Goal: Task Accomplishment & Management: Manage account settings

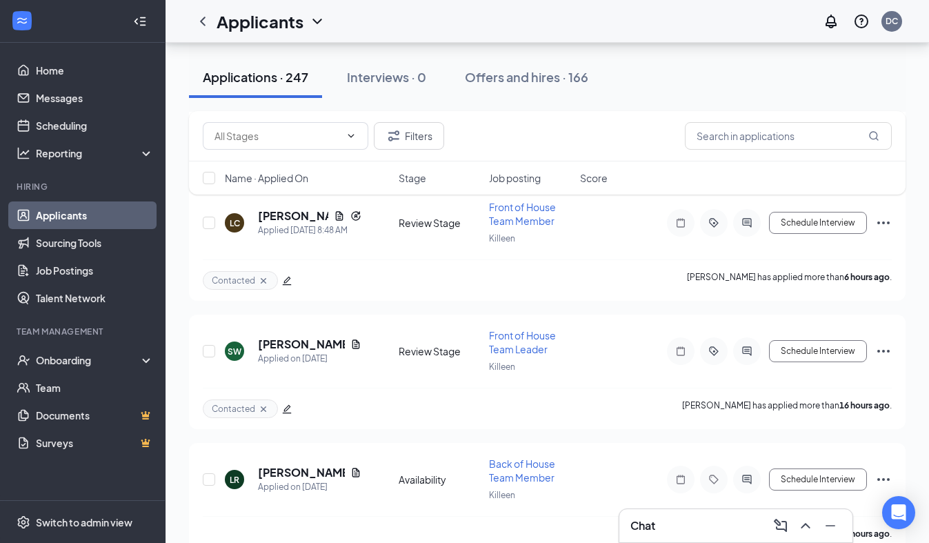
scroll to position [1067, 0]
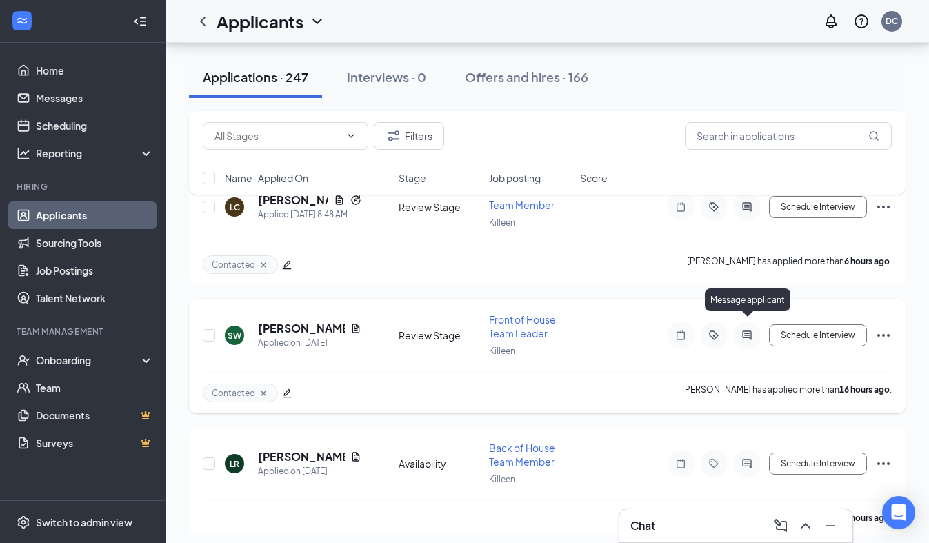
click at [744, 329] on icon "ActiveChat" at bounding box center [746, 334] width 17 height 11
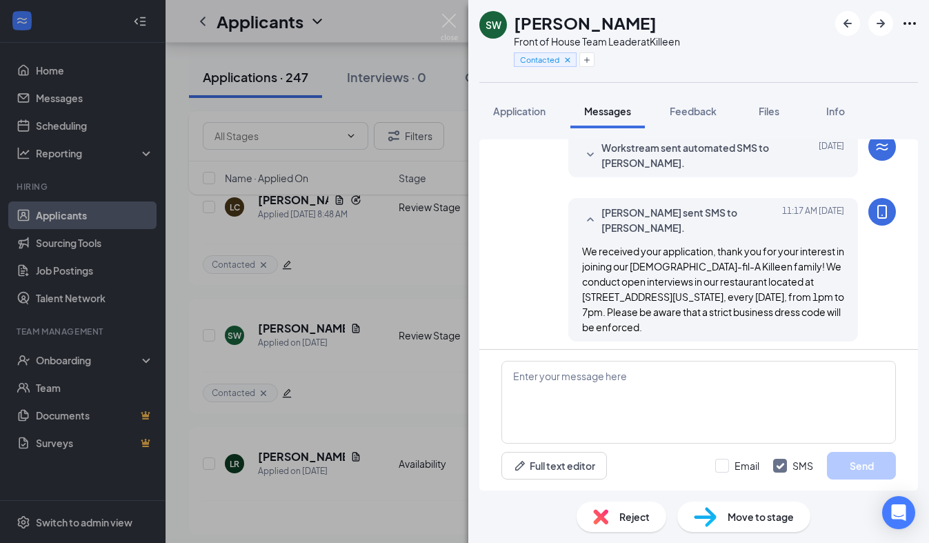
scroll to position [467, 0]
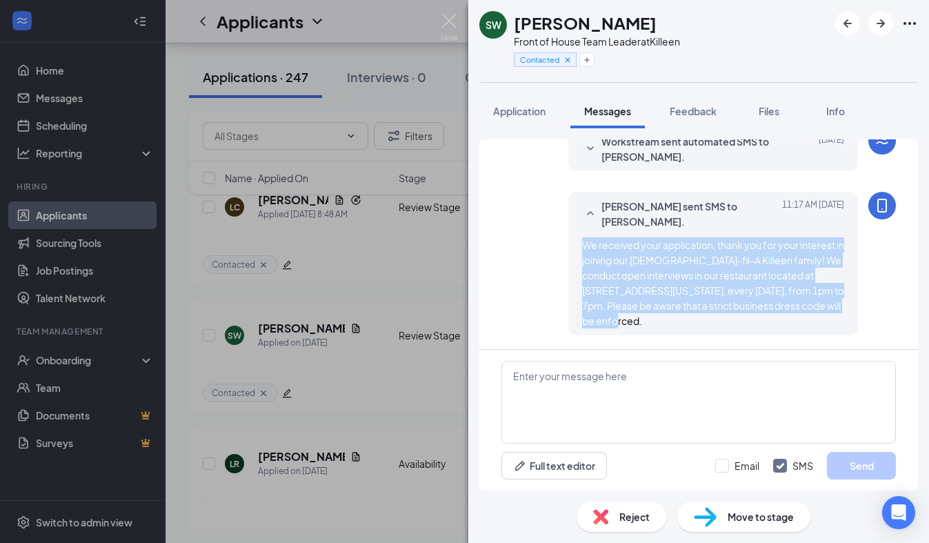
drag, startPoint x: 627, startPoint y: 319, endPoint x: 580, endPoint y: 245, distance: 87.4
click at [580, 245] on div "[PERSON_NAME] sent SMS to [PERSON_NAME]. [DATE] 11:17 AM We received your appli…" at bounding box center [713, 263] width 290 height 143
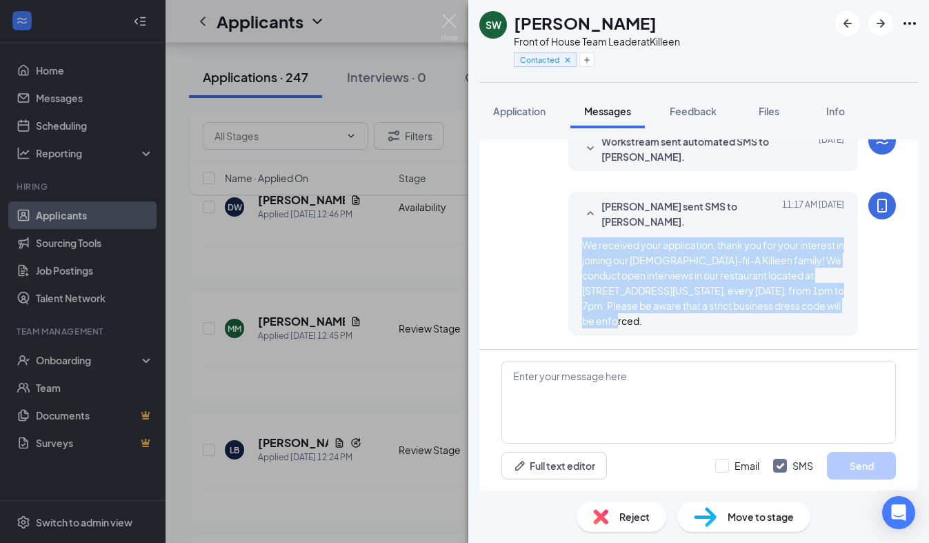
copy span "We received your application, thank you for your interest in joining our [DEMOG…"
click at [448, 15] on img at bounding box center [448, 27] width 17 height 27
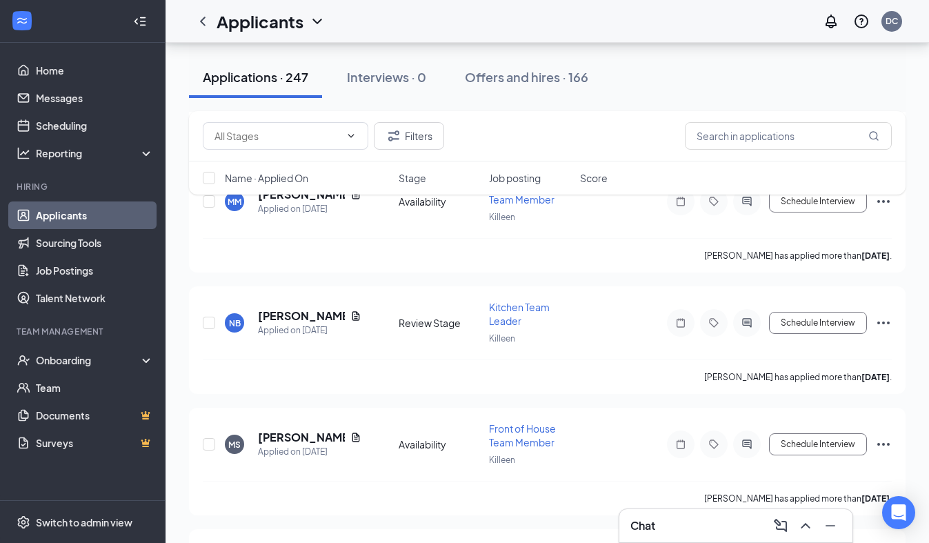
scroll to position [5439, 0]
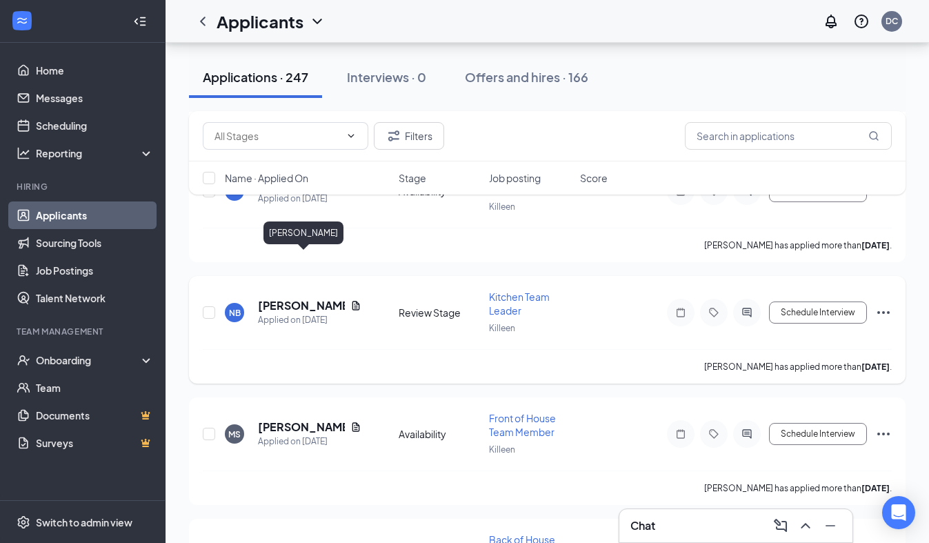
click at [290, 298] on h5 "[PERSON_NAME]" at bounding box center [301, 305] width 87 height 15
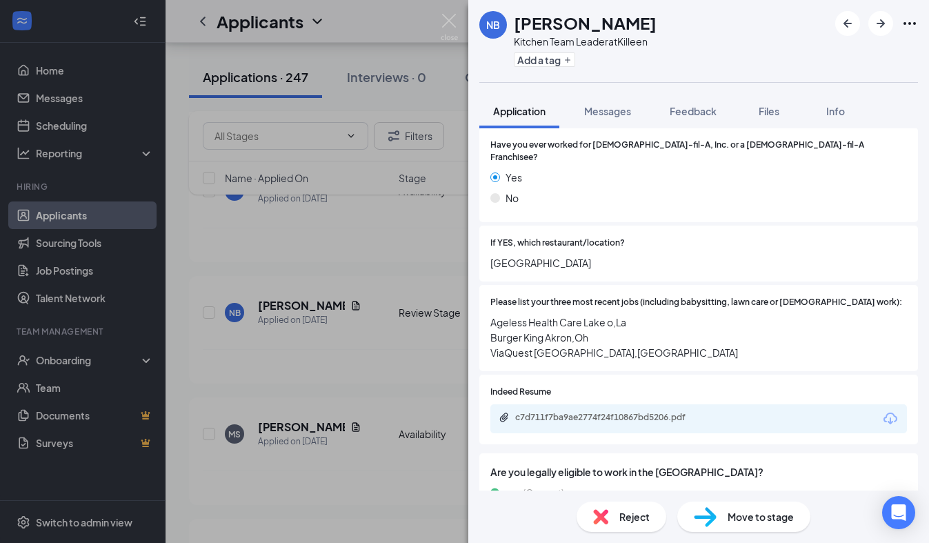
scroll to position [601, 0]
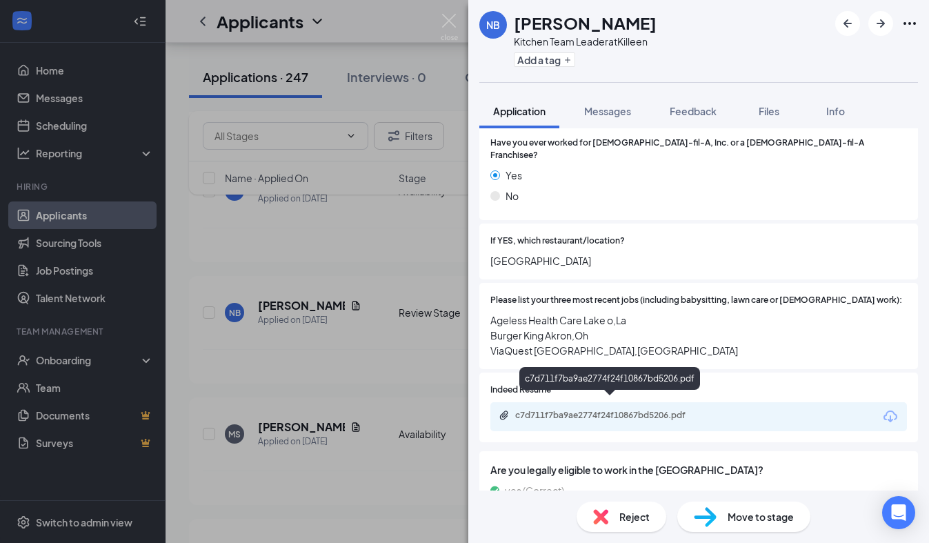
click at [620, 409] on div "c7d711f7ba9ae2774f24f10867bd5206.pdf" at bounding box center [611, 414] width 193 height 11
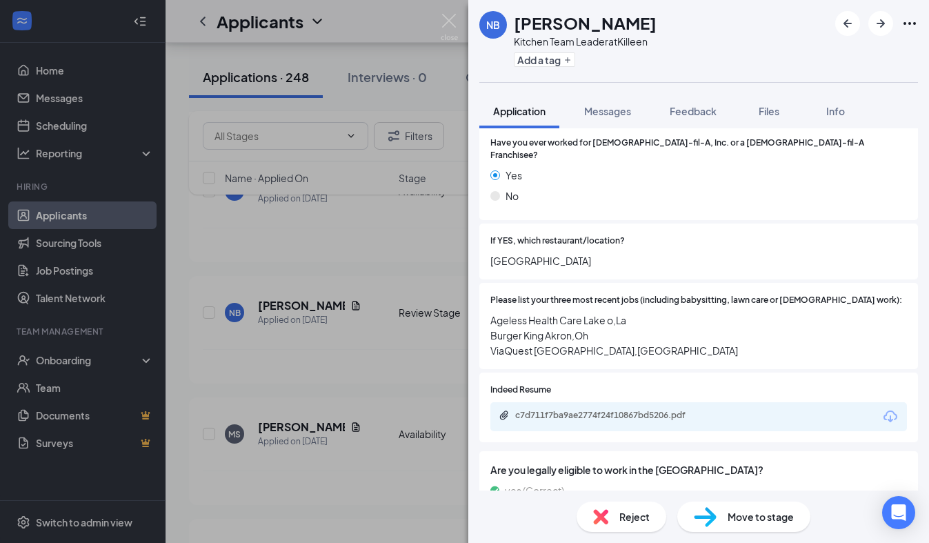
click at [611, 517] on div "Reject" at bounding box center [621, 516] width 90 height 30
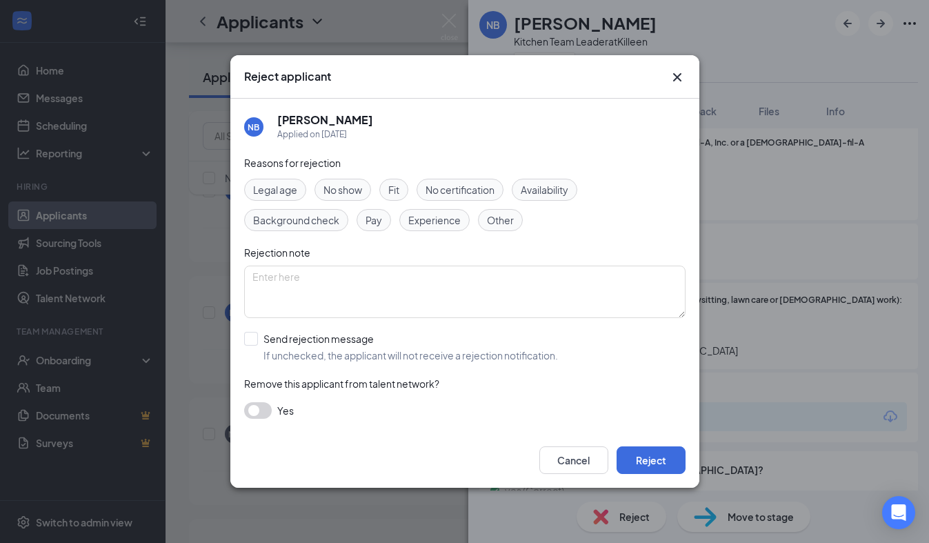
click at [458, 208] on div "Legal age No show Fit No certification Availability Background check Pay Experi…" at bounding box center [464, 205] width 441 height 52
click at [458, 220] on span "Experience" at bounding box center [434, 219] width 52 height 15
click at [556, 197] on div "Availability" at bounding box center [543, 190] width 65 height 22
click at [255, 343] on input "Send rejection message If unchecked, the applicant will not receive a rejection…" at bounding box center [401, 347] width 314 height 30
checkbox input "true"
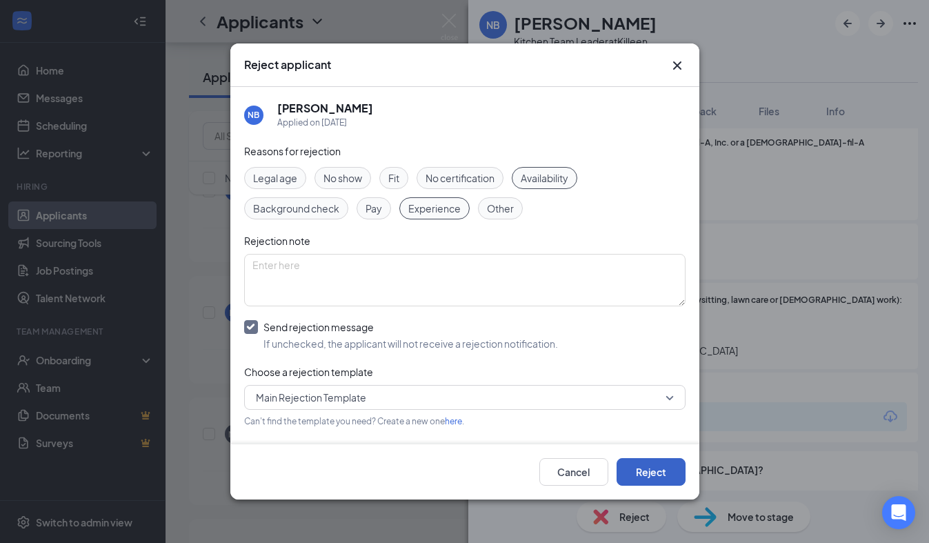
click at [666, 474] on button "Reject" at bounding box center [650, 472] width 69 height 28
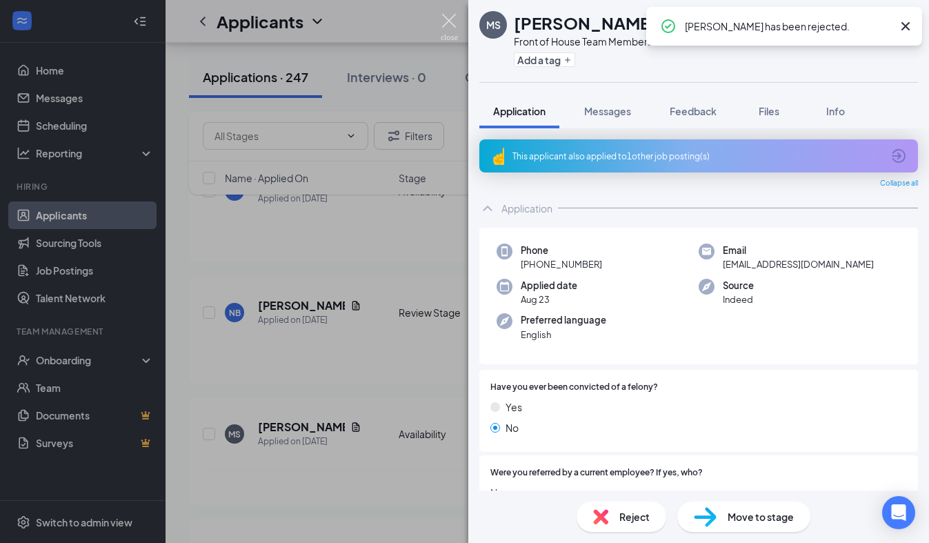
click at [455, 22] on img at bounding box center [448, 27] width 17 height 27
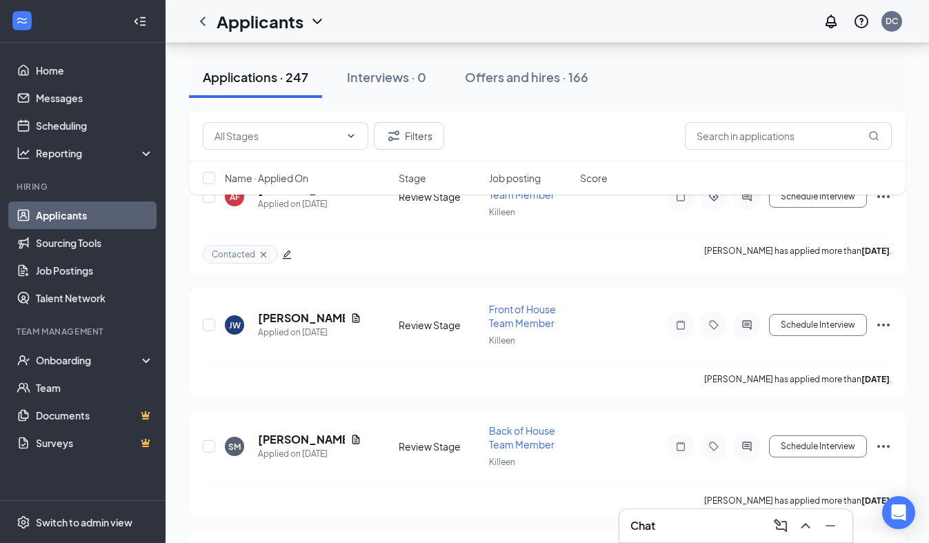
scroll to position [6855, 0]
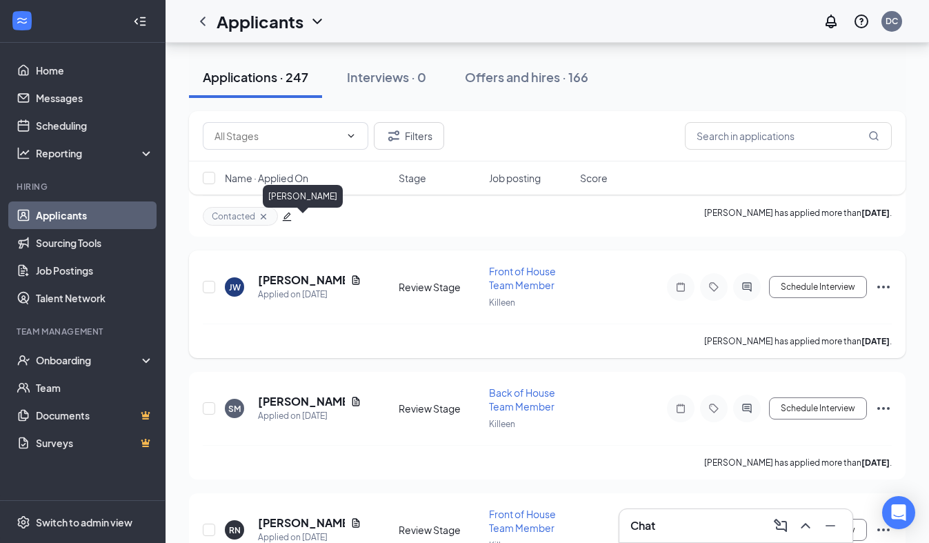
click at [303, 272] on h5 "[PERSON_NAME]" at bounding box center [301, 279] width 87 height 15
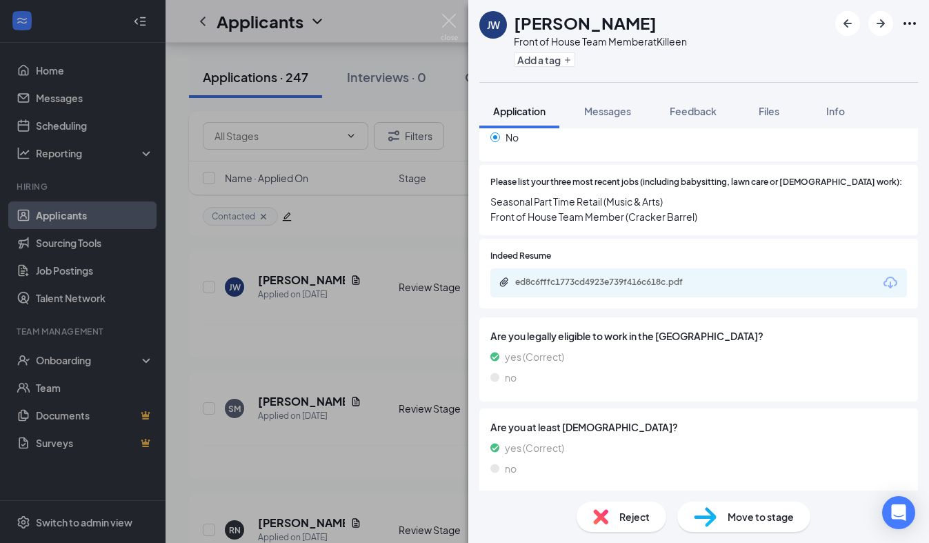
scroll to position [478, 0]
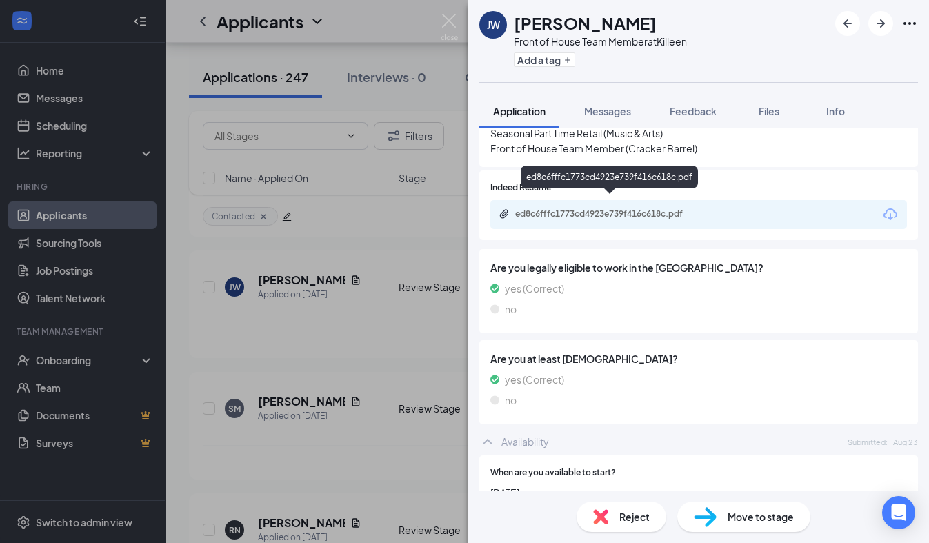
click at [637, 208] on div "ed8c6fffc1773cd4923e739f416c618c.pdf" at bounding box center [611, 213] width 193 height 11
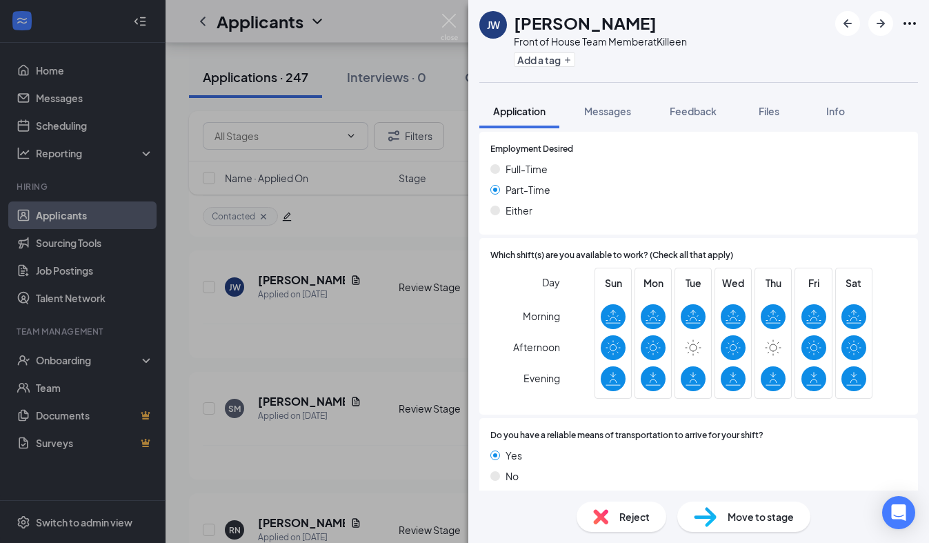
scroll to position [854, 0]
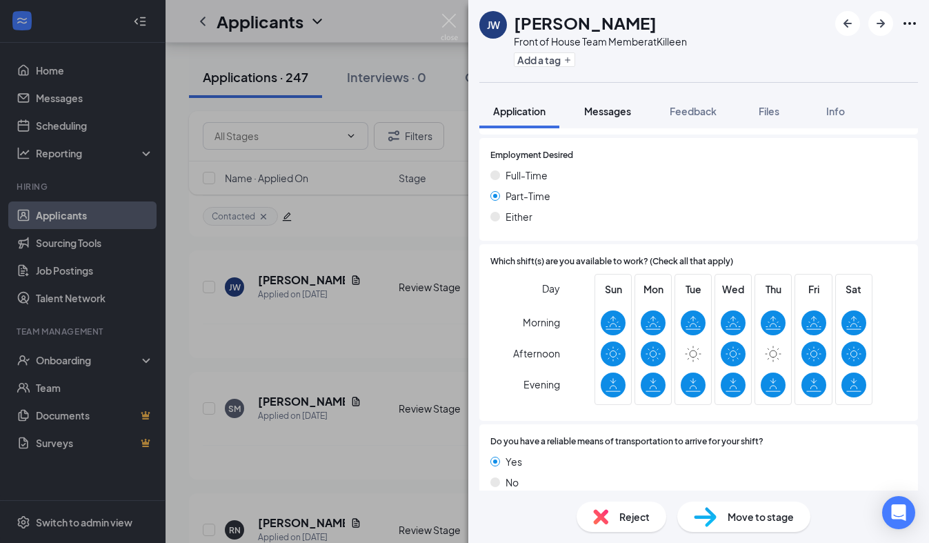
click at [618, 119] on button "Messages" at bounding box center [607, 111] width 74 height 34
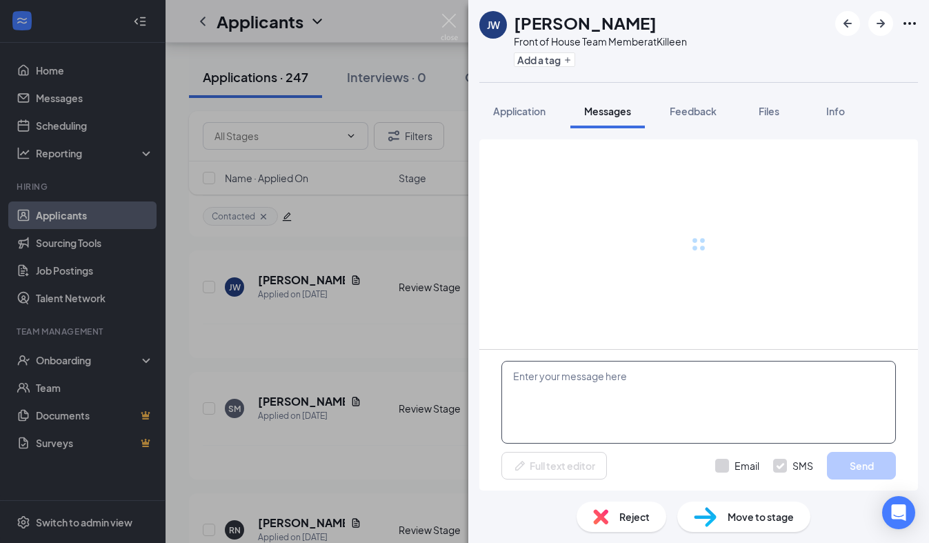
click at [567, 389] on textarea at bounding box center [698, 402] width 394 height 83
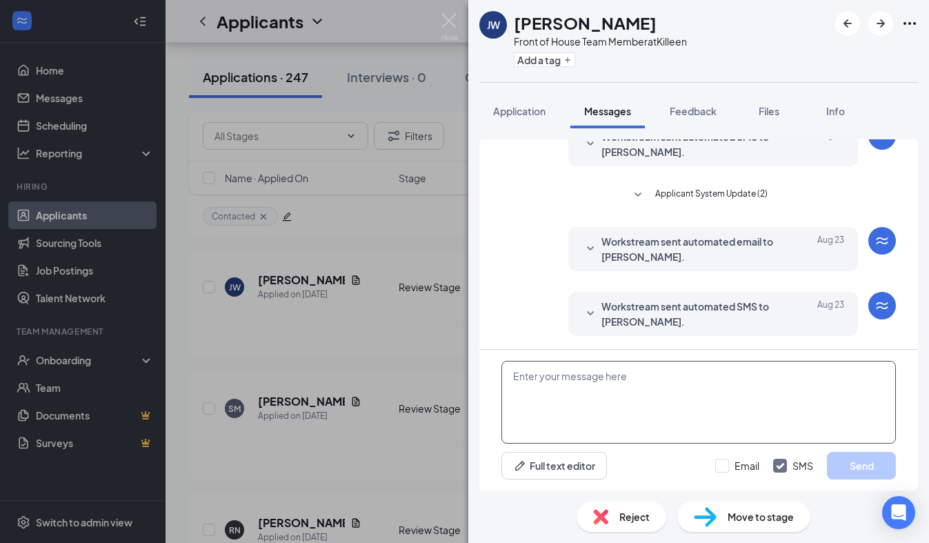
scroll to position [259, 0]
paste textarea "We received your application, thank you for your interest in joining our [DEMOG…"
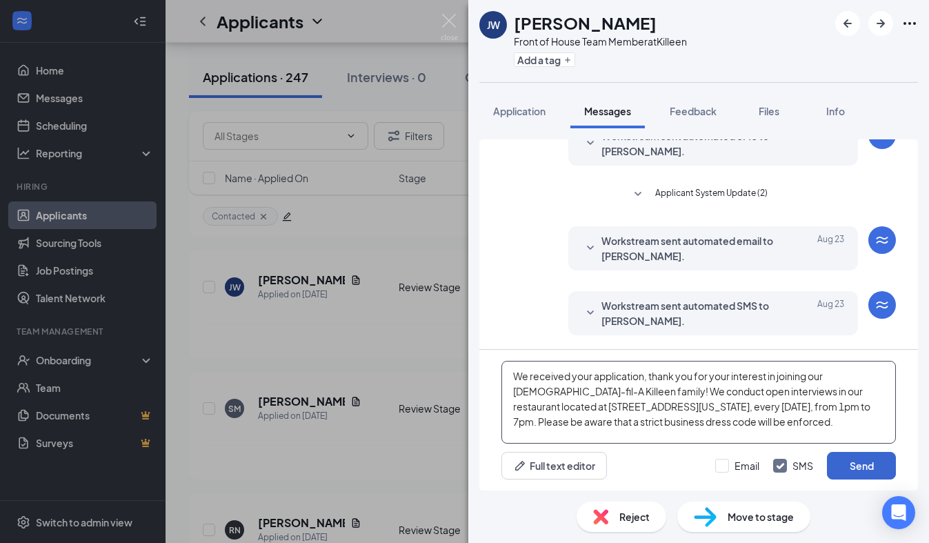
type textarea "We received your application, thank you for your interest in joining our [DEMOG…"
click at [861, 474] on button "Send" at bounding box center [861, 466] width 69 height 28
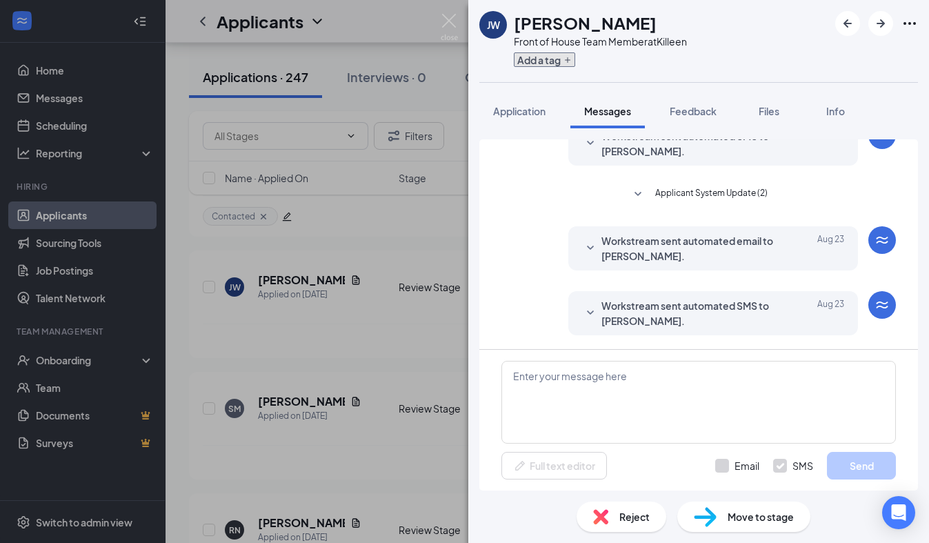
click at [556, 61] on button "Add a tag" at bounding box center [544, 59] width 61 height 14
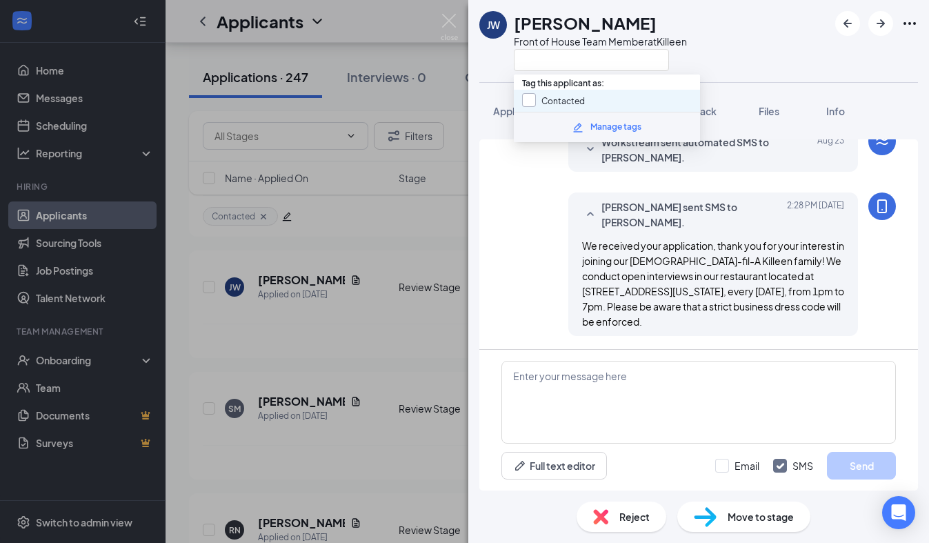
scroll to position [423, 0]
click at [524, 103] on input "Contacted" at bounding box center [553, 100] width 63 height 15
checkbox input "true"
click at [500, 77] on div "[PERSON_NAME] [PERSON_NAME] Front of House Team Member at [GEOGRAPHIC_DATA]" at bounding box center [698, 41] width 460 height 82
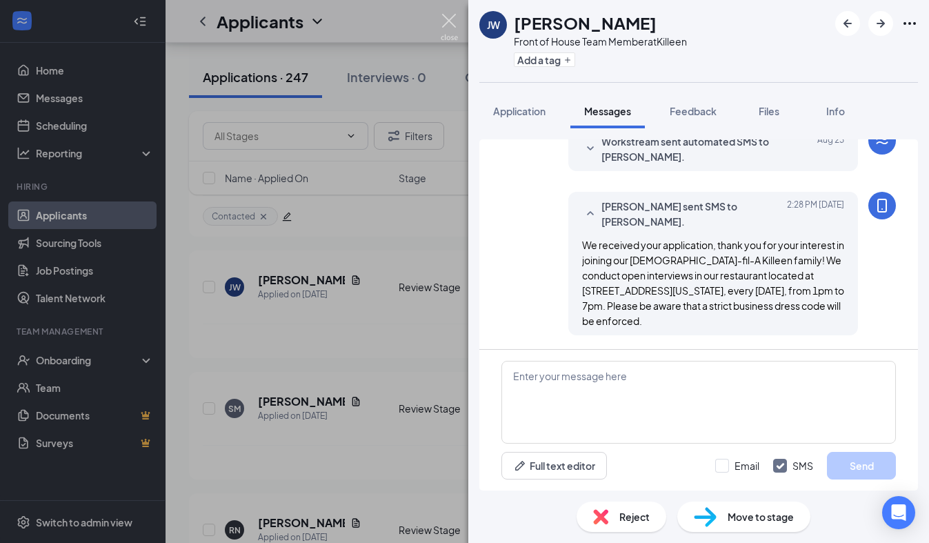
click at [449, 23] on img at bounding box center [448, 27] width 17 height 27
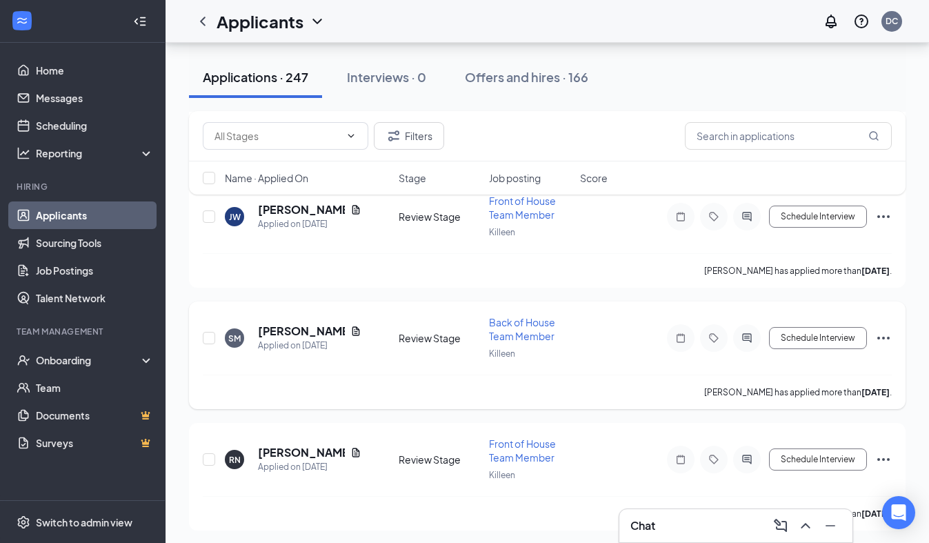
scroll to position [6930, 0]
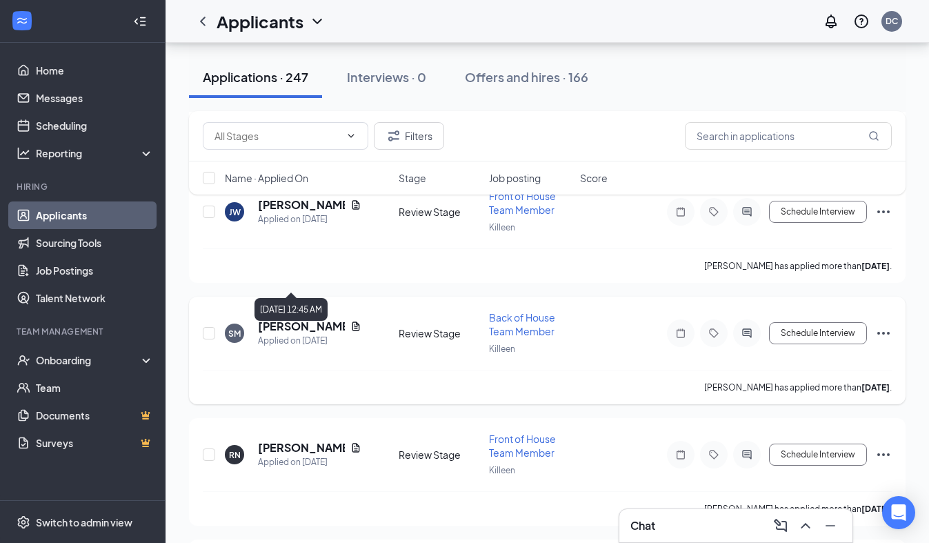
click at [290, 318] on h5 "[PERSON_NAME]" at bounding box center [301, 325] width 87 height 15
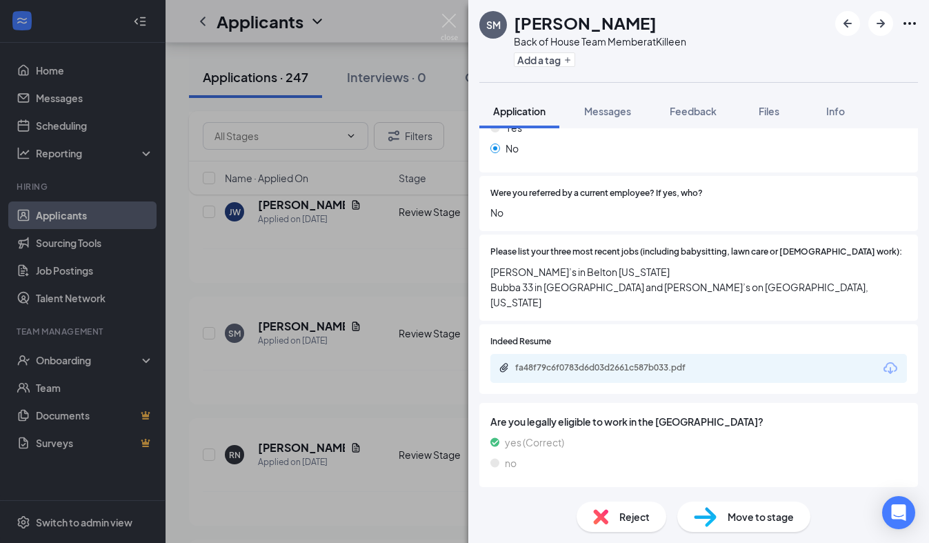
scroll to position [406, 0]
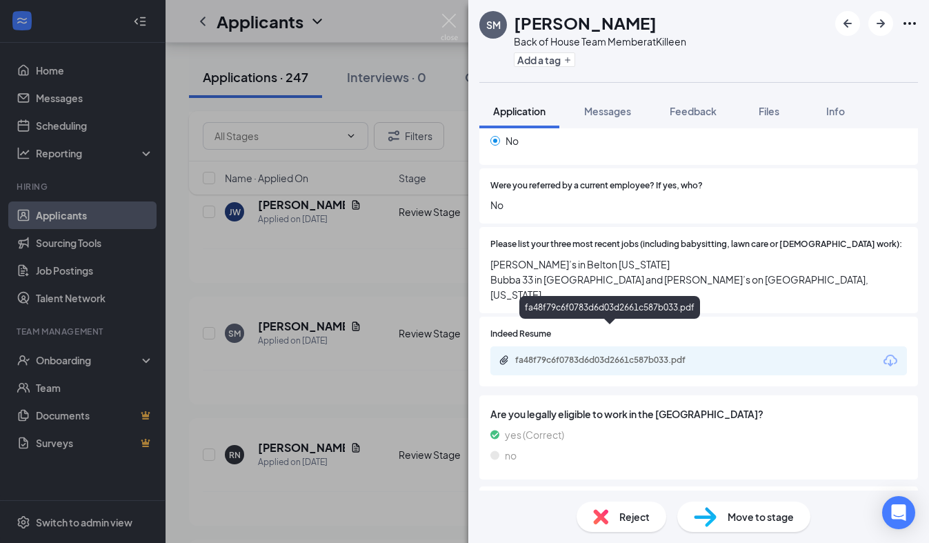
click at [587, 354] on div "fa48f79c6f0783d6d03d2661c587b033.pdf" at bounding box center [611, 359] width 193 height 11
click at [636, 354] on div "fa48f79c6f0783d6d03d2661c587b033.pdf" at bounding box center [611, 359] width 193 height 11
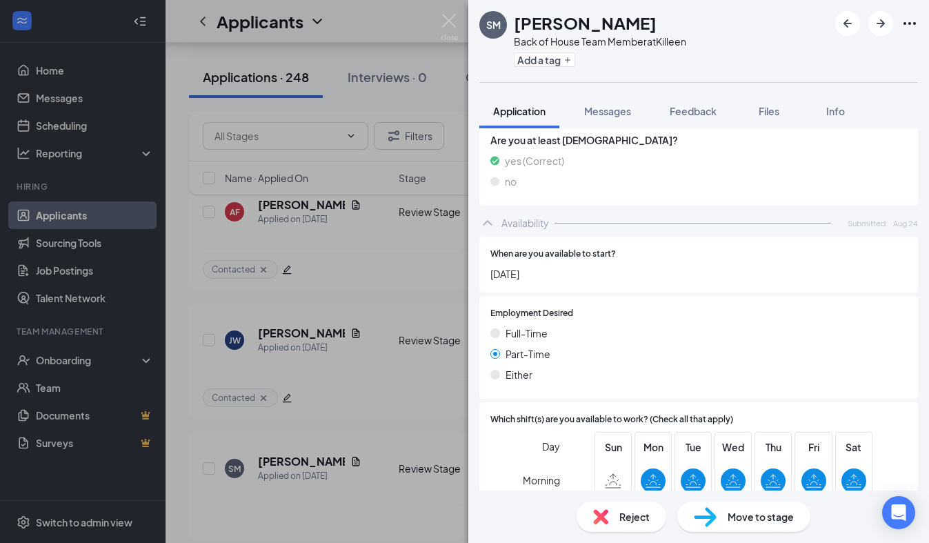
scroll to position [0, 0]
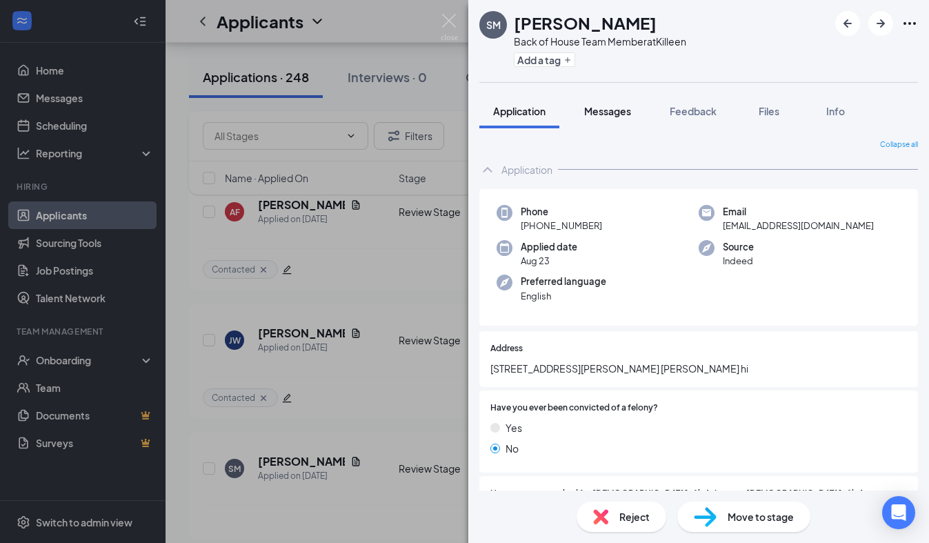
click at [630, 108] on span "Messages" at bounding box center [607, 111] width 47 height 12
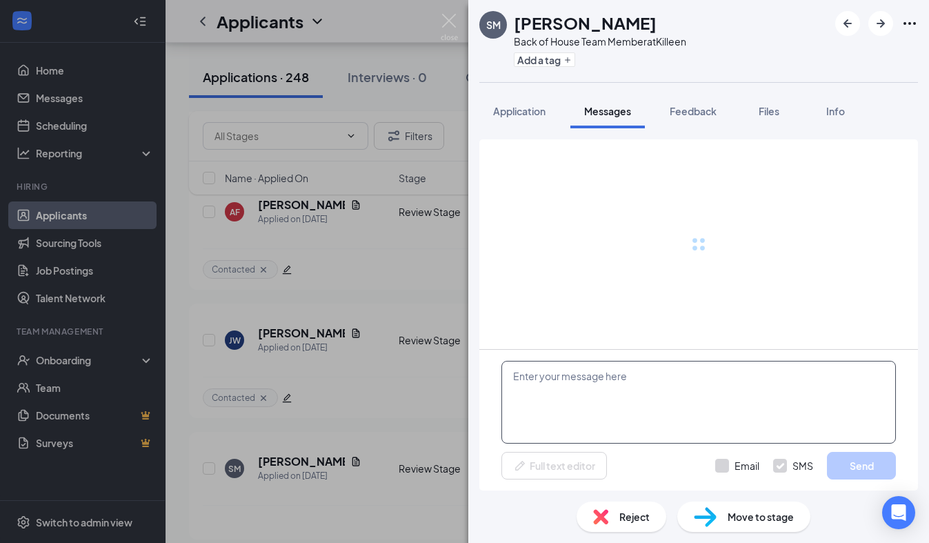
click at [589, 398] on textarea at bounding box center [698, 402] width 394 height 83
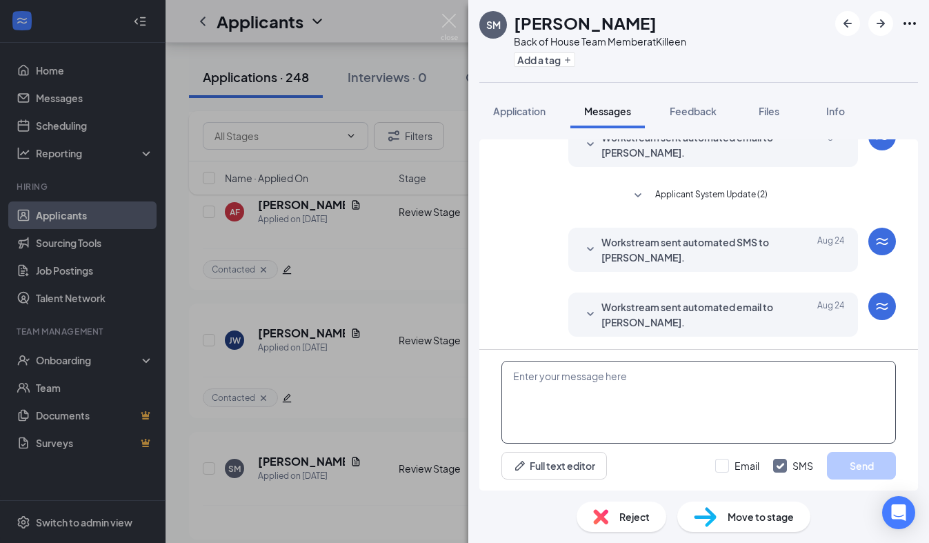
scroll to position [368, 0]
paste textarea "We received your application, thank you for your interest in joining our [DEMOG…"
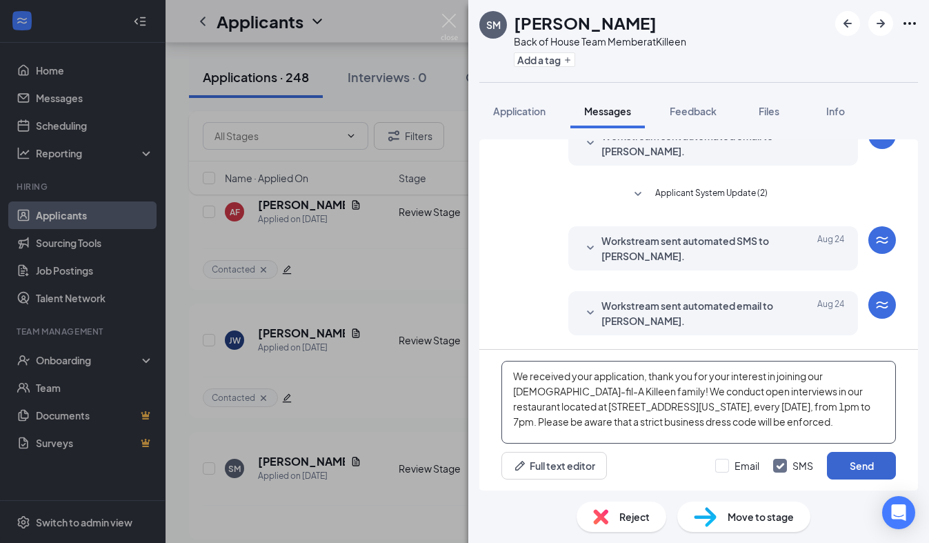
type textarea "We received your application, thank you for your interest in joining our [DEMOG…"
click at [865, 474] on button "Send" at bounding box center [861, 466] width 69 height 28
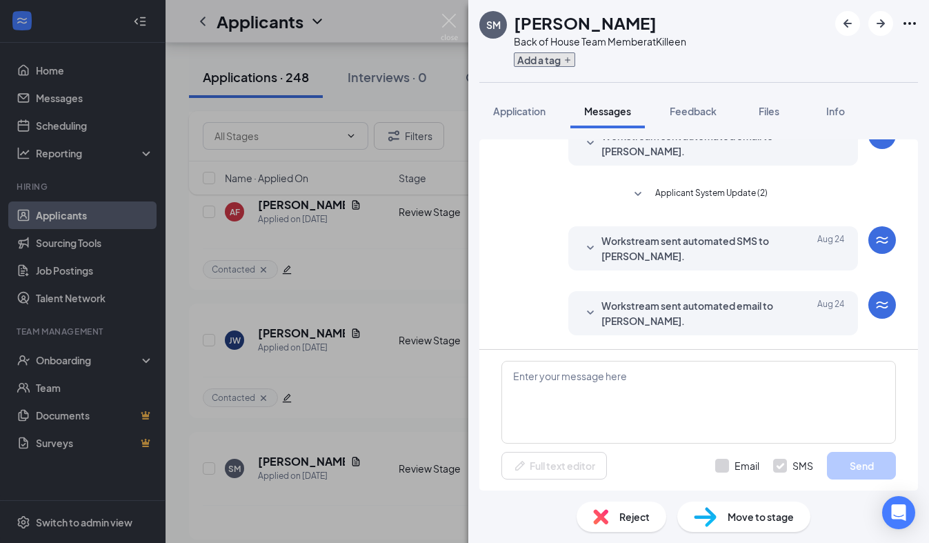
click at [562, 63] on button "Add a tag" at bounding box center [544, 59] width 61 height 14
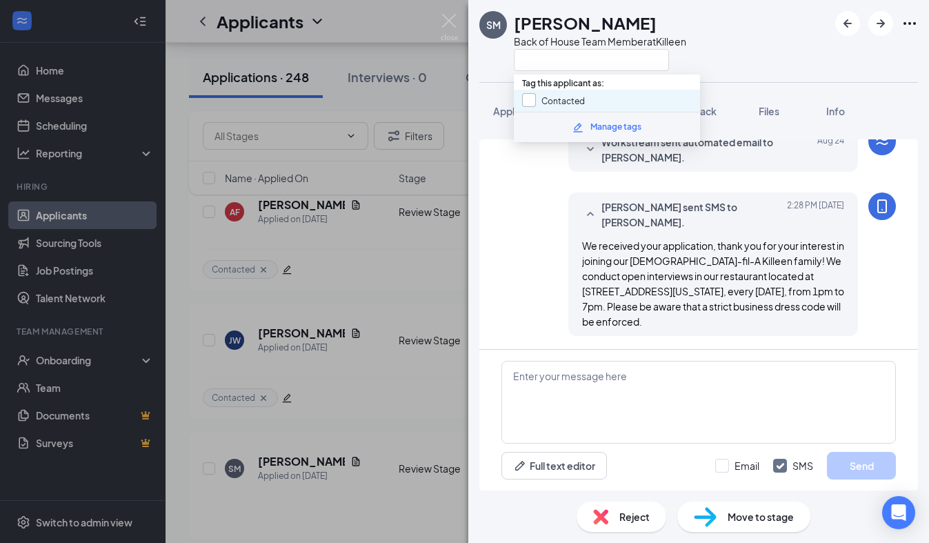
click at [540, 97] on input "Contacted" at bounding box center [553, 100] width 63 height 15
checkbox input "true"
click at [501, 70] on div "SM [PERSON_NAME] Back of House Team Member at [GEOGRAPHIC_DATA]" at bounding box center [582, 41] width 207 height 60
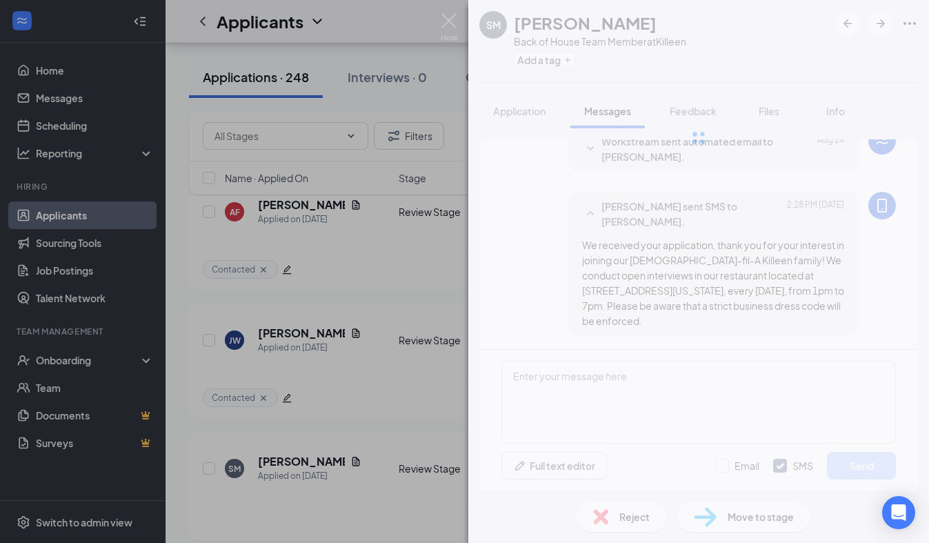
click at [450, 18] on img at bounding box center [448, 27] width 17 height 27
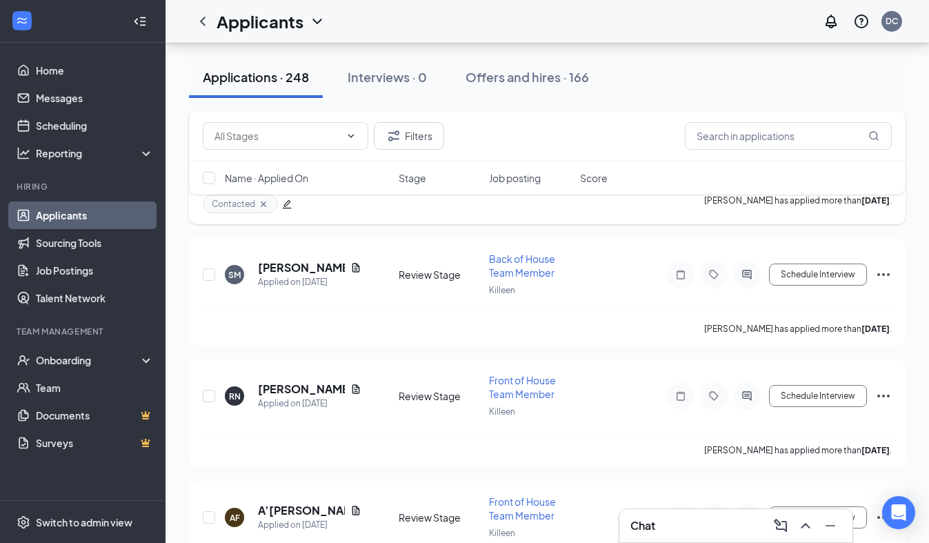
scroll to position [7110, 0]
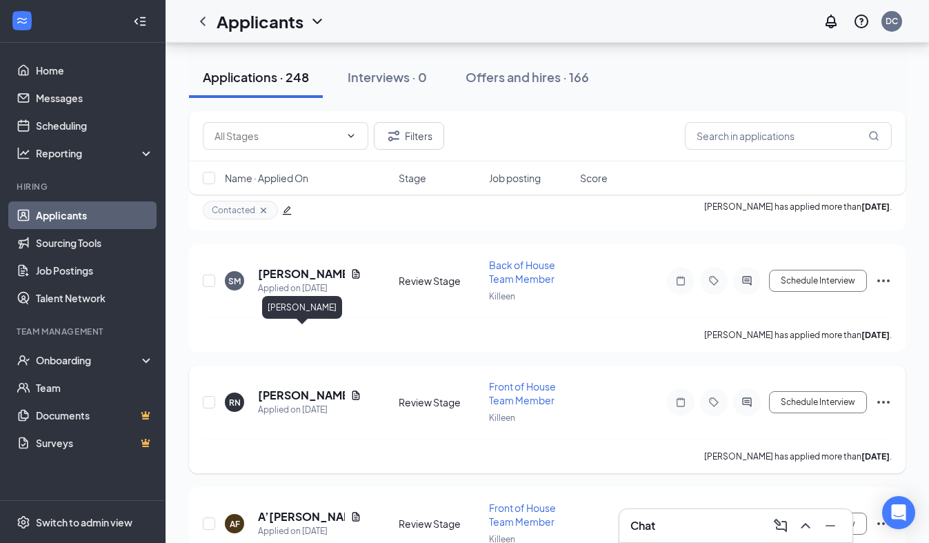
click at [297, 387] on h5 "[PERSON_NAME]" at bounding box center [301, 394] width 87 height 15
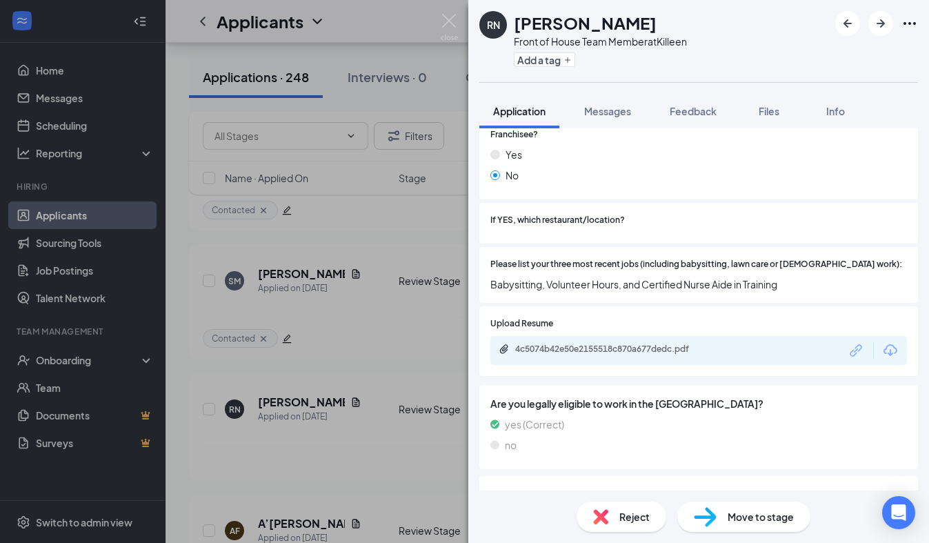
scroll to position [389, 0]
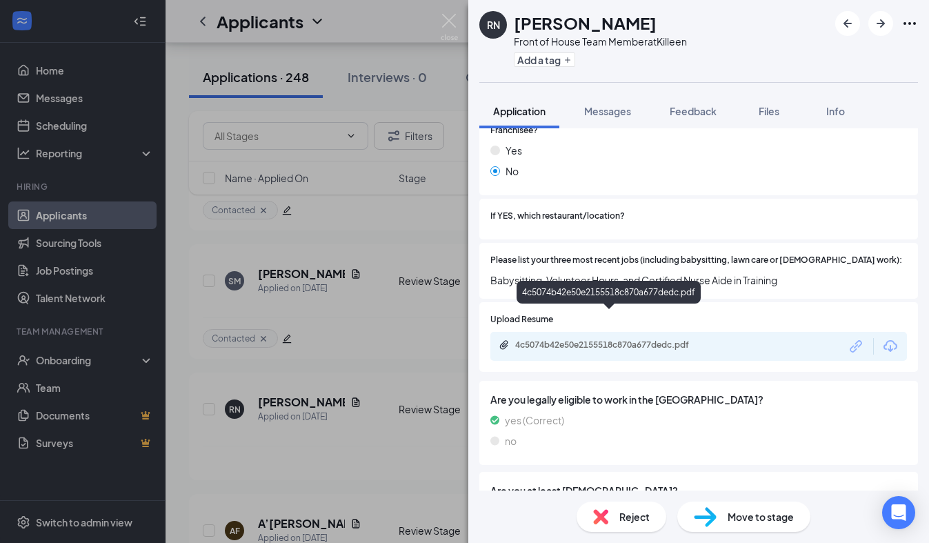
click at [649, 339] on div "4c5074b42e50e2155518c870a677dedc.pdf" at bounding box center [611, 344] width 193 height 11
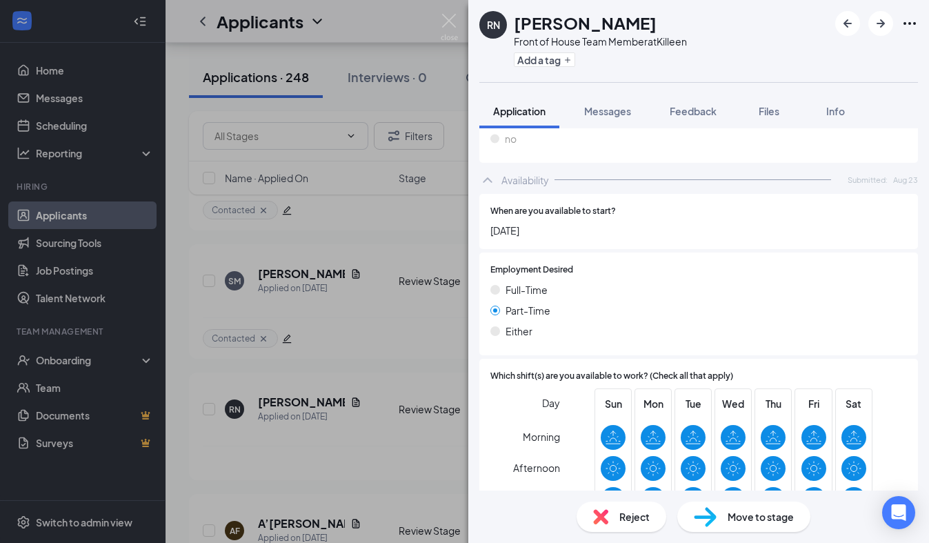
scroll to position [889, 0]
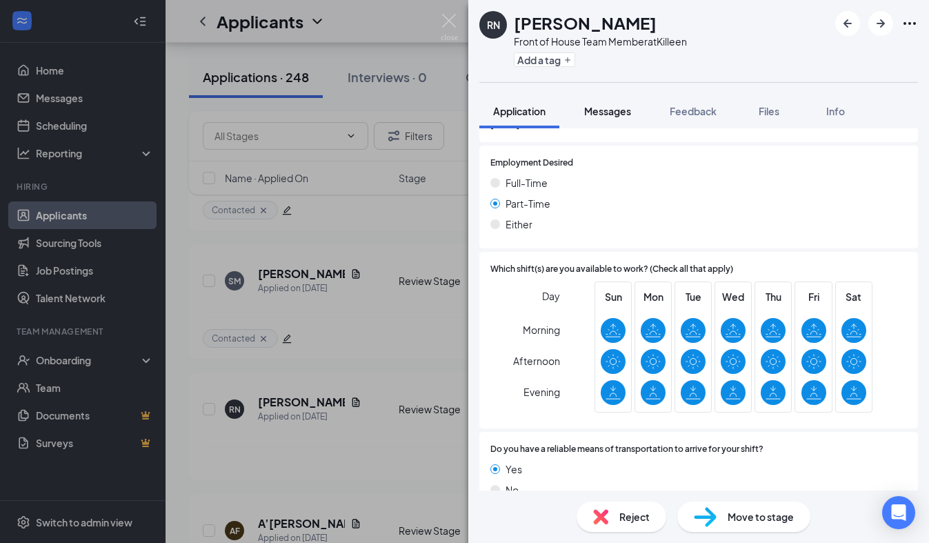
click at [609, 125] on button "Messages" at bounding box center [607, 111] width 74 height 34
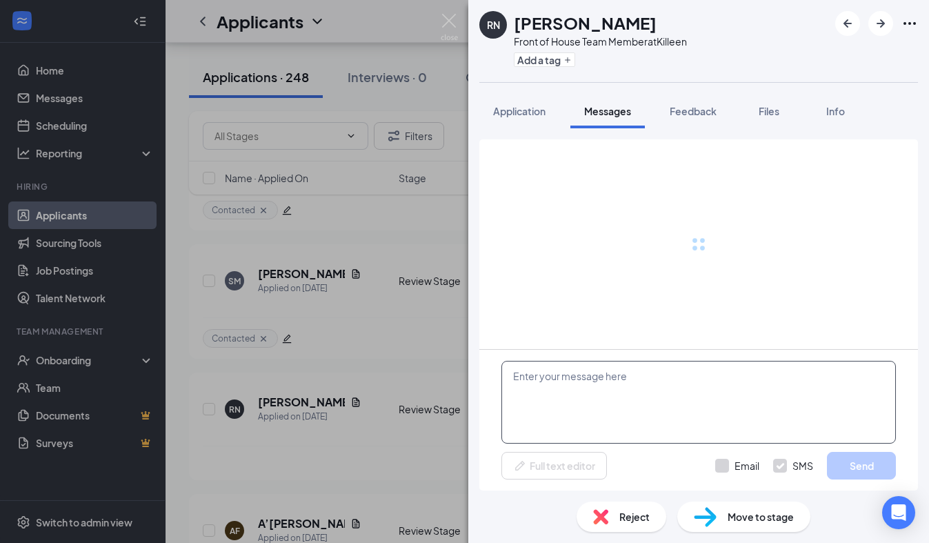
click at [545, 376] on textarea at bounding box center [698, 402] width 394 height 83
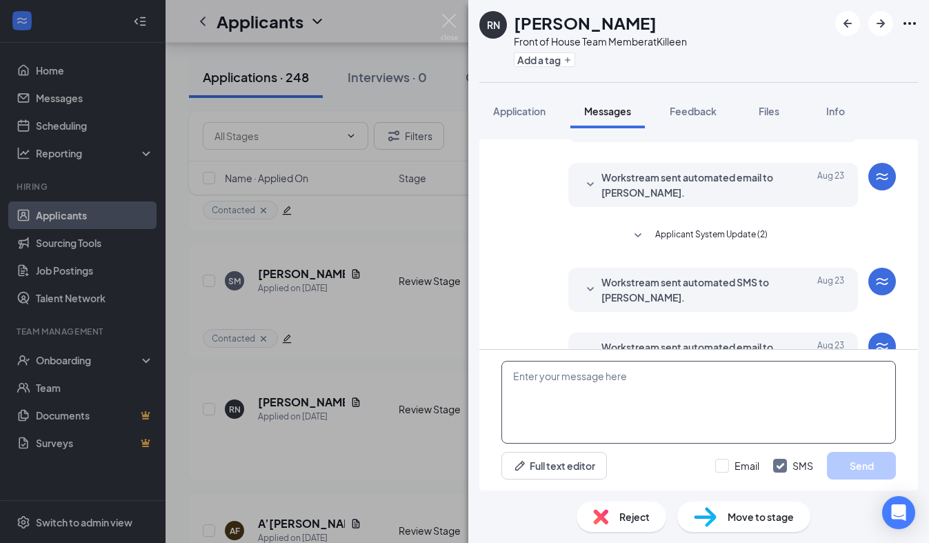
scroll to position [194, 0]
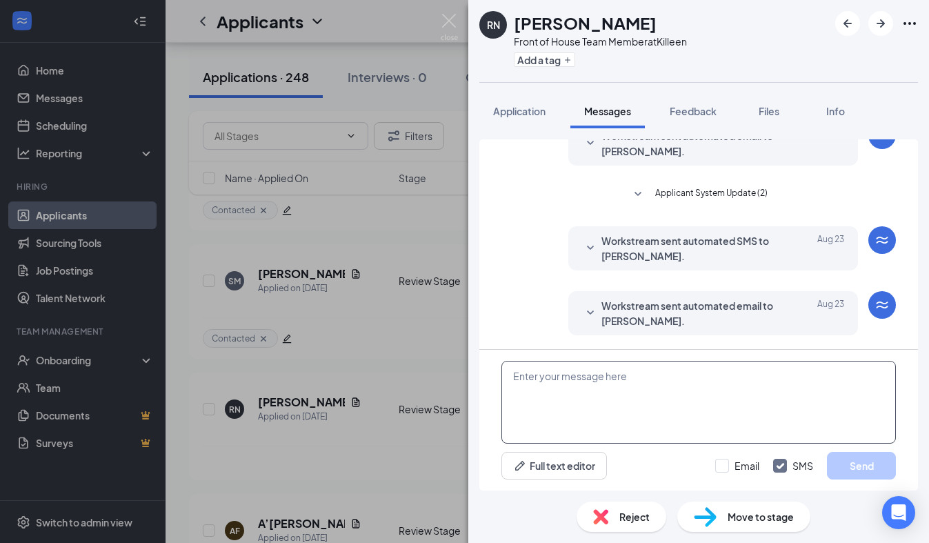
paste textarea "We received your application, thank you for your interest in joining our [DEMOG…"
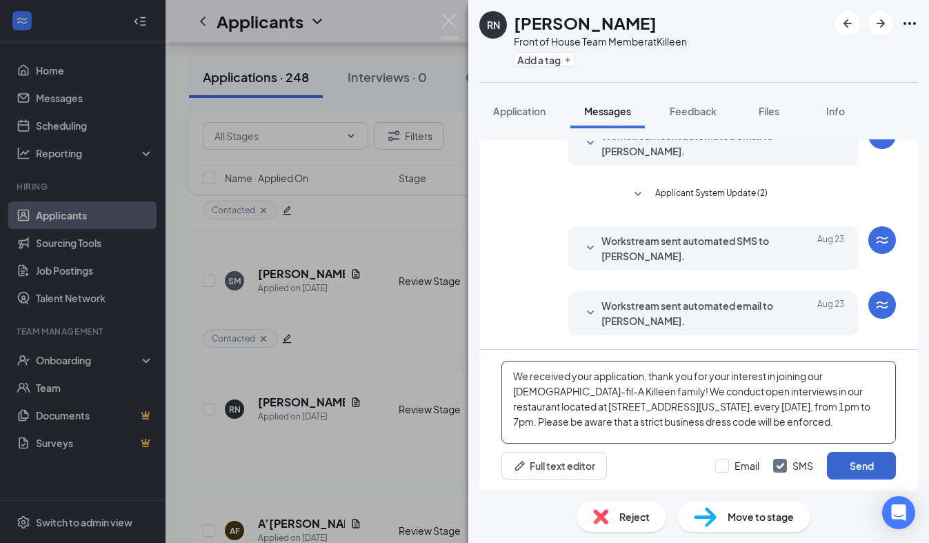
type textarea "We received your application, thank you for your interest in joining our [DEMOG…"
click at [855, 464] on button "Send" at bounding box center [861, 466] width 69 height 28
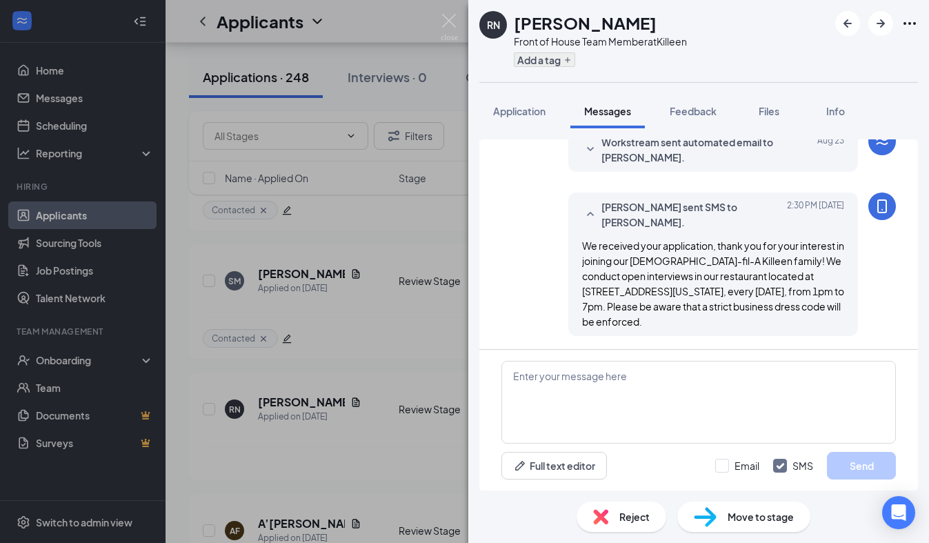
scroll to position [358, 0]
click at [540, 54] on button "Add a tag" at bounding box center [544, 59] width 61 height 14
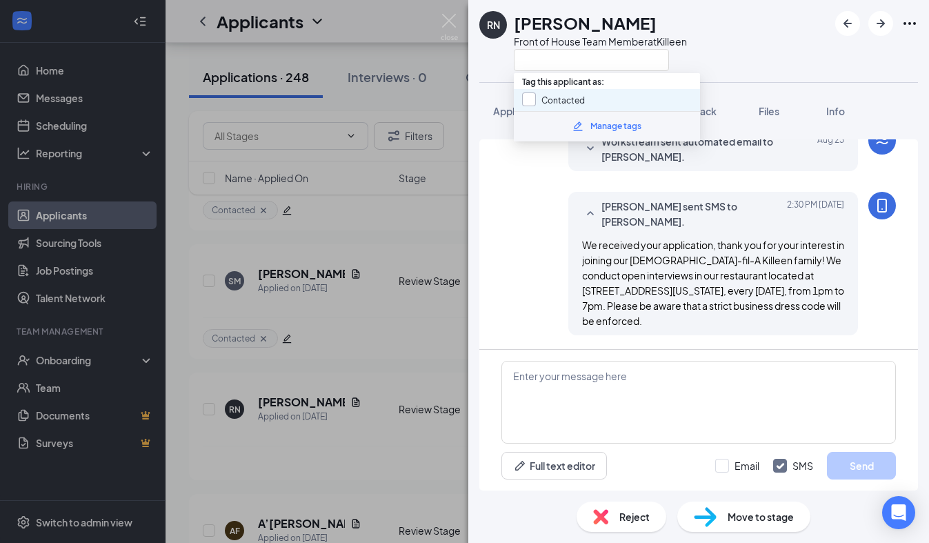
click at [529, 100] on input "Contacted" at bounding box center [553, 99] width 63 height 15
checkbox input "true"
click at [496, 73] on div "RN [PERSON_NAME] Front of House Team Member at [GEOGRAPHIC_DATA]" at bounding box center [698, 41] width 460 height 82
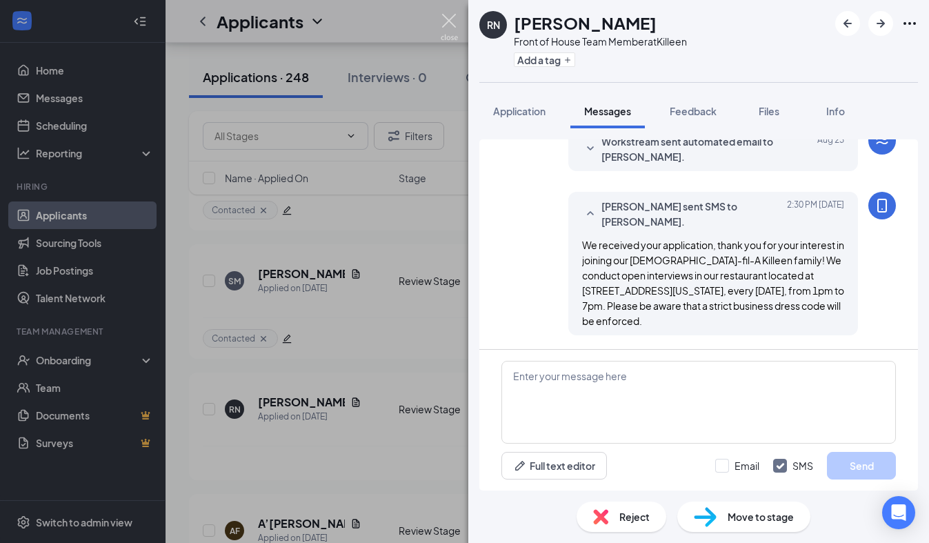
click at [448, 24] on img at bounding box center [448, 27] width 17 height 27
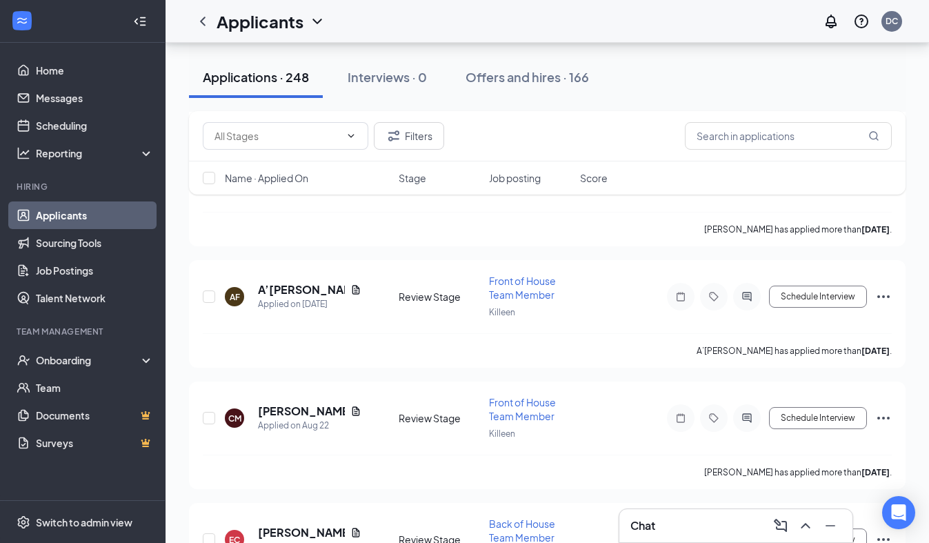
scroll to position [7347, 0]
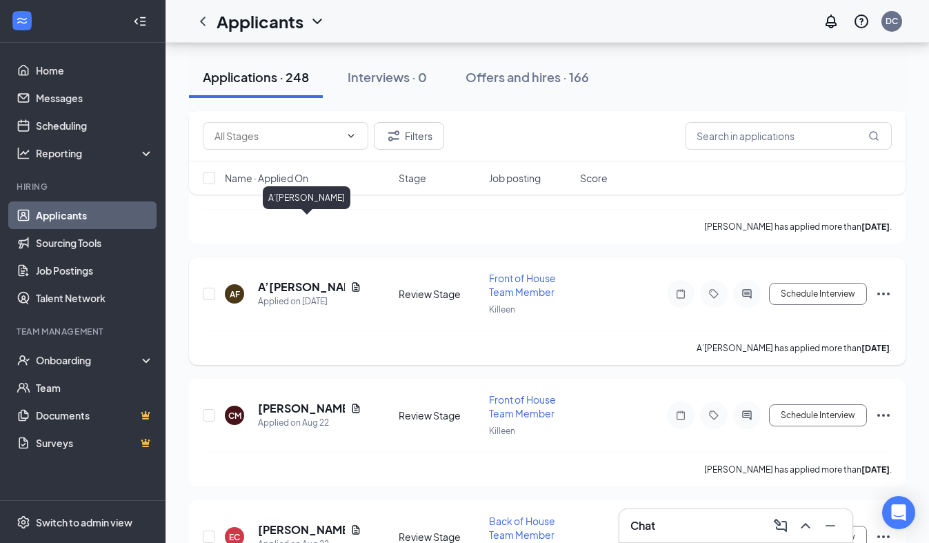
click at [301, 279] on h5 "A’[PERSON_NAME]" at bounding box center [301, 286] width 87 height 15
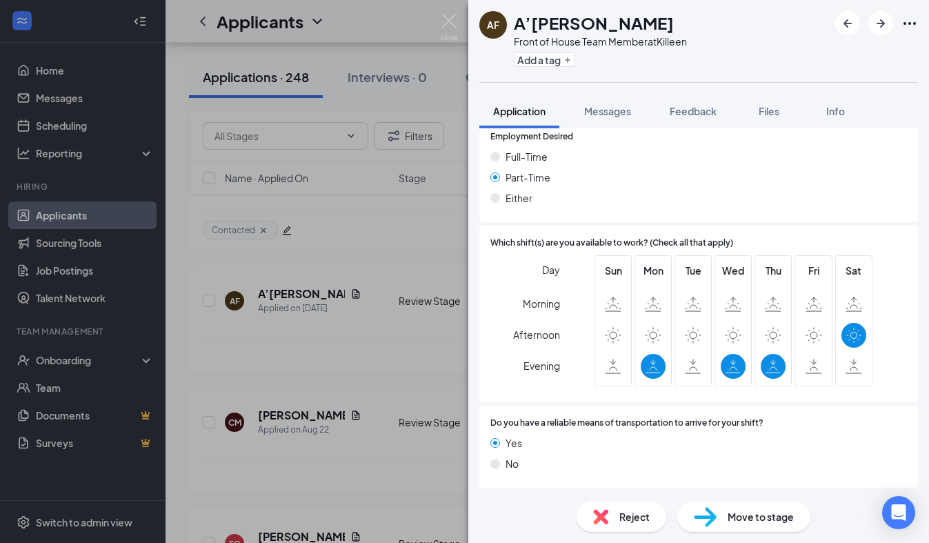
scroll to position [845, 0]
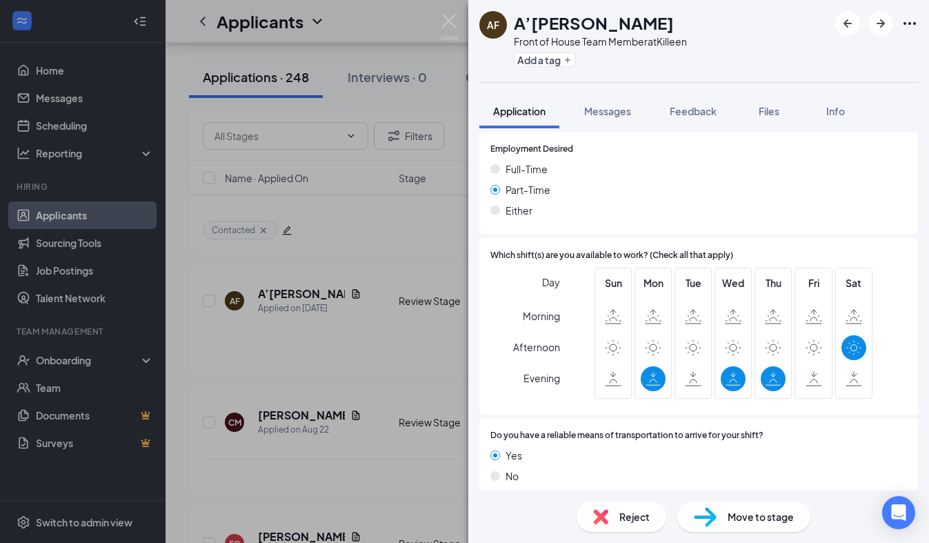
click at [621, 524] on div "Reject" at bounding box center [621, 516] width 90 height 30
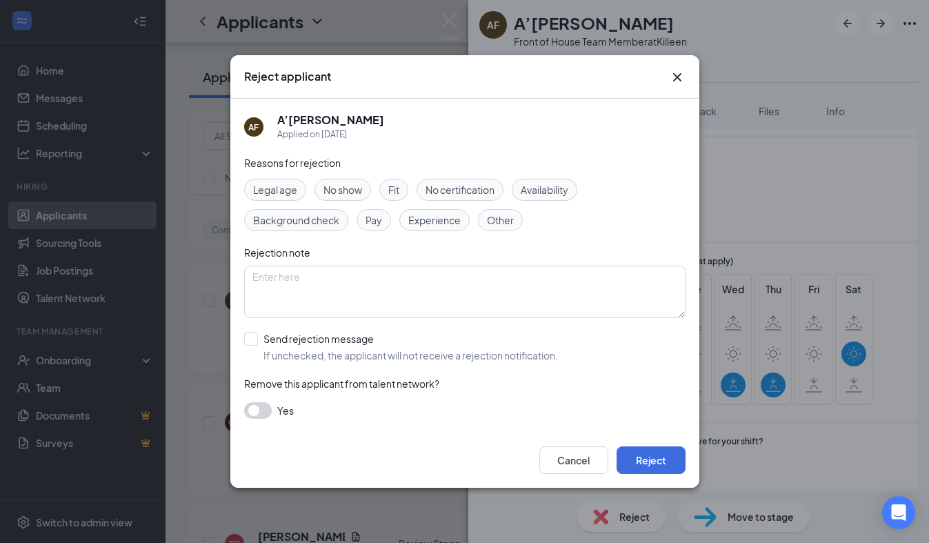
click at [538, 179] on div "Availability" at bounding box center [543, 190] width 65 height 22
click at [292, 350] on input "Send rejection message If unchecked, the applicant will not receive a rejection…" at bounding box center [401, 347] width 314 height 30
checkbox input "true"
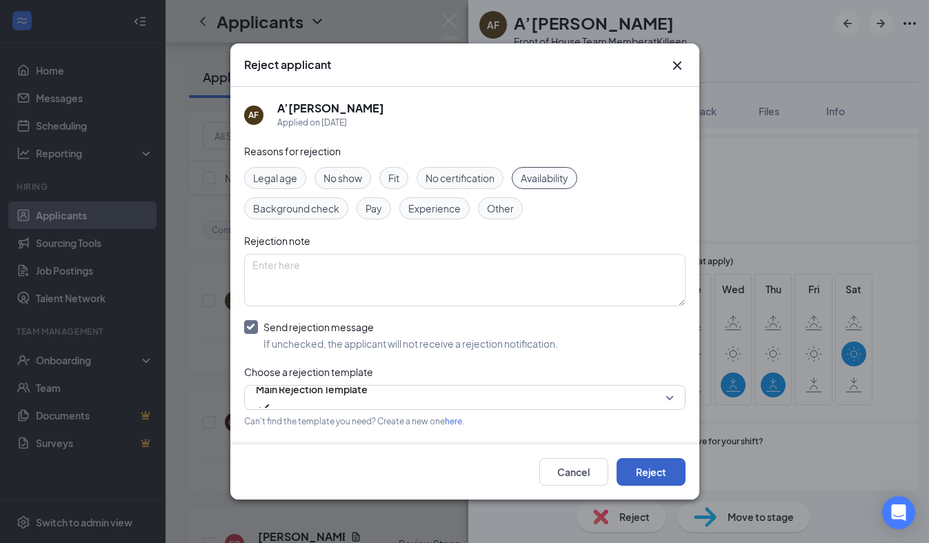
click at [640, 472] on button "Reject" at bounding box center [650, 472] width 69 height 28
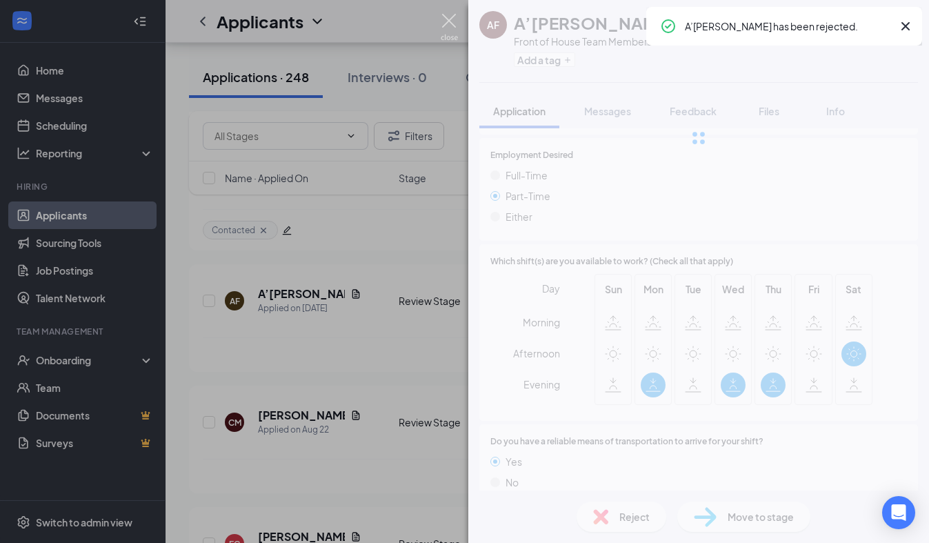
click at [451, 19] on img at bounding box center [448, 27] width 17 height 27
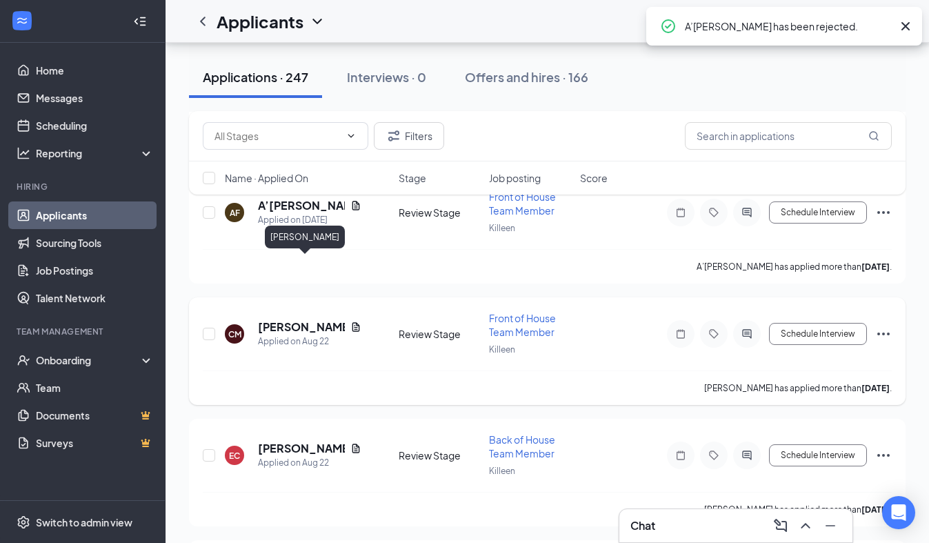
scroll to position [7458, 0]
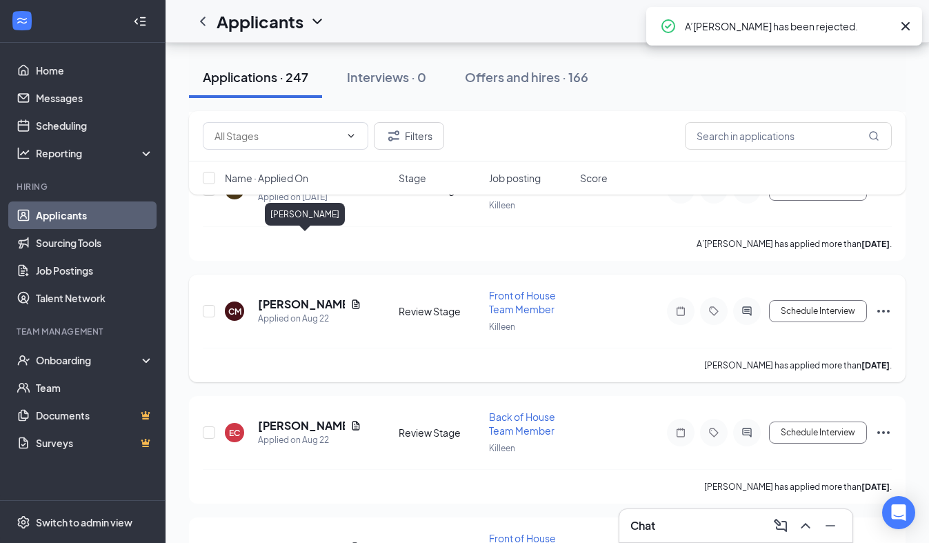
click at [321, 296] on h5 "[PERSON_NAME]" at bounding box center [301, 303] width 87 height 15
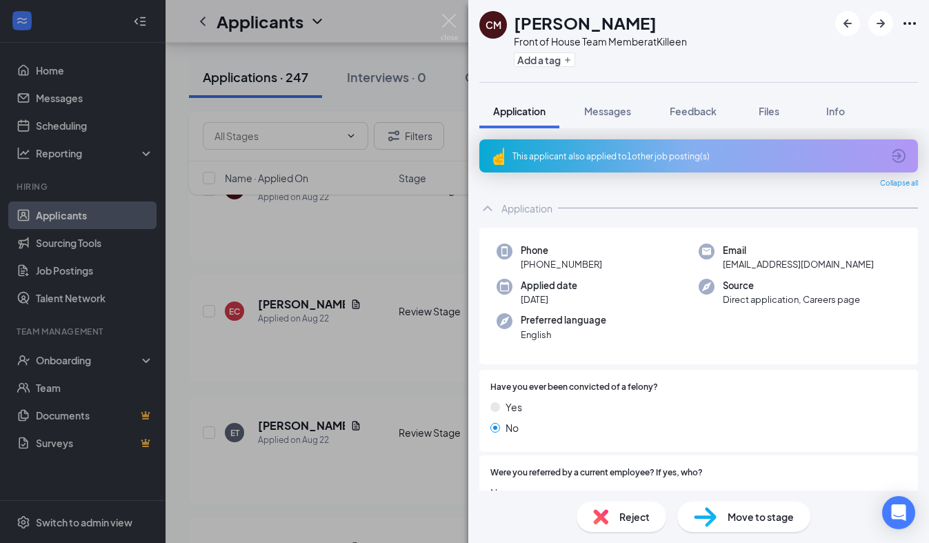
click at [587, 159] on div "This applicant also applied to 1 other job posting(s)" at bounding box center [696, 156] width 369 height 12
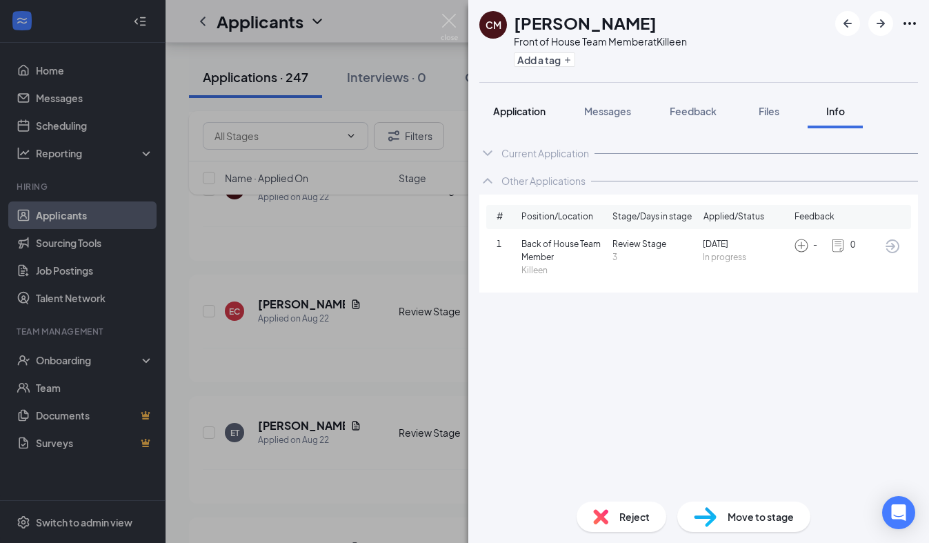
click at [536, 116] on span "Application" at bounding box center [519, 111] width 52 height 12
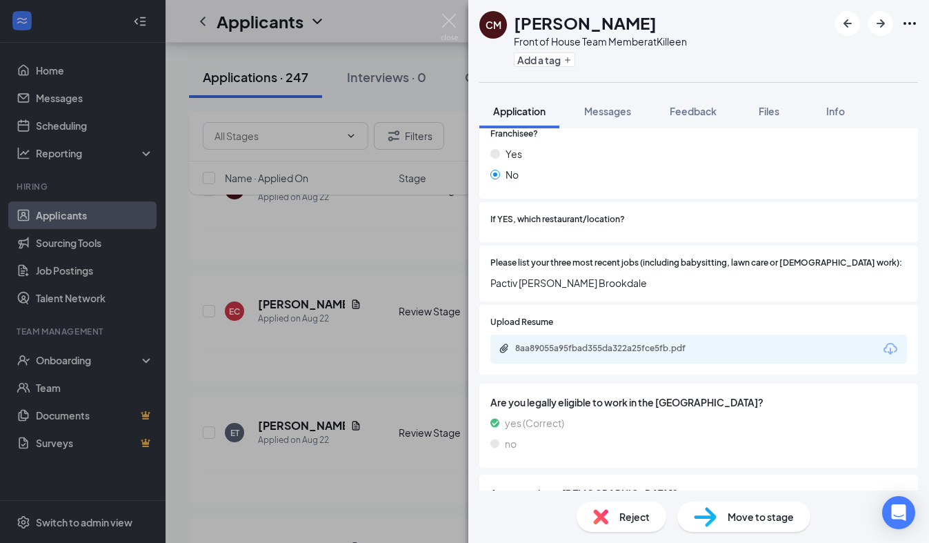
scroll to position [419, 0]
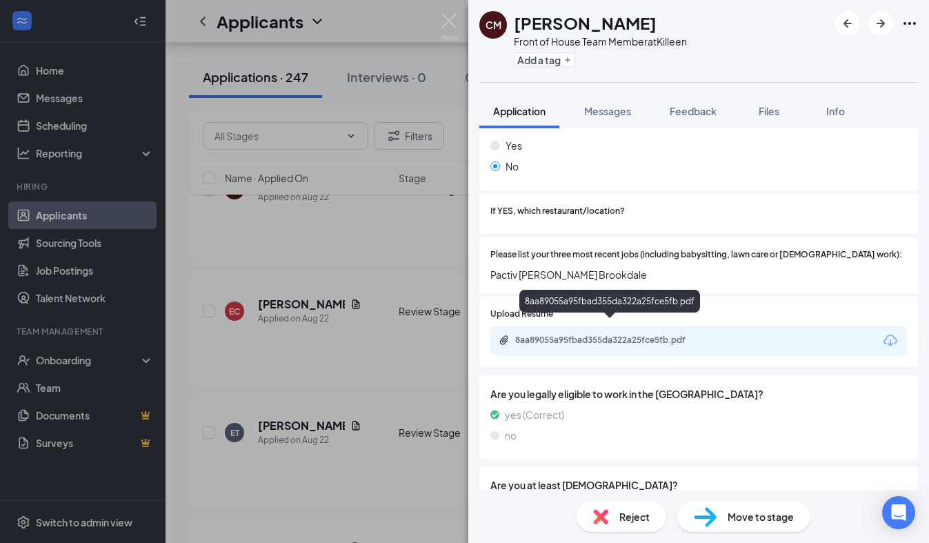
click at [586, 334] on div "8aa89055a95fbad355da322a25fce5fb.pdf" at bounding box center [611, 339] width 193 height 11
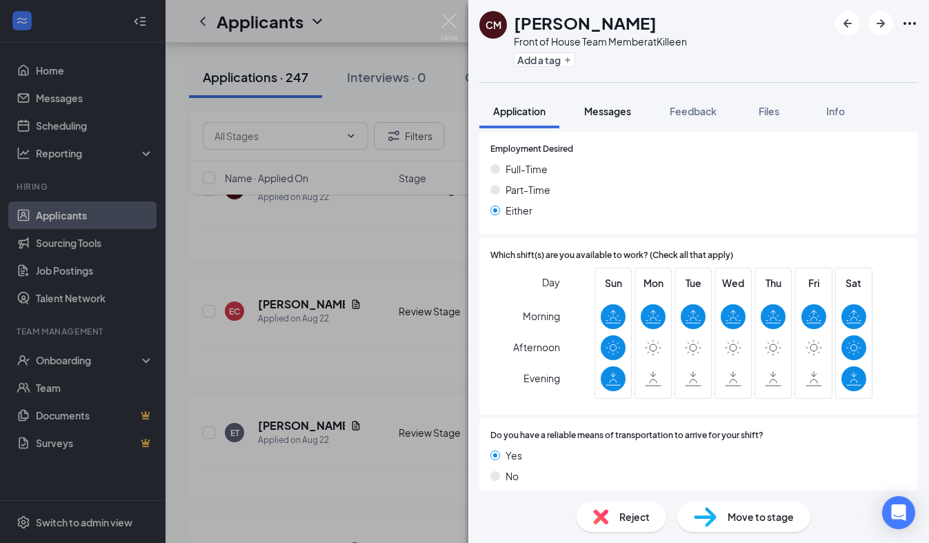
click at [616, 112] on span "Messages" at bounding box center [607, 111] width 47 height 12
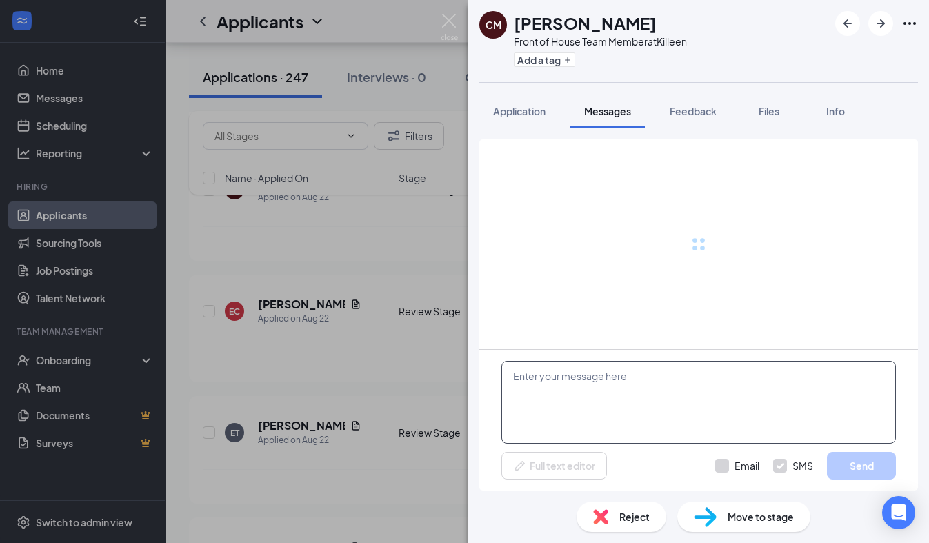
click at [580, 420] on textarea at bounding box center [698, 402] width 394 height 83
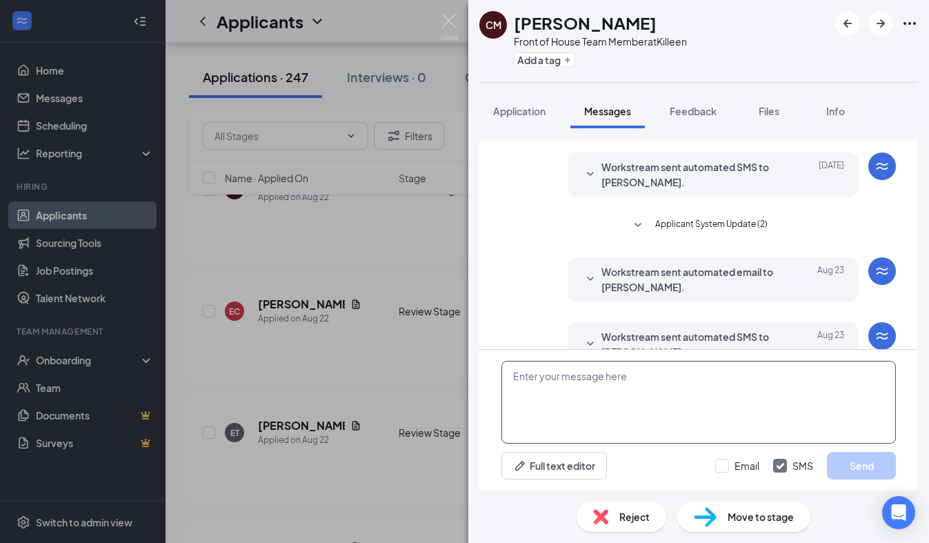
scroll to position [259, 0]
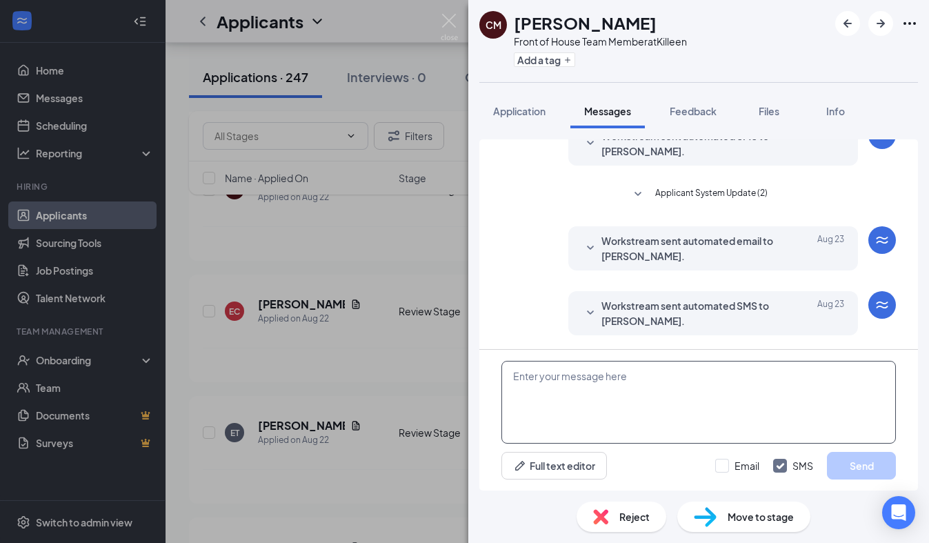
paste textarea "We received your application, thank you for your interest in joining our [DEMOG…"
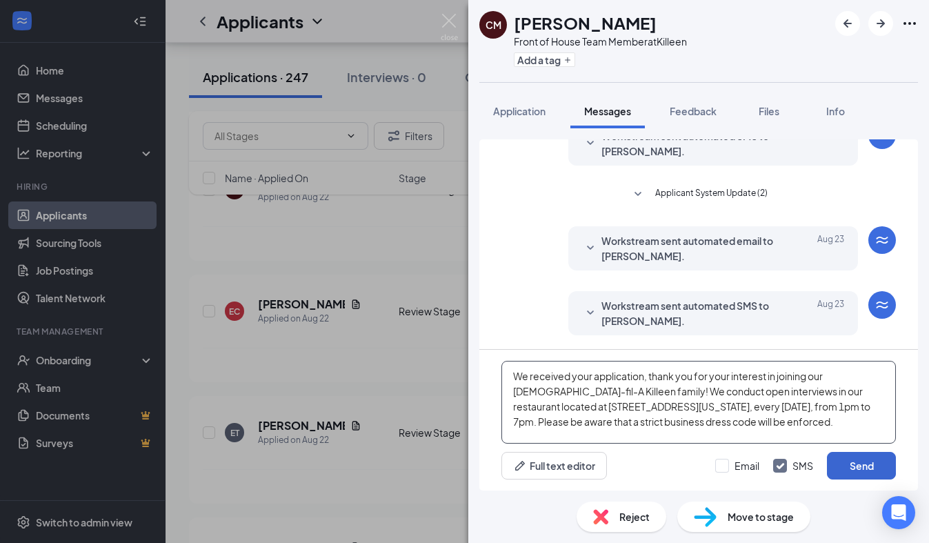
type textarea "We received your application, thank you for your interest in joining our [DEMOG…"
click at [855, 474] on button "Send" at bounding box center [861, 466] width 69 height 28
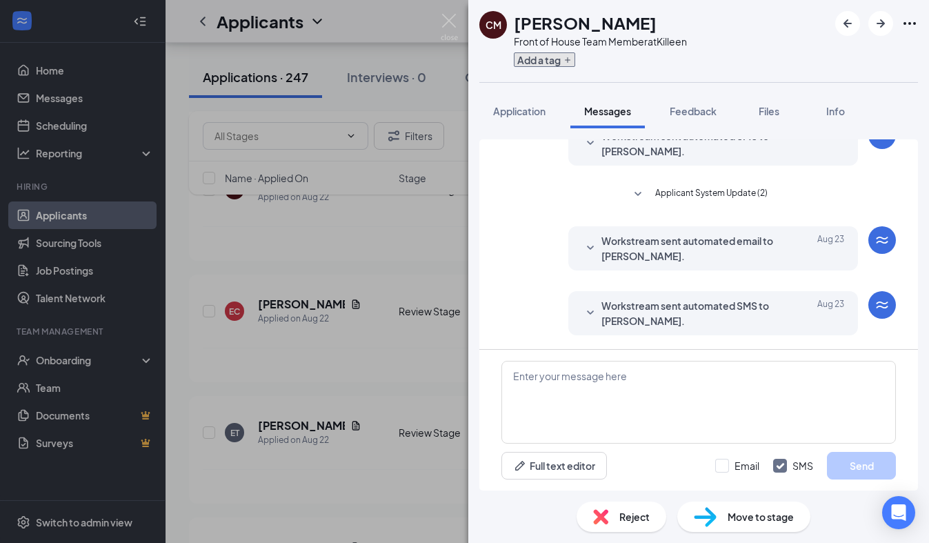
click at [551, 65] on button "Add a tag" at bounding box center [544, 59] width 61 height 14
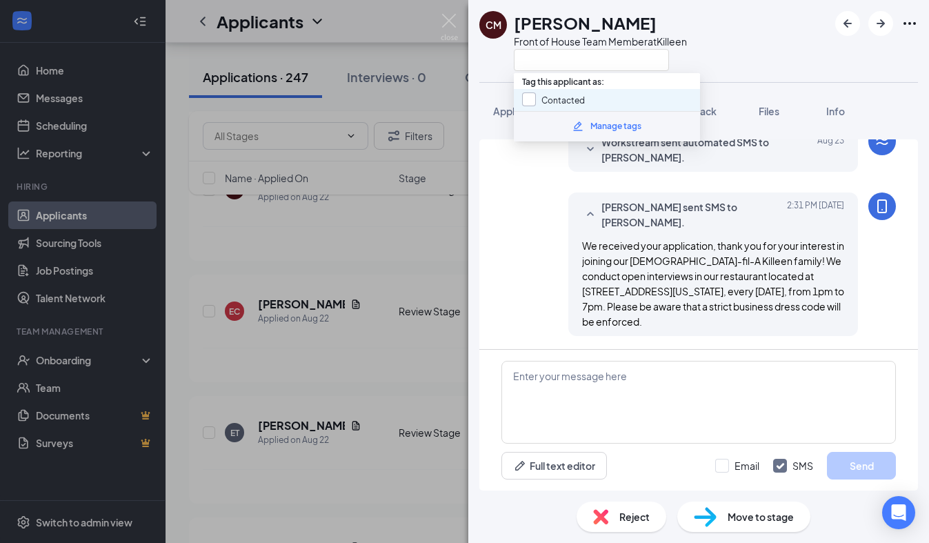
scroll to position [423, 0]
click at [544, 96] on input "Contacted" at bounding box center [553, 99] width 63 height 15
checkbox input "true"
click at [480, 72] on div "CM [PERSON_NAME] Front of House Team Member at [GEOGRAPHIC_DATA]" at bounding box center [698, 41] width 460 height 82
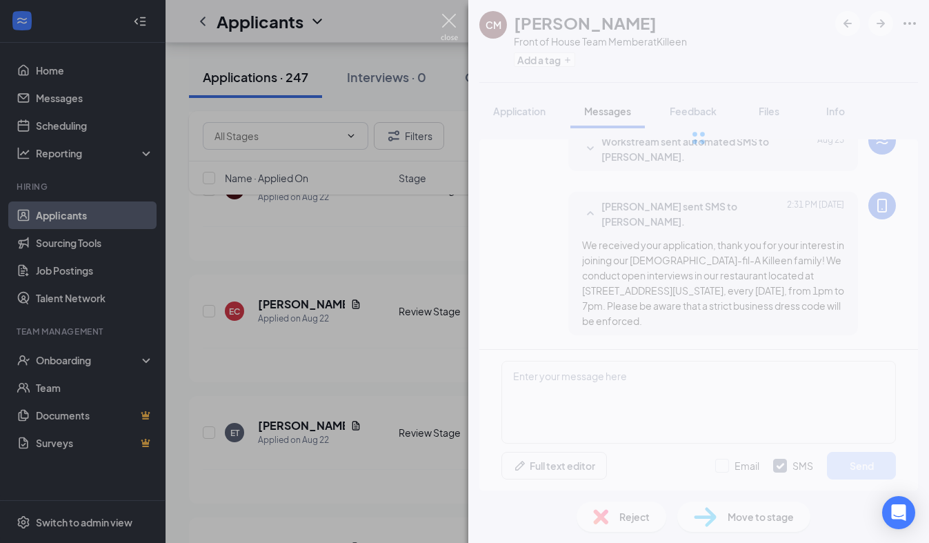
click at [449, 23] on img at bounding box center [448, 27] width 17 height 27
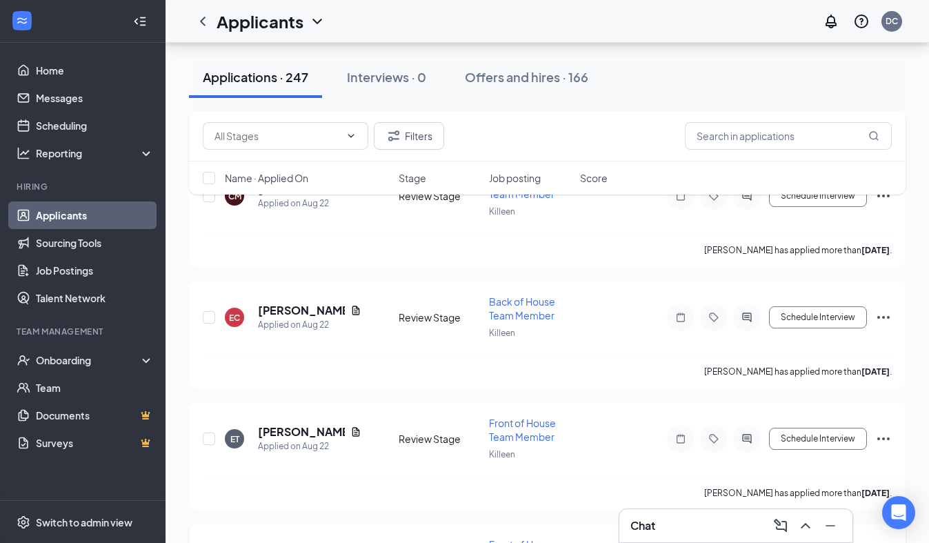
scroll to position [7452, 0]
click at [290, 302] on h5 "[PERSON_NAME]" at bounding box center [301, 309] width 87 height 15
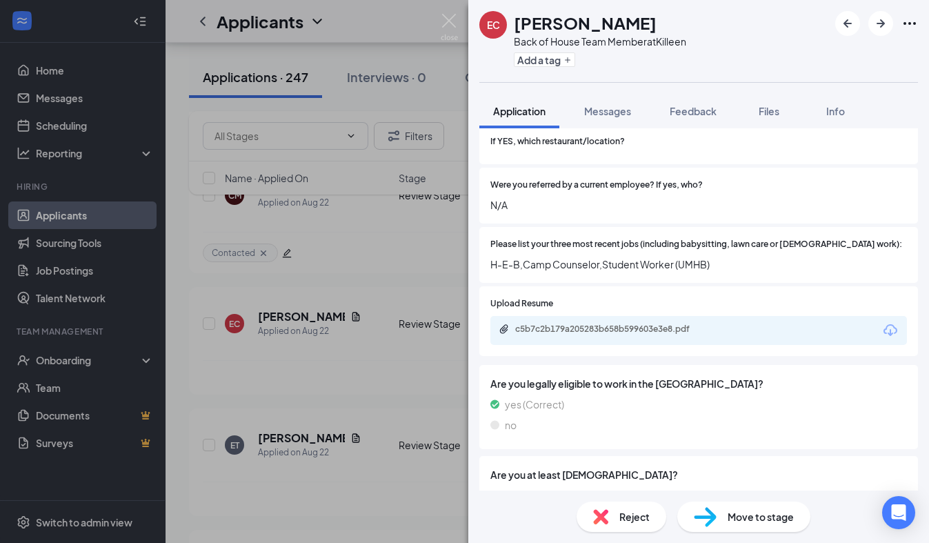
scroll to position [465, 0]
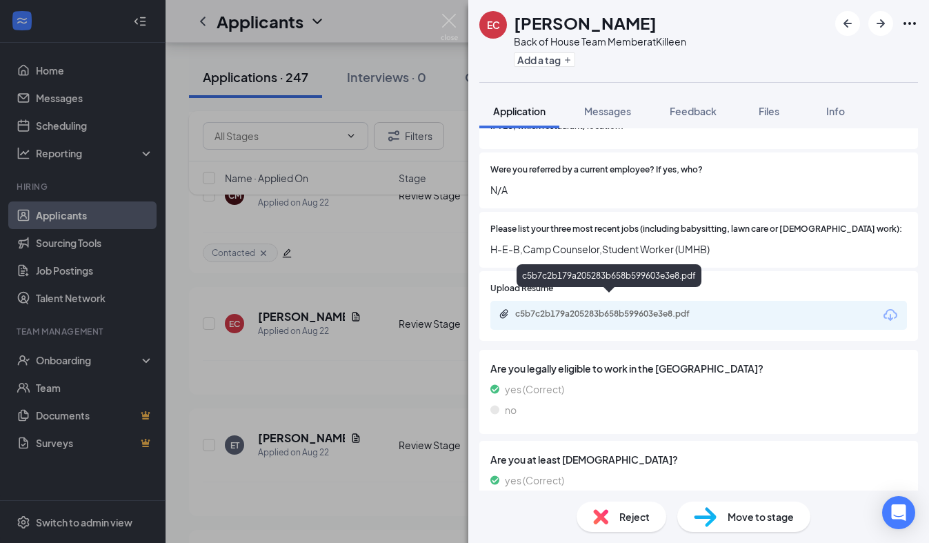
click at [617, 308] on div "c5b7c2b179a205283b658b599603e3e8.pdf" at bounding box center [611, 313] width 193 height 11
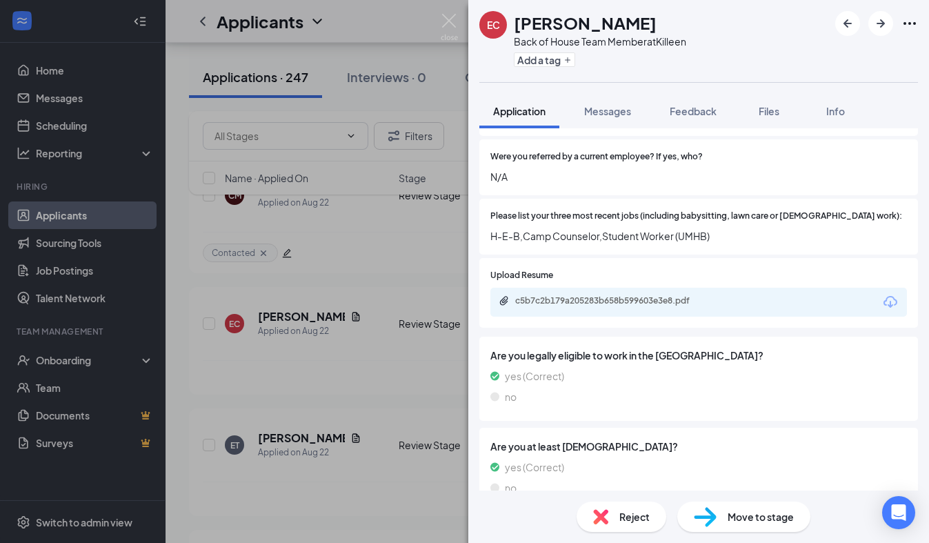
scroll to position [478, 0]
click at [649, 296] on div "c5b7c2b179a205283b658b599603e3e8.pdf" at bounding box center [611, 301] width 193 height 11
click at [625, 519] on span "Reject" at bounding box center [634, 516] width 30 height 15
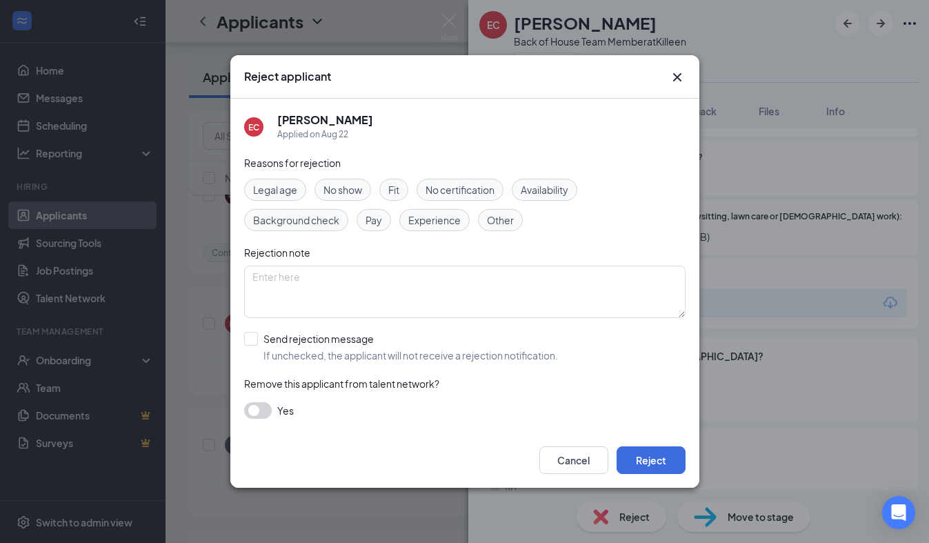
click at [420, 226] on span "Experience" at bounding box center [434, 219] width 52 height 15
click at [245, 337] on input "Send rejection message If unchecked, the applicant will not receive a rejection…" at bounding box center [401, 347] width 314 height 30
checkbox input "true"
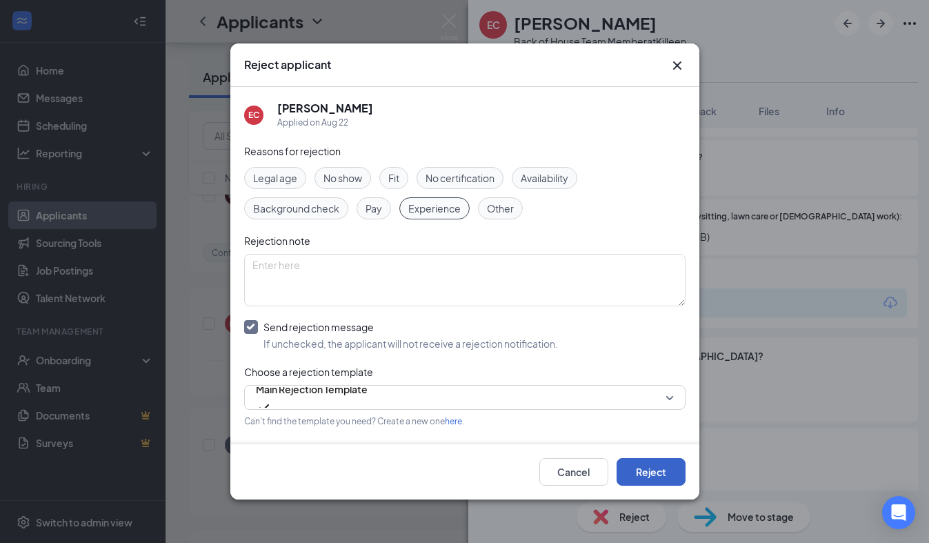
click at [666, 468] on button "Reject" at bounding box center [650, 472] width 69 height 28
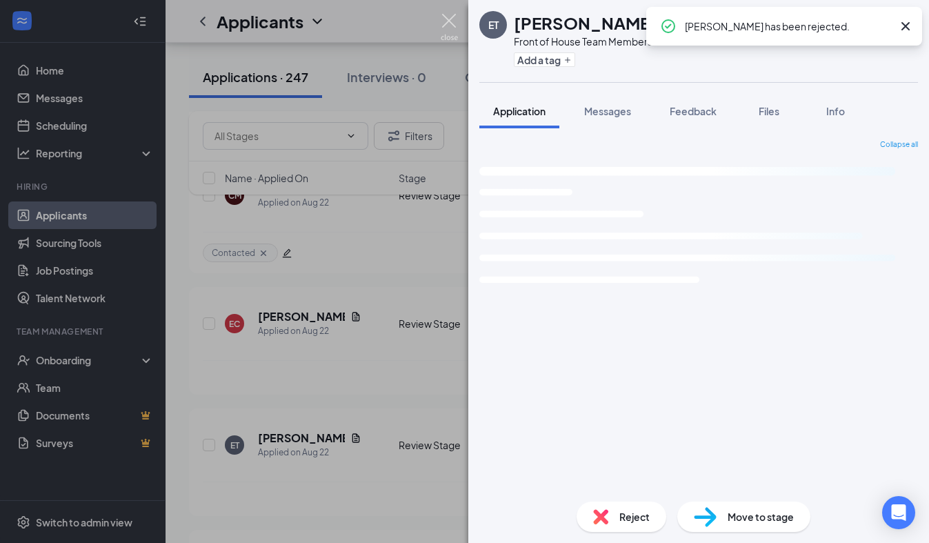
click at [446, 18] on img at bounding box center [448, 27] width 17 height 27
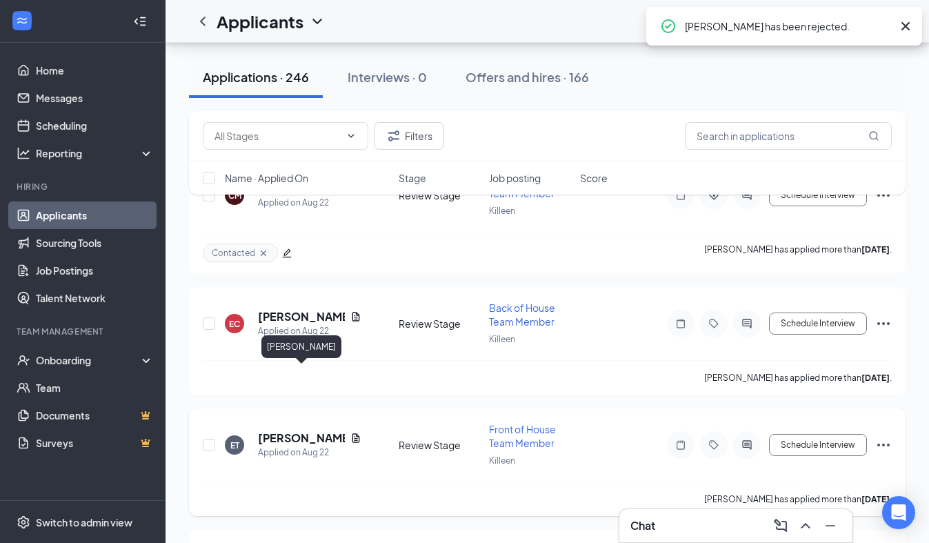
click at [295, 430] on h5 "[PERSON_NAME]" at bounding box center [301, 437] width 87 height 15
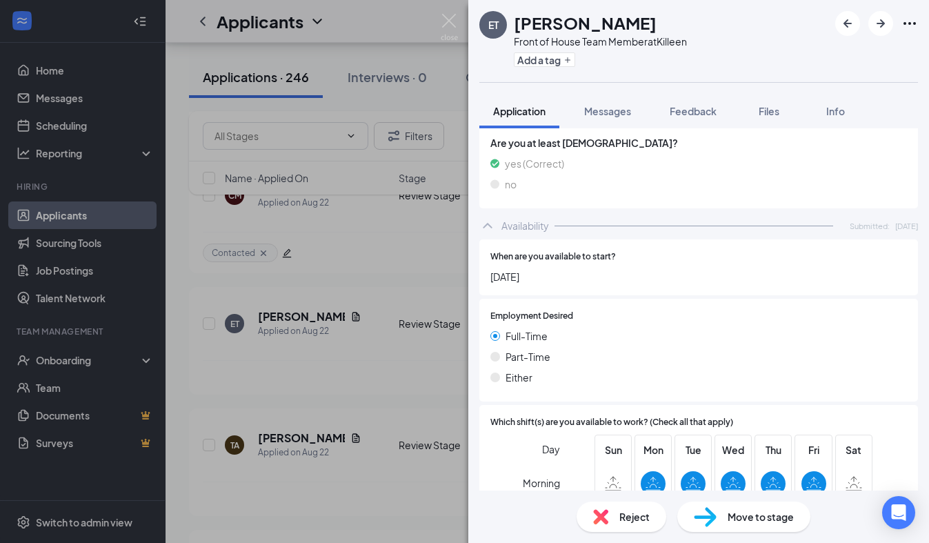
scroll to position [904, 0]
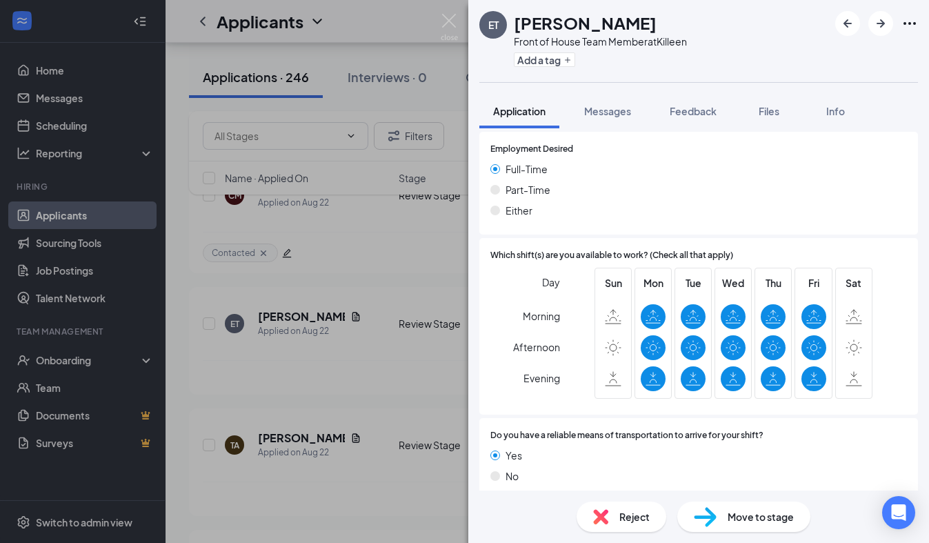
click at [633, 520] on span "Reject" at bounding box center [634, 516] width 30 height 15
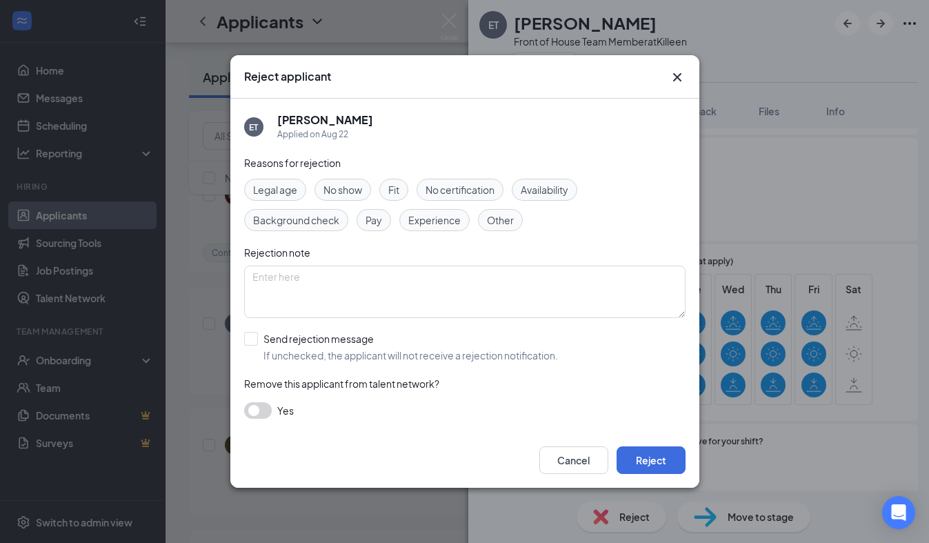
click at [563, 198] on div "Availability" at bounding box center [543, 190] width 65 height 22
click at [301, 350] on input "Send rejection message If unchecked, the applicant will not receive a rejection…" at bounding box center [401, 347] width 314 height 30
checkbox input "true"
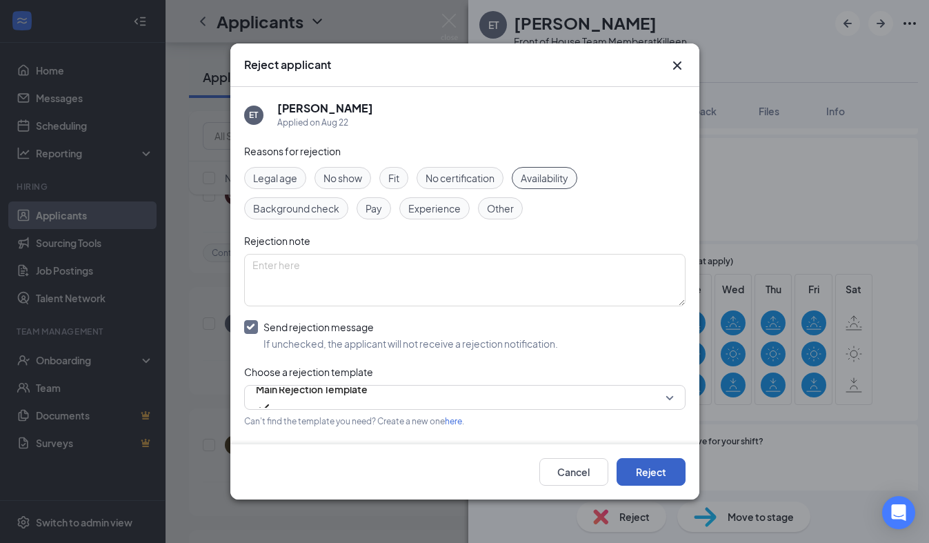
click at [657, 467] on button "Reject" at bounding box center [650, 472] width 69 height 28
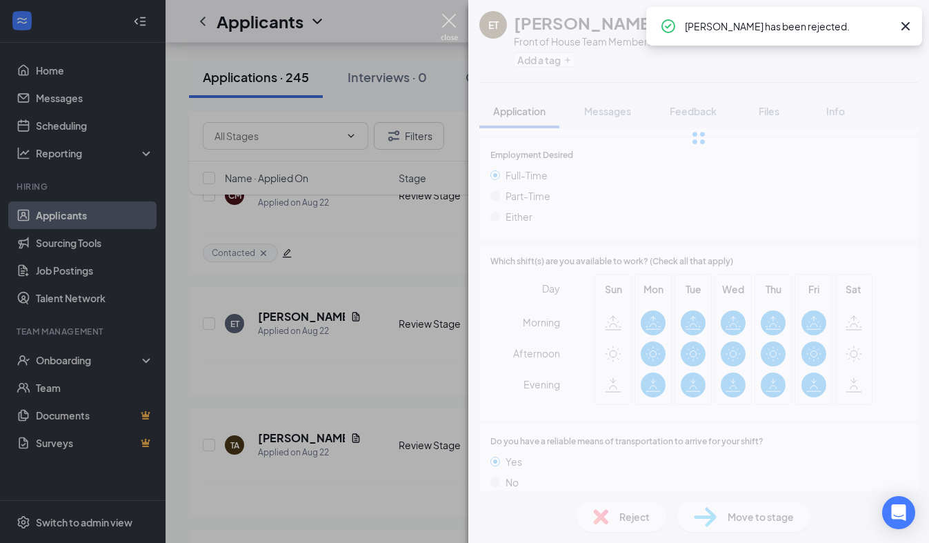
click at [451, 26] on img at bounding box center [448, 27] width 17 height 27
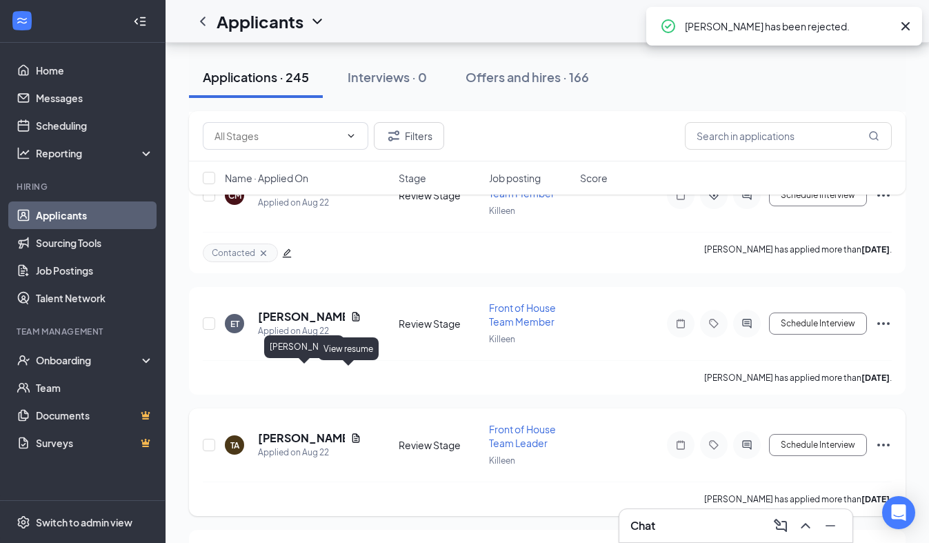
click at [323, 430] on h5 "[PERSON_NAME]" at bounding box center [301, 437] width 87 height 15
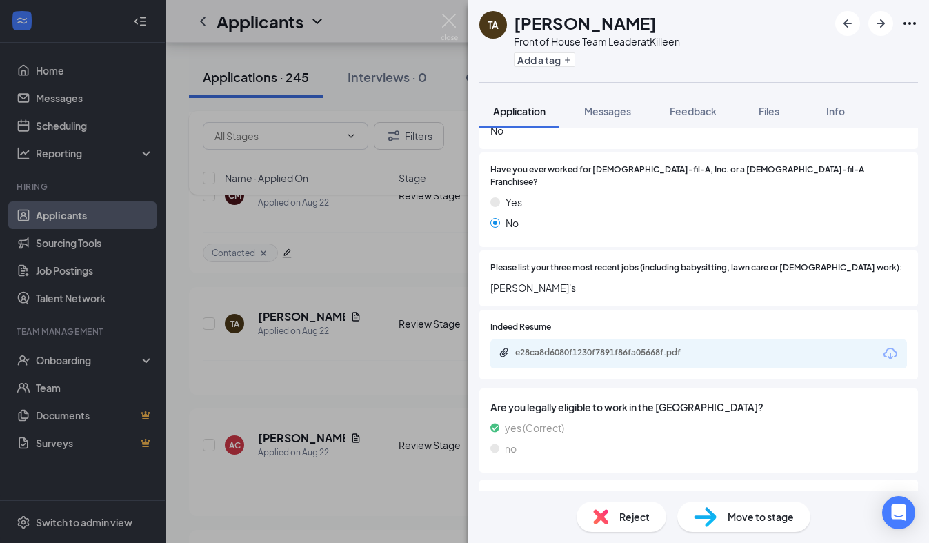
scroll to position [523, 0]
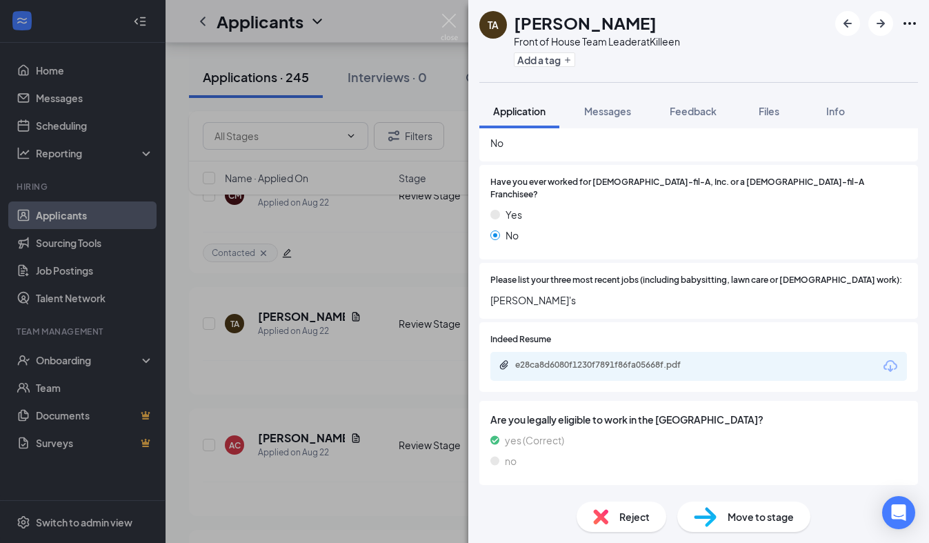
click at [642, 352] on div "e28ca8d6080f1230f7891f86fa05668f.pdf" at bounding box center [698, 366] width 416 height 29
click at [642, 359] on div "e28ca8d6080f1230f7891f86fa05668f.pdf" at bounding box center [611, 364] width 193 height 11
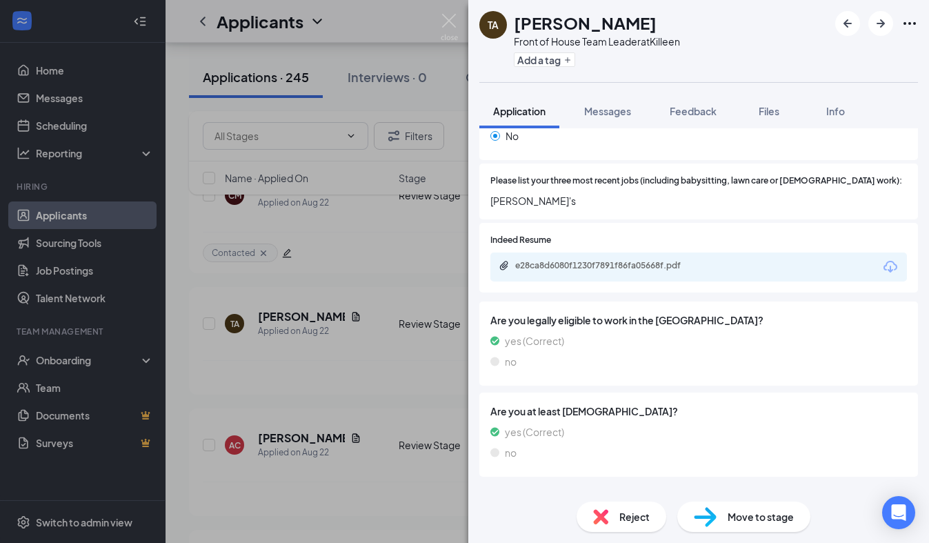
scroll to position [627, 0]
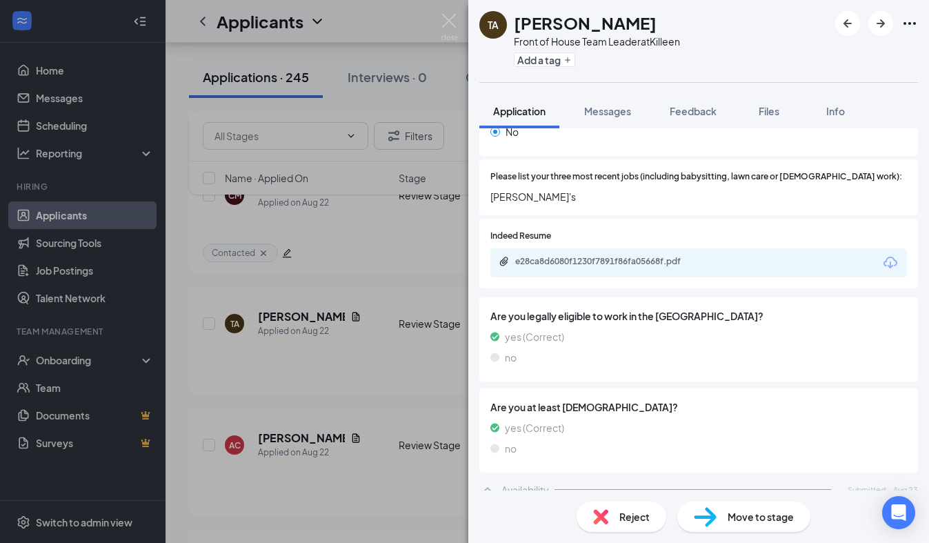
click at [602, 511] on img at bounding box center [600, 516] width 15 height 15
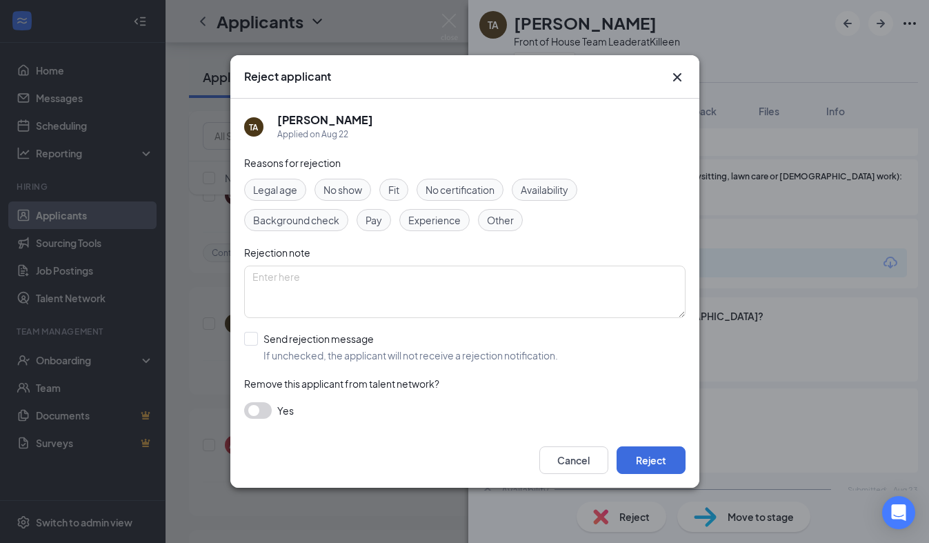
click at [463, 219] on div "Experience" at bounding box center [434, 220] width 70 height 22
click at [544, 190] on span "Availability" at bounding box center [544, 189] width 48 height 15
click at [256, 341] on input "Send rejection message If unchecked, the applicant will not receive a rejection…" at bounding box center [401, 347] width 314 height 30
checkbox input "true"
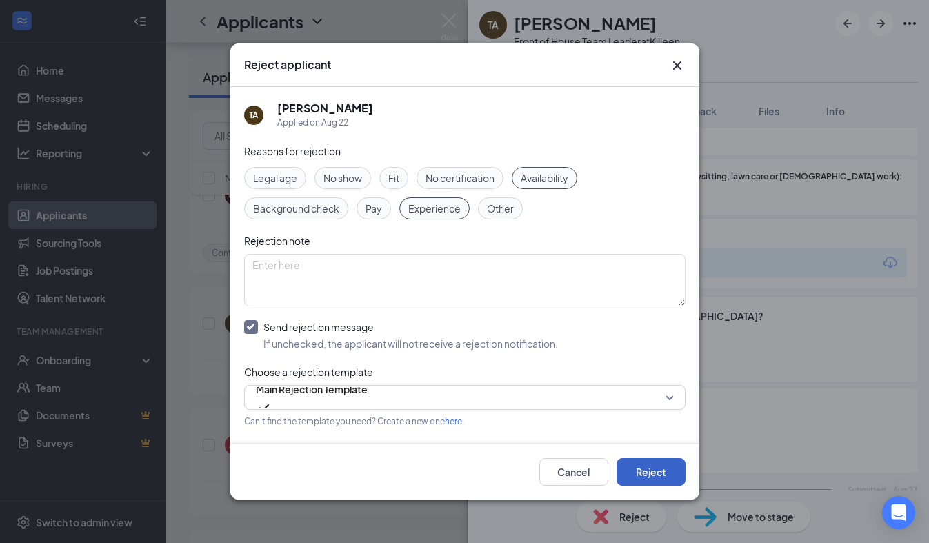
click at [667, 469] on button "Reject" at bounding box center [650, 472] width 69 height 28
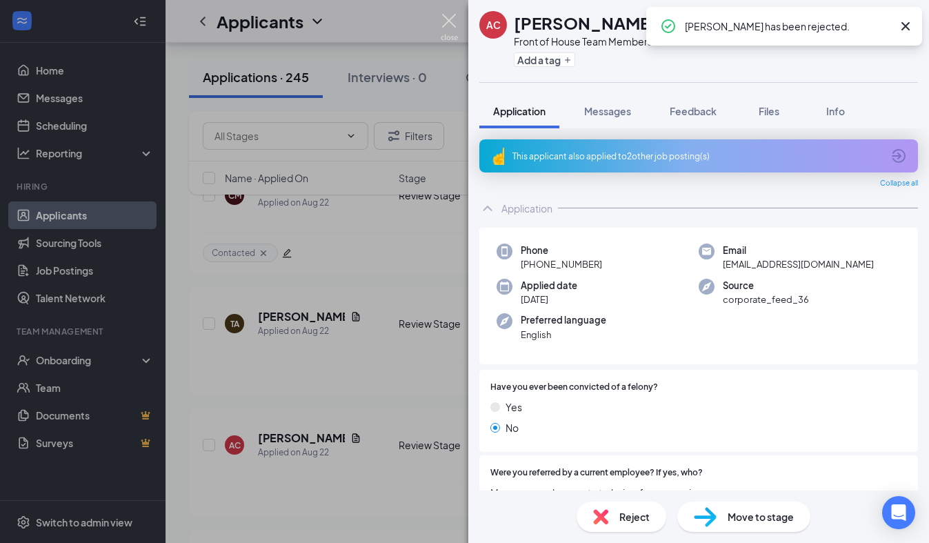
click at [447, 26] on img at bounding box center [448, 27] width 17 height 27
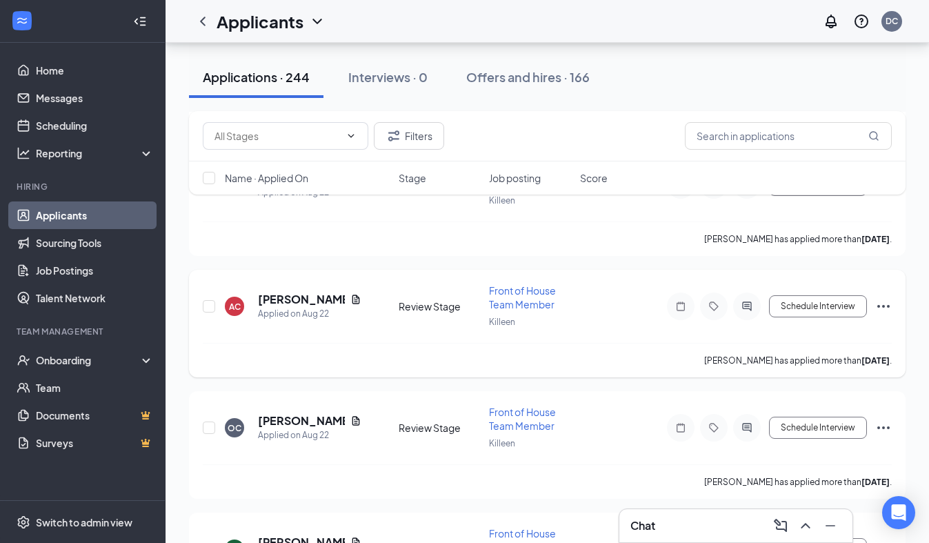
scroll to position [7592, 0]
click at [321, 290] on h5 "[PERSON_NAME]" at bounding box center [301, 297] width 87 height 15
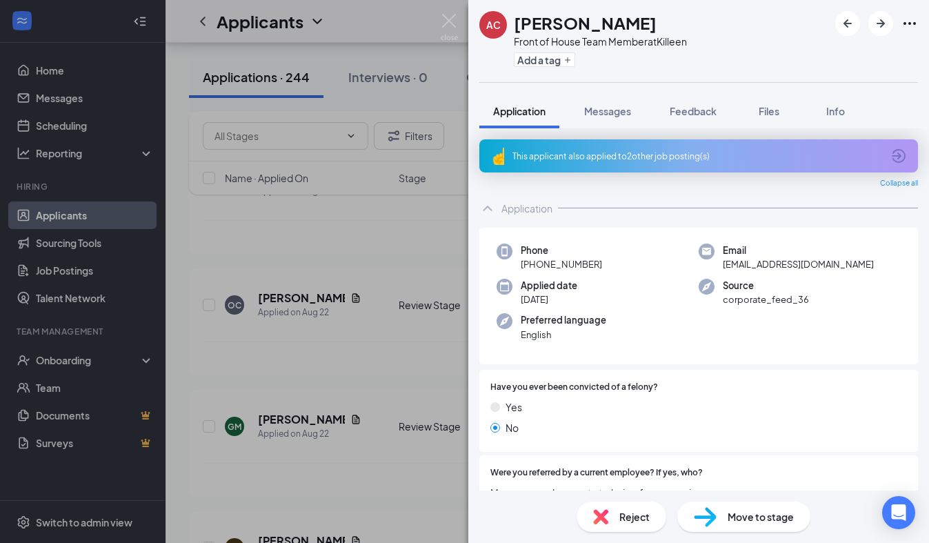
click at [591, 158] on div "This applicant also applied to 2 other job posting(s)" at bounding box center [696, 156] width 369 height 12
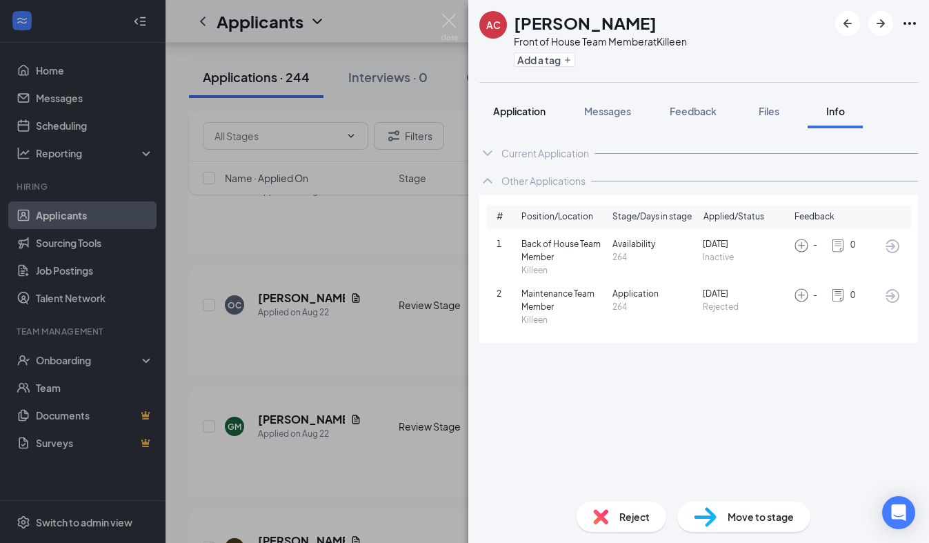
click at [528, 112] on span "Application" at bounding box center [519, 111] width 52 height 12
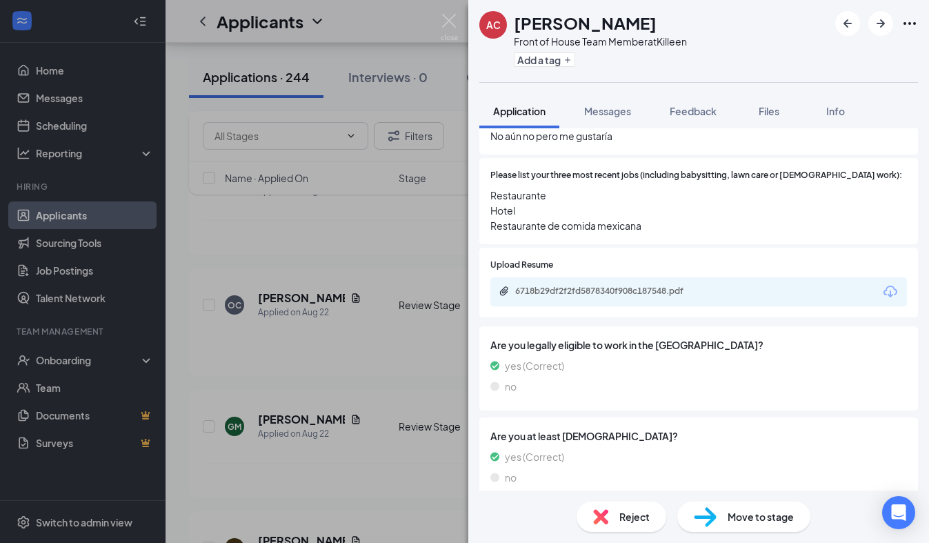
scroll to position [509, 0]
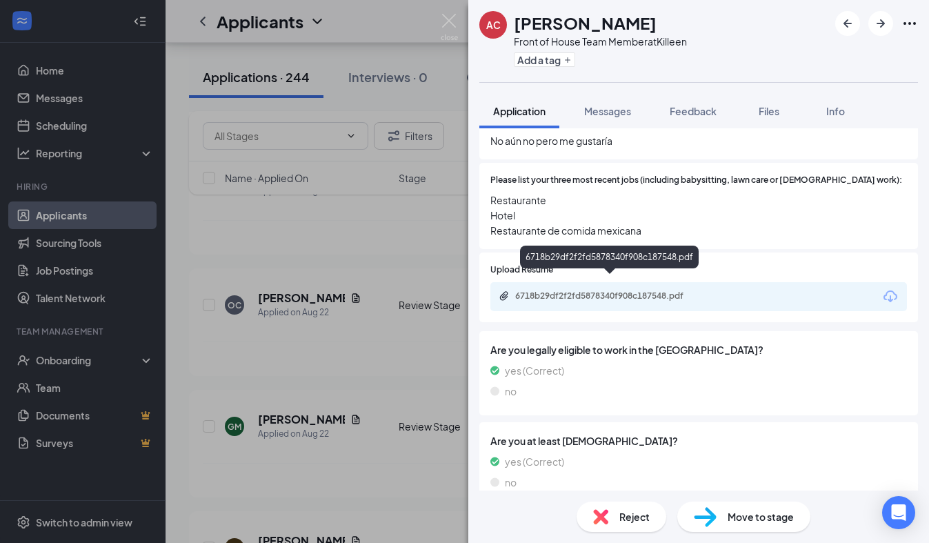
click at [599, 290] on div "6718b29df2f2fd5878340f908c187548.pdf" at bounding box center [611, 295] width 193 height 11
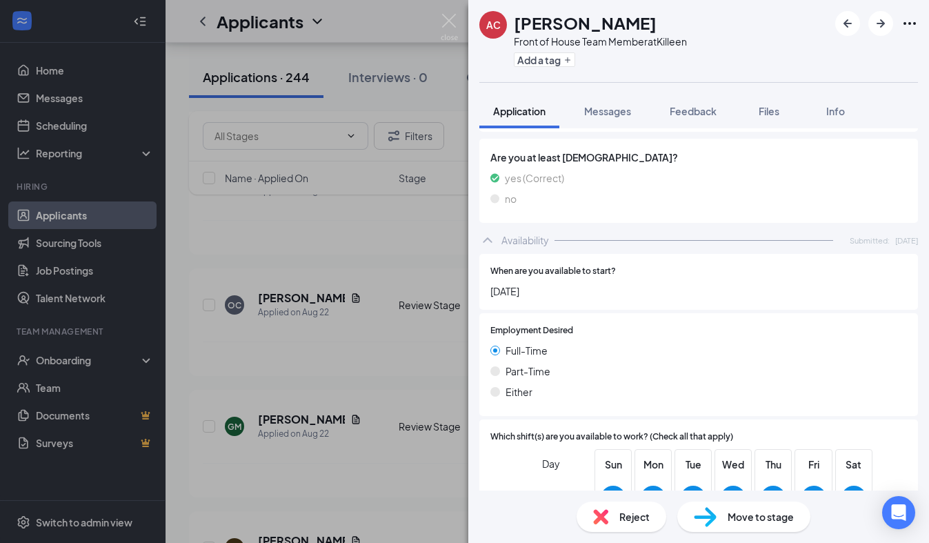
scroll to position [795, 0]
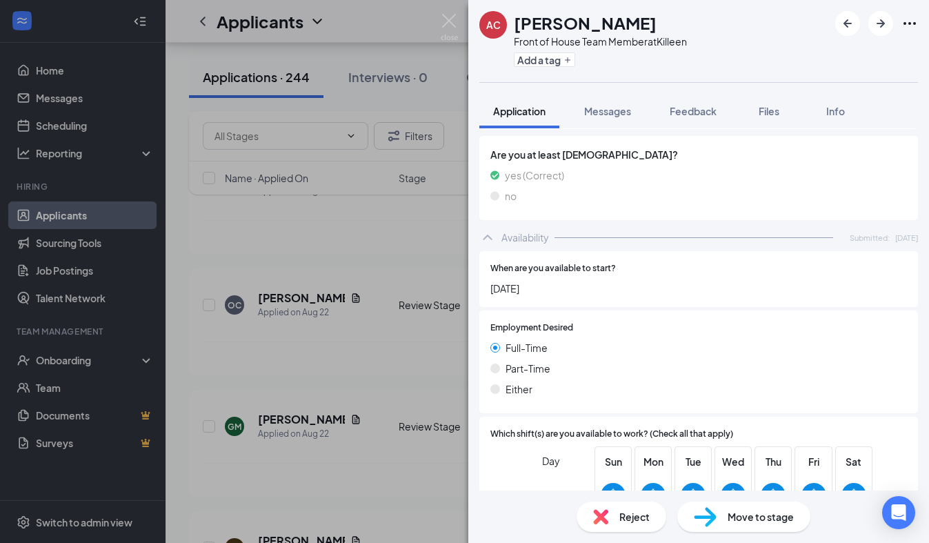
click at [630, 520] on span "Reject" at bounding box center [634, 516] width 30 height 15
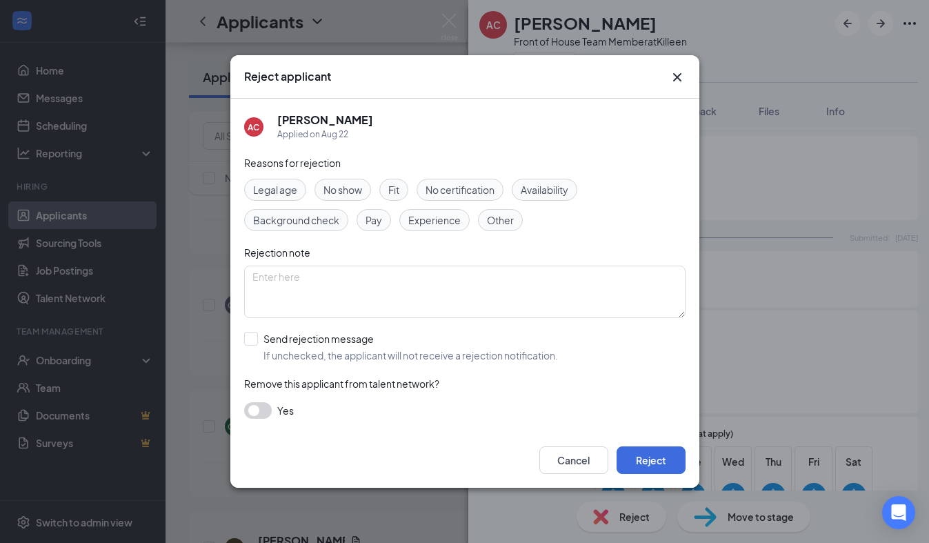
click at [438, 220] on span "Experience" at bounding box center [434, 219] width 52 height 15
click at [245, 345] on input "Send rejection message If unchecked, the applicant will not receive a rejection…" at bounding box center [401, 347] width 314 height 30
checkbox input "true"
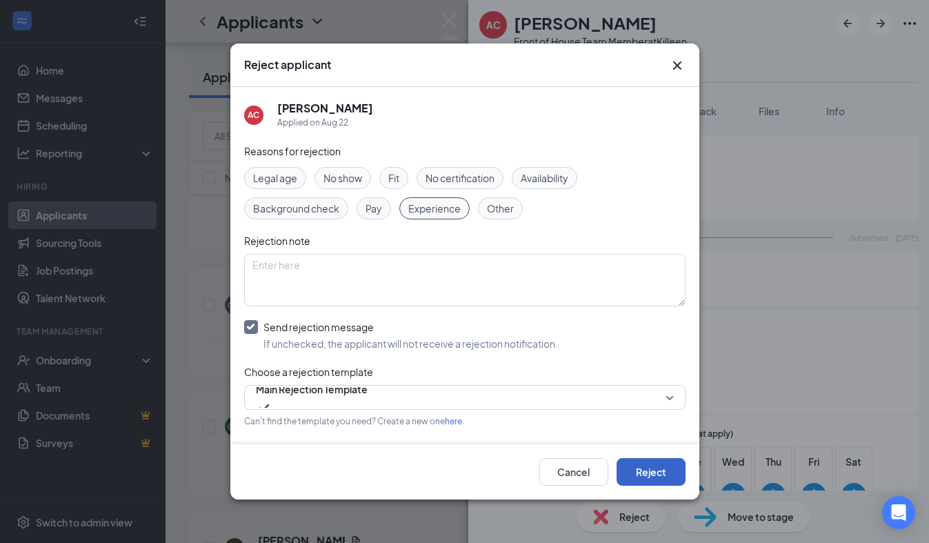
click at [644, 464] on button "Reject" at bounding box center [650, 472] width 69 height 28
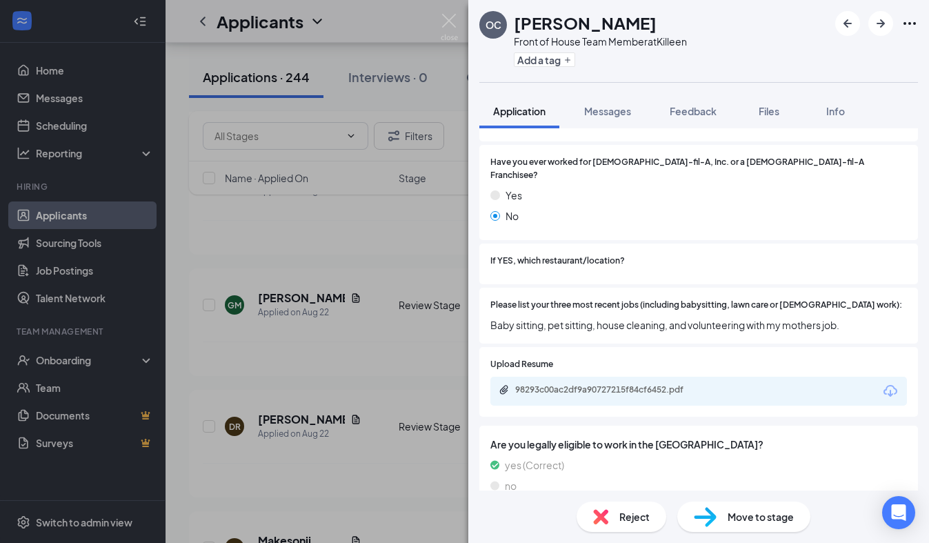
scroll to position [352, 0]
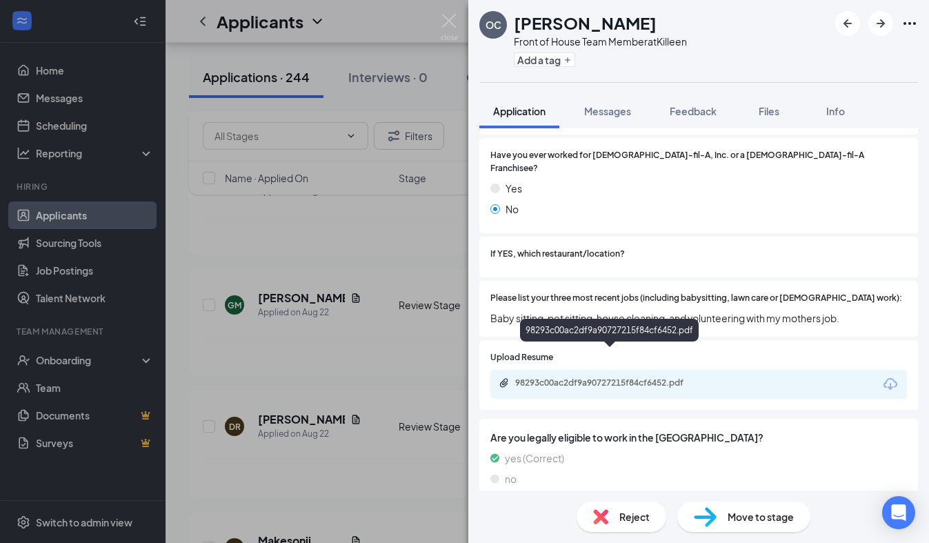
click at [586, 377] on div "98293c00ac2df9a90727215f84cf6452.pdf" at bounding box center [611, 382] width 193 height 11
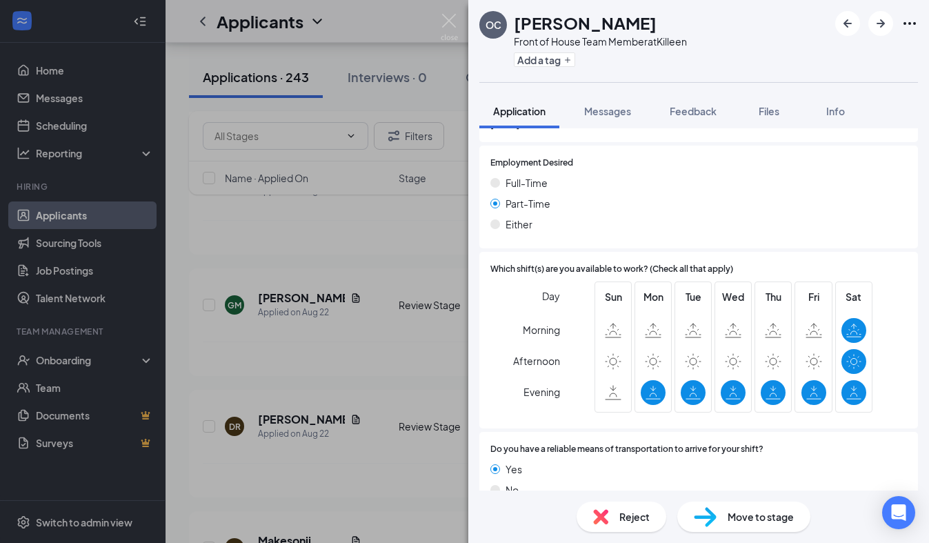
scroll to position [889, 0]
click at [613, 110] on span "Messages" at bounding box center [607, 111] width 47 height 12
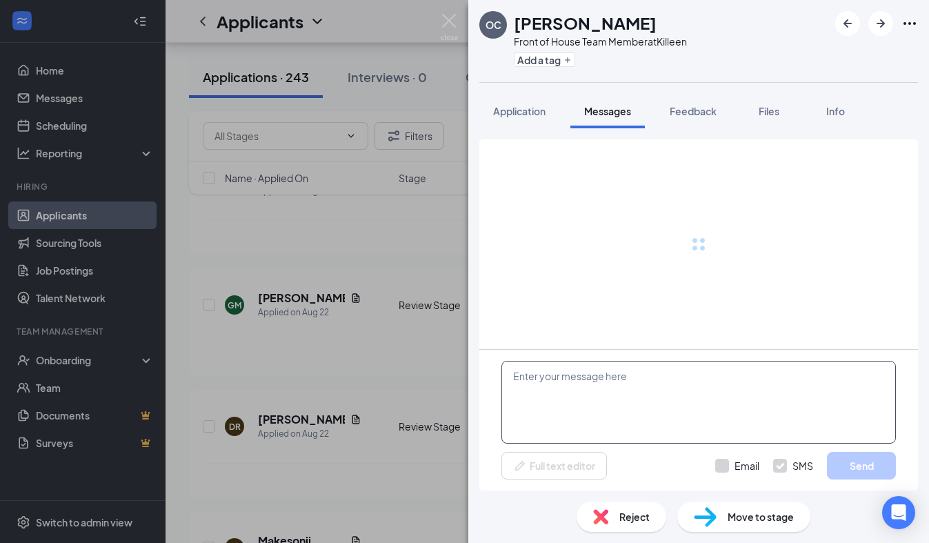
click at [556, 390] on textarea at bounding box center [698, 402] width 394 height 83
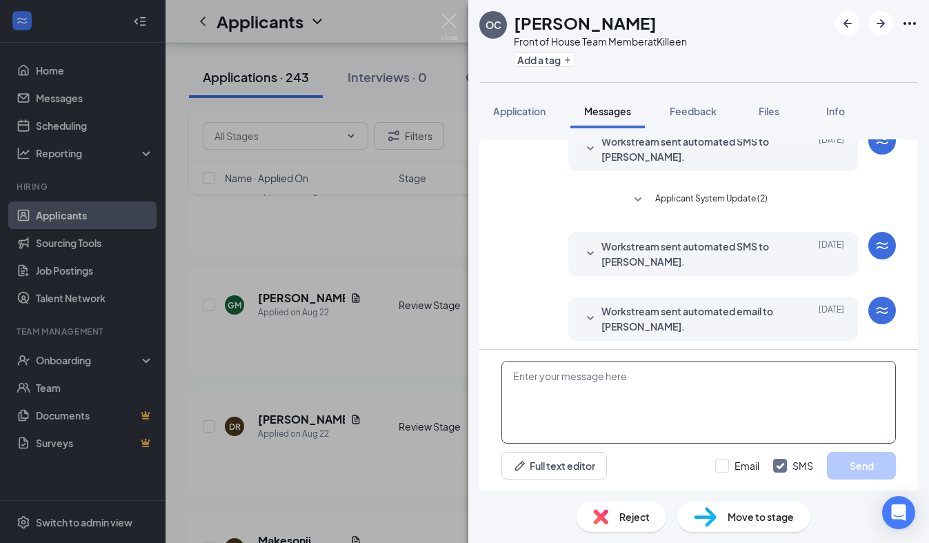
scroll to position [234, 0]
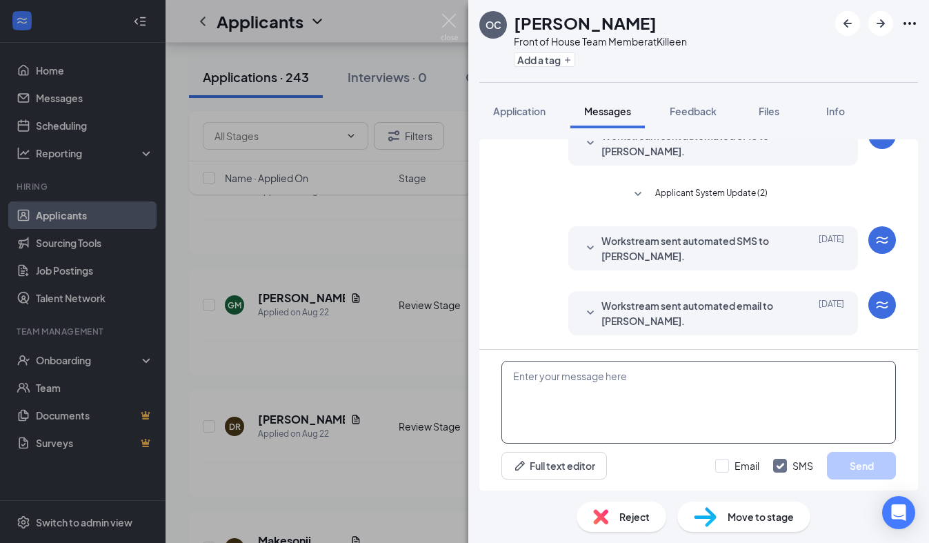
paste textarea "We received your application, thank you for your interest in joining our [DEMOG…"
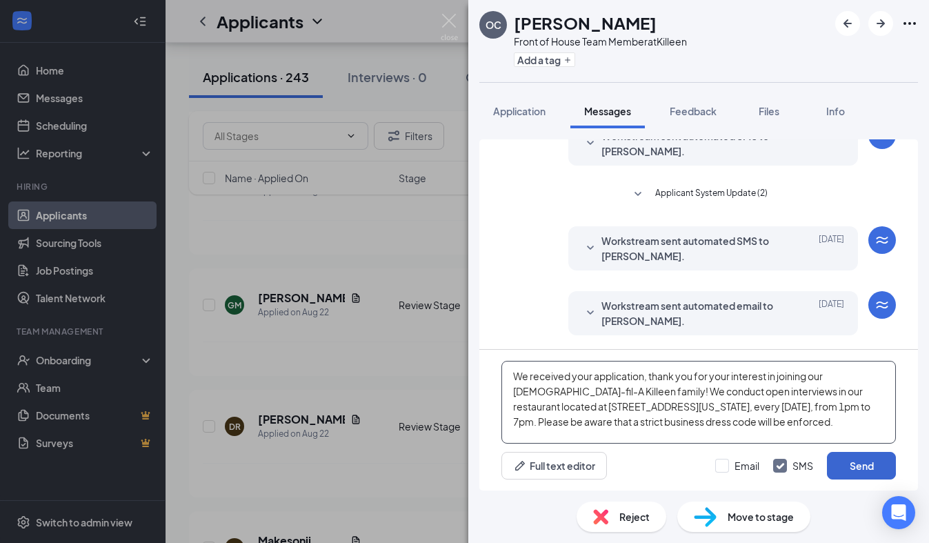
type textarea "We received your application, thank you for your interest in joining our [DEMOG…"
click at [863, 470] on button "Send" at bounding box center [861, 466] width 69 height 28
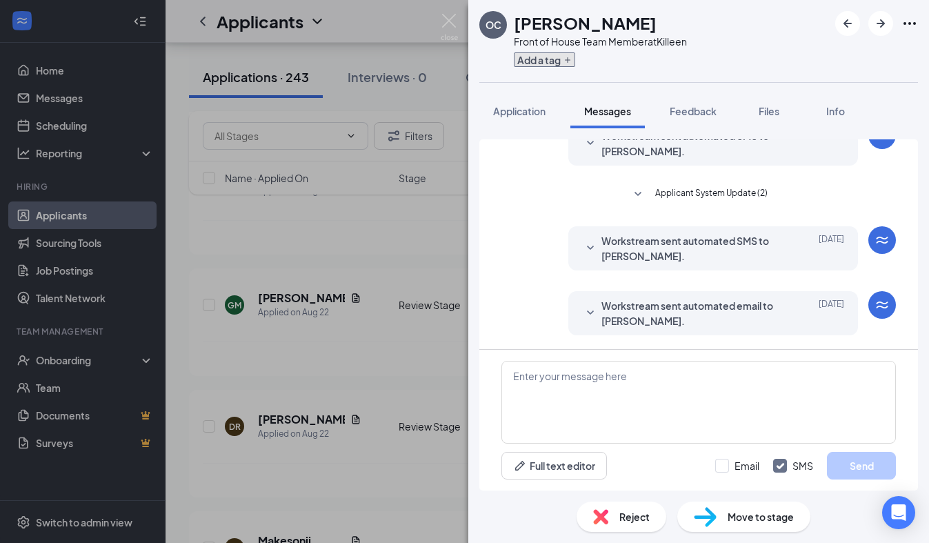
click at [562, 57] on button "Add a tag" at bounding box center [544, 59] width 61 height 14
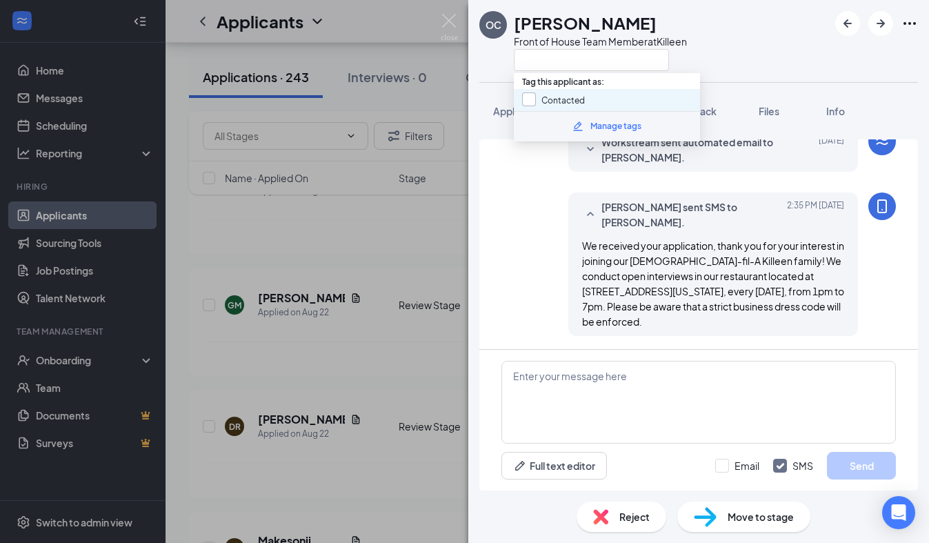
scroll to position [398, 0]
click at [537, 97] on input "Contacted" at bounding box center [553, 99] width 63 height 15
checkbox input "true"
click at [496, 90] on div "OC [PERSON_NAME] Front of House Team Member at [GEOGRAPHIC_DATA] Application Me…" at bounding box center [698, 271] width 460 height 543
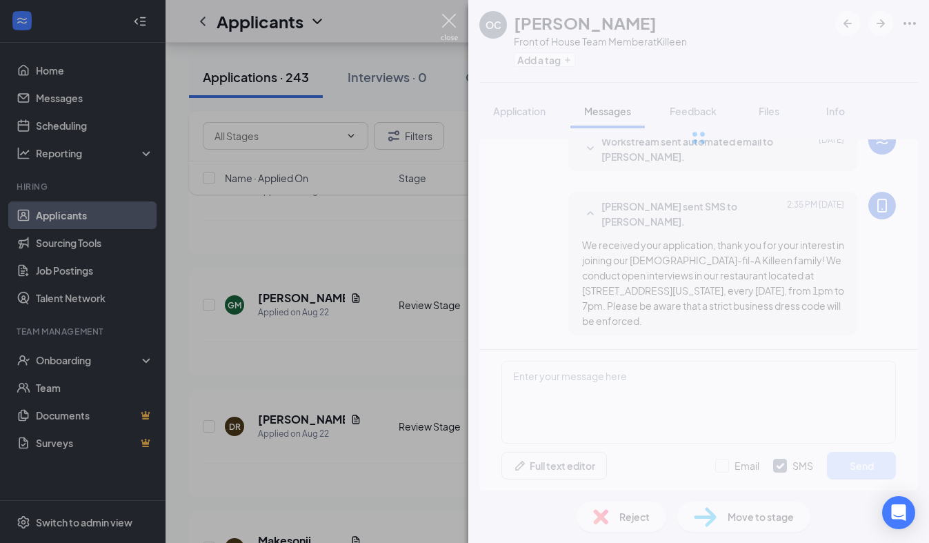
click at [449, 21] on img at bounding box center [448, 27] width 17 height 27
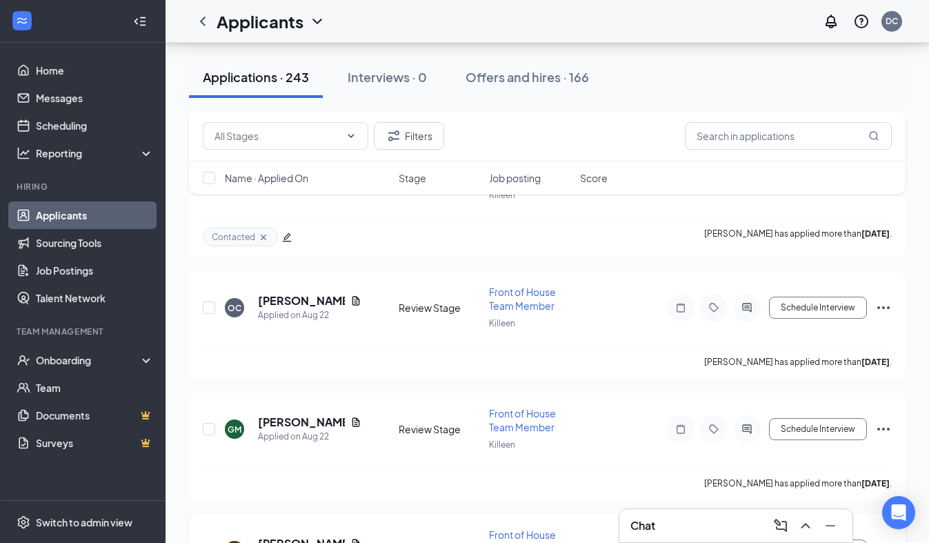
scroll to position [7456, 0]
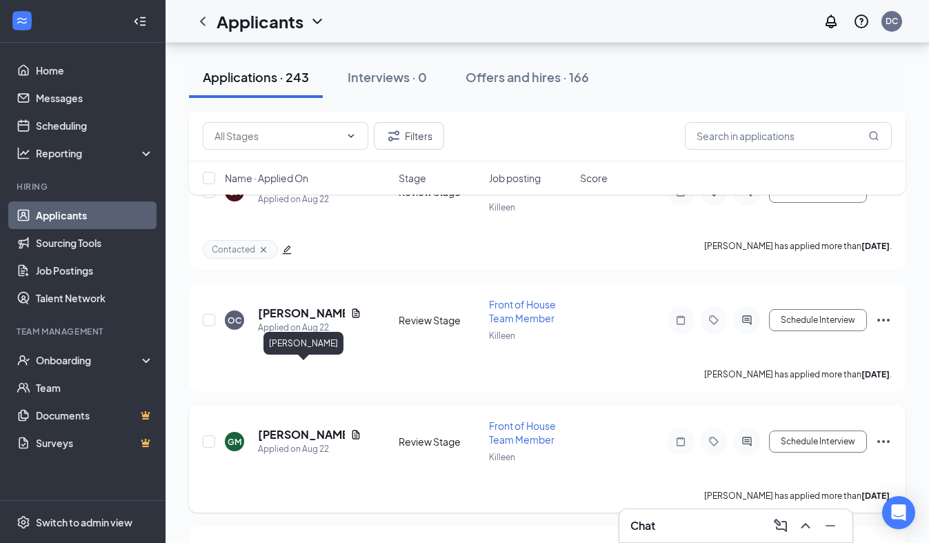
click at [293, 427] on h5 "[PERSON_NAME]" at bounding box center [301, 434] width 87 height 15
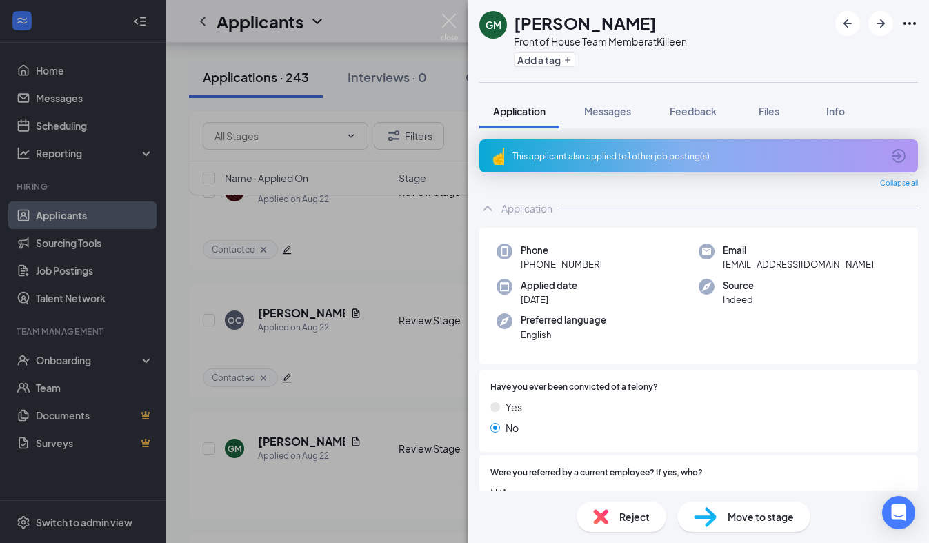
click at [602, 154] on div "This applicant also applied to 1 other job posting(s)" at bounding box center [696, 156] width 369 height 12
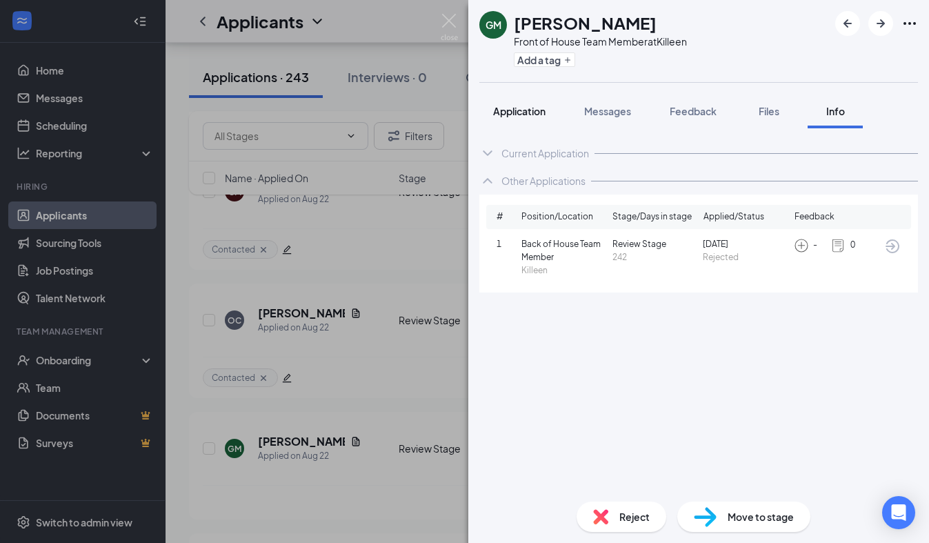
click at [523, 109] on span "Application" at bounding box center [519, 111] width 52 height 12
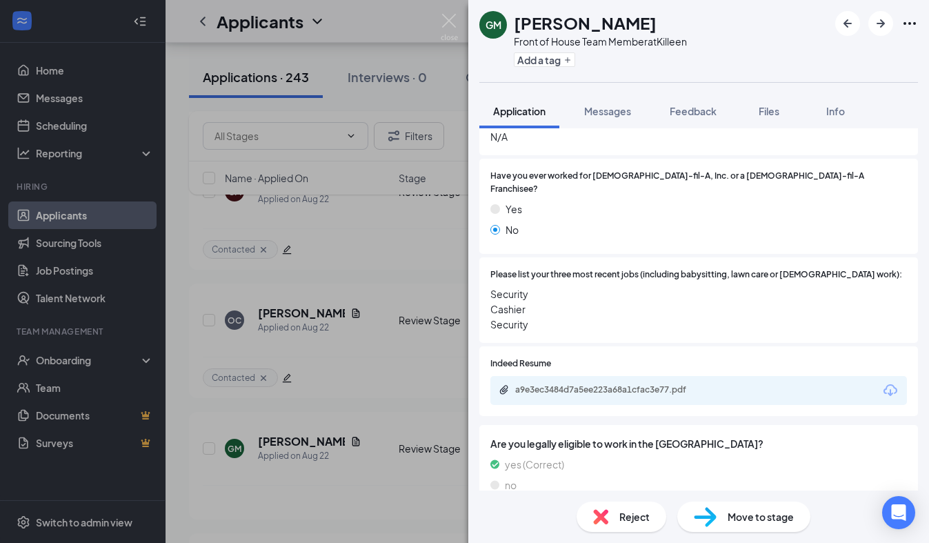
scroll to position [362, 0]
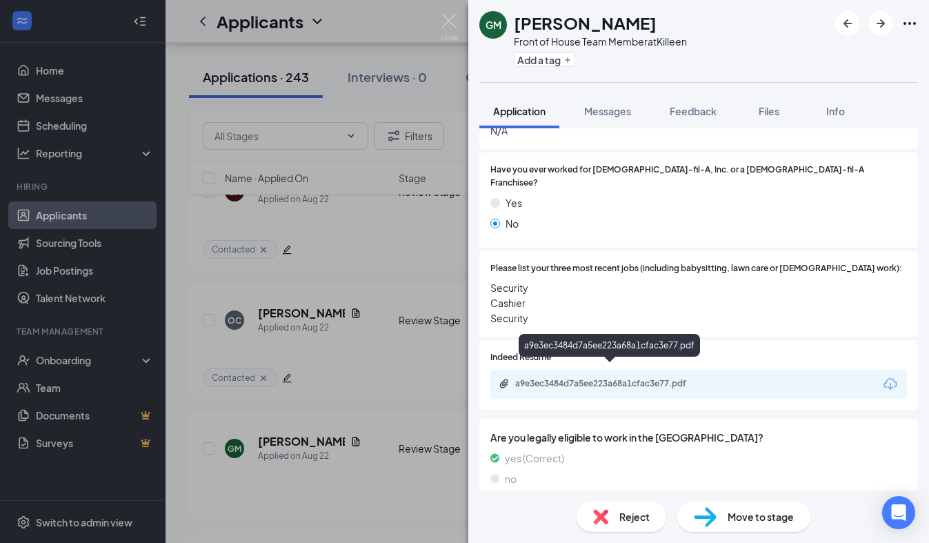
click at [540, 378] on div "a9e3ec3484d7a5ee223a68a1cfac3e77.pdf" at bounding box center [611, 383] width 193 height 11
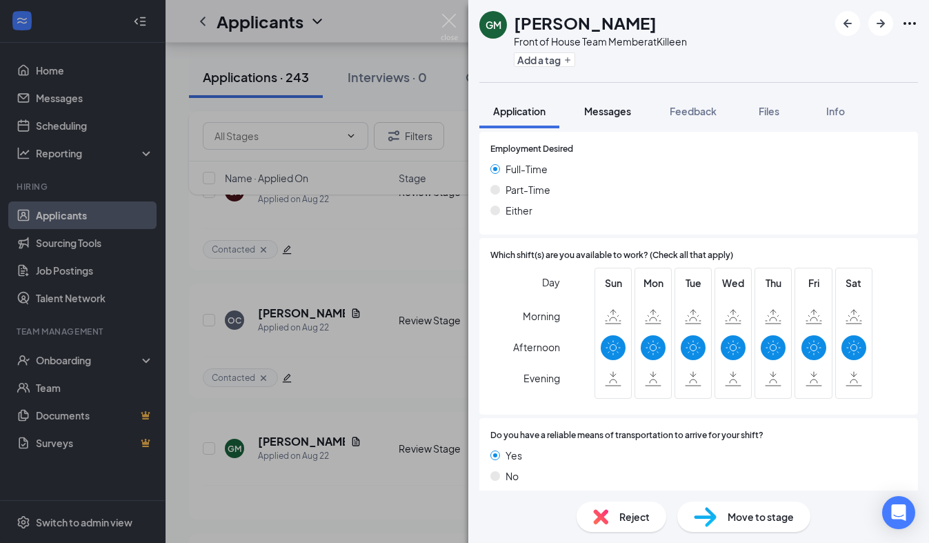
scroll to position [908, 0]
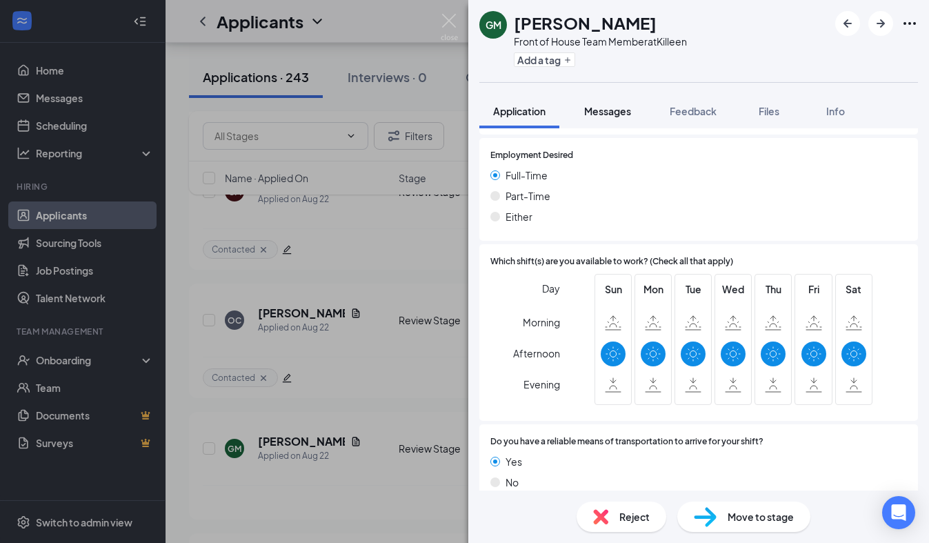
click at [625, 112] on span "Messages" at bounding box center [607, 111] width 47 height 12
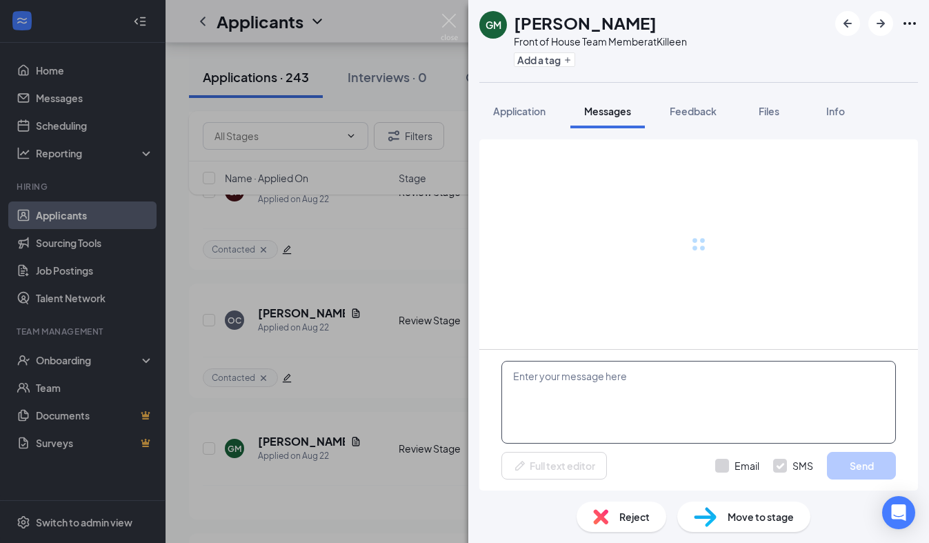
click at [564, 414] on textarea at bounding box center [698, 402] width 394 height 83
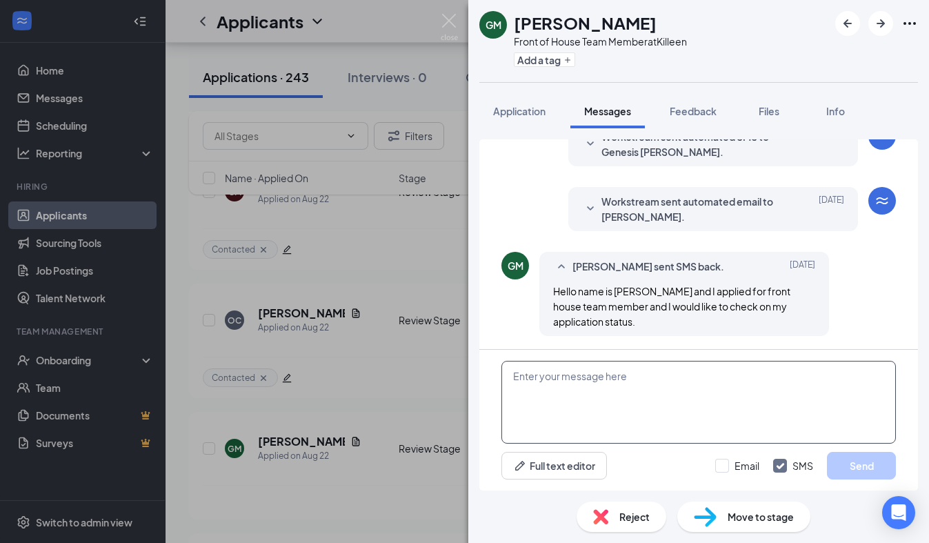
scroll to position [299, 0]
paste textarea "We received your application, thank you for your interest in joining our [DEMOG…"
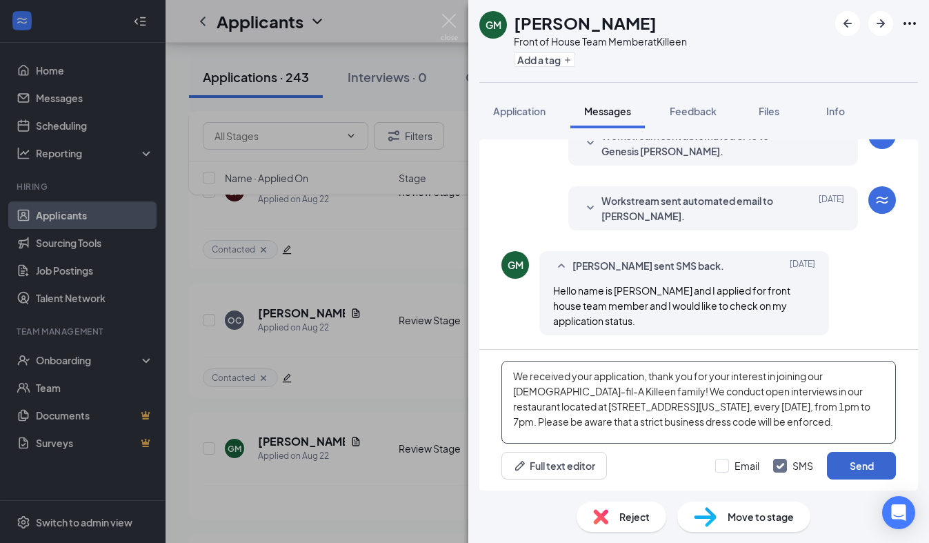
type textarea "We received your application, thank you for your interest in joining our [DEMOG…"
click at [831, 454] on button "Send" at bounding box center [861, 466] width 69 height 28
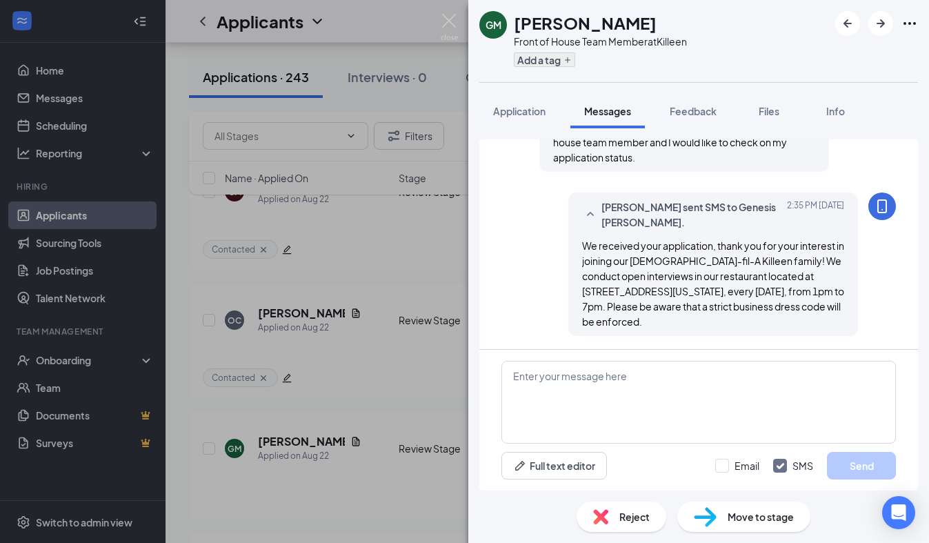
scroll to position [463, 0]
click at [548, 52] on button "Add a tag" at bounding box center [544, 59] width 61 height 14
click at [525, 100] on input "Contacted" at bounding box center [553, 99] width 63 height 15
checkbox input "true"
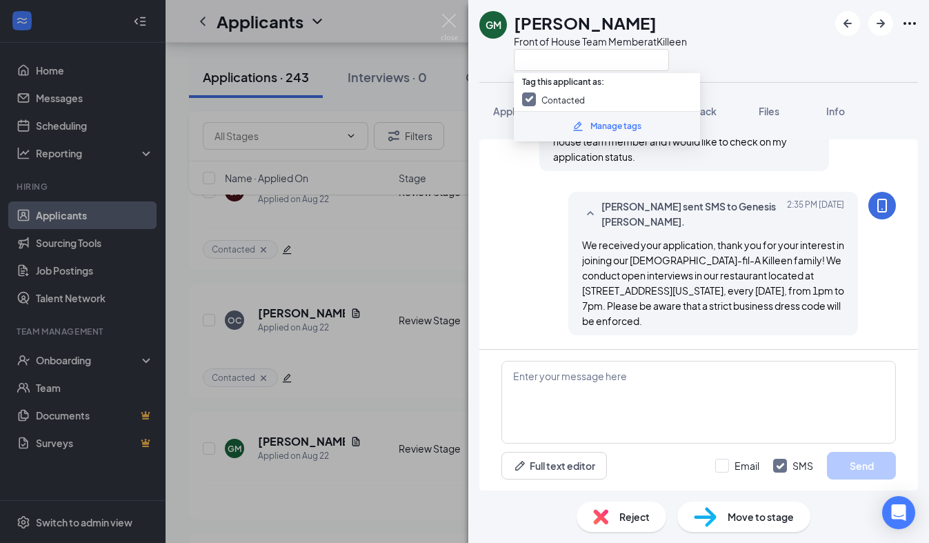
click at [494, 73] on div "GM Genesis [PERSON_NAME] Front of House Team Member at [GEOGRAPHIC_DATA]" at bounding box center [698, 41] width 460 height 82
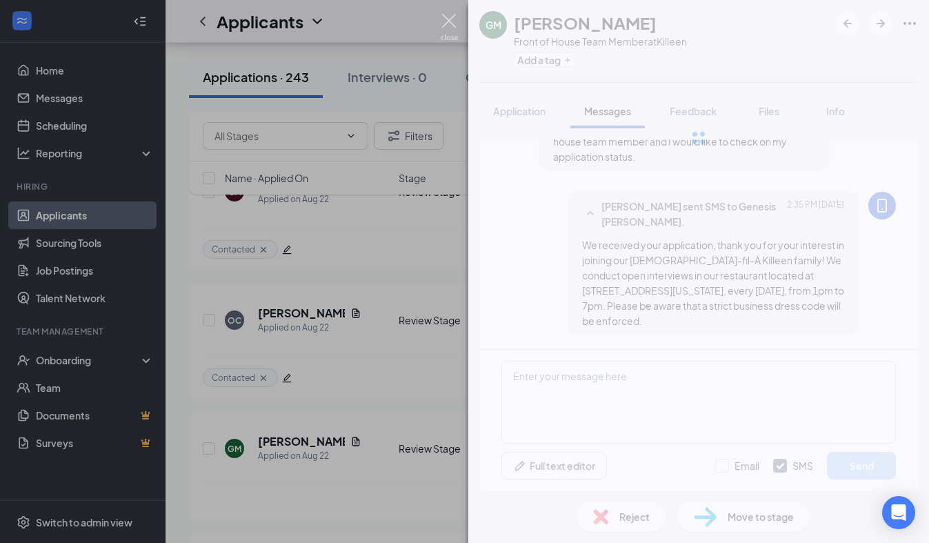
click at [450, 30] on img at bounding box center [448, 27] width 17 height 27
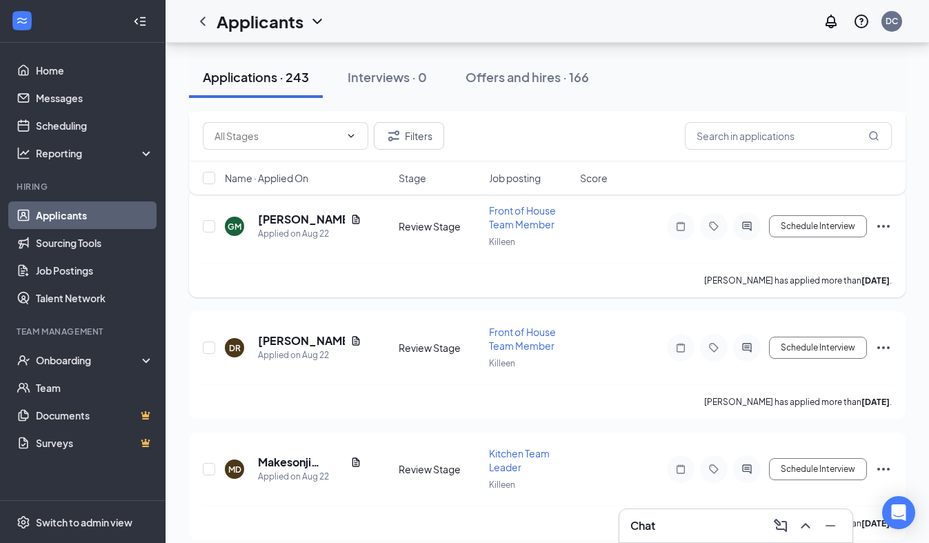
scroll to position [7692, 0]
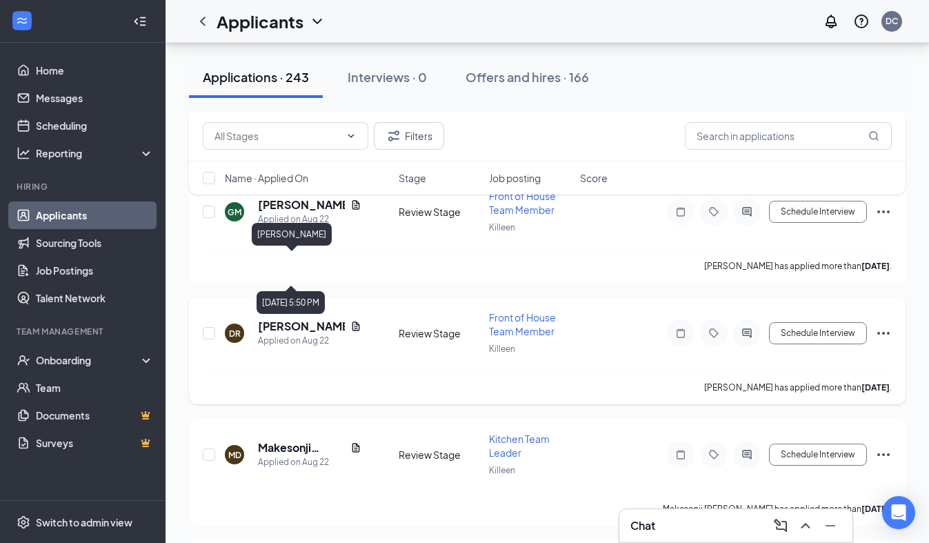
click at [327, 318] on h5 "[PERSON_NAME]" at bounding box center [301, 325] width 87 height 15
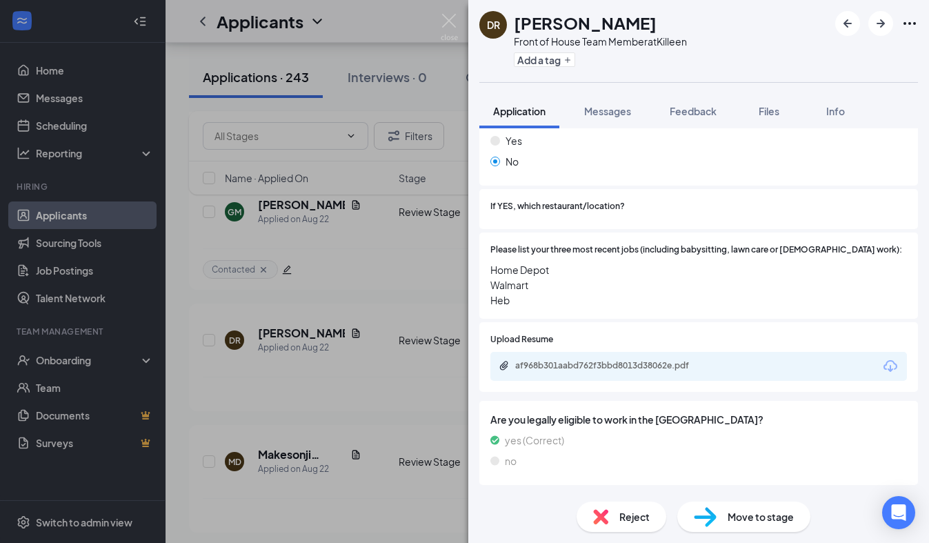
scroll to position [390, 0]
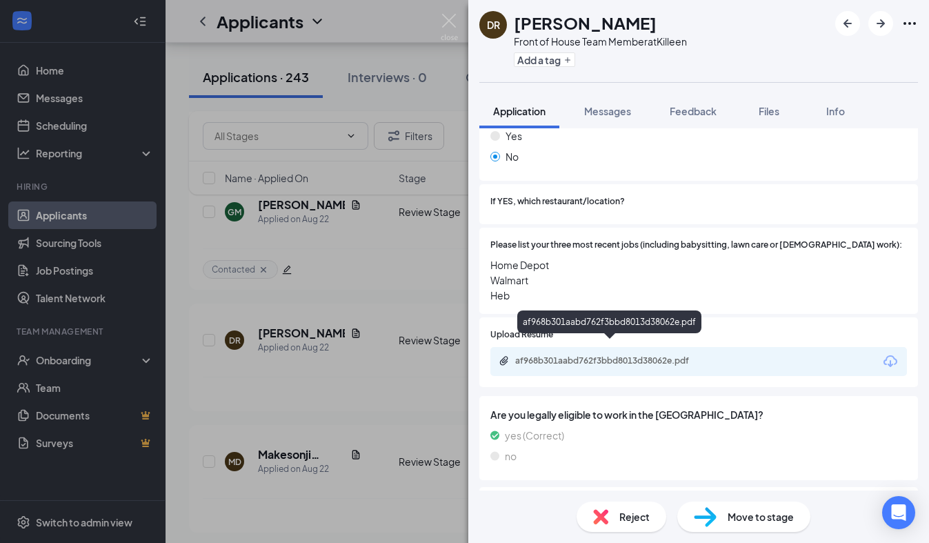
click at [576, 355] on div "af968b301aabd762f3bbd8013d38062e.pdf" at bounding box center [611, 360] width 193 height 11
click at [592, 271] on span "Home Depot Walmart Heb" at bounding box center [698, 279] width 416 height 45
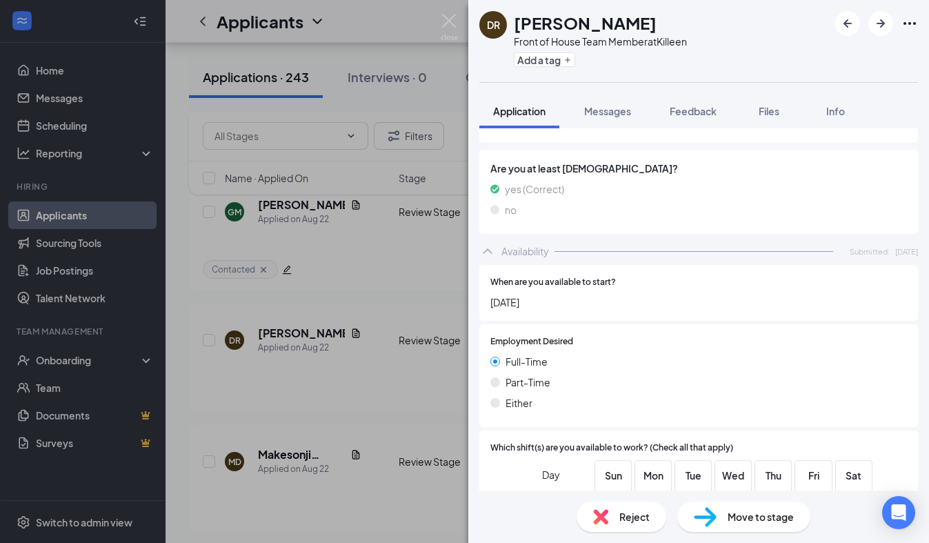
scroll to position [920, 0]
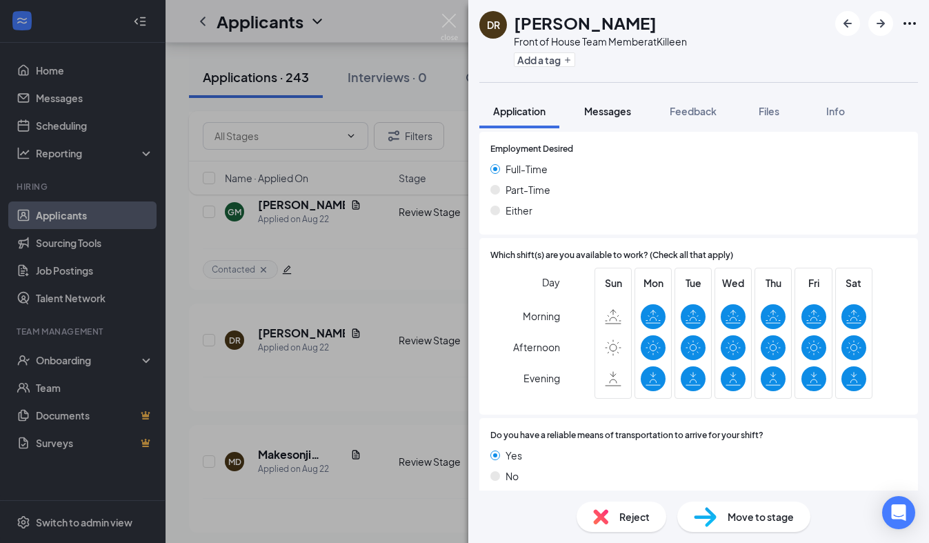
click at [620, 114] on span "Messages" at bounding box center [607, 111] width 47 height 12
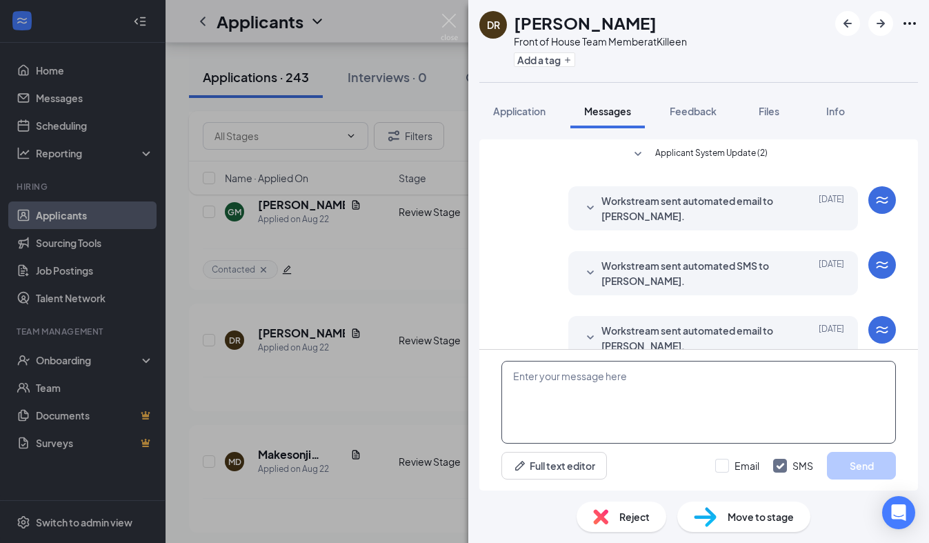
click at [541, 374] on textarea at bounding box center [698, 402] width 394 height 83
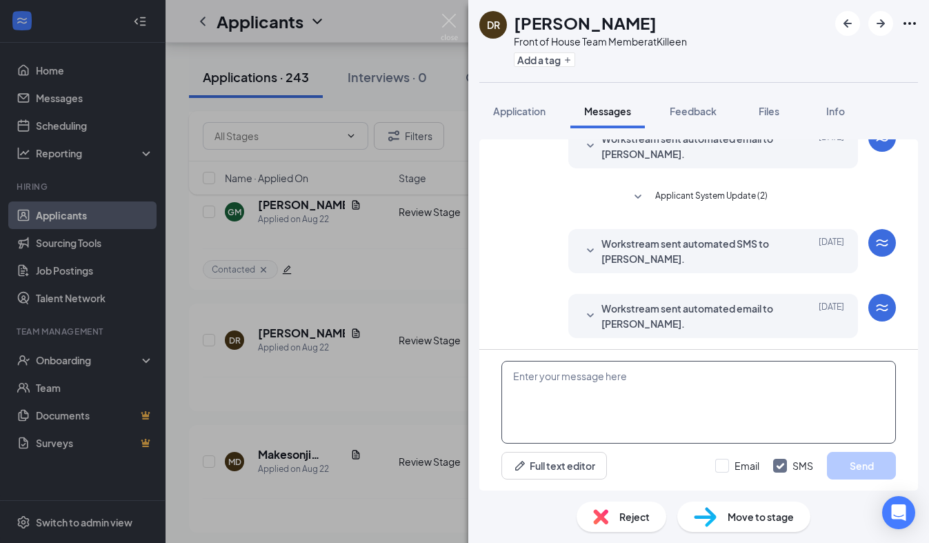
scroll to position [194, 0]
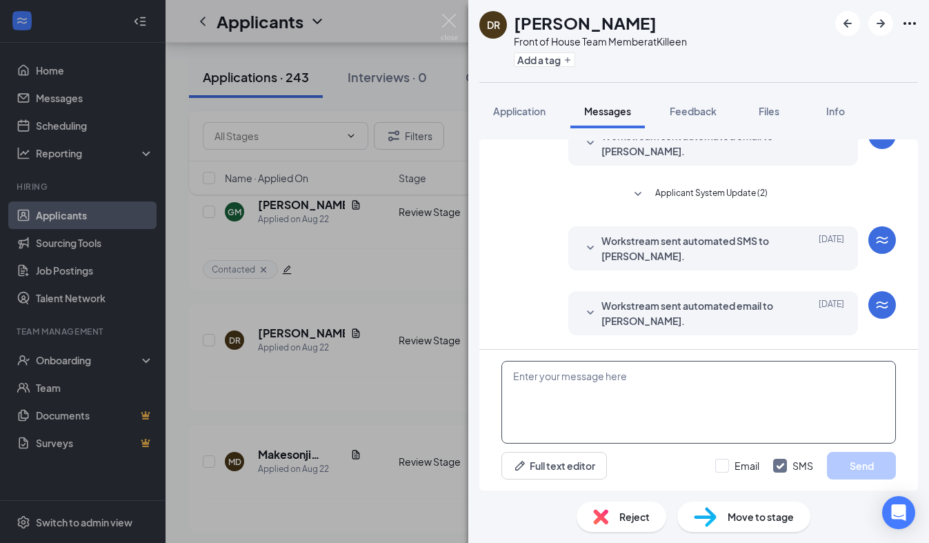
paste textarea "We received your application, thank you for your interest in joining our [DEMOG…"
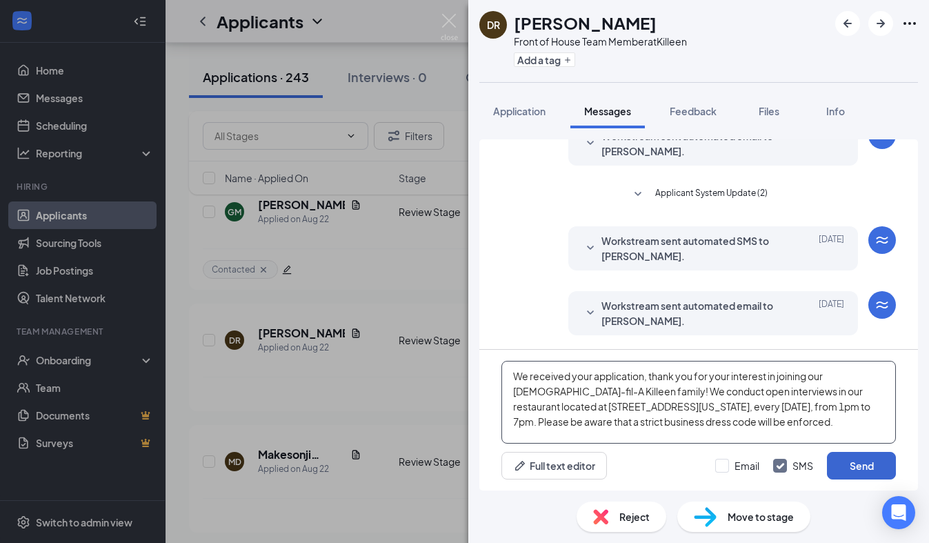
type textarea "We received your application, thank you for your interest in joining our [DEMOG…"
click at [864, 466] on button "Send" at bounding box center [861, 466] width 69 height 28
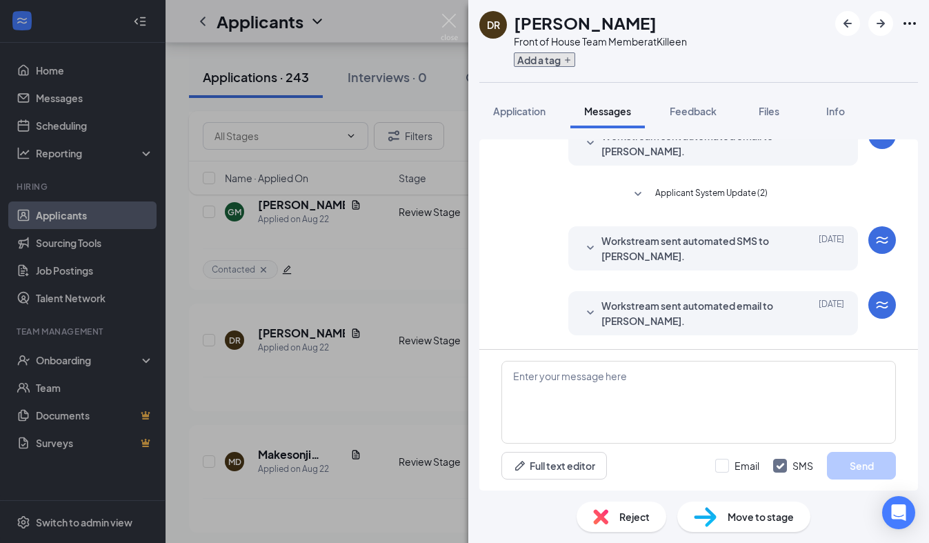
click at [571, 59] on icon "Plus" at bounding box center [567, 60] width 8 height 8
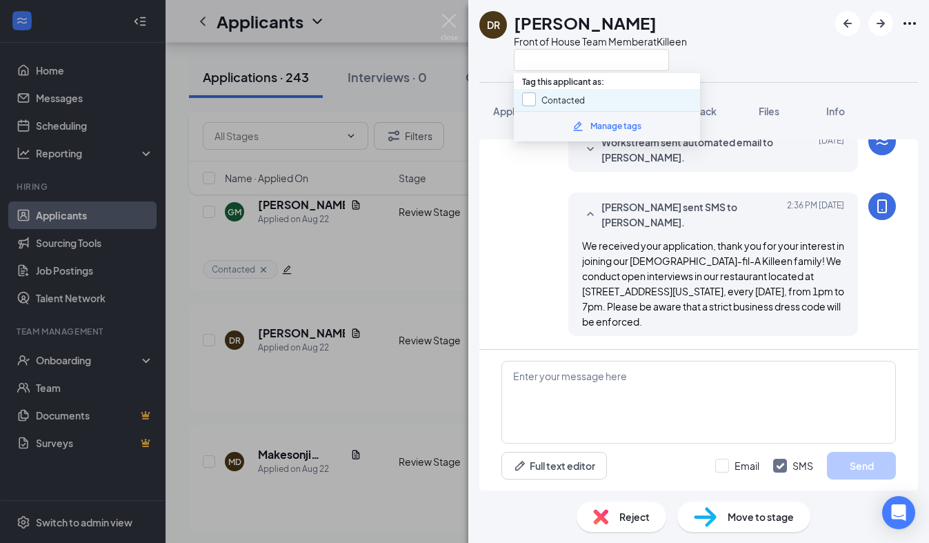
scroll to position [358, 0]
click at [529, 101] on input "Contacted" at bounding box center [553, 99] width 63 height 15
checkbox input "true"
click at [485, 60] on div "DR [PERSON_NAME] Front of House Team Member at [GEOGRAPHIC_DATA]" at bounding box center [582, 41] width 207 height 60
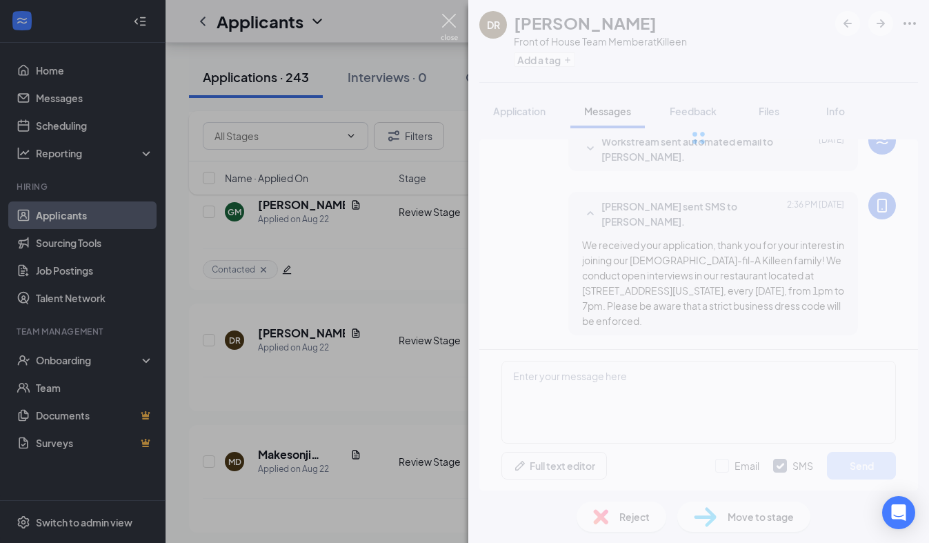
click at [452, 32] on img at bounding box center [448, 27] width 17 height 27
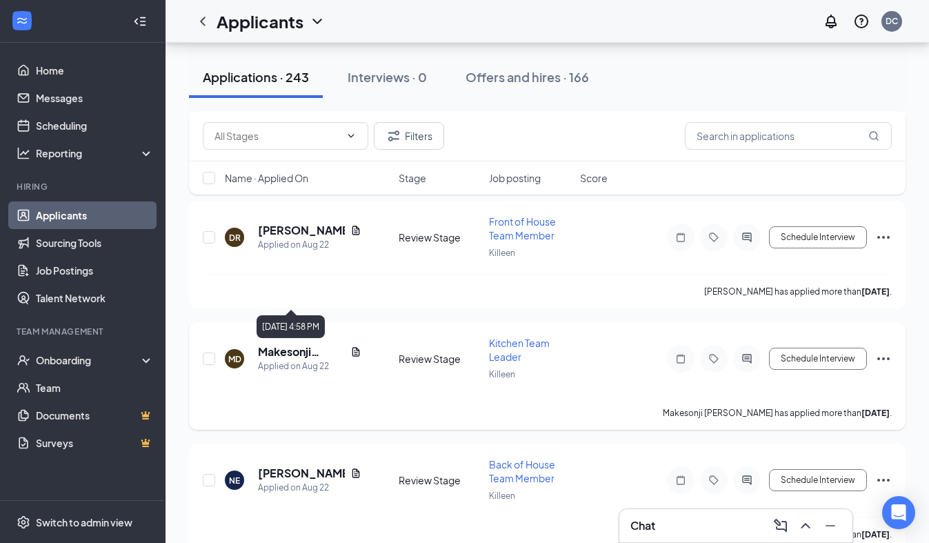
scroll to position [7817, 0]
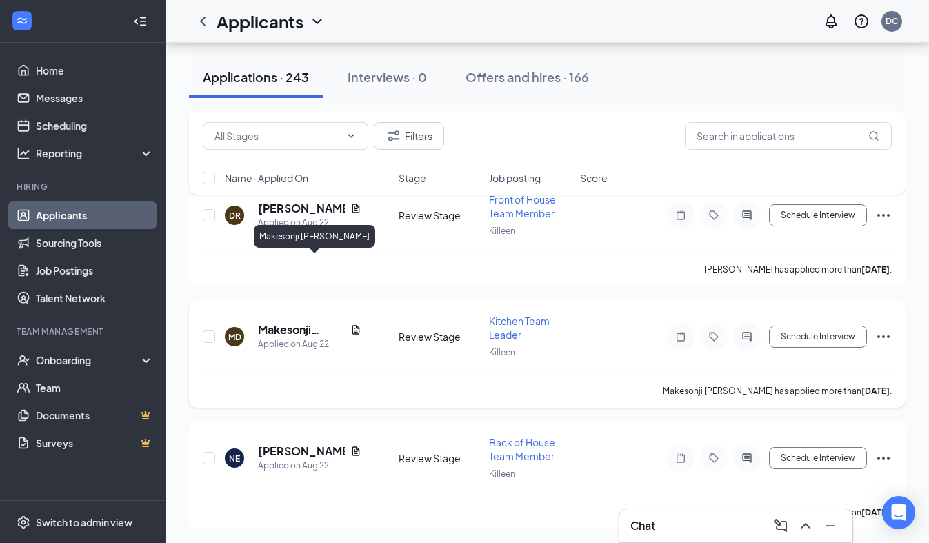
click at [315, 322] on h5 "Makesonji [PERSON_NAME]" at bounding box center [301, 329] width 87 height 15
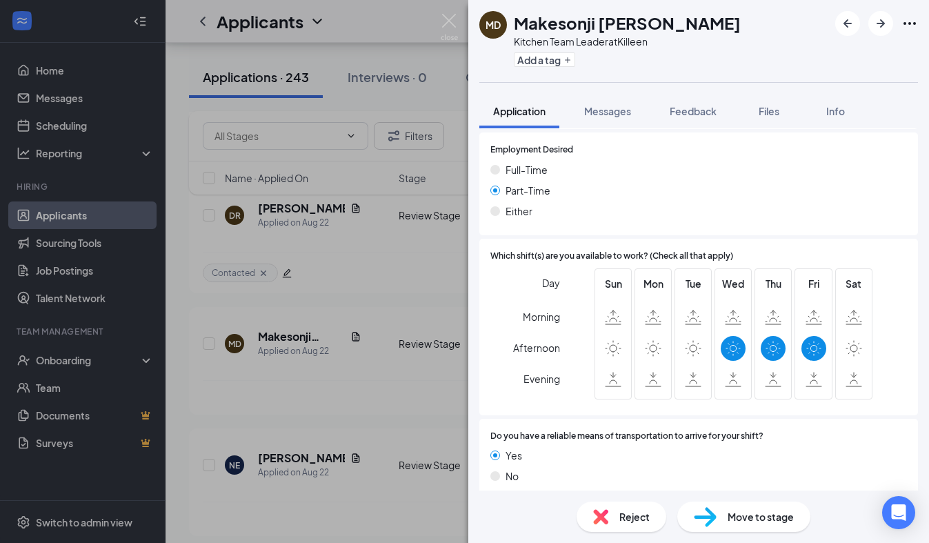
click at [639, 514] on span "Reject" at bounding box center [634, 516] width 30 height 15
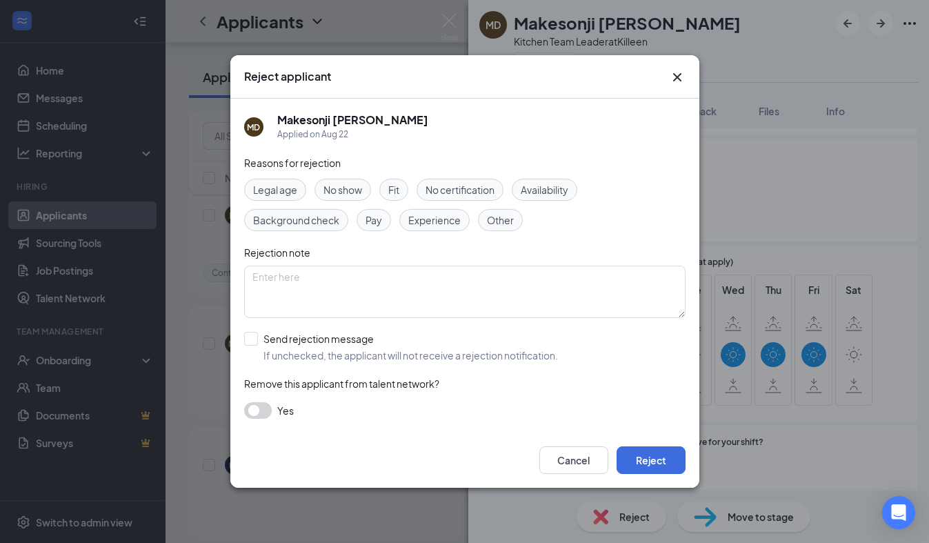
click at [551, 193] on span "Availability" at bounding box center [544, 189] width 48 height 15
click at [453, 207] on div "Legal age No show Fit No certification Availability Background check Pay Experi…" at bounding box center [464, 205] width 441 height 52
click at [452, 213] on span "Experience" at bounding box center [434, 219] width 52 height 15
click at [289, 332] on input "Send rejection message If unchecked, the applicant will not receive a rejection…" at bounding box center [401, 347] width 314 height 30
checkbox input "true"
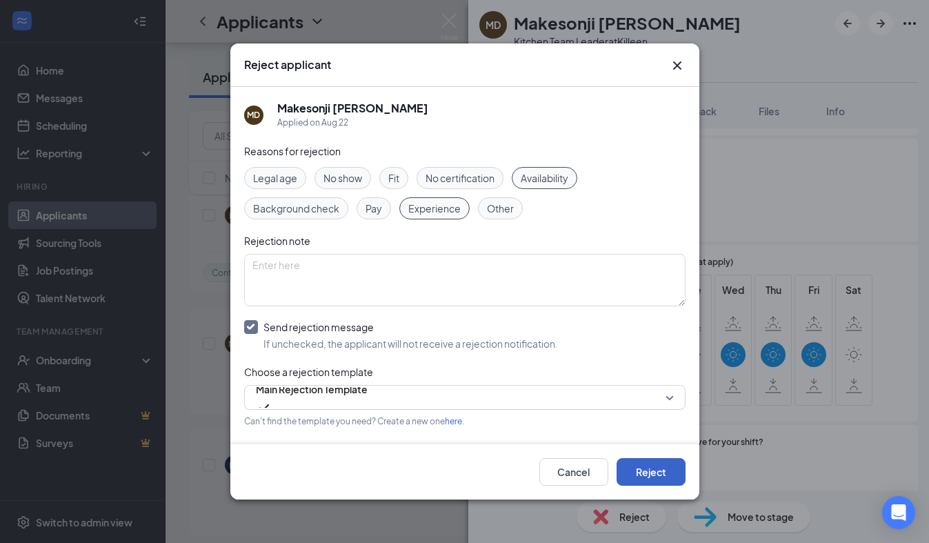
click at [661, 466] on button "Reject" at bounding box center [650, 472] width 69 height 28
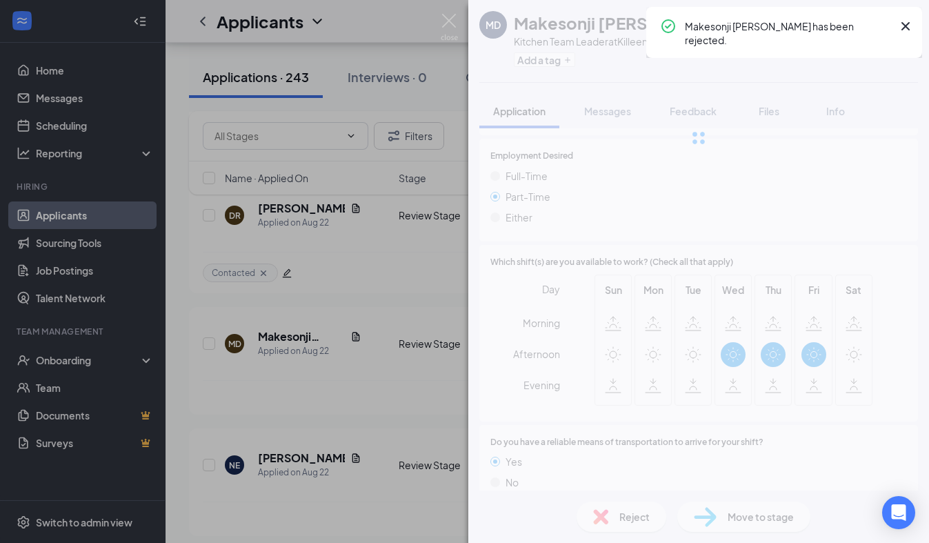
click at [458, 22] on div "MD [PERSON_NAME] Kitchen Team Leader at Killeen Add a tag Application Messages …" at bounding box center [464, 271] width 929 height 543
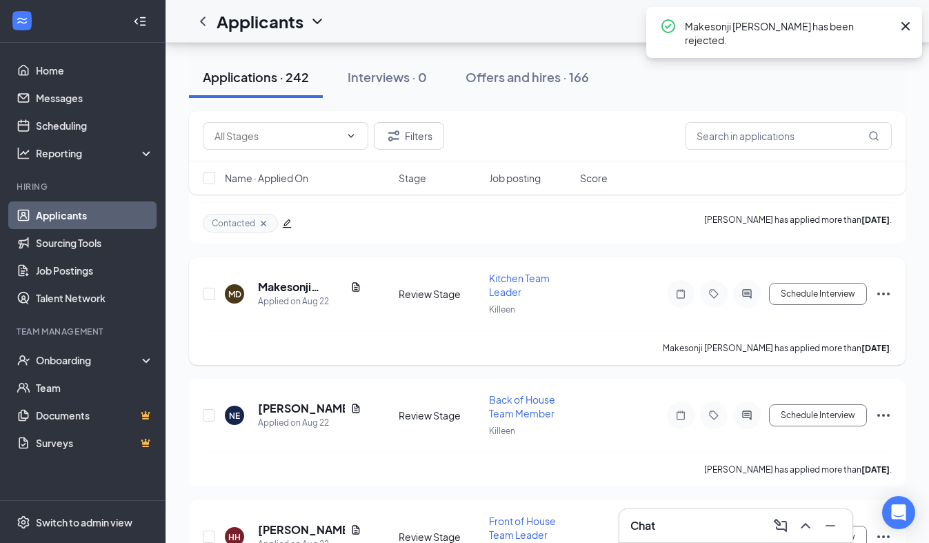
scroll to position [7861, 0]
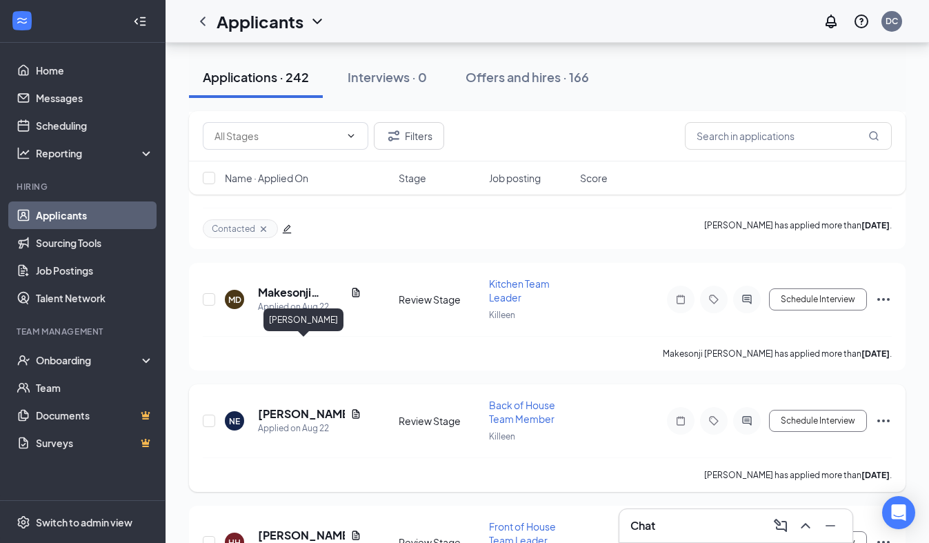
click at [308, 406] on h5 "[PERSON_NAME]" at bounding box center [301, 413] width 87 height 15
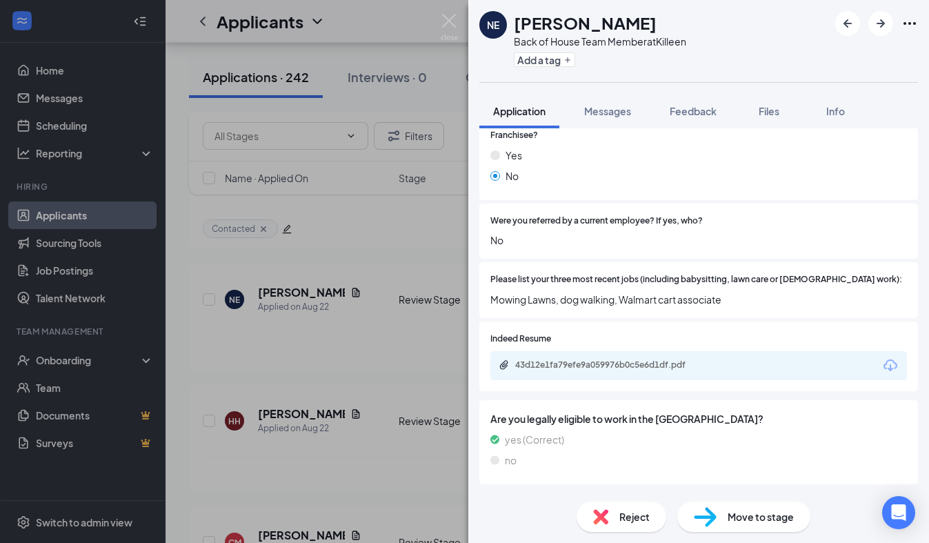
scroll to position [367, 0]
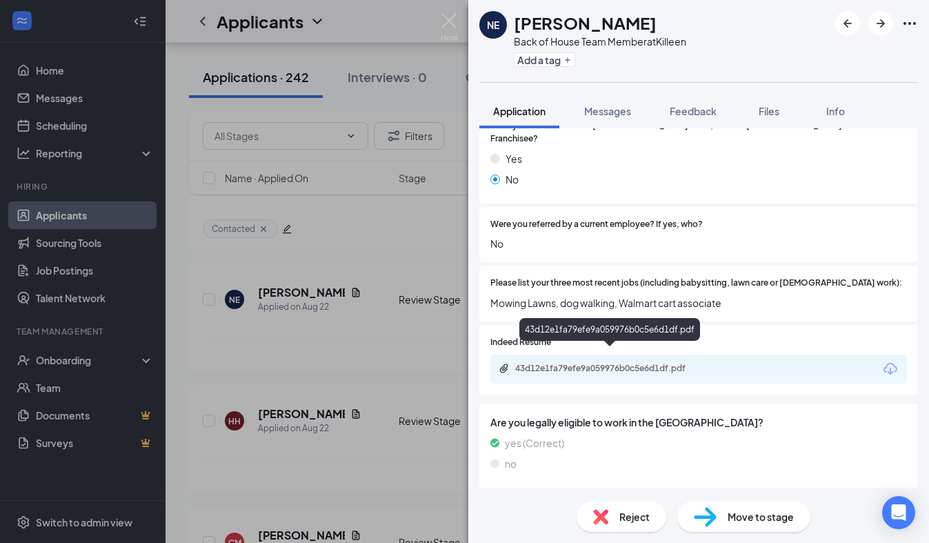
click at [647, 363] on div "43d12e1fa79efe9a059976b0c5e6d1df.pdf" at bounding box center [611, 368] width 193 height 11
click at [622, 507] on div "Reject" at bounding box center [621, 516] width 90 height 30
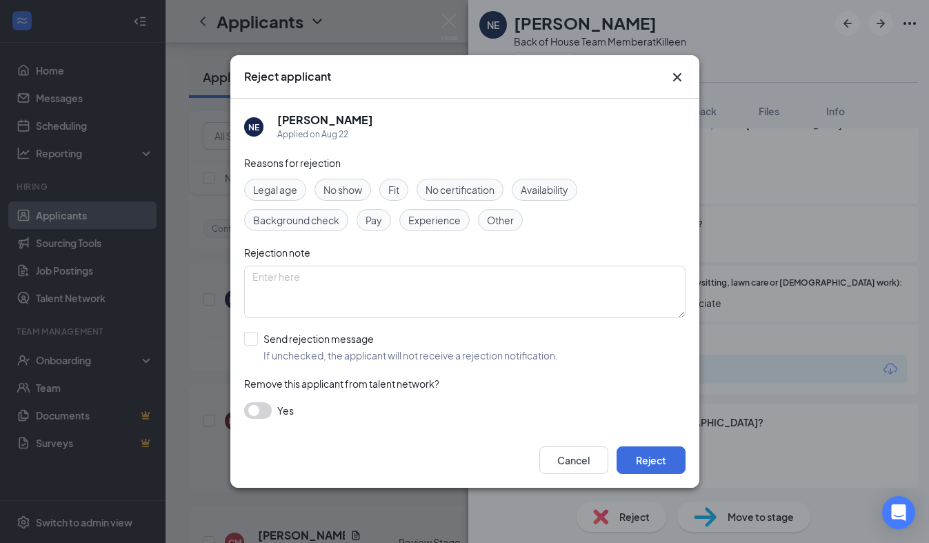
click at [446, 226] on span "Experience" at bounding box center [434, 219] width 52 height 15
click at [312, 341] on input "Send rejection message If unchecked, the applicant will not receive a rejection…" at bounding box center [401, 347] width 314 height 30
checkbox input "true"
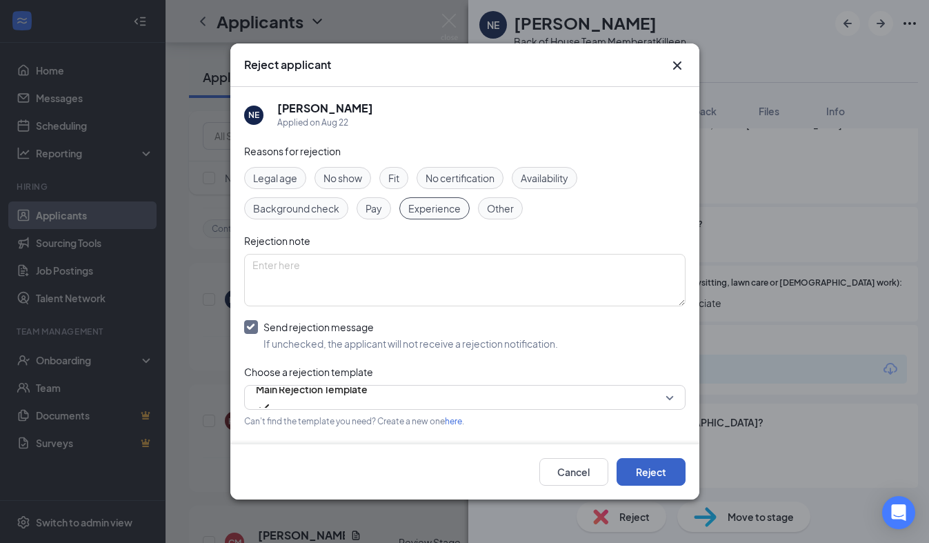
click at [625, 463] on button "Reject" at bounding box center [650, 472] width 69 height 28
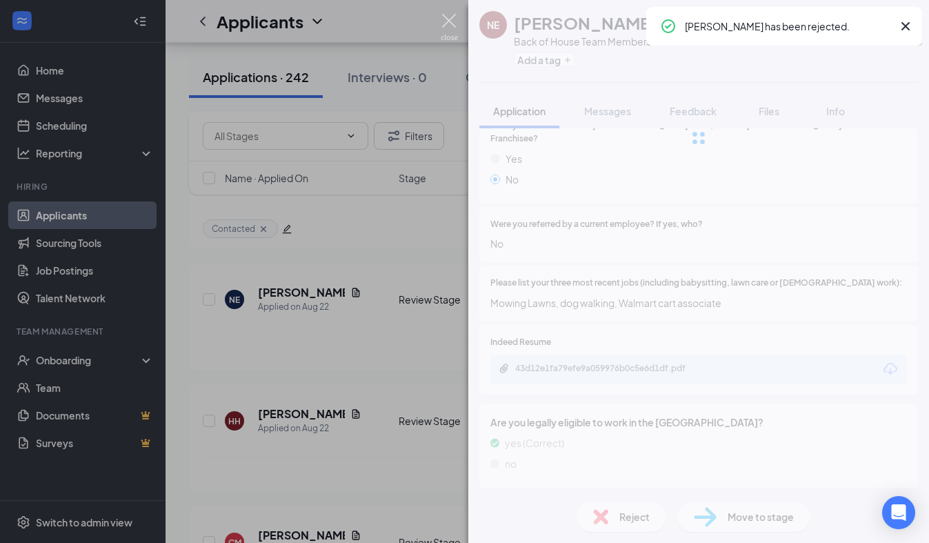
click at [455, 19] on img at bounding box center [448, 27] width 17 height 27
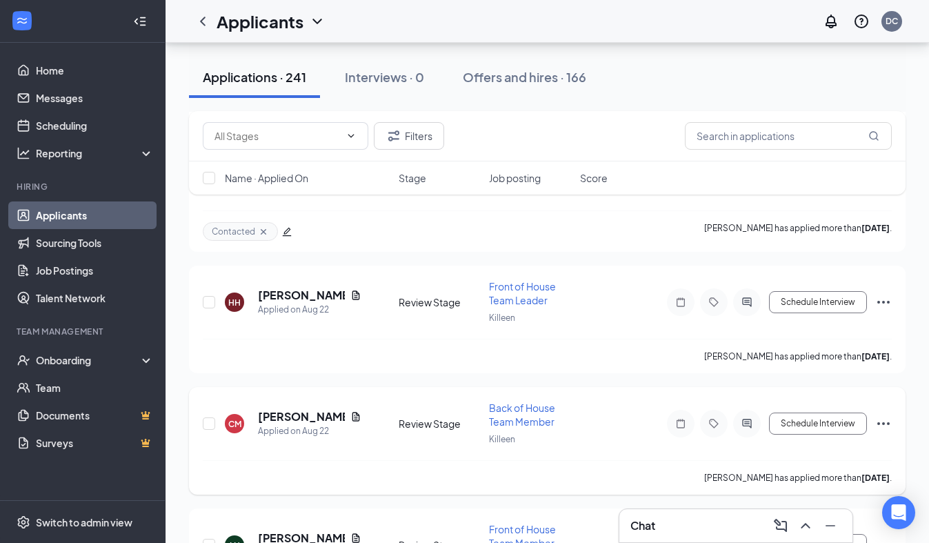
scroll to position [7816, 0]
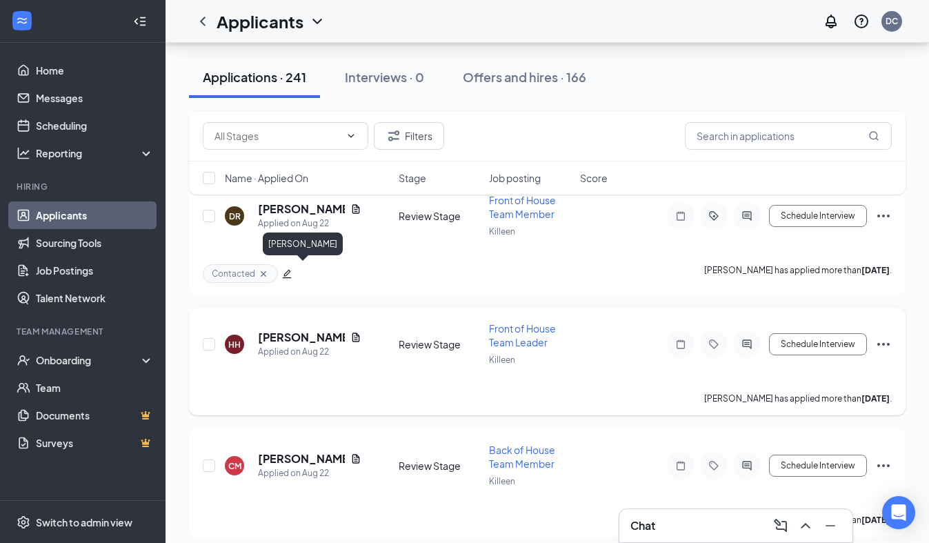
click at [312, 329] on h5 "[PERSON_NAME]" at bounding box center [301, 336] width 87 height 15
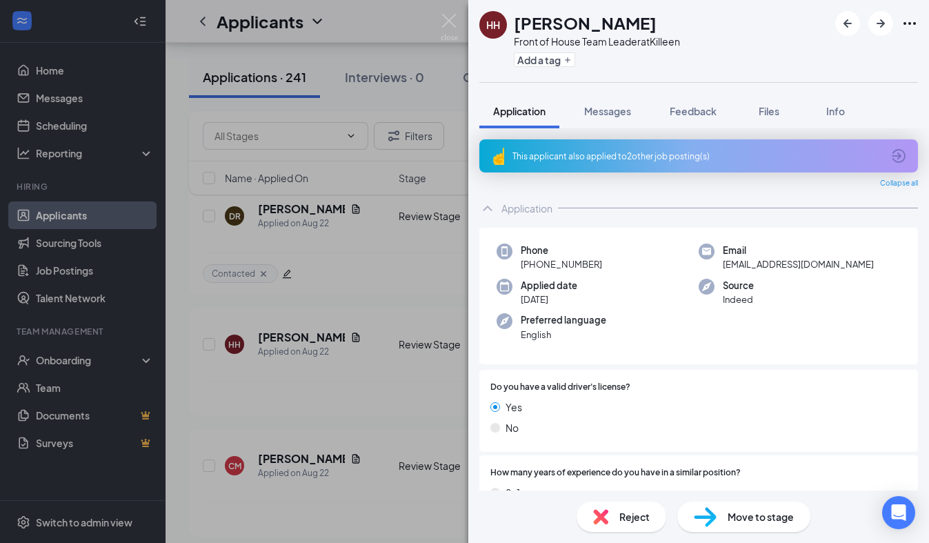
click at [631, 163] on div "This applicant also applied to 2 other job posting(s)" at bounding box center [698, 155] width 438 height 33
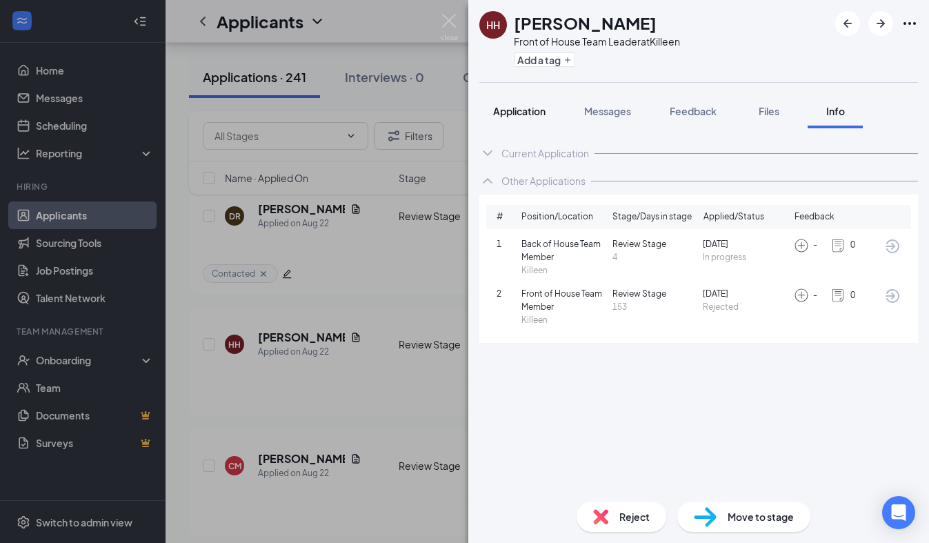
click at [531, 117] on div "Application" at bounding box center [519, 111] width 52 height 14
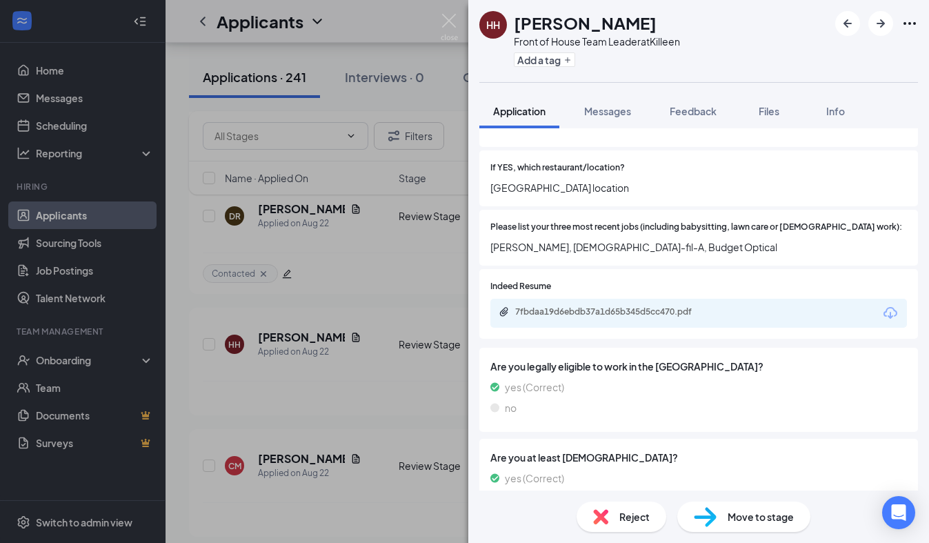
scroll to position [657, 0]
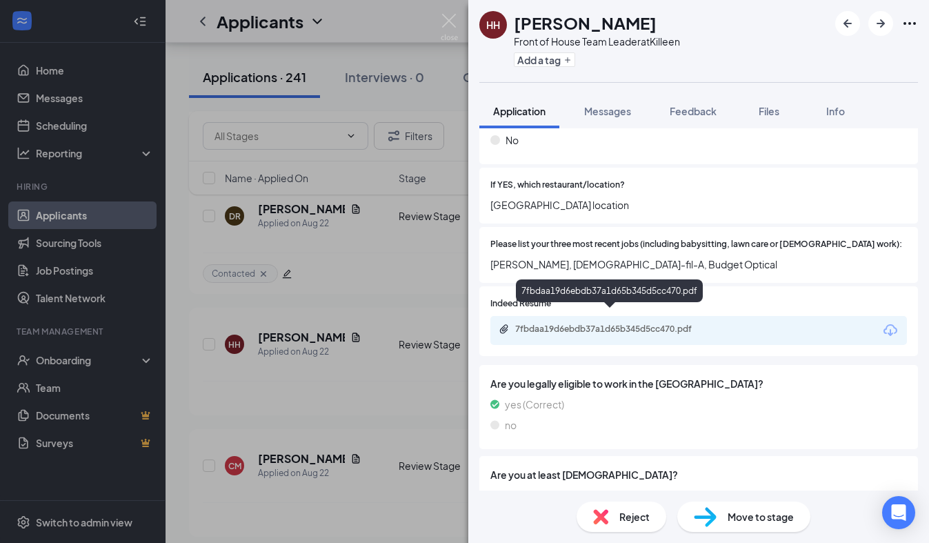
click at [587, 323] on div "7fbdaa19d6ebdb37a1d65b345d5cc470.pdf" at bounding box center [611, 328] width 193 height 11
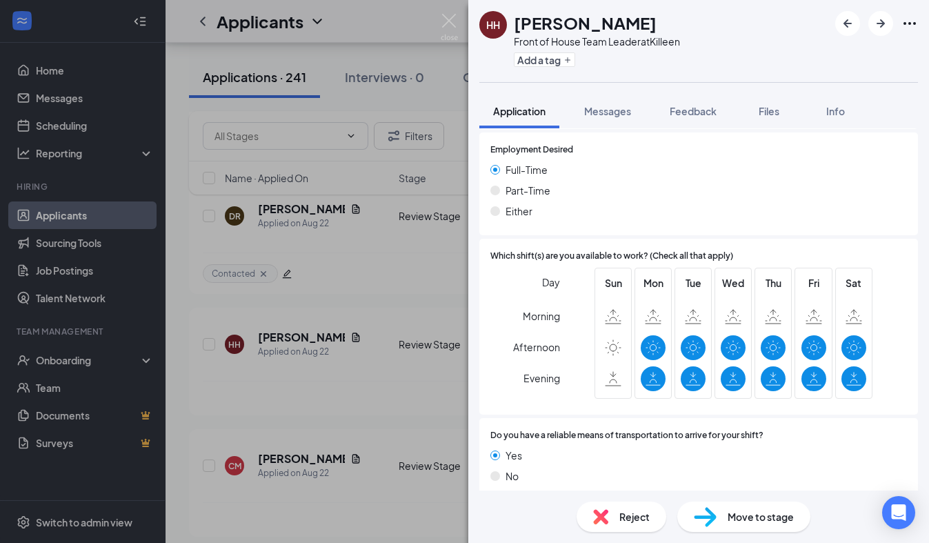
click at [620, 518] on span "Reject" at bounding box center [634, 516] width 30 height 15
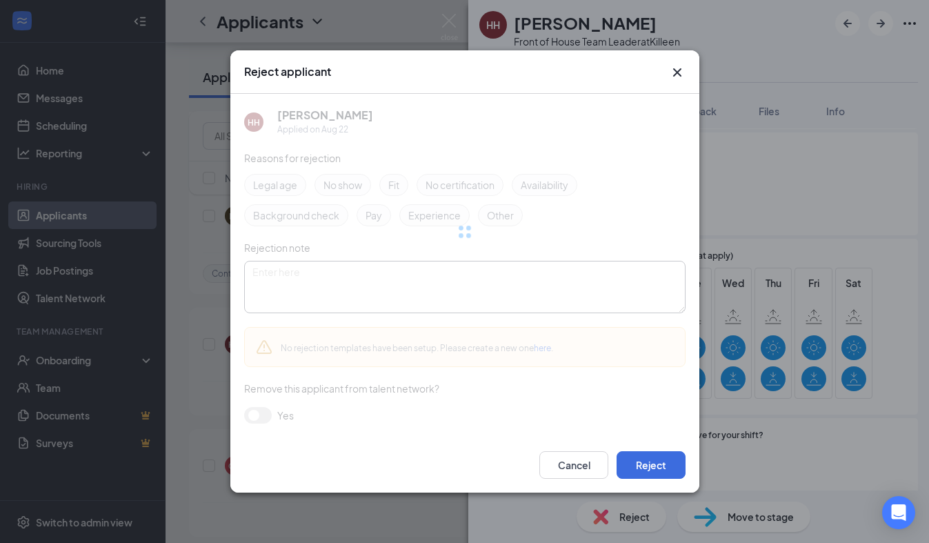
scroll to position [1148, 0]
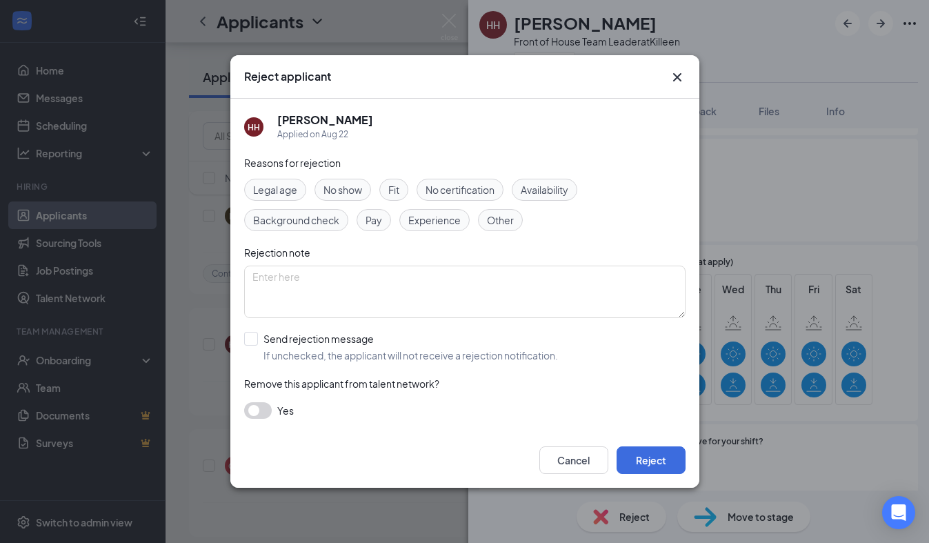
click at [443, 227] on span "Experience" at bounding box center [434, 219] width 52 height 15
click at [548, 180] on div "Availability" at bounding box center [543, 190] width 65 height 22
click at [261, 335] on input "Send rejection message If unchecked, the applicant will not receive a rejection…" at bounding box center [401, 347] width 314 height 30
checkbox input "true"
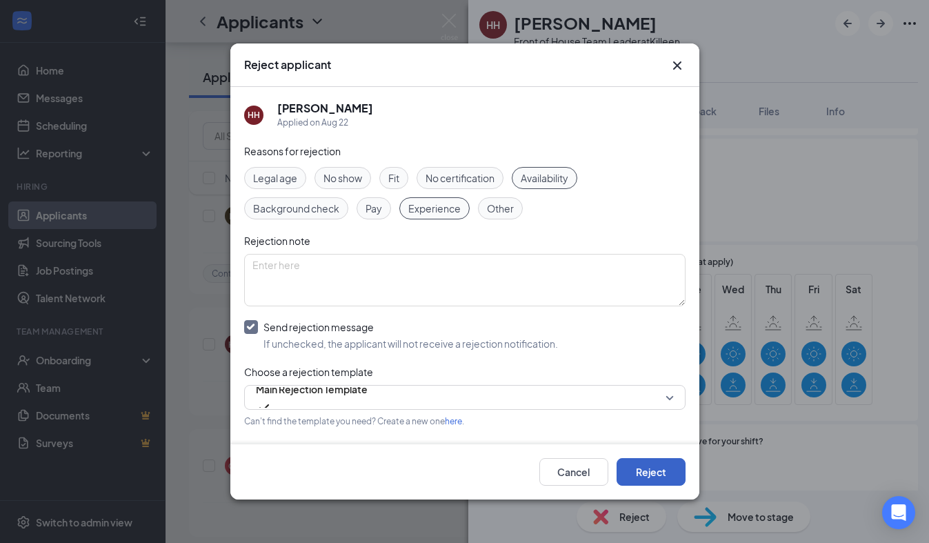
click at [660, 480] on button "Reject" at bounding box center [650, 472] width 69 height 28
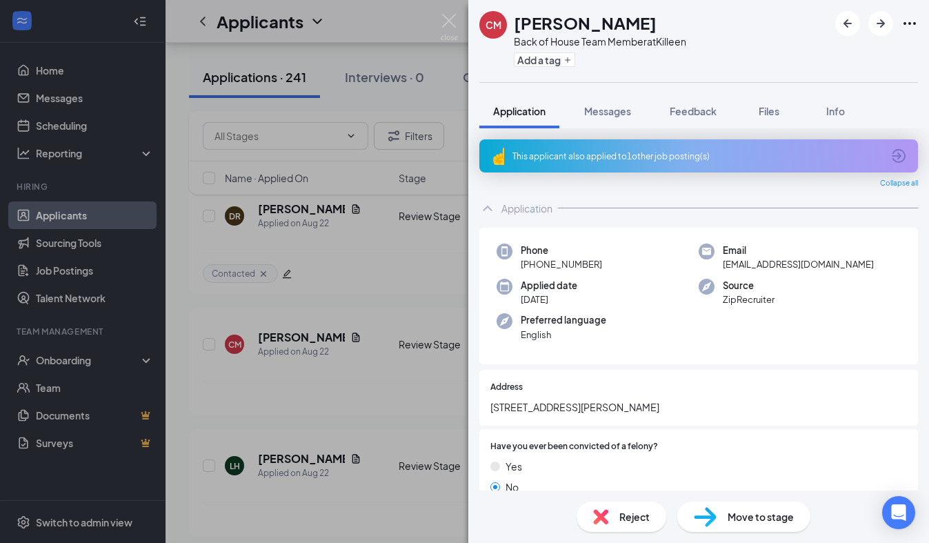
click at [580, 157] on div "This applicant also applied to 1 other job posting(s)" at bounding box center [696, 156] width 369 height 12
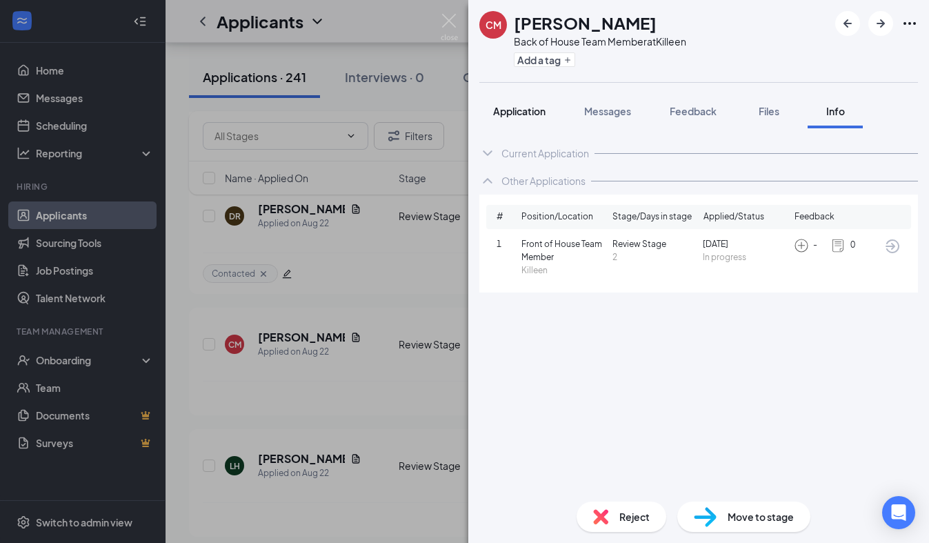
click at [537, 116] on span "Application" at bounding box center [519, 111] width 52 height 12
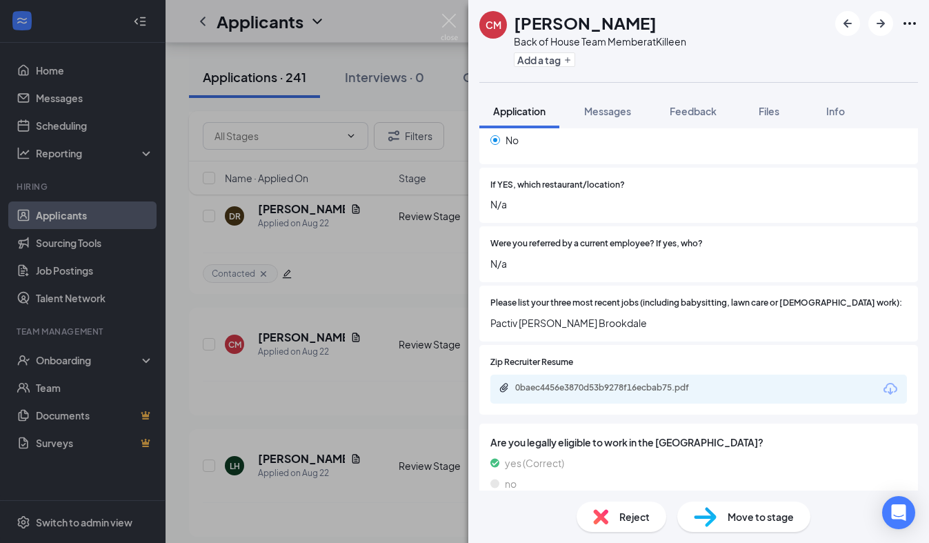
scroll to position [493, 0]
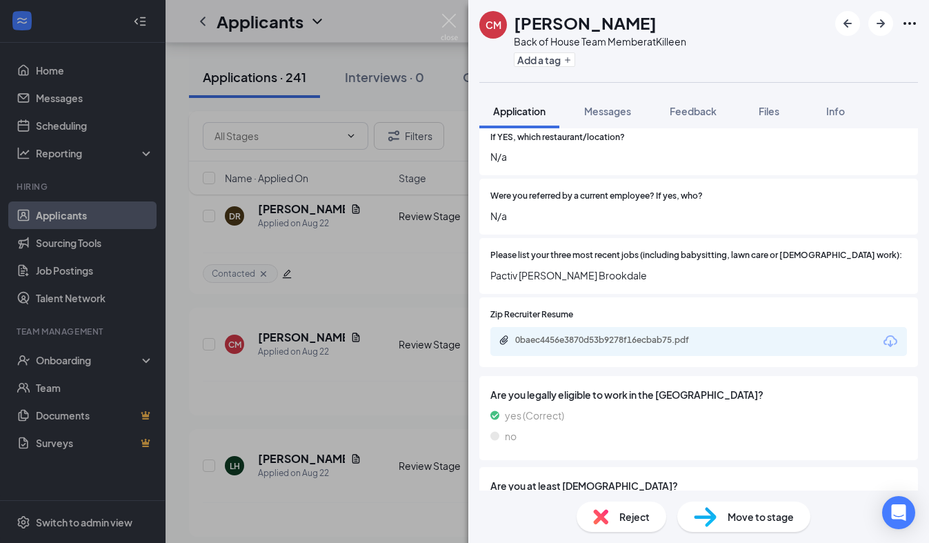
click at [564, 338] on div "0baec4456e3870d53b9278f16ecbab75.pdf" at bounding box center [698, 341] width 416 height 29
click at [568, 334] on div "0baec4456e3870d53b9278f16ecbab75.pdf" at bounding box center [611, 339] width 193 height 11
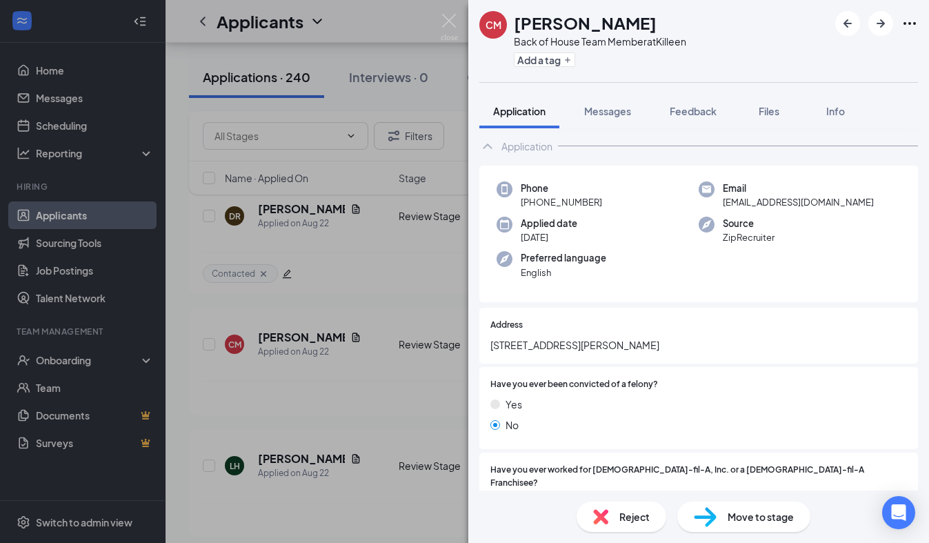
scroll to position [0, 0]
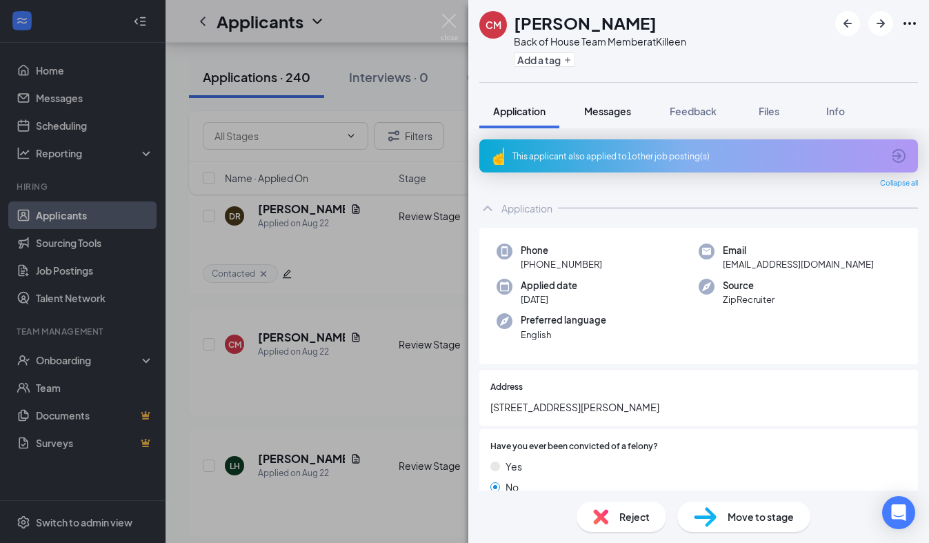
click at [622, 108] on span "Messages" at bounding box center [607, 111] width 47 height 12
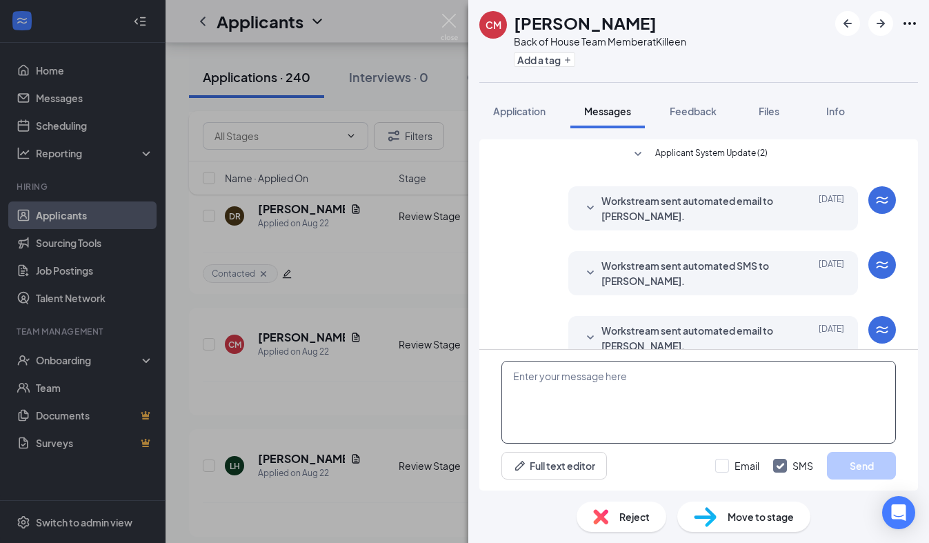
click at [611, 409] on textarea at bounding box center [698, 402] width 394 height 83
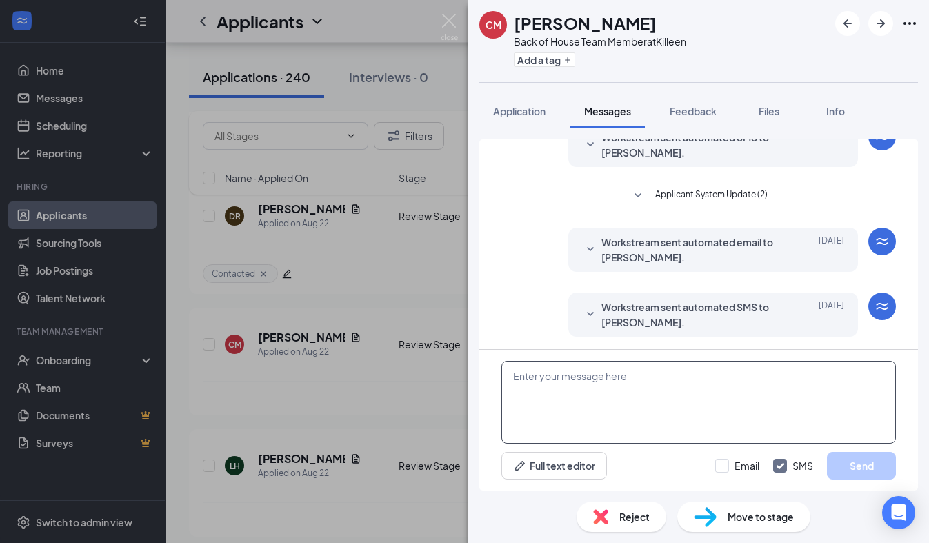
scroll to position [259, 0]
paste textarea "We received your application, thank you for your interest in joining our [DEMOG…"
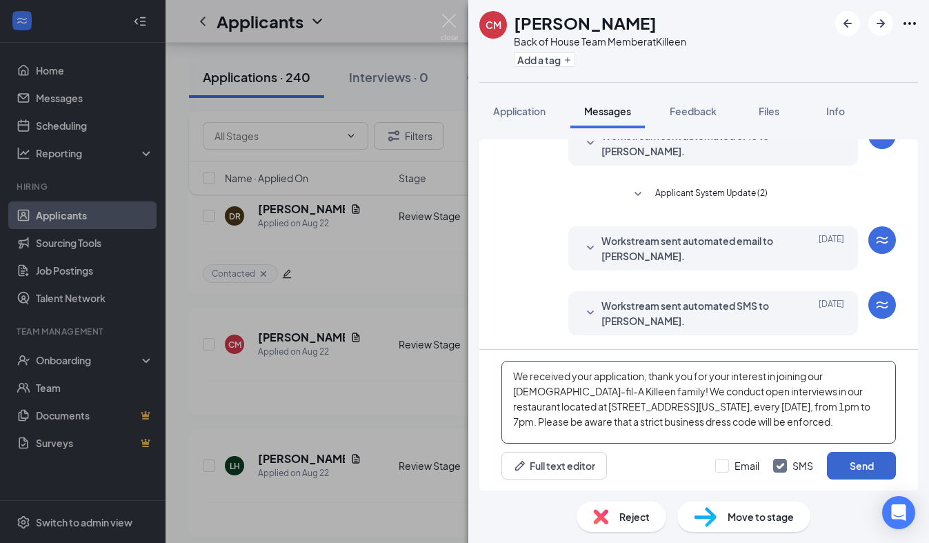
type textarea "We received your application, thank you for your interest in joining our [DEMOG…"
click at [889, 466] on button "Send" at bounding box center [861, 466] width 69 height 28
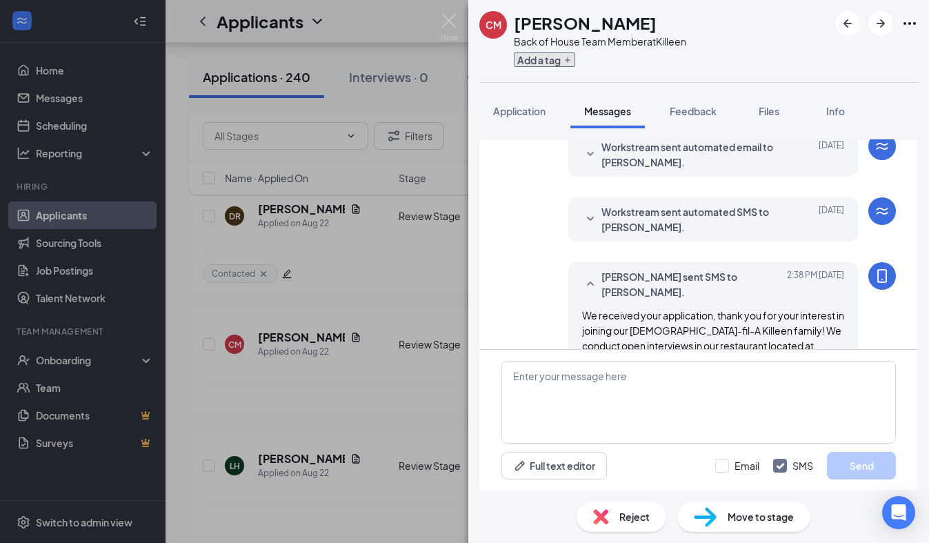
click at [526, 63] on button "Add a tag" at bounding box center [544, 59] width 61 height 14
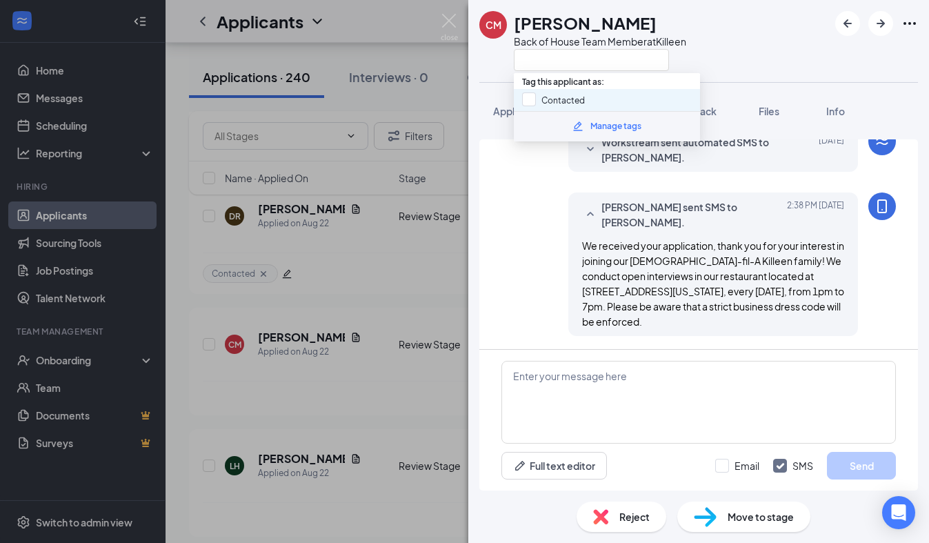
scroll to position [423, 0]
click at [526, 100] on input "Contacted" at bounding box center [553, 99] width 63 height 15
checkbox input "true"
click at [503, 77] on div "CM [PERSON_NAME] Back of House Team Member at [GEOGRAPHIC_DATA]" at bounding box center [698, 41] width 460 height 82
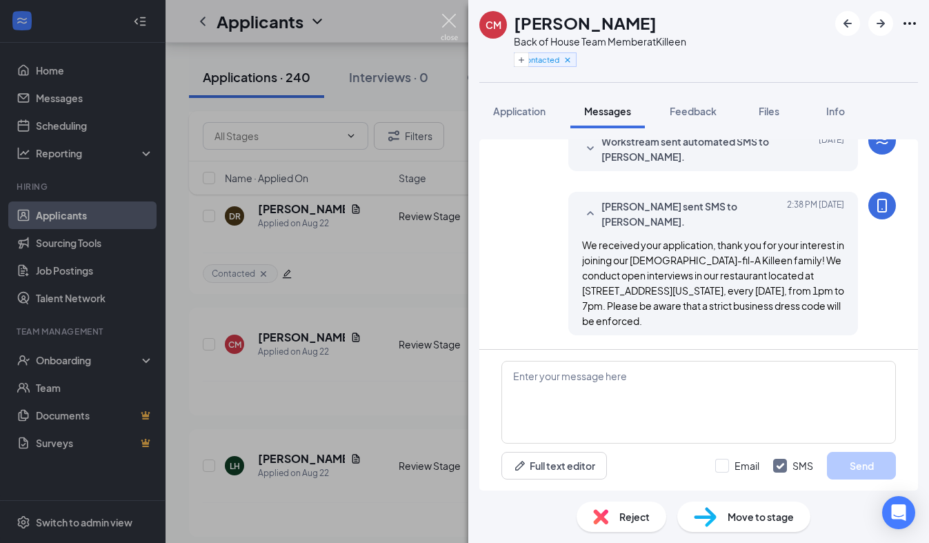
click at [451, 24] on img at bounding box center [448, 27] width 17 height 27
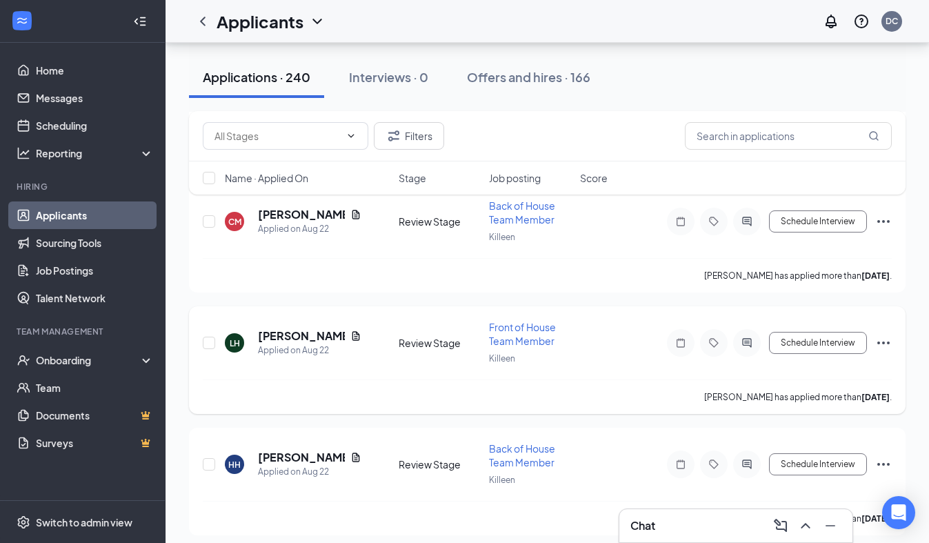
scroll to position [7947, 0]
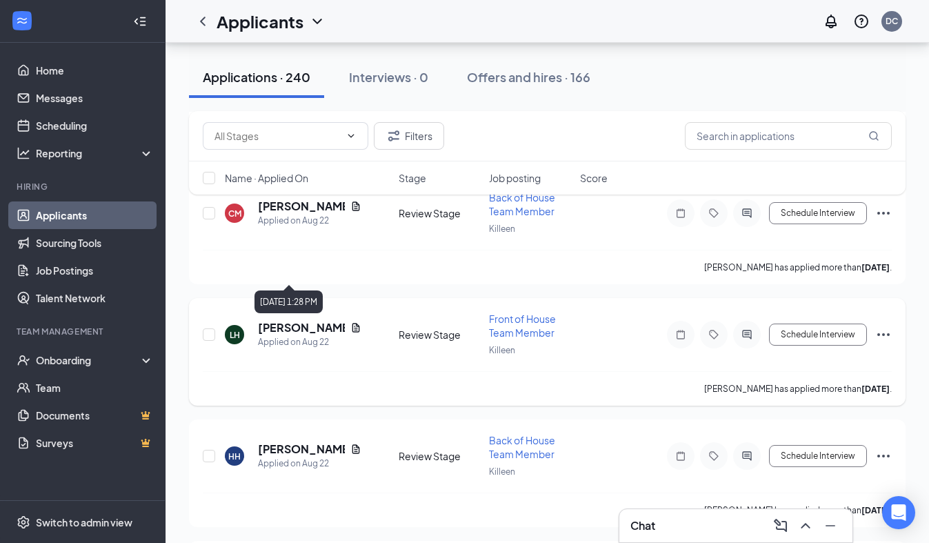
click at [321, 335] on div "Applied on Aug 22" at bounding box center [309, 342] width 103 height 14
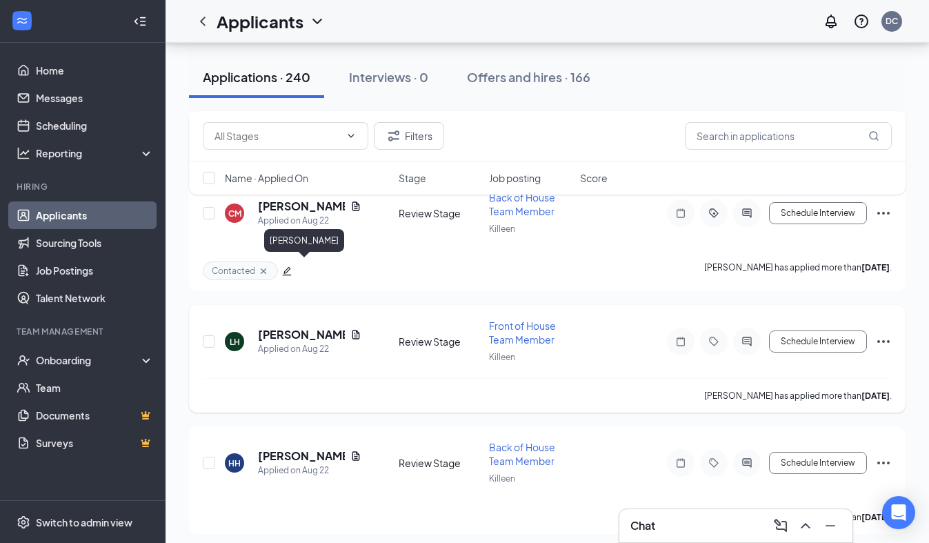
click at [324, 327] on h5 "[PERSON_NAME]" at bounding box center [301, 334] width 87 height 15
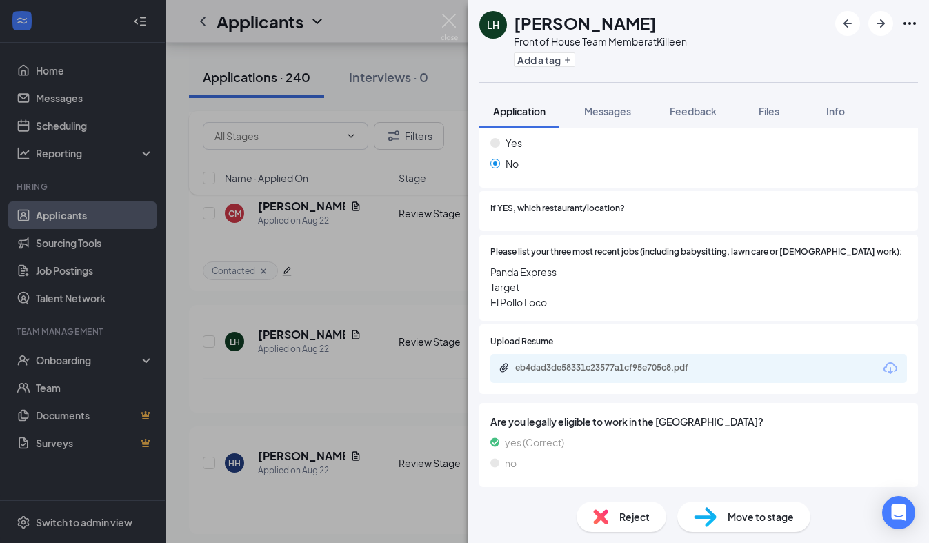
scroll to position [472, 0]
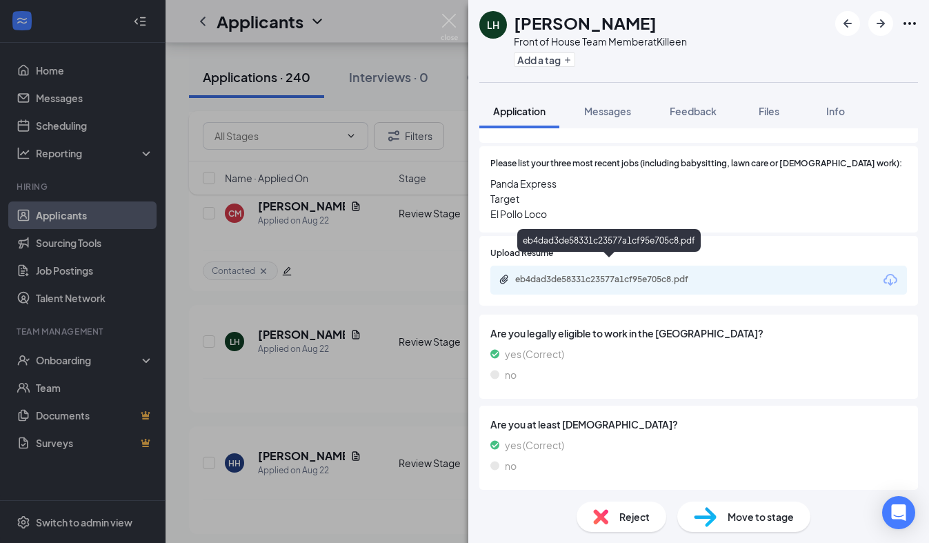
click at [660, 274] on div "eb4dad3de58331c23577a1cf95e705c8.pdf" at bounding box center [611, 279] width 193 height 11
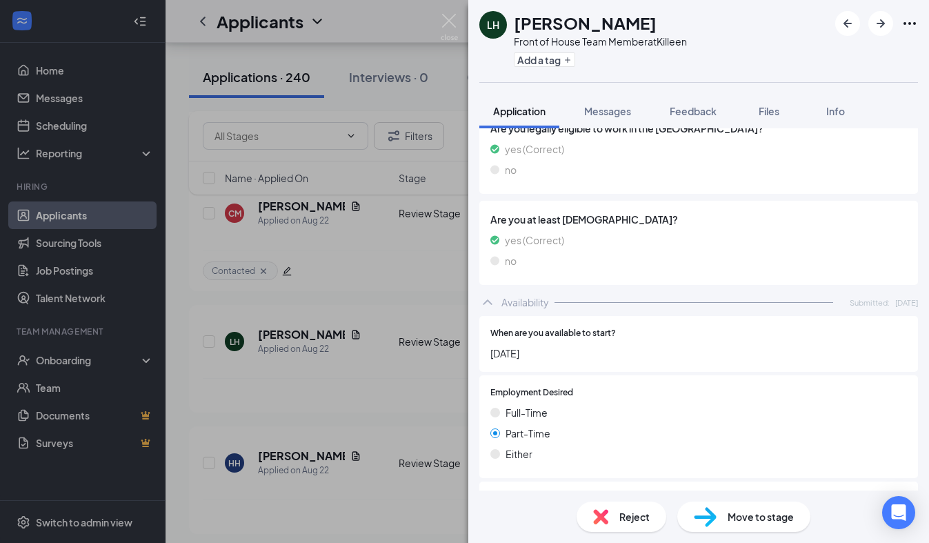
scroll to position [920, 0]
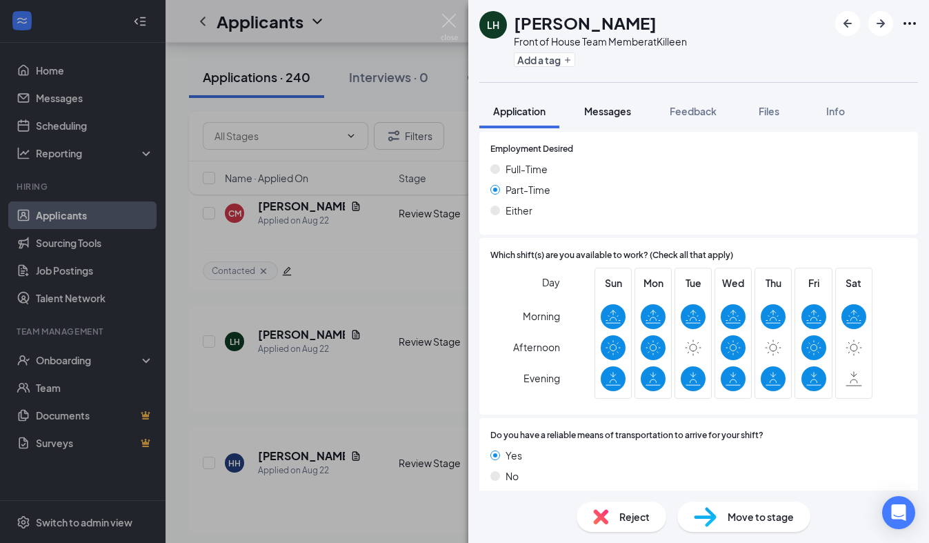
click at [609, 105] on span "Messages" at bounding box center [607, 111] width 47 height 12
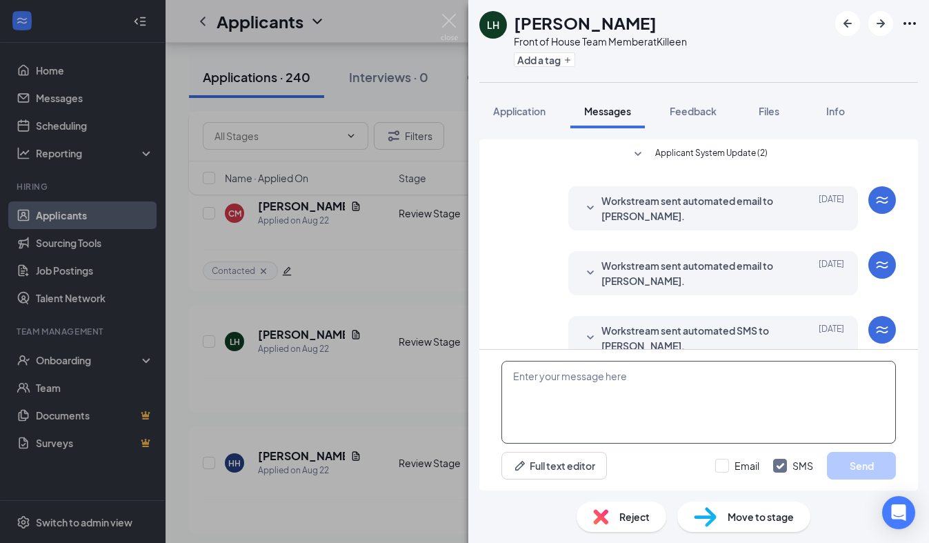
click at [560, 386] on textarea at bounding box center [698, 402] width 394 height 83
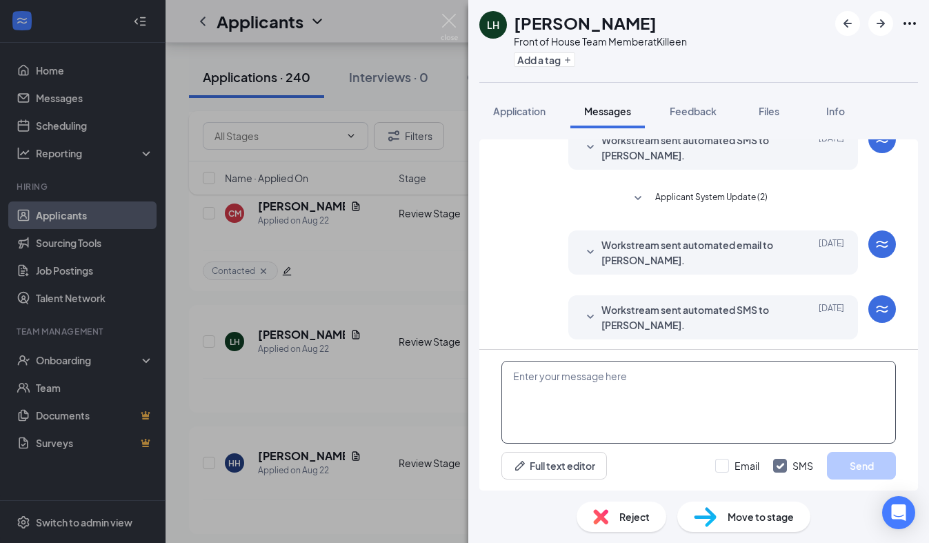
scroll to position [194, 0]
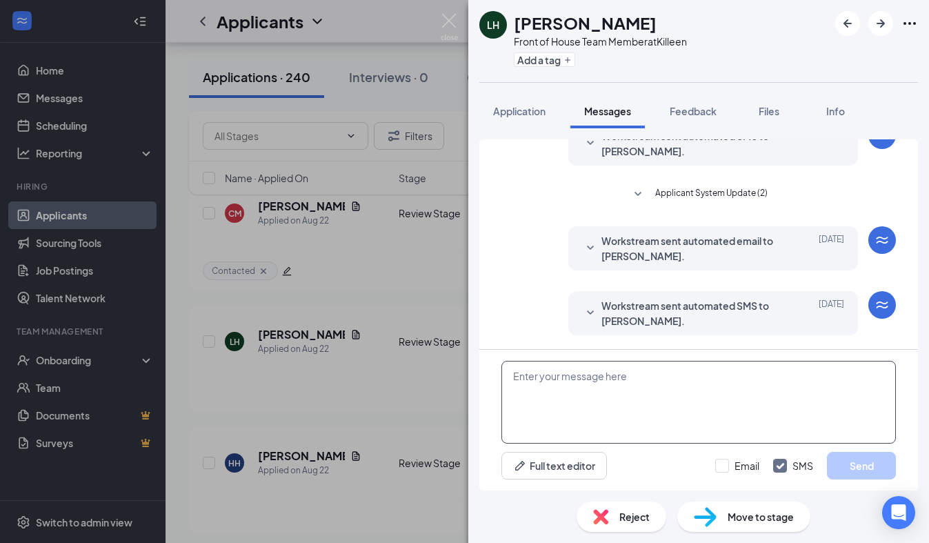
paste textarea "We received your application, thank you for your interest in joining our [DEMOG…"
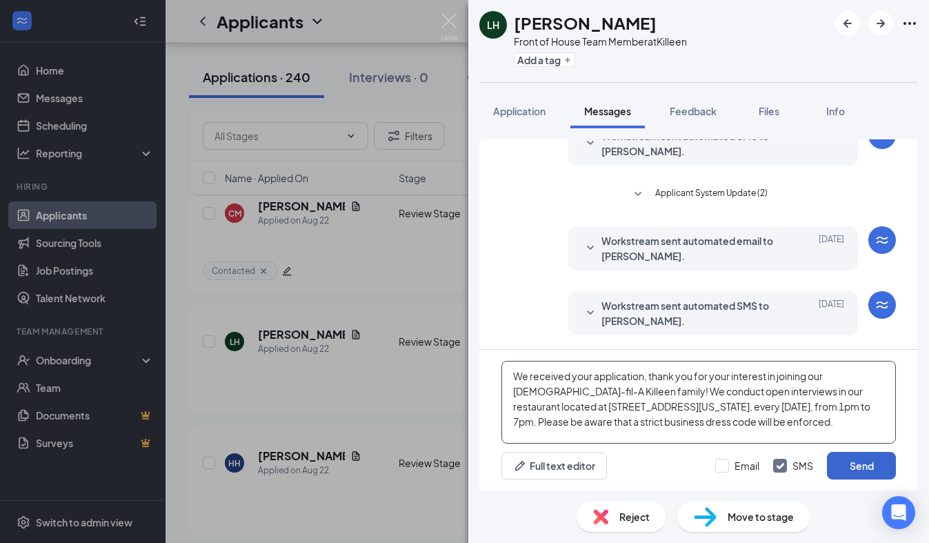
type textarea "We received your application, thank you for your interest in joining our [DEMOG…"
click at [864, 470] on button "Send" at bounding box center [861, 466] width 69 height 28
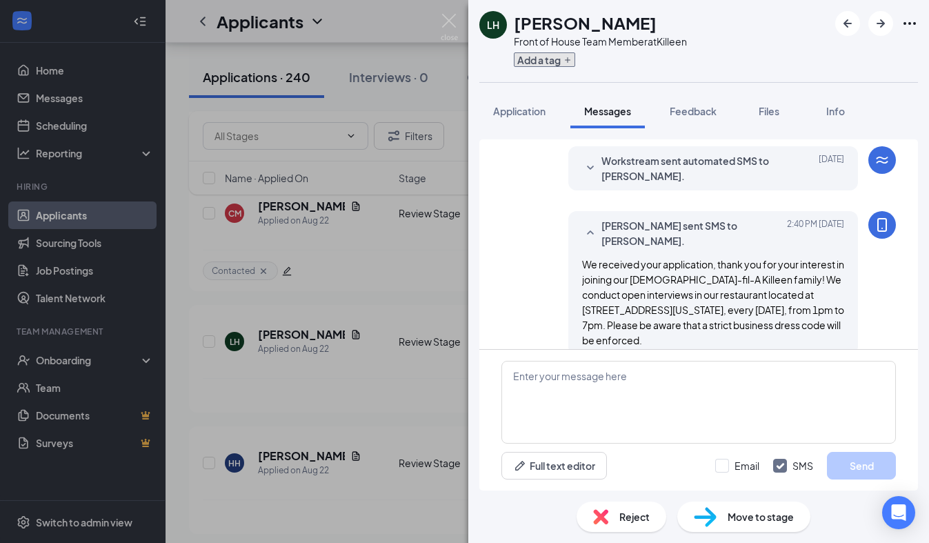
click at [563, 59] on button "Add a tag" at bounding box center [544, 59] width 61 height 14
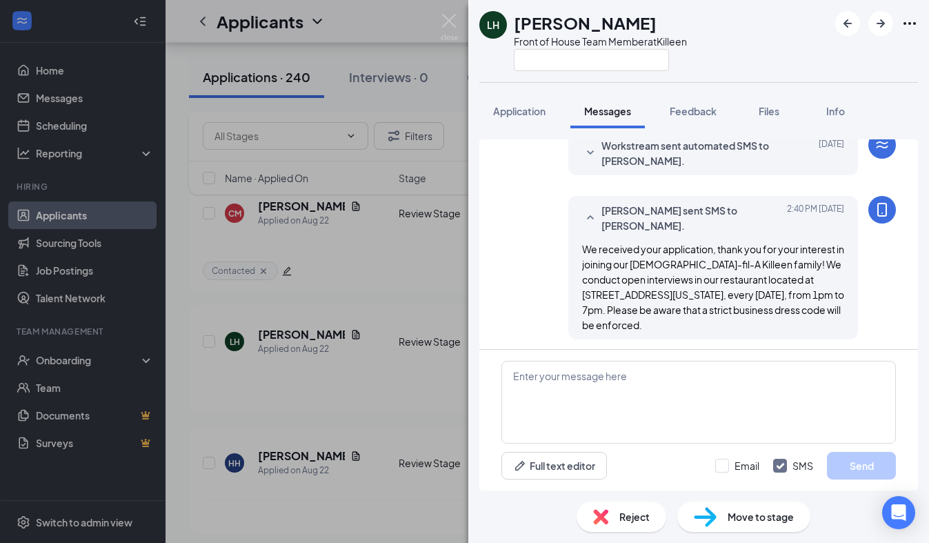
scroll to position [358, 0]
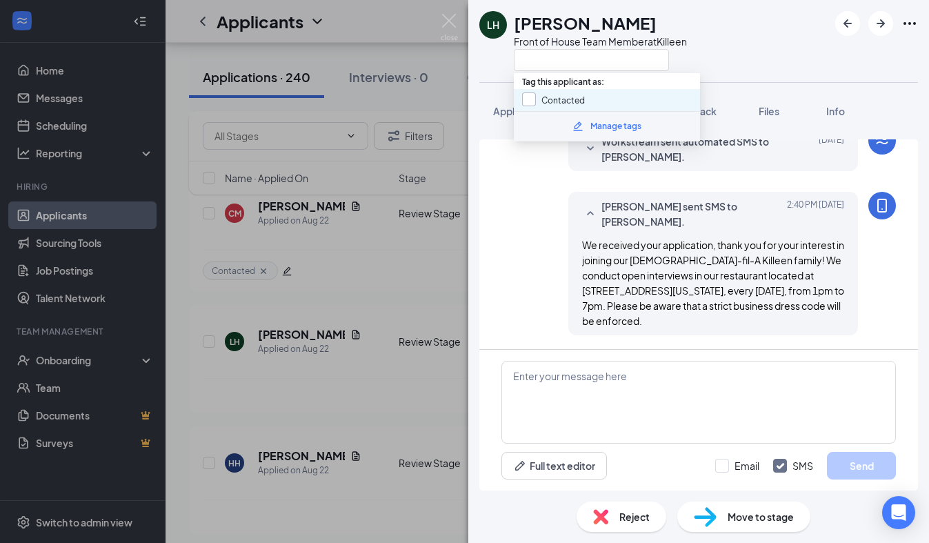
click at [530, 103] on input "Contacted" at bounding box center [553, 99] width 63 height 15
checkbox input "true"
click at [491, 76] on div "LH [PERSON_NAME] Front of House Team Member at [GEOGRAPHIC_DATA]" at bounding box center [698, 41] width 460 height 82
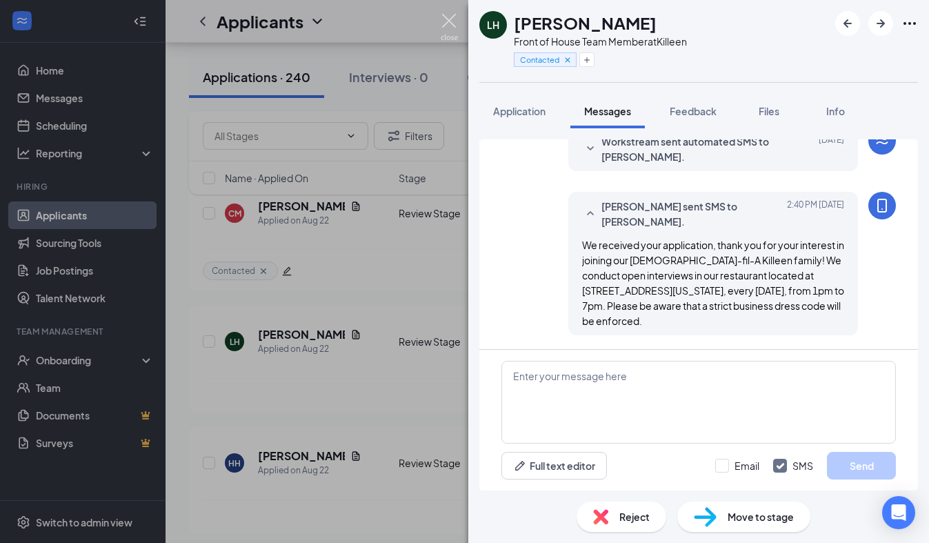
click at [451, 26] on img at bounding box center [448, 27] width 17 height 27
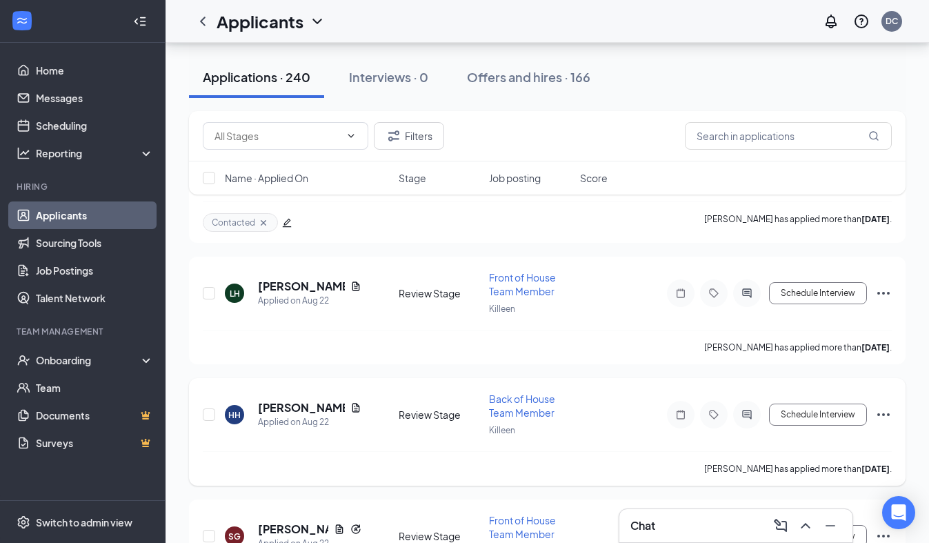
scroll to position [8017, 0]
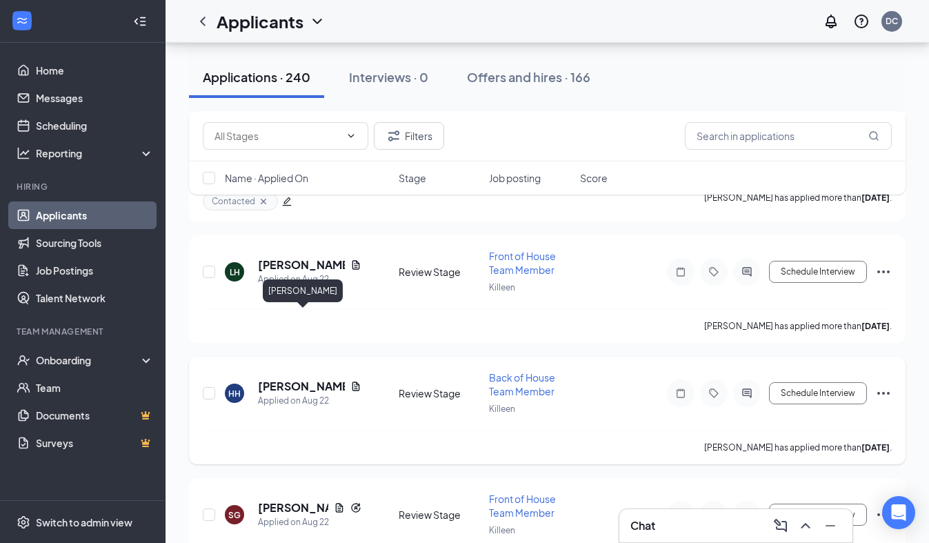
click at [313, 378] on h5 "[PERSON_NAME]" at bounding box center [301, 385] width 87 height 15
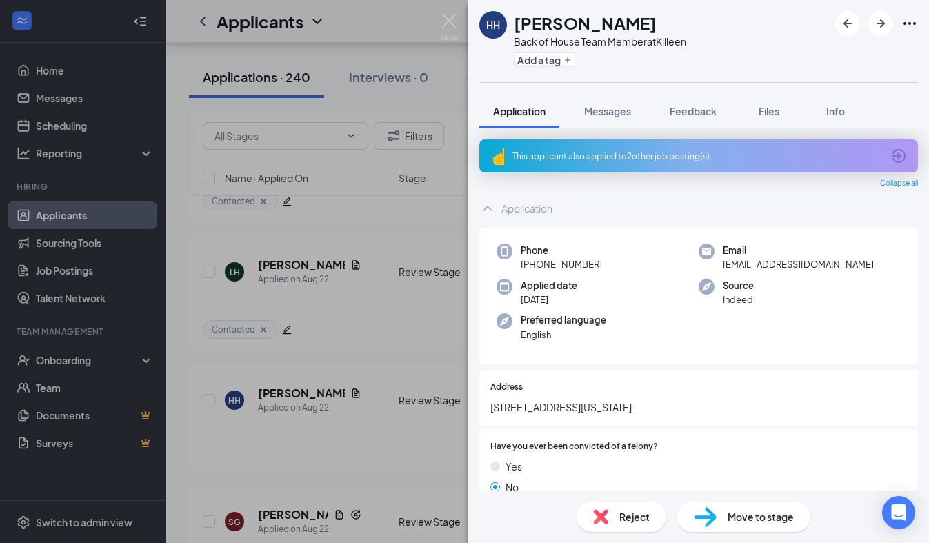
click at [642, 165] on div "This applicant also applied to 2 other job posting(s)" at bounding box center [698, 155] width 438 height 33
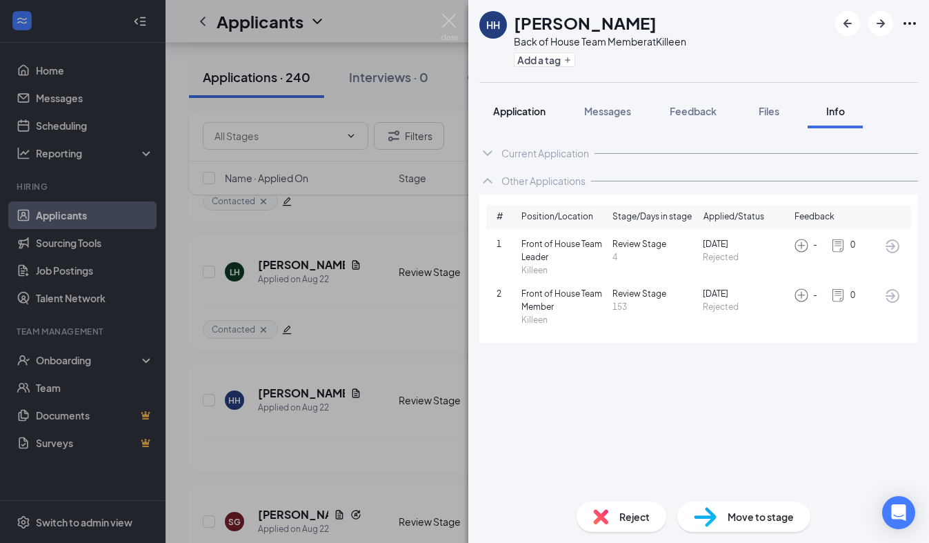
click at [537, 110] on span "Application" at bounding box center [519, 111] width 52 height 12
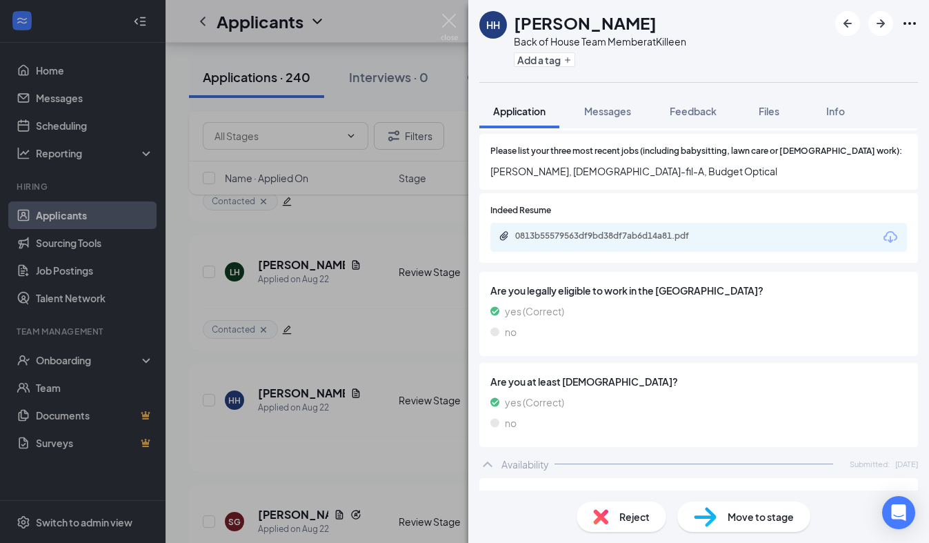
scroll to position [590, 0]
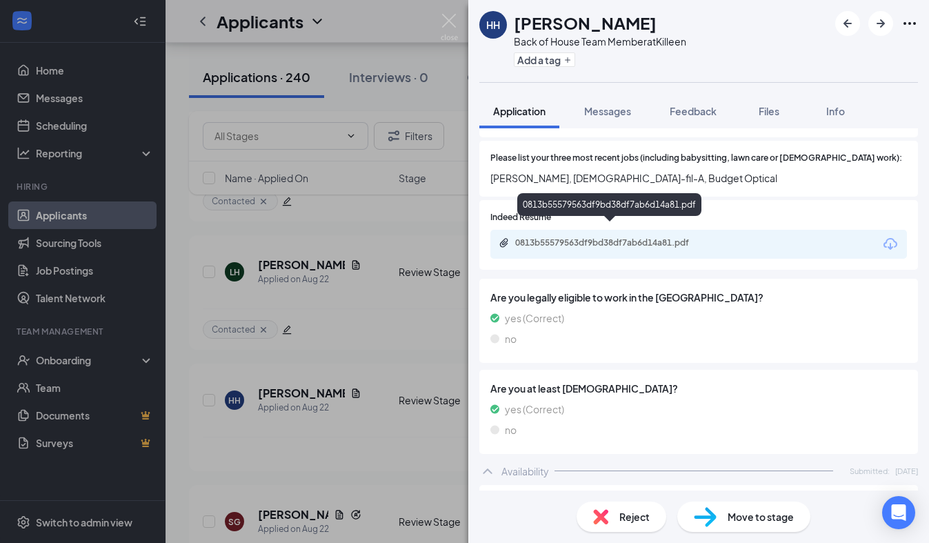
click at [586, 237] on div "0813b55579563df9bd38df7ab6d14a81.pdf" at bounding box center [611, 242] width 193 height 11
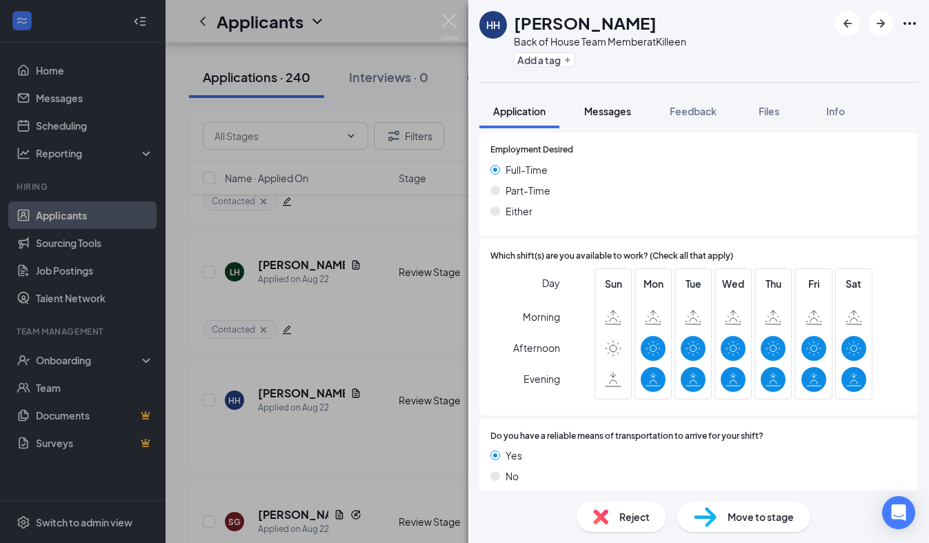
scroll to position [995, 0]
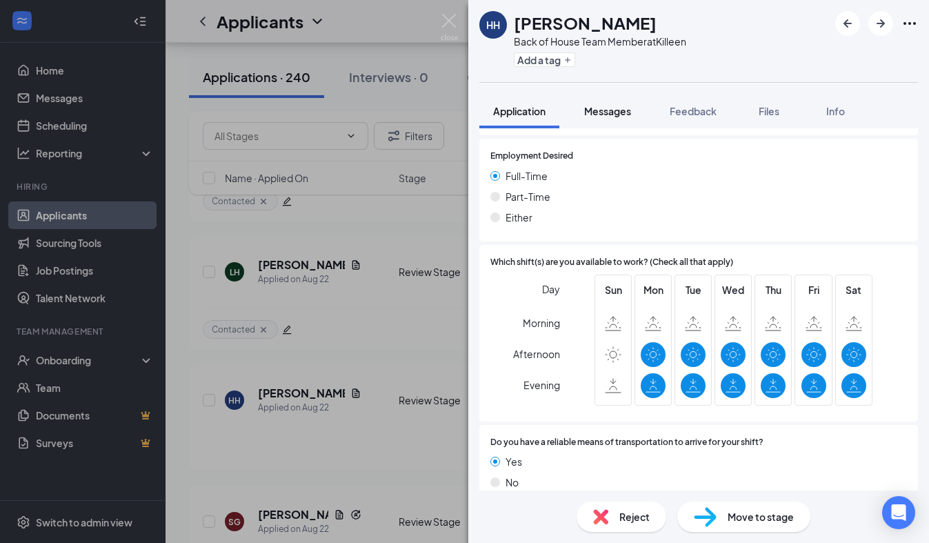
click at [619, 110] on span "Messages" at bounding box center [607, 111] width 47 height 12
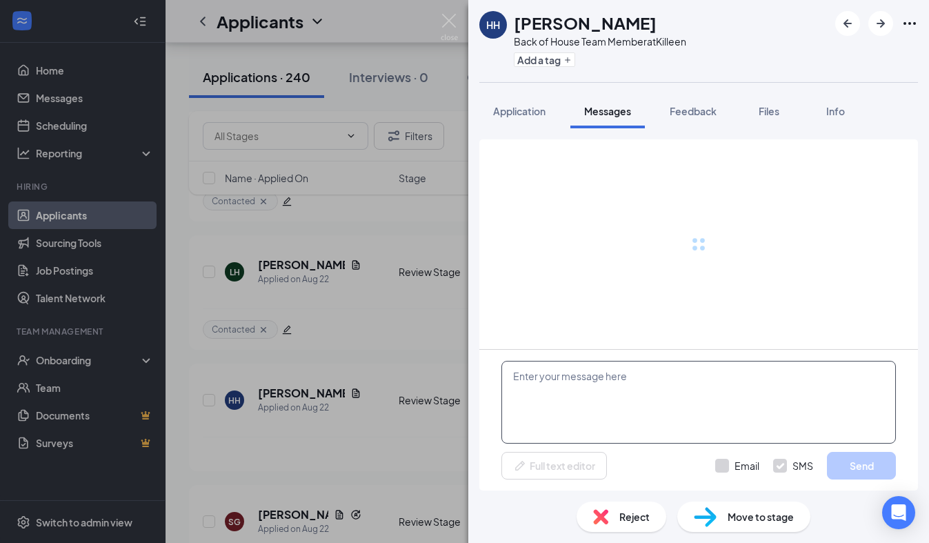
click at [573, 392] on textarea at bounding box center [698, 402] width 394 height 83
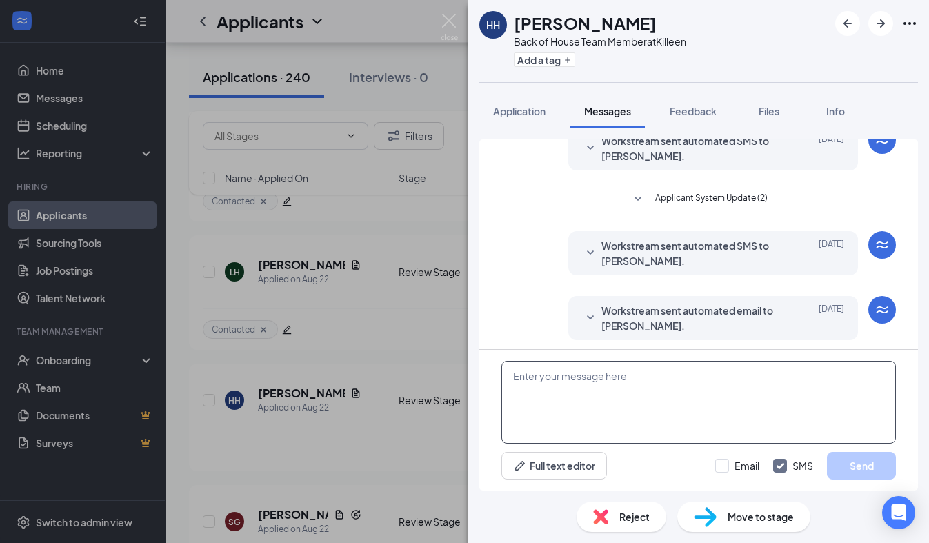
scroll to position [259, 0]
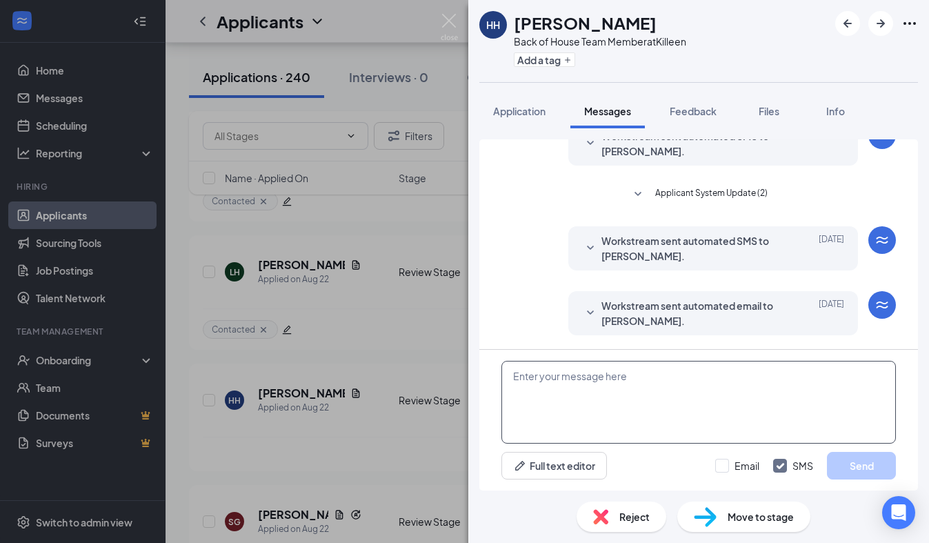
paste textarea "We received your application, thank you for your interest in joining our [DEMOG…"
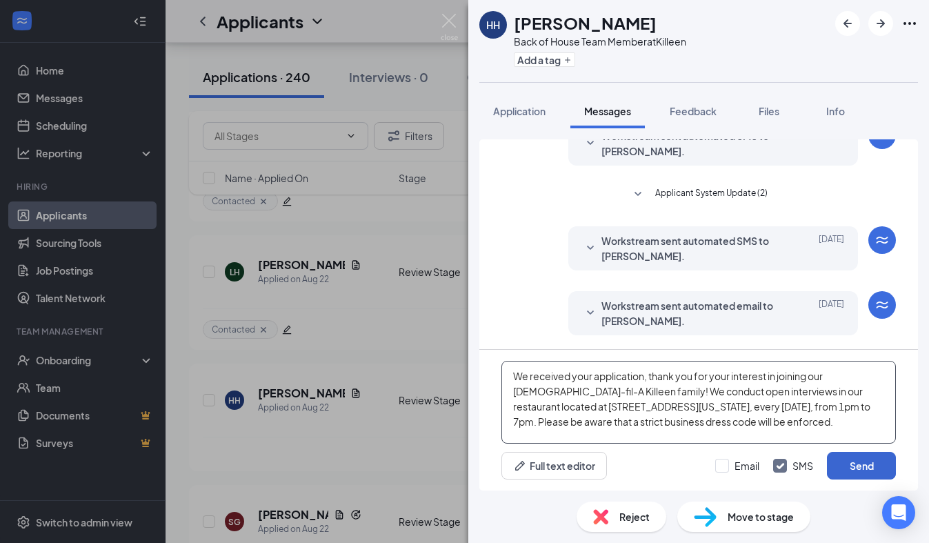
type textarea "We received your application, thank you for your interest in joining our [DEMOG…"
click at [862, 460] on button "Send" at bounding box center [861, 466] width 69 height 28
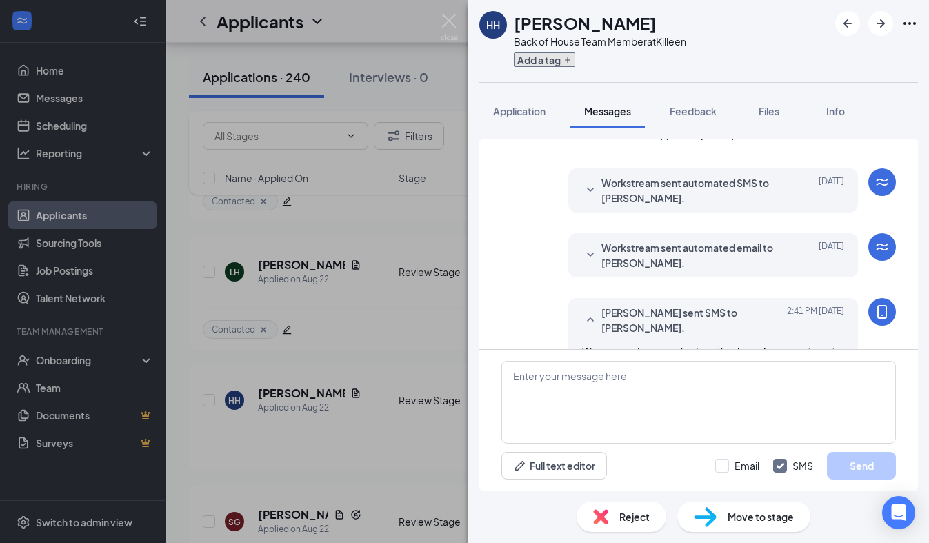
click at [544, 65] on button "Add a tag" at bounding box center [544, 59] width 61 height 14
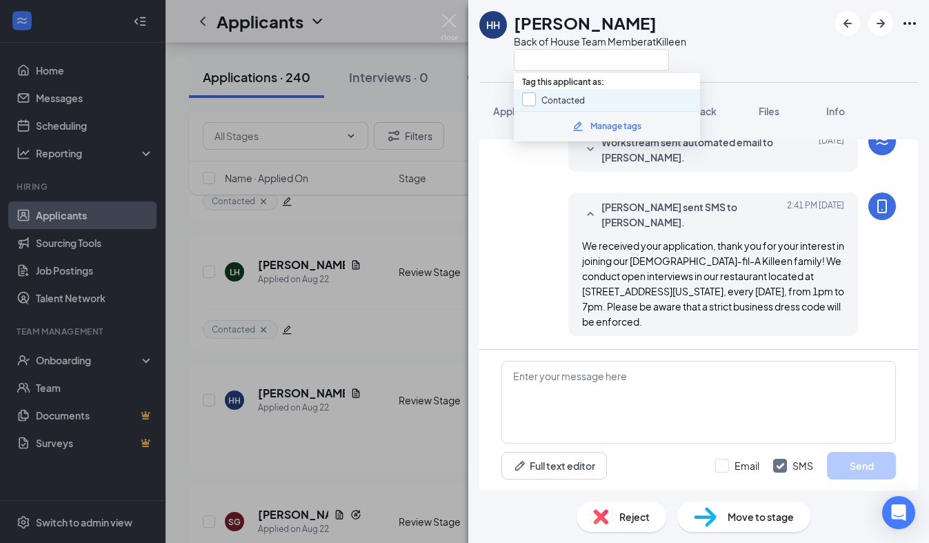
scroll to position [423, 0]
click at [522, 99] on input "Contacted" at bounding box center [553, 99] width 63 height 15
checkbox input "true"
click at [476, 54] on div "HH [PERSON_NAME] Back of House Team Member at [GEOGRAPHIC_DATA]" at bounding box center [698, 41] width 460 height 82
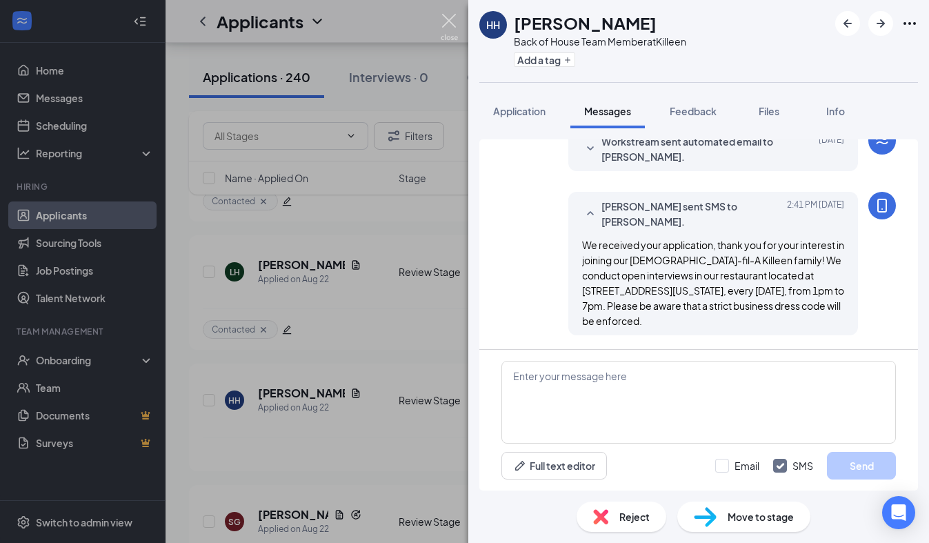
click at [445, 25] on img at bounding box center [448, 27] width 17 height 27
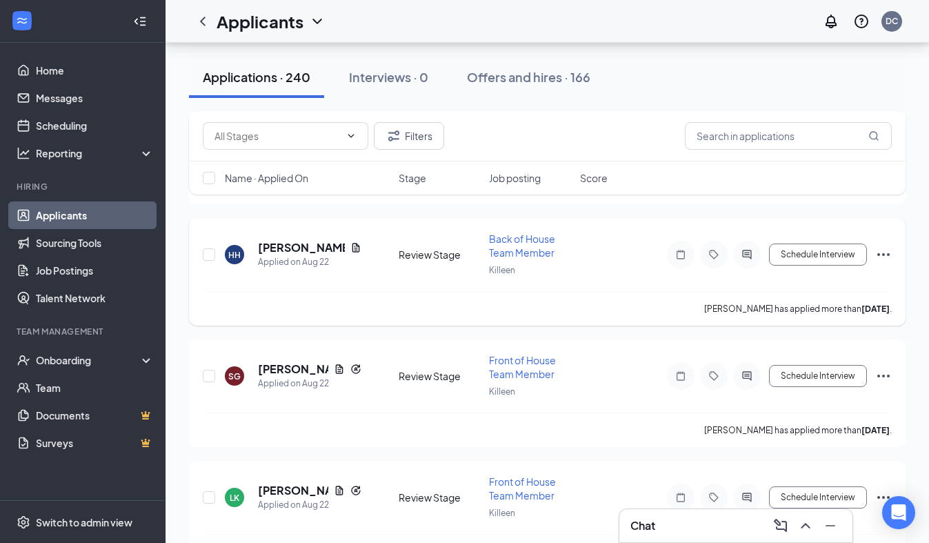
scroll to position [8175, 0]
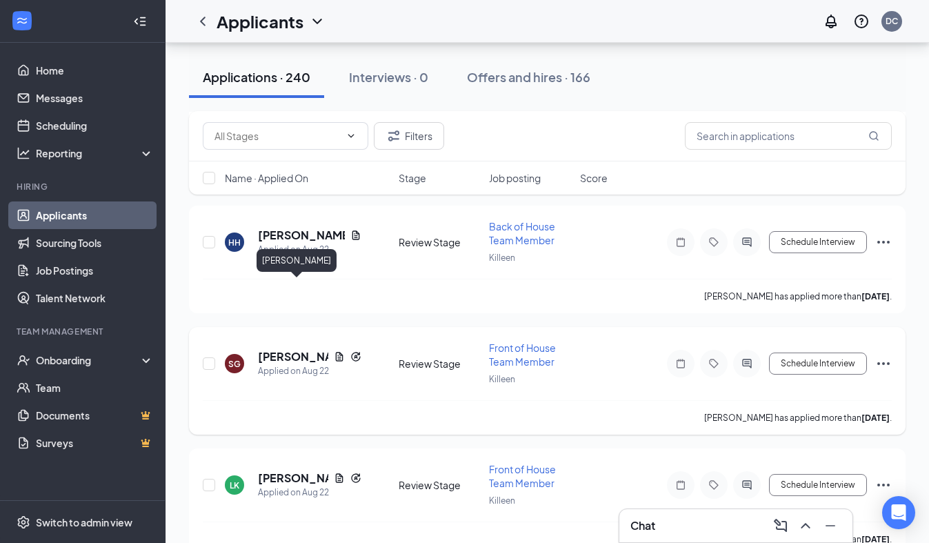
click at [272, 349] on h5 "[PERSON_NAME]" at bounding box center [293, 356] width 70 height 15
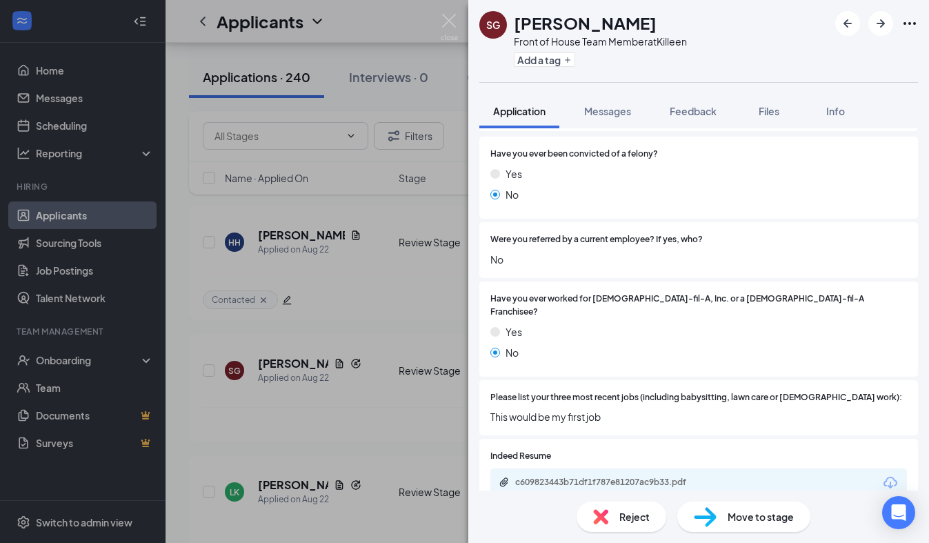
scroll to position [231, 0]
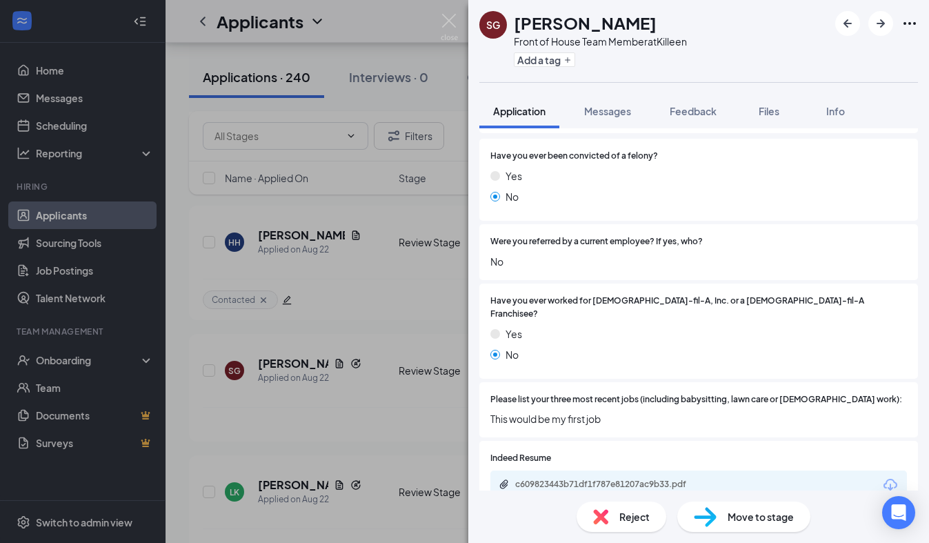
click at [647, 503] on div "Reject" at bounding box center [621, 516] width 90 height 30
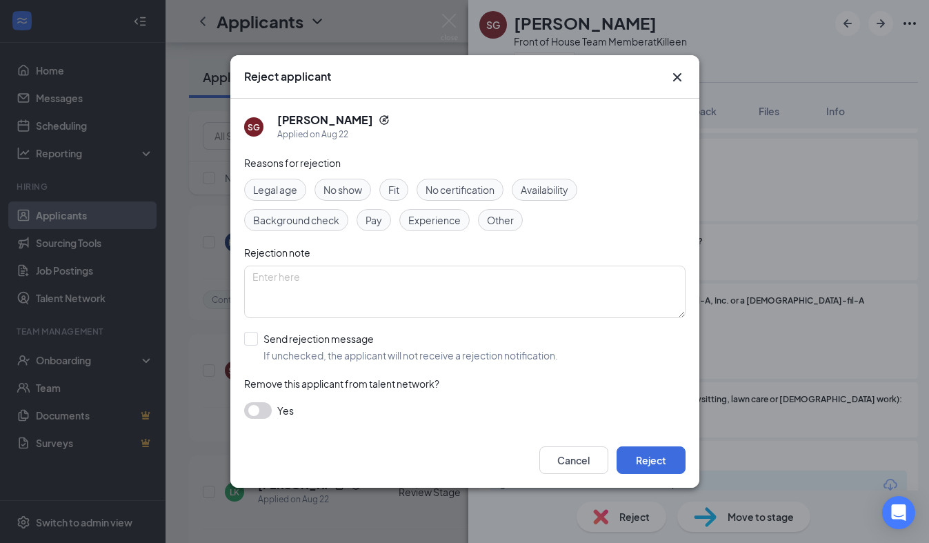
click at [561, 192] on span "Availability" at bounding box center [544, 189] width 48 height 15
click at [307, 341] on input "Send rejection message If unchecked, the applicant will not receive a rejection…" at bounding box center [401, 347] width 314 height 30
checkbox input "true"
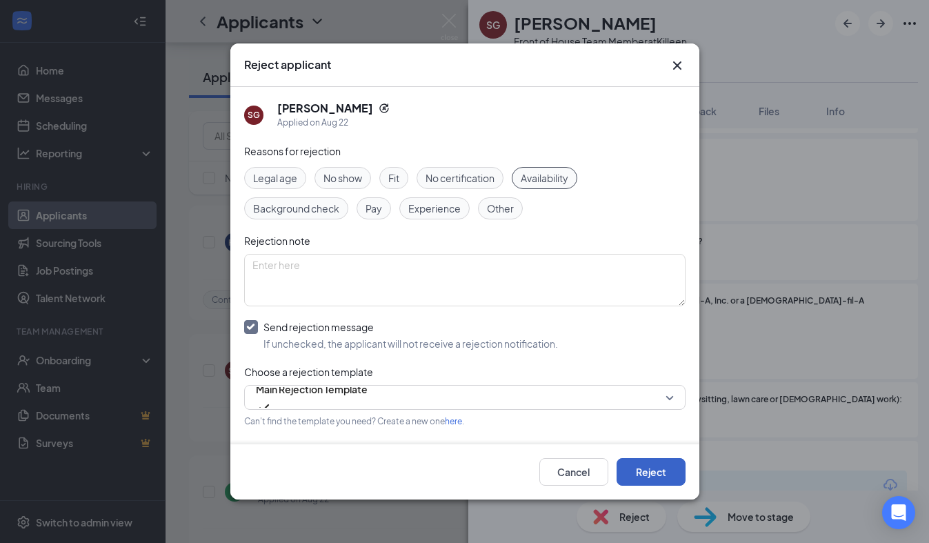
click at [631, 465] on button "Reject" at bounding box center [650, 472] width 69 height 28
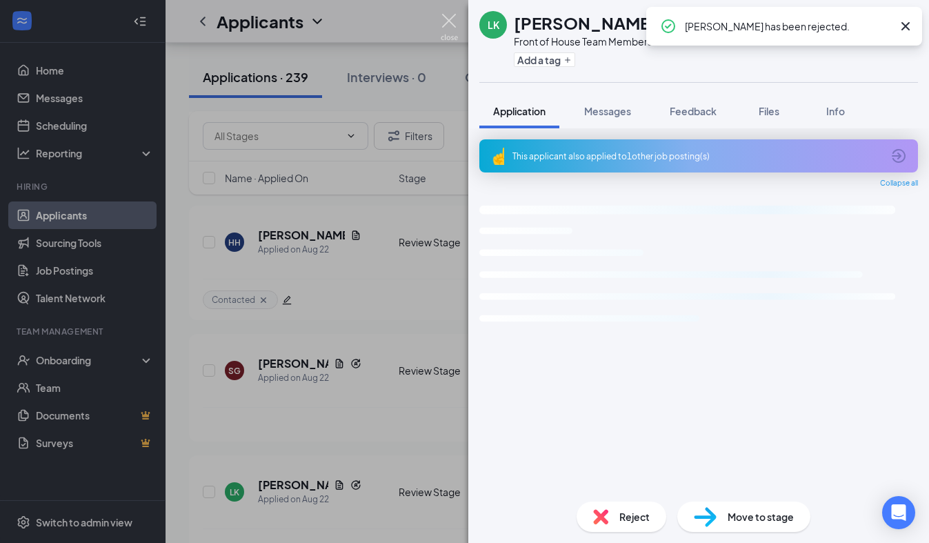
click at [452, 25] on img at bounding box center [448, 27] width 17 height 27
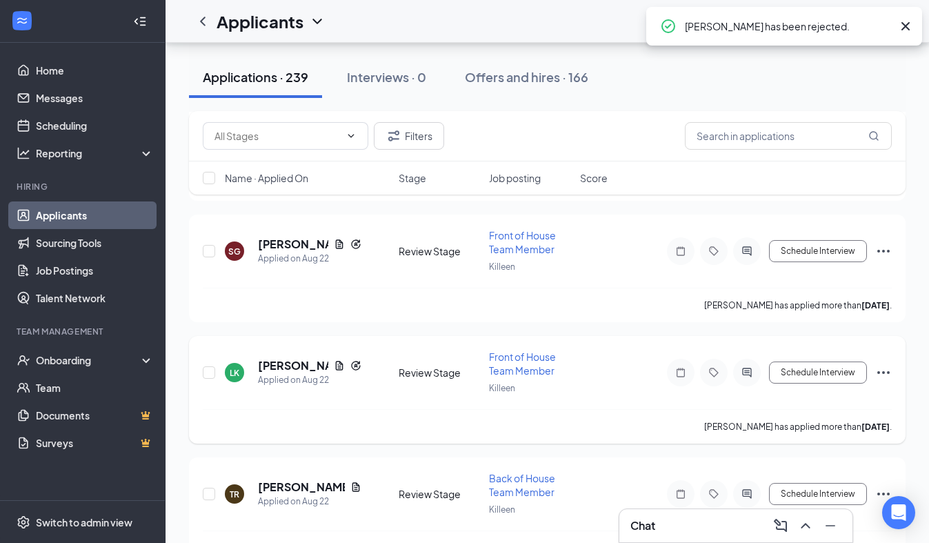
scroll to position [8311, 0]
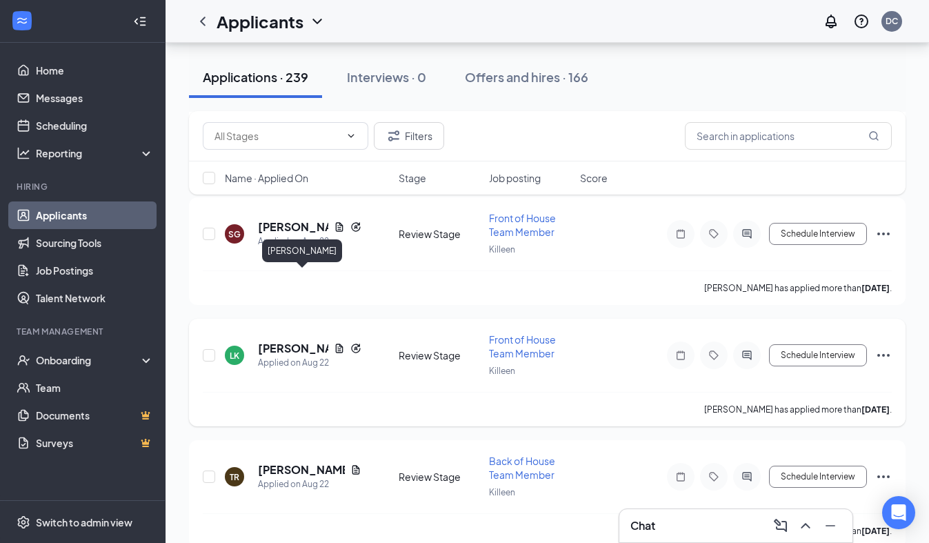
click at [283, 341] on h5 "[PERSON_NAME]" at bounding box center [293, 348] width 70 height 15
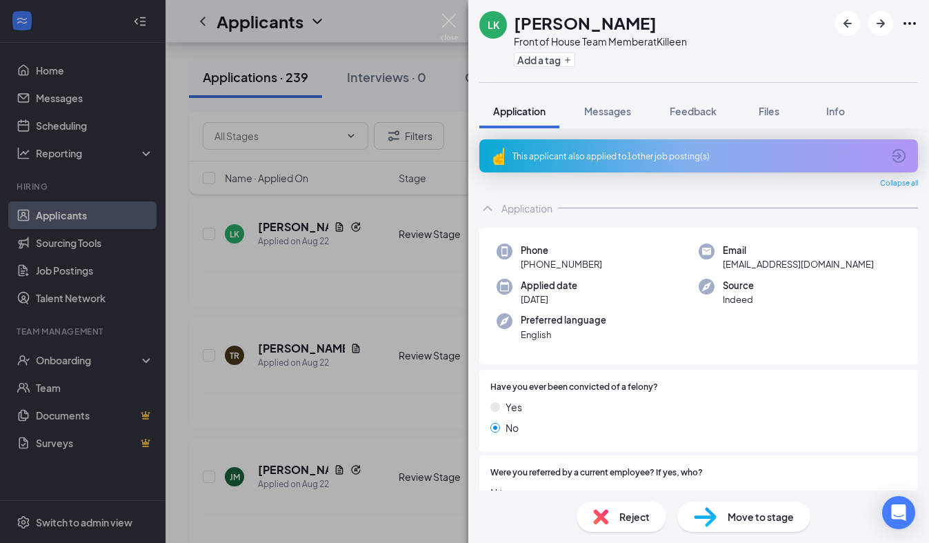
click at [651, 165] on div "This applicant also applied to 1 other job posting(s)" at bounding box center [698, 155] width 438 height 33
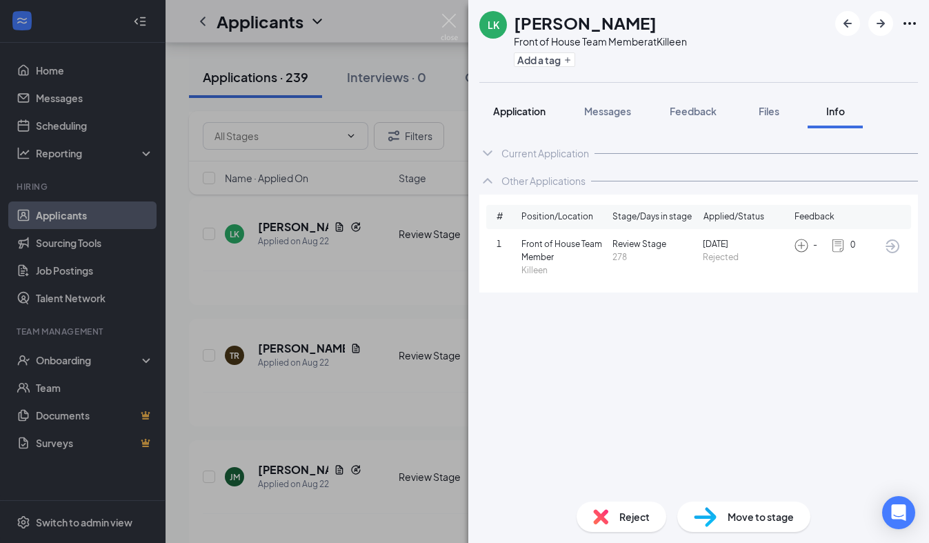
click at [505, 121] on button "Application" at bounding box center [519, 111] width 80 height 34
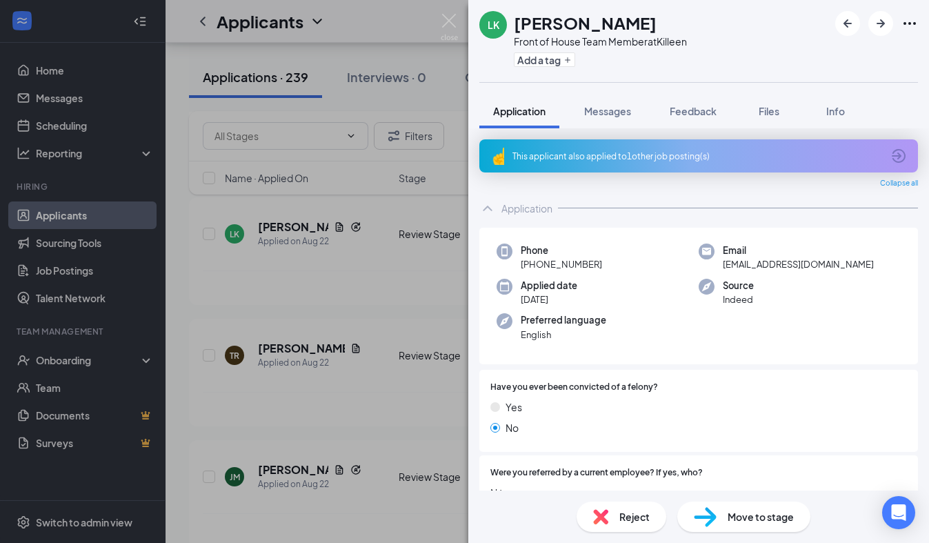
click at [543, 194] on div "Application" at bounding box center [698, 208] width 438 height 28
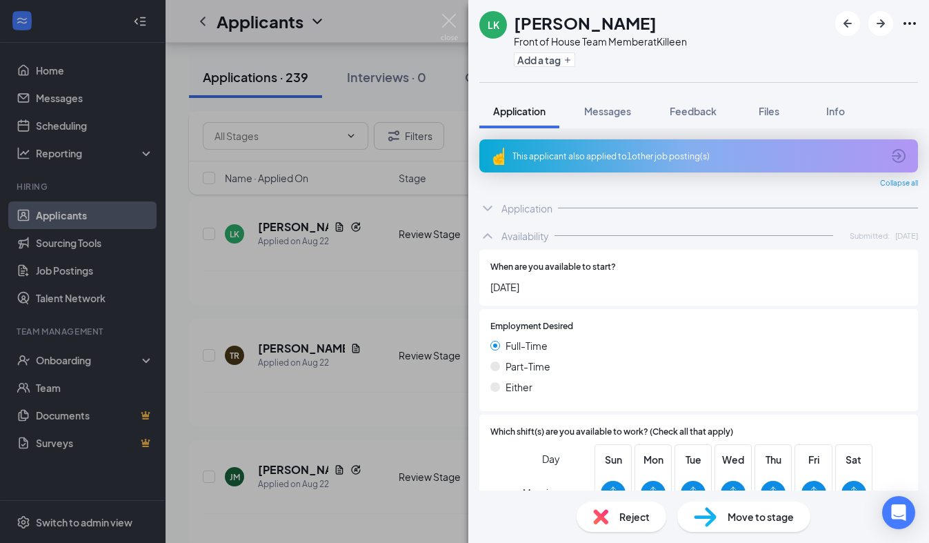
click at [543, 194] on div "Application" at bounding box center [698, 208] width 438 height 28
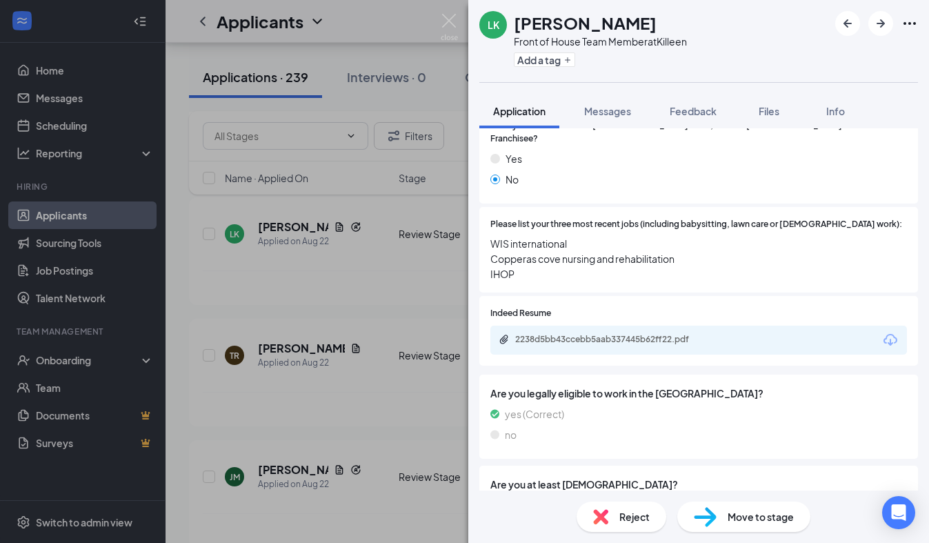
scroll to position [436, 0]
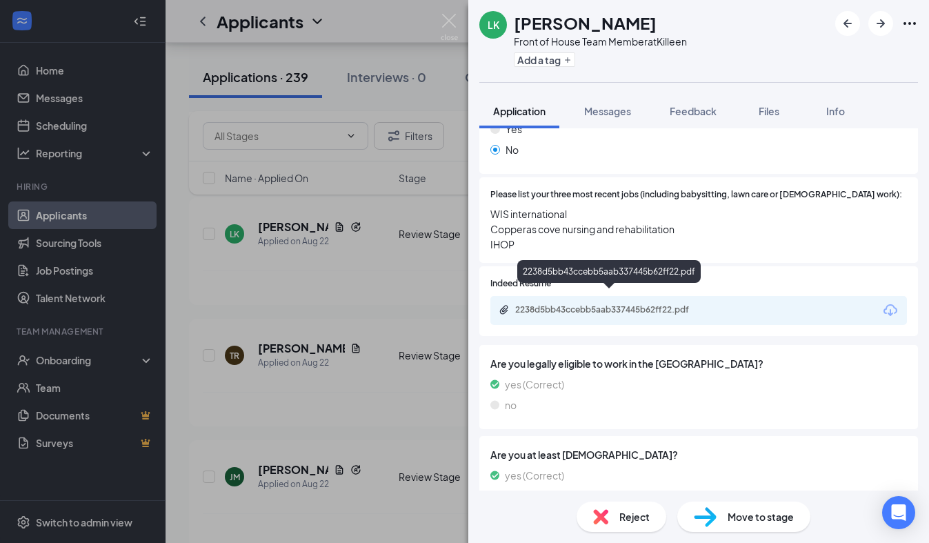
click at [551, 287] on div "2238d5bb43ccebb5aab337445b62ff22.pdf" at bounding box center [608, 274] width 183 height 28
click at [553, 304] on div "2238d5bb43ccebb5aab337445b62ff22.pdf" at bounding box center [611, 309] width 193 height 11
click at [657, 304] on div "2238d5bb43ccebb5aab337445b62ff22.pdf" at bounding box center [611, 309] width 193 height 11
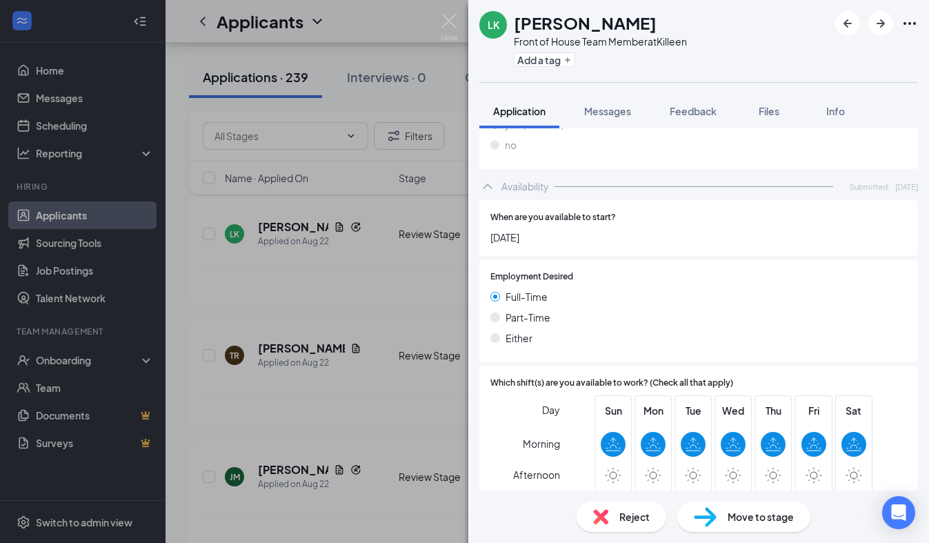
scroll to position [914, 0]
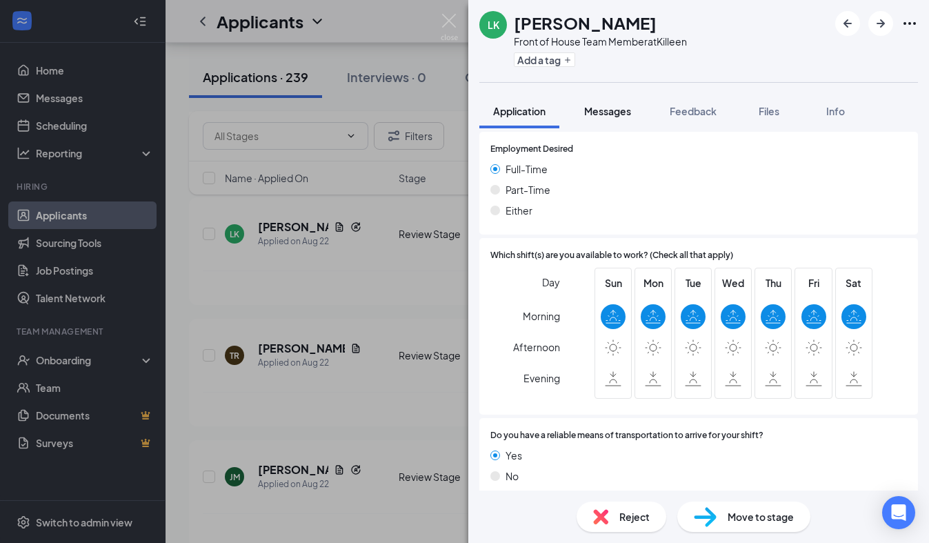
click at [596, 116] on div "Messages" at bounding box center [607, 111] width 47 height 14
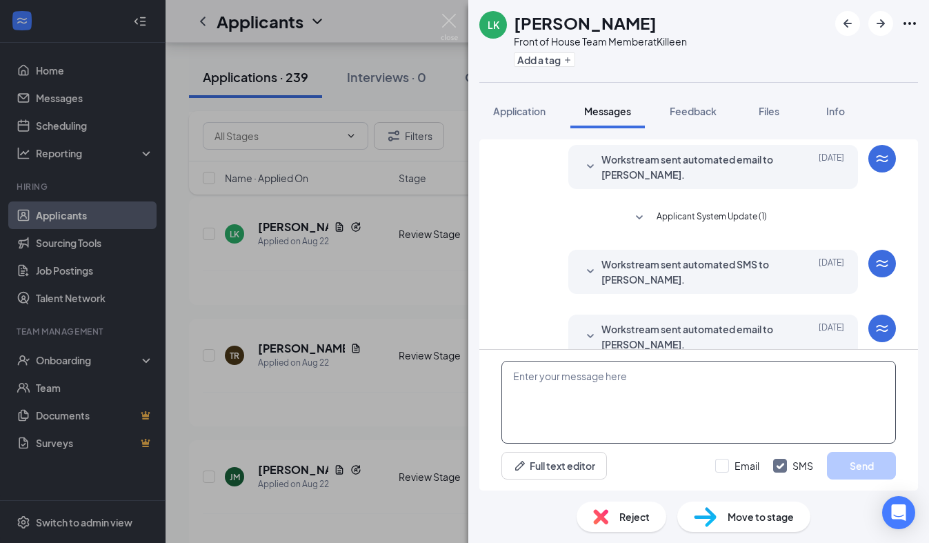
click at [551, 425] on textarea at bounding box center [698, 402] width 394 height 83
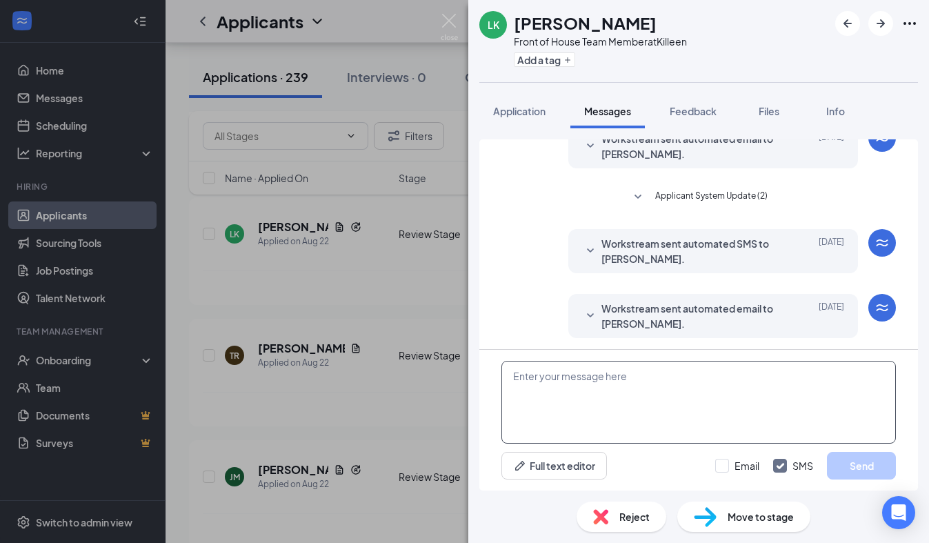
scroll to position [234, 0]
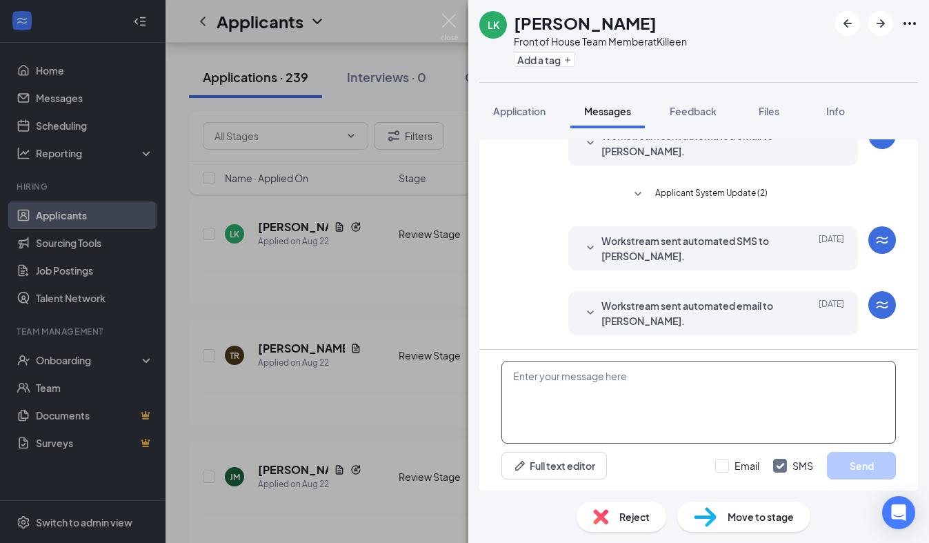
paste textarea "We received your application, thank you for your interest in joining our [DEMOG…"
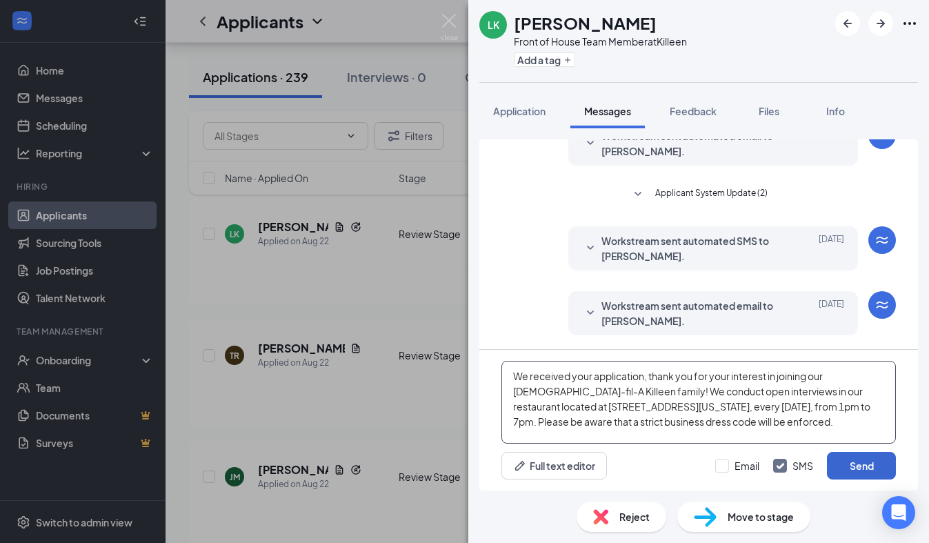
type textarea "We received your application, thank you for your interest in joining our [DEMOG…"
click at [860, 468] on button "Send" at bounding box center [861, 466] width 69 height 28
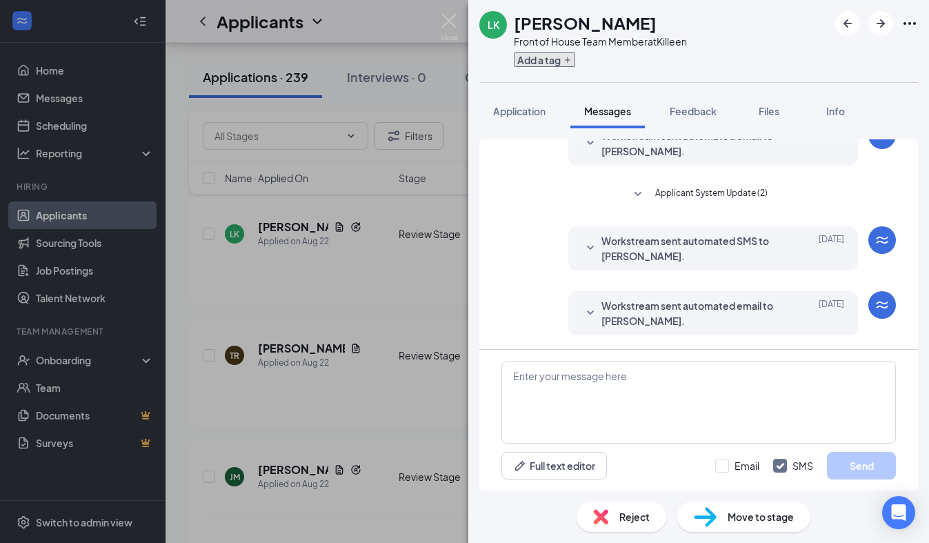
click at [551, 54] on button "Add a tag" at bounding box center [544, 59] width 61 height 14
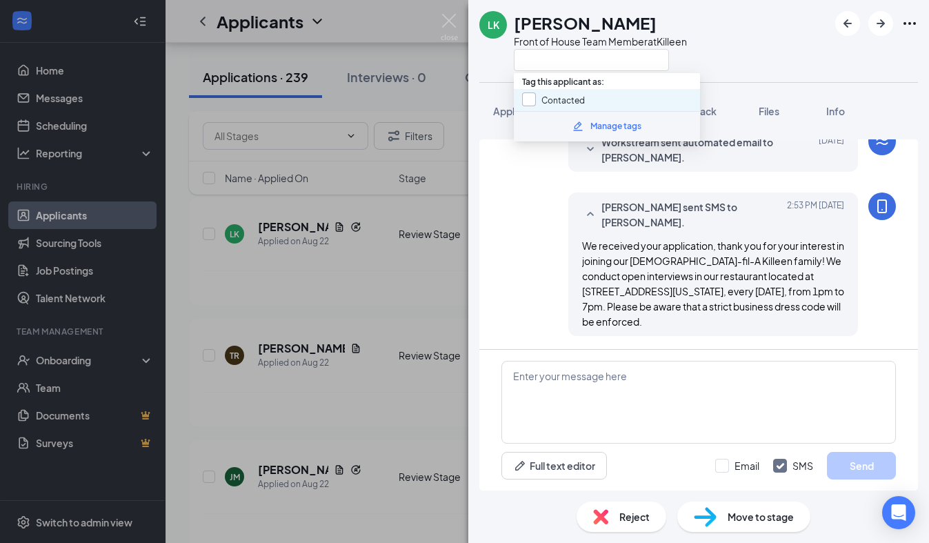
click at [531, 97] on input "Contacted" at bounding box center [553, 99] width 63 height 15
checkbox input "true"
click at [495, 65] on div "LK [PERSON_NAME] Front of House Team Member at [GEOGRAPHIC_DATA]" at bounding box center [582, 41] width 207 height 60
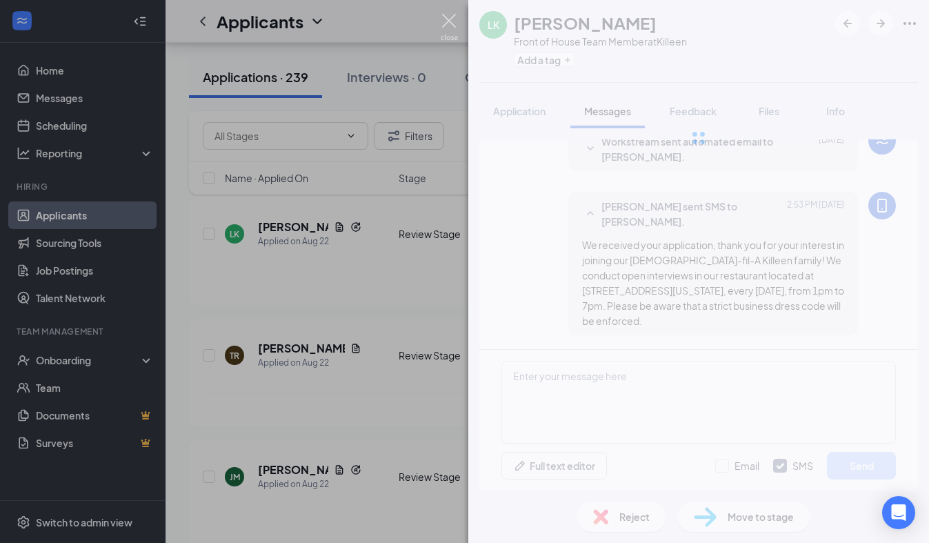
click at [449, 23] on img at bounding box center [448, 27] width 17 height 27
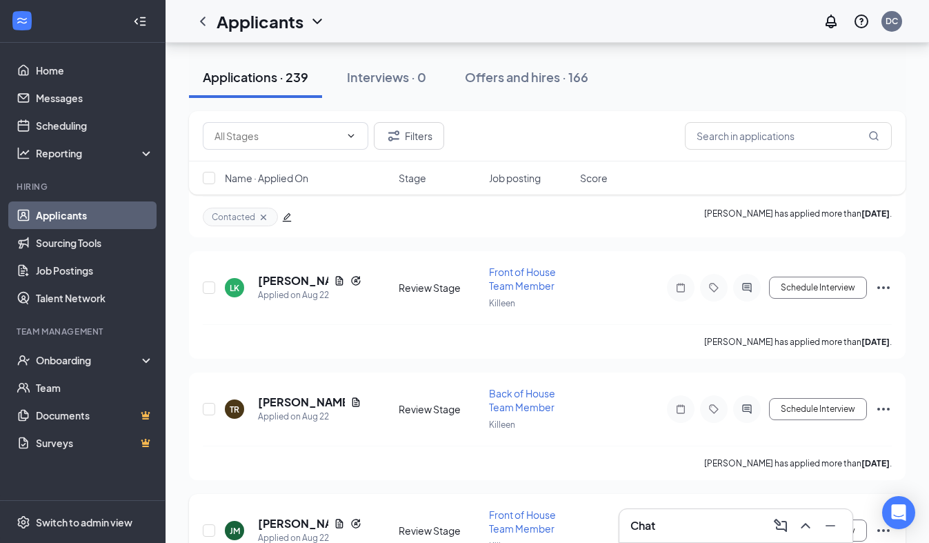
scroll to position [8299, 0]
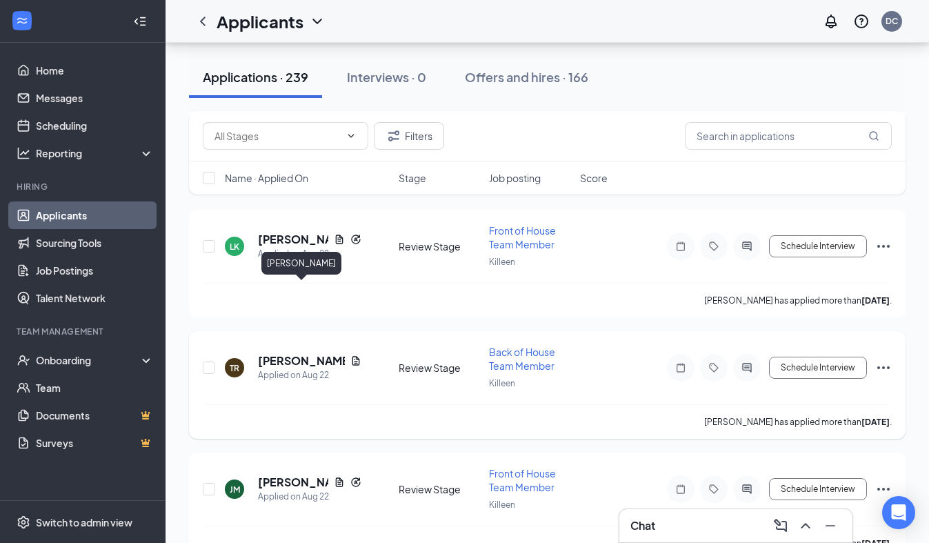
click at [294, 353] on h5 "[PERSON_NAME]" at bounding box center [301, 360] width 87 height 15
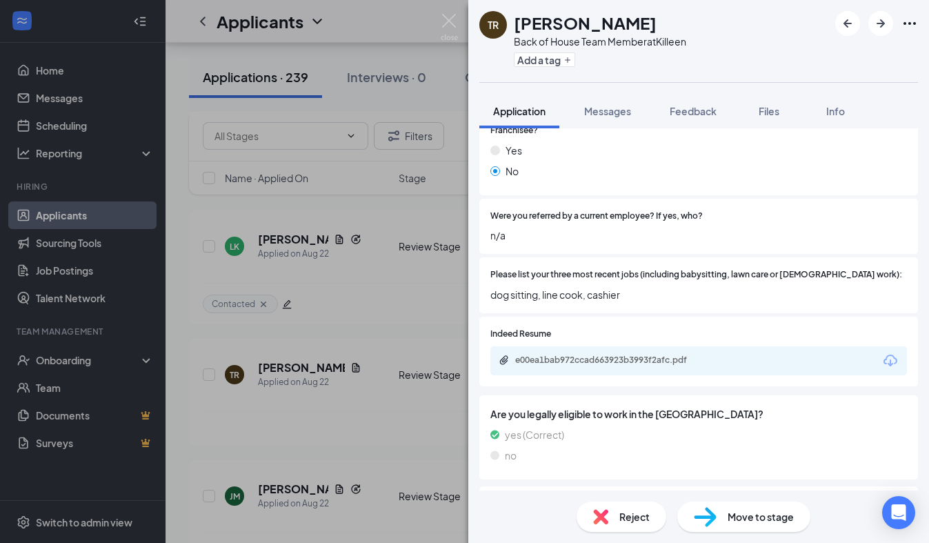
scroll to position [387, 0]
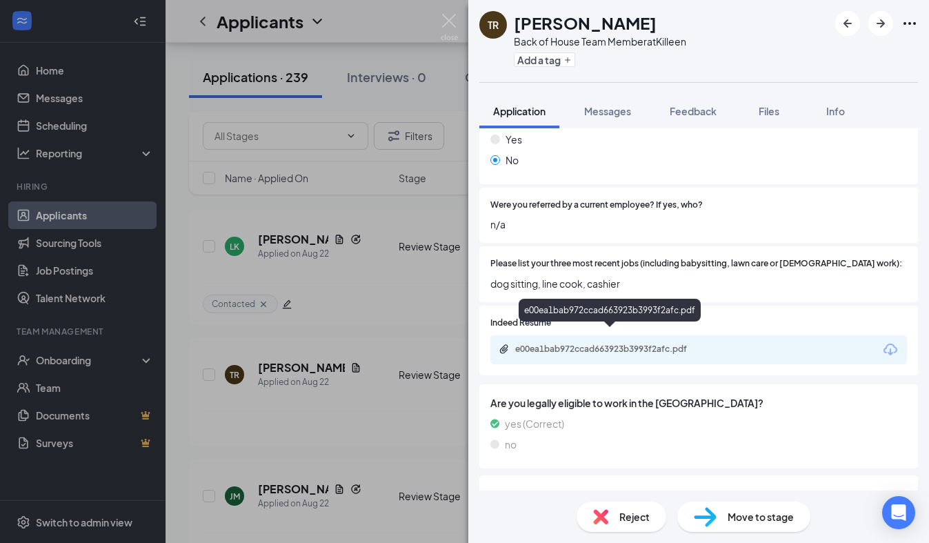
click at [619, 343] on div "e00ea1bab972ccad663923b3993f2afc.pdf" at bounding box center [611, 348] width 193 height 11
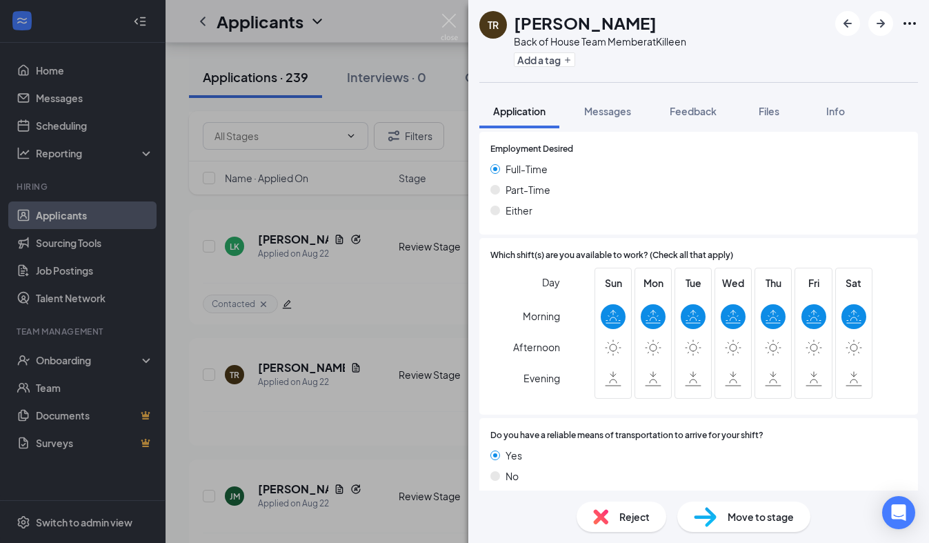
click at [636, 509] on span "Reject" at bounding box center [634, 516] width 30 height 15
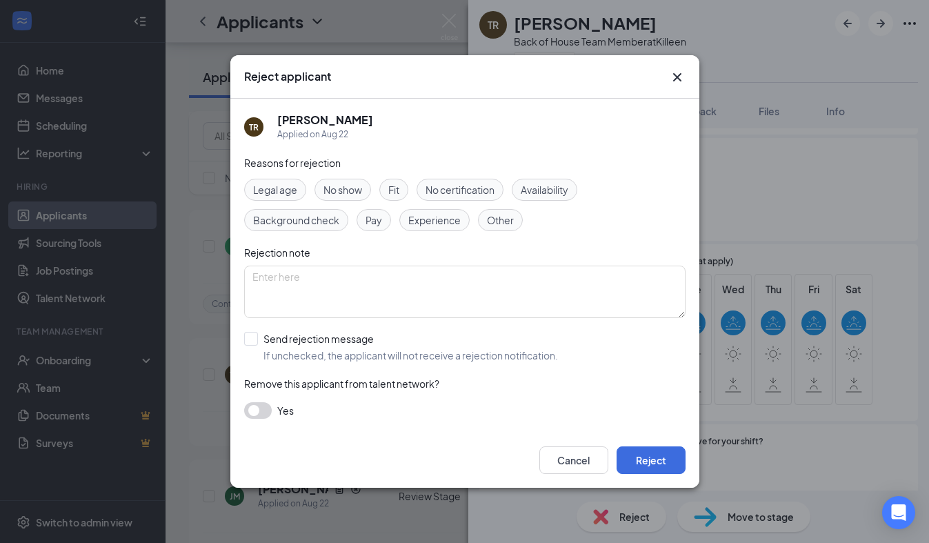
click at [445, 216] on span "Experience" at bounding box center [434, 219] width 52 height 15
click at [286, 326] on div "Reasons for rejection Legal age No show Fit No certification Availability Backg…" at bounding box center [464, 293] width 441 height 277
click at [286, 337] on input "Send rejection message If unchecked, the applicant will not receive a rejection…" at bounding box center [401, 347] width 314 height 30
checkbox input "true"
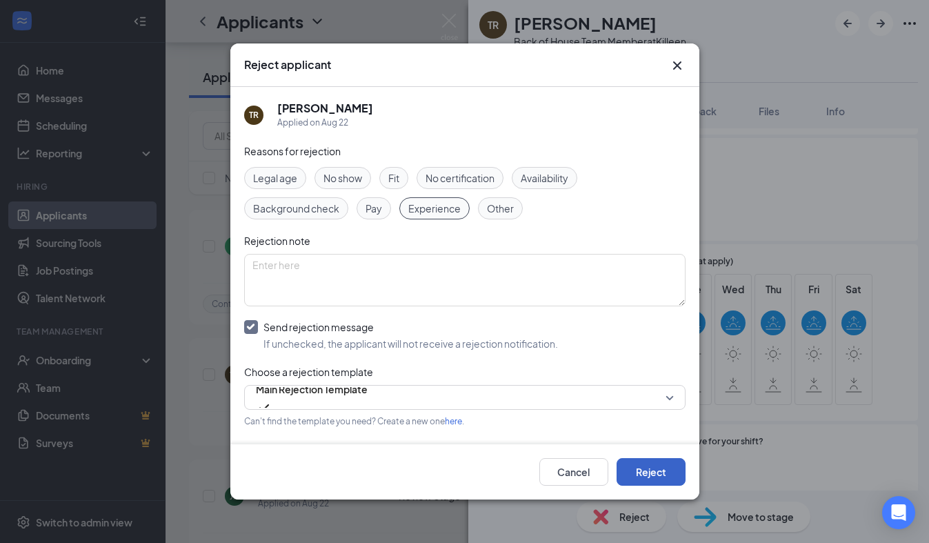
click at [658, 471] on button "Reject" at bounding box center [650, 472] width 69 height 28
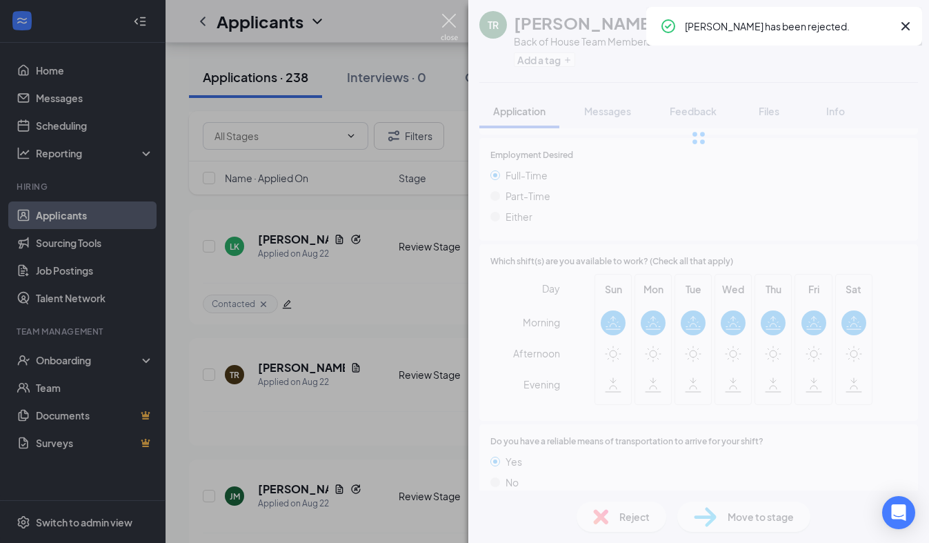
click at [452, 23] on img at bounding box center [448, 27] width 17 height 27
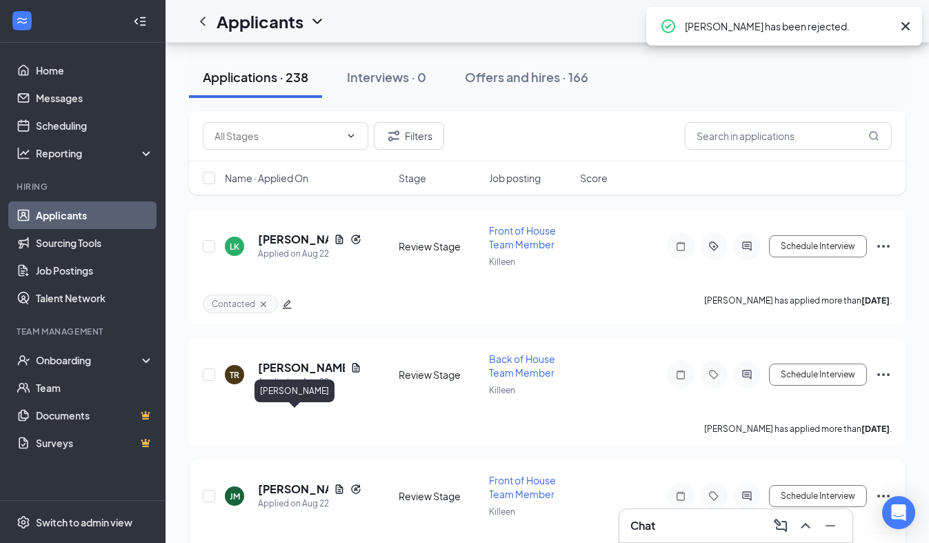
click at [285, 481] on h5 "[PERSON_NAME]" at bounding box center [293, 488] width 70 height 15
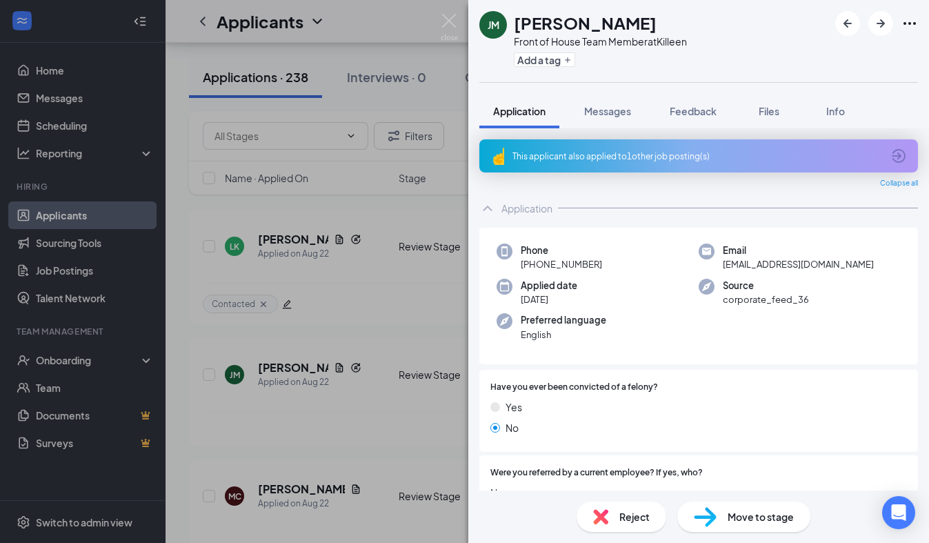
click at [660, 150] on div "This applicant also applied to 1 other job posting(s)" at bounding box center [696, 156] width 369 height 12
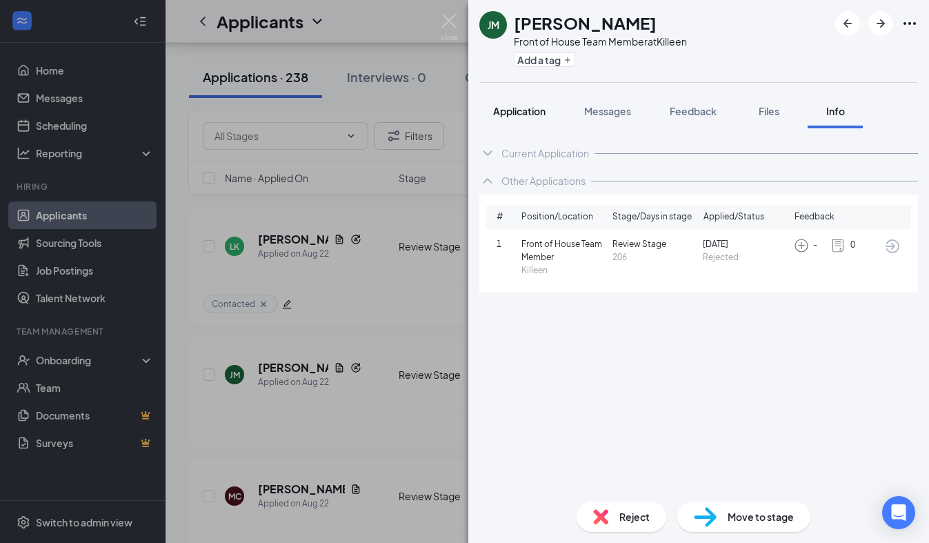
click at [543, 105] on span "Application" at bounding box center [519, 111] width 52 height 12
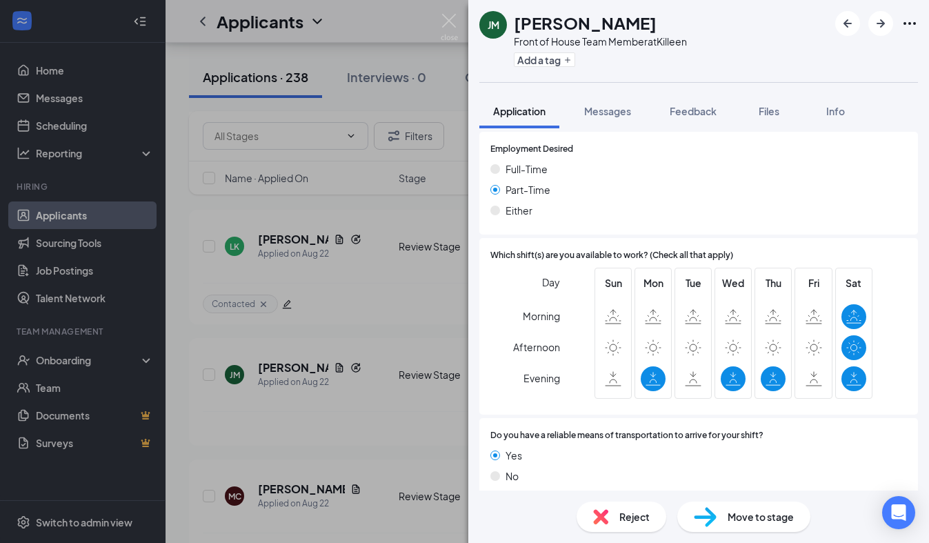
click at [632, 514] on span "Reject" at bounding box center [634, 516] width 30 height 15
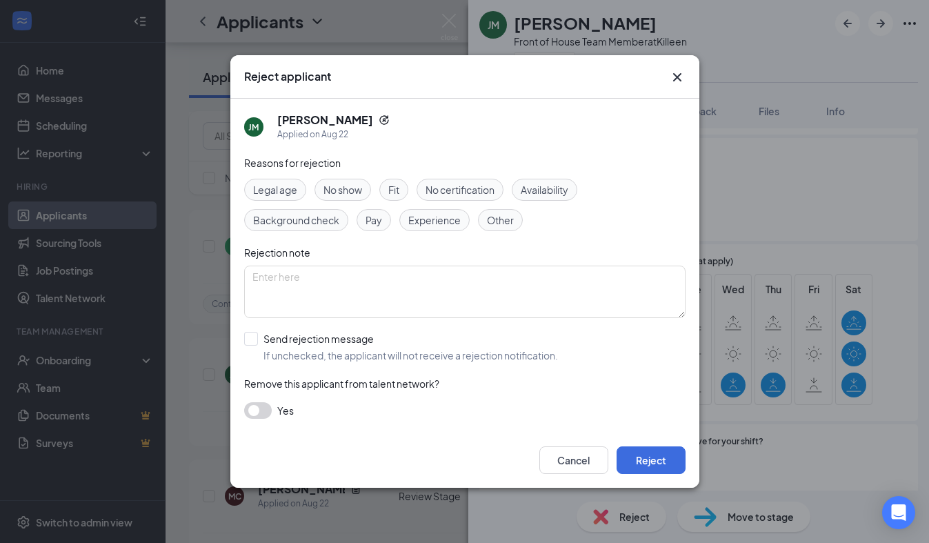
click at [568, 185] on span "Availability" at bounding box center [544, 189] width 48 height 15
click at [291, 338] on input "Send rejection message If unchecked, the applicant will not receive a rejection…" at bounding box center [401, 347] width 314 height 30
checkbox input "true"
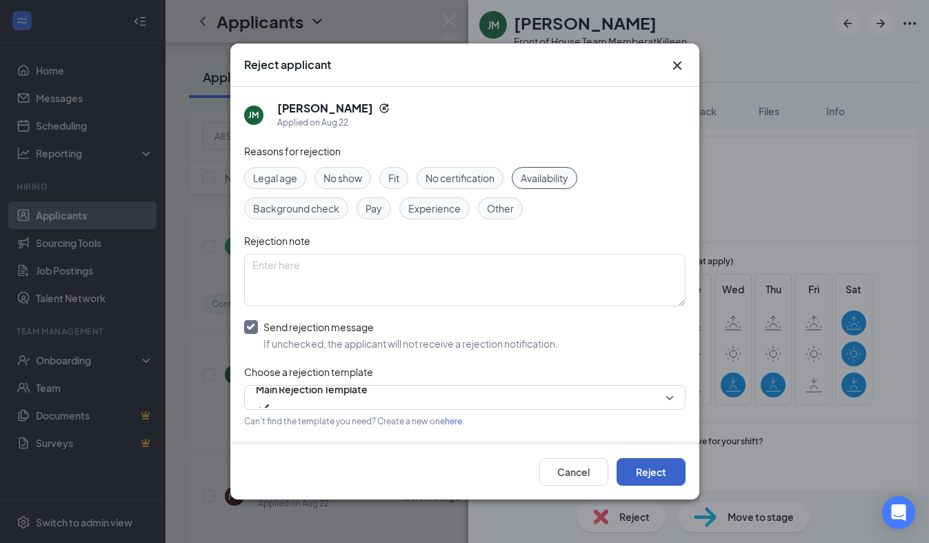
click at [671, 472] on button "Reject" at bounding box center [650, 472] width 69 height 28
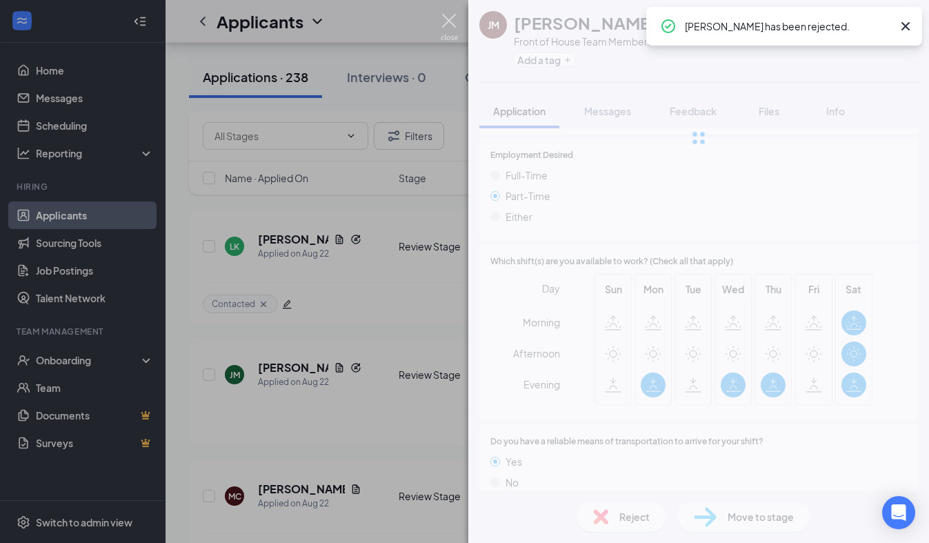
click at [447, 23] on img at bounding box center [448, 27] width 17 height 27
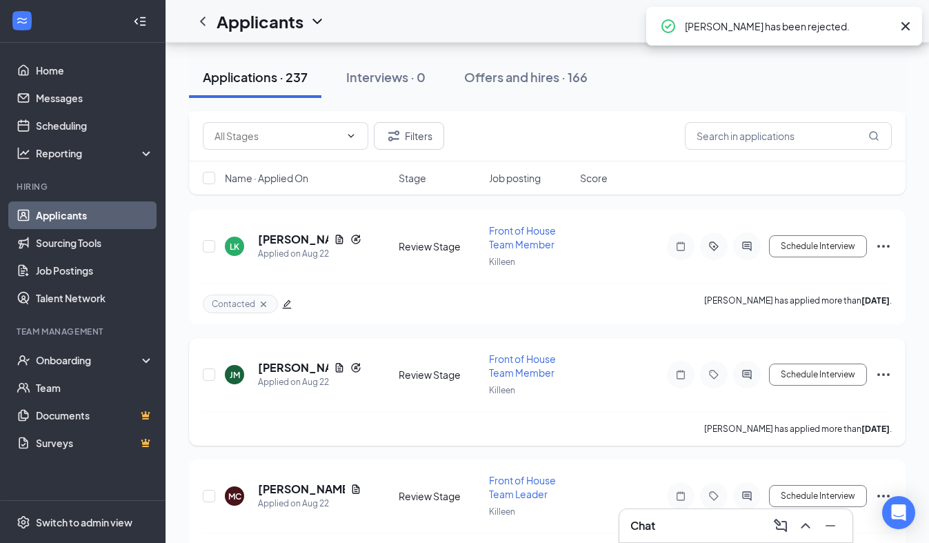
scroll to position [8388, 0]
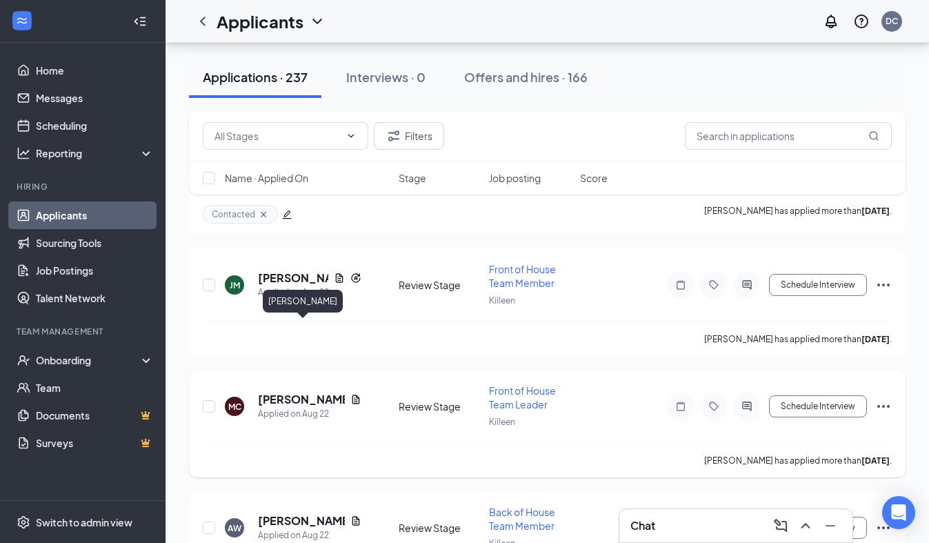
click at [301, 392] on h5 "[PERSON_NAME]" at bounding box center [301, 399] width 87 height 15
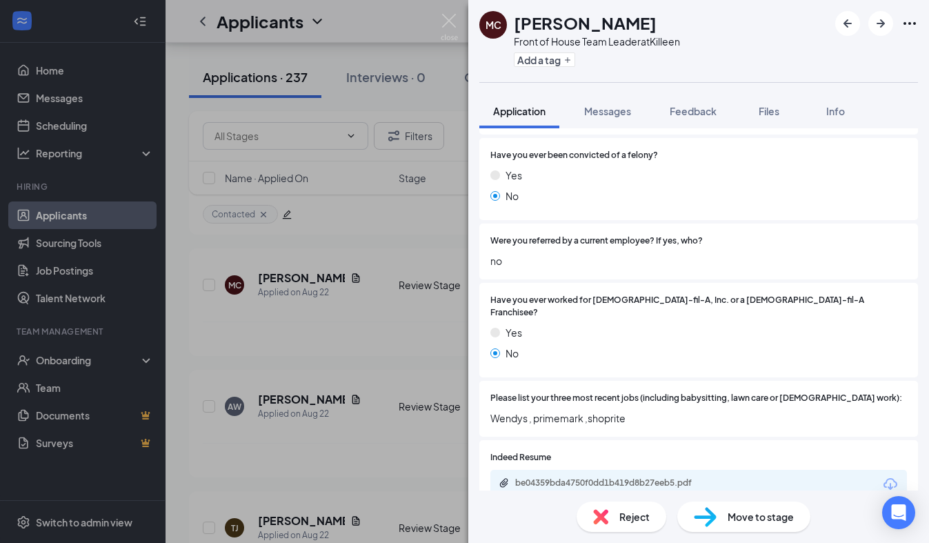
scroll to position [565, 0]
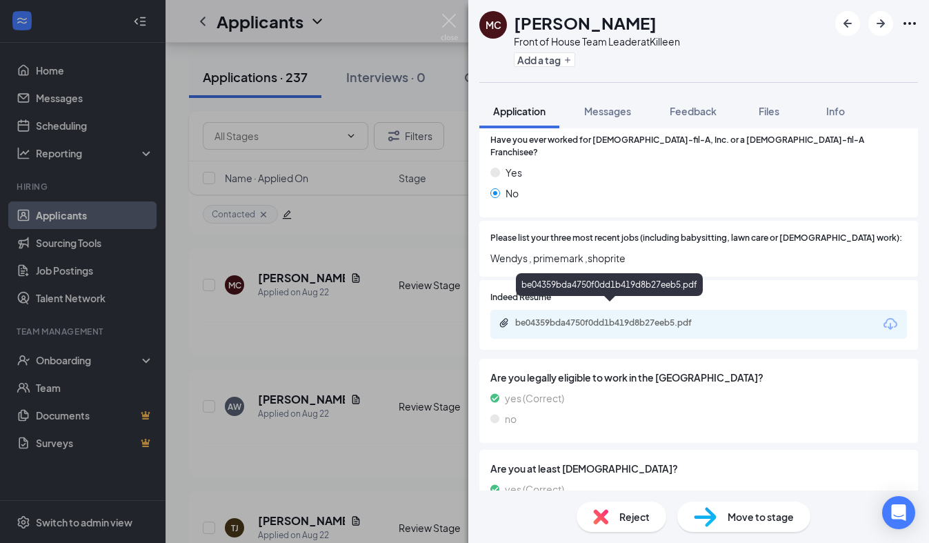
click at [535, 317] on div "be04359bda4750f0dd1b419d8b27eeb5.pdf" at bounding box center [611, 322] width 193 height 11
click at [627, 119] on button "Messages" at bounding box center [607, 111] width 74 height 34
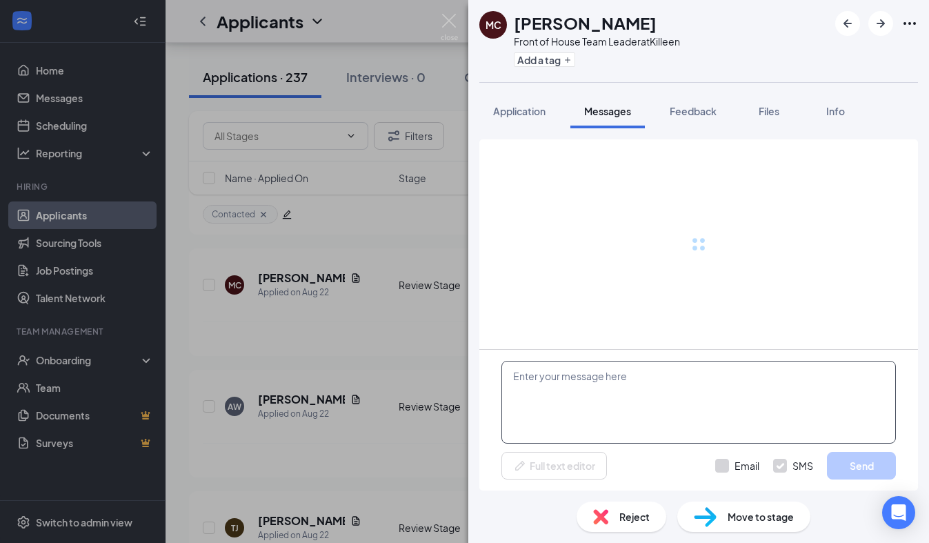
click at [609, 377] on textarea at bounding box center [698, 402] width 394 height 83
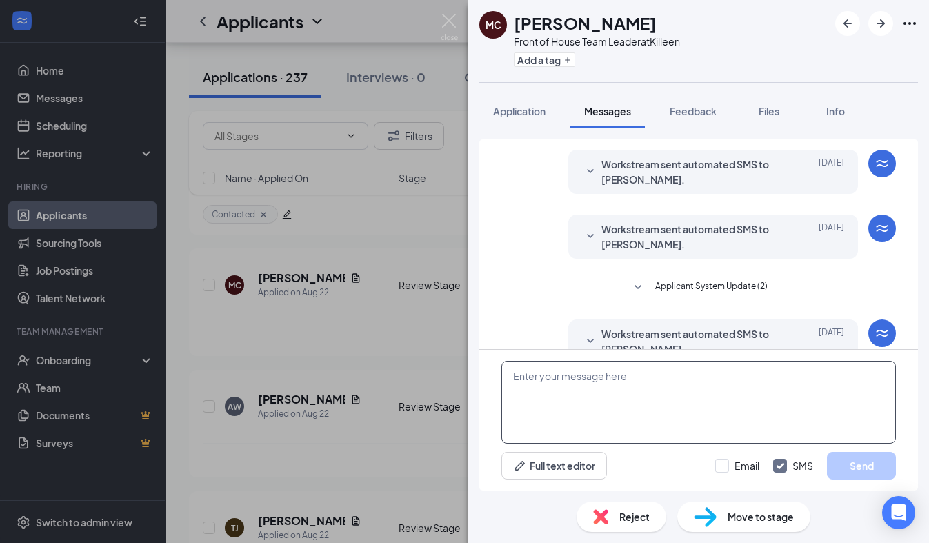
scroll to position [259, 0]
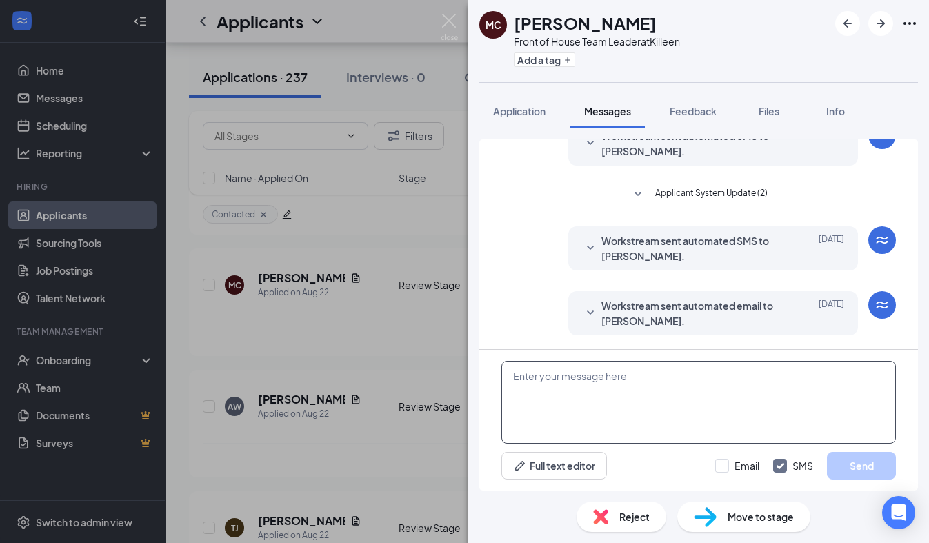
paste textarea "We received your application, thank you for your interest in joining our [DEMOG…"
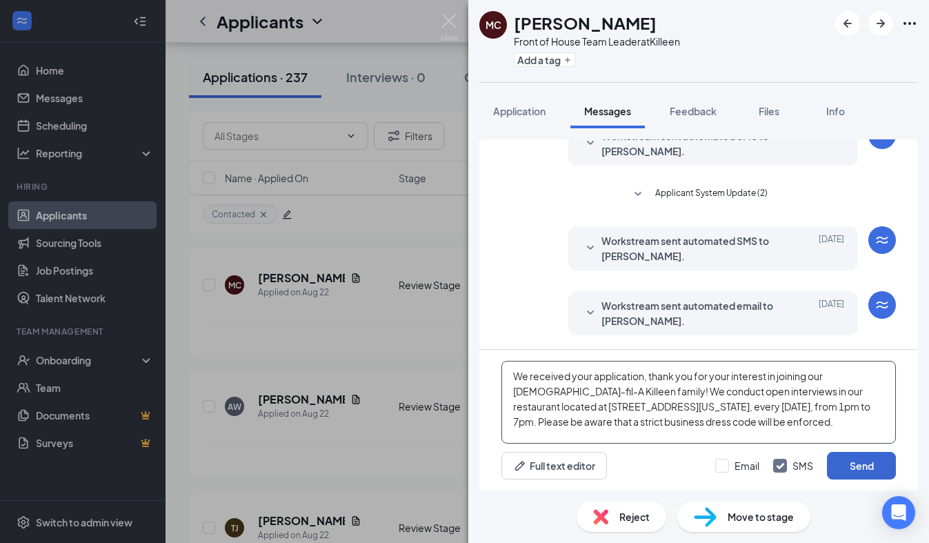
type textarea "We received your application, thank you for your interest in joining our [DEMOG…"
click at [866, 463] on button "Send" at bounding box center [861, 466] width 69 height 28
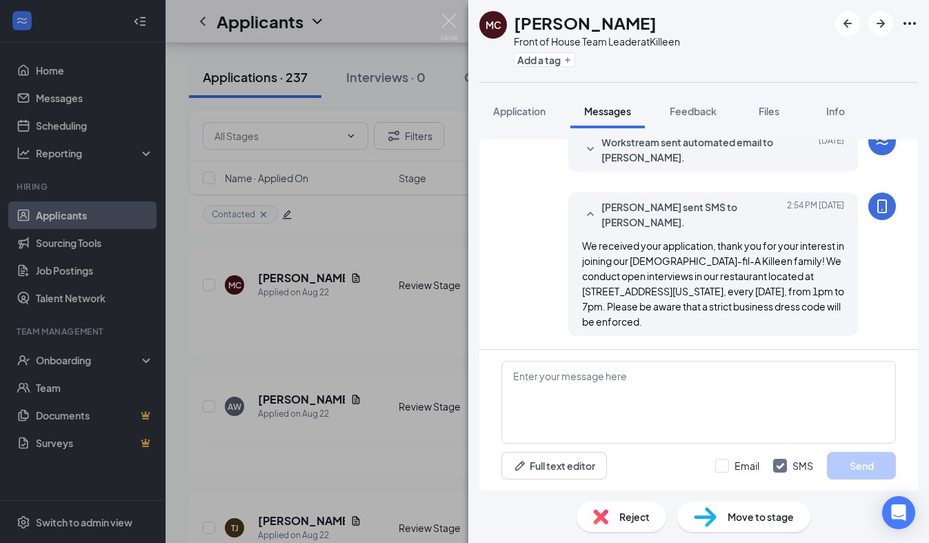
scroll to position [423, 0]
click at [553, 57] on button "Add a tag" at bounding box center [544, 59] width 61 height 14
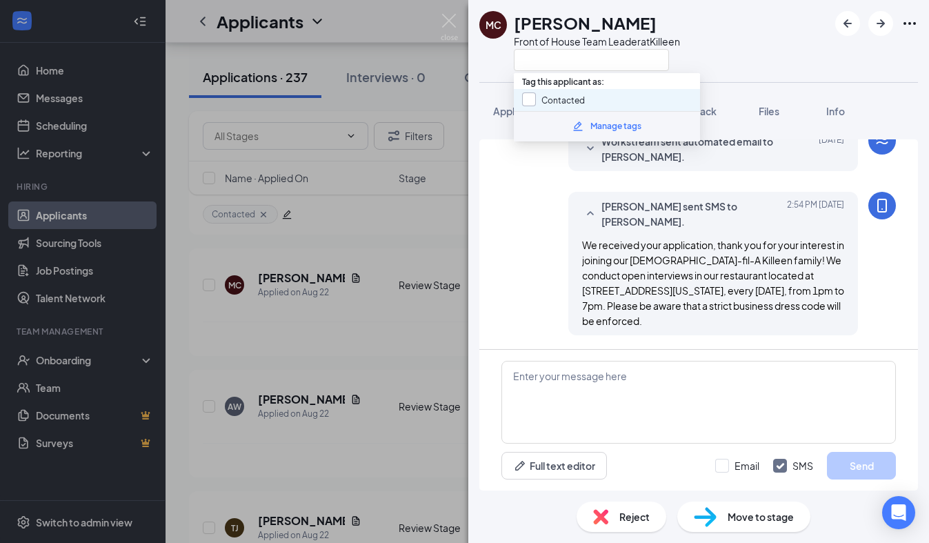
click at [530, 96] on input "Contacted" at bounding box center [553, 99] width 63 height 15
checkbox input "true"
click at [499, 72] on div "MC [PERSON_NAME] Front of House Team Leader at [GEOGRAPHIC_DATA]" at bounding box center [698, 41] width 460 height 82
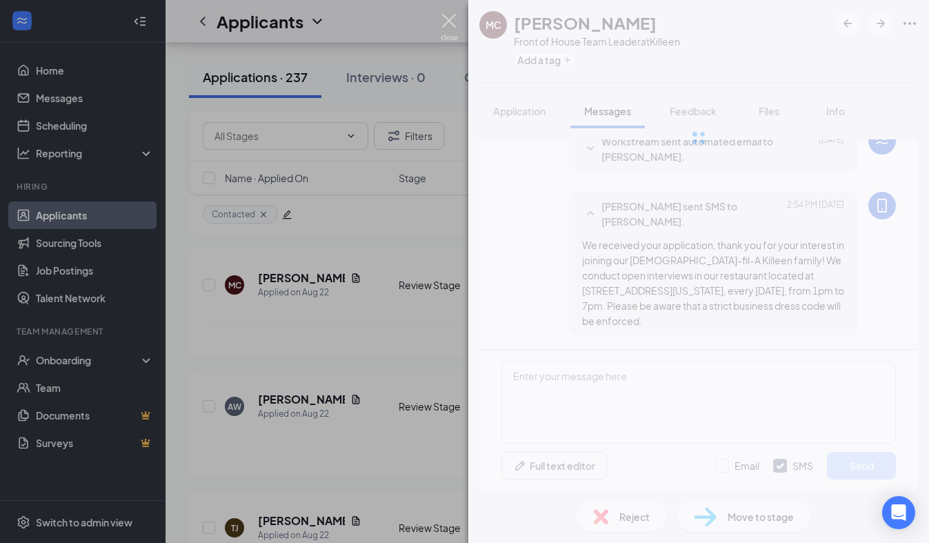
click at [456, 19] on img at bounding box center [448, 27] width 17 height 27
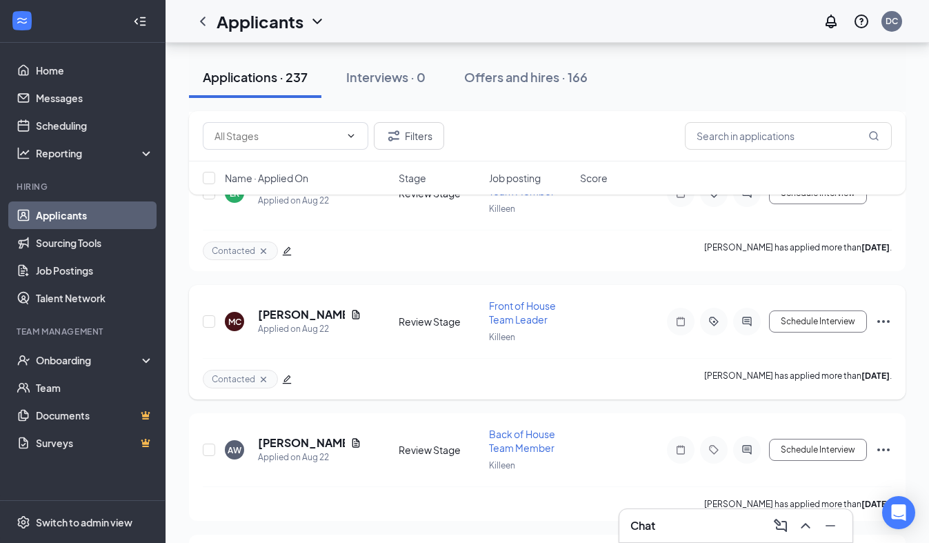
scroll to position [8414, 0]
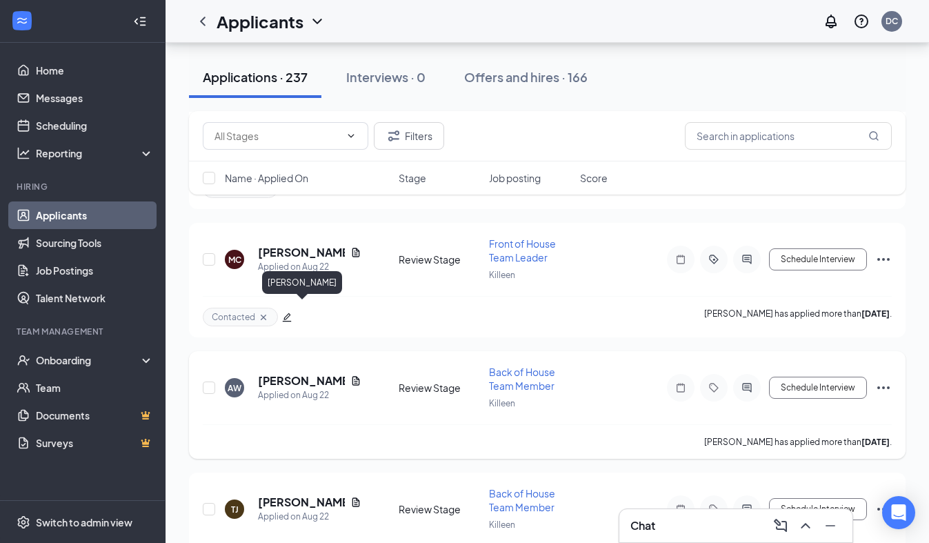
click at [314, 373] on h5 "[PERSON_NAME]" at bounding box center [301, 380] width 87 height 15
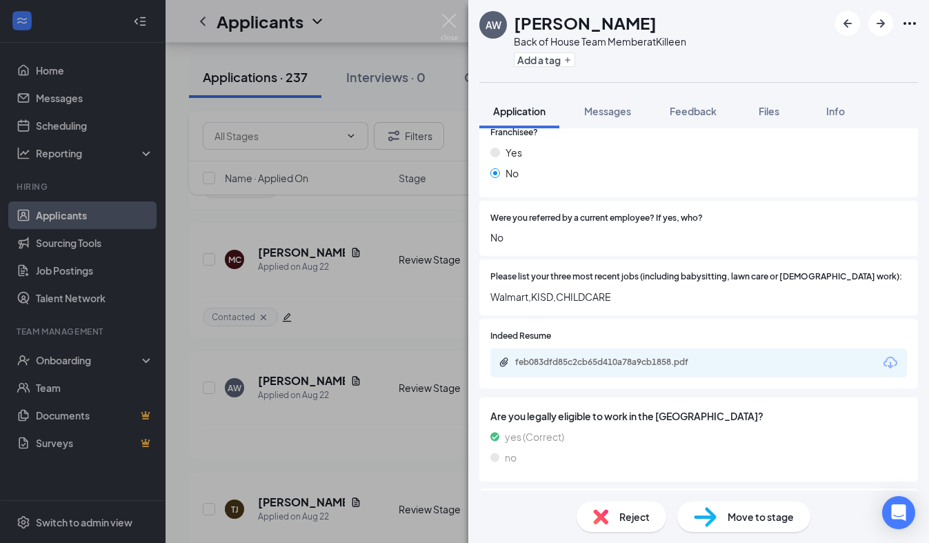
scroll to position [377, 0]
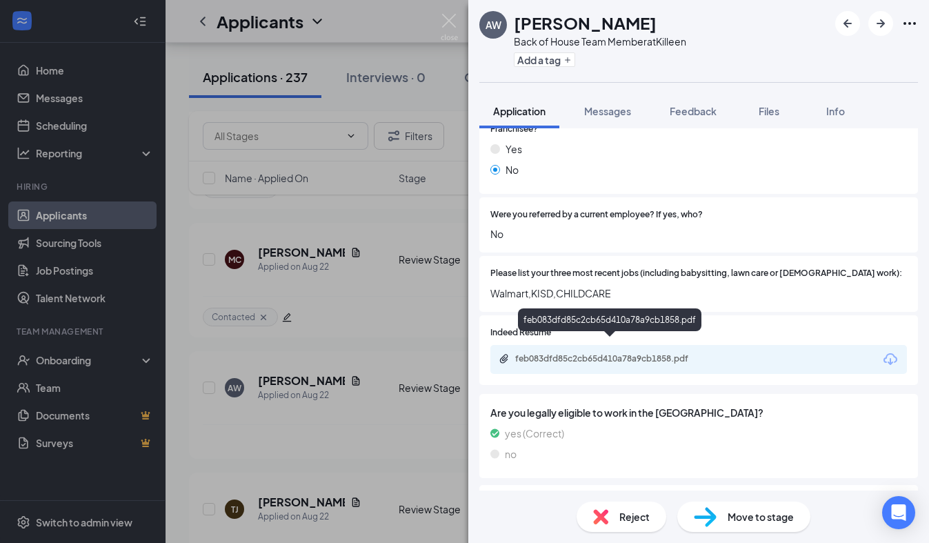
click at [516, 353] on div "feb083dfd85c2cb65d410a78a9cb1858.pdf" at bounding box center [611, 358] width 193 height 11
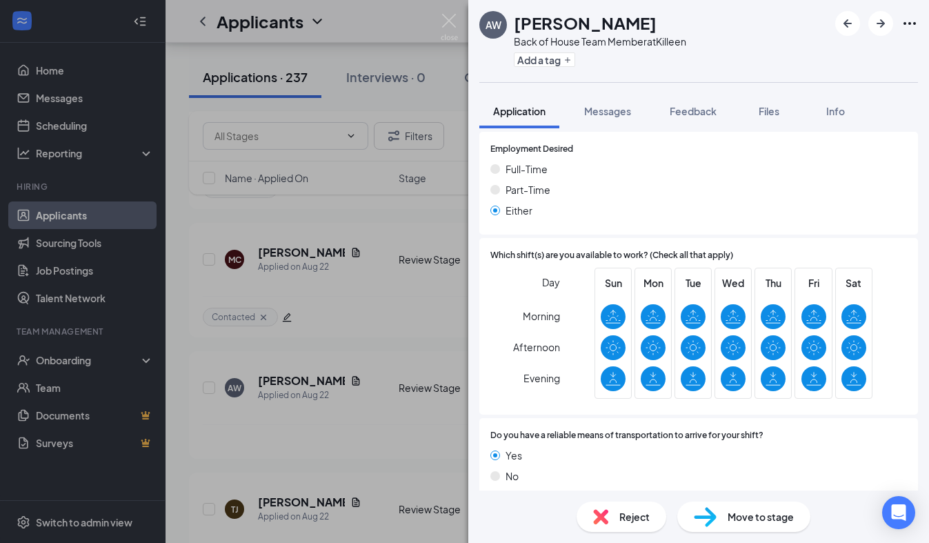
scroll to position [898, 0]
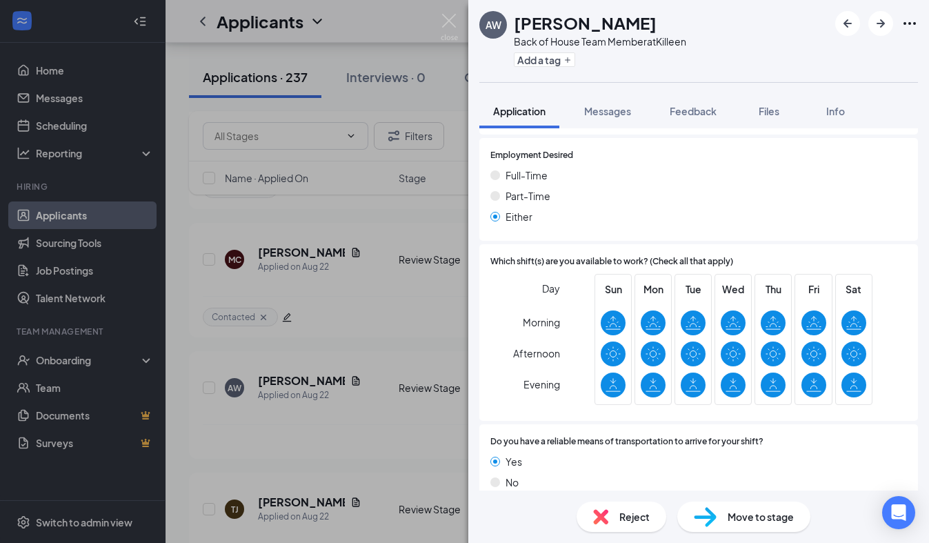
click at [617, 516] on div "Reject" at bounding box center [621, 516] width 90 height 30
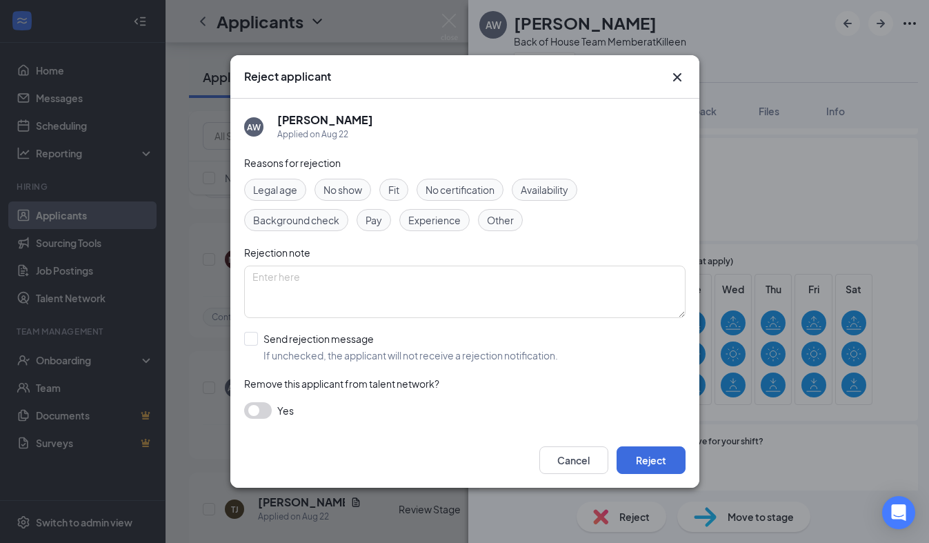
click at [447, 221] on span "Experience" at bounding box center [434, 219] width 52 height 15
click at [271, 333] on input "Send rejection message If unchecked, the applicant will not receive a rejection…" at bounding box center [401, 347] width 314 height 30
checkbox input "true"
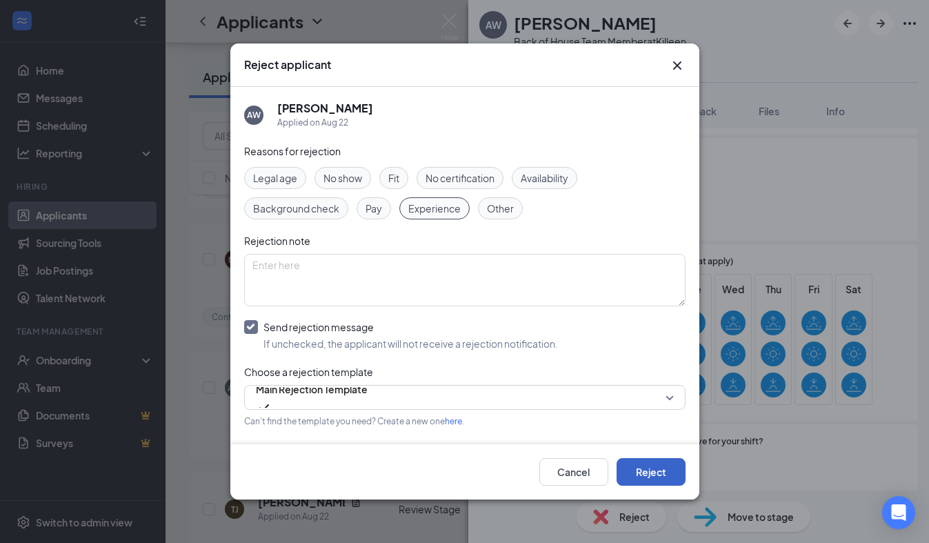
click at [631, 464] on button "Reject" at bounding box center [650, 472] width 69 height 28
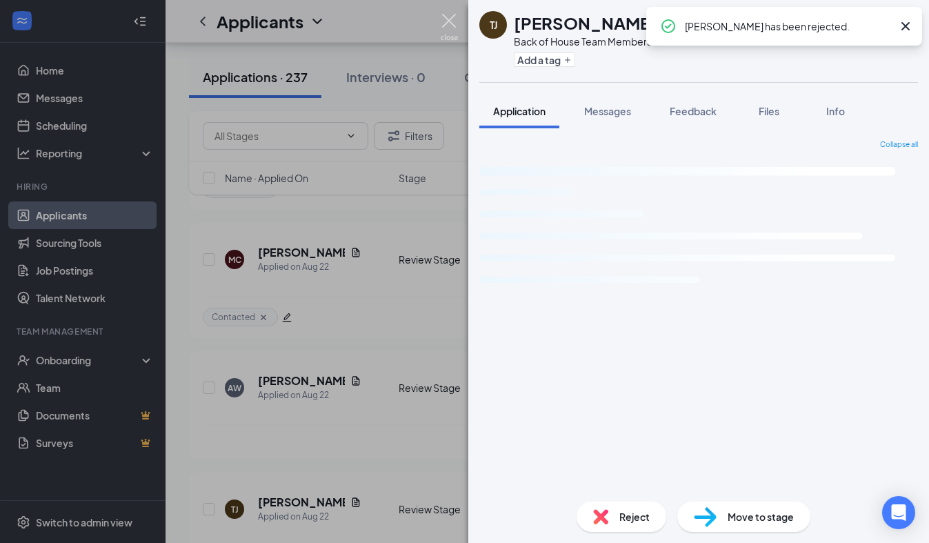
click at [451, 19] on img at bounding box center [448, 27] width 17 height 27
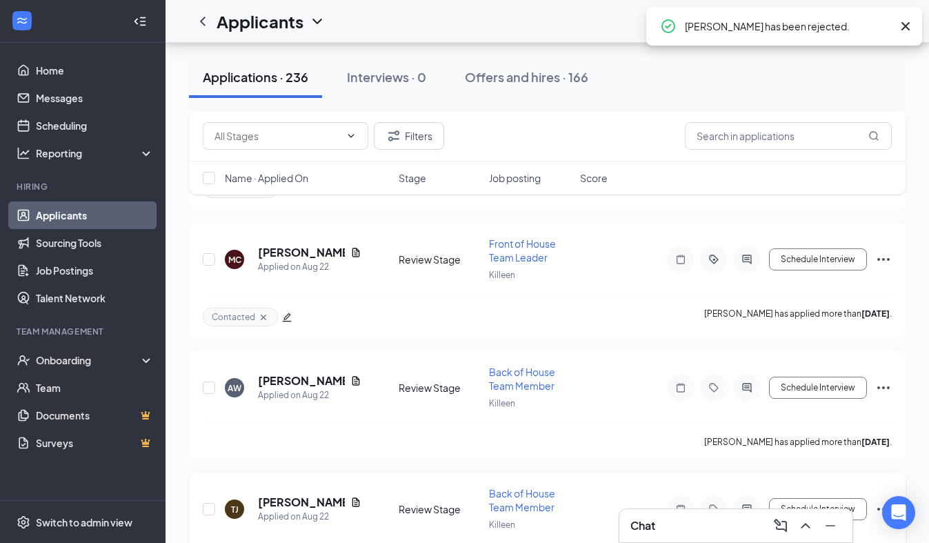
click at [309, 486] on div "[PERSON_NAME] [PERSON_NAME] Applied on [DATE] Review Stage Back of House Team M…" at bounding box center [547, 515] width 689 height 59
click at [309, 494] on h5 "[PERSON_NAME]" at bounding box center [301, 501] width 87 height 15
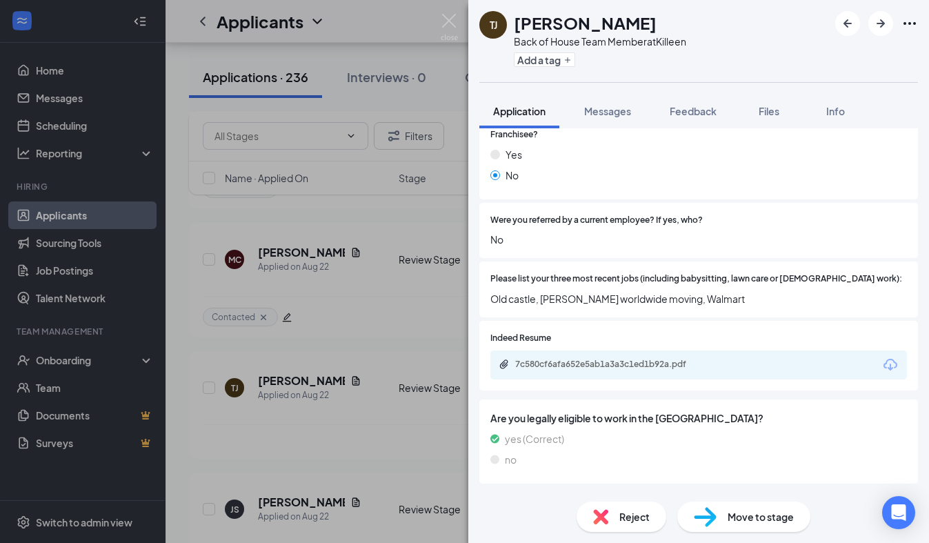
scroll to position [375, 0]
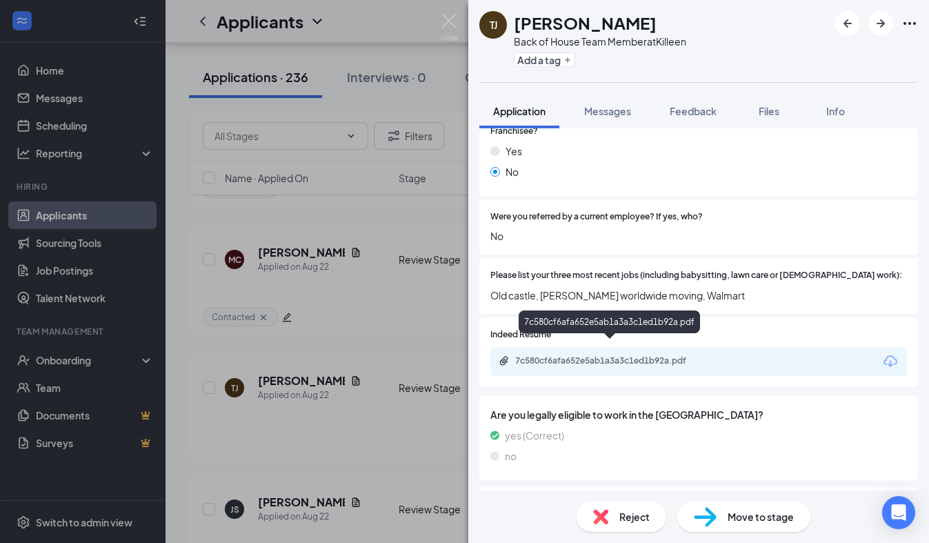
click at [649, 355] on div "7c580cf6afa652e5ab1a3a3c1ed1b92a.pdf" at bounding box center [611, 360] width 193 height 11
click at [602, 503] on div "Reject" at bounding box center [621, 516] width 90 height 30
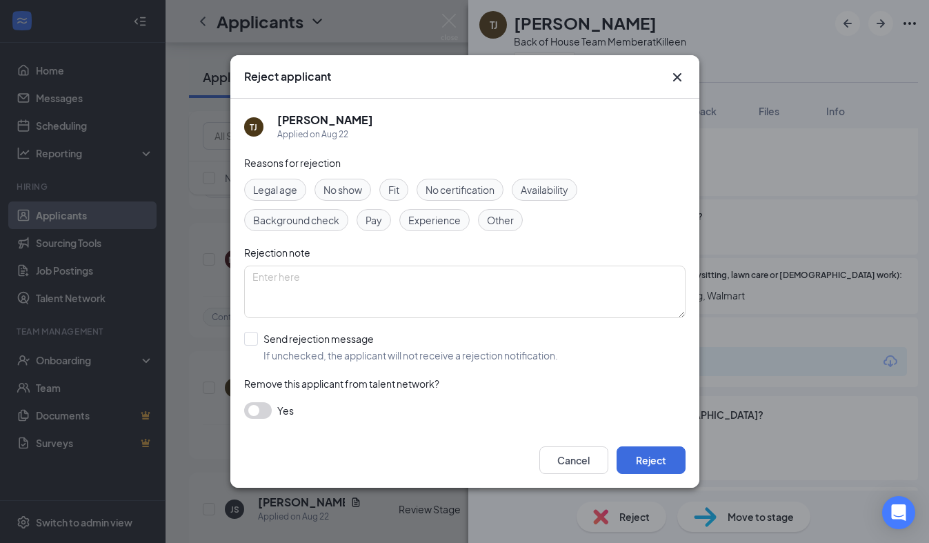
click at [452, 215] on span "Experience" at bounding box center [434, 219] width 52 height 15
click at [321, 342] on input "Send rejection message If unchecked, the applicant will not receive a rejection…" at bounding box center [401, 347] width 314 height 30
checkbox input "true"
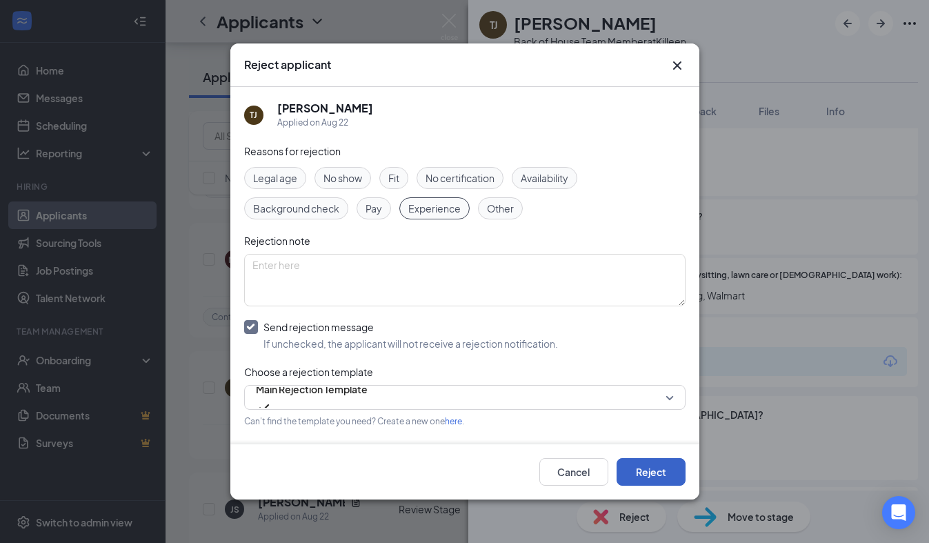
click at [642, 478] on button "Reject" at bounding box center [650, 472] width 69 height 28
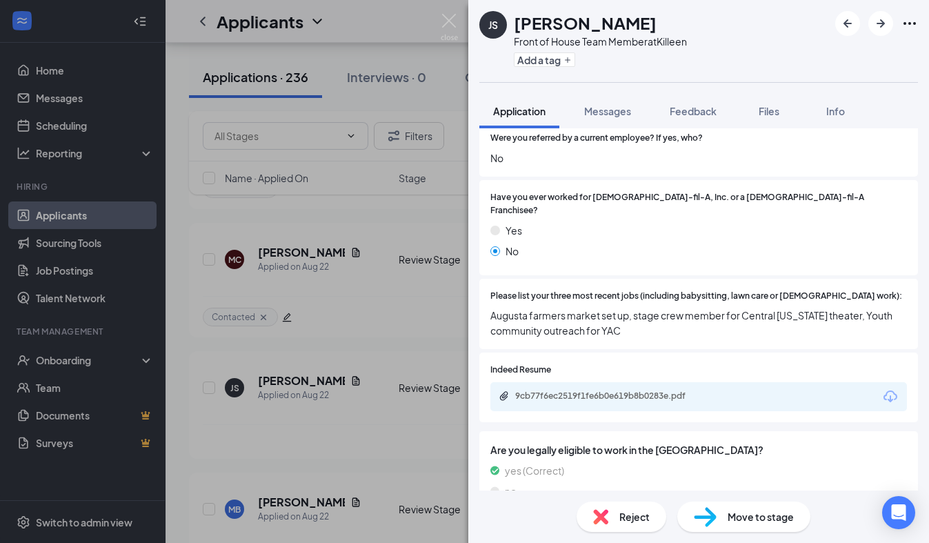
scroll to position [305, 0]
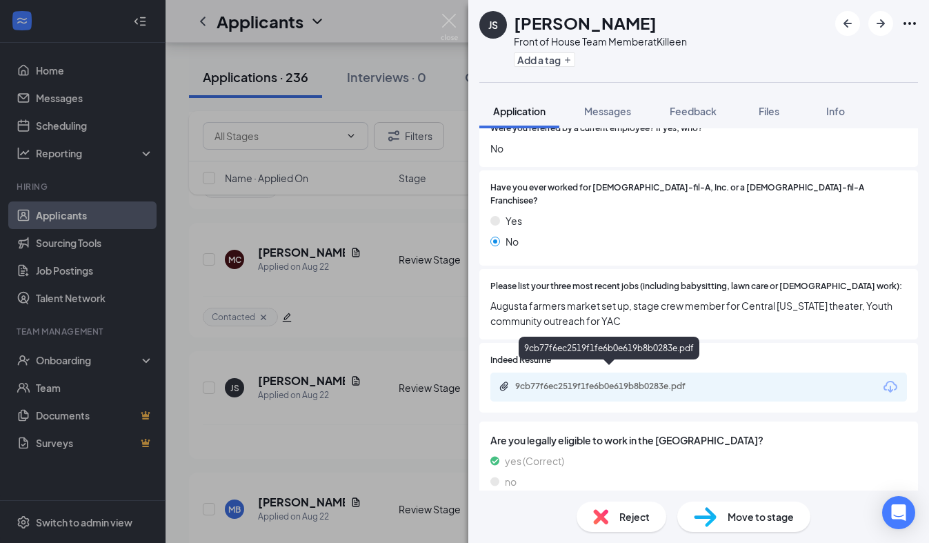
click at [626, 381] on div "9cb77f6ec2519f1fe6b0e619b8b0283e.pdf" at bounding box center [611, 386] width 193 height 11
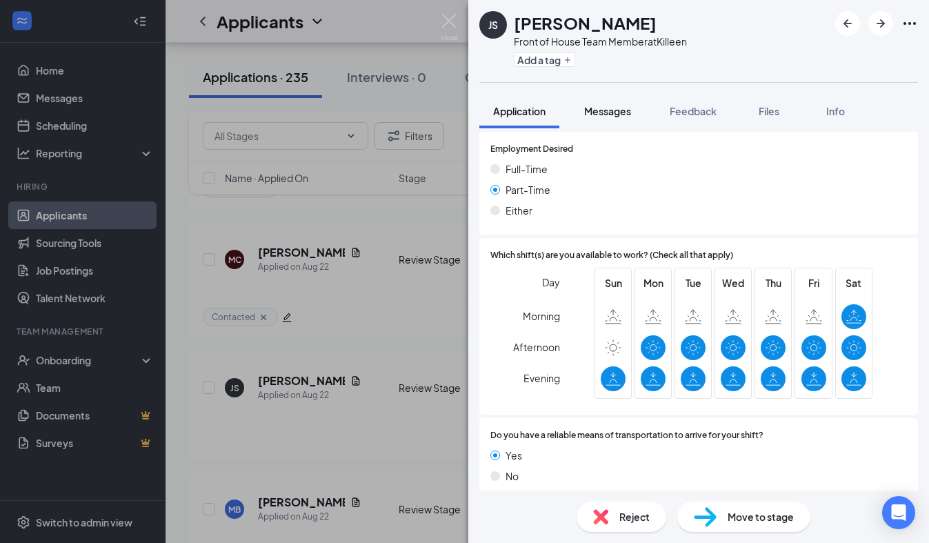
scroll to position [854, 0]
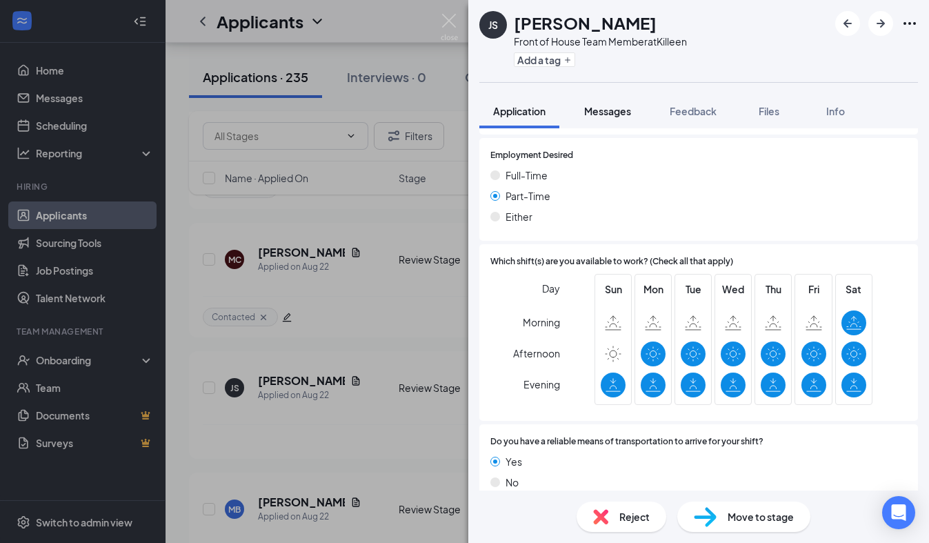
click at [627, 116] on span "Messages" at bounding box center [607, 111] width 47 height 12
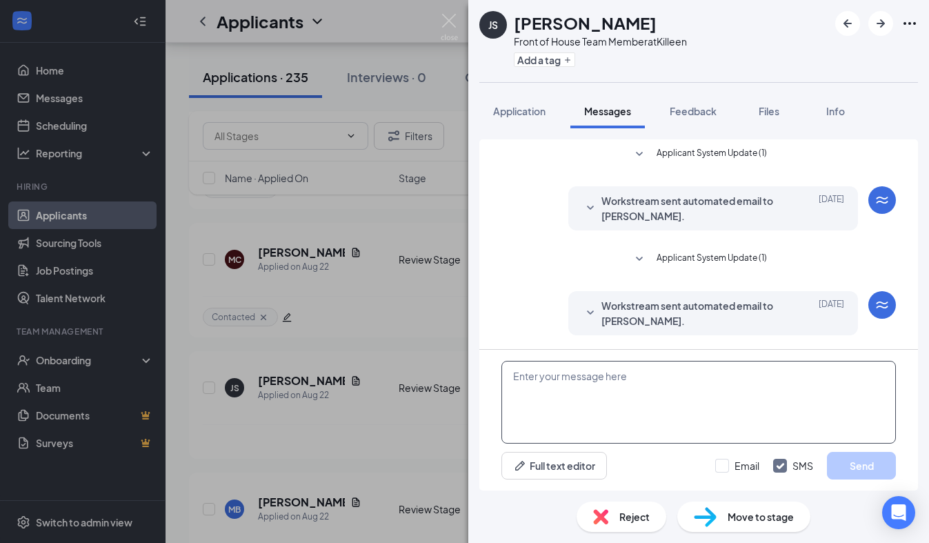
click at [554, 396] on textarea at bounding box center [698, 402] width 394 height 83
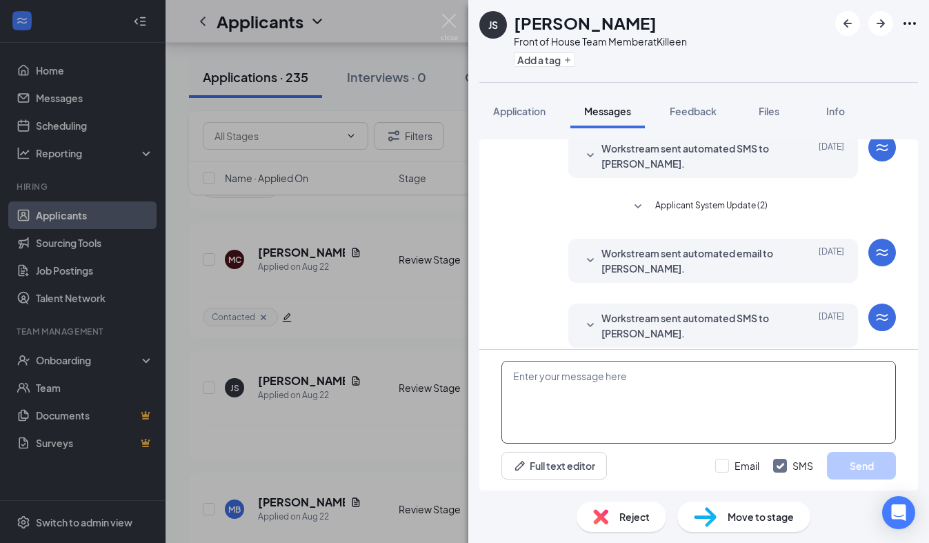
scroll to position [299, 0]
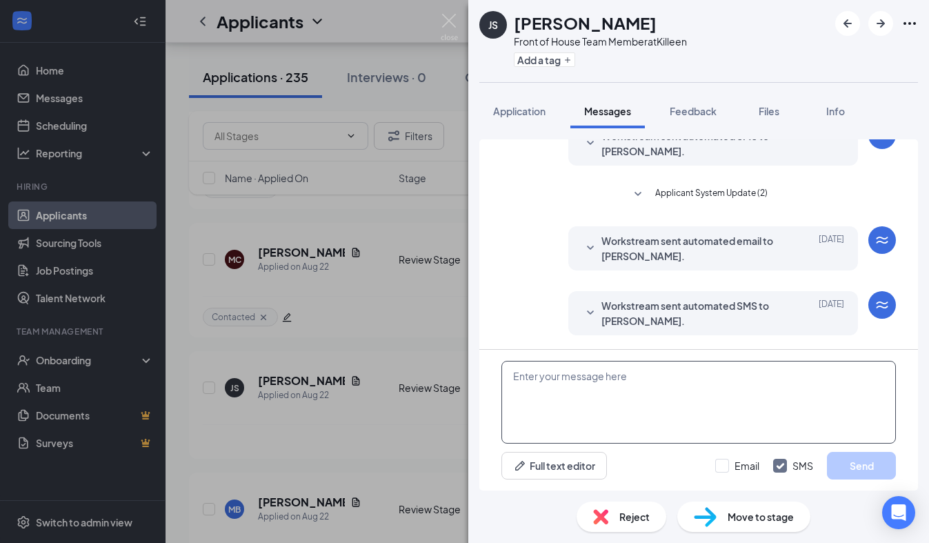
paste textarea "We received your application, thank you for your interest in joining our [DEMOG…"
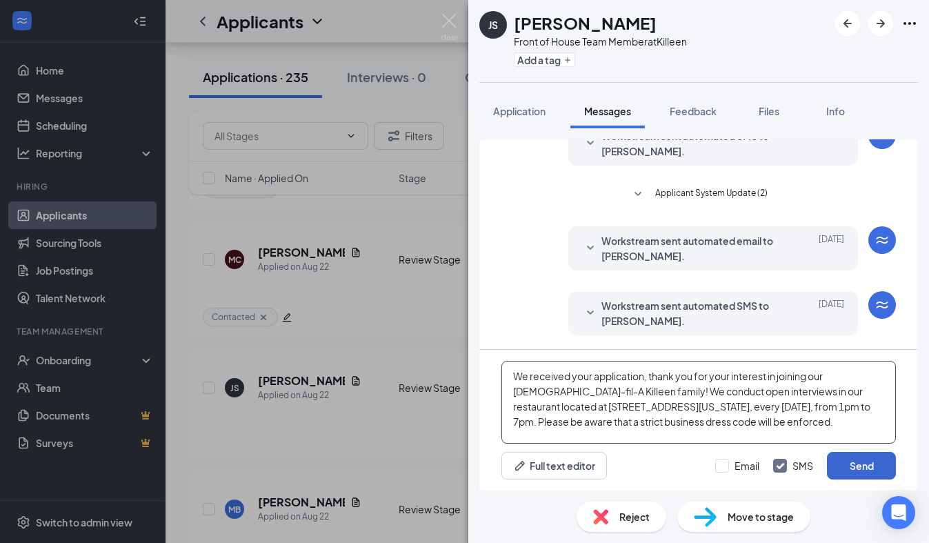
type textarea "We received your application, thank you for your interest in joining our [DEMOG…"
click at [892, 470] on button "Send" at bounding box center [861, 466] width 69 height 28
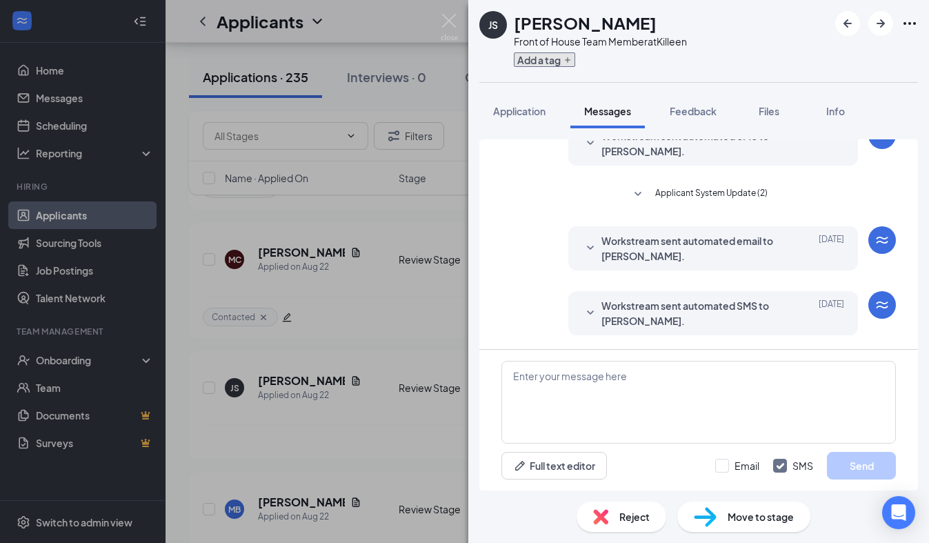
click at [530, 61] on button "Add a tag" at bounding box center [544, 59] width 61 height 14
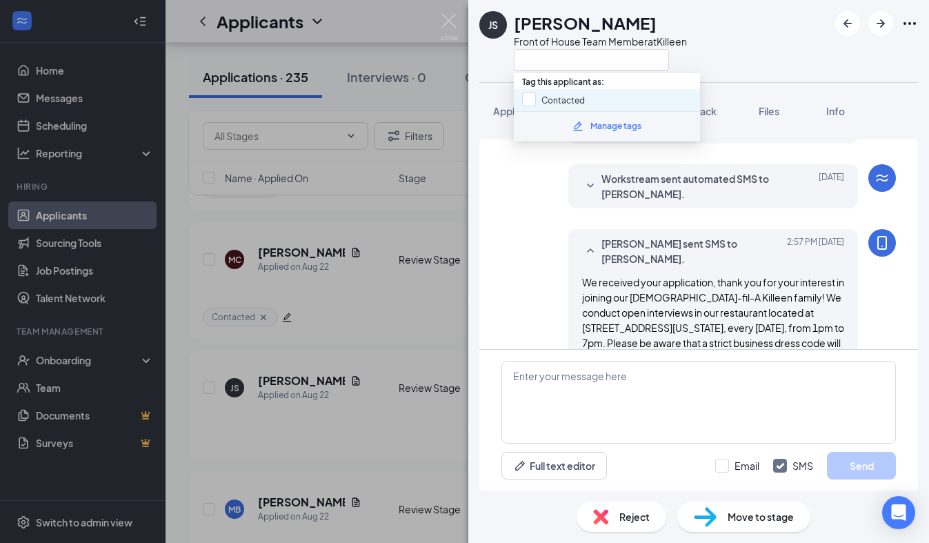
scroll to position [449, 0]
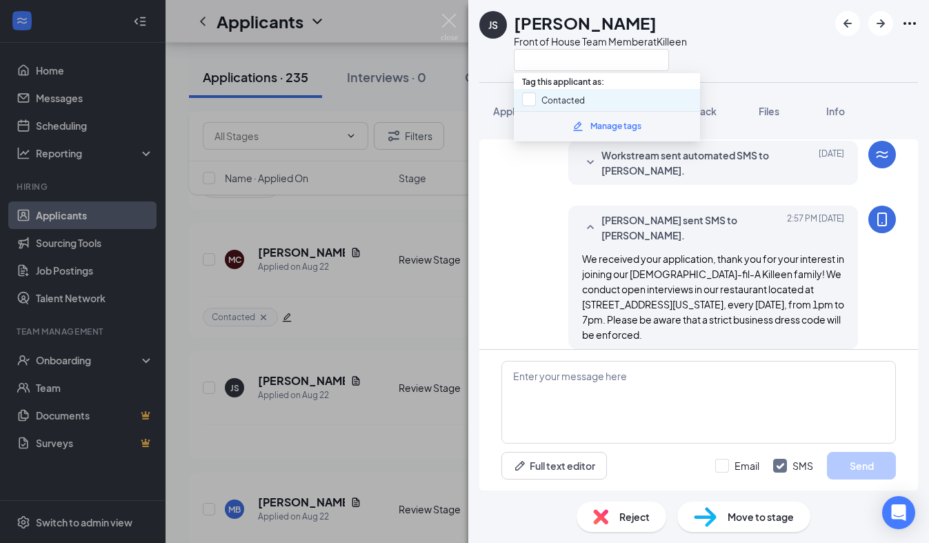
click at [531, 91] on div "Contacted" at bounding box center [607, 100] width 186 height 22
checkbox input "true"
click at [489, 61] on div "JS [PERSON_NAME] Front of House Team Member at [GEOGRAPHIC_DATA]" at bounding box center [582, 41] width 207 height 60
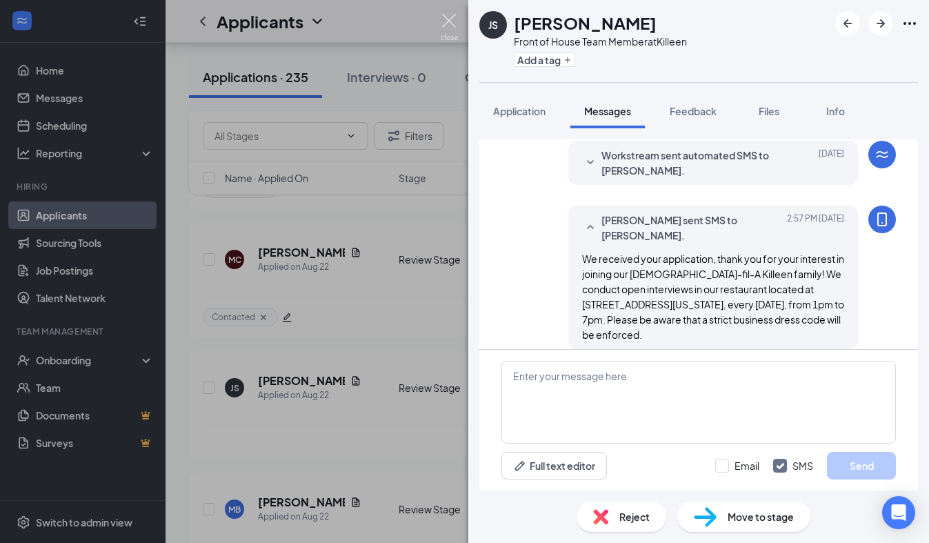
click at [449, 28] on img at bounding box center [448, 27] width 17 height 27
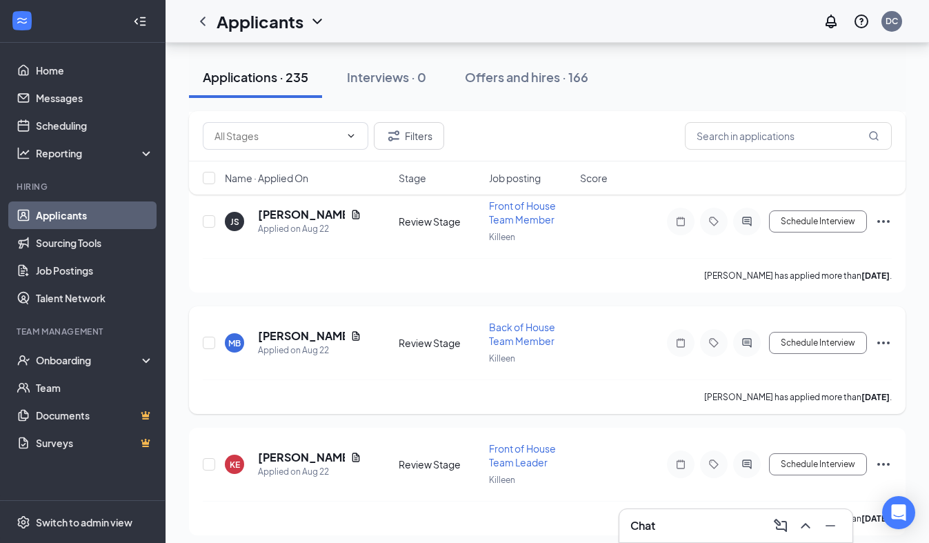
scroll to position [8586, 0]
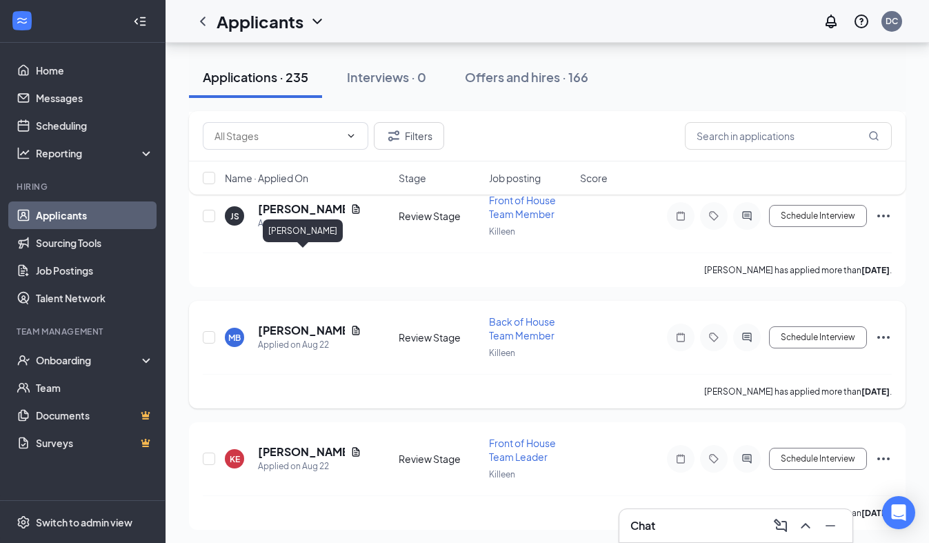
click at [324, 323] on h5 "[PERSON_NAME]" at bounding box center [301, 330] width 87 height 15
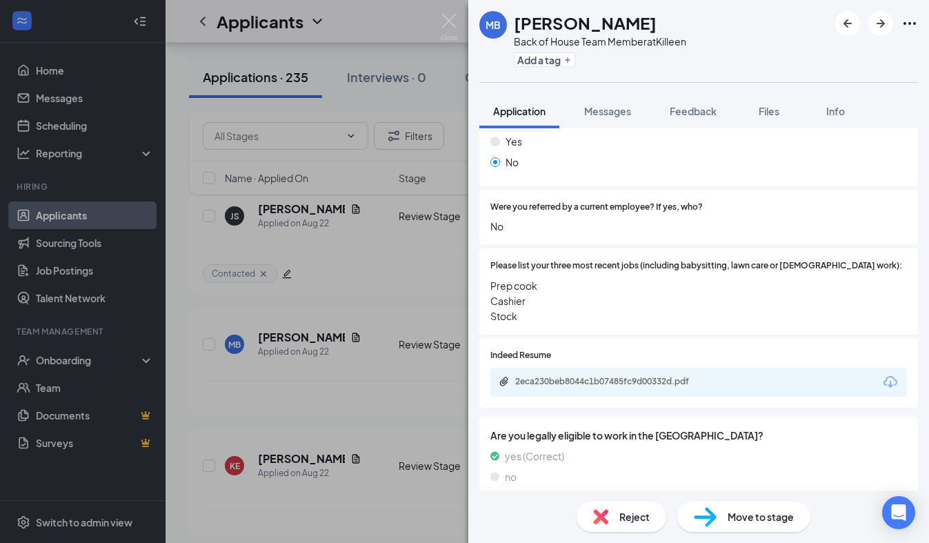
scroll to position [436, 0]
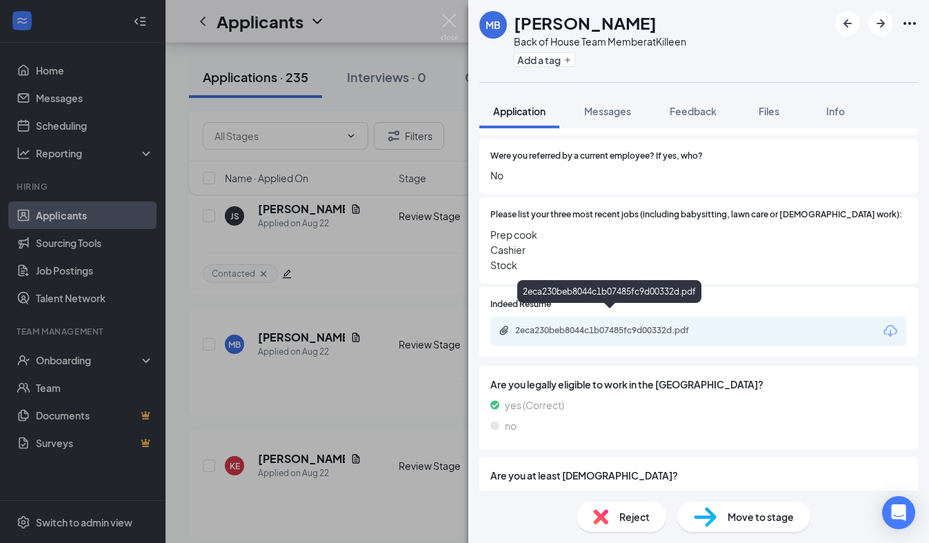
click at [666, 325] on div "2eca230beb8044c1b07485fc9d00332d.pdf" at bounding box center [611, 330] width 193 height 11
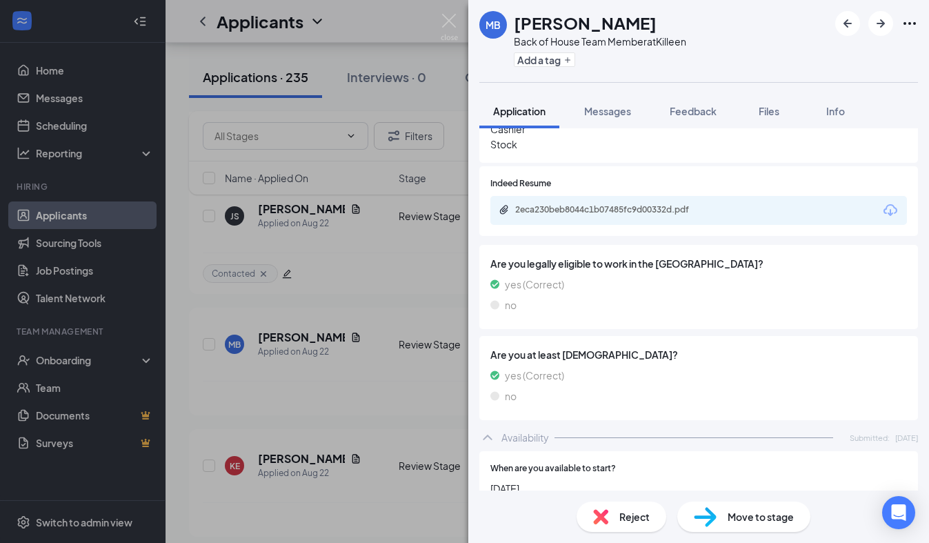
scroll to position [514, 0]
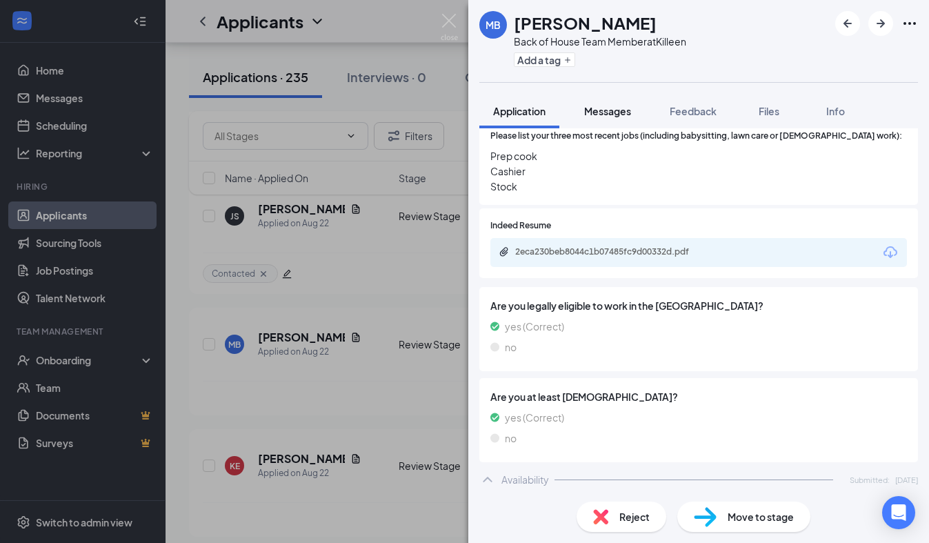
click at [613, 114] on span "Messages" at bounding box center [607, 111] width 47 height 12
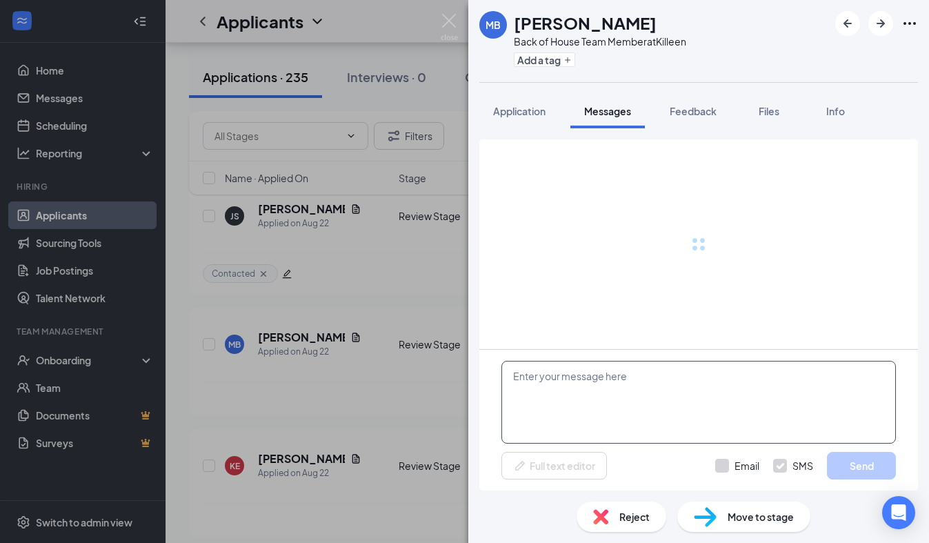
click at [570, 427] on textarea at bounding box center [698, 402] width 394 height 83
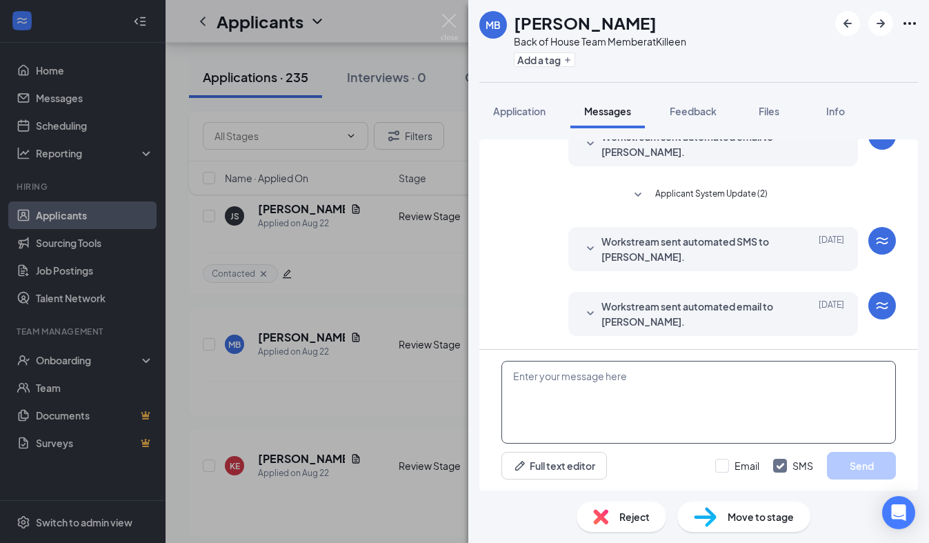
paste textarea "We received your application, thank you for your interest in joining our [DEMOG…"
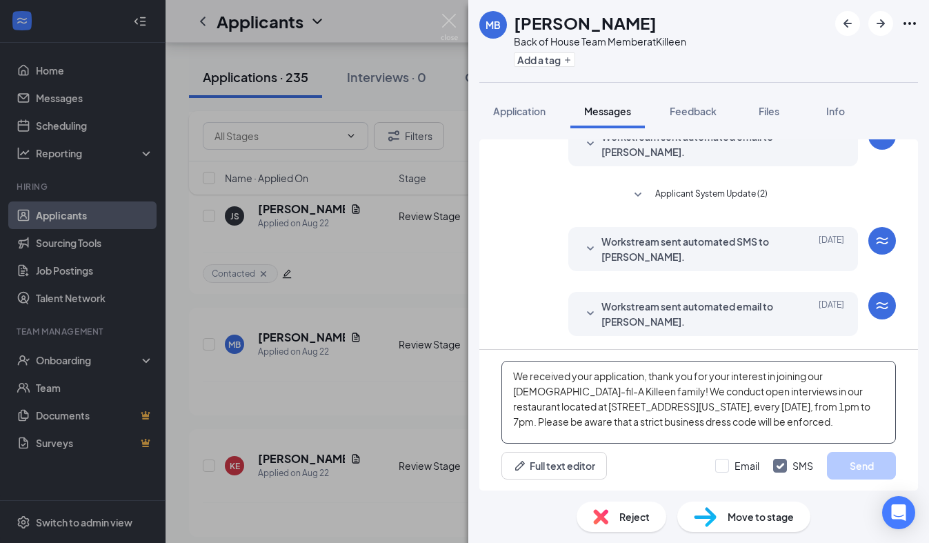
scroll to position [194, 0]
type textarea "We received your application, thank you for your interest in joining our [DEMOG…"
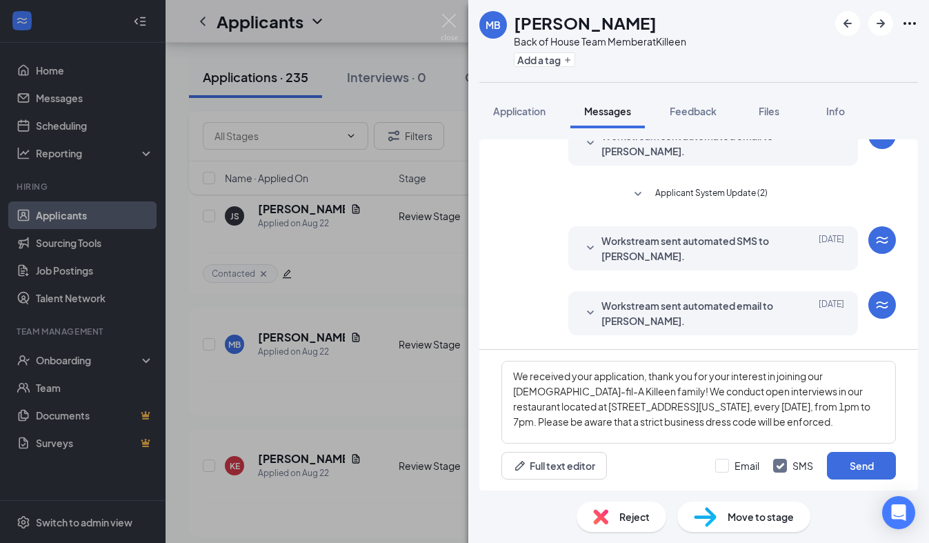
click at [854, 483] on div "We received your application, thank you for your interest in joining our [DEMOG…" at bounding box center [698, 419] width 438 height 141
click at [857, 474] on button "Send" at bounding box center [861, 466] width 69 height 28
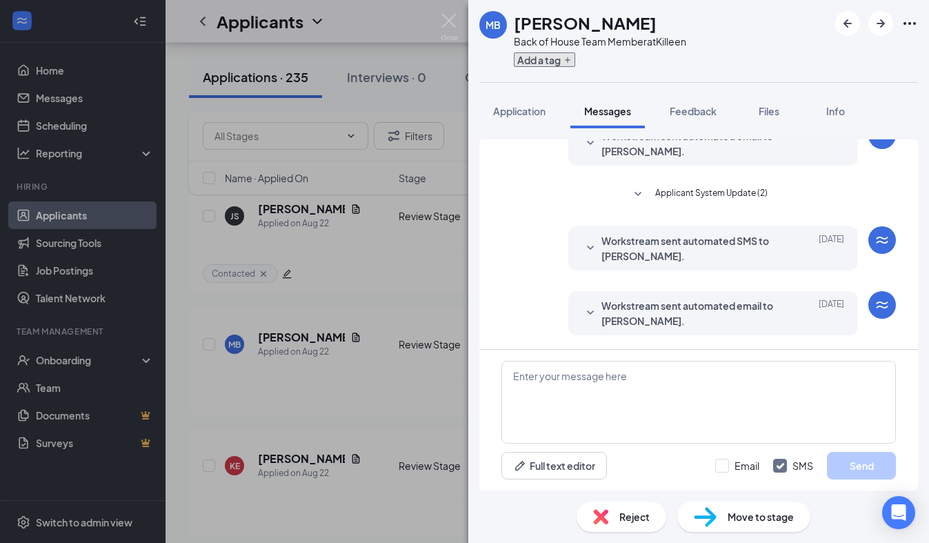
click at [544, 63] on button "Add a tag" at bounding box center [544, 59] width 61 height 14
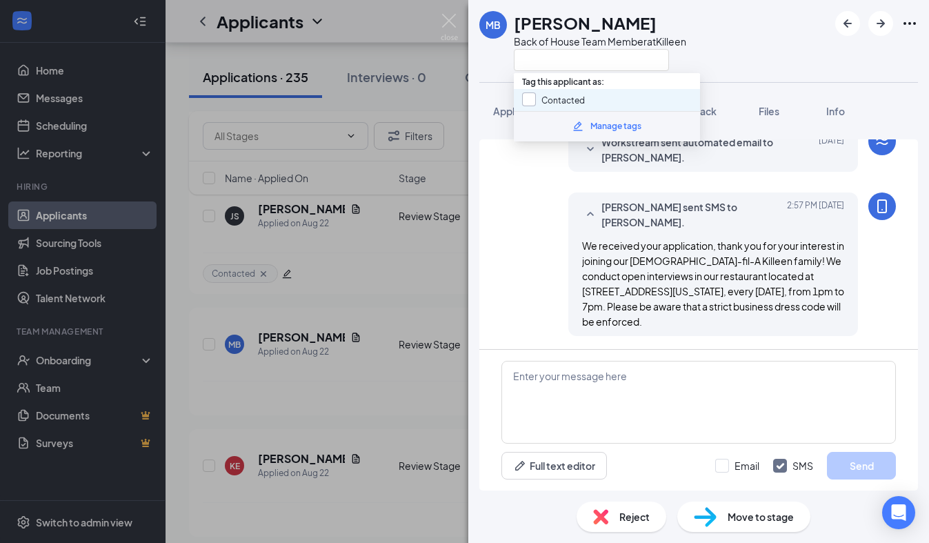
scroll to position [358, 0]
click at [536, 100] on input "Contacted" at bounding box center [553, 99] width 63 height 15
checkbox input "true"
click at [480, 52] on div "MB [PERSON_NAME] Back of House Team Member at [GEOGRAPHIC_DATA]" at bounding box center [582, 41] width 207 height 60
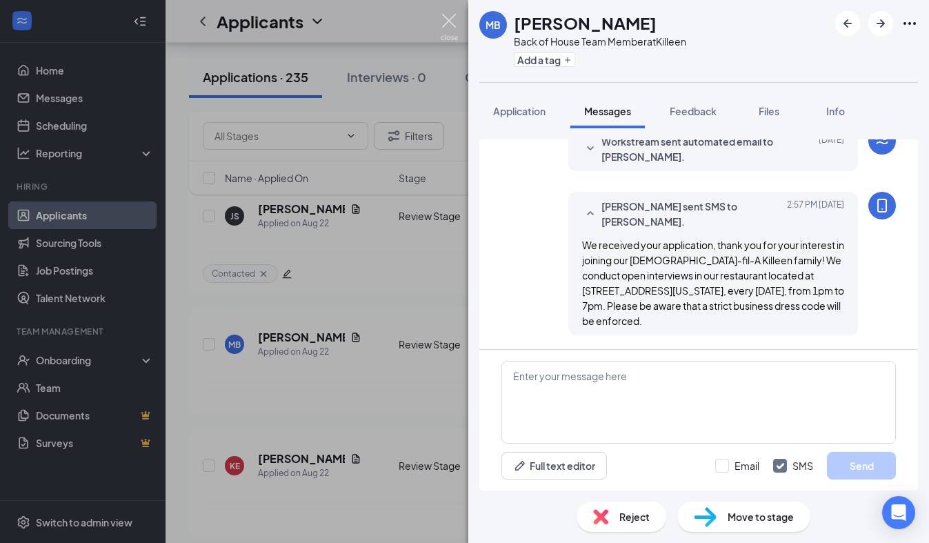
click at [441, 19] on img at bounding box center [448, 27] width 17 height 27
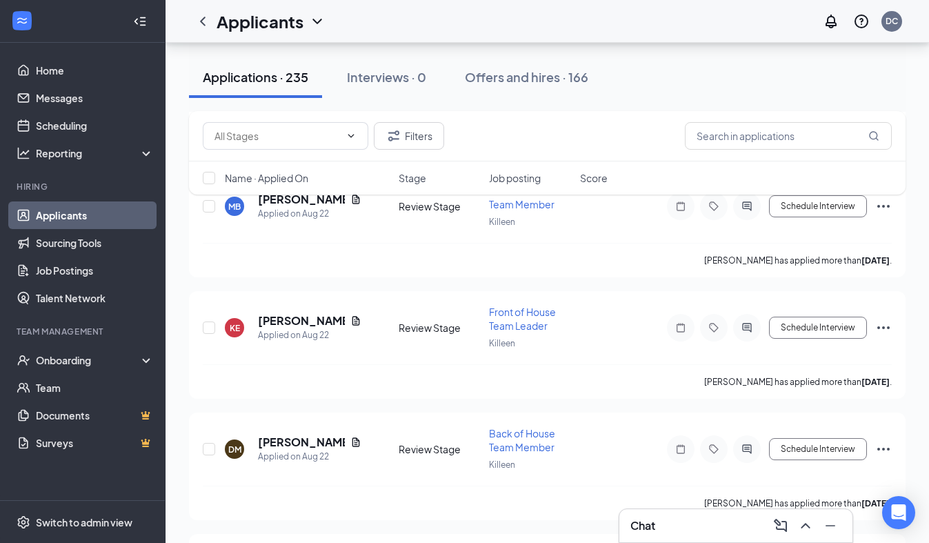
scroll to position [8732, 0]
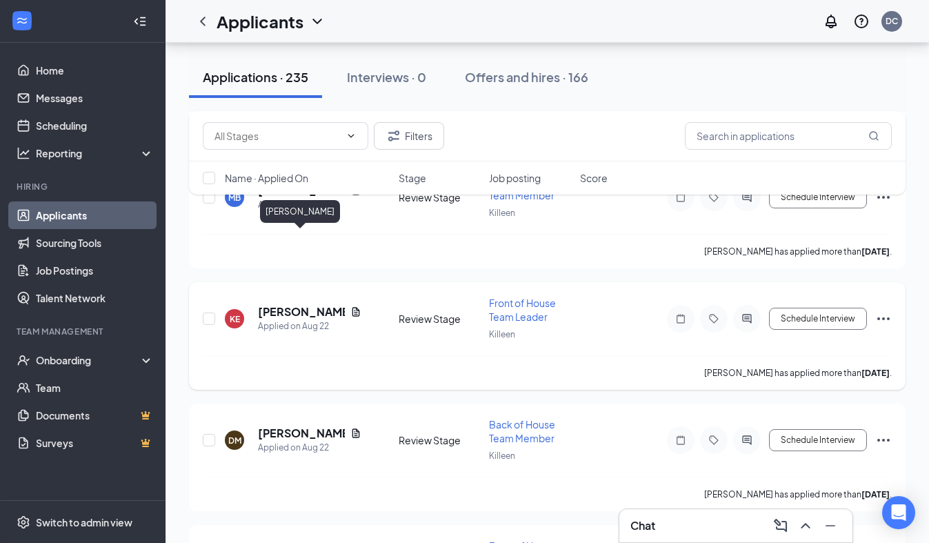
click at [298, 304] on h5 "[PERSON_NAME]" at bounding box center [301, 311] width 87 height 15
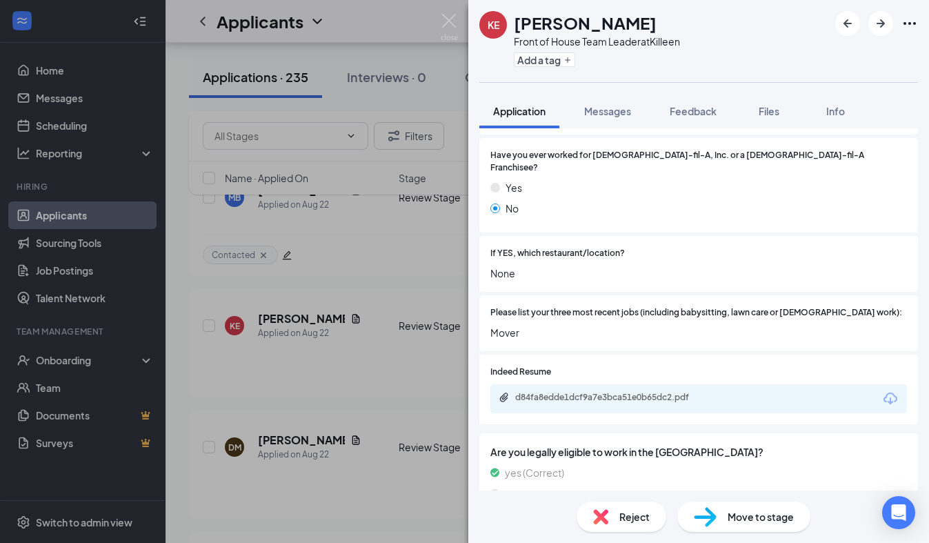
scroll to position [561, 0]
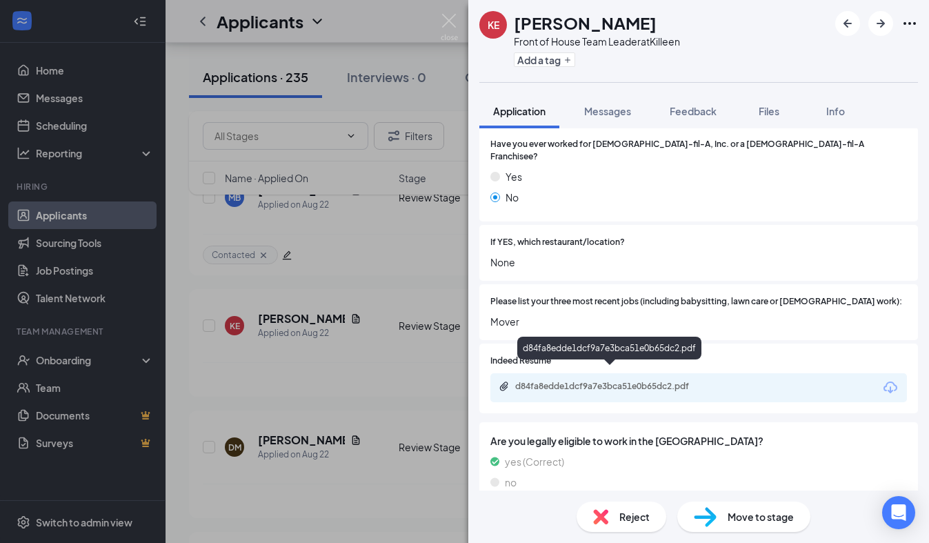
click at [621, 361] on div "d84fa8edde1dcf9a7e3bca51e0b65dc2.pdf" at bounding box center [609, 350] width 184 height 28
click at [621, 381] on div "d84fa8edde1dcf9a7e3bca51e0b65dc2.pdf" at bounding box center [611, 386] width 193 height 11
click at [607, 518] on img at bounding box center [600, 516] width 15 height 15
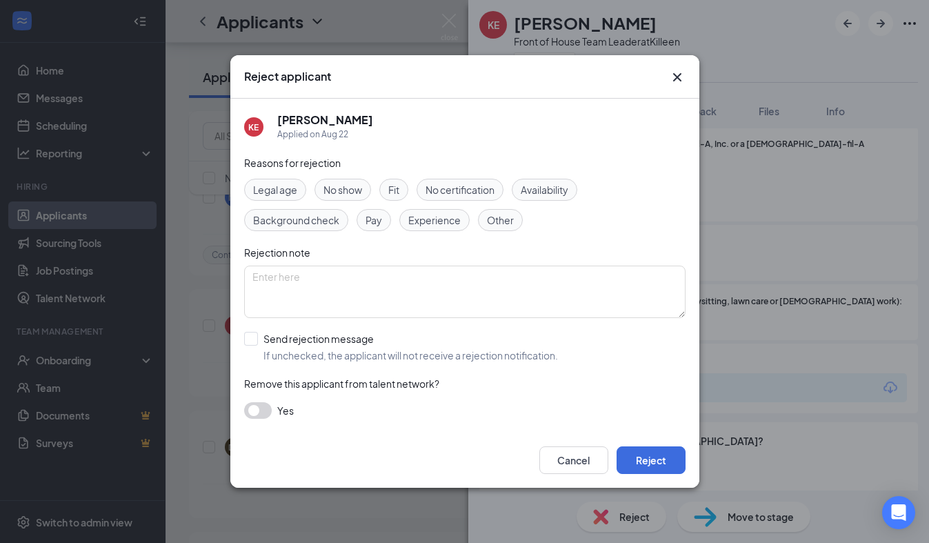
click at [458, 214] on span "Experience" at bounding box center [434, 219] width 52 height 15
click at [528, 200] on div "Availability" at bounding box center [543, 190] width 65 height 22
click at [309, 349] on input "Send rejection message If unchecked, the applicant will not receive a rejection…" at bounding box center [401, 347] width 314 height 30
checkbox input "true"
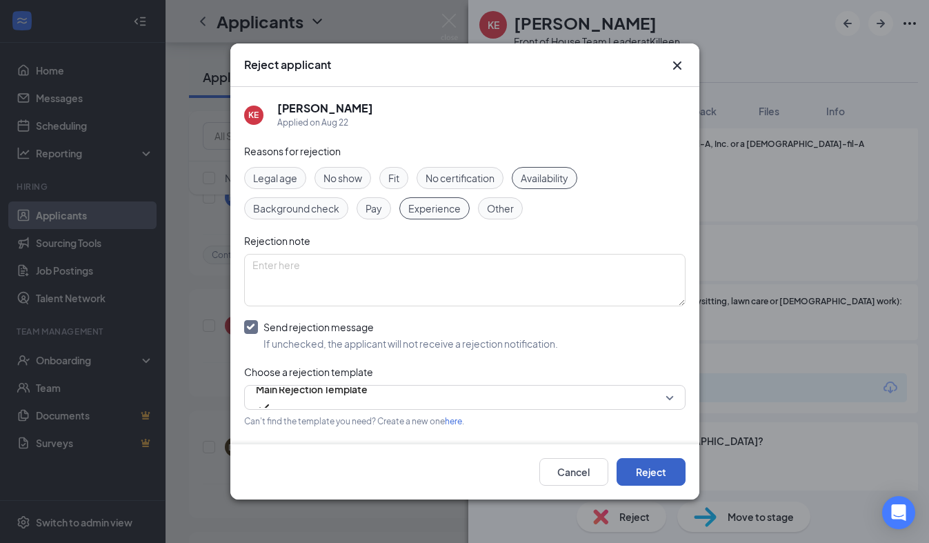
click at [635, 469] on button "Reject" at bounding box center [650, 472] width 69 height 28
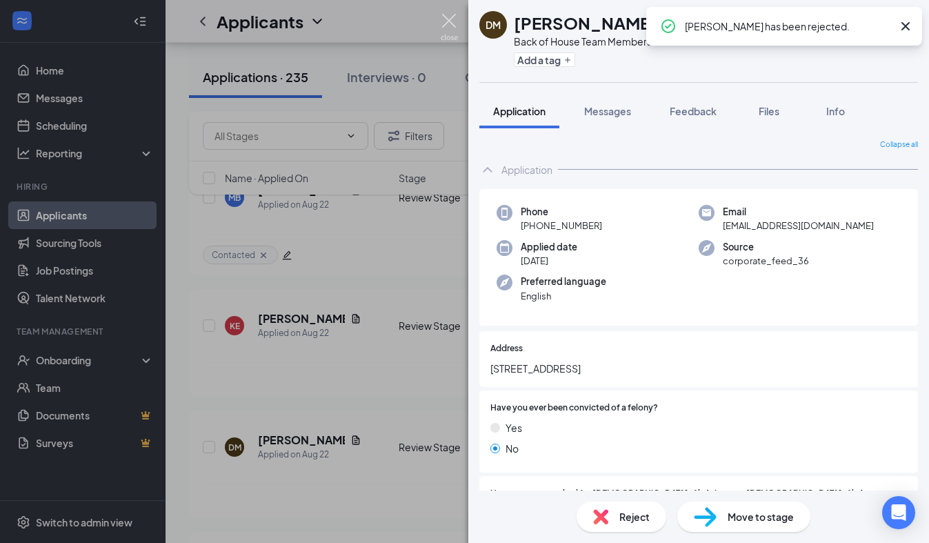
click at [449, 21] on img at bounding box center [448, 27] width 17 height 27
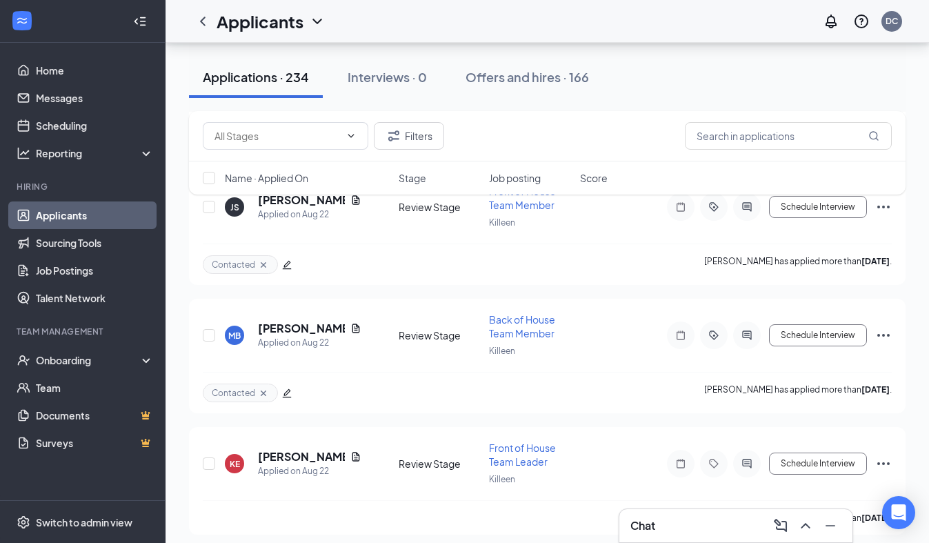
scroll to position [8593, 0]
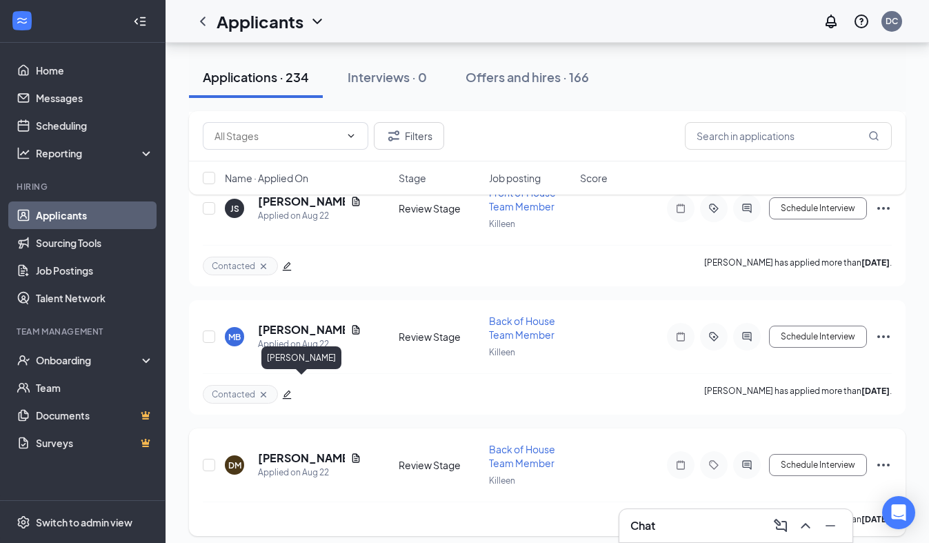
click at [303, 450] on h5 "[PERSON_NAME]" at bounding box center [301, 457] width 87 height 15
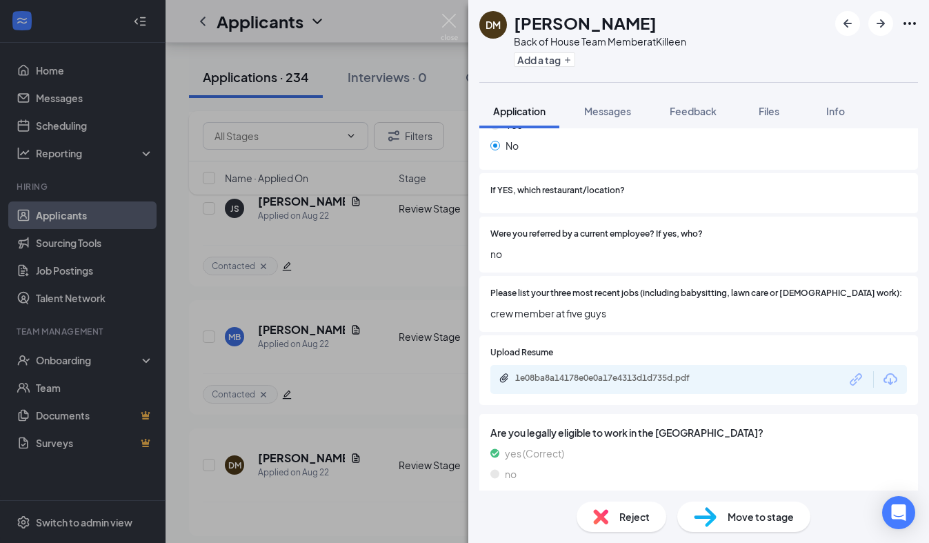
scroll to position [403, 0]
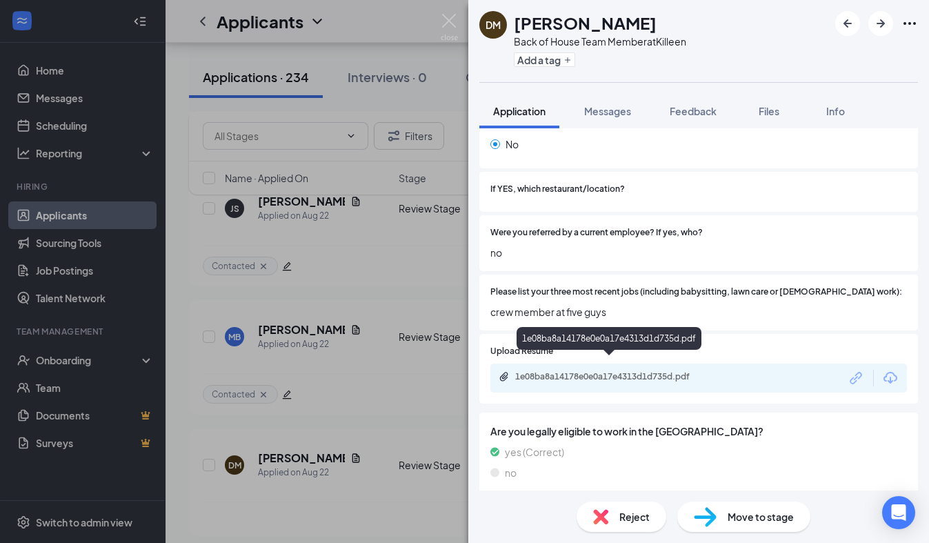
click at [645, 371] on div "1e08ba8a14178e0e0a17e4313d1d735d.pdf" at bounding box center [609, 377] width 223 height 13
click at [619, 513] on span "Reject" at bounding box center [634, 516] width 30 height 15
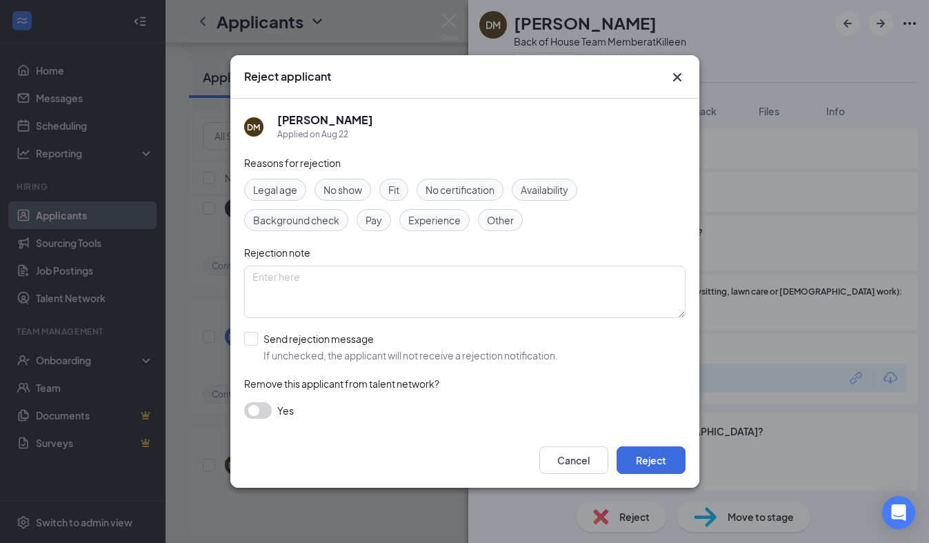
click at [462, 221] on div "Experience" at bounding box center [434, 220] width 70 height 22
click at [329, 352] on input "Send rejection message If unchecked, the applicant will not receive a rejection…" at bounding box center [401, 347] width 314 height 30
checkbox input "true"
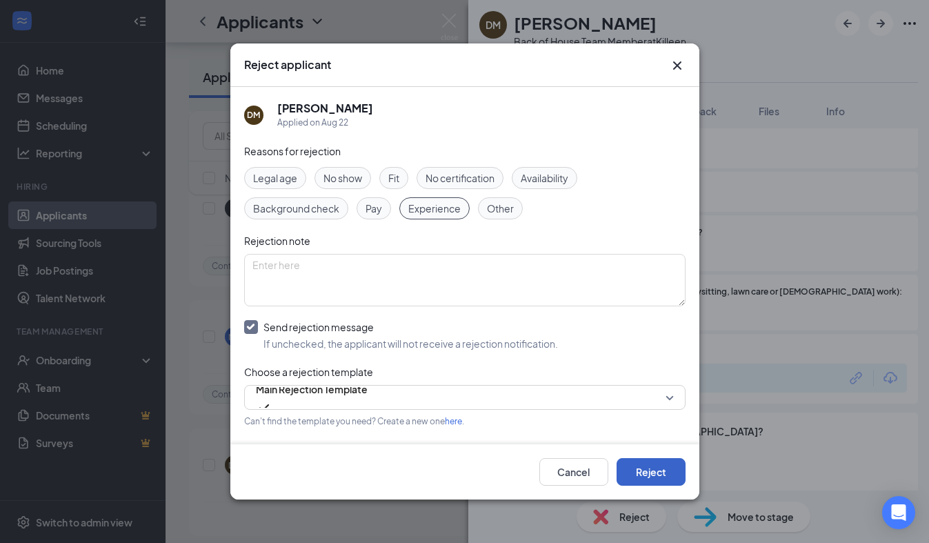
click at [654, 480] on button "Reject" at bounding box center [650, 472] width 69 height 28
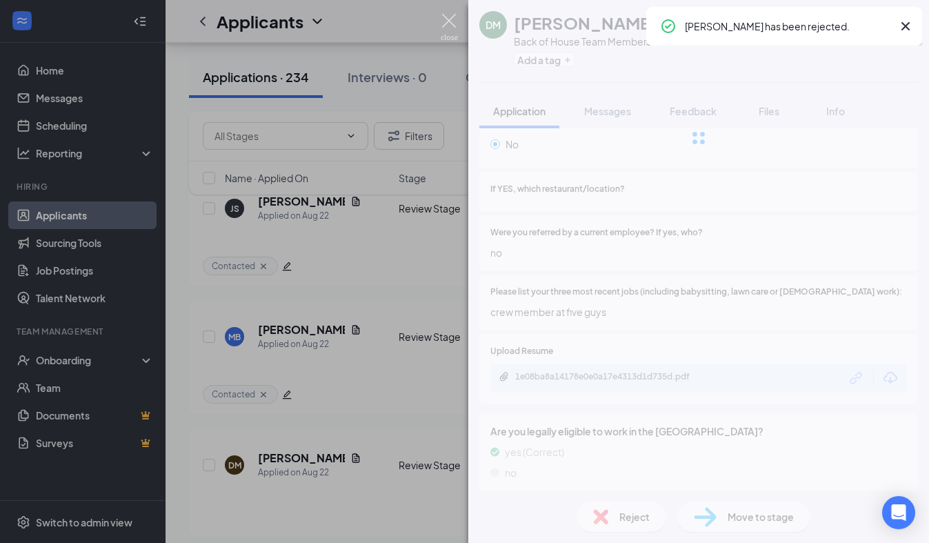
click at [449, 17] on img at bounding box center [448, 27] width 17 height 27
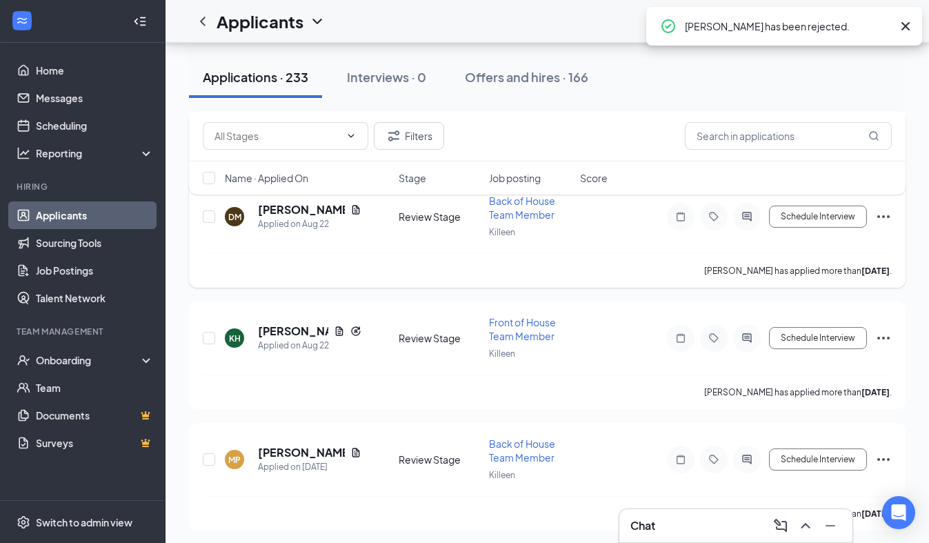
scroll to position [8845, 0]
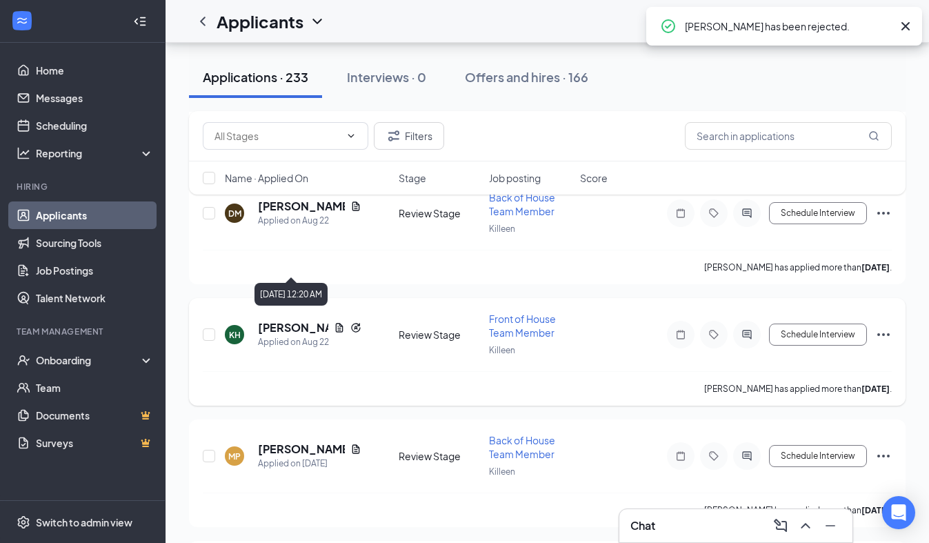
click at [290, 335] on div "Applied on Aug 22" at bounding box center [309, 342] width 103 height 14
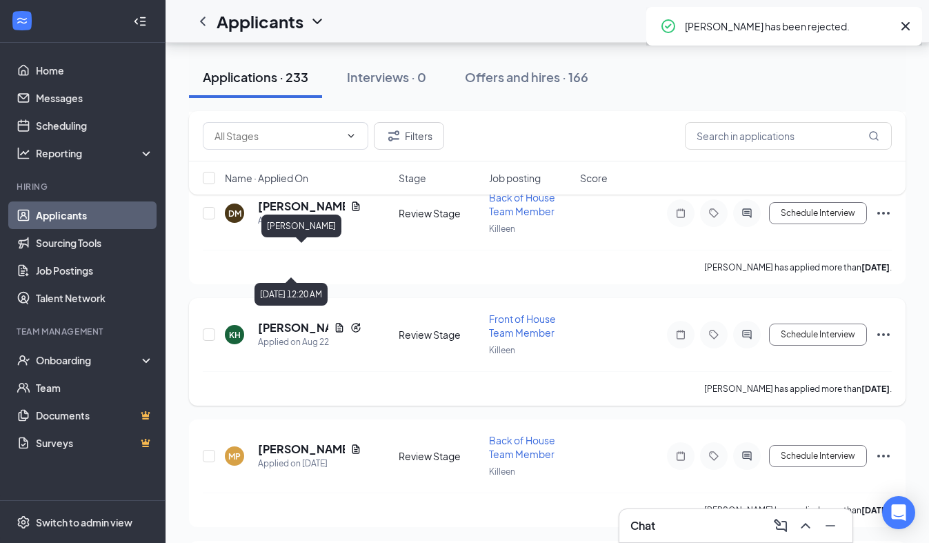
click at [290, 320] on h5 "[PERSON_NAME]" at bounding box center [293, 327] width 70 height 15
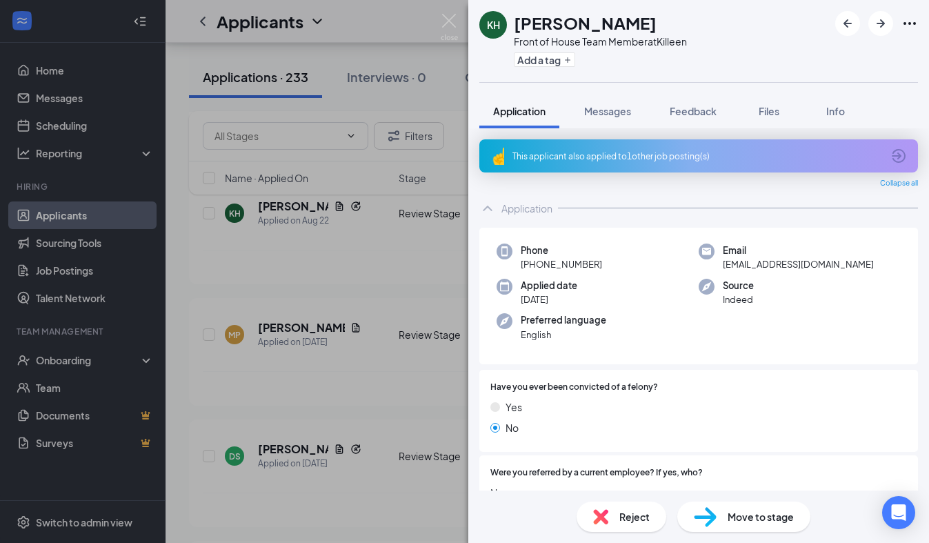
click at [625, 168] on div "This applicant also applied to 1 other job posting(s)" at bounding box center [698, 155] width 438 height 33
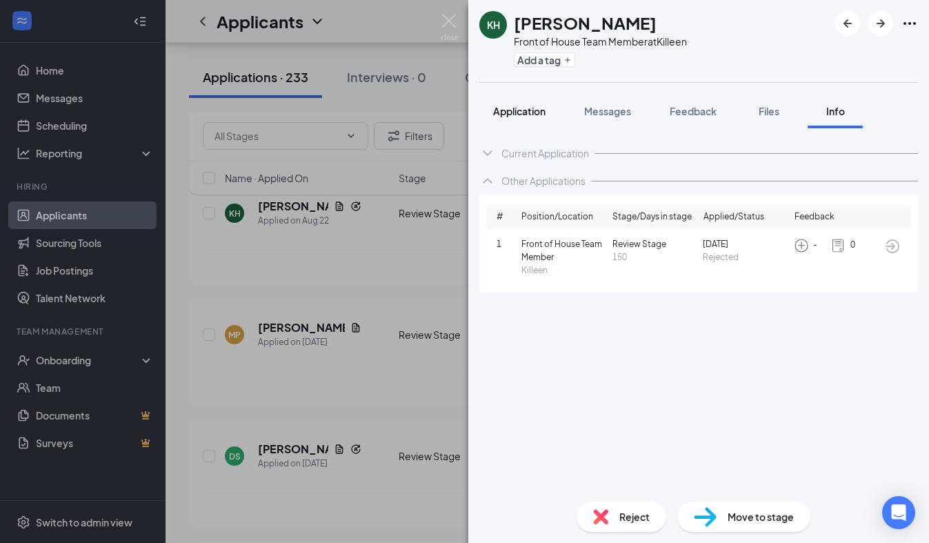
click at [525, 111] on span "Application" at bounding box center [519, 111] width 52 height 12
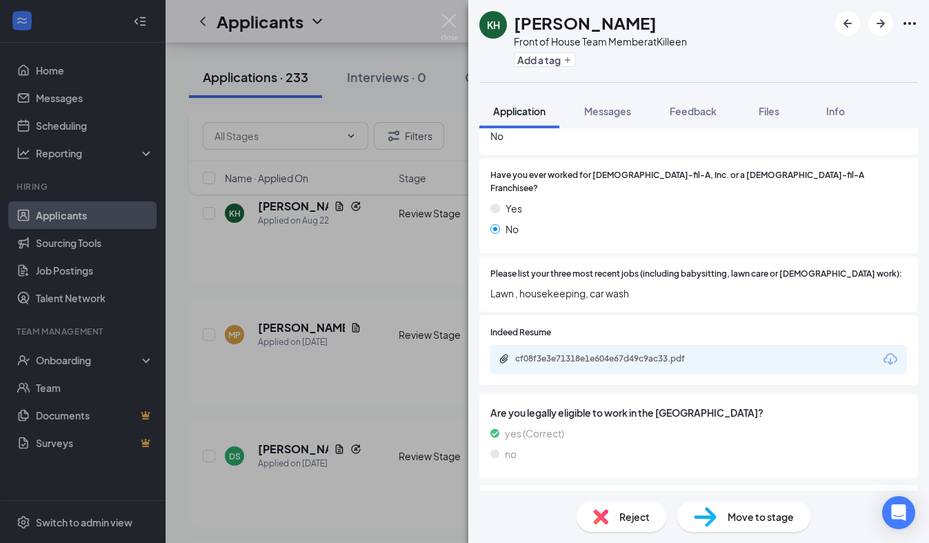
scroll to position [366, 0]
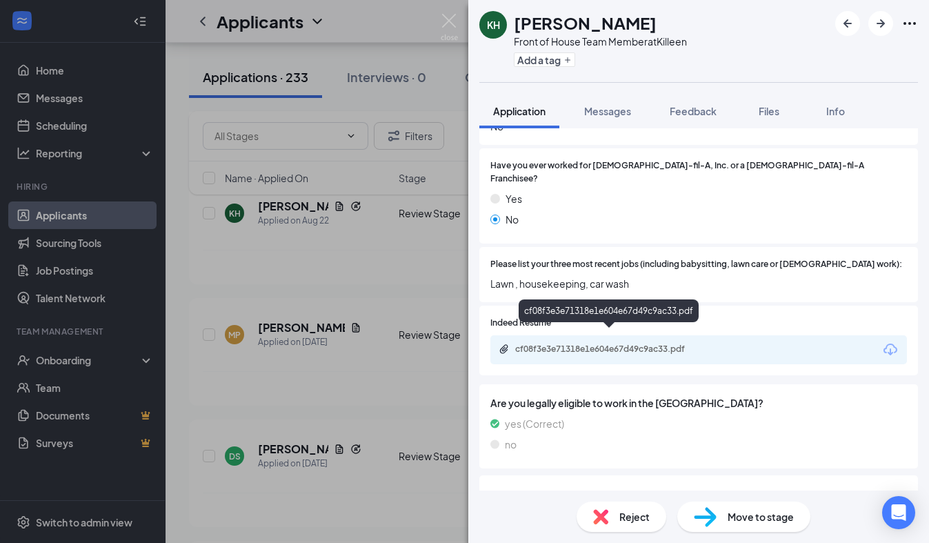
click at [567, 343] on div "cf08f3e3e71318e1e604e67d49c9ac33.pdf" at bounding box center [698, 349] width 416 height 29
click at [569, 343] on div "cf08f3e3e71318e1e604e67d49c9ac33.pdf" at bounding box center [611, 348] width 193 height 11
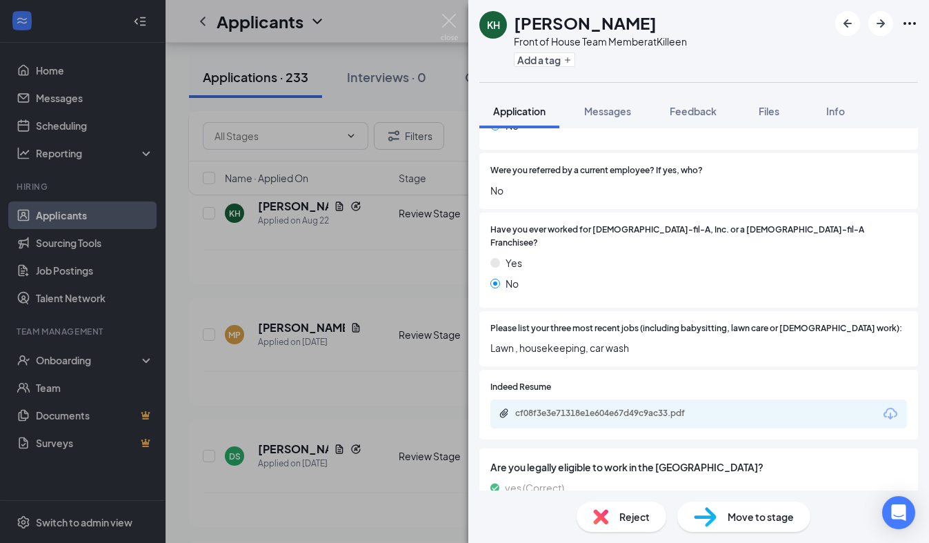
scroll to position [0, 0]
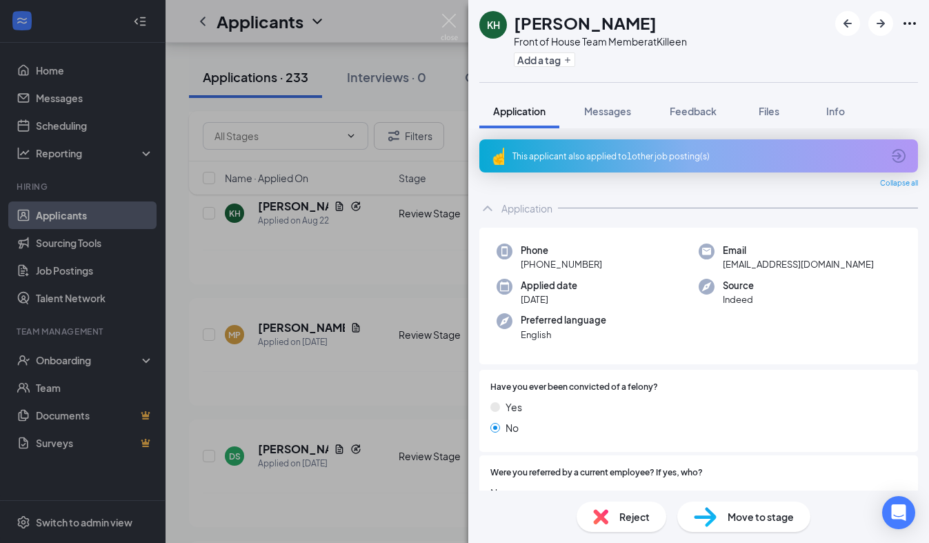
click at [651, 148] on div "This applicant also applied to 1 other job posting(s)" at bounding box center [698, 155] width 438 height 33
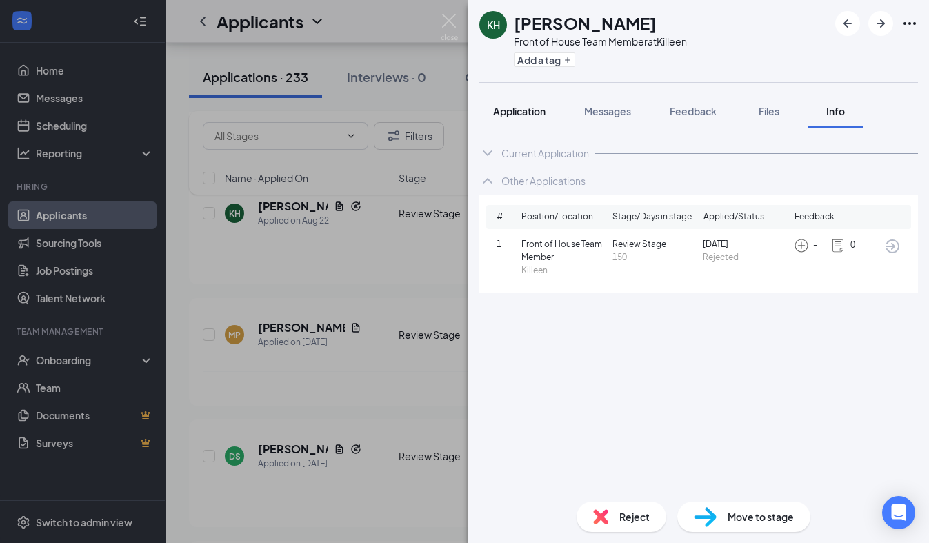
click at [523, 120] on button "Application" at bounding box center [519, 111] width 80 height 34
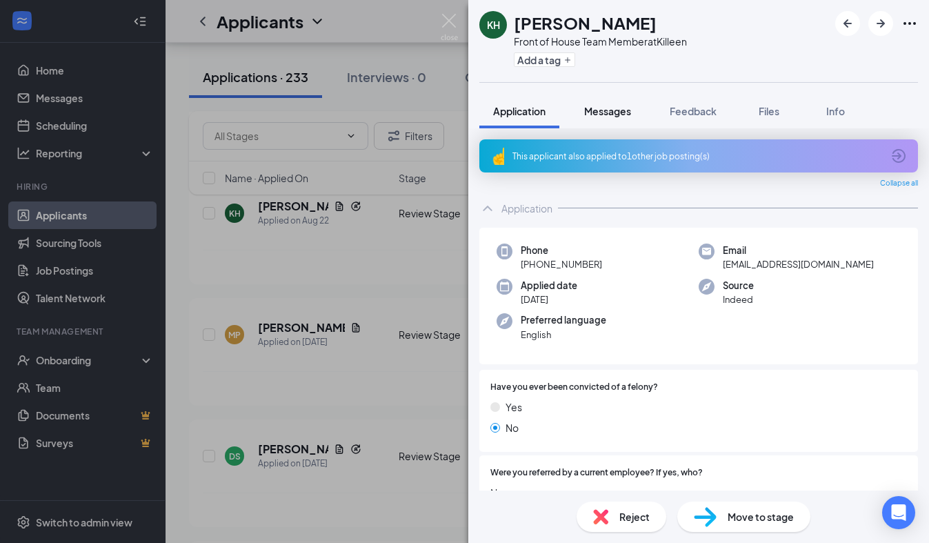
click at [605, 118] on button "Messages" at bounding box center [607, 111] width 74 height 34
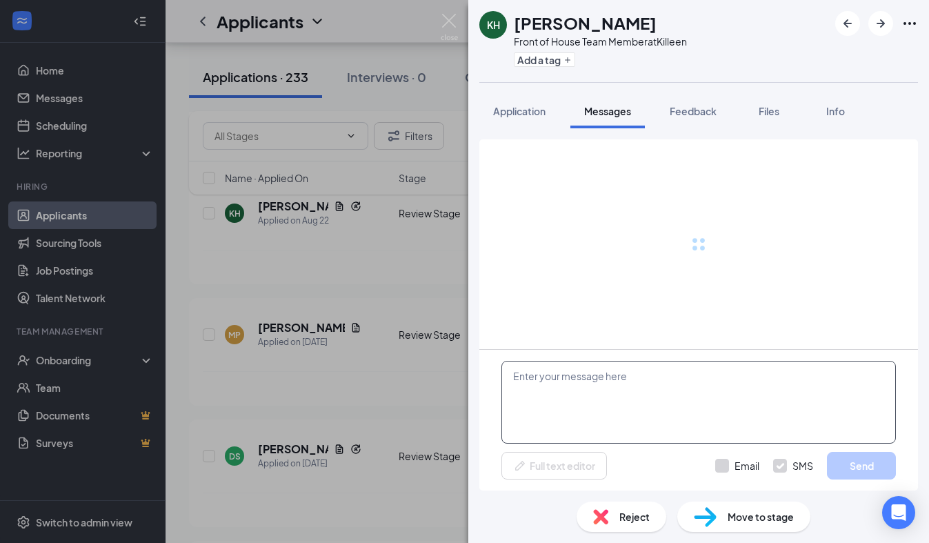
click at [597, 403] on textarea at bounding box center [698, 402] width 394 height 83
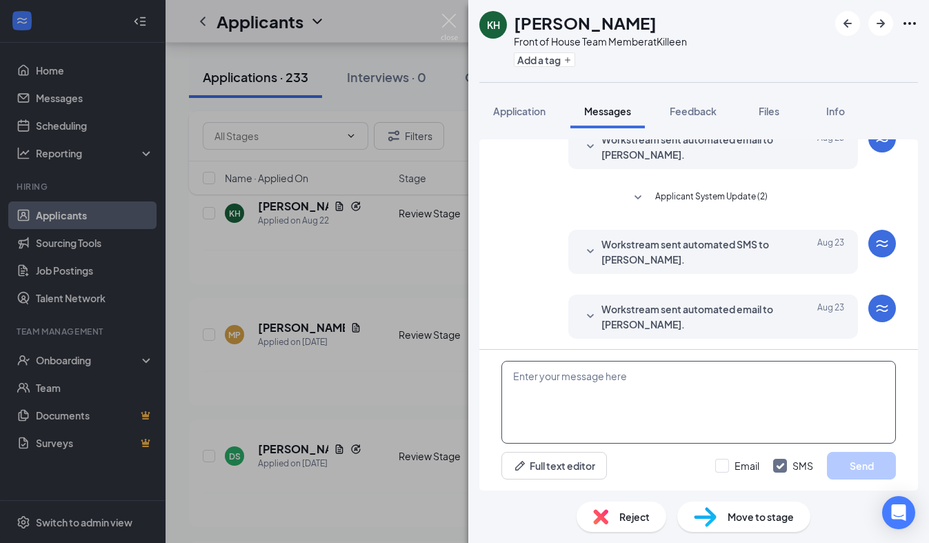
scroll to position [393, 0]
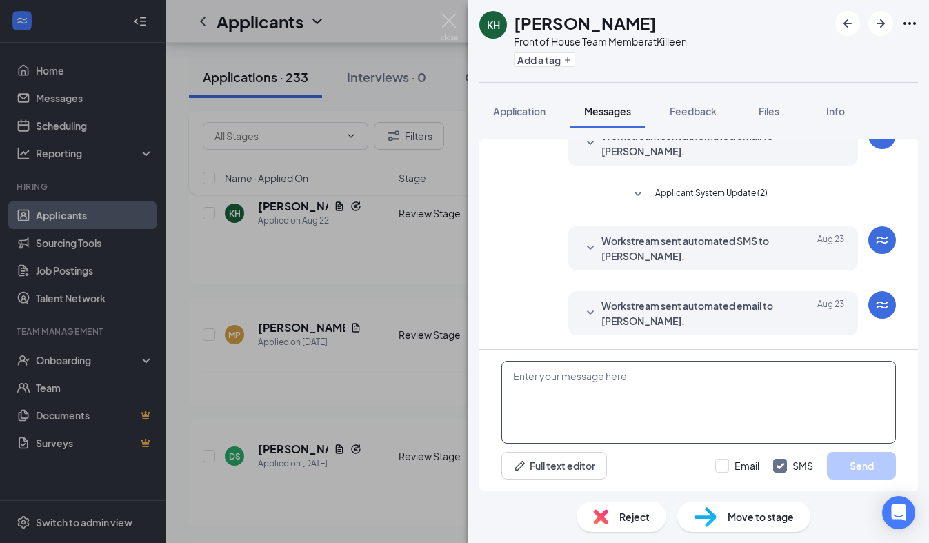
paste textarea "We received your application, thank you for your interest in joining our [DEMOG…"
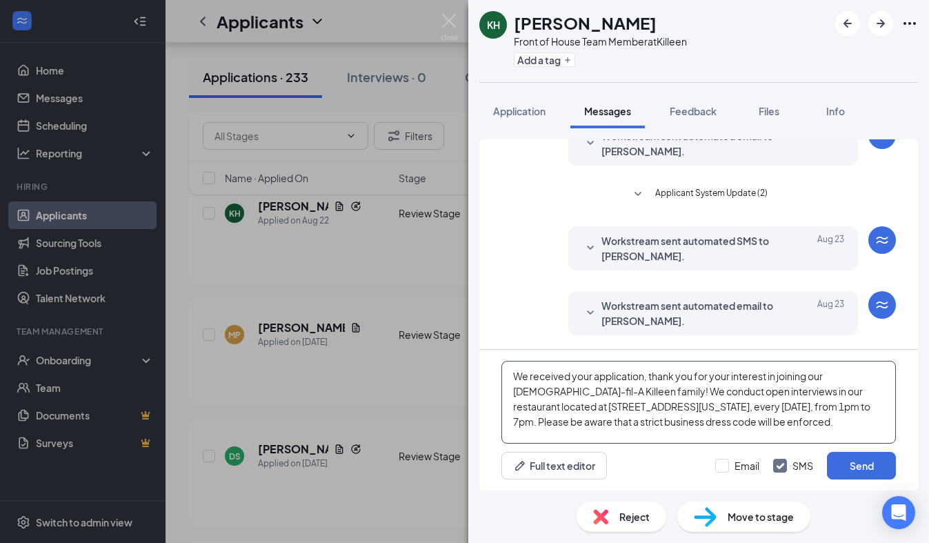
type textarea "We received your application, thank you for your interest in joining our [DEMOG…"
click at [851, 479] on div "We received your application, thank you for your interest in joining our [DEMOG…" at bounding box center [698, 419] width 438 height 141
click at [853, 470] on button "Send" at bounding box center [861, 466] width 69 height 28
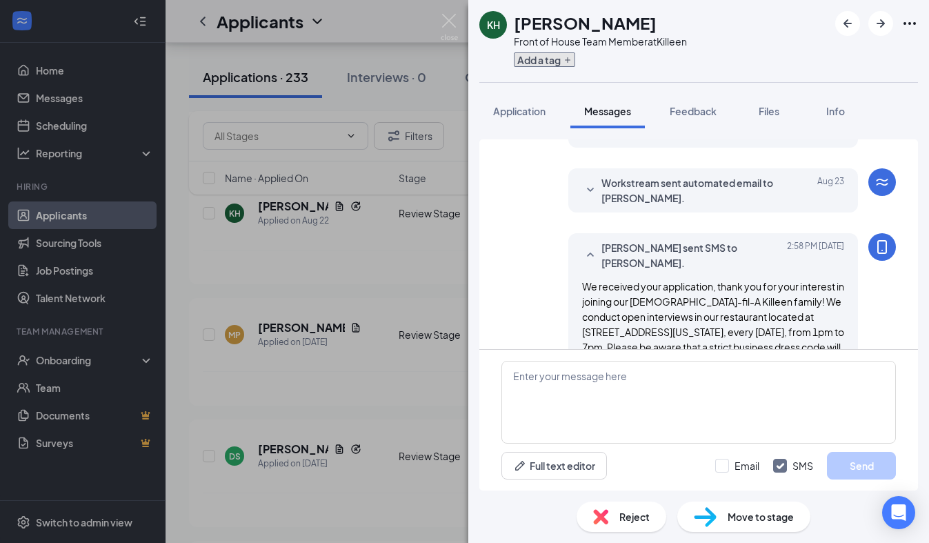
click at [559, 64] on button "Add a tag" at bounding box center [544, 59] width 61 height 14
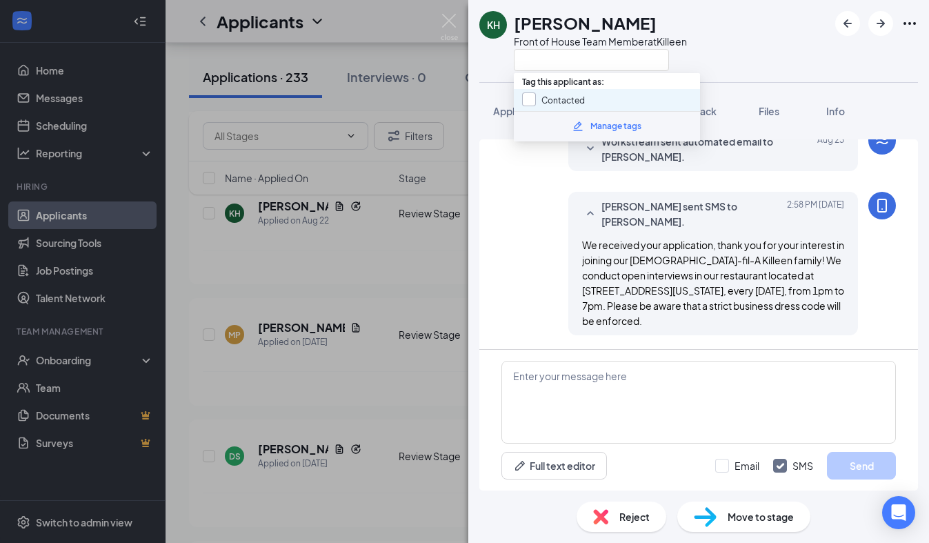
click at [538, 101] on input "Contacted" at bounding box center [553, 99] width 63 height 15
checkbox input "true"
click at [503, 77] on div "KH [PERSON_NAME] Front of House Team Member at [GEOGRAPHIC_DATA]" at bounding box center [698, 41] width 460 height 82
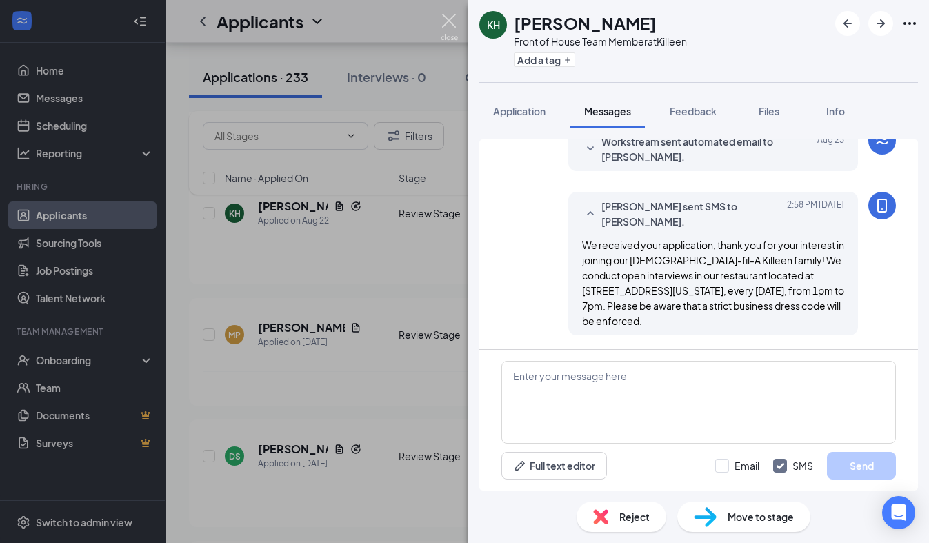
click at [448, 18] on img at bounding box center [448, 27] width 17 height 27
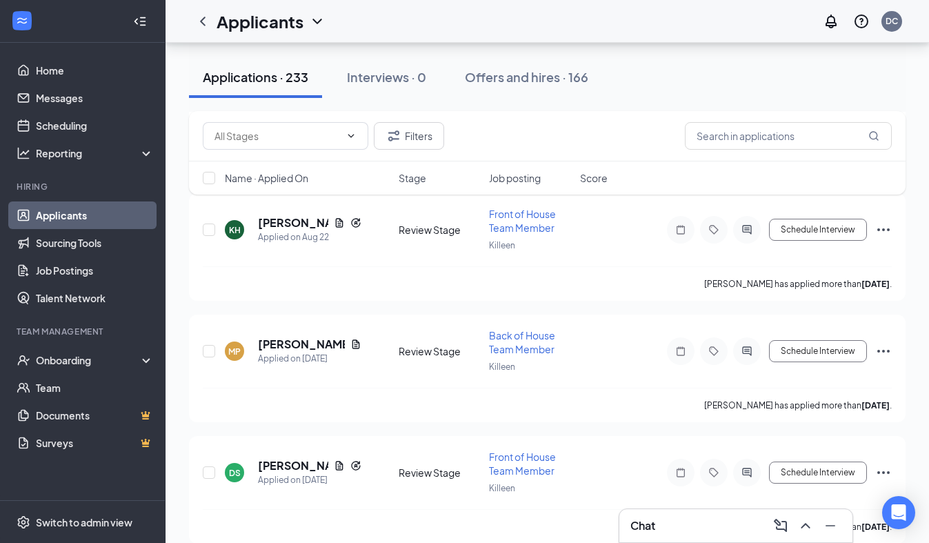
scroll to position [8832, 0]
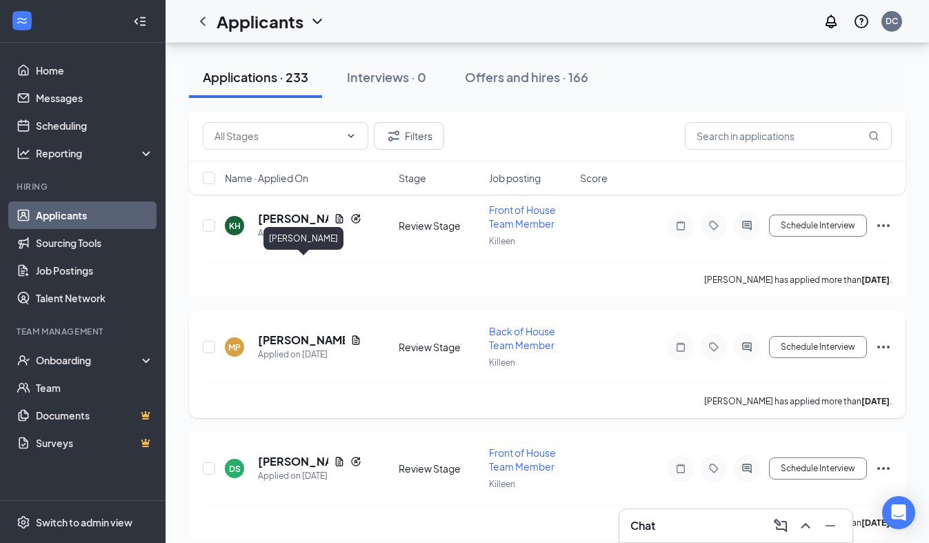
click at [314, 332] on h5 "[PERSON_NAME]" at bounding box center [301, 339] width 87 height 15
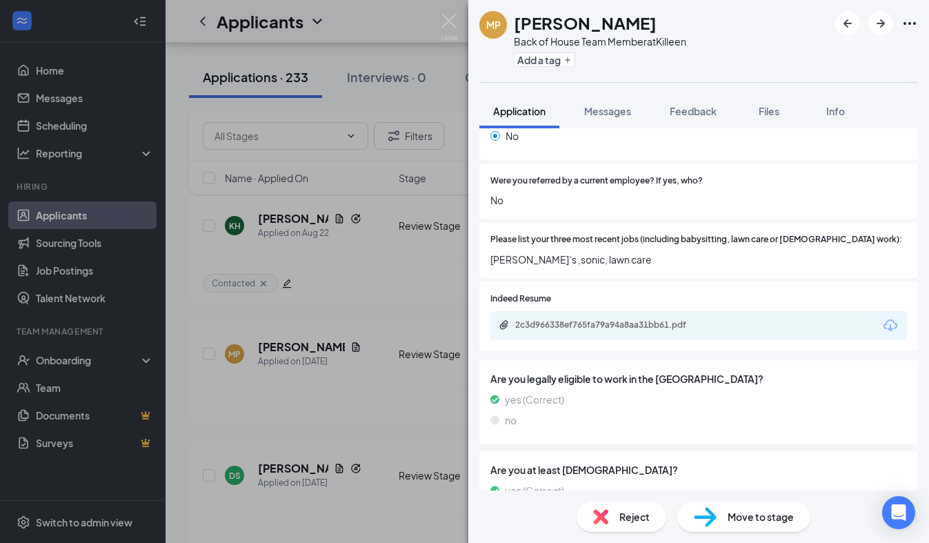
scroll to position [408, 0]
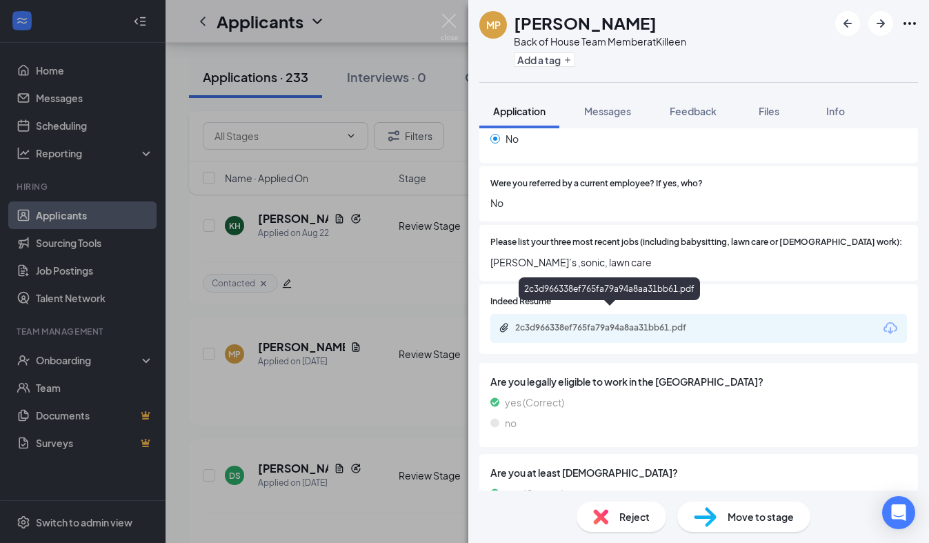
click at [665, 322] on div "2c3d966338ef765fa79a94a8aa31bb61.pdf" at bounding box center [609, 328] width 223 height 13
click at [627, 521] on span "Reject" at bounding box center [634, 516] width 30 height 15
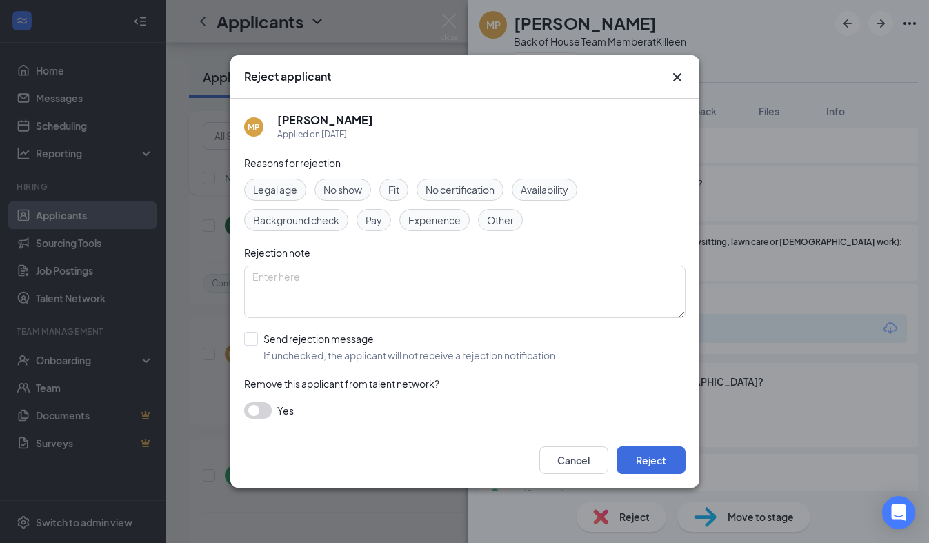
click at [449, 225] on span "Experience" at bounding box center [434, 219] width 52 height 15
click at [529, 203] on div "Legal age No show Fit No certification Availability Background check Pay Experi…" at bounding box center [464, 205] width 441 height 52
click at [311, 354] on input "Send rejection message If unchecked, the applicant will not receive a rejection…" at bounding box center [401, 347] width 314 height 30
checkbox input "true"
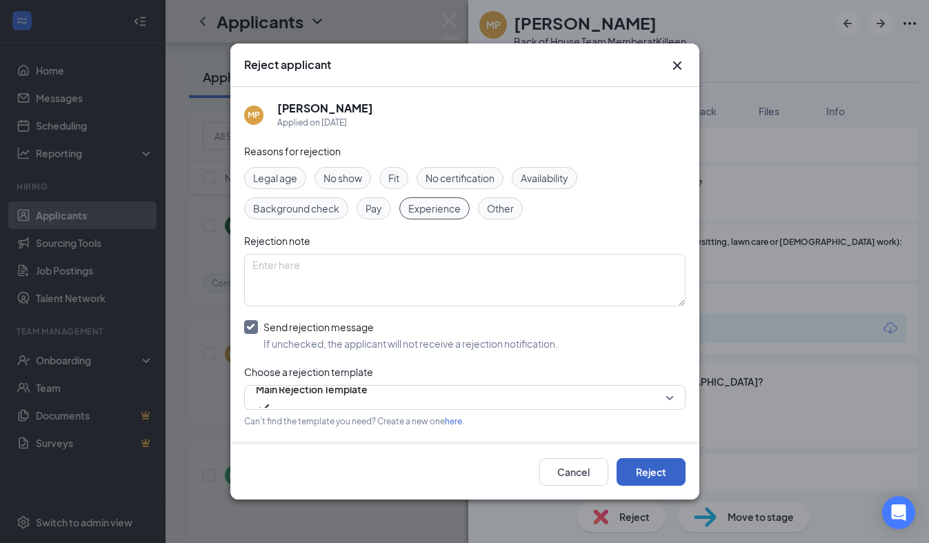
click at [641, 468] on button "Reject" at bounding box center [650, 472] width 69 height 28
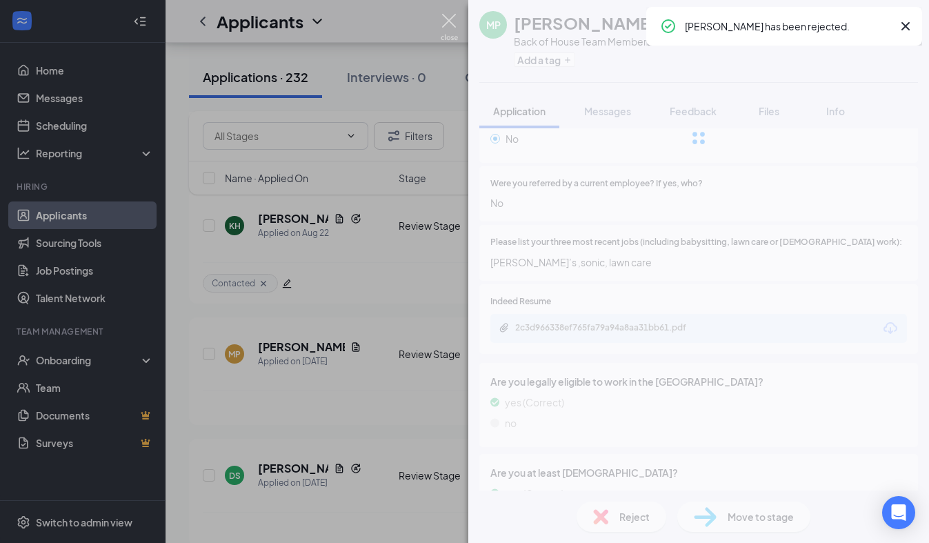
click at [444, 19] on img at bounding box center [448, 27] width 17 height 27
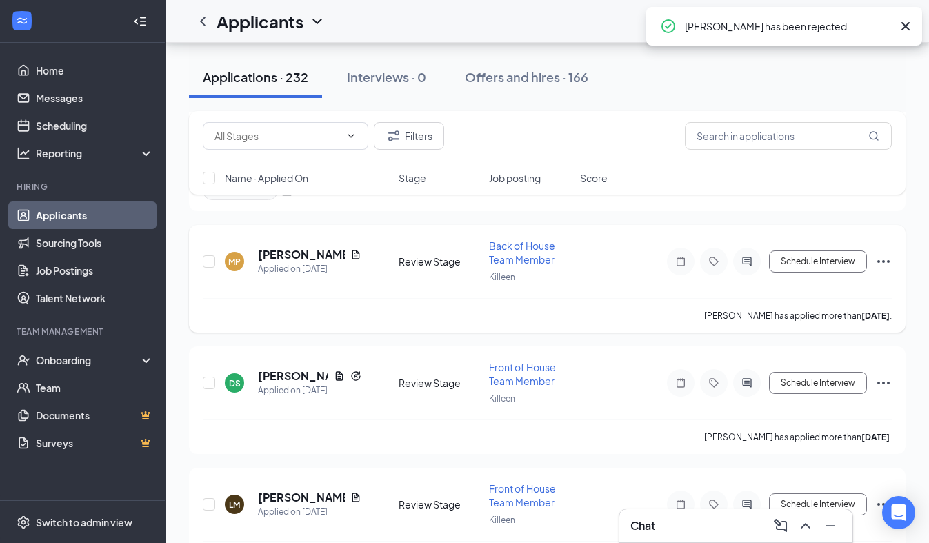
scroll to position [8925, 0]
click at [294, 367] on h5 "[PERSON_NAME]" at bounding box center [293, 374] width 70 height 15
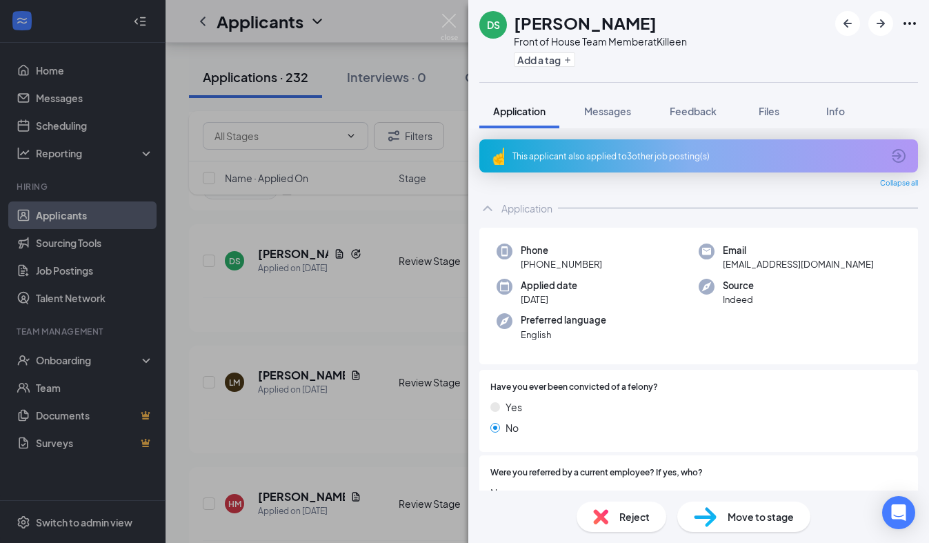
click at [642, 165] on div "This applicant also applied to 3 other job posting(s)" at bounding box center [698, 155] width 438 height 33
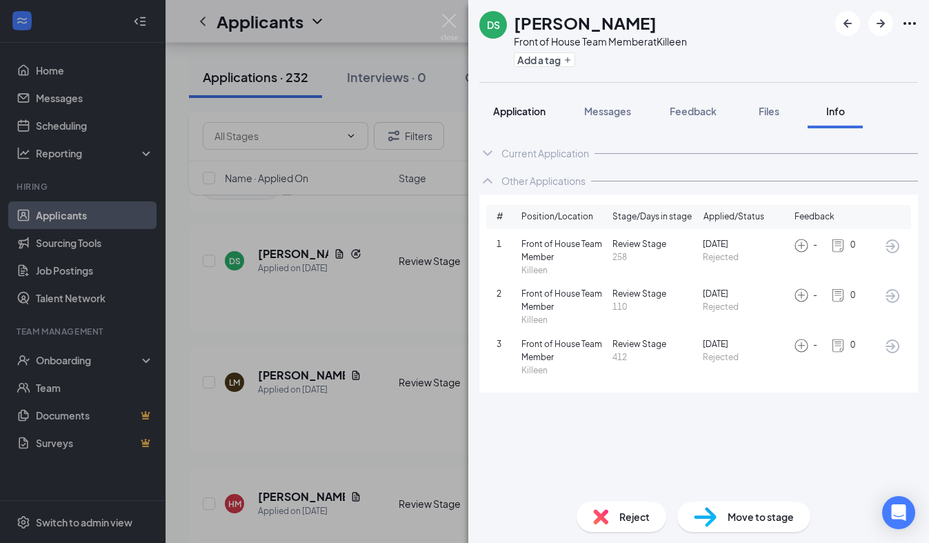
click at [520, 109] on span "Application" at bounding box center [519, 111] width 52 height 12
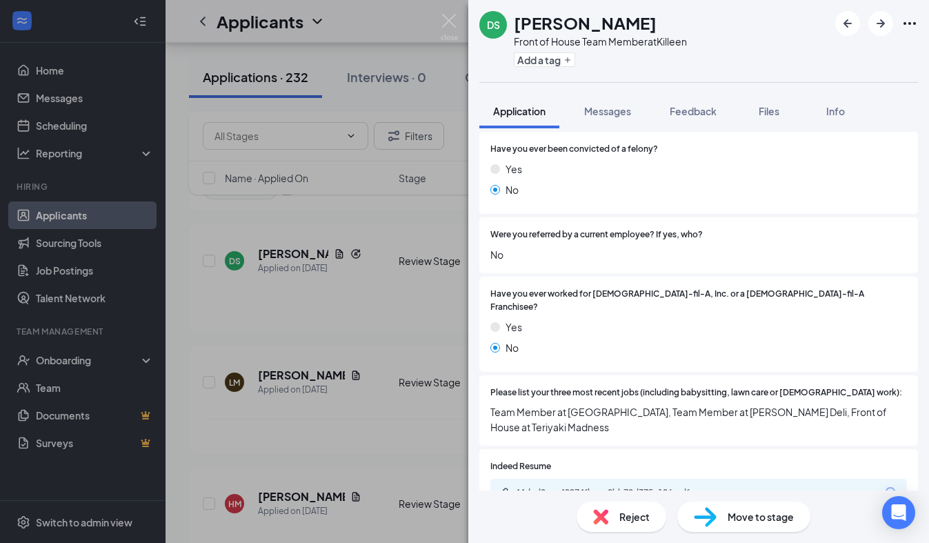
scroll to position [305, 0]
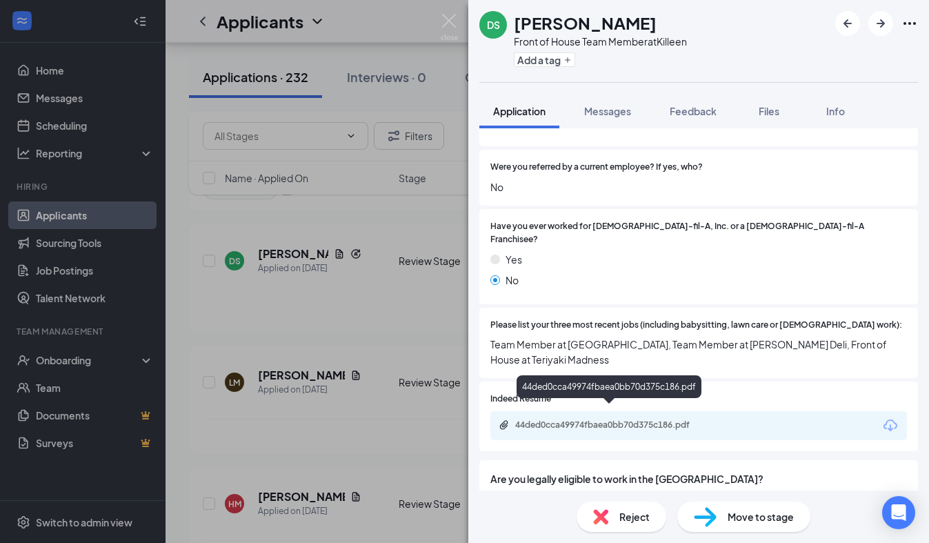
click at [562, 419] on div "44ded0cca49974fbaea0bb70d375c186.pdf" at bounding box center [611, 424] width 193 height 11
click at [621, 523] on span "Reject" at bounding box center [634, 516] width 30 height 15
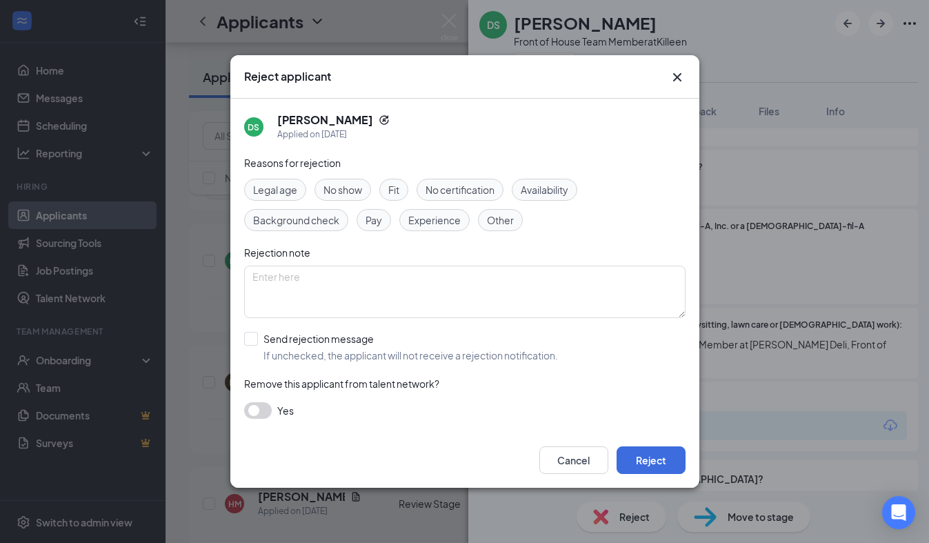
click at [436, 221] on span "Experience" at bounding box center [434, 219] width 52 height 15
click at [270, 349] on input "Send rejection message If unchecked, the applicant will not receive a rejection…" at bounding box center [401, 347] width 314 height 30
checkbox input "true"
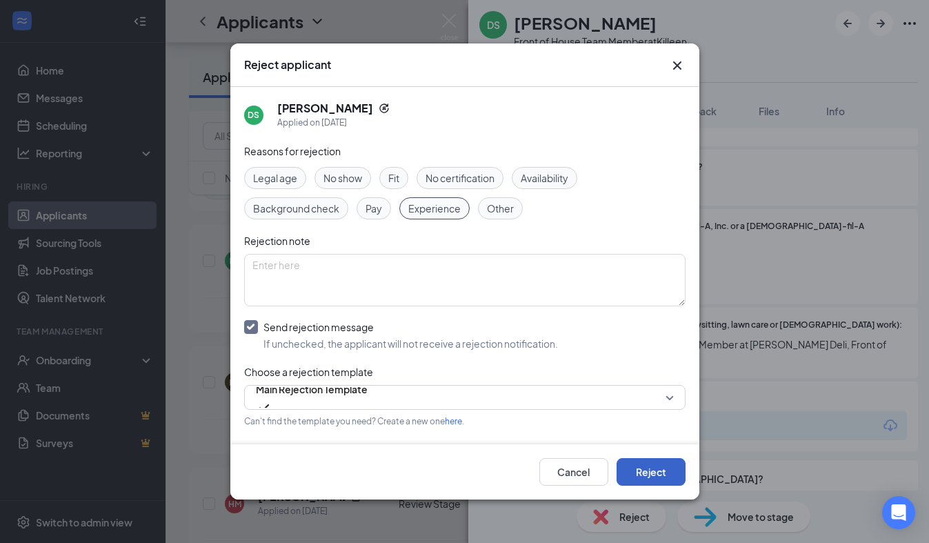
click at [636, 469] on button "Reject" at bounding box center [650, 472] width 69 height 28
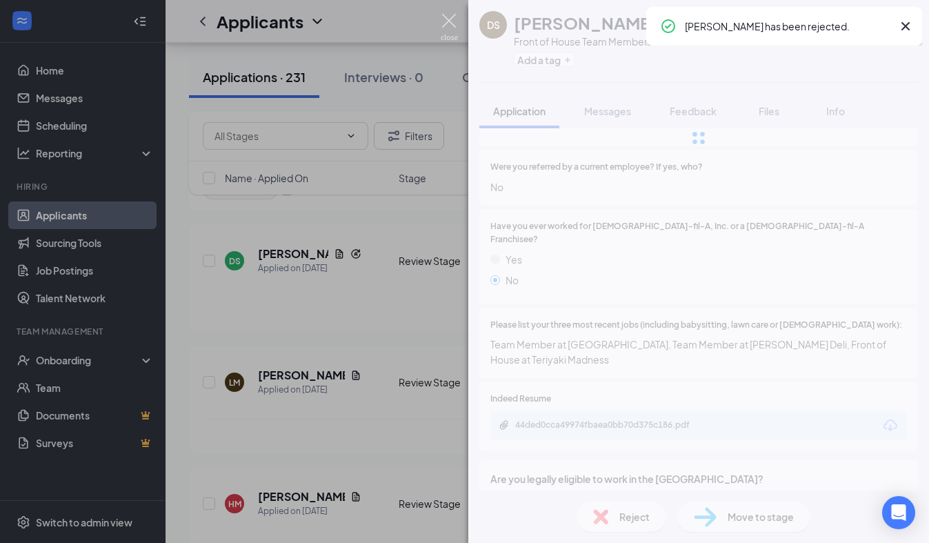
click at [456, 27] on img at bounding box center [448, 27] width 17 height 27
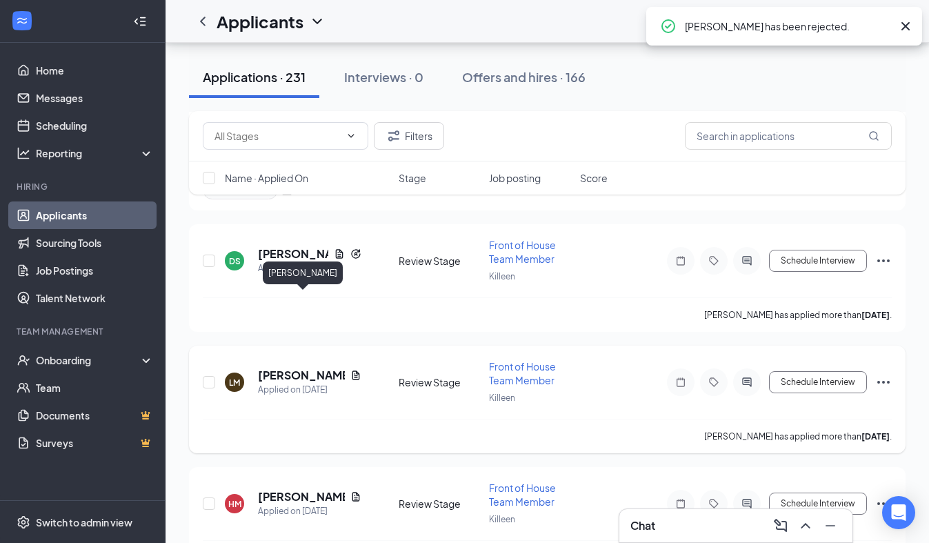
click at [285, 367] on h5 "[PERSON_NAME]" at bounding box center [301, 374] width 87 height 15
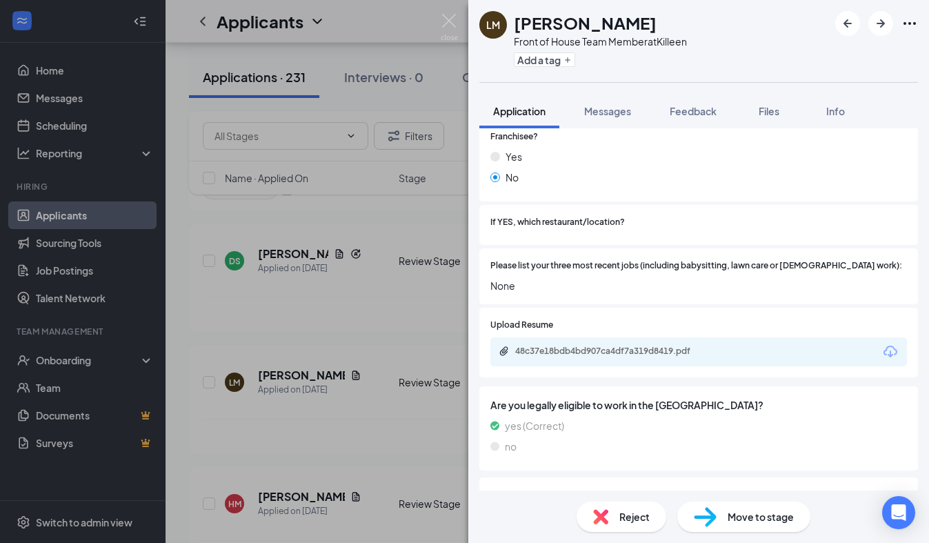
scroll to position [396, 0]
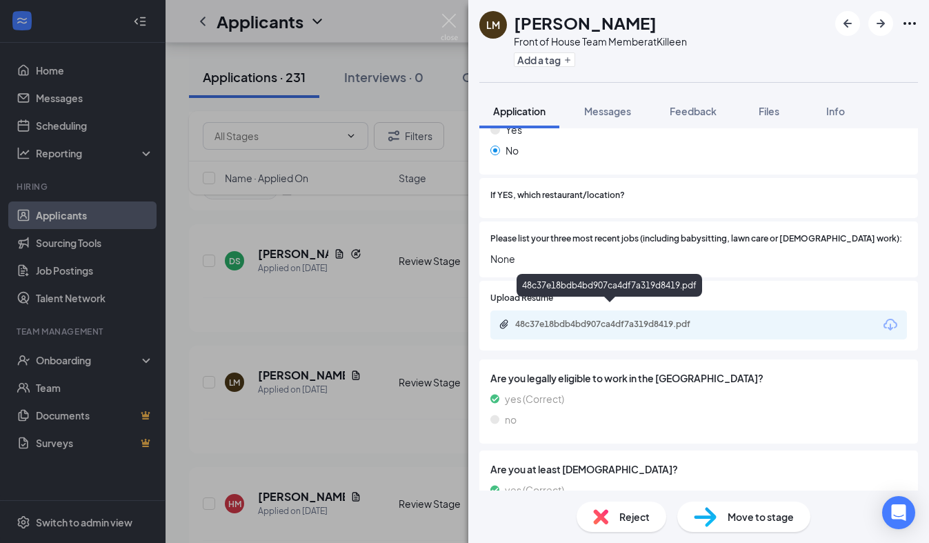
click at [628, 318] on div "48c37e18bdb4bd907ca4df7a319d8419.pdf" at bounding box center [611, 323] width 193 height 11
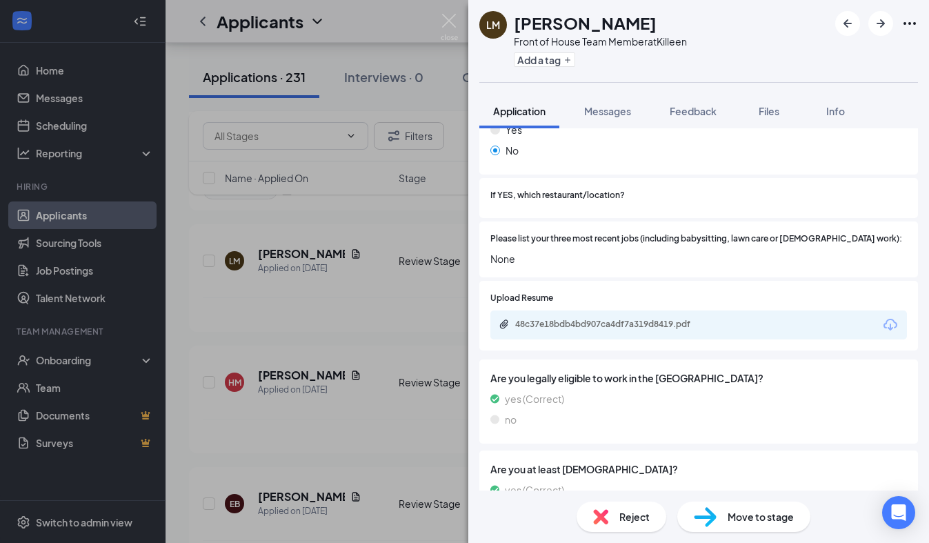
scroll to position [889, 0]
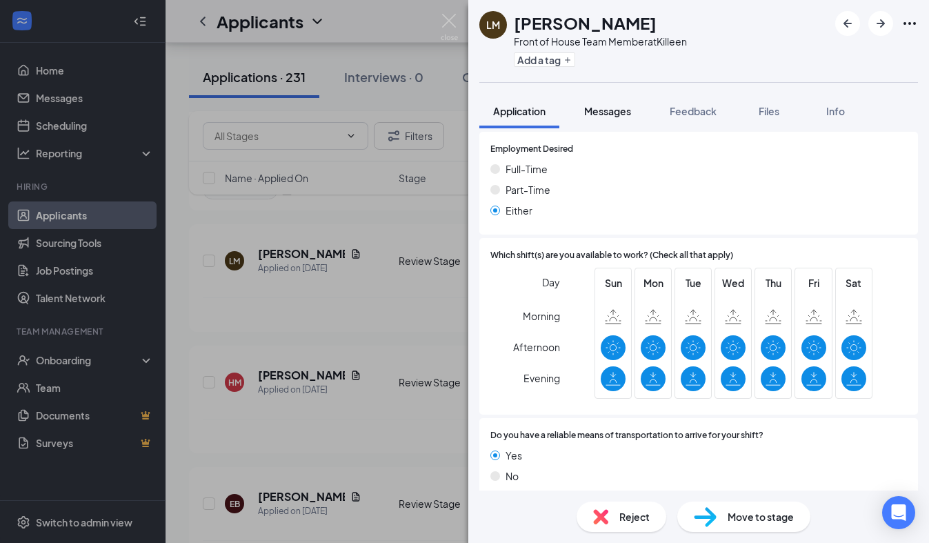
click at [624, 105] on span "Messages" at bounding box center [607, 111] width 47 height 12
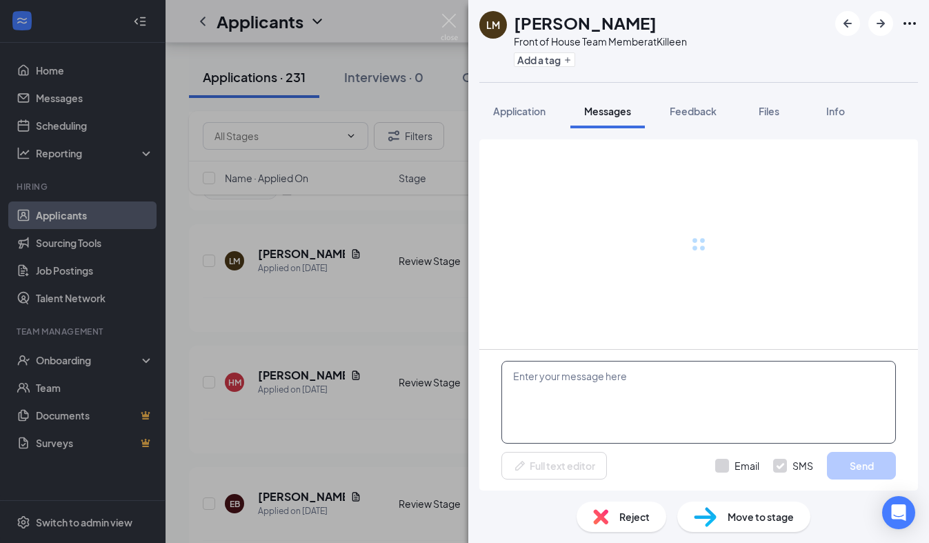
click at [569, 391] on textarea at bounding box center [698, 402] width 394 height 83
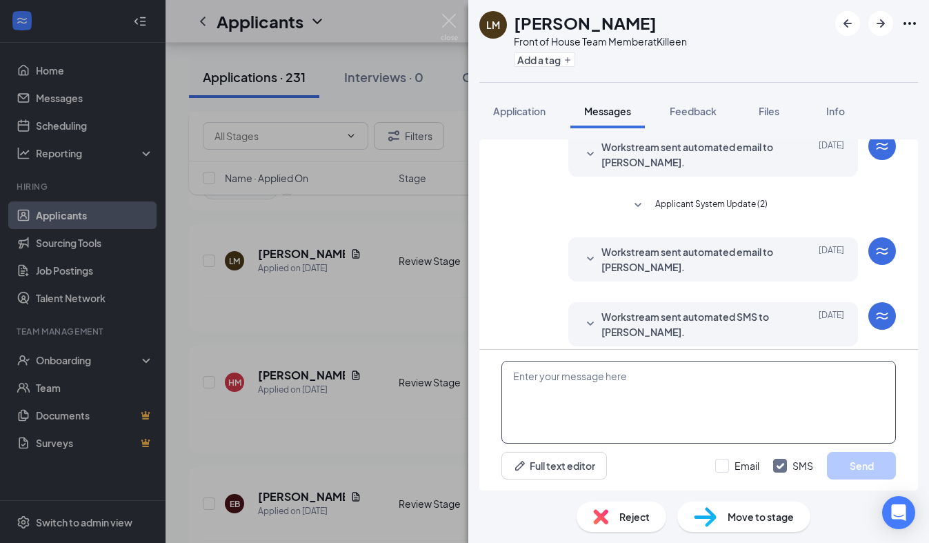
scroll to position [194, 0]
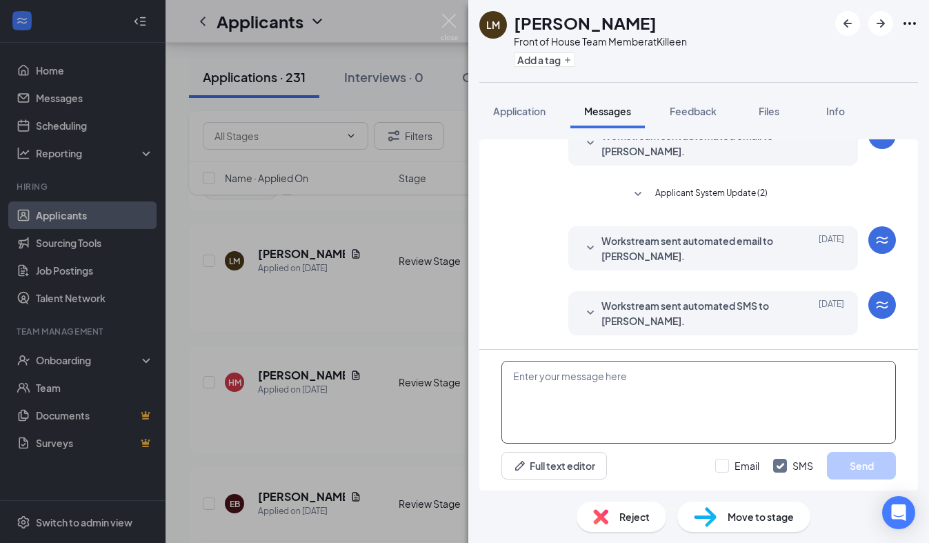
paste textarea "We received your application, thank you for your interest in joining our [DEMOG…"
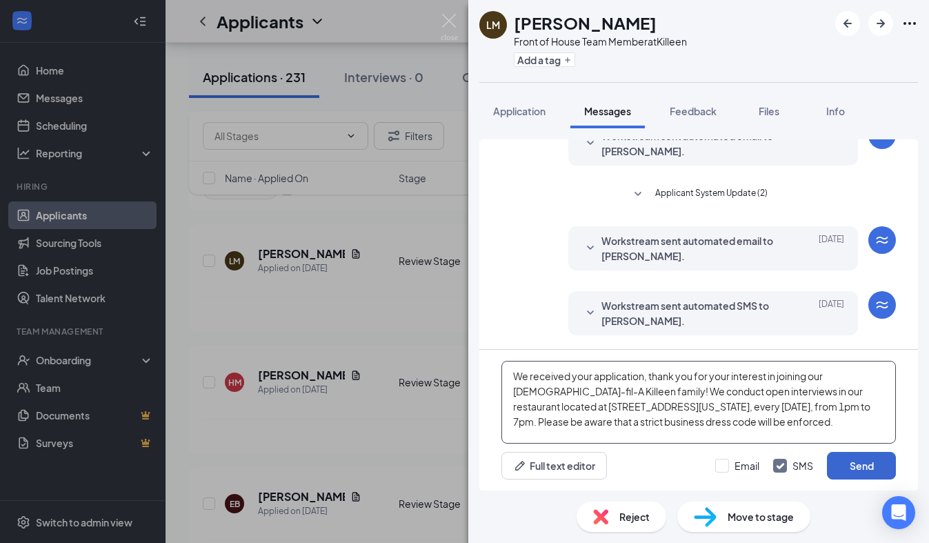
type textarea "We received your application, thank you for your interest in joining our [DEMOG…"
click at [849, 456] on button "Send" at bounding box center [861, 466] width 69 height 28
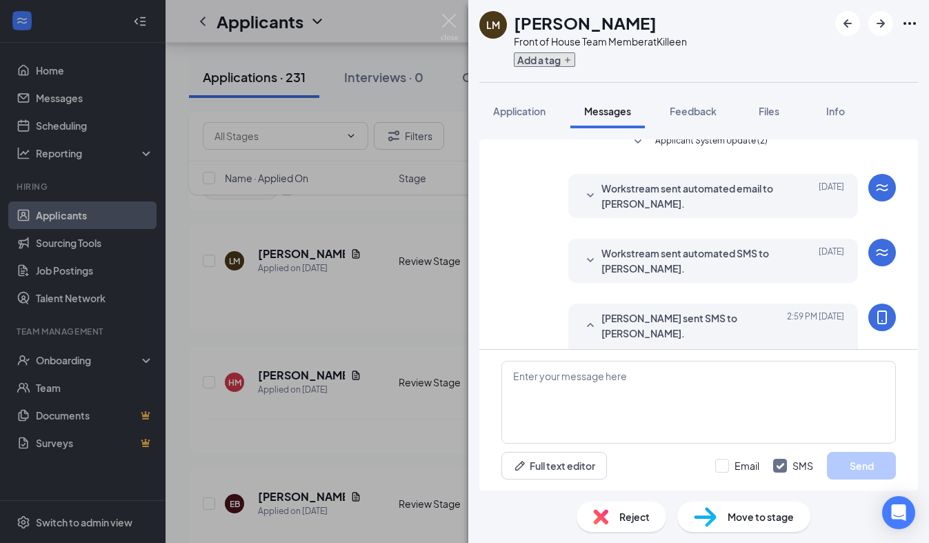
click at [569, 65] on button "Add a tag" at bounding box center [544, 59] width 61 height 14
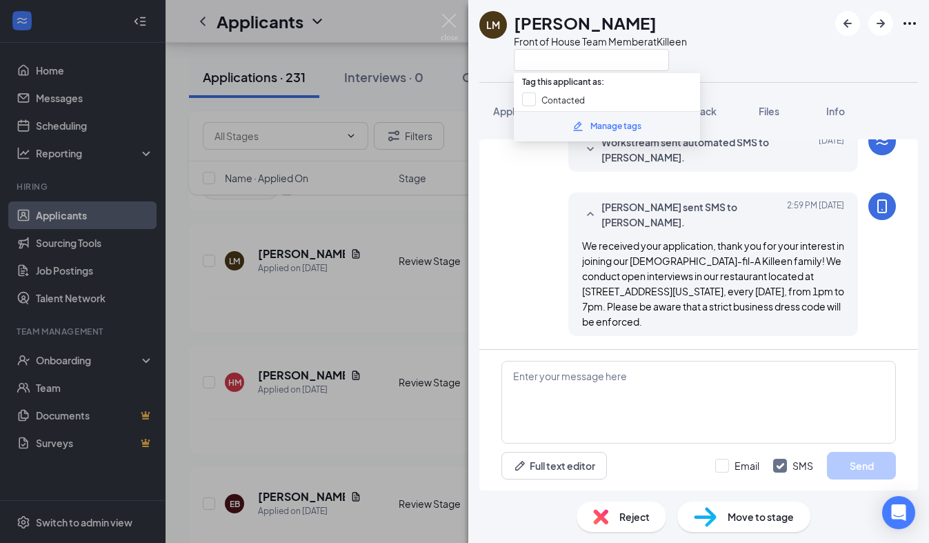
scroll to position [358, 0]
click at [538, 87] on span "Tag this applicant as:" at bounding box center [563, 78] width 99 height 21
click at [534, 101] on input "Contacted" at bounding box center [553, 99] width 63 height 15
checkbox input "true"
click at [498, 70] on div "LM [PERSON_NAME] Front of House Team Member at [GEOGRAPHIC_DATA]" at bounding box center [582, 41] width 207 height 60
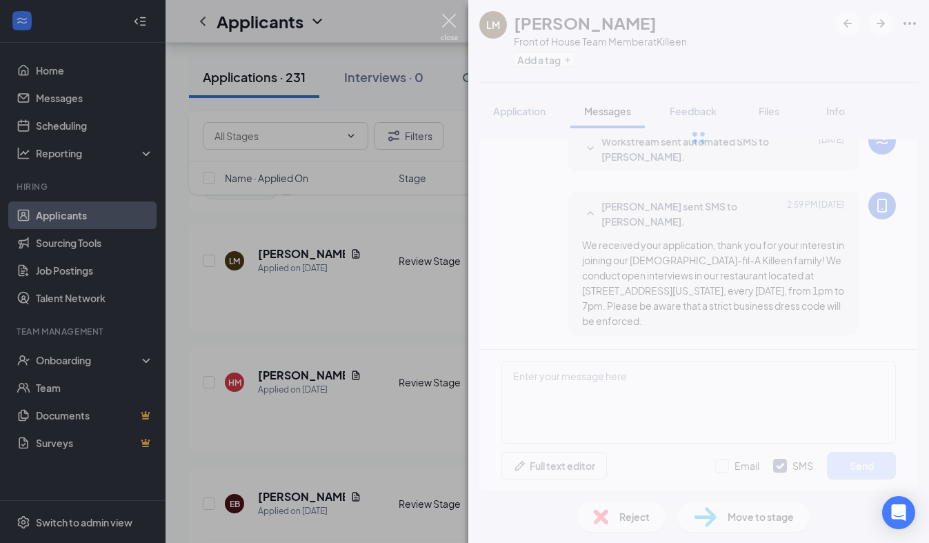
click at [451, 26] on img at bounding box center [448, 27] width 17 height 27
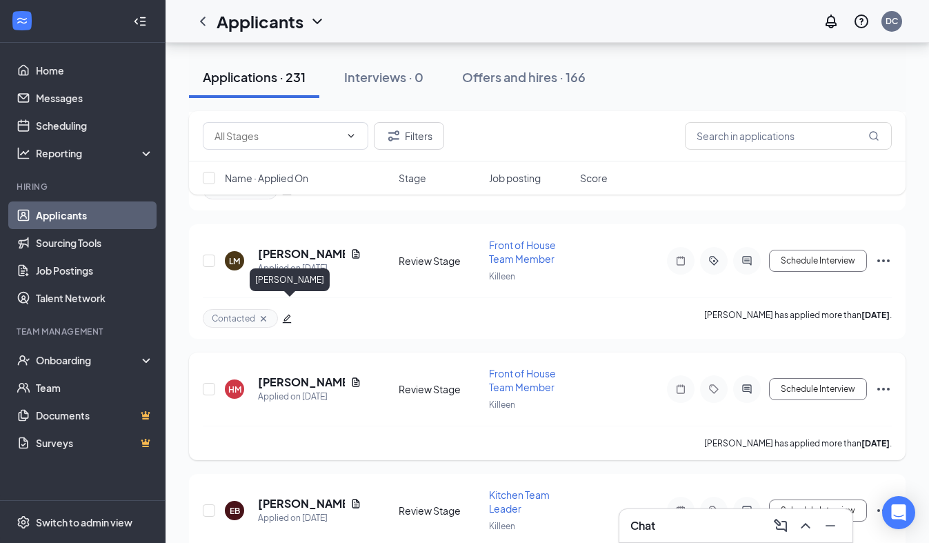
click at [300, 374] on h5 "[PERSON_NAME]" at bounding box center [301, 381] width 87 height 15
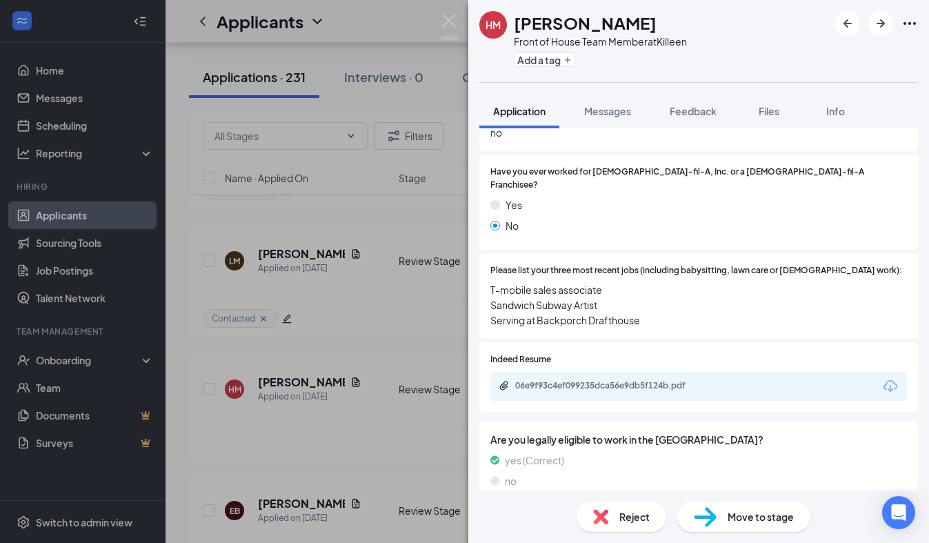
scroll to position [334, 0]
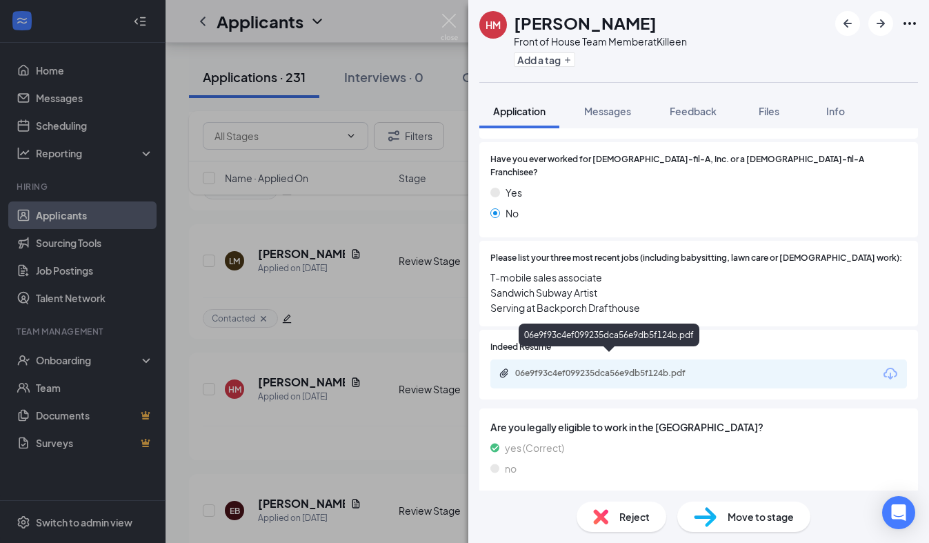
click at [619, 367] on div "06e9f93c4ef099235dca56e9db5f124b.pdf" at bounding box center [611, 372] width 193 height 11
click at [652, 516] on div "Reject" at bounding box center [621, 516] width 90 height 30
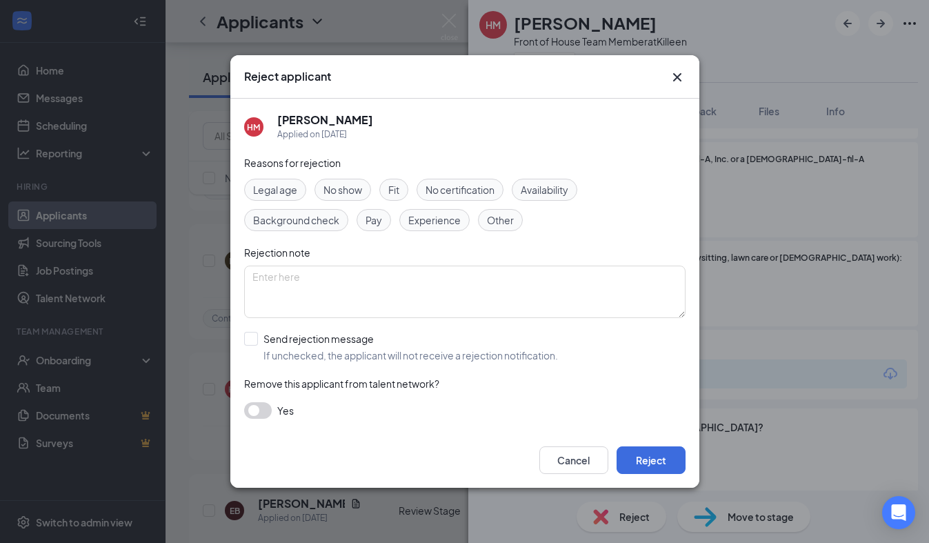
click at [438, 225] on span "Experience" at bounding box center [434, 219] width 52 height 15
click at [327, 363] on div "Reasons for rejection Legal age No show Fit No certification Availability Backg…" at bounding box center [464, 293] width 441 height 277
click at [331, 348] on input "Send rejection message If unchecked, the applicant will not receive a rejection…" at bounding box center [401, 347] width 314 height 30
checkbox input "true"
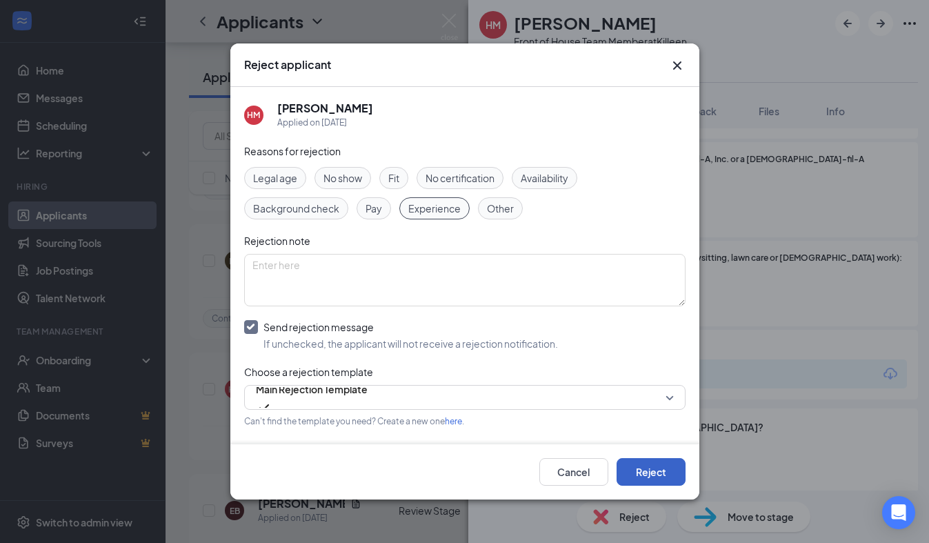
click at [675, 475] on button "Reject" at bounding box center [650, 472] width 69 height 28
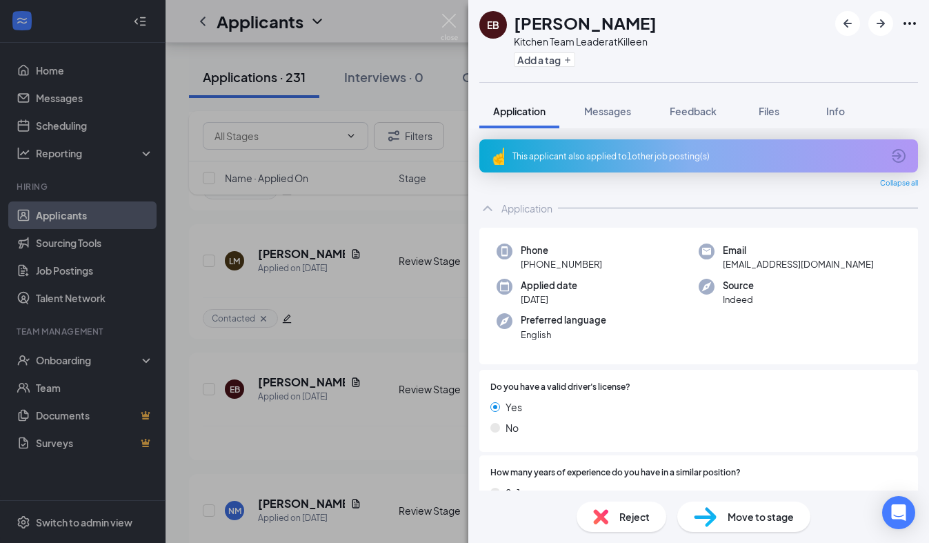
click at [583, 154] on div "This applicant also applied to 1 other job posting(s)" at bounding box center [696, 156] width 369 height 12
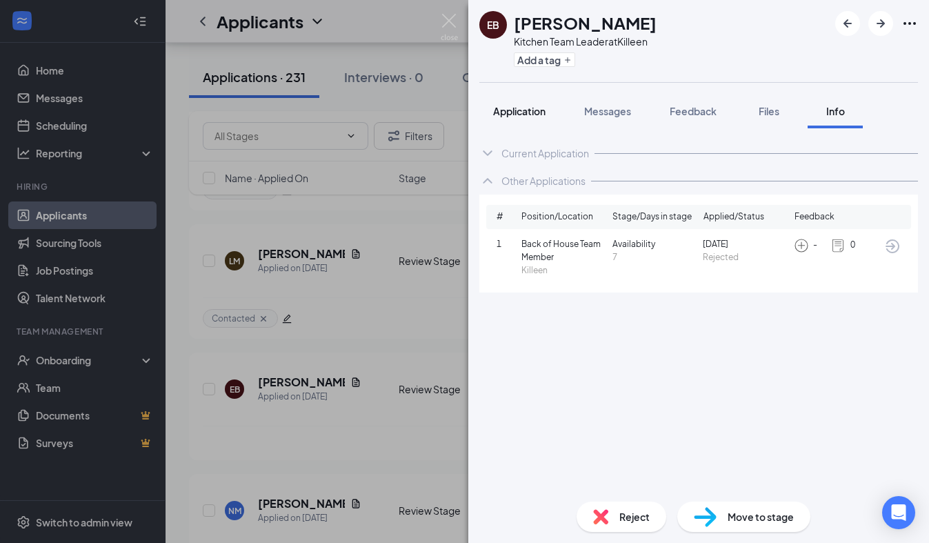
click at [511, 108] on span "Application" at bounding box center [519, 111] width 52 height 12
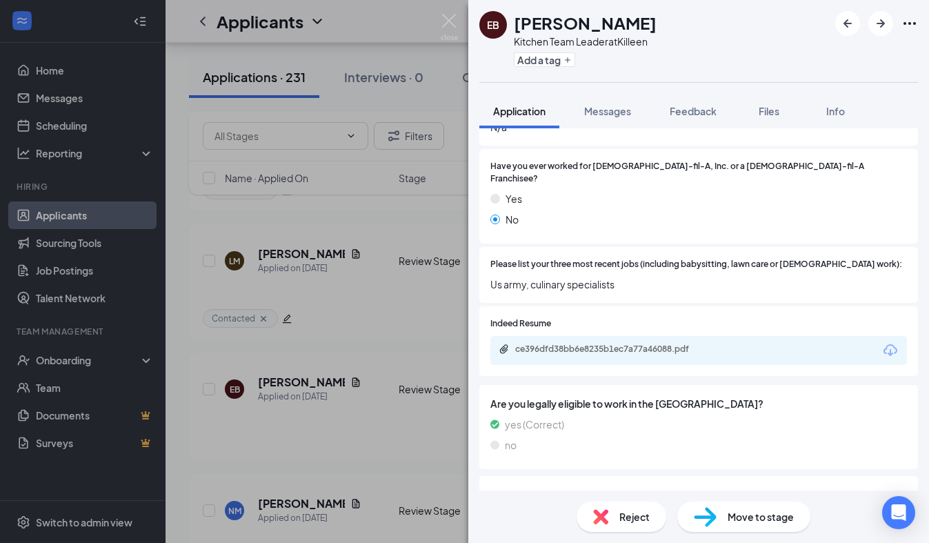
scroll to position [582, 0]
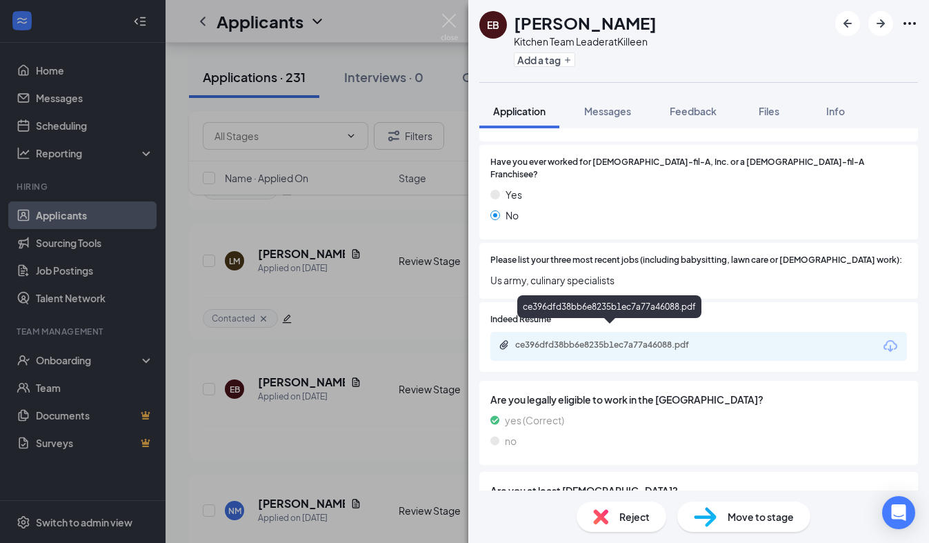
click at [580, 339] on div "ce396dfd38bb6e8235b1ec7a77a46088.pdf" at bounding box center [611, 344] width 193 height 11
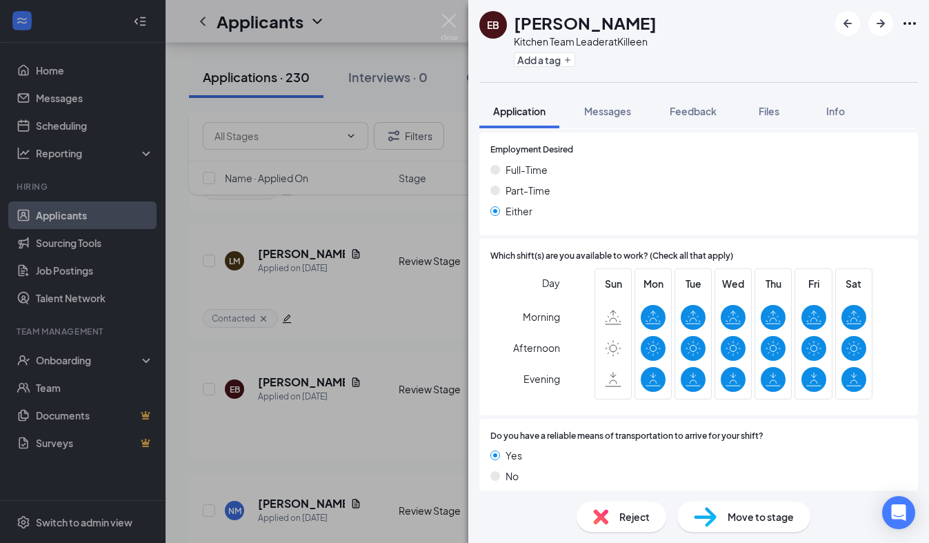
scroll to position [1089, 0]
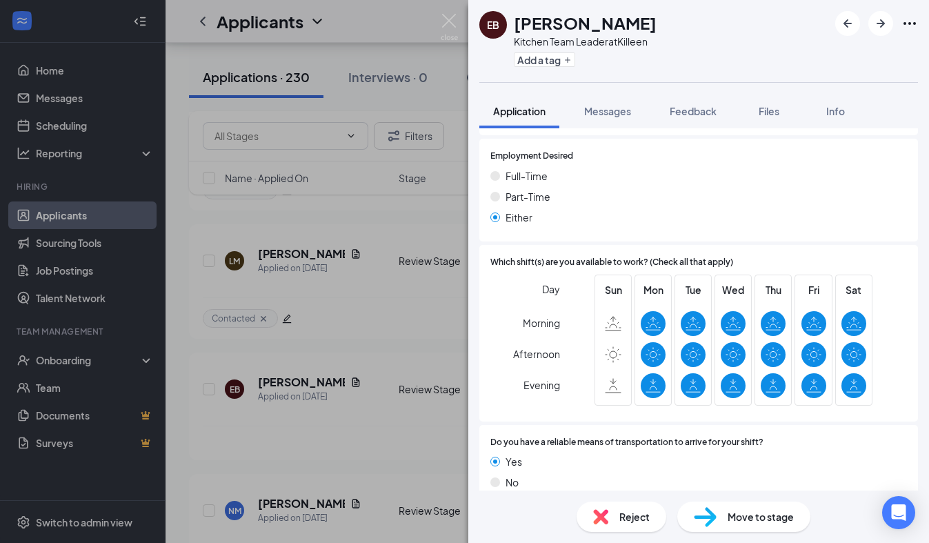
click at [597, 518] on img at bounding box center [600, 516] width 15 height 15
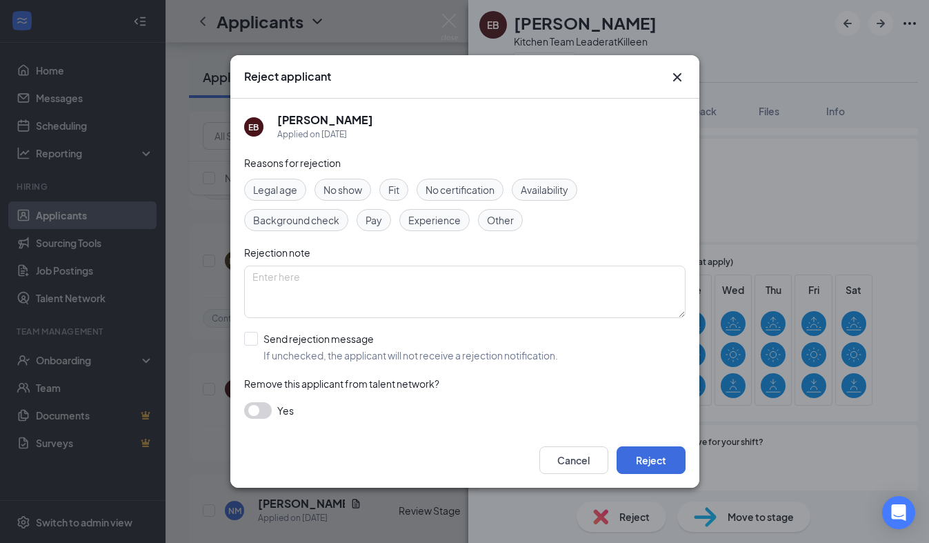
click at [439, 212] on span "Experience" at bounding box center [434, 219] width 52 height 15
click at [250, 341] on input "Send rejection message If unchecked, the applicant will not receive a rejection…" at bounding box center [401, 347] width 314 height 30
checkbox input "true"
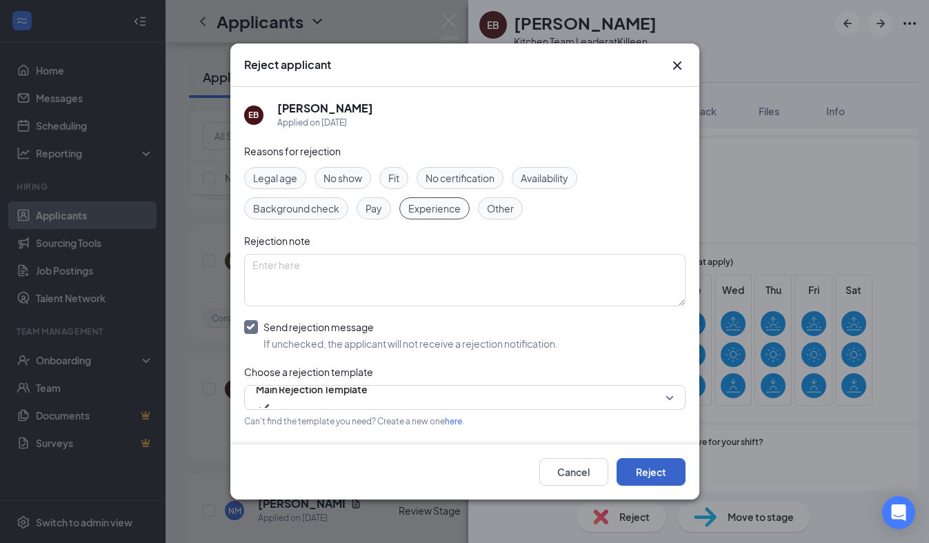
click at [680, 478] on button "Reject" at bounding box center [650, 472] width 69 height 28
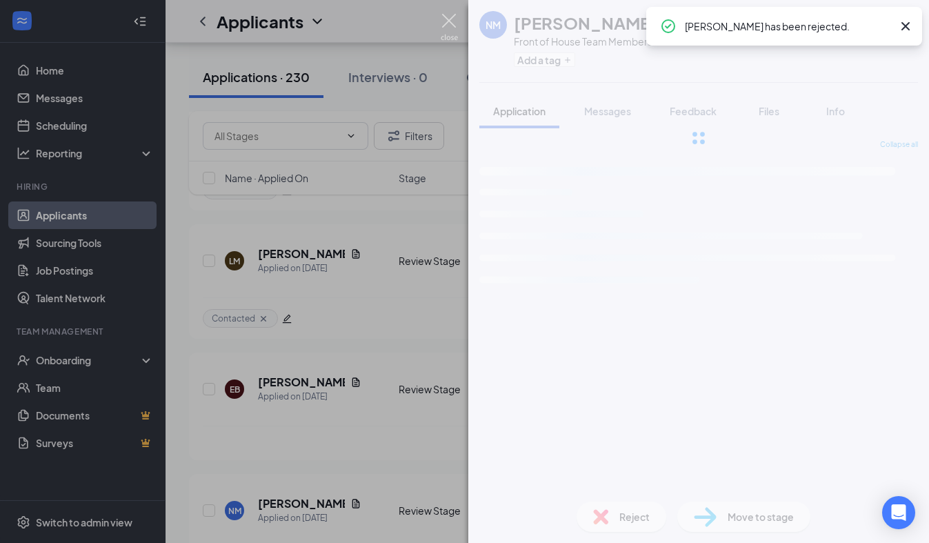
click at [451, 19] on img at bounding box center [448, 27] width 17 height 27
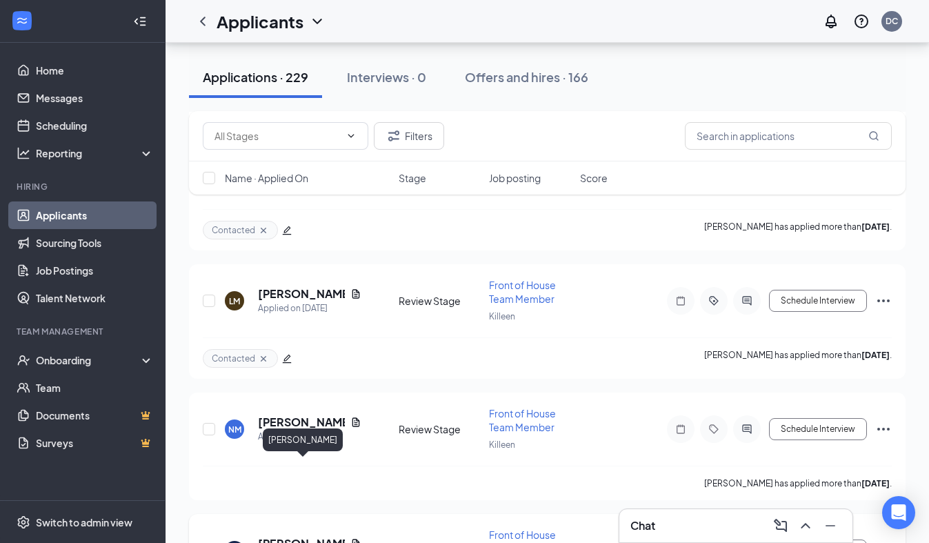
scroll to position [8876, 0]
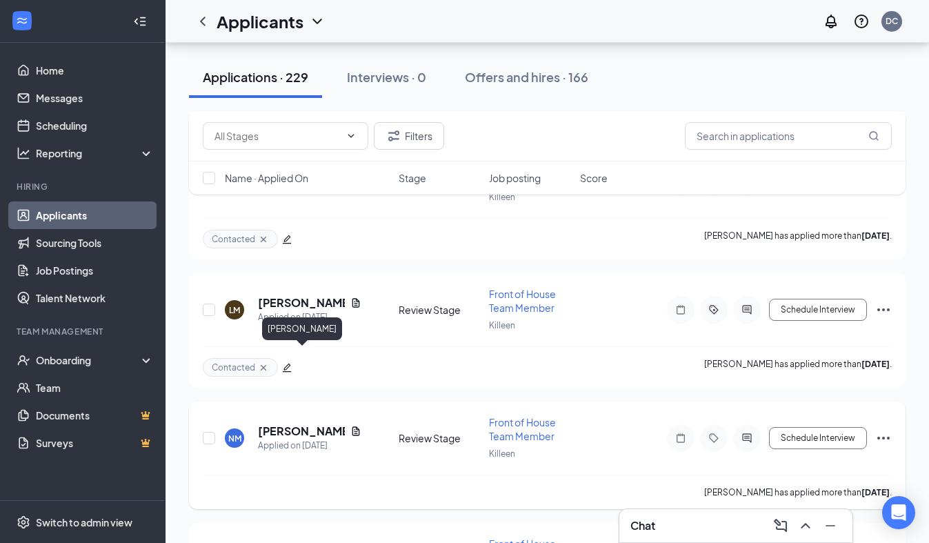
click at [288, 423] on h5 "[PERSON_NAME]" at bounding box center [301, 430] width 87 height 15
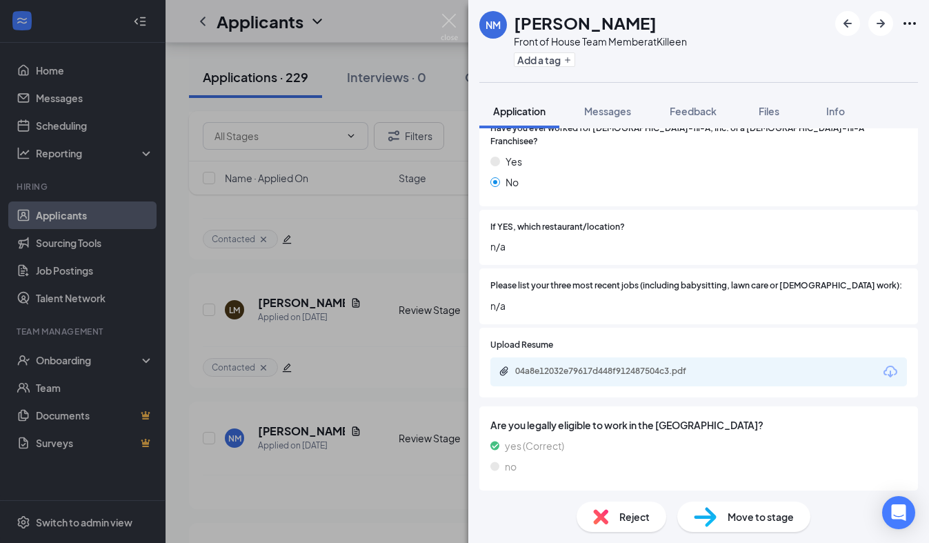
scroll to position [377, 0]
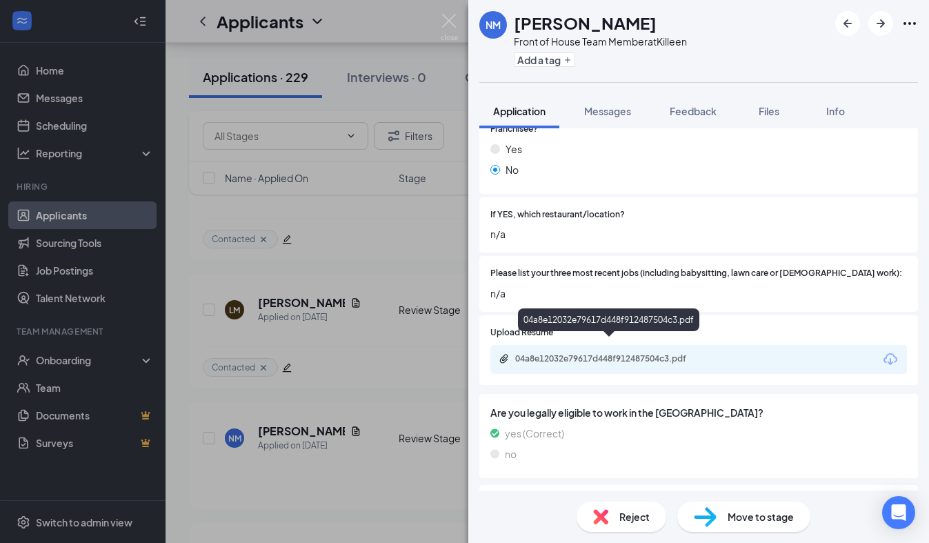
click at [630, 353] on div "04a8e12032e79617d448f912487504c3.pdf" at bounding box center [611, 358] width 193 height 11
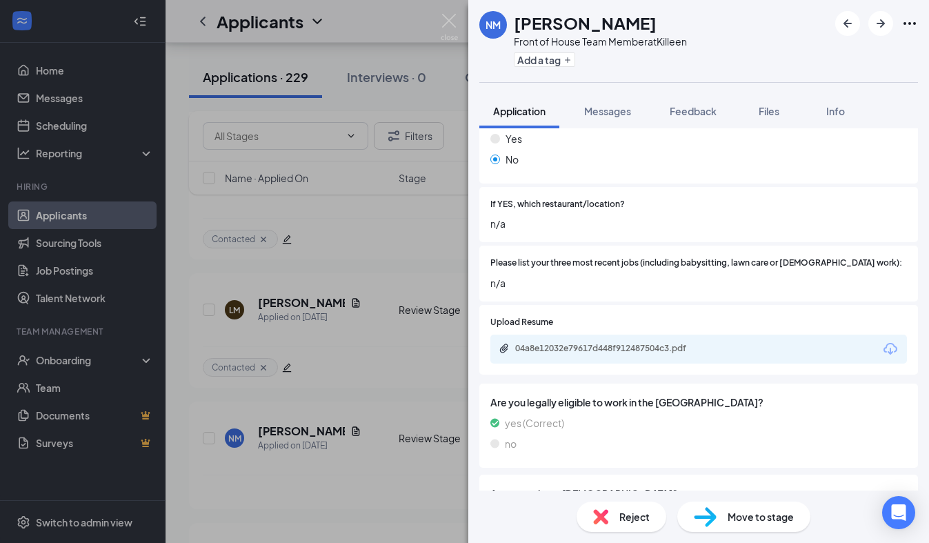
scroll to position [421, 0]
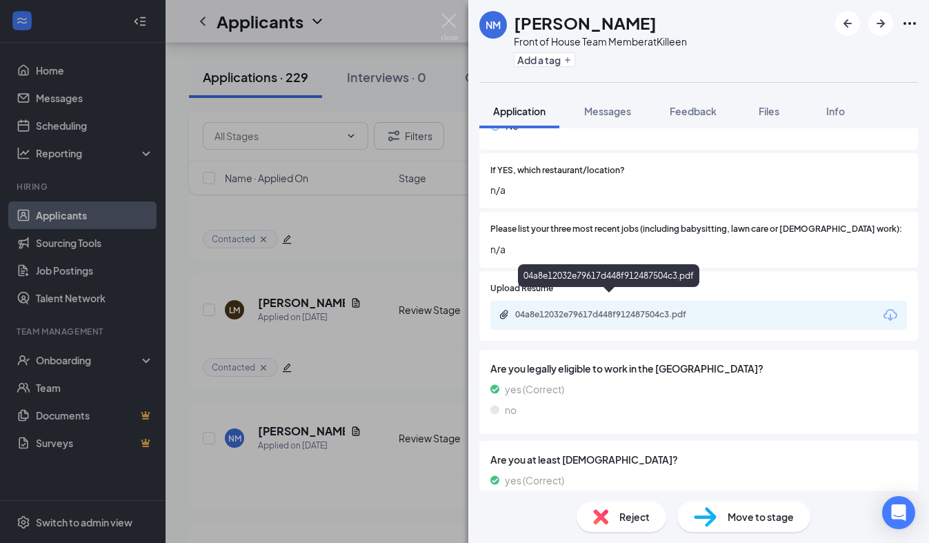
click at [564, 309] on div "04a8e12032e79617d448f912487504c3.pdf" at bounding box center [611, 314] width 193 height 11
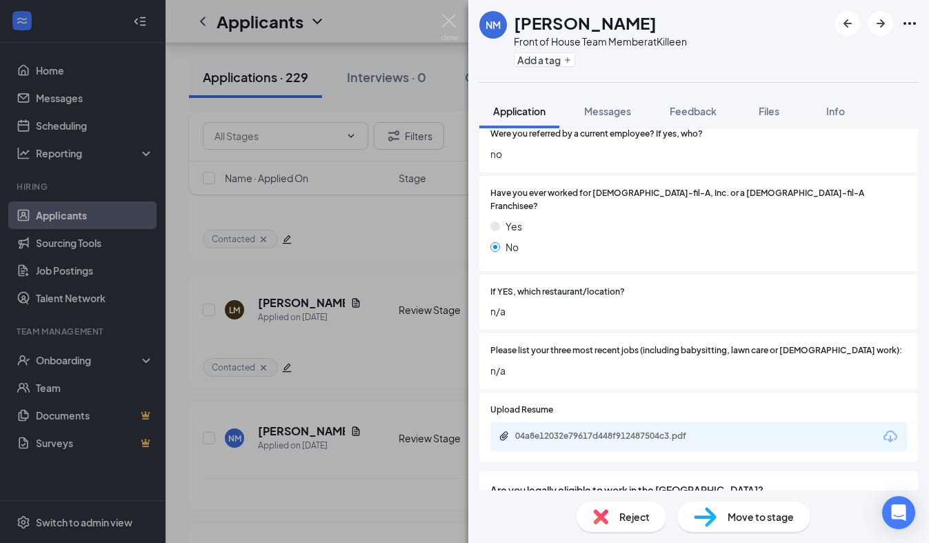
scroll to position [307, 0]
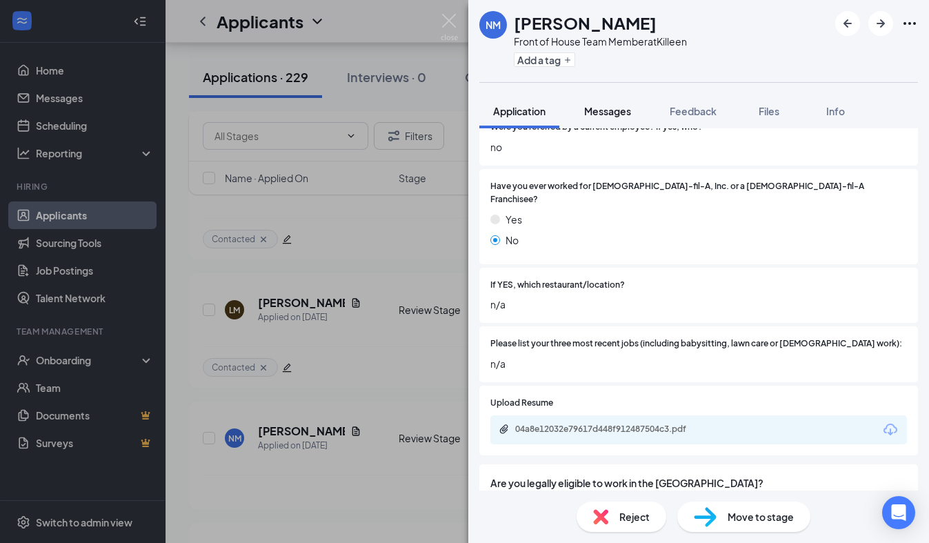
click at [602, 115] on span "Messages" at bounding box center [607, 111] width 47 height 12
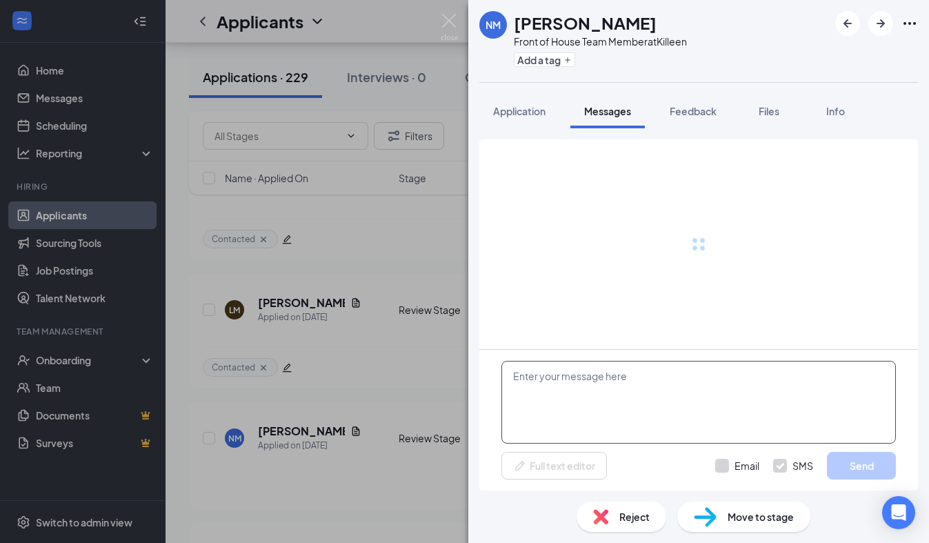
click at [537, 403] on textarea at bounding box center [698, 402] width 394 height 83
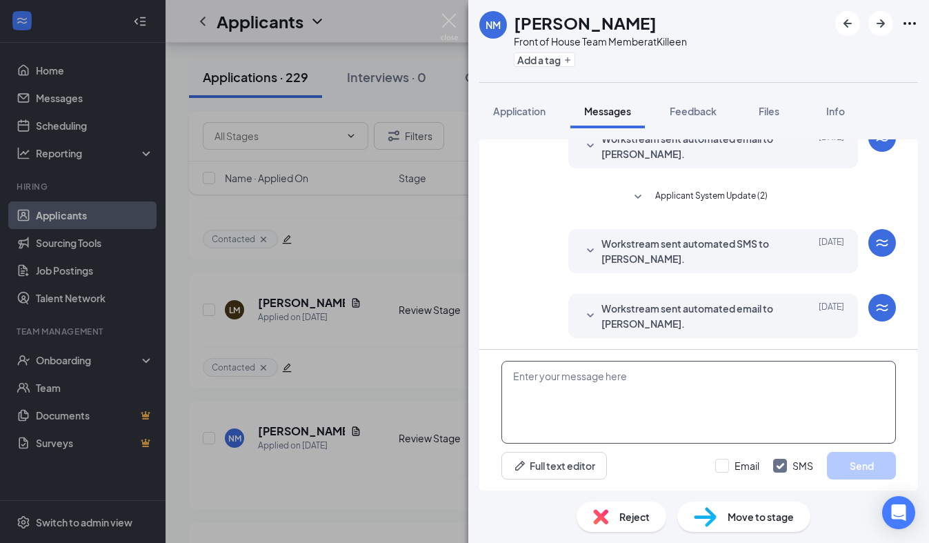
scroll to position [194, 0]
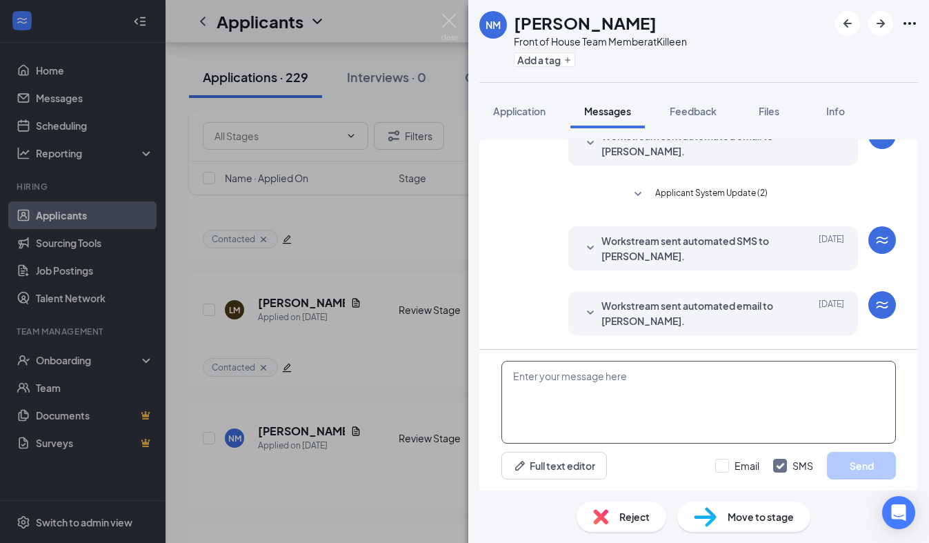
paste textarea "We received your application, thank you for your interest in joining our [DEMOG…"
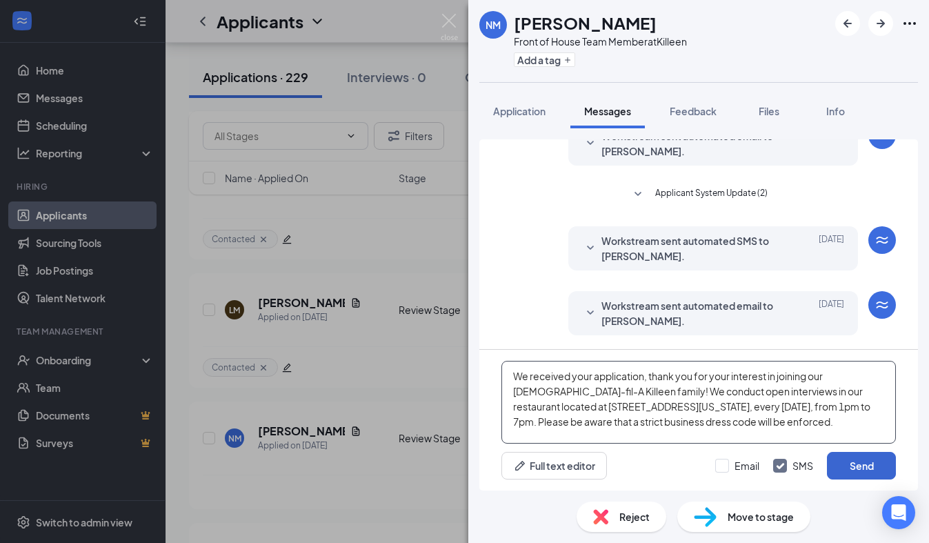
type textarea "We received your application, thank you for your interest in joining our [DEMOG…"
click at [846, 469] on button "Send" at bounding box center [861, 466] width 69 height 28
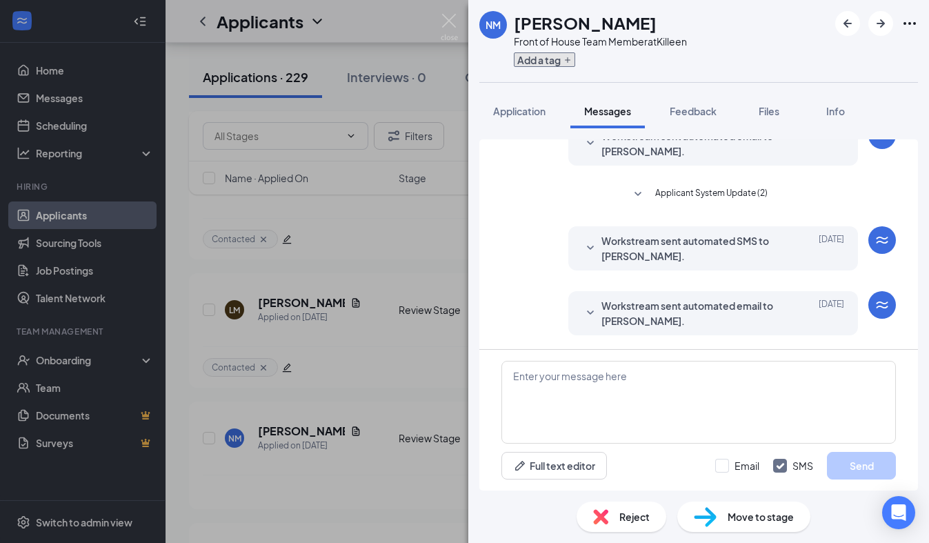
click at [546, 63] on button "Add a tag" at bounding box center [544, 59] width 61 height 14
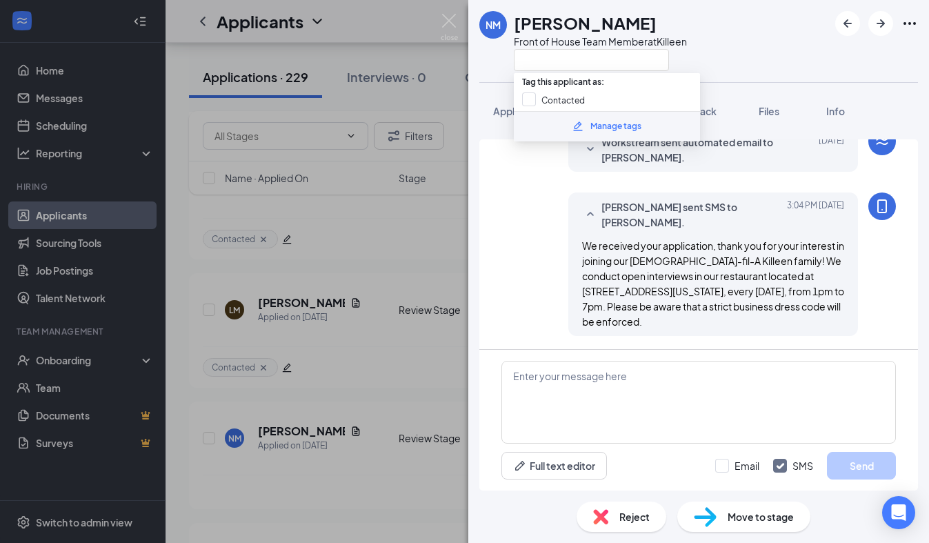
scroll to position [358, 0]
click at [528, 99] on input "Contacted" at bounding box center [553, 99] width 63 height 15
checkbox input "true"
click at [494, 69] on div "NM [PERSON_NAME] Front of House Team Member at [GEOGRAPHIC_DATA]" at bounding box center [582, 41] width 207 height 60
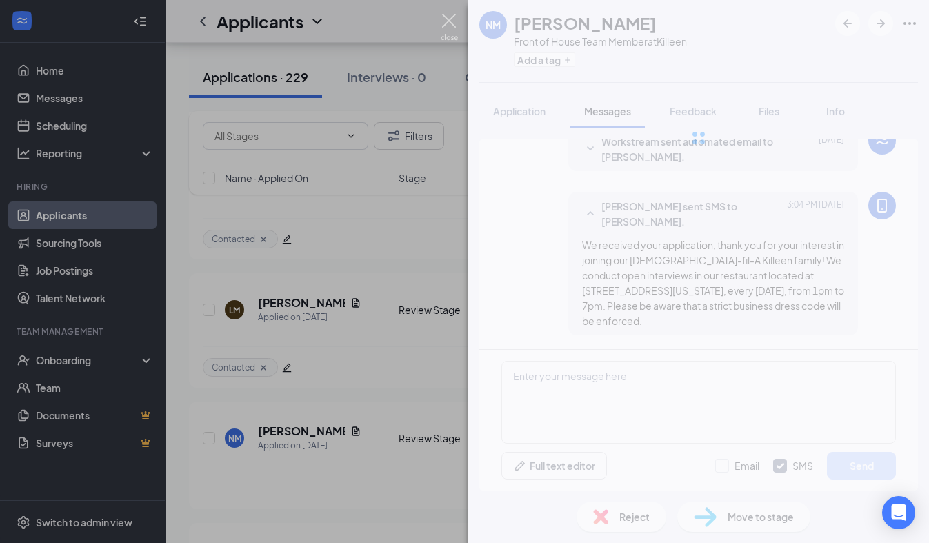
click at [447, 25] on img at bounding box center [448, 27] width 17 height 27
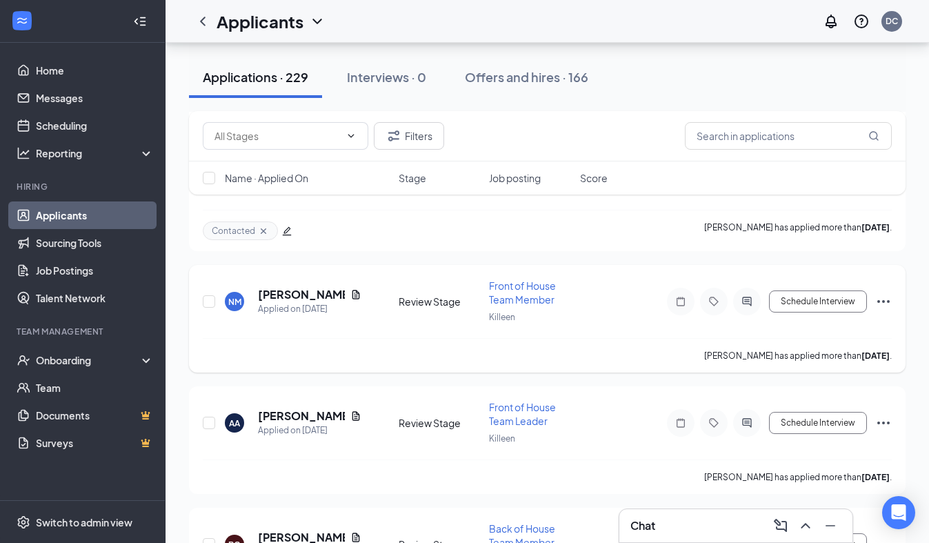
scroll to position [9032, 0]
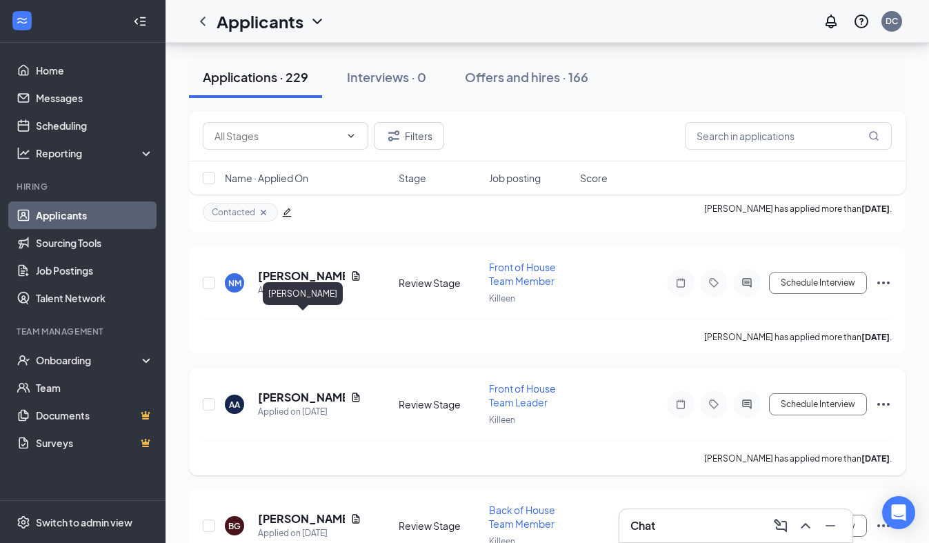
click at [280, 389] on h5 "[PERSON_NAME]" at bounding box center [301, 396] width 87 height 15
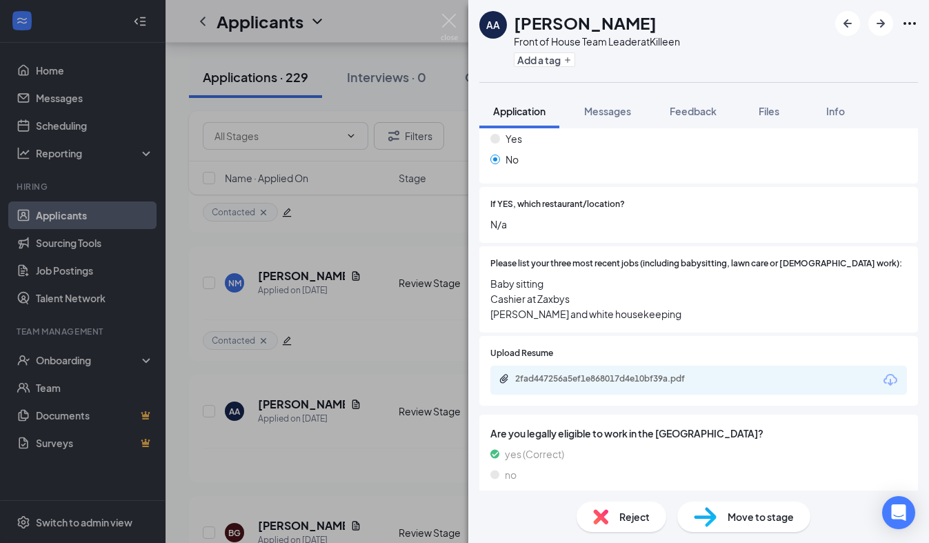
scroll to position [612, 0]
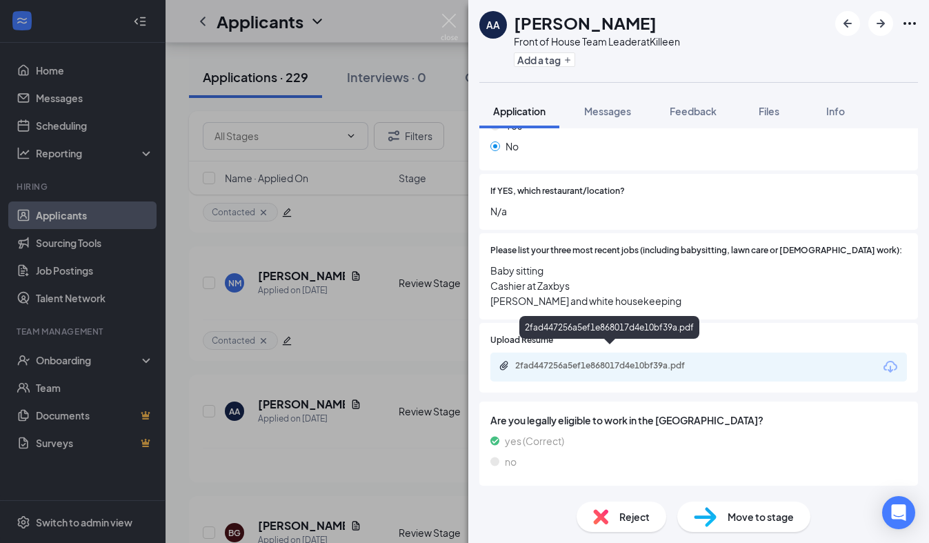
click at [573, 360] on div "2fad447256a5ef1e868017d4e10bf39a.pdf" at bounding box center [611, 365] width 193 height 11
click at [587, 514] on div "Reject" at bounding box center [621, 516] width 90 height 30
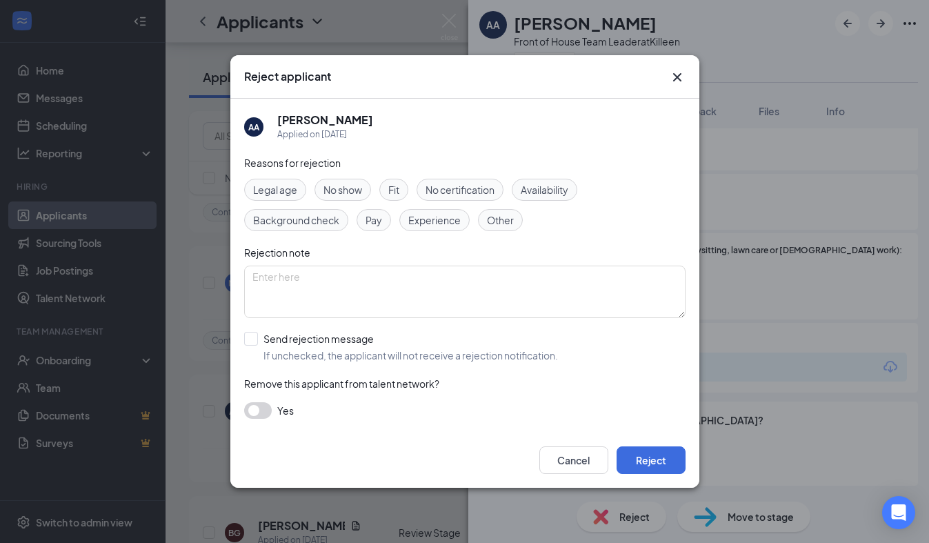
click at [458, 225] on span "Experience" at bounding box center [434, 219] width 52 height 15
click at [323, 333] on input "Send rejection message If unchecked, the applicant will not receive a rejection…" at bounding box center [401, 347] width 314 height 30
checkbox input "true"
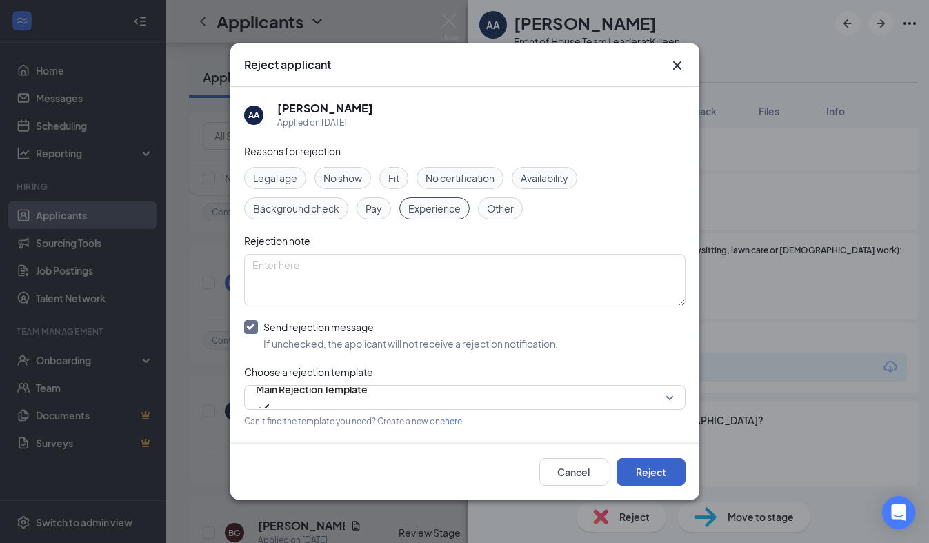
click at [649, 474] on button "Reject" at bounding box center [650, 472] width 69 height 28
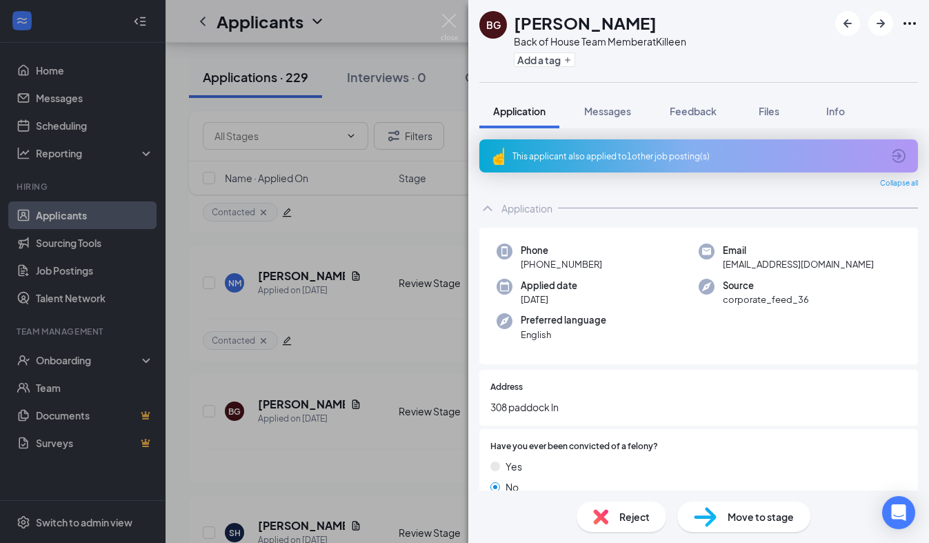
click at [593, 168] on div "This applicant also applied to 1 other job posting(s)" at bounding box center [698, 155] width 438 height 33
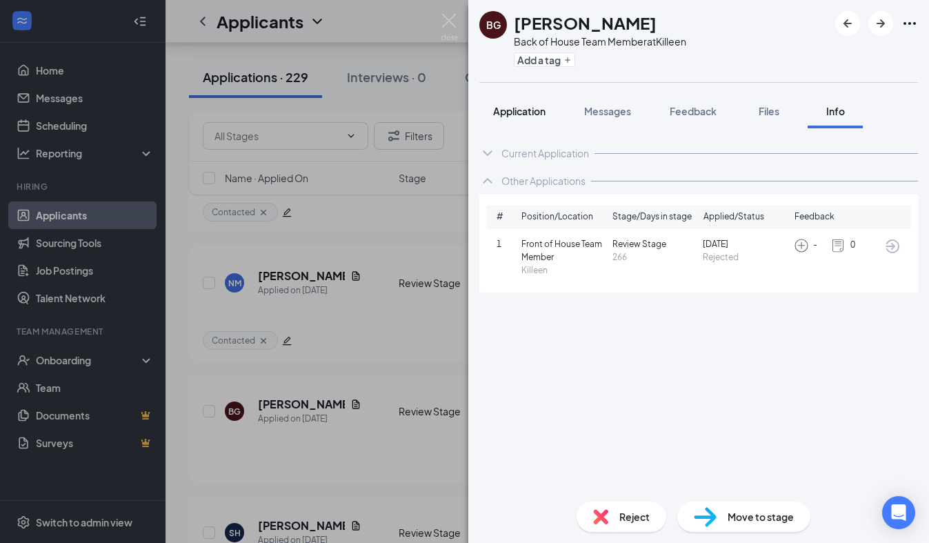
click at [529, 117] on div "Application" at bounding box center [519, 111] width 52 height 14
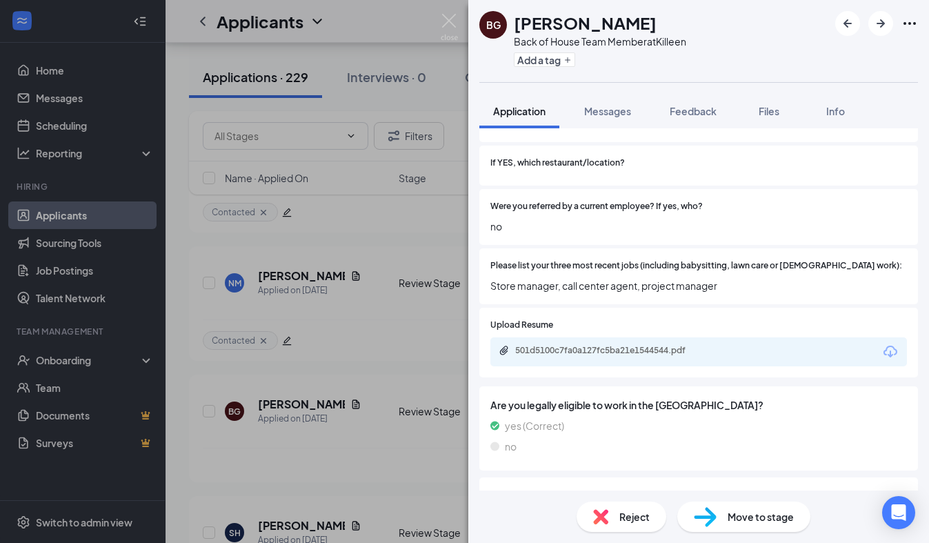
scroll to position [454, 0]
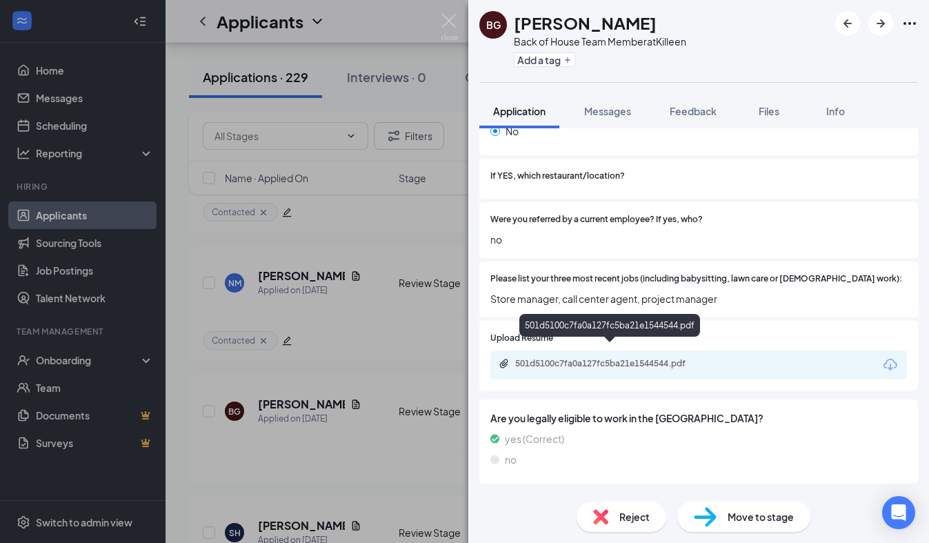
click at [636, 358] on div "501d5100c7fa0a127fc5ba21e1544544.pdf" at bounding box center [611, 363] width 193 height 11
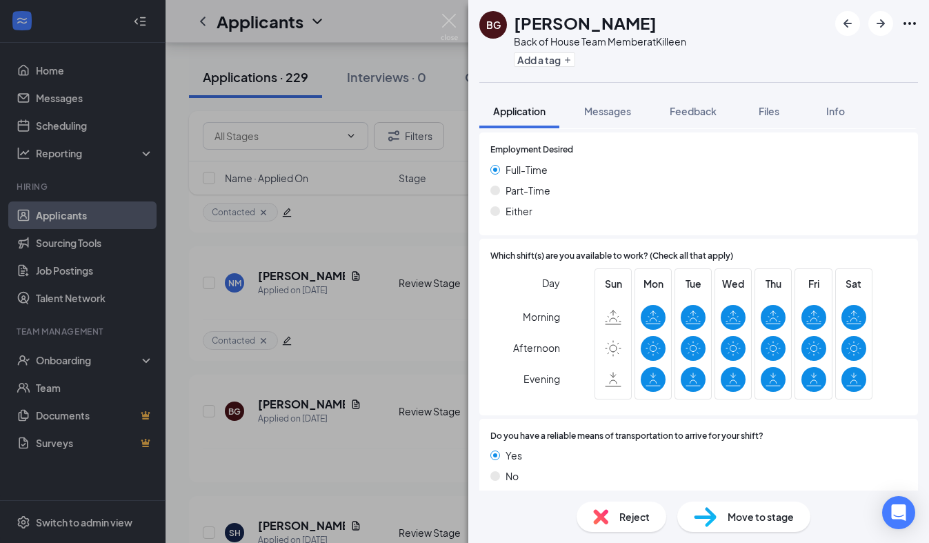
click at [629, 516] on span "Reject" at bounding box center [634, 516] width 30 height 15
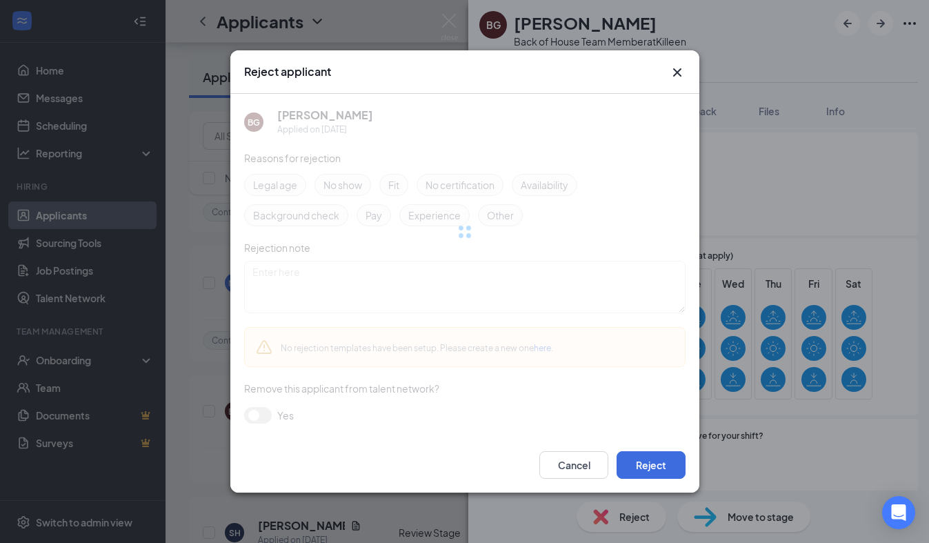
scroll to position [980, 0]
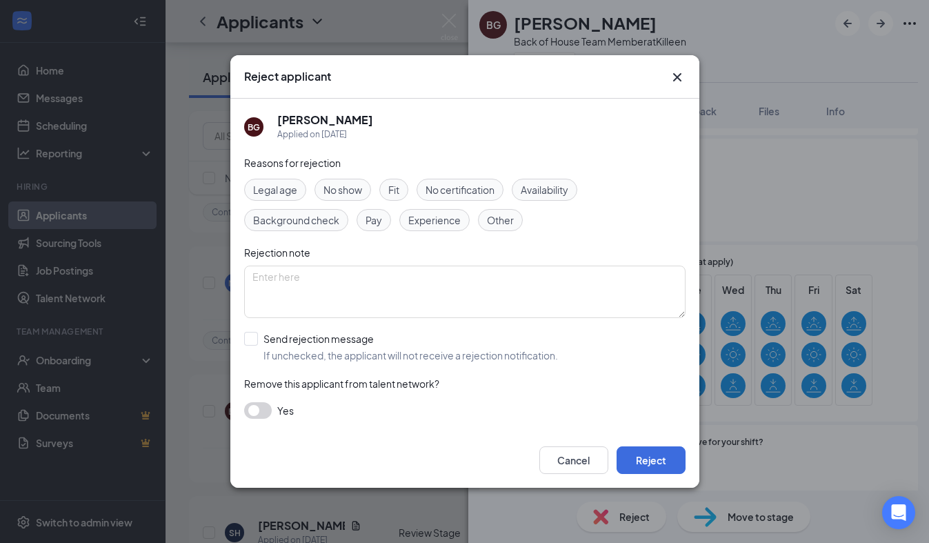
click at [438, 224] on span "Experience" at bounding box center [434, 219] width 52 height 15
click at [273, 343] on input "Send rejection message If unchecked, the applicant will not receive a rejection…" at bounding box center [401, 347] width 314 height 30
checkbox input "true"
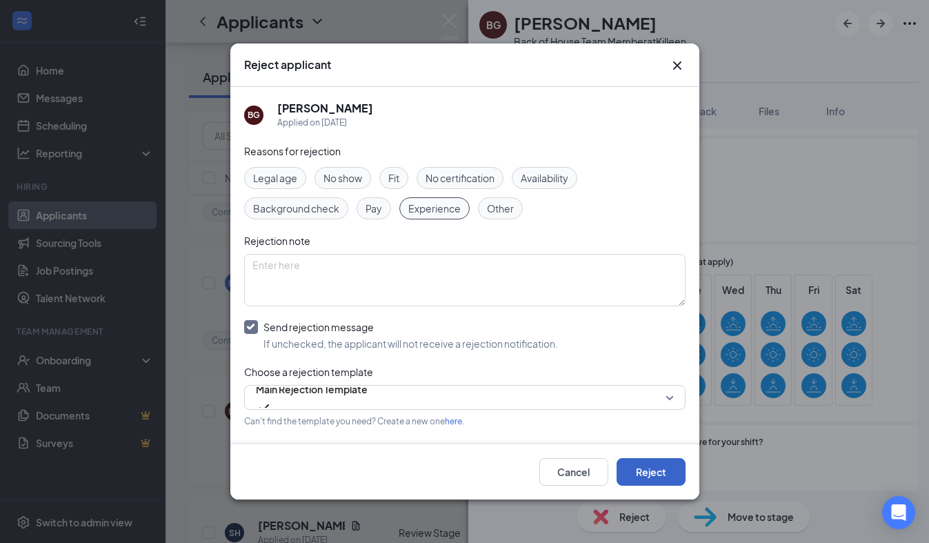
click at [661, 461] on button "Reject" at bounding box center [650, 472] width 69 height 28
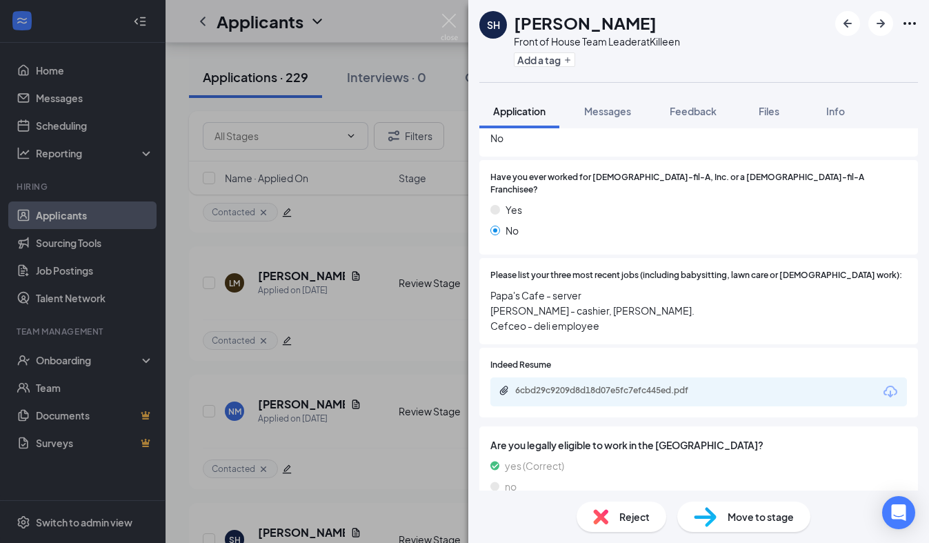
scroll to position [538, 0]
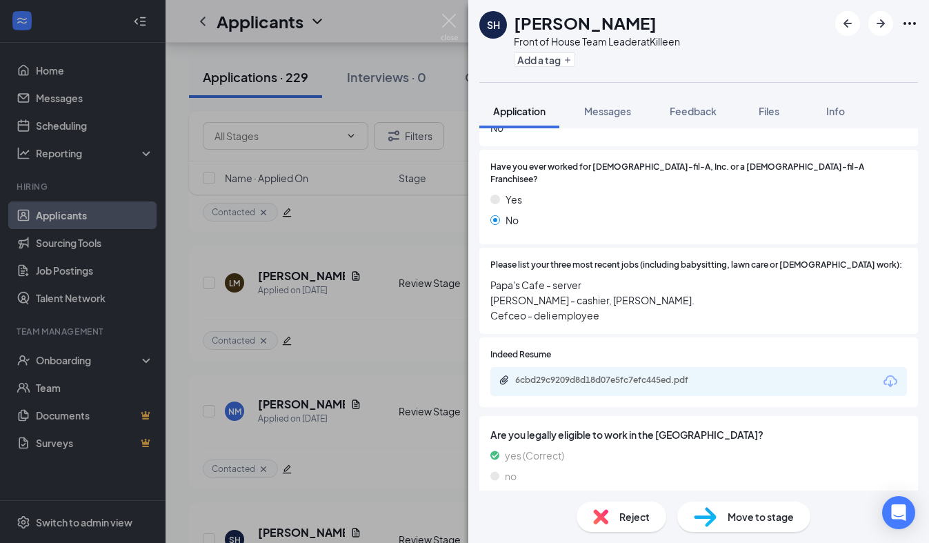
click at [611, 514] on div "Reject" at bounding box center [621, 516] width 90 height 30
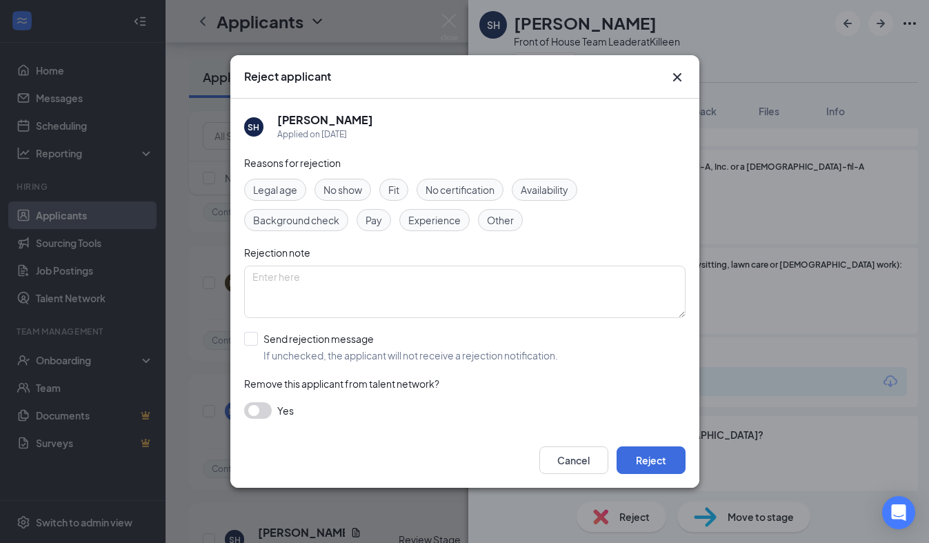
click at [429, 221] on span "Experience" at bounding box center [434, 219] width 52 height 15
click at [532, 194] on span "Availability" at bounding box center [544, 189] width 48 height 15
click at [258, 349] on input "Send rejection message If unchecked, the applicant will not receive a rejection…" at bounding box center [401, 347] width 314 height 30
checkbox input "true"
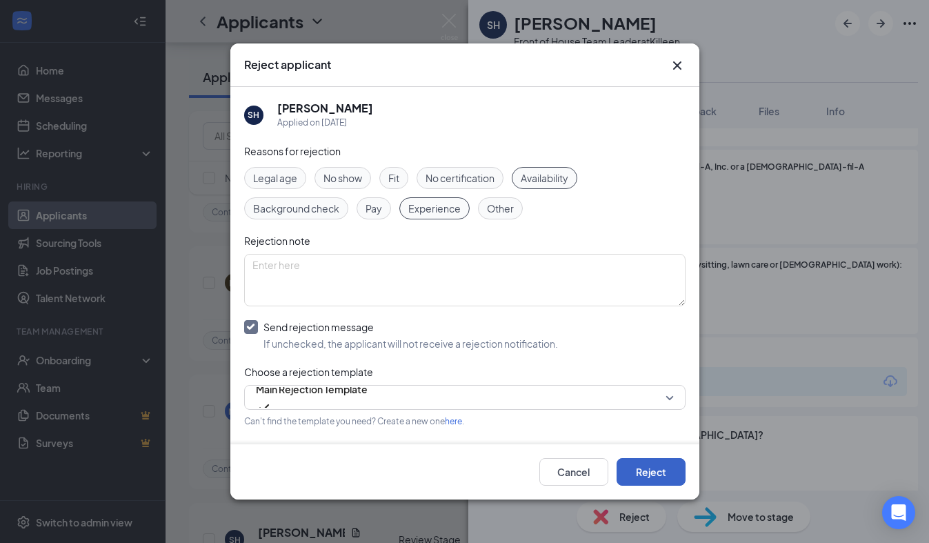
click at [649, 466] on button "Reject" at bounding box center [650, 472] width 69 height 28
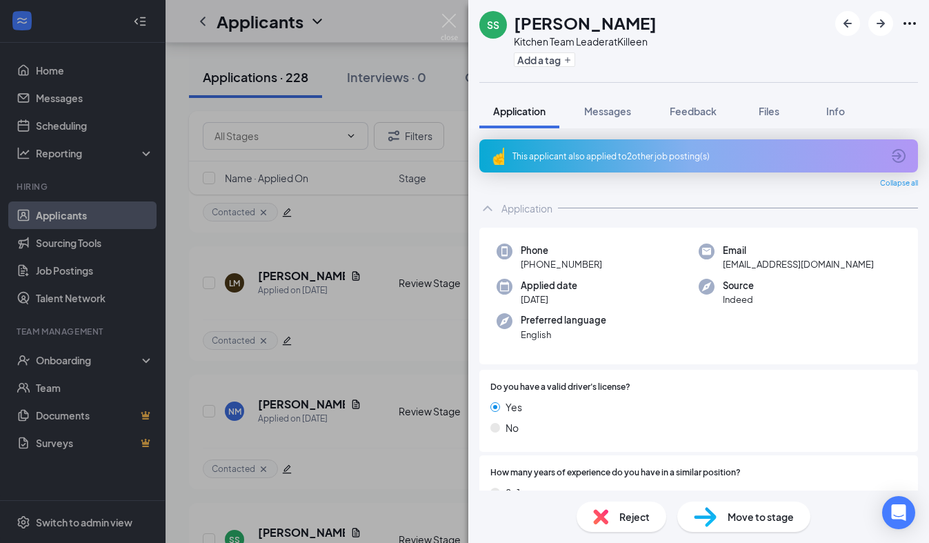
click at [654, 154] on div "This applicant also applied to 2 other job posting(s)" at bounding box center [696, 156] width 369 height 12
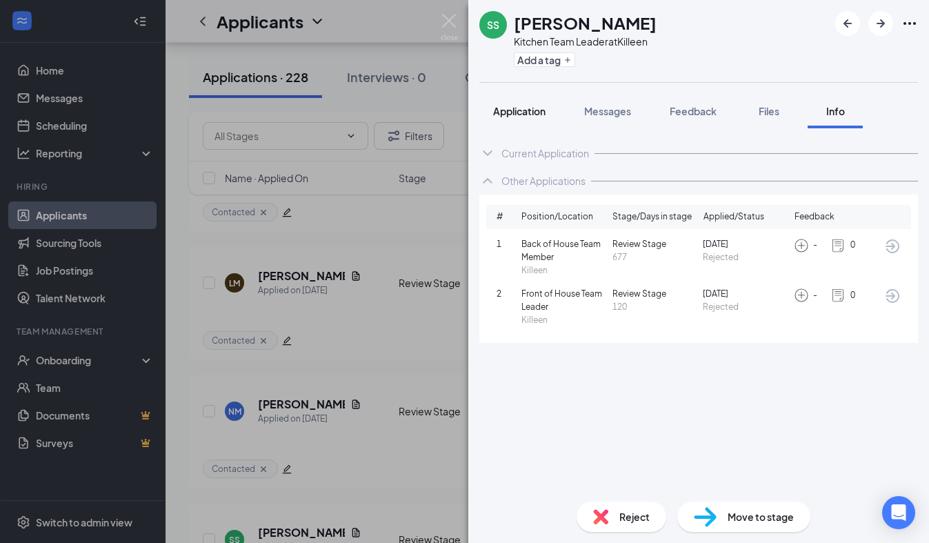
click at [531, 118] on button "Application" at bounding box center [519, 111] width 80 height 34
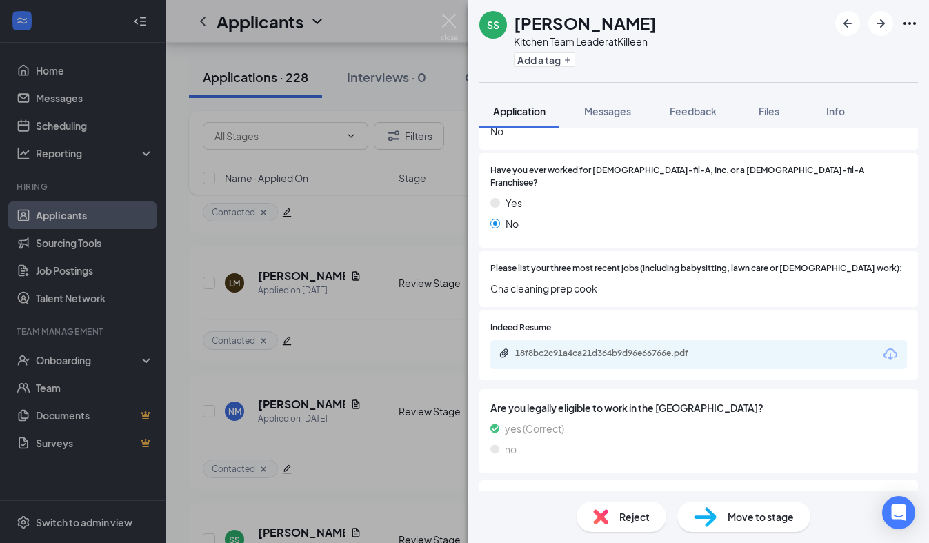
scroll to position [575, 0]
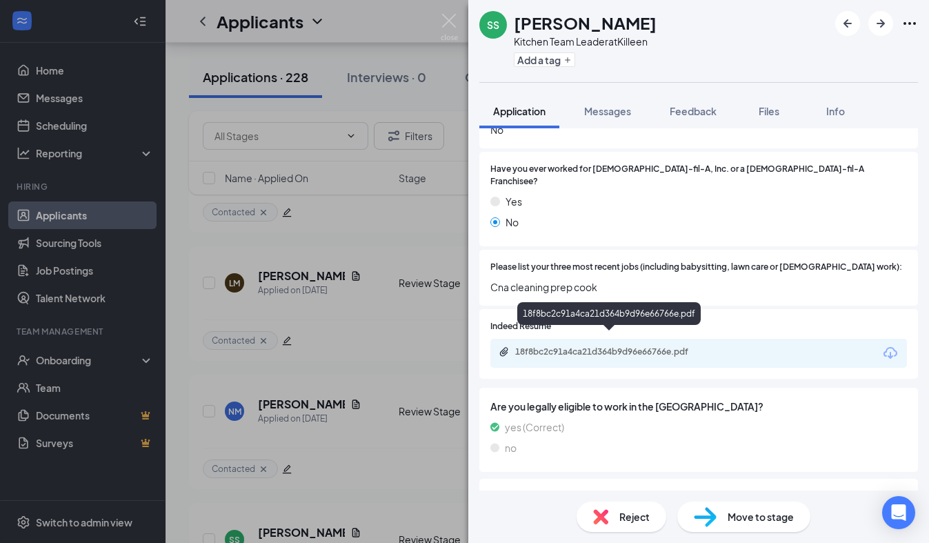
click at [606, 346] on div "18f8bc2c91a4ca21d364b9d96e66766e.pdf" at bounding box center [611, 351] width 193 height 11
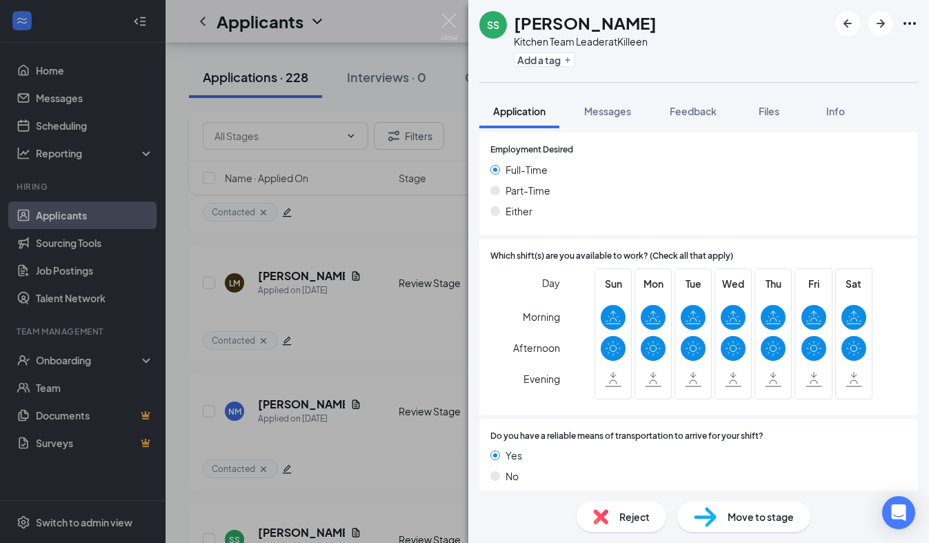
click at [644, 515] on span "Reject" at bounding box center [634, 516] width 30 height 15
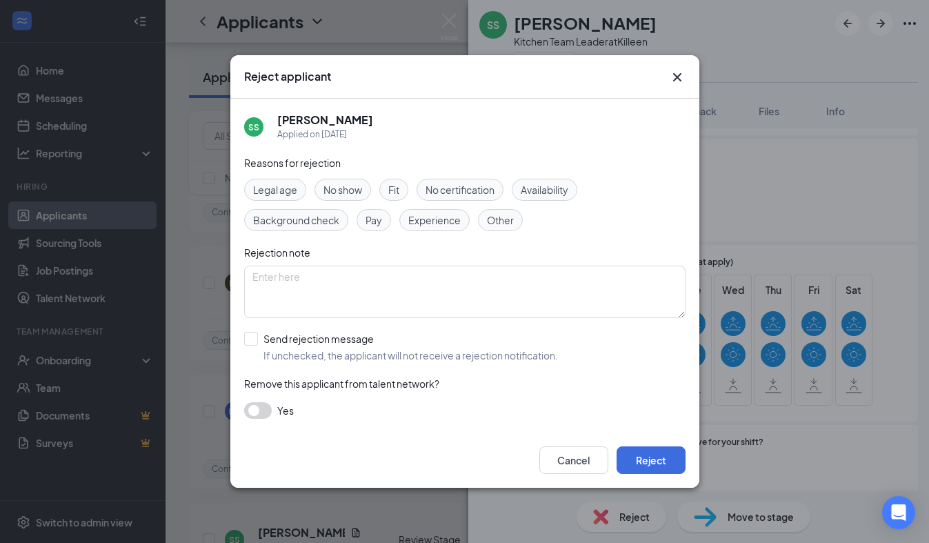
click at [446, 221] on span "Experience" at bounding box center [434, 219] width 52 height 15
click at [549, 191] on span "Availability" at bounding box center [544, 189] width 48 height 15
click at [283, 336] on input "Send rejection message If unchecked, the applicant will not receive a rejection…" at bounding box center [401, 347] width 314 height 30
checkbox input "true"
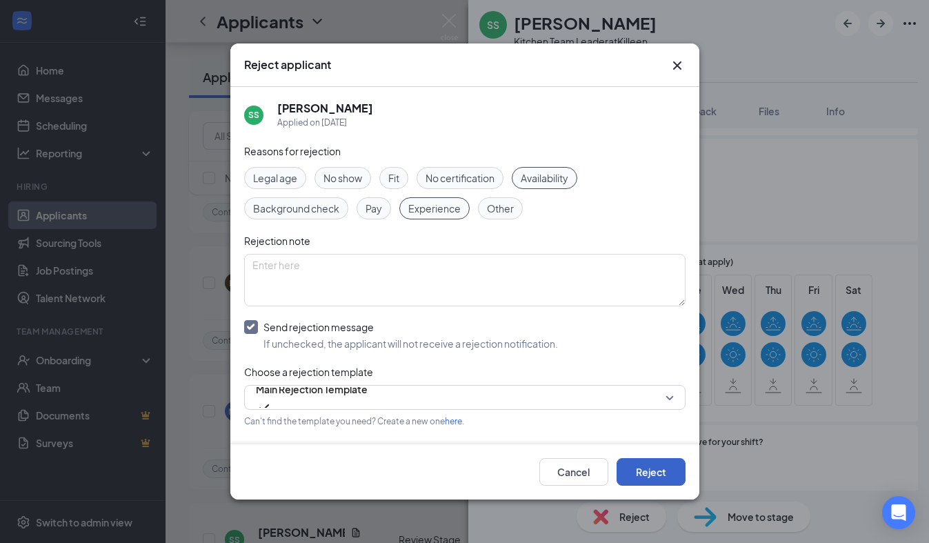
click at [650, 464] on button "Reject" at bounding box center [650, 472] width 69 height 28
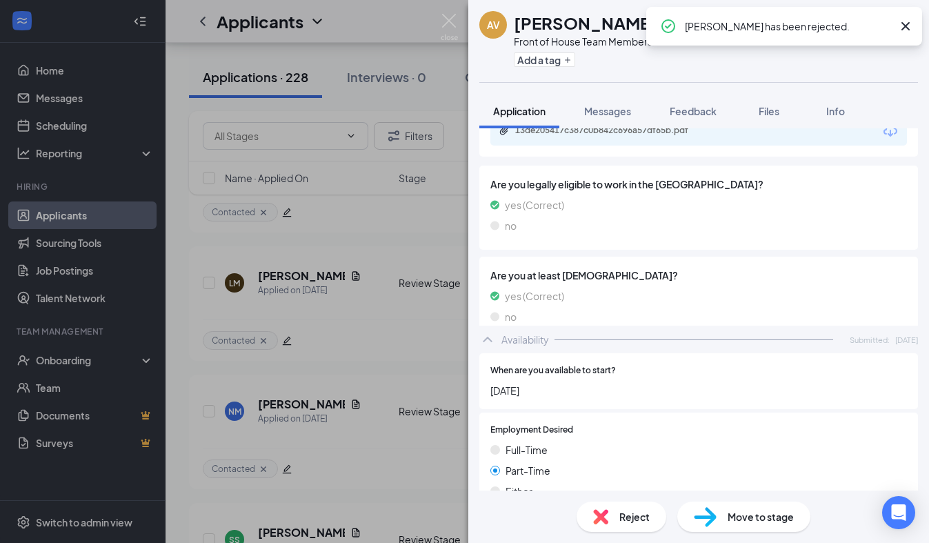
scroll to position [943, 0]
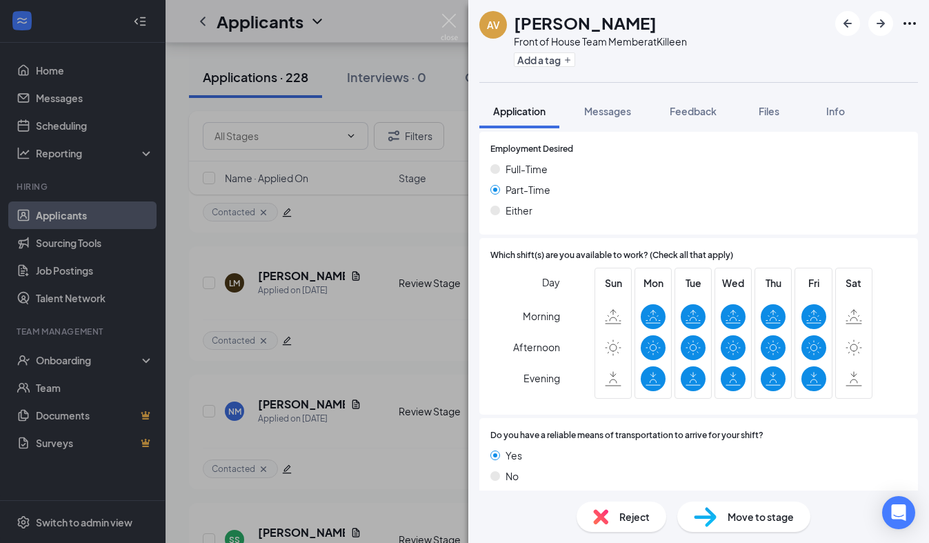
click at [653, 507] on div "Reject" at bounding box center [621, 516] width 90 height 30
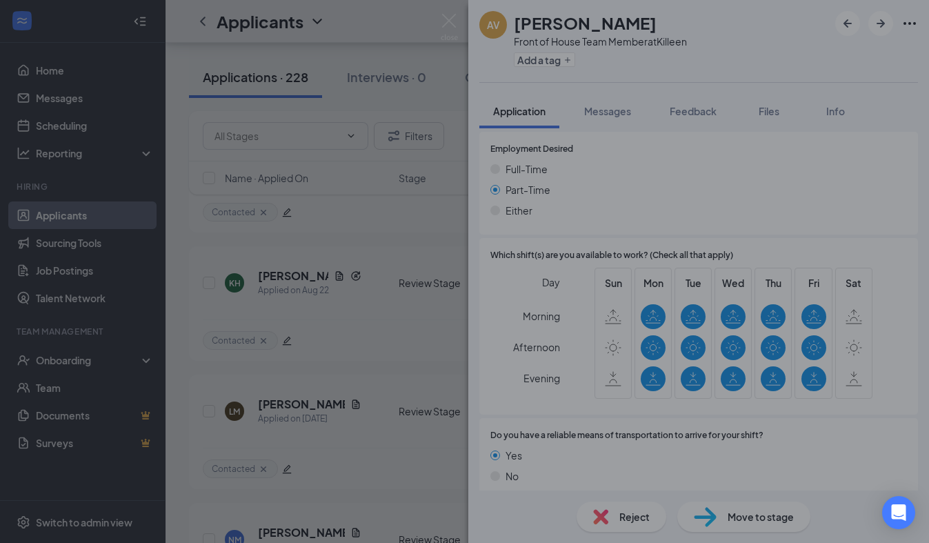
scroll to position [937, 0]
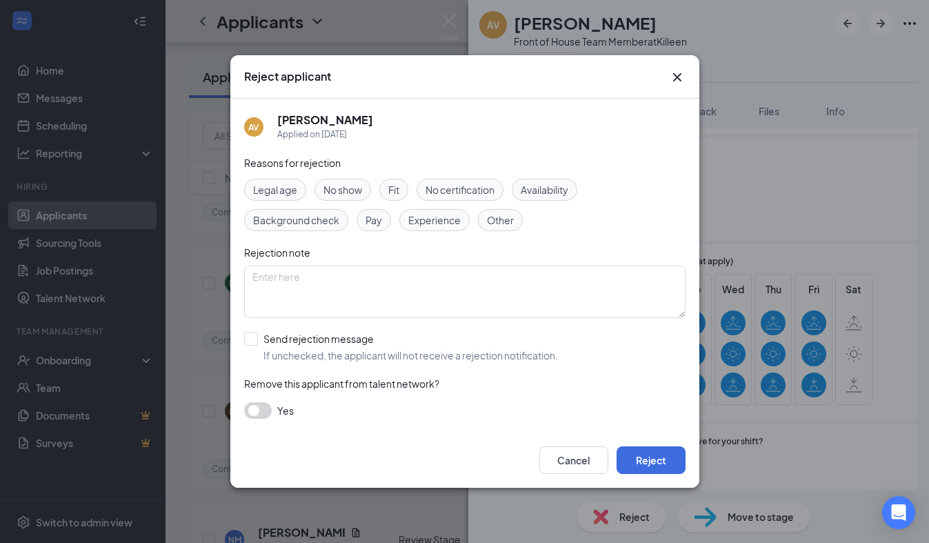
click at [562, 194] on span "Availability" at bounding box center [544, 189] width 48 height 15
click at [250, 342] on input "Send rejection message If unchecked, the applicant will not receive a rejection…" at bounding box center [401, 347] width 314 height 30
checkbox input "true"
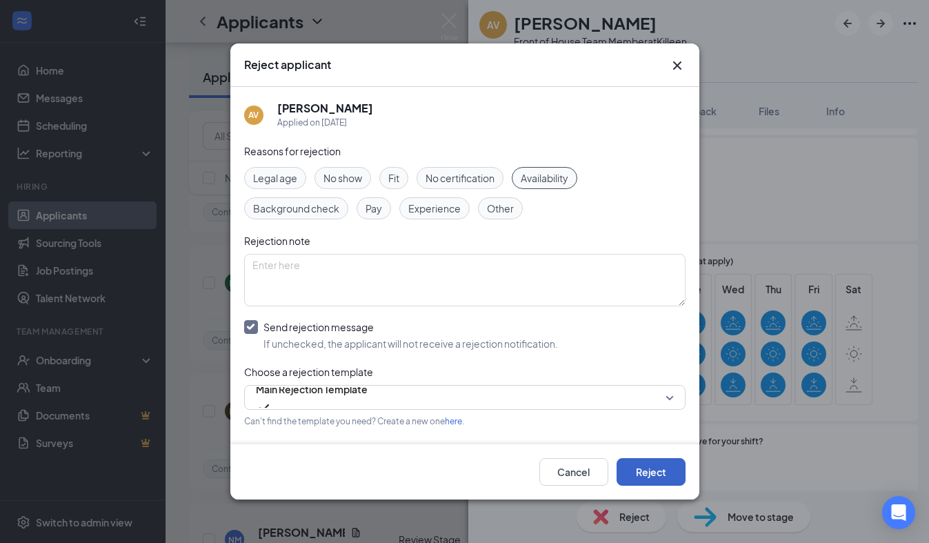
click at [666, 477] on button "Reject" at bounding box center [650, 472] width 69 height 28
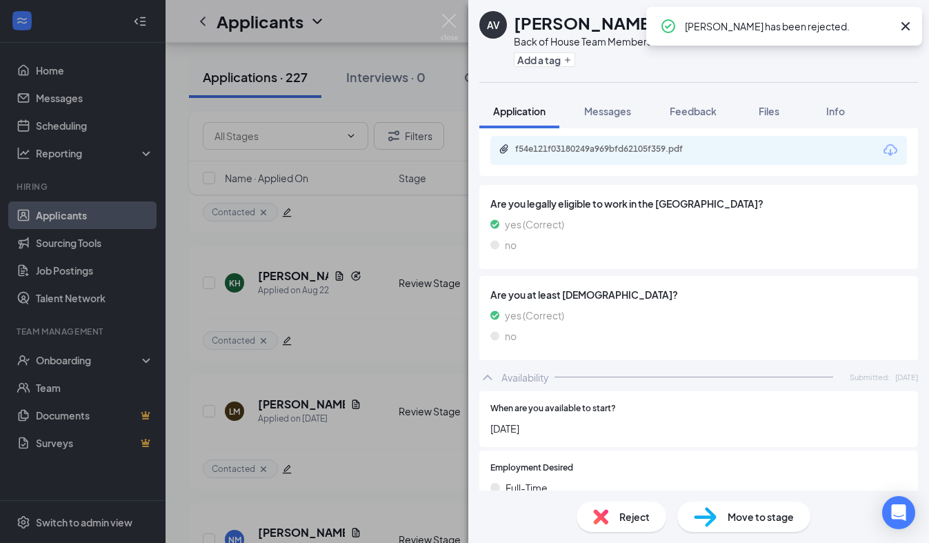
scroll to position [1002, 0]
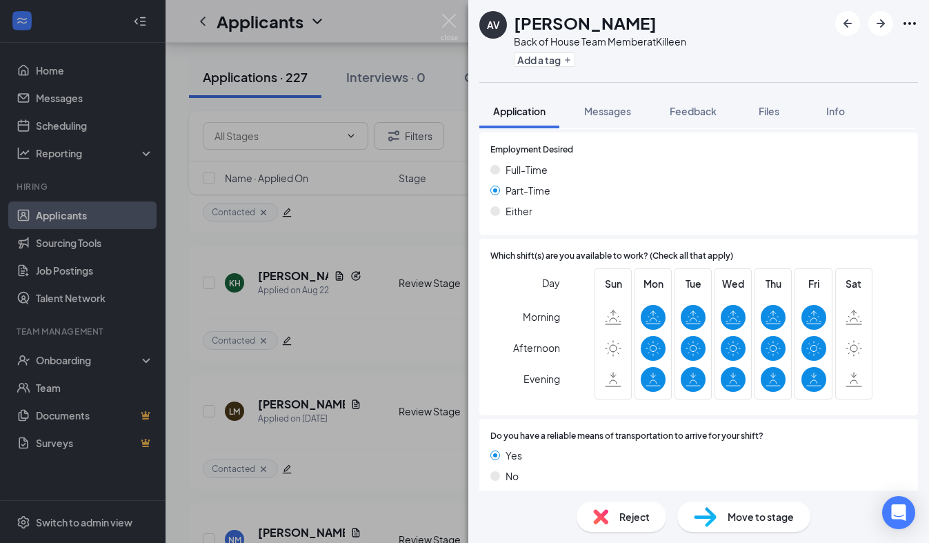
click at [633, 515] on span "Reject" at bounding box center [634, 516] width 30 height 15
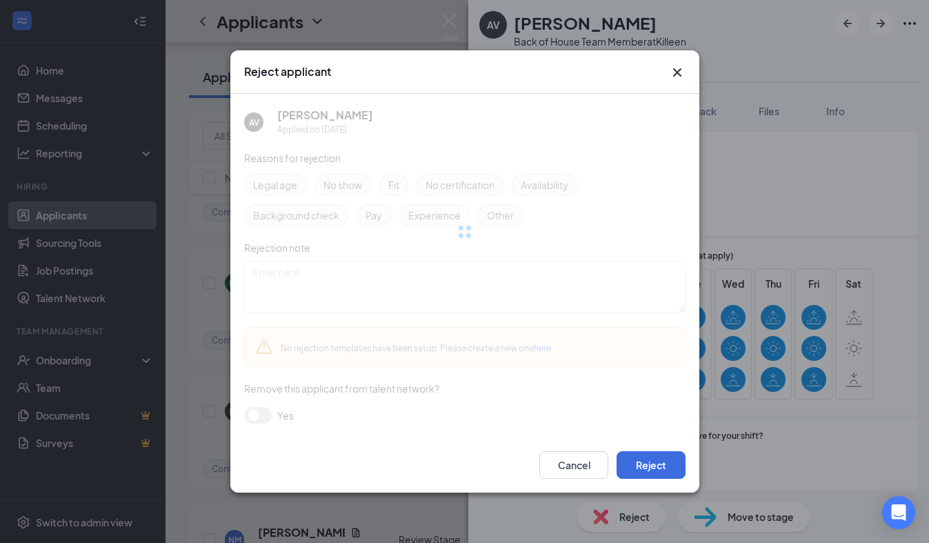
scroll to position [995, 0]
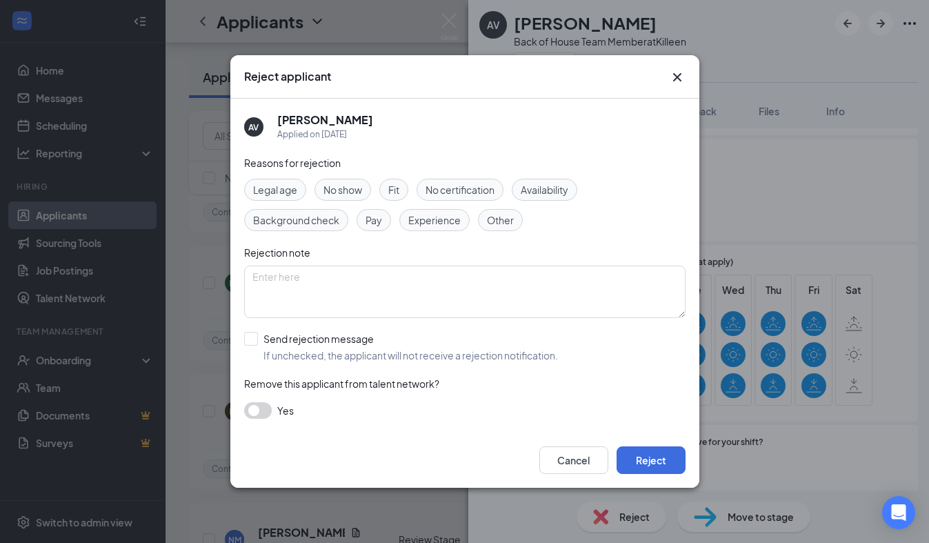
click at [562, 191] on span "Availability" at bounding box center [544, 189] width 48 height 15
click at [299, 343] on input "Send rejection message If unchecked, the applicant will not receive a rejection…" at bounding box center [401, 347] width 314 height 30
checkbox input "true"
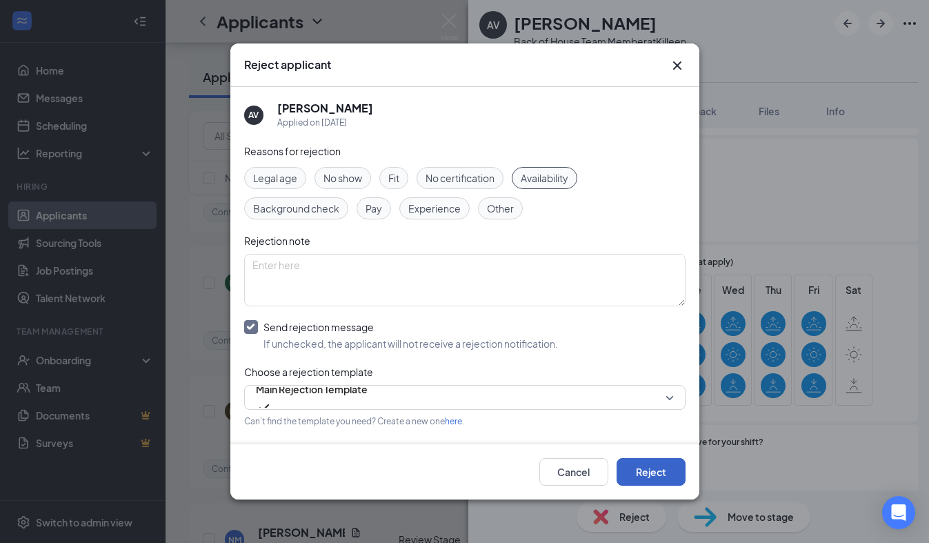
click at [663, 481] on button "Reject" at bounding box center [650, 472] width 69 height 28
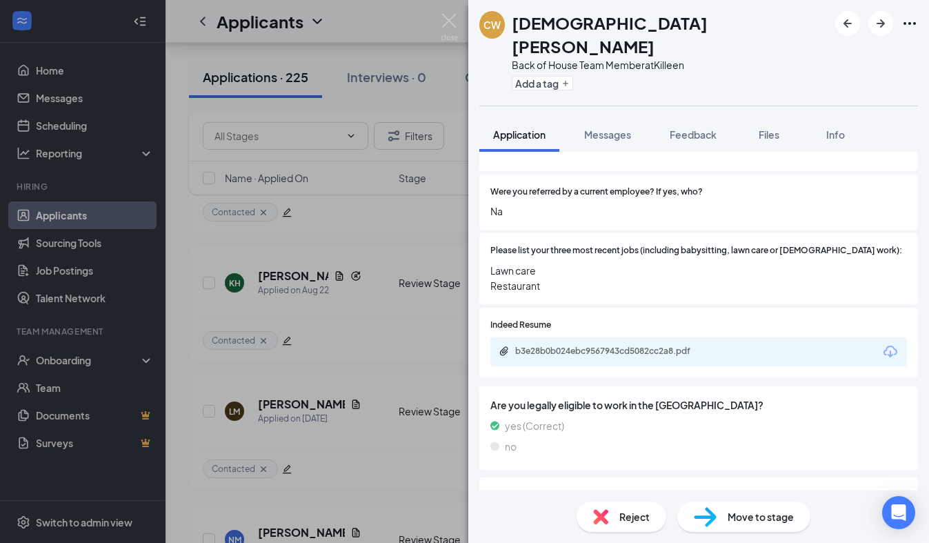
scroll to position [430, 0]
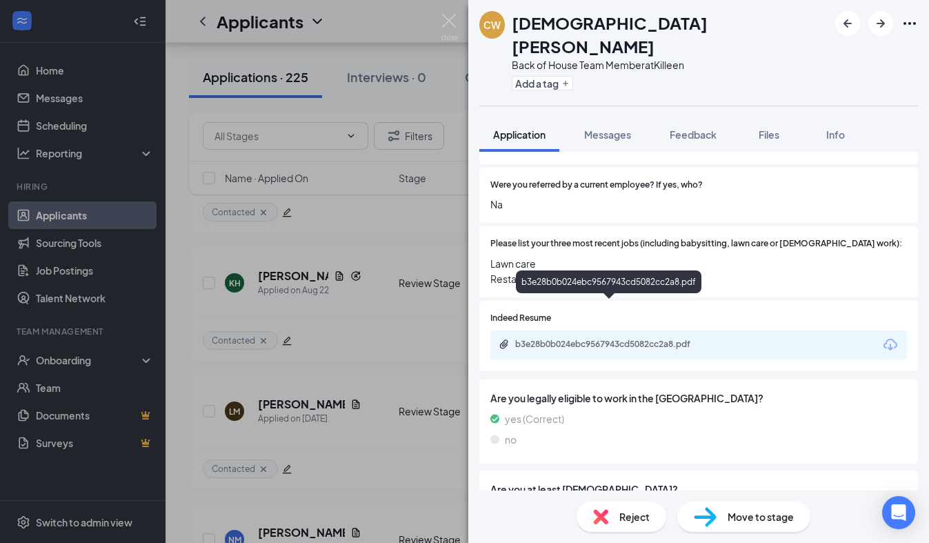
click at [654, 338] on div "b3e28b0b024ebc9567943cd5082cc2a8.pdf" at bounding box center [611, 343] width 193 height 11
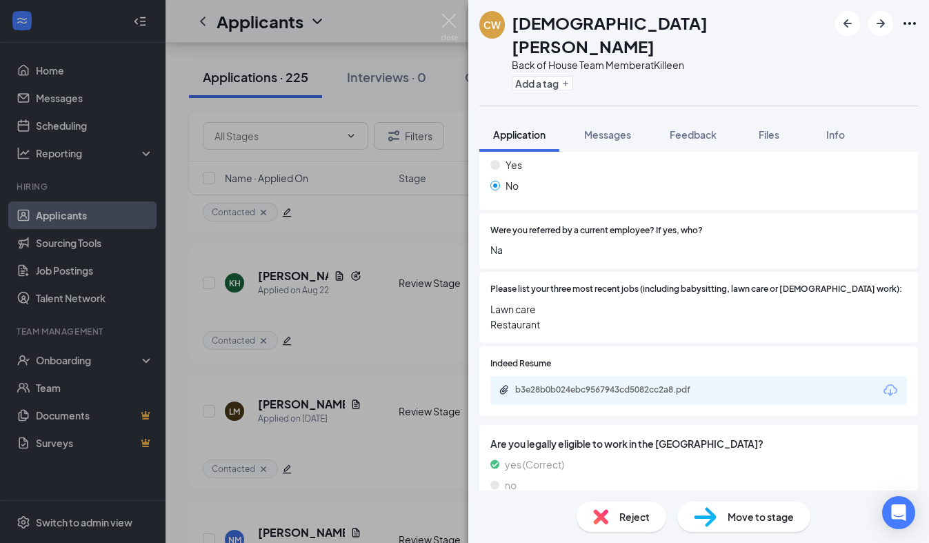
scroll to position [1, 0]
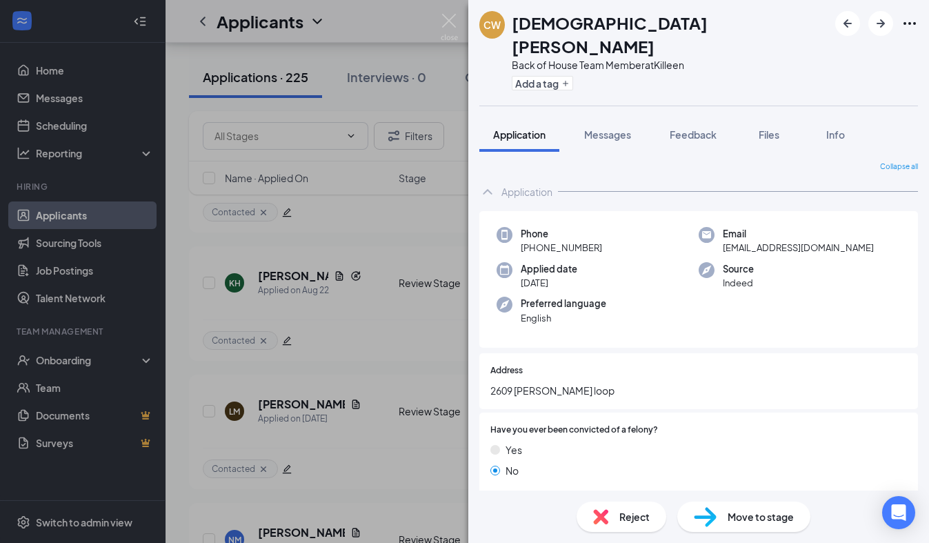
click at [640, 520] on span "Reject" at bounding box center [634, 516] width 30 height 15
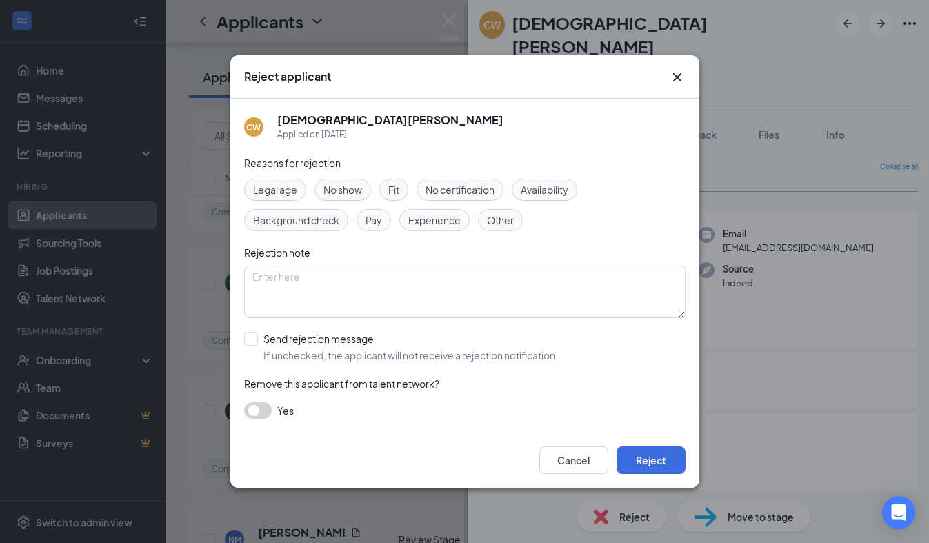
click at [419, 231] on div "Reasons for rejection Legal age No show Fit No certification Availability Backg…" at bounding box center [464, 293] width 441 height 277
click at [429, 207] on div "Legal age No show Fit No certification Availability Background check Pay Experi…" at bounding box center [464, 205] width 441 height 52
click at [427, 222] on span "Experience" at bounding box center [434, 219] width 52 height 15
click at [256, 343] on input "Send rejection message If unchecked, the applicant will not receive a rejection…" at bounding box center [401, 347] width 314 height 30
checkbox input "true"
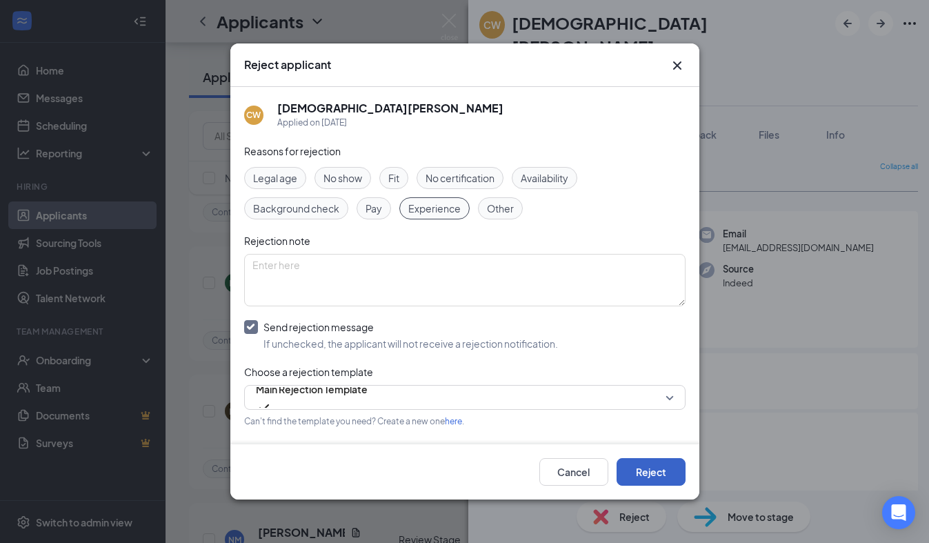
click at [639, 479] on button "Reject" at bounding box center [650, 472] width 69 height 28
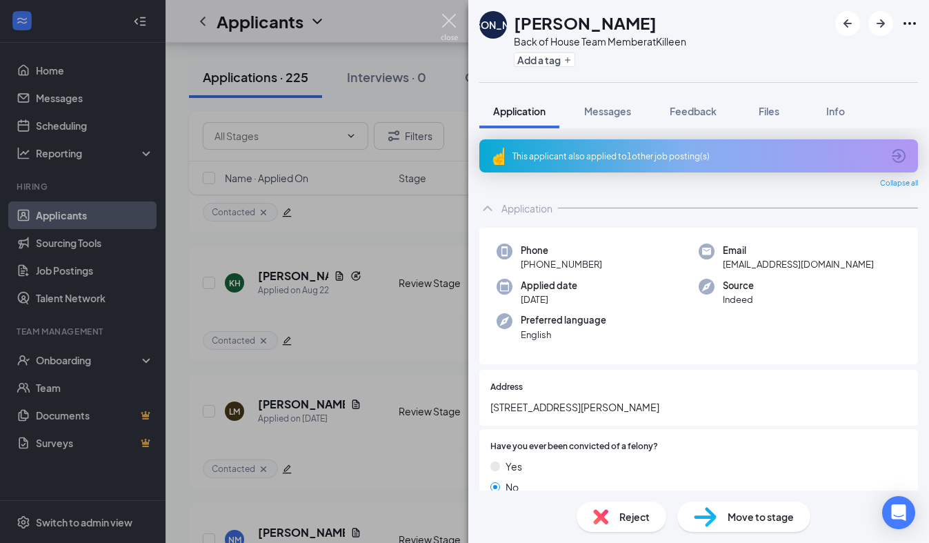
click at [450, 21] on img at bounding box center [448, 27] width 17 height 27
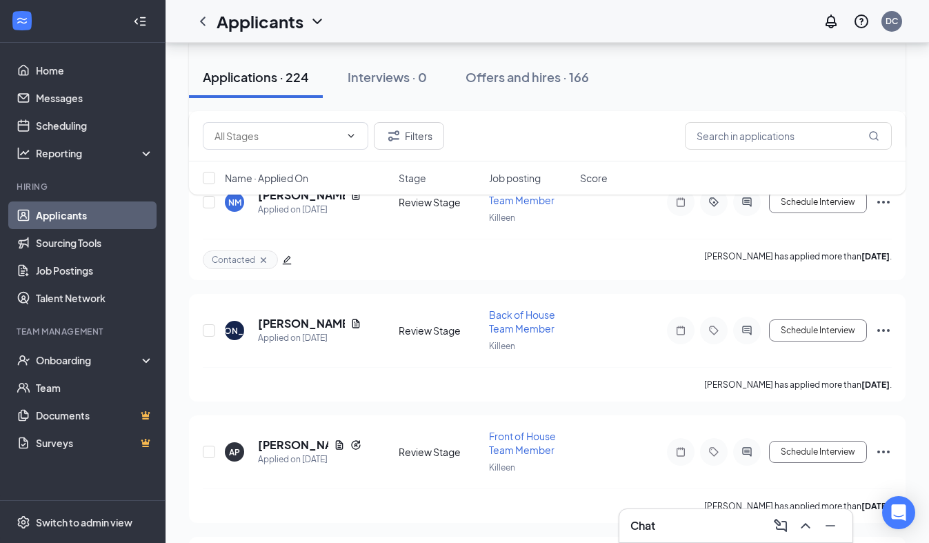
scroll to position [9356, 0]
click at [324, 315] on h5 "[PERSON_NAME]" at bounding box center [301, 322] width 87 height 15
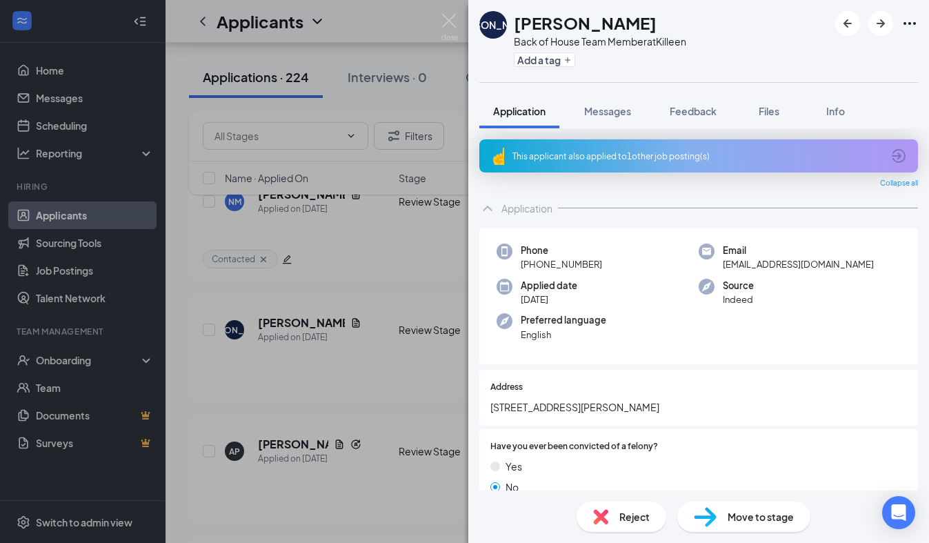
click at [628, 157] on div "This applicant also applied to 1 other job posting(s)" at bounding box center [696, 156] width 369 height 12
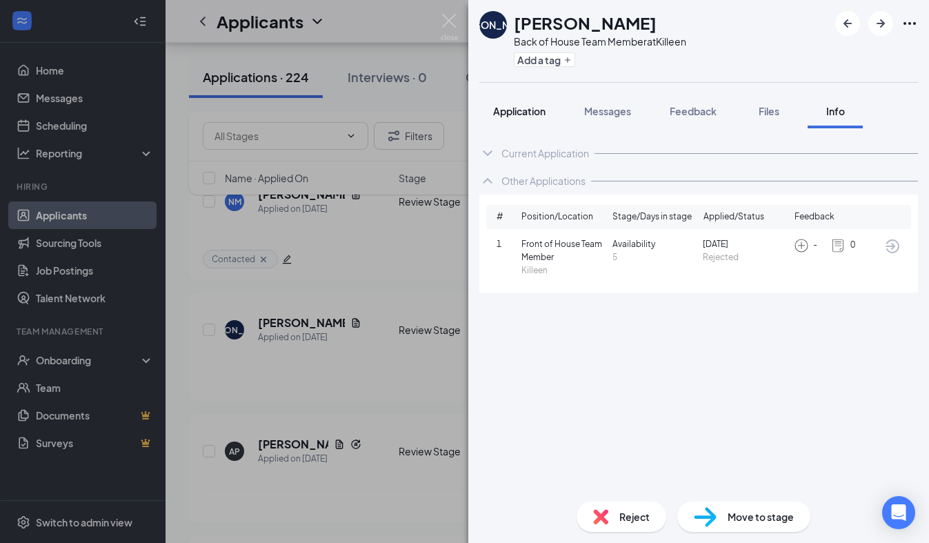
click at [518, 127] on button "Application" at bounding box center [519, 111] width 80 height 34
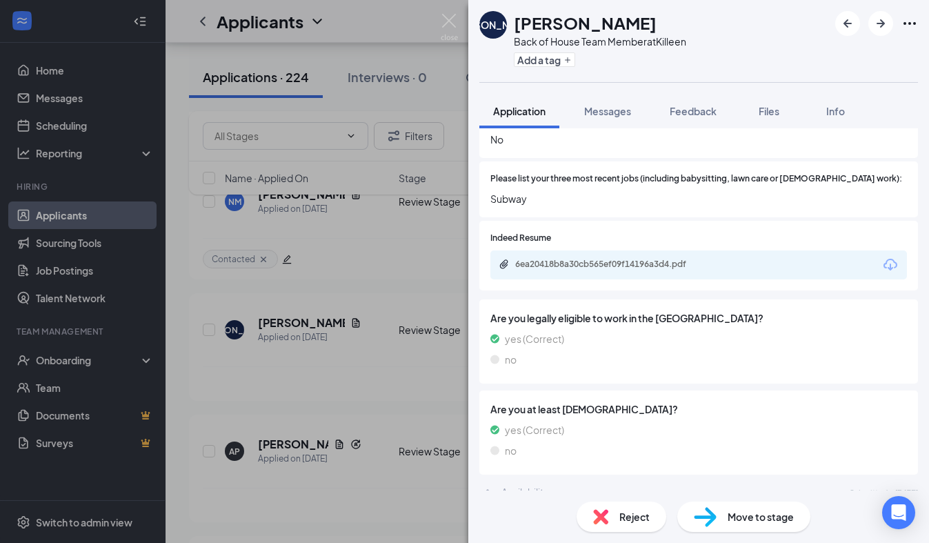
scroll to position [445, 0]
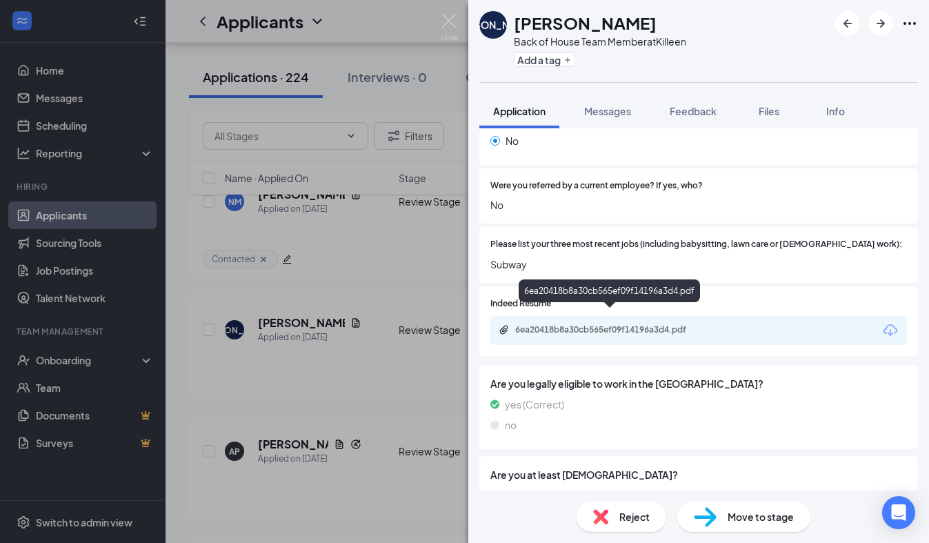
click at [582, 324] on div "6ea20418b8a30cb565ef09f14196a3d4.pdf" at bounding box center [609, 330] width 223 height 13
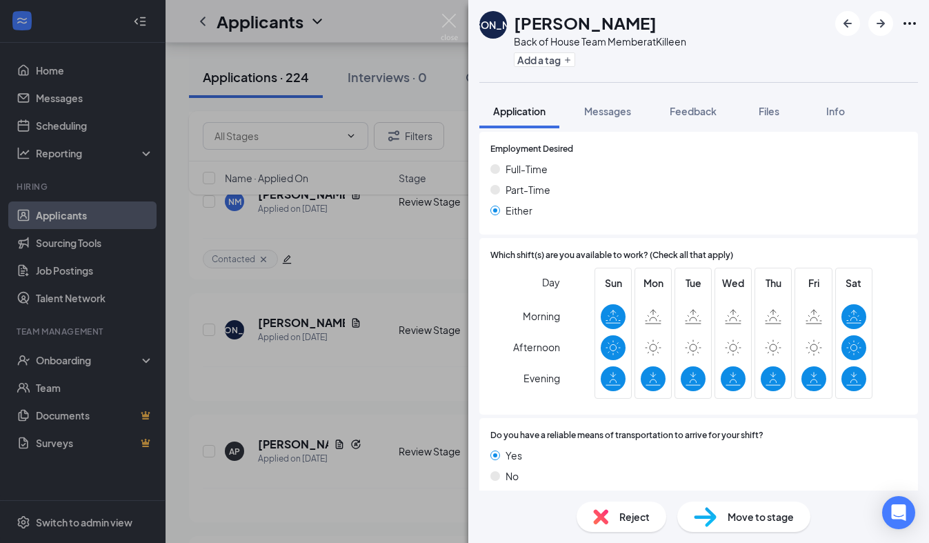
click at [622, 514] on span "Reject" at bounding box center [634, 516] width 30 height 15
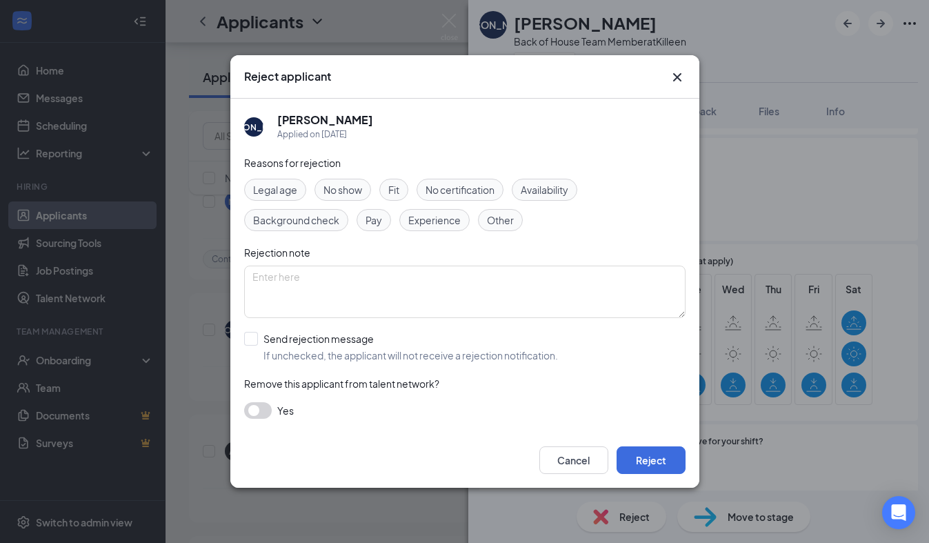
click at [434, 221] on span "Experience" at bounding box center [434, 219] width 52 height 15
click at [266, 341] on input "Send rejection message If unchecked, the applicant will not receive a rejection…" at bounding box center [401, 347] width 314 height 30
checkbox input "true"
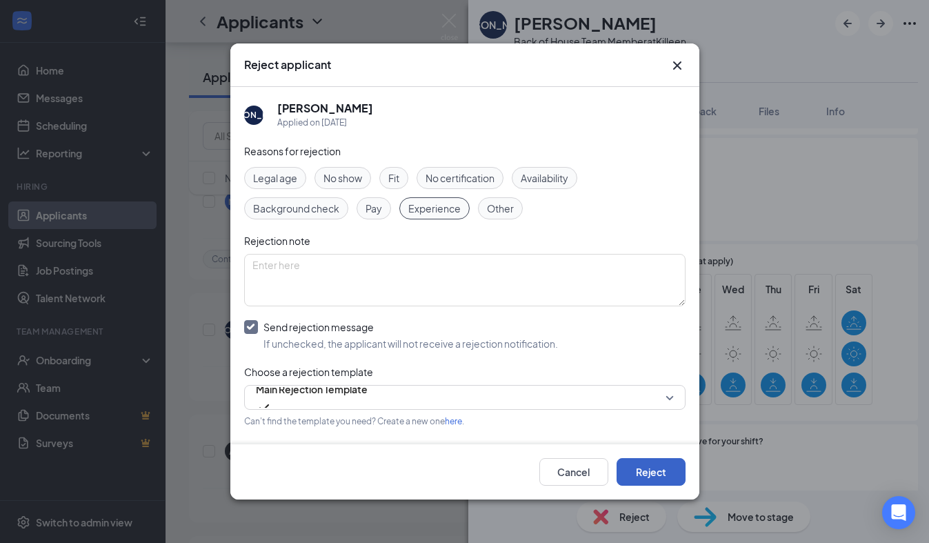
click at [668, 459] on button "Reject" at bounding box center [650, 472] width 69 height 28
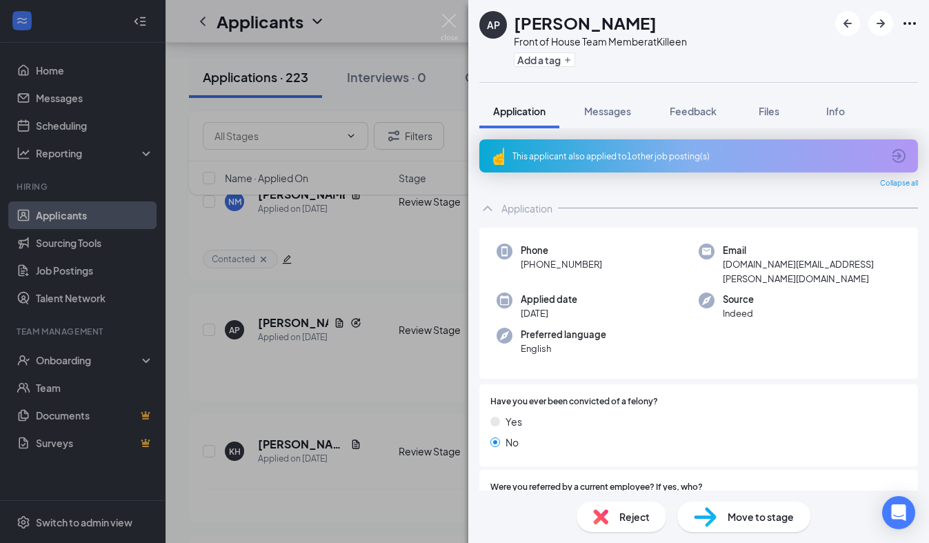
click at [588, 159] on div "This applicant also applied to 1 other job posting(s)" at bounding box center [696, 156] width 369 height 12
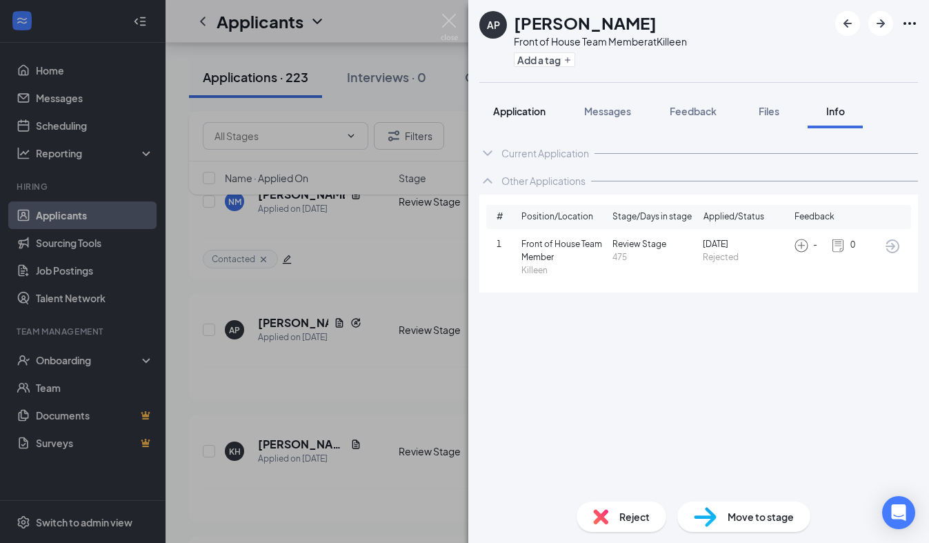
click at [536, 115] on span "Application" at bounding box center [519, 111] width 52 height 12
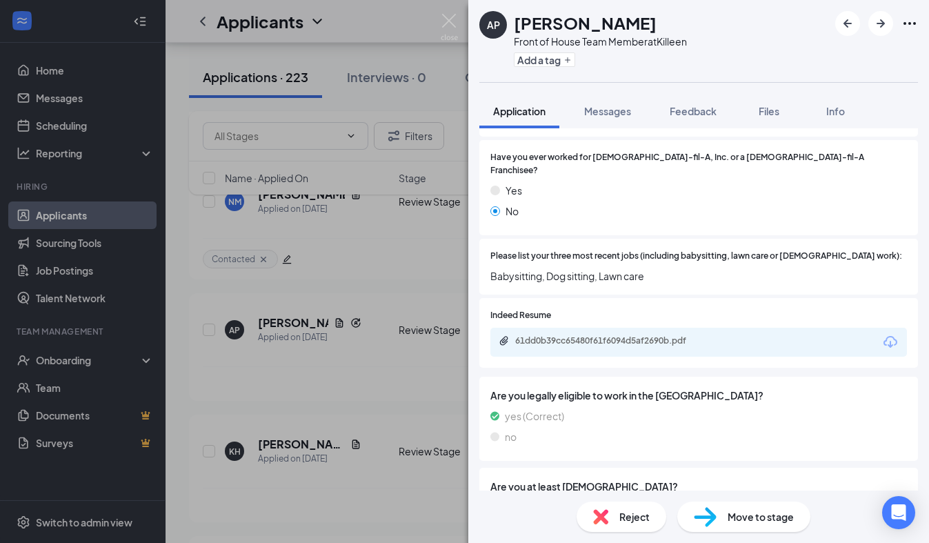
scroll to position [394, 0]
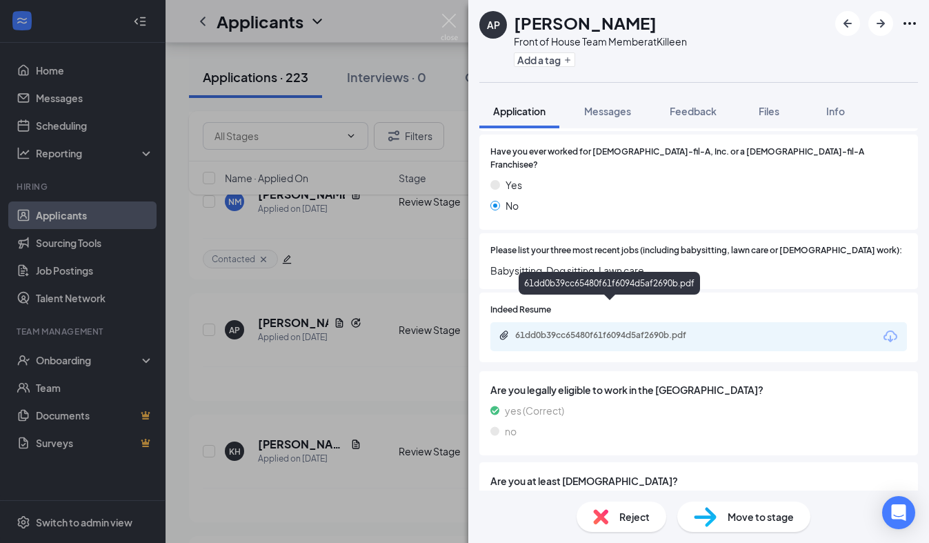
click at [578, 329] on div "61dd0b39cc65480f61f6094d5af2690b.pdf" at bounding box center [611, 334] width 193 height 11
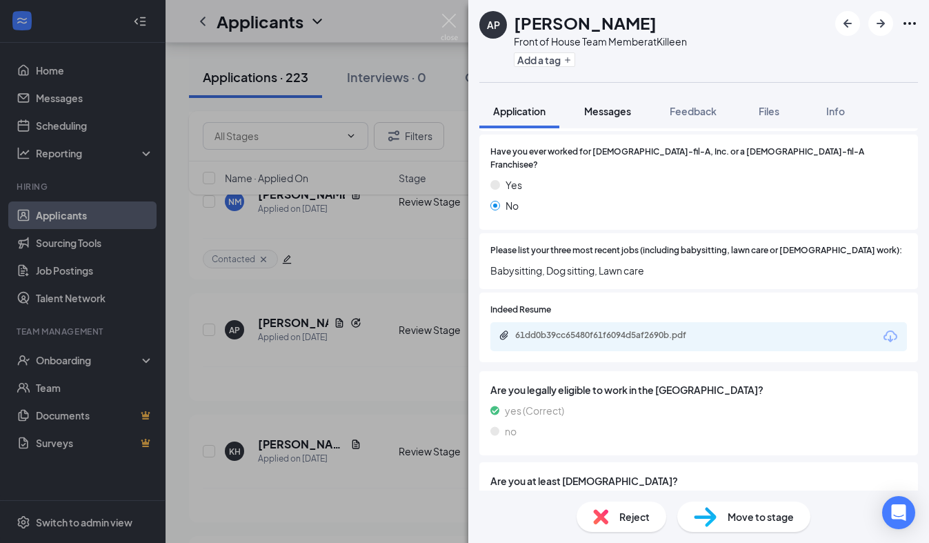
click at [604, 117] on div "Messages" at bounding box center [607, 111] width 47 height 14
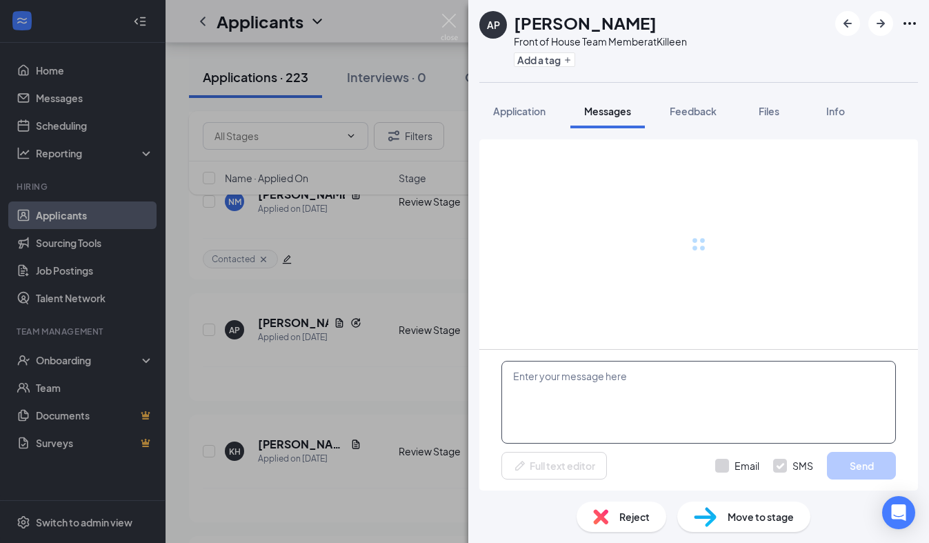
click at [590, 404] on textarea at bounding box center [698, 402] width 394 height 83
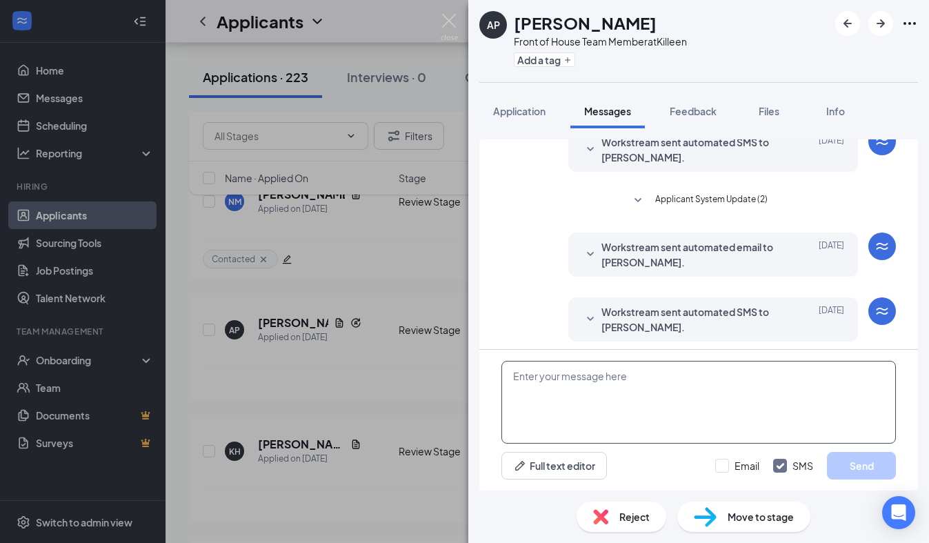
scroll to position [299, 0]
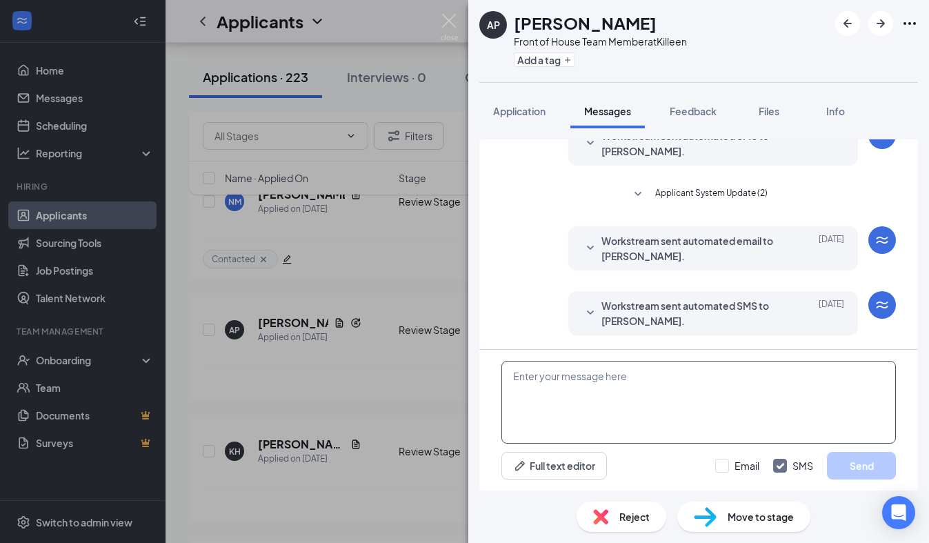
paste textarea "We received your application, thank you for your interest in joining our [DEMOG…"
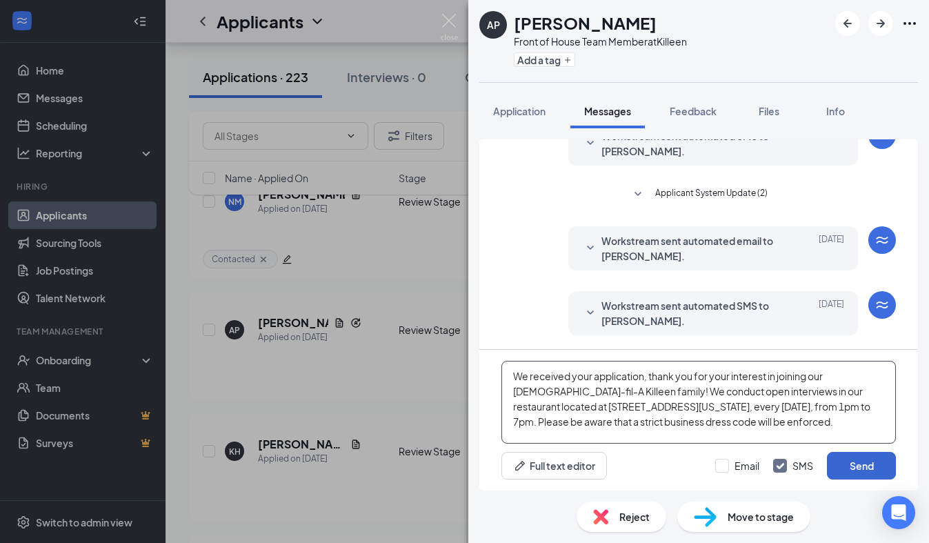
type textarea "We received your application, thank you for your interest in joining our [DEMOG…"
click at [874, 456] on button "Send" at bounding box center [861, 466] width 69 height 28
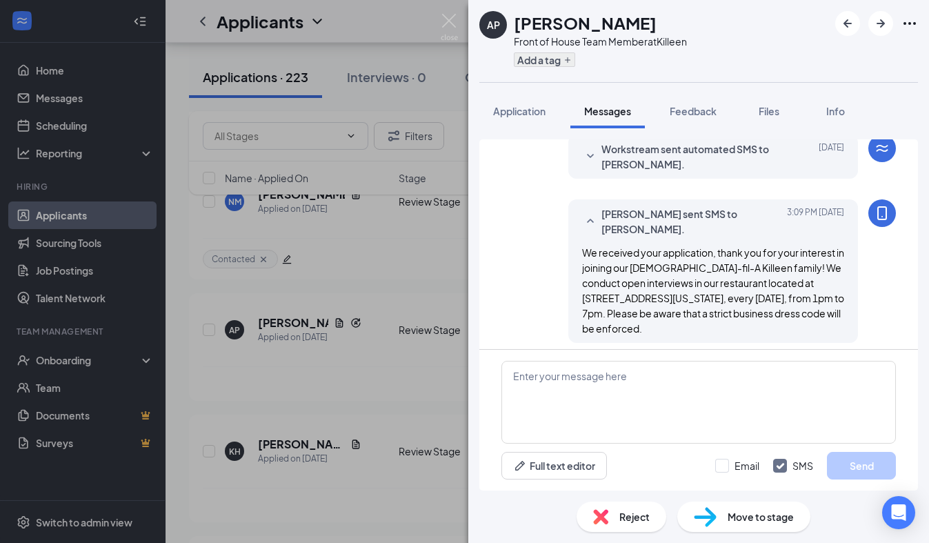
scroll to position [463, 0]
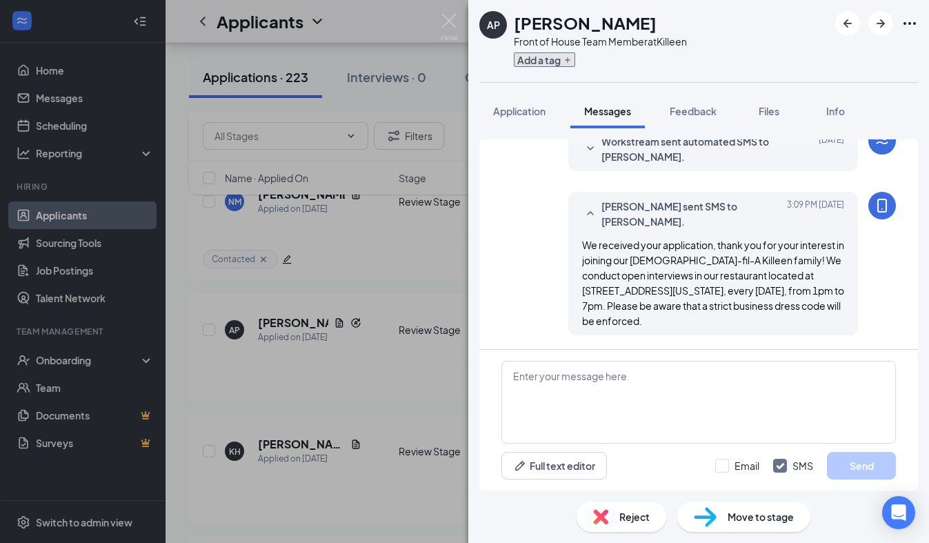
click at [548, 64] on button "Add a tag" at bounding box center [544, 59] width 61 height 14
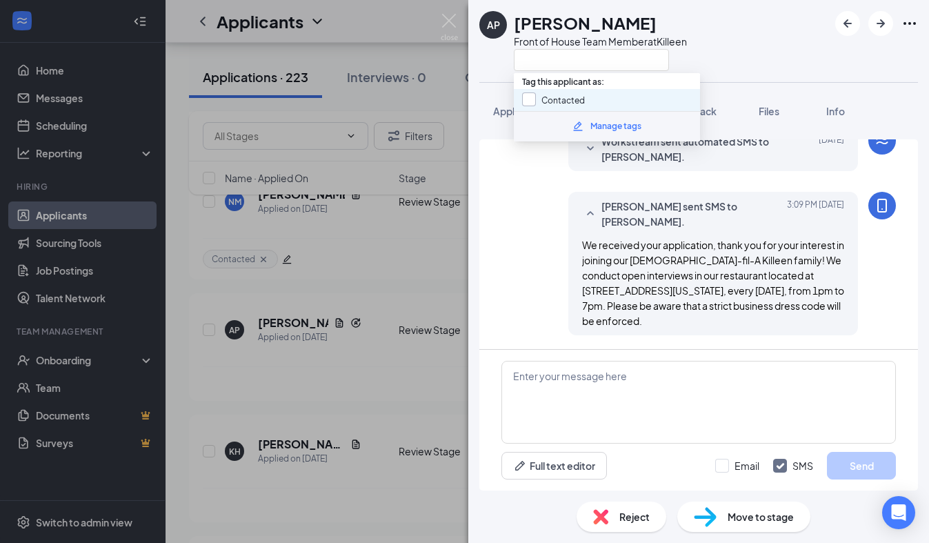
click at [529, 103] on input "Contacted" at bounding box center [553, 99] width 63 height 15
checkbox input "true"
click at [489, 101] on button "Application" at bounding box center [519, 111] width 80 height 34
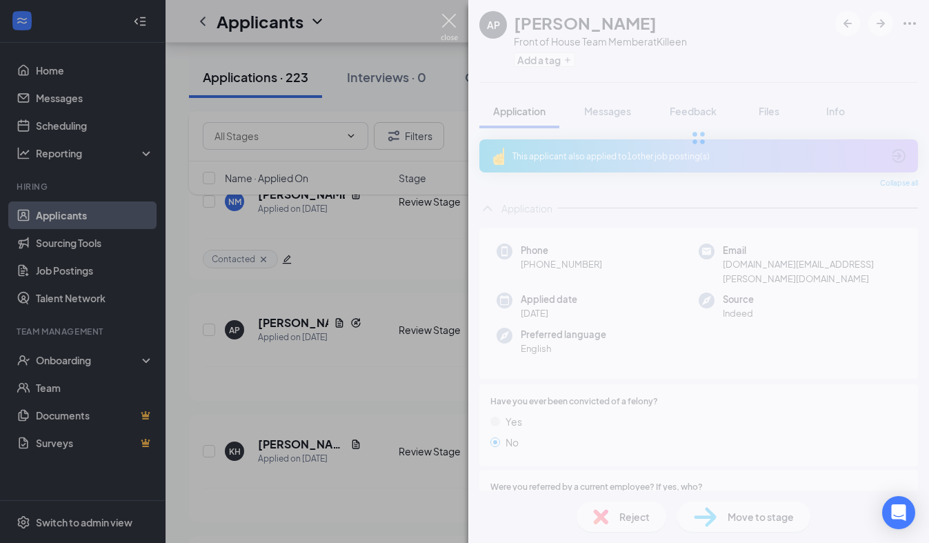
click at [445, 21] on img at bounding box center [448, 27] width 17 height 27
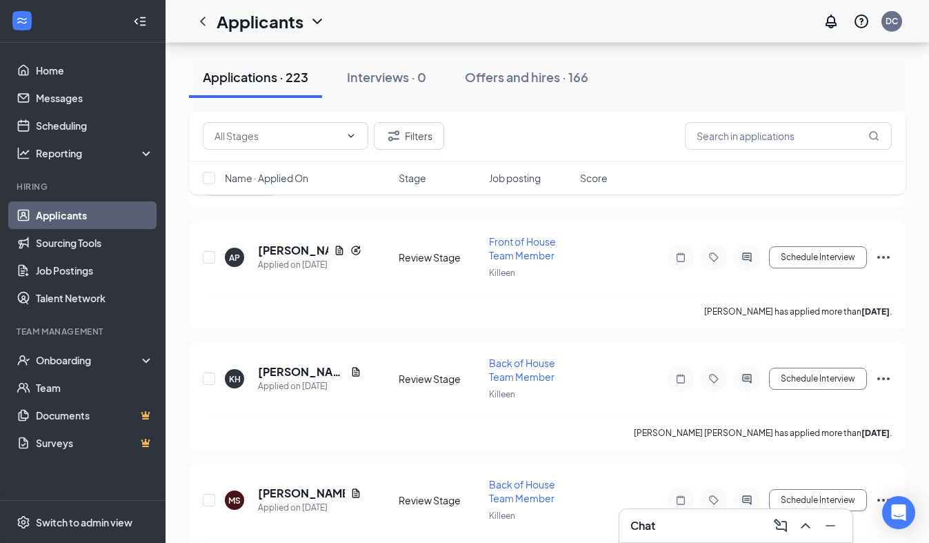
scroll to position [9443, 0]
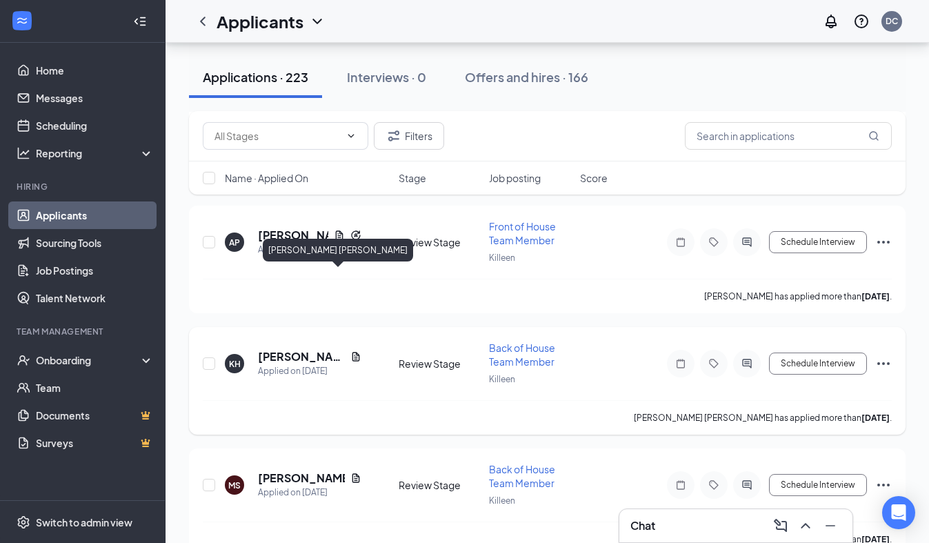
click at [312, 349] on h5 "[PERSON_NAME] [PERSON_NAME]" at bounding box center [301, 356] width 87 height 15
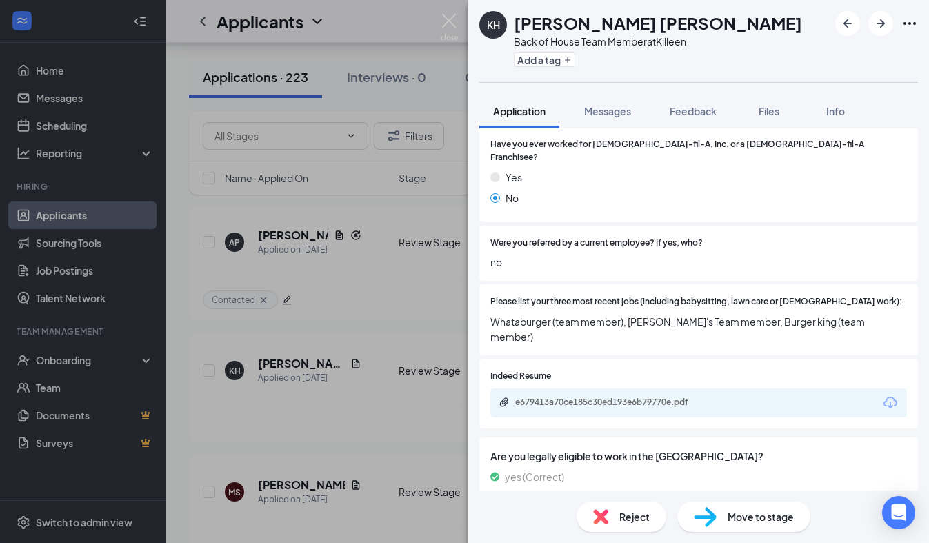
scroll to position [366, 0]
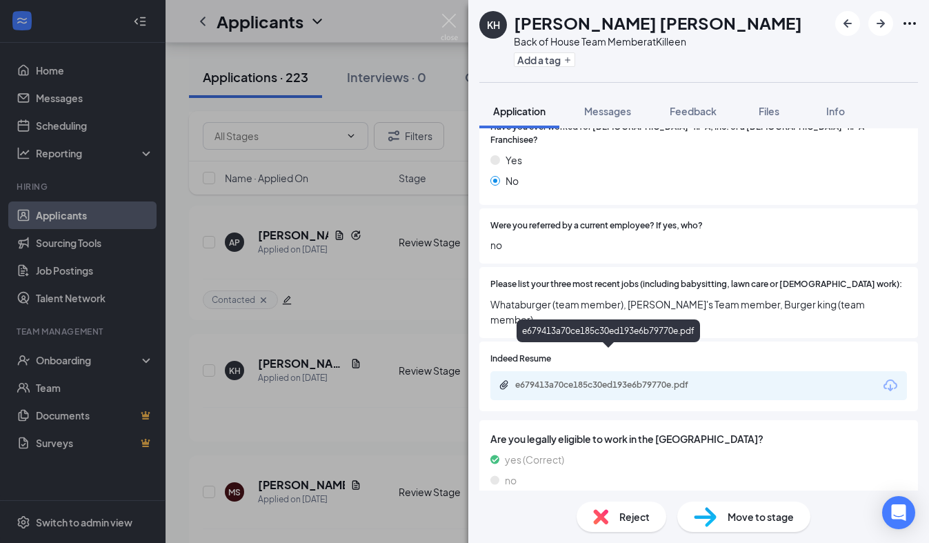
click at [578, 379] on div "e679413a70ce185c30ed193e6b79770e.pdf" at bounding box center [611, 384] width 193 height 11
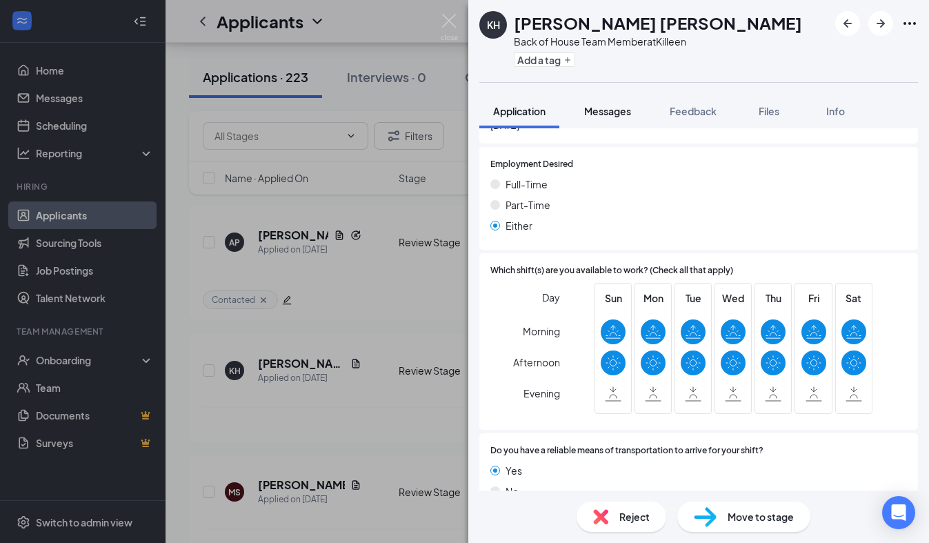
click at [614, 108] on span "Messages" at bounding box center [607, 111] width 47 height 12
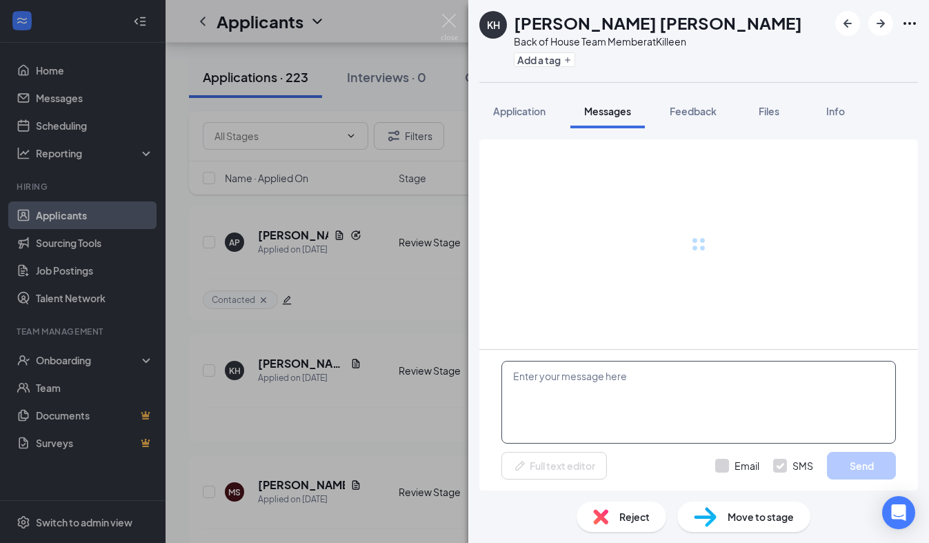
click at [580, 398] on textarea at bounding box center [698, 402] width 394 height 83
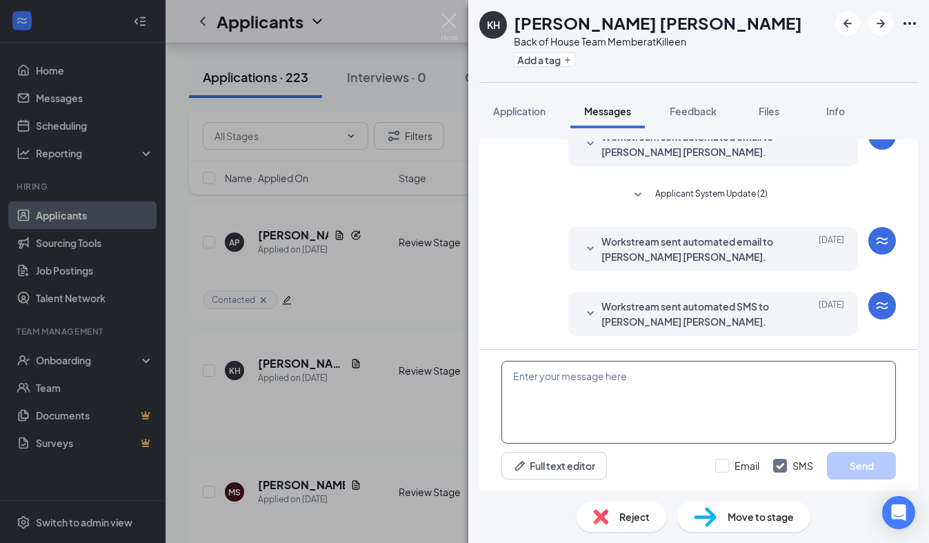
scroll to position [234, 0]
paste textarea "We received your application, thank you for your interest in joining our [DEMOG…"
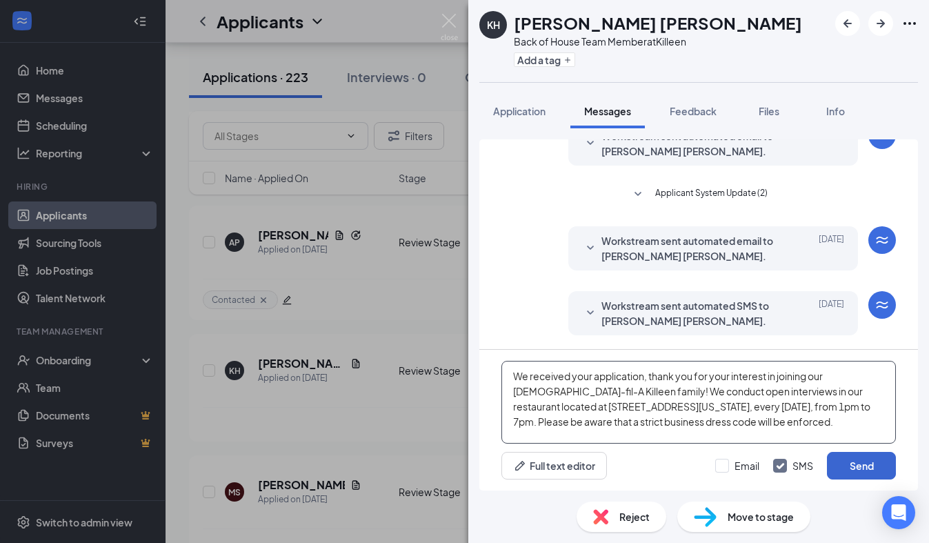
type textarea "We received your application, thank you for your interest in joining our [DEMOG…"
click at [870, 465] on button "Send" at bounding box center [861, 466] width 69 height 28
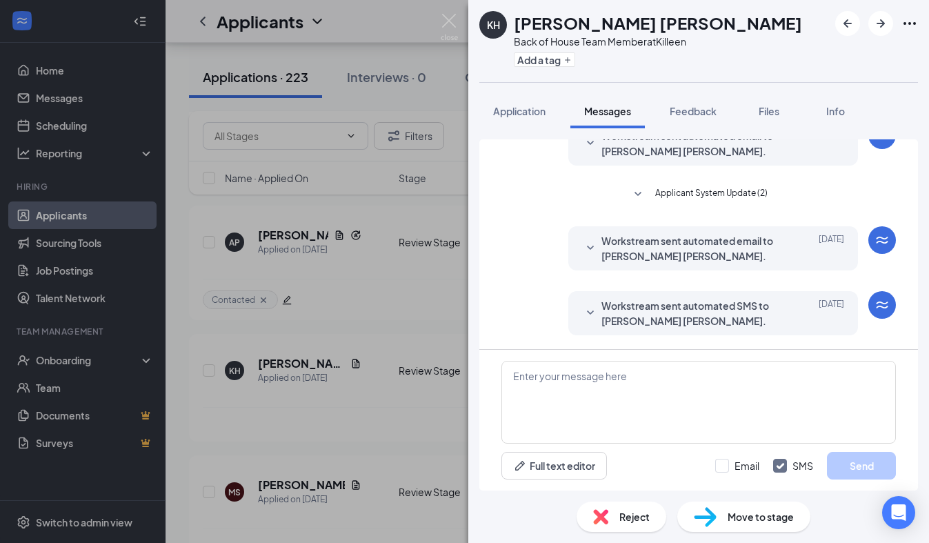
click at [551, 67] on div "Add a tag" at bounding box center [658, 59] width 288 height 23
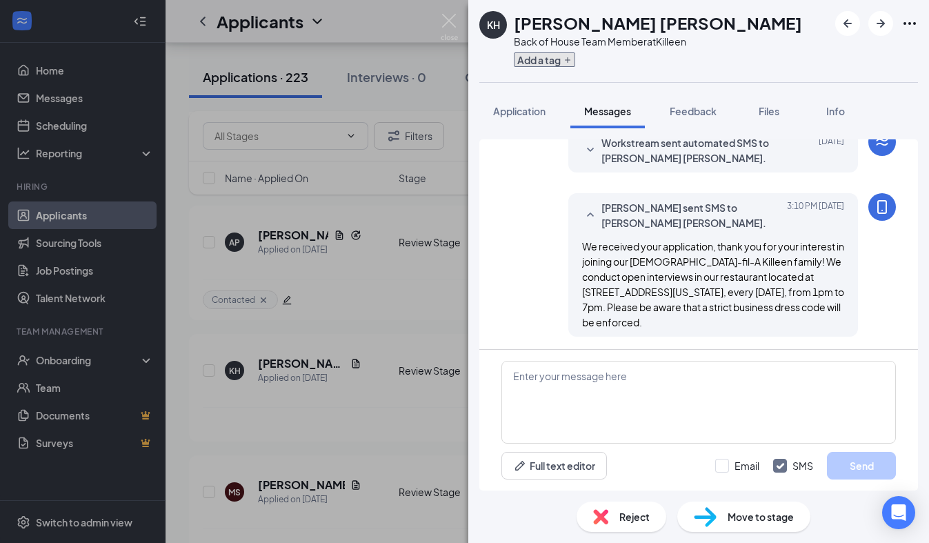
click at [553, 59] on button "Add a tag" at bounding box center [544, 59] width 61 height 14
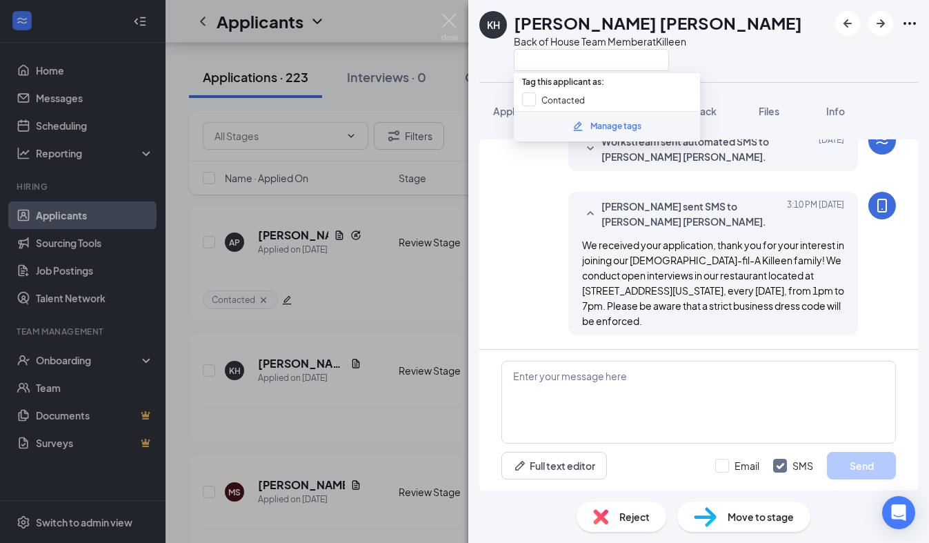
click at [529, 113] on div "Manage tags" at bounding box center [607, 126] width 186 height 30
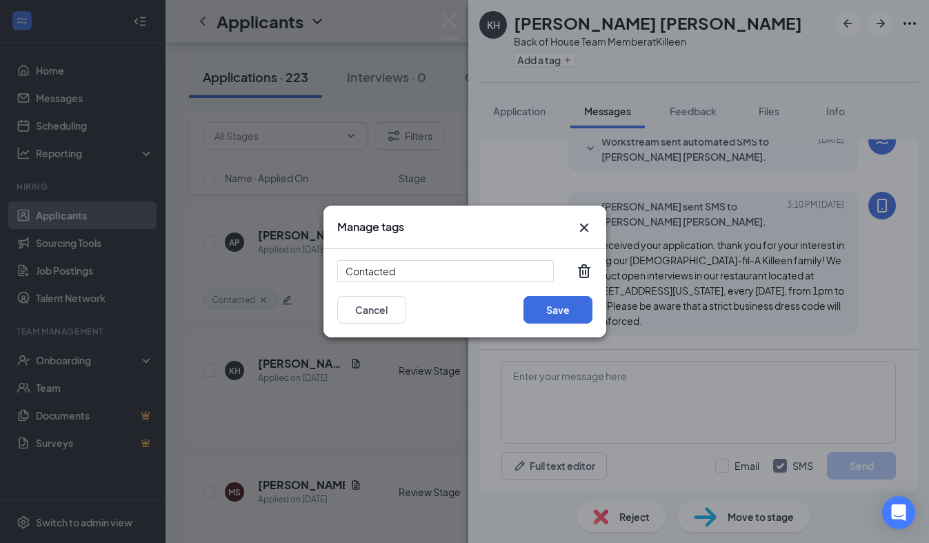
click at [587, 227] on icon "Cross" at bounding box center [584, 227] width 17 height 17
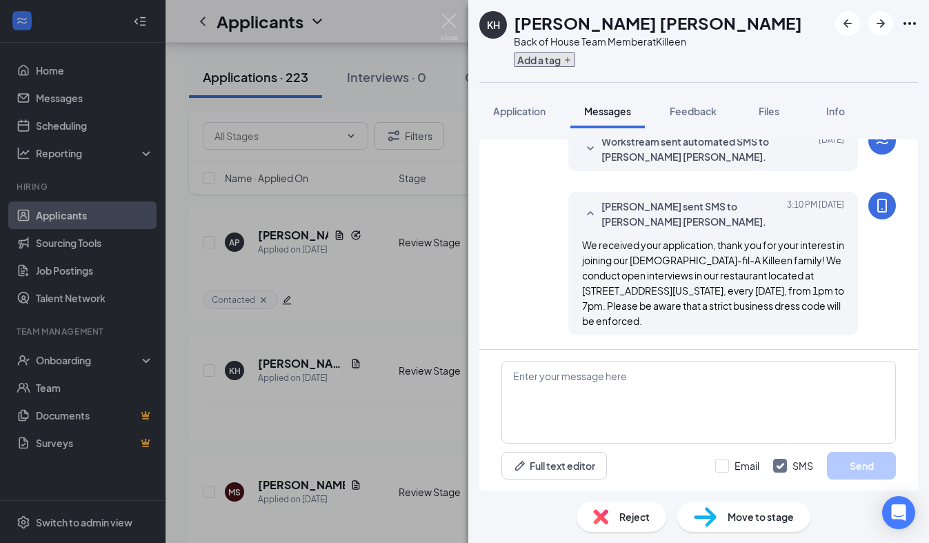
click at [536, 56] on button "Add a tag" at bounding box center [544, 59] width 61 height 14
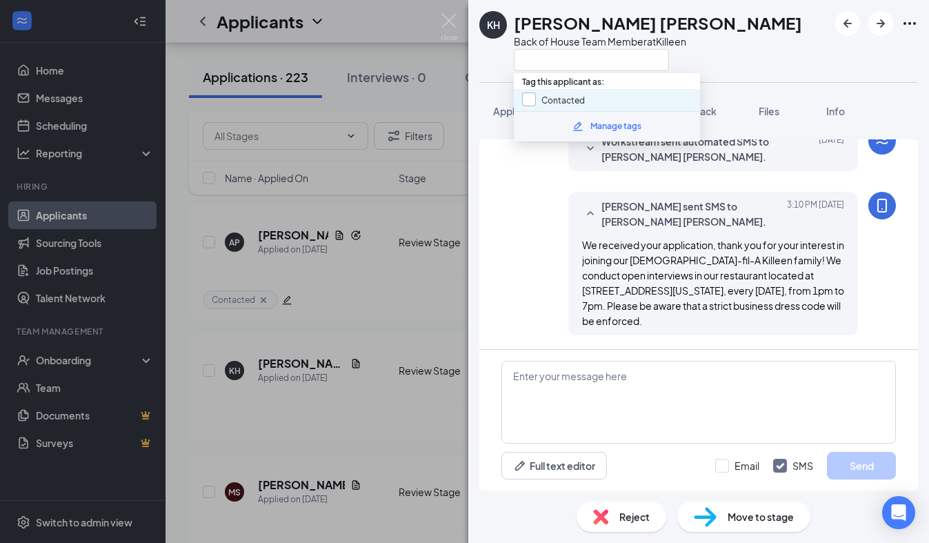
click at [532, 97] on input "Contacted" at bounding box center [553, 99] width 63 height 15
checkbox input "true"
click at [495, 78] on div "KH [PERSON_NAME] [PERSON_NAME] Back of House Team Member at [GEOGRAPHIC_DATA]" at bounding box center [698, 41] width 460 height 82
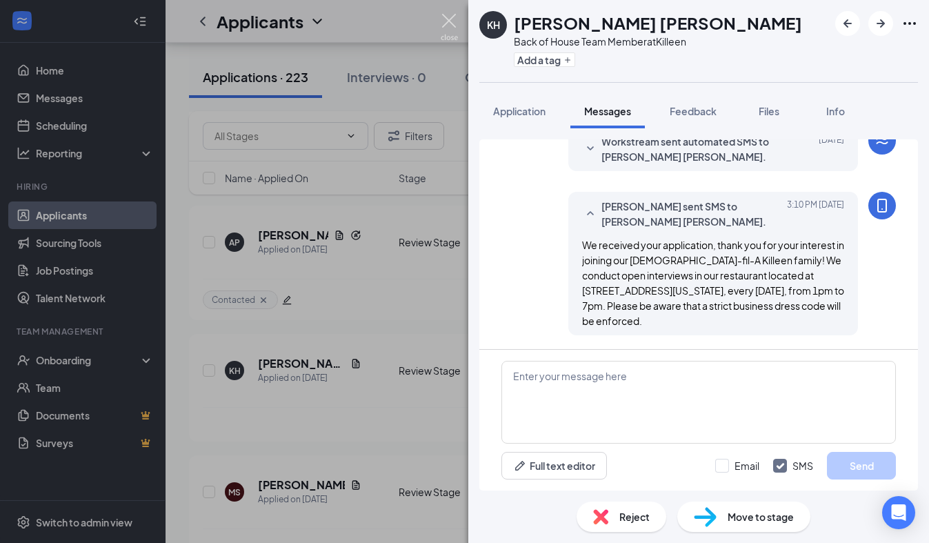
click at [442, 14] on img at bounding box center [448, 27] width 17 height 27
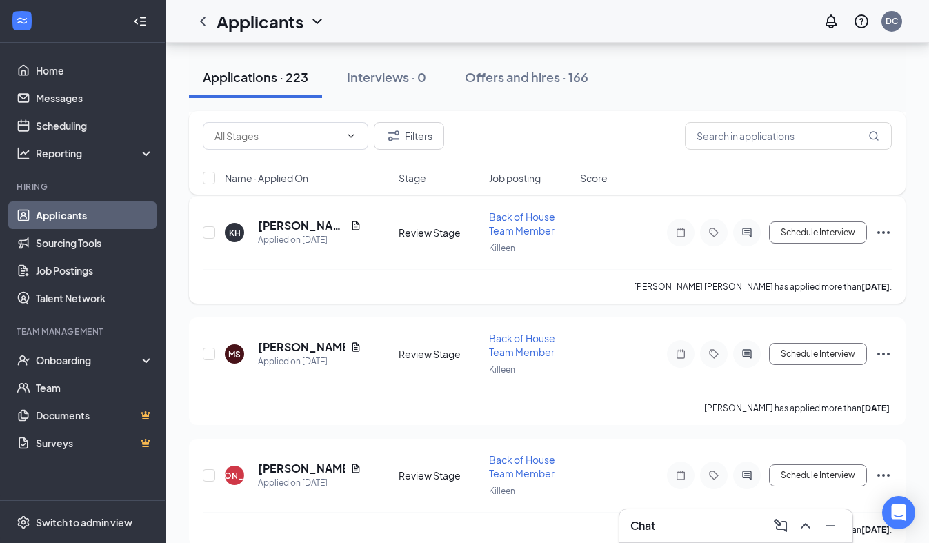
scroll to position [9602, 0]
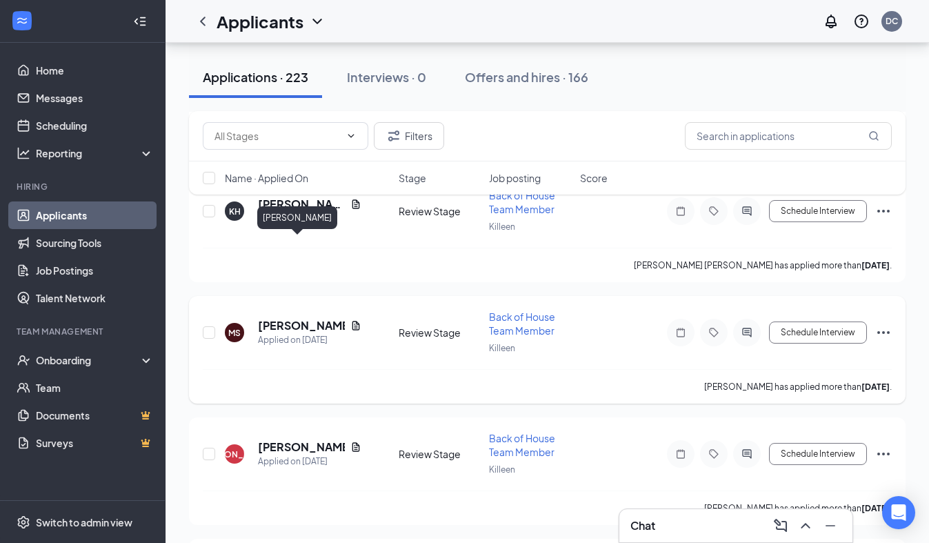
click at [302, 318] on h5 "[PERSON_NAME]" at bounding box center [301, 325] width 87 height 15
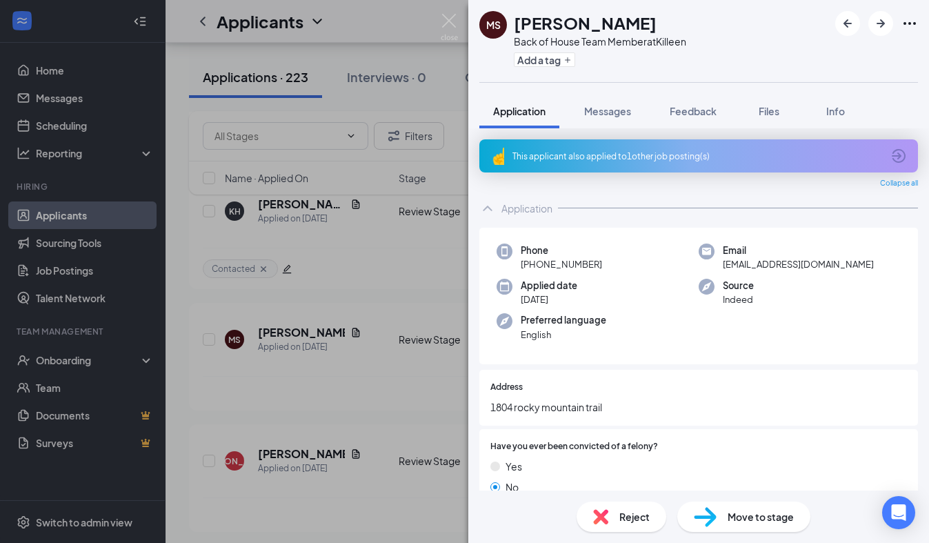
click at [649, 159] on div "This applicant also applied to 1 other job posting(s)" at bounding box center [696, 156] width 369 height 12
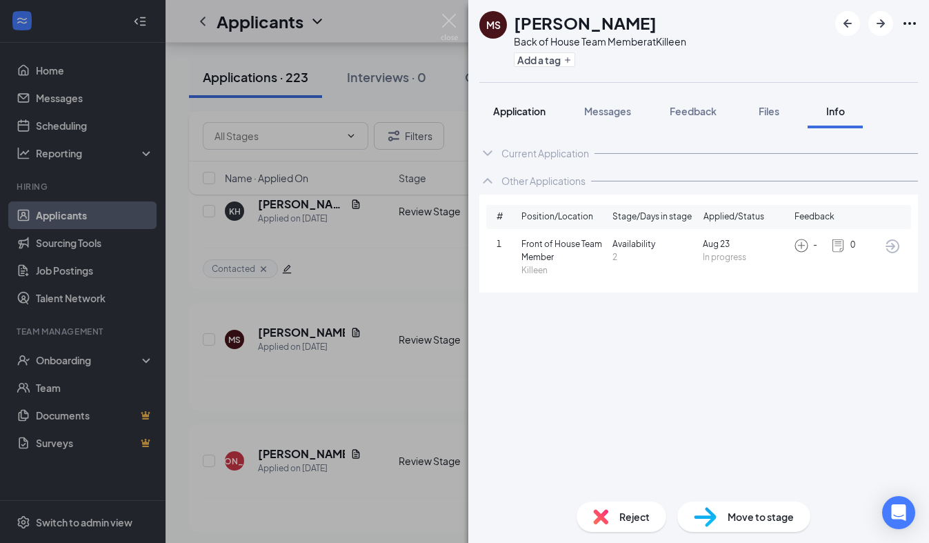
click at [503, 121] on button "Application" at bounding box center [519, 111] width 80 height 34
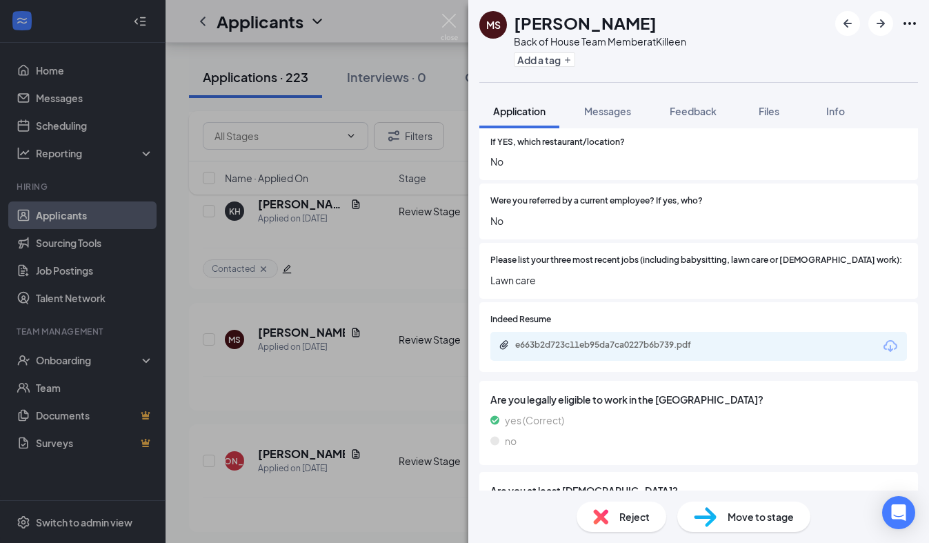
scroll to position [502, 0]
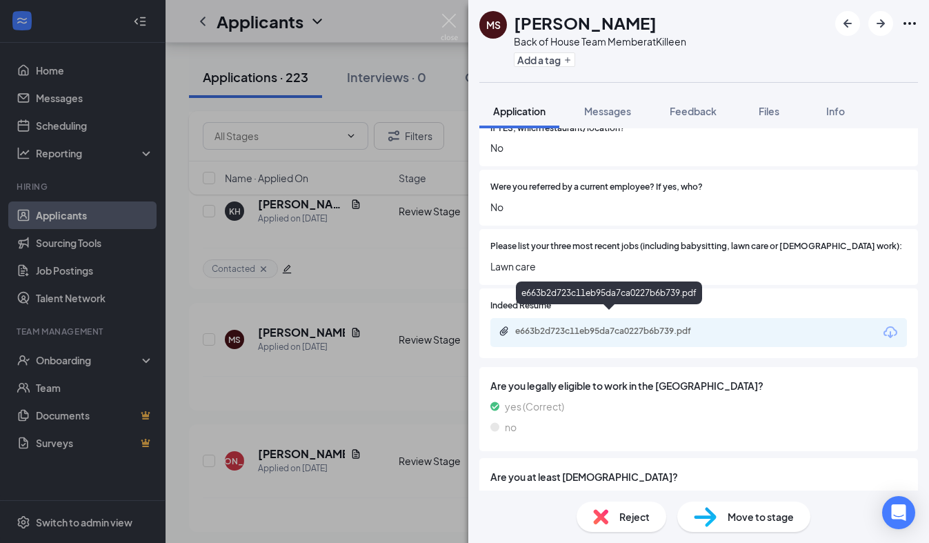
click at [560, 325] on div "e663b2d723c11eb95da7ca0227b6b739.pdf" at bounding box center [611, 330] width 193 height 11
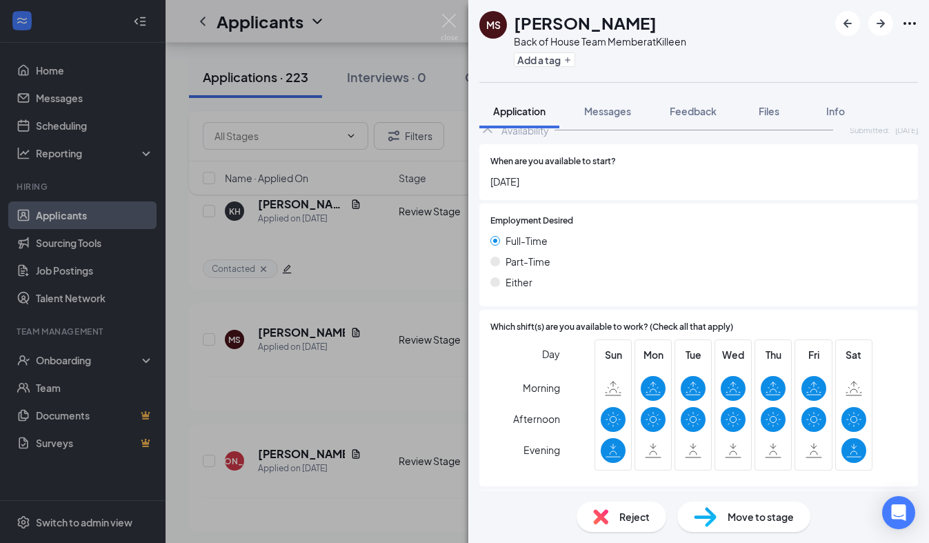
scroll to position [1002, 0]
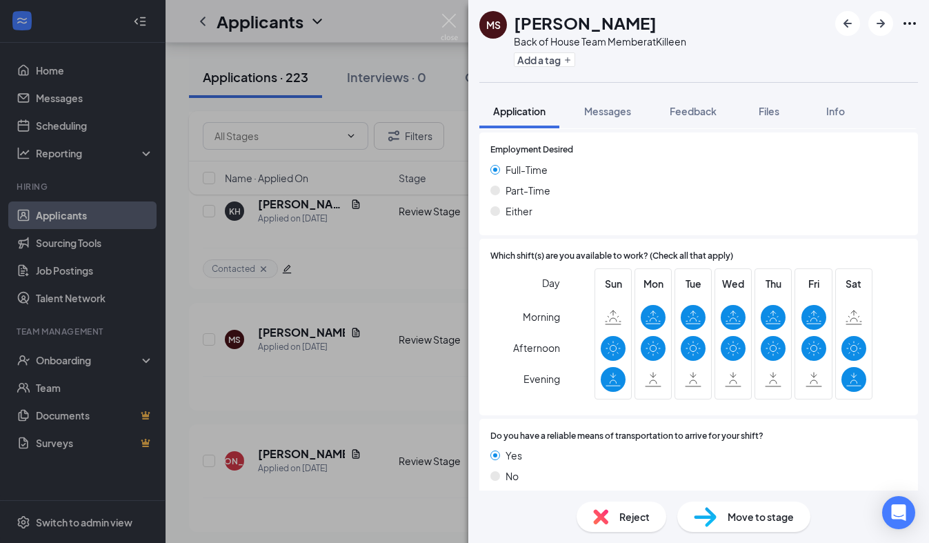
click at [627, 513] on span "Reject" at bounding box center [634, 516] width 30 height 15
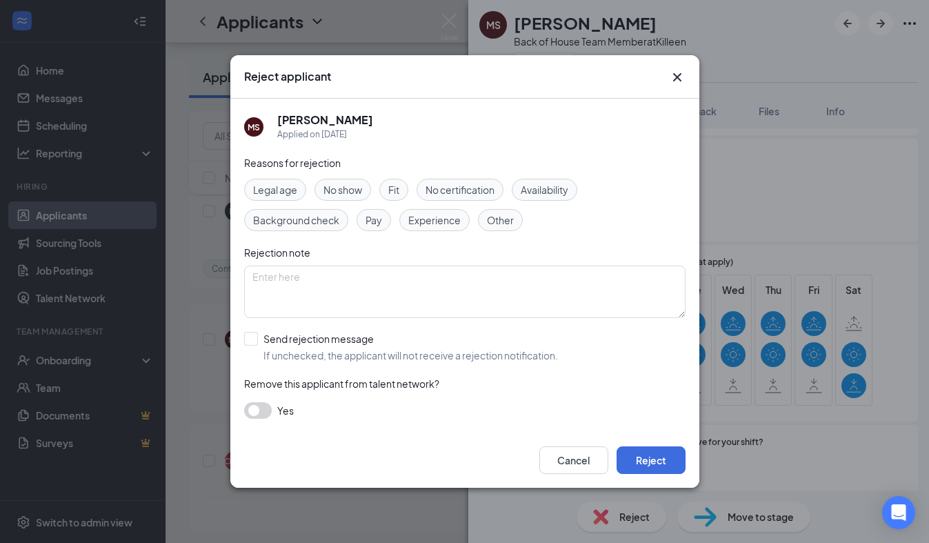
click at [415, 217] on span "Experience" at bounding box center [434, 219] width 52 height 15
click at [300, 349] on input "Send rejection message If unchecked, the applicant will not receive a rejection…" at bounding box center [401, 347] width 314 height 30
checkbox input "true"
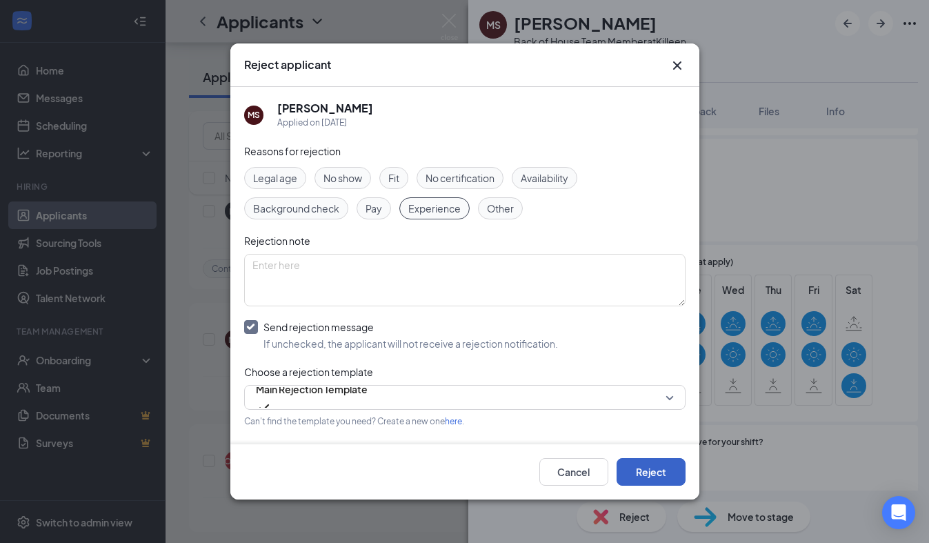
click at [640, 484] on button "Reject" at bounding box center [650, 472] width 69 height 28
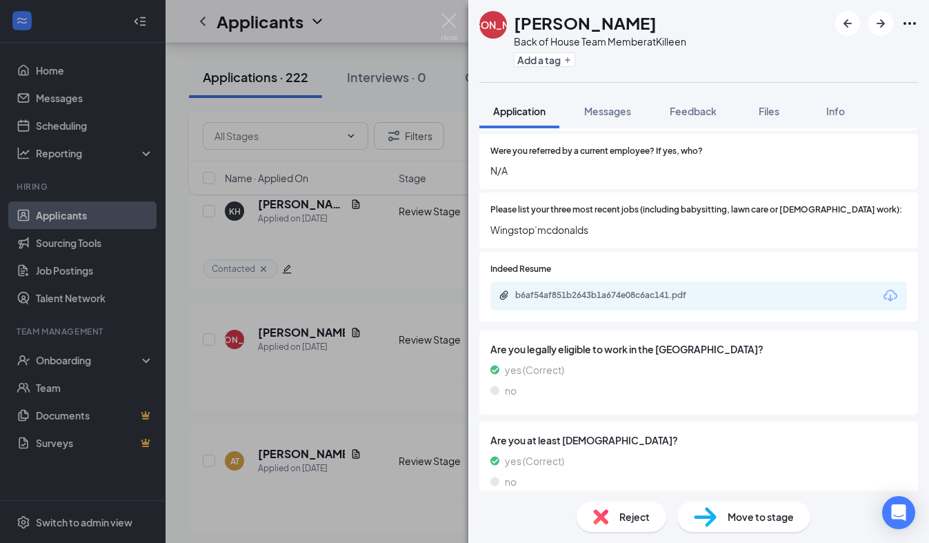
scroll to position [424, 0]
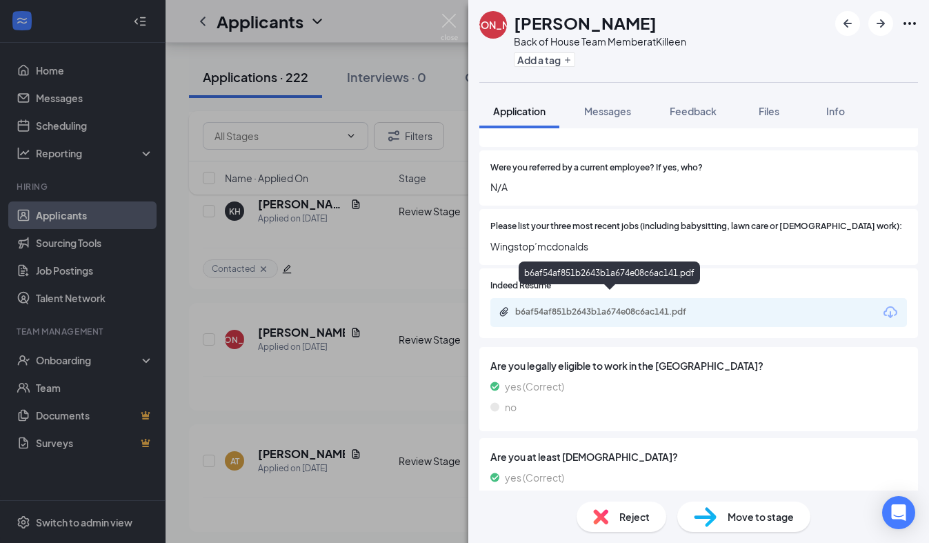
click at [640, 306] on div "b6af54af851b2643b1a674e08c6ac141.pdf" at bounding box center [611, 311] width 193 height 11
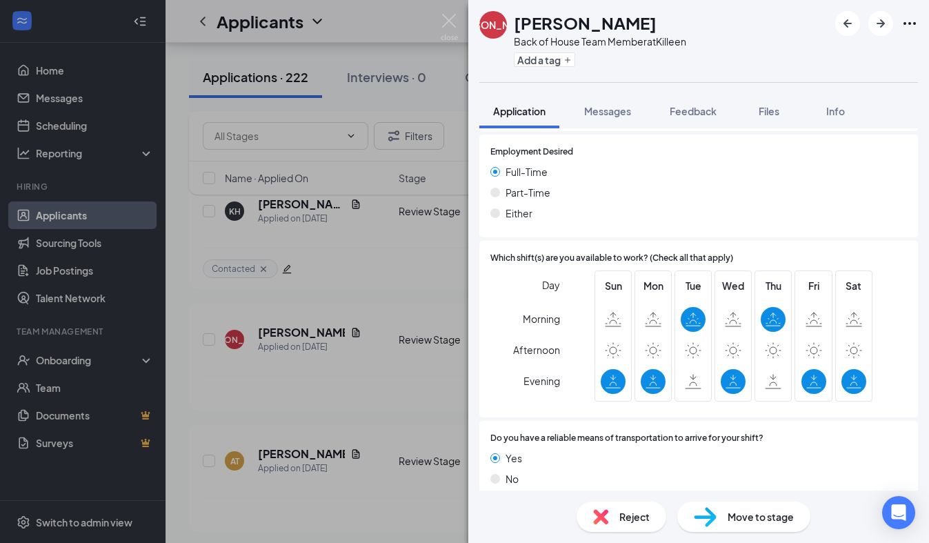
scroll to position [898, 0]
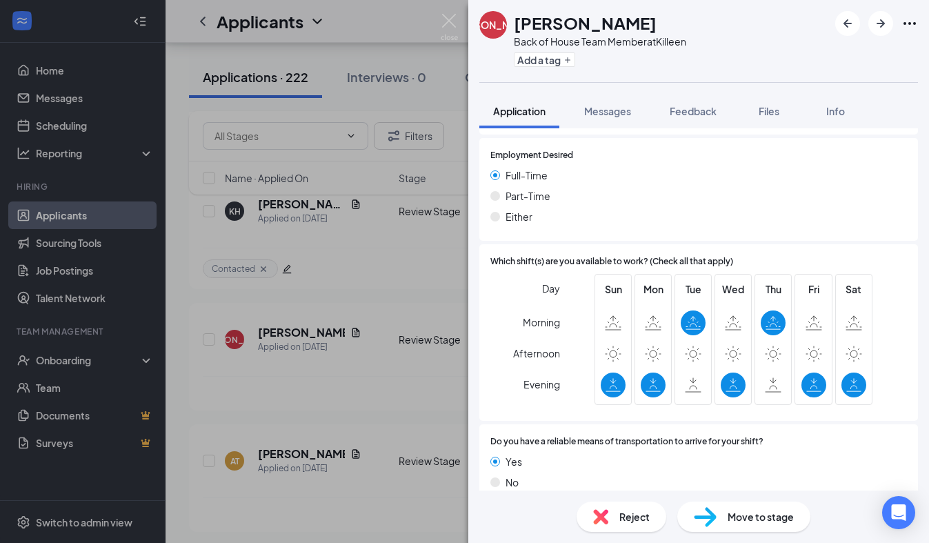
click at [629, 509] on span "Reject" at bounding box center [634, 516] width 30 height 15
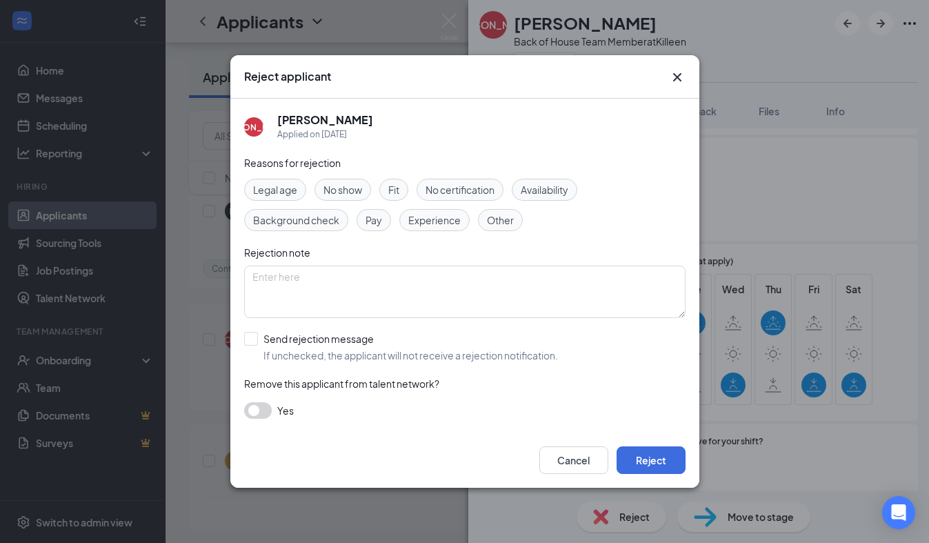
click at [536, 196] on span "Availability" at bounding box center [544, 189] width 48 height 15
click at [286, 354] on input "Send rejection message If unchecked, the applicant will not receive a rejection…" at bounding box center [401, 347] width 314 height 30
checkbox input "true"
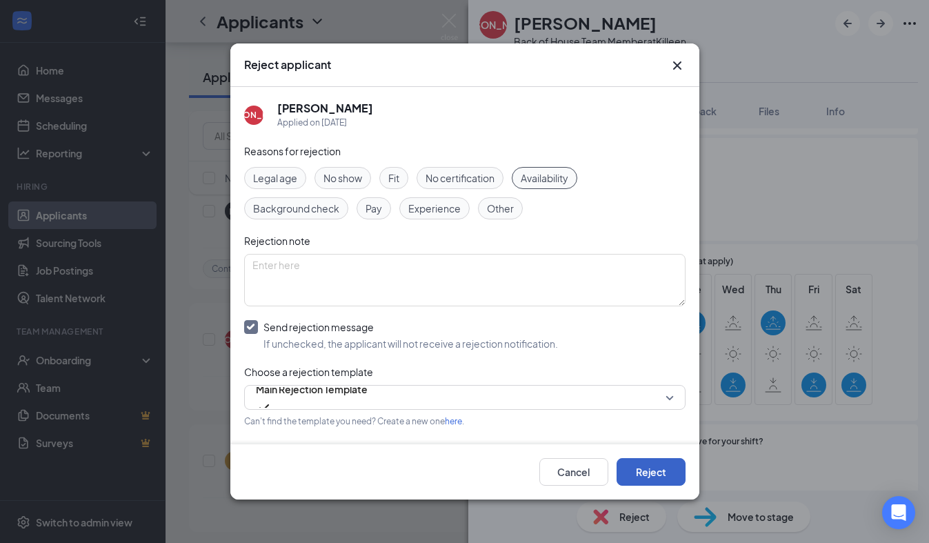
click at [655, 471] on button "Reject" at bounding box center [650, 472] width 69 height 28
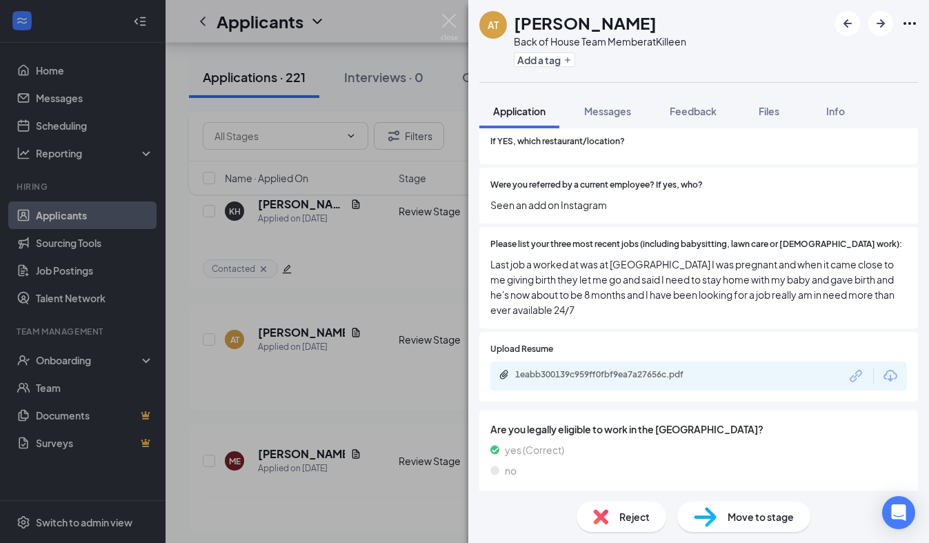
scroll to position [483, 0]
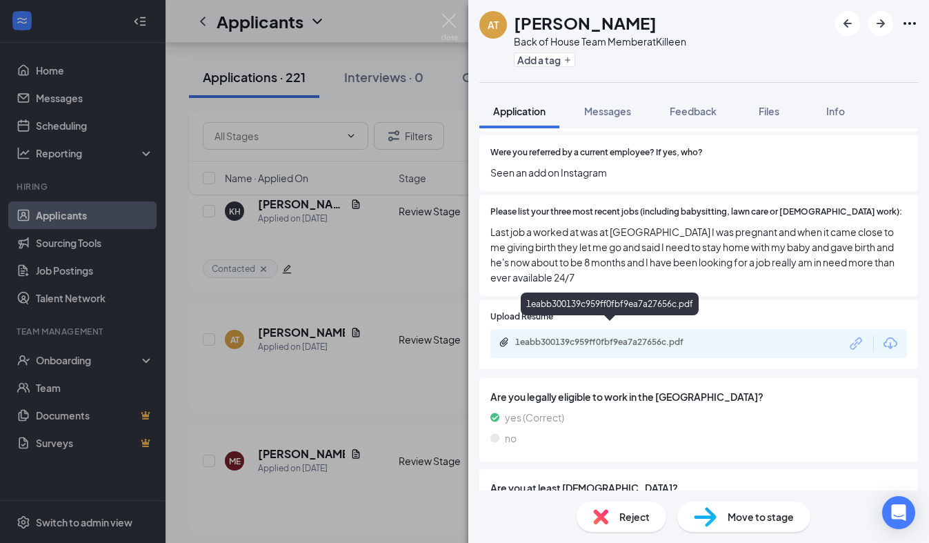
click at [619, 336] on div "1eabb300139c959ff0fbf9ea7a27656c.pdf" at bounding box center [611, 341] width 193 height 11
click at [623, 516] on span "Reject" at bounding box center [634, 516] width 30 height 15
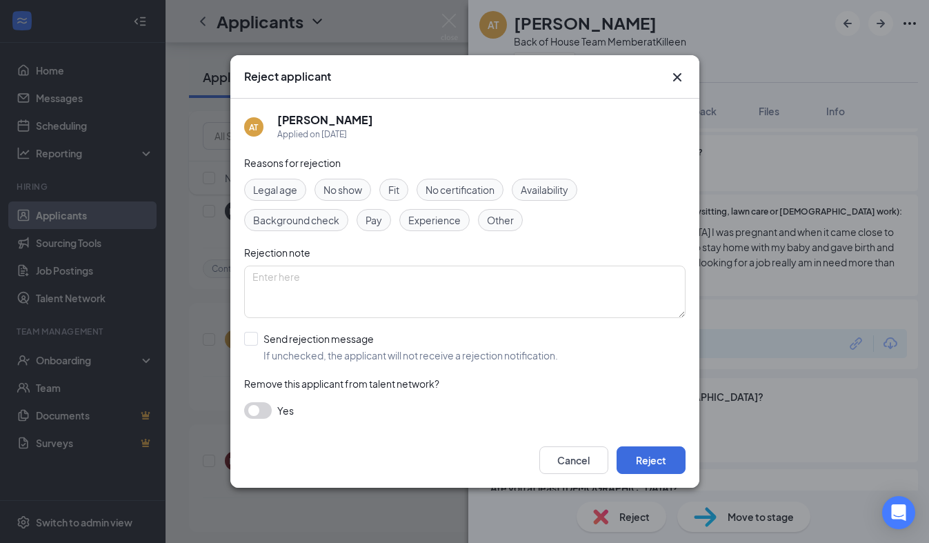
click at [429, 216] on span "Experience" at bounding box center [434, 219] width 52 height 15
click at [313, 340] on input "Send rejection message If unchecked, the applicant will not receive a rejection…" at bounding box center [401, 347] width 314 height 30
checkbox input "true"
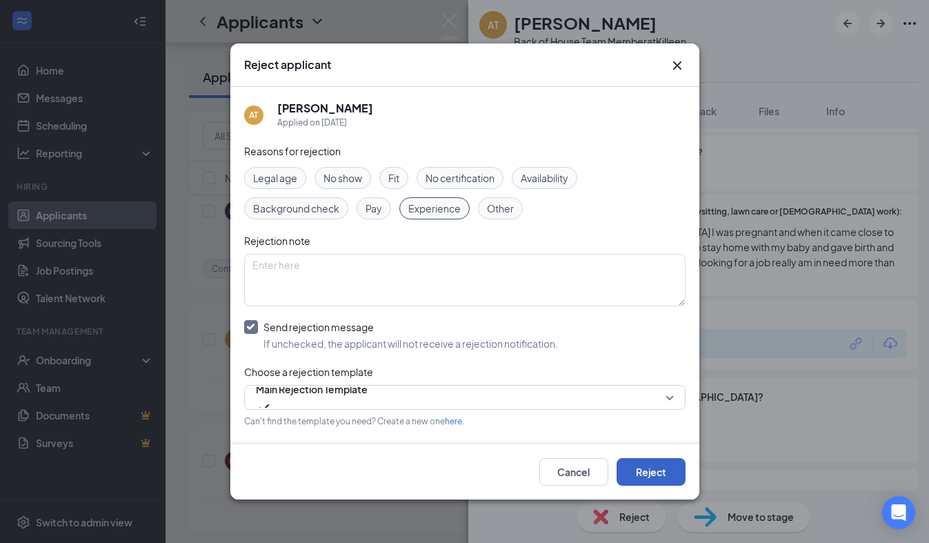
click at [642, 460] on button "Reject" at bounding box center [650, 472] width 69 height 28
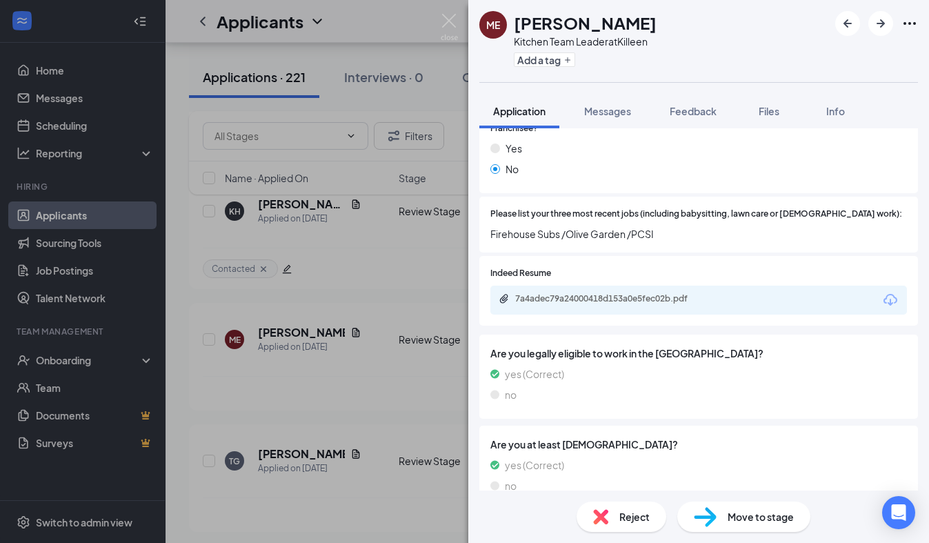
scroll to position [667, 0]
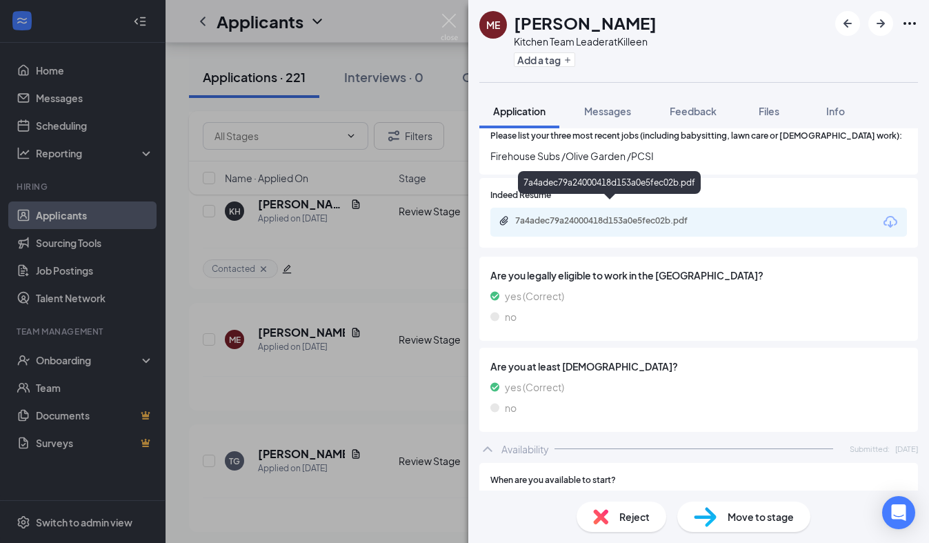
click at [641, 215] on div "7a4adec79a24000418d153a0e5fec02b.pdf" at bounding box center [611, 220] width 193 height 11
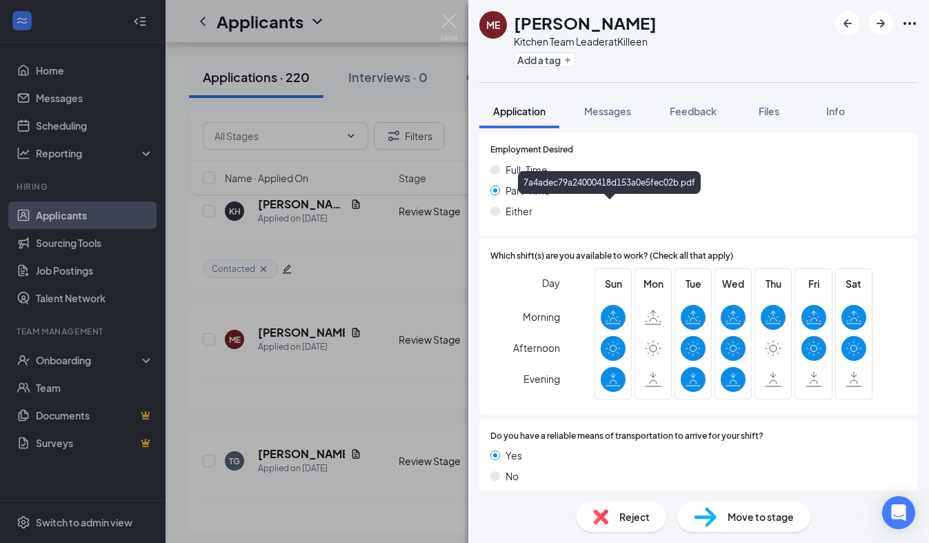
scroll to position [1051, 0]
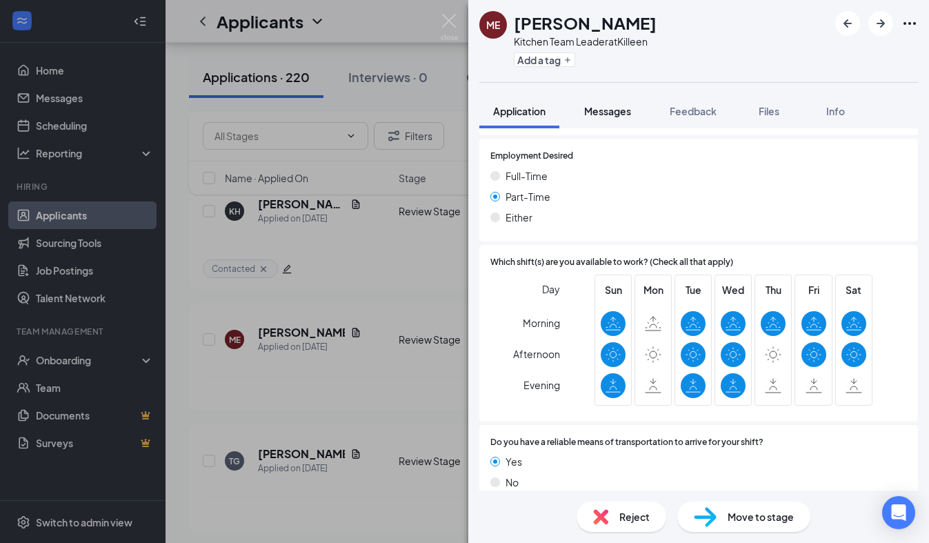
click at [618, 112] on span "Messages" at bounding box center [607, 111] width 47 height 12
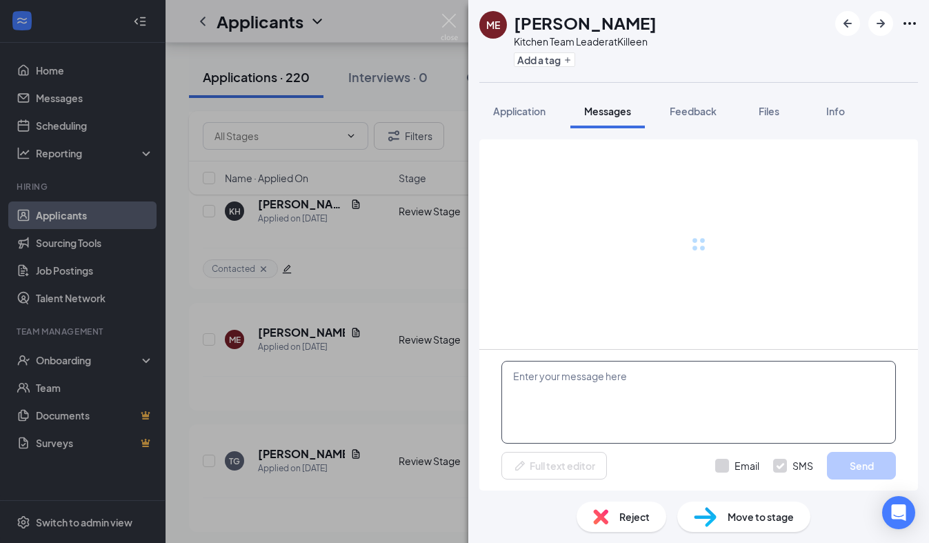
click at [569, 363] on textarea at bounding box center [698, 402] width 394 height 83
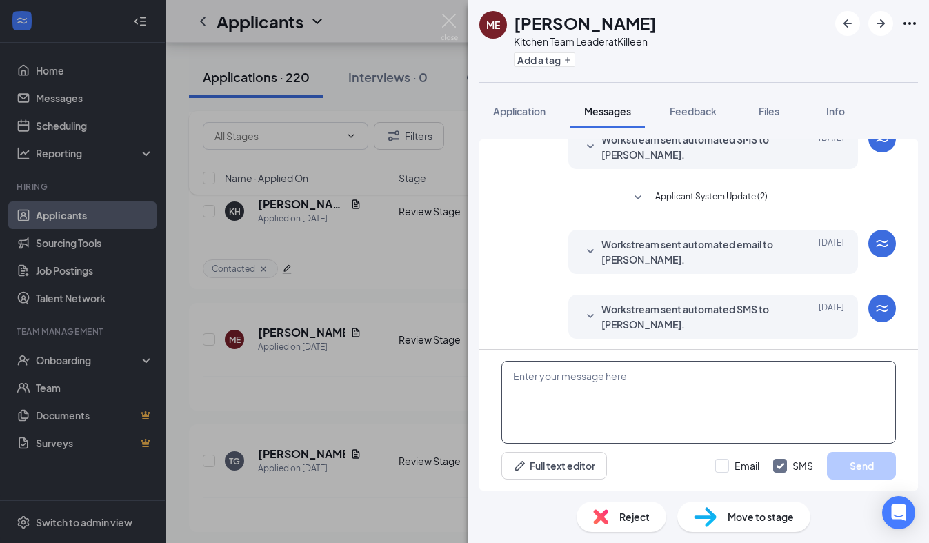
scroll to position [259, 0]
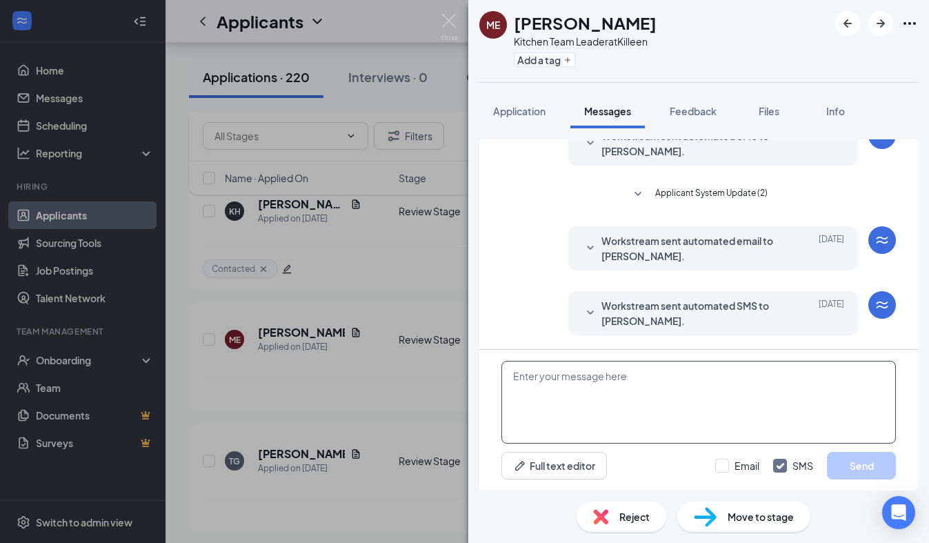
paste textarea "We received your application, thank you for your interest in joining our [DEMOG…"
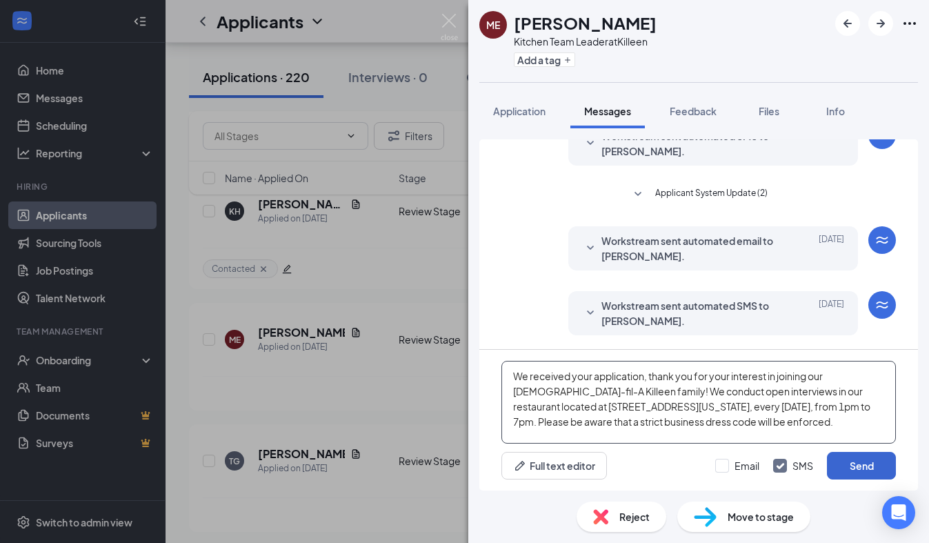
type textarea "We received your application, thank you for your interest in joining our [DEMOG…"
click at [882, 467] on button "Send" at bounding box center [861, 466] width 69 height 28
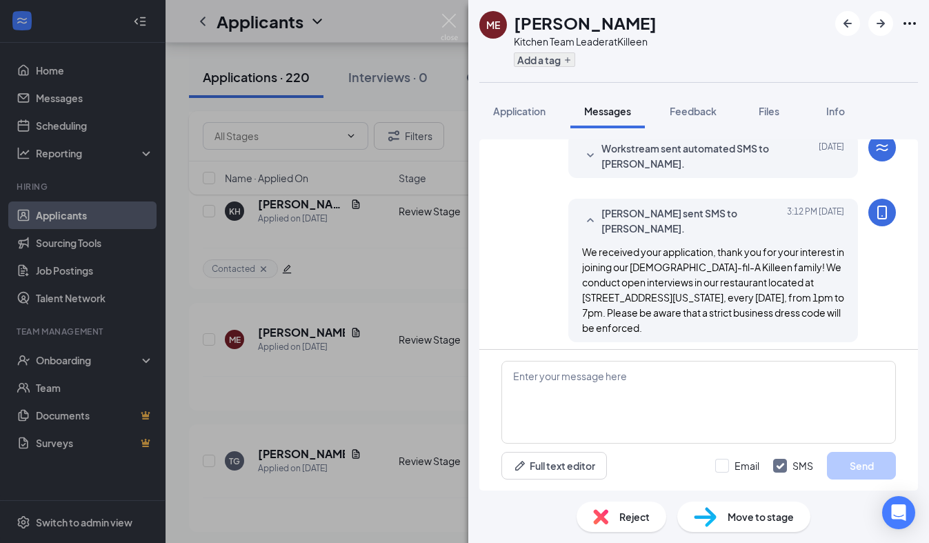
scroll to position [423, 0]
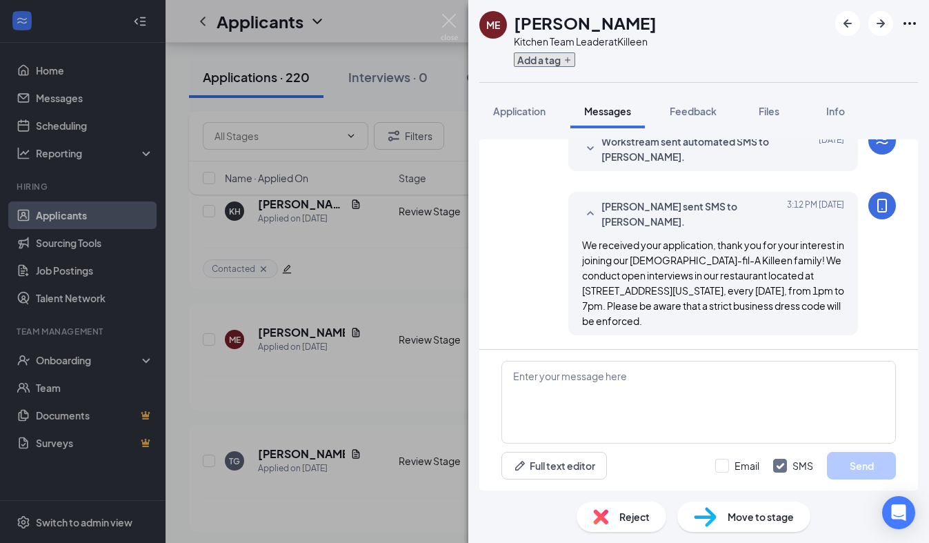
click at [547, 58] on button "Add a tag" at bounding box center [544, 59] width 61 height 14
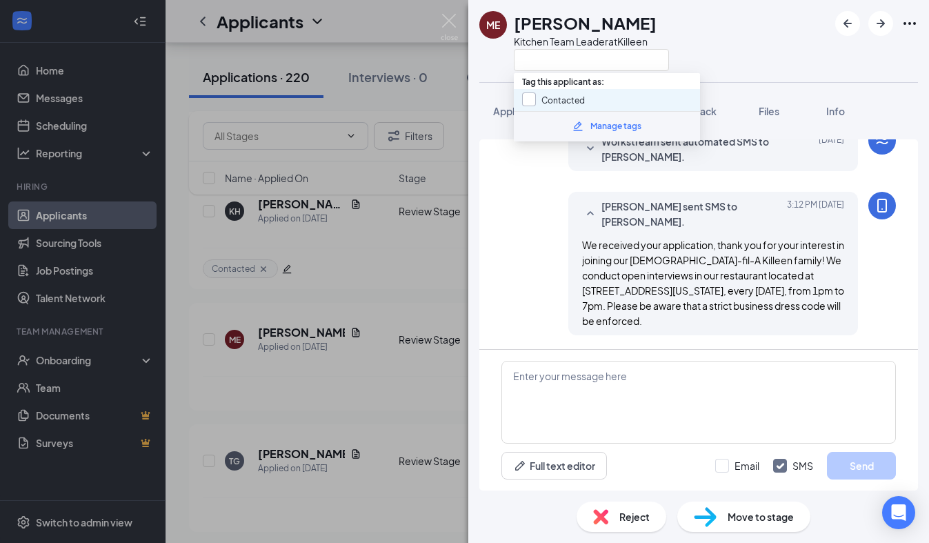
click at [539, 99] on input "Contacted" at bounding box center [553, 99] width 63 height 15
checkbox input "true"
click at [480, 60] on div "ME [PERSON_NAME] Kitchen Team Leader at [GEOGRAPHIC_DATA]" at bounding box center [574, 41] width 190 height 60
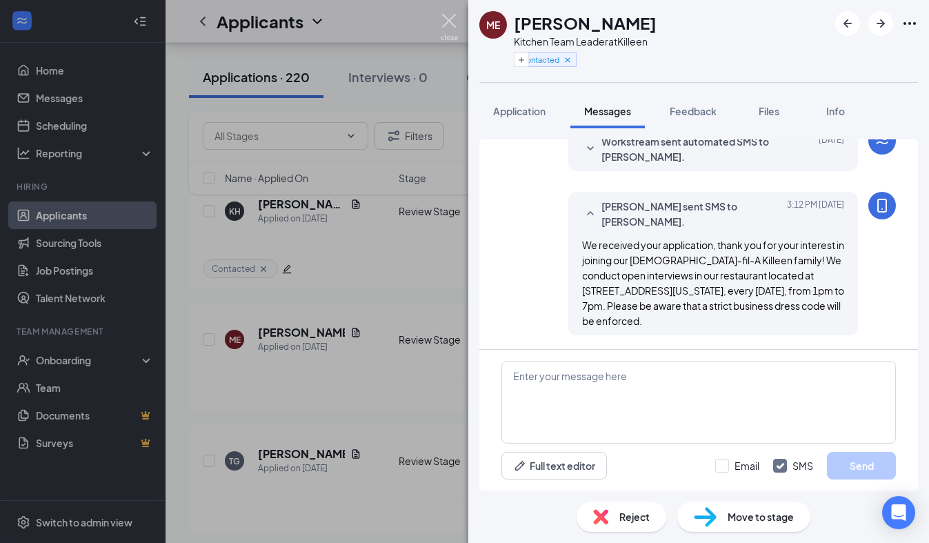
click at [449, 18] on img at bounding box center [448, 27] width 17 height 27
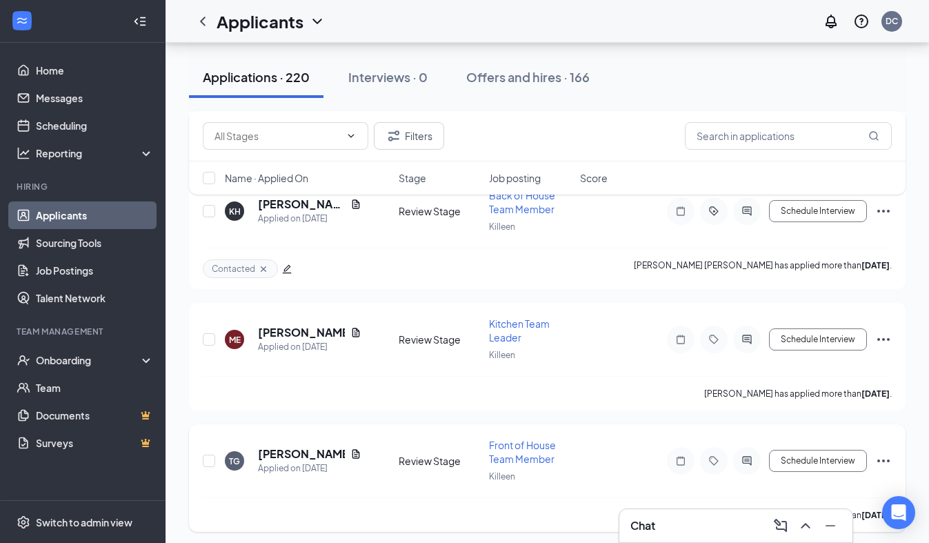
scroll to position [9646, 0]
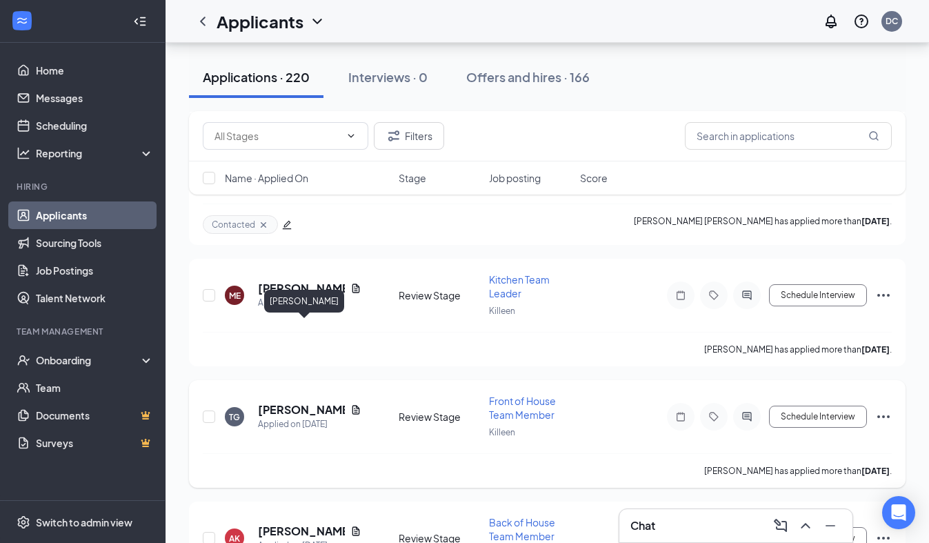
click at [336, 402] on h5 "[PERSON_NAME]" at bounding box center [301, 409] width 87 height 15
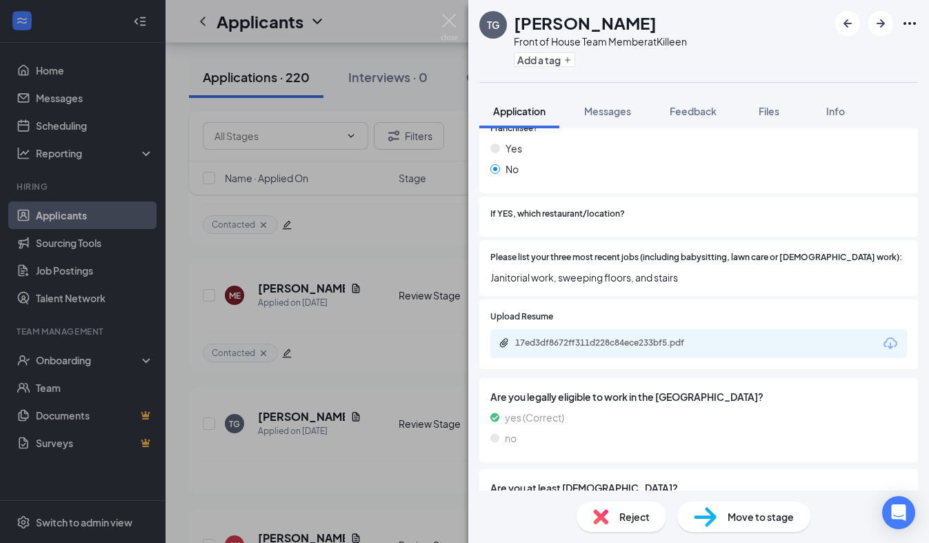
scroll to position [378, 0]
click at [681, 336] on div "17ed3df8672ff311d228c84ece233bf5.pdf" at bounding box center [611, 341] width 193 height 11
click at [594, 207] on span "If YES, which restaurant/location?" at bounding box center [557, 213] width 134 height 13
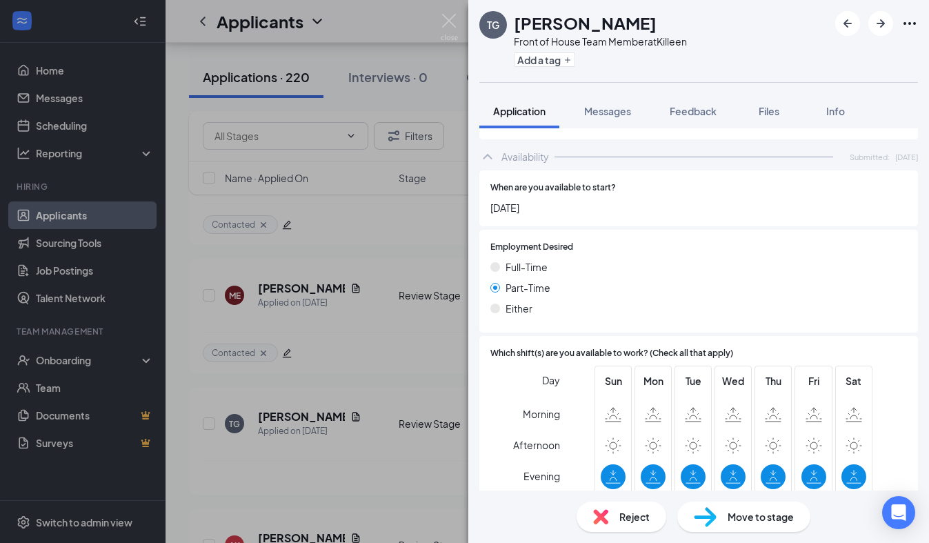
scroll to position [801, 0]
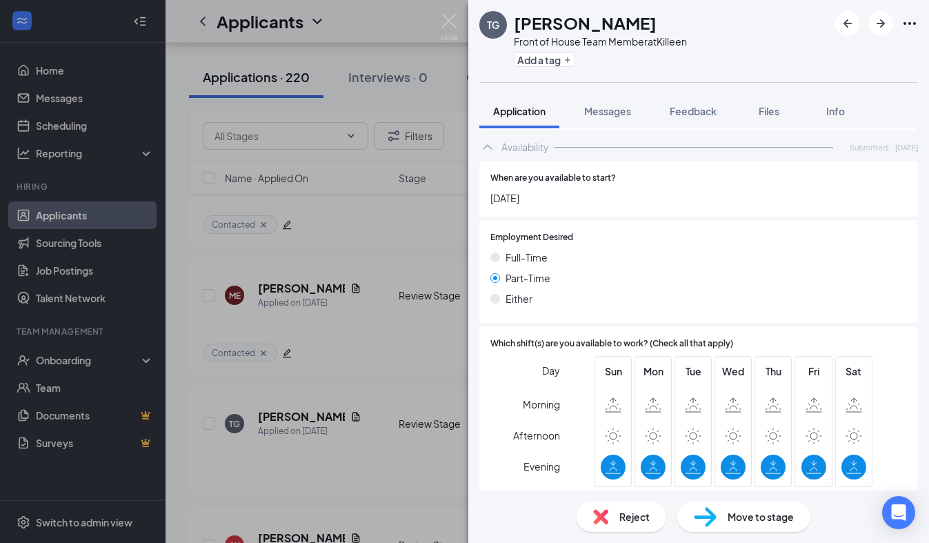
click at [615, 519] on div "Reject" at bounding box center [621, 516] width 90 height 30
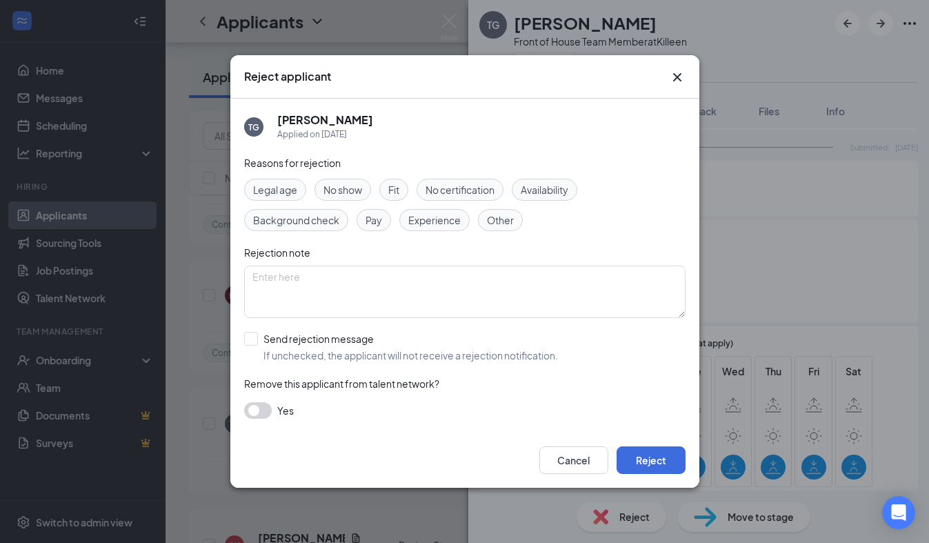
click at [682, 83] on icon "Cross" at bounding box center [677, 77] width 17 height 17
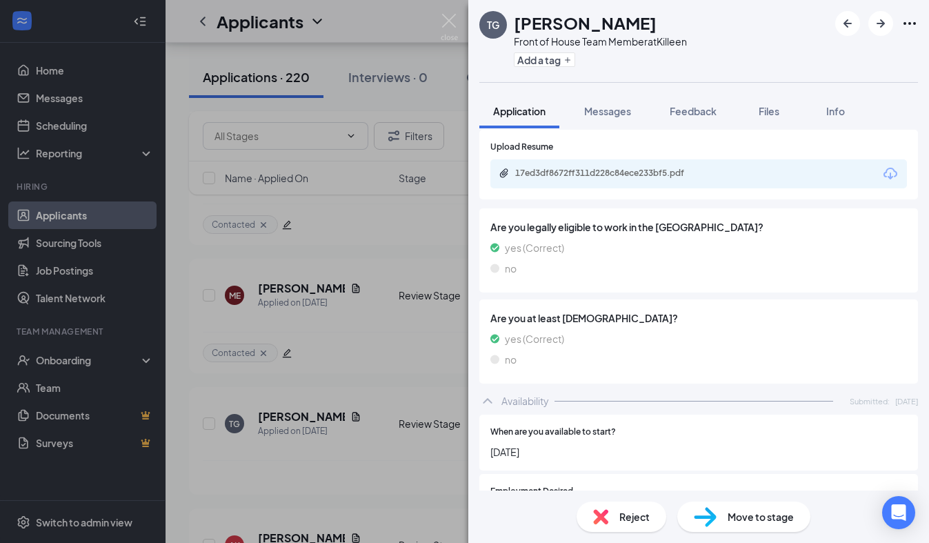
scroll to position [532, 0]
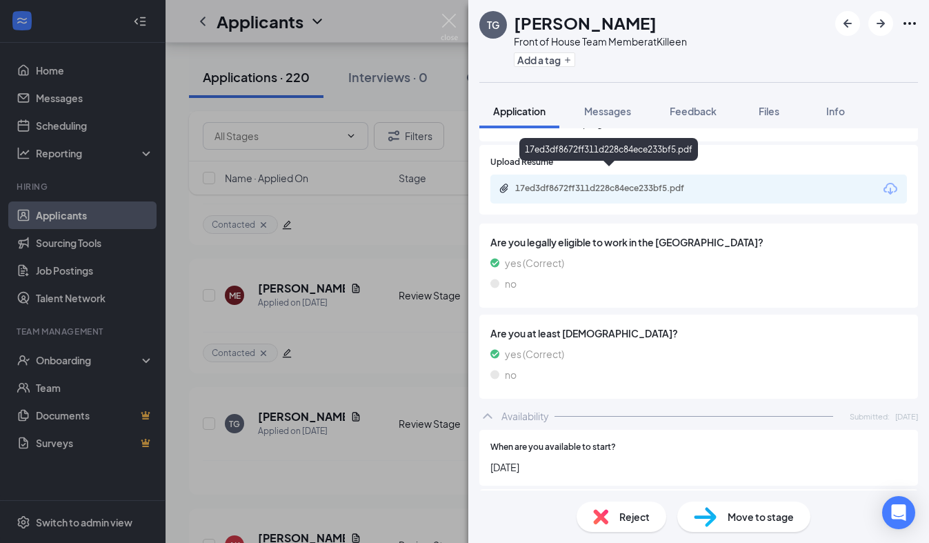
click at [587, 183] on div "17ed3df8672ff311d228c84ece233bf5.pdf" at bounding box center [611, 188] width 193 height 11
click at [597, 108] on span "Messages" at bounding box center [607, 111] width 47 height 12
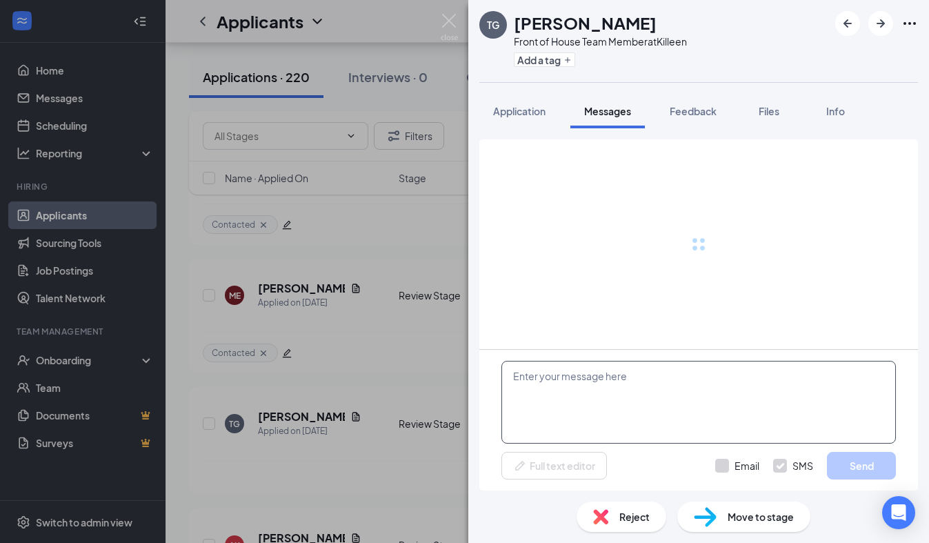
click at [597, 369] on textarea at bounding box center [698, 402] width 394 height 83
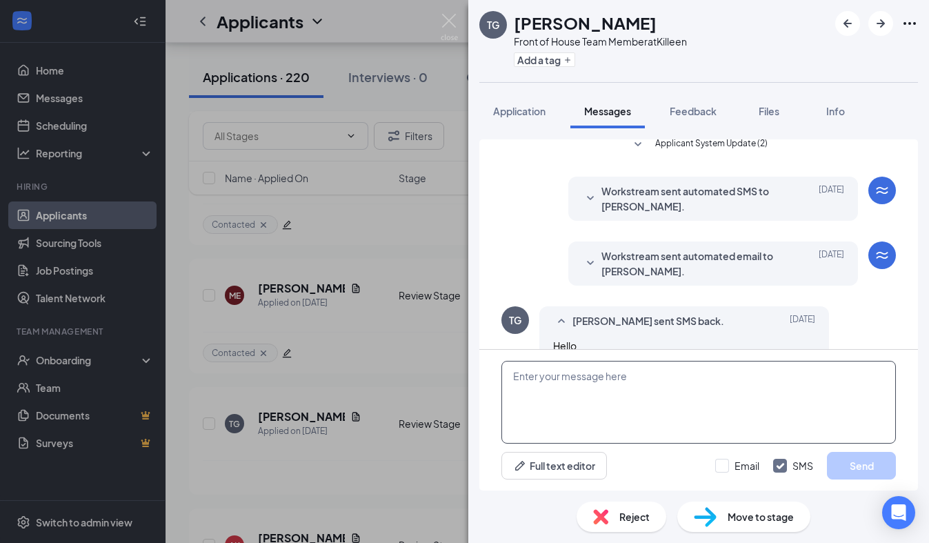
paste textarea "We received your application, thank you for your interest in joining our [DEMOG…"
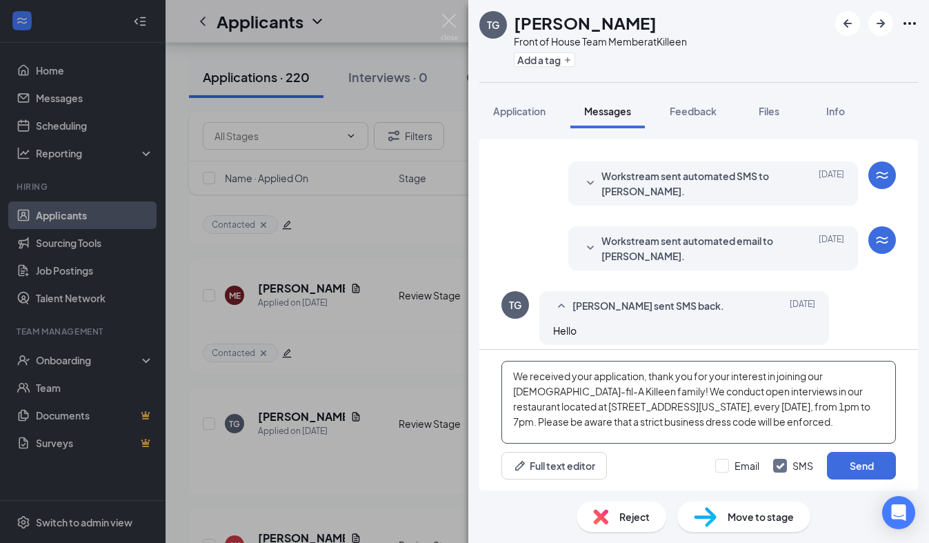
scroll to position [269, 0]
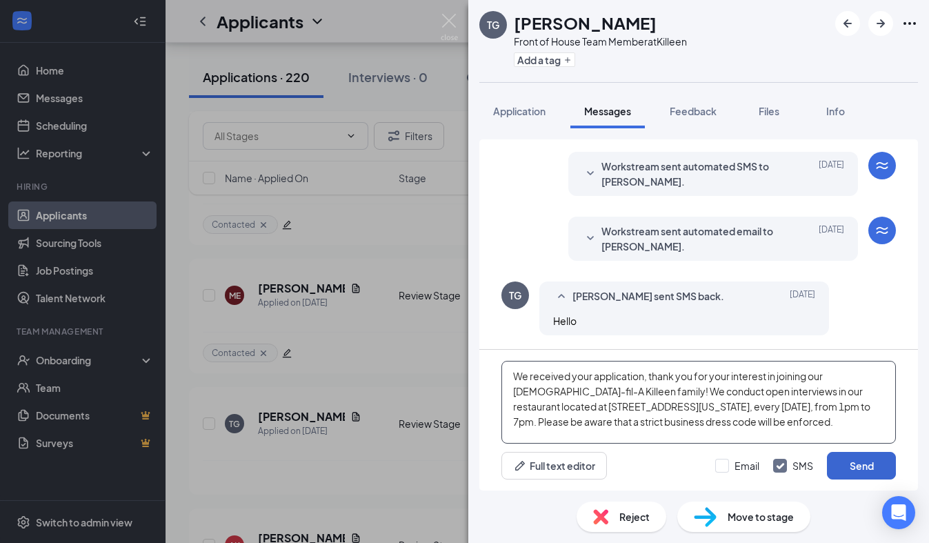
type textarea "We received your application, thank you for your interest in joining our [DEMOG…"
click at [849, 461] on button "Send" at bounding box center [861, 466] width 69 height 28
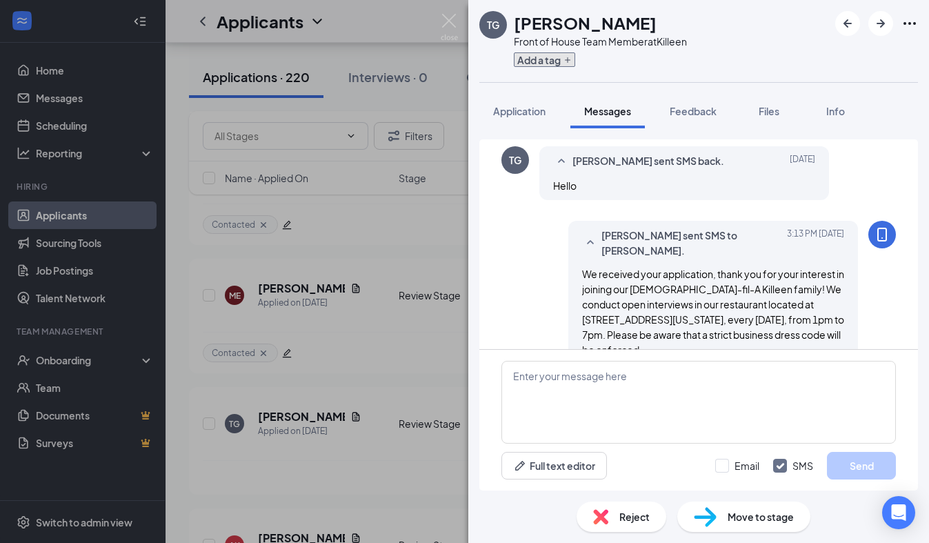
click at [538, 63] on button "Add a tag" at bounding box center [544, 59] width 61 height 14
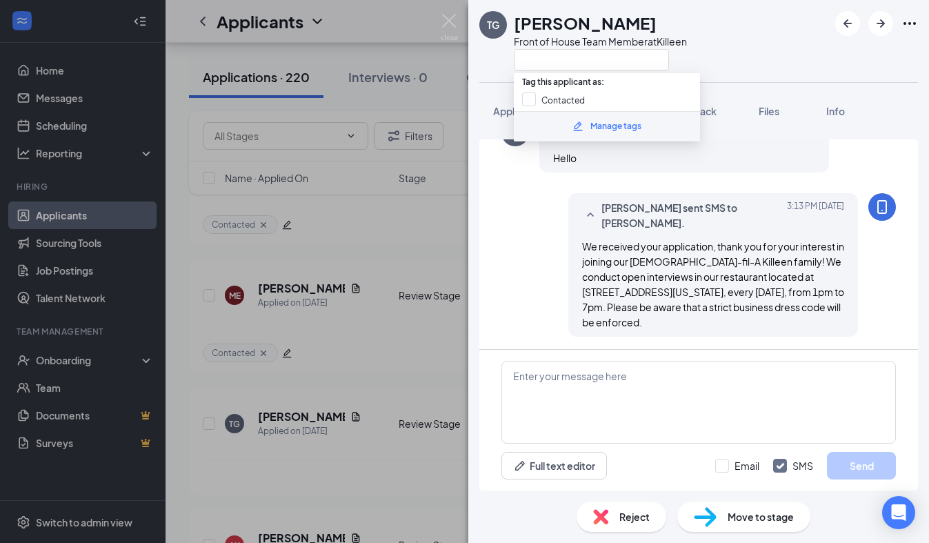
scroll to position [433, 0]
click at [532, 97] on input "Contacted" at bounding box center [553, 99] width 63 height 15
checkbox input "true"
click at [501, 68] on div "TG [PERSON_NAME] Front of House Team Member at [GEOGRAPHIC_DATA]" at bounding box center [582, 41] width 207 height 60
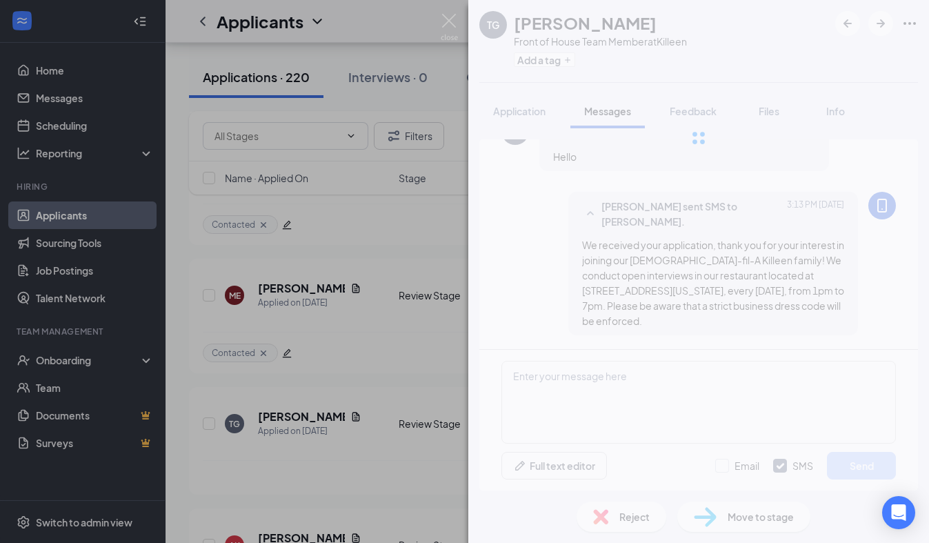
click at [453, 23] on img at bounding box center [448, 27] width 17 height 27
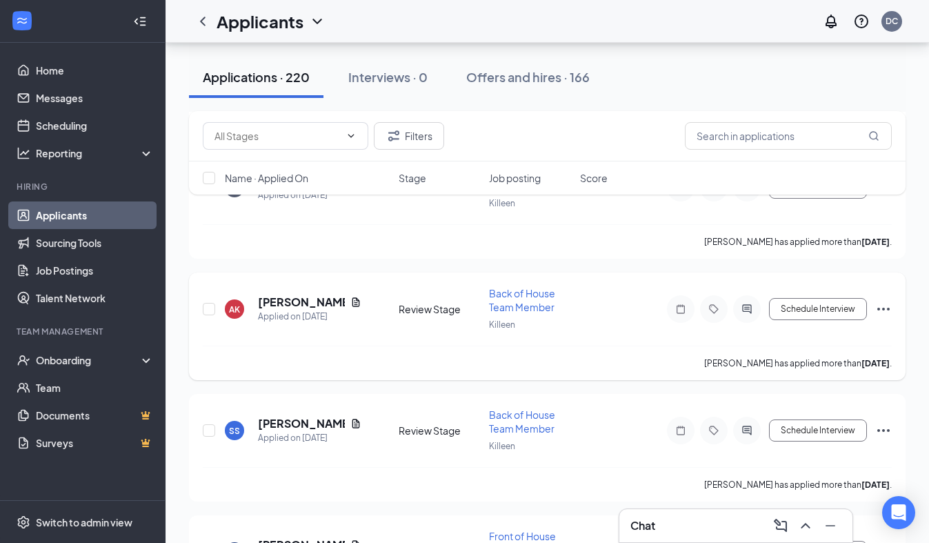
scroll to position [9886, 0]
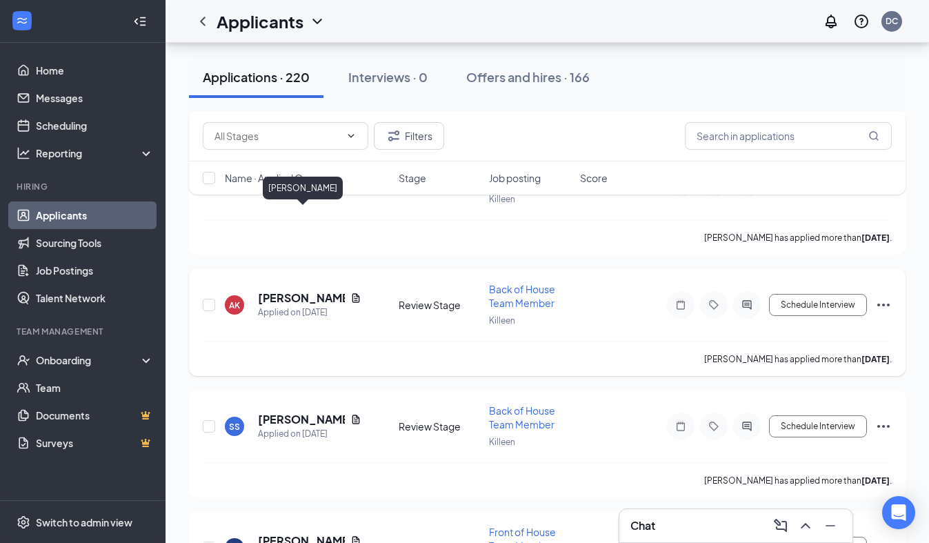
click at [324, 290] on h5 "[PERSON_NAME]" at bounding box center [301, 297] width 87 height 15
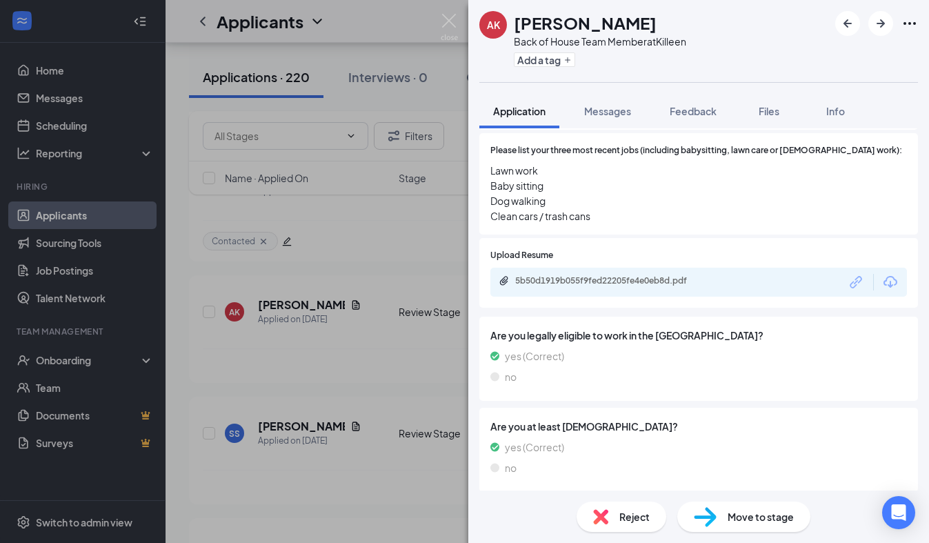
scroll to position [549, 0]
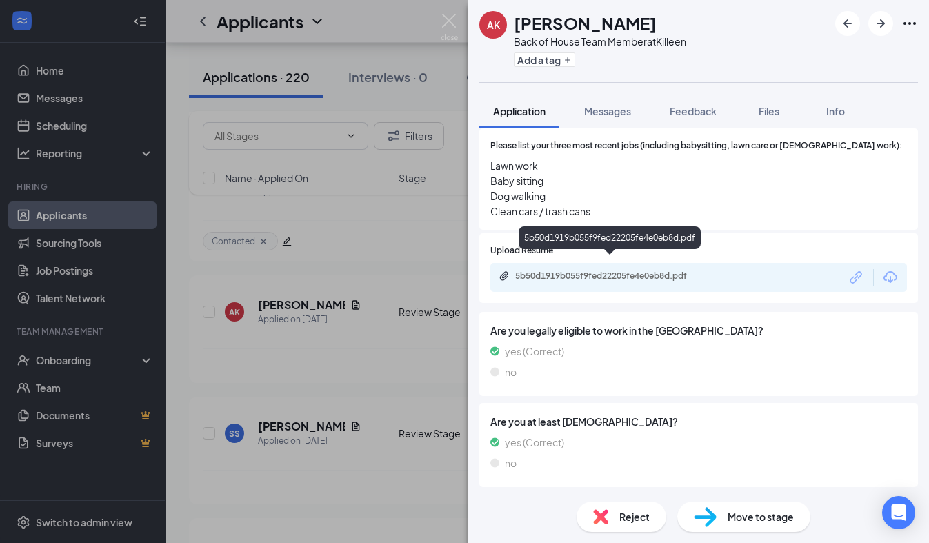
click at [654, 270] on div "5b50d1919b055f9fed22205fe4e0eb8d.pdf" at bounding box center [611, 275] width 193 height 11
click at [597, 516] on img at bounding box center [600, 516] width 15 height 15
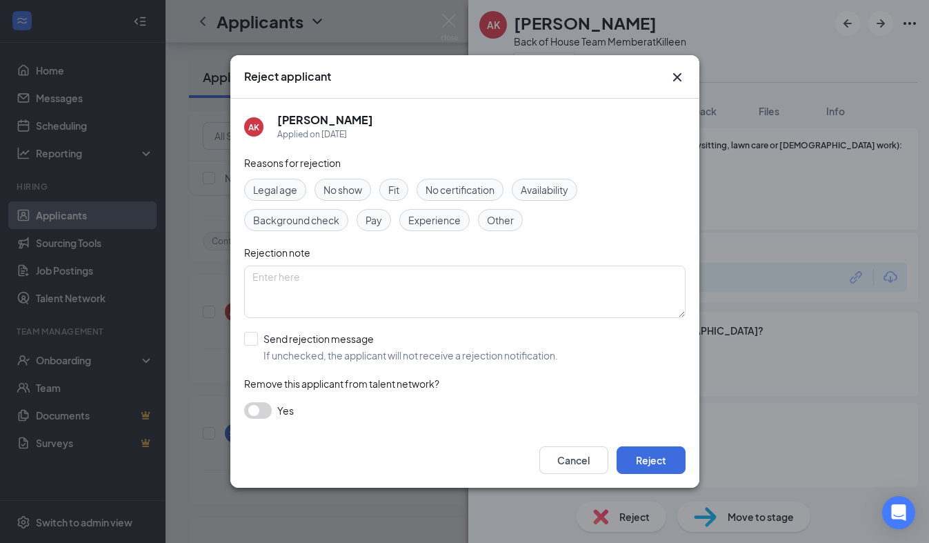
click at [445, 227] on span "Experience" at bounding box center [434, 219] width 52 height 15
click at [311, 338] on input "Send rejection message If unchecked, the applicant will not receive a rejection…" at bounding box center [401, 347] width 314 height 30
checkbox input "true"
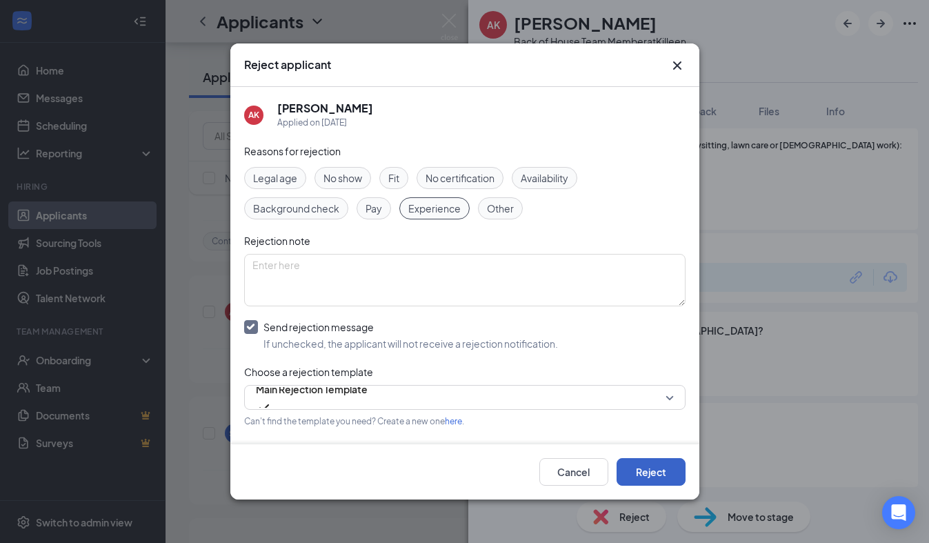
click at [651, 464] on button "Reject" at bounding box center [650, 472] width 69 height 28
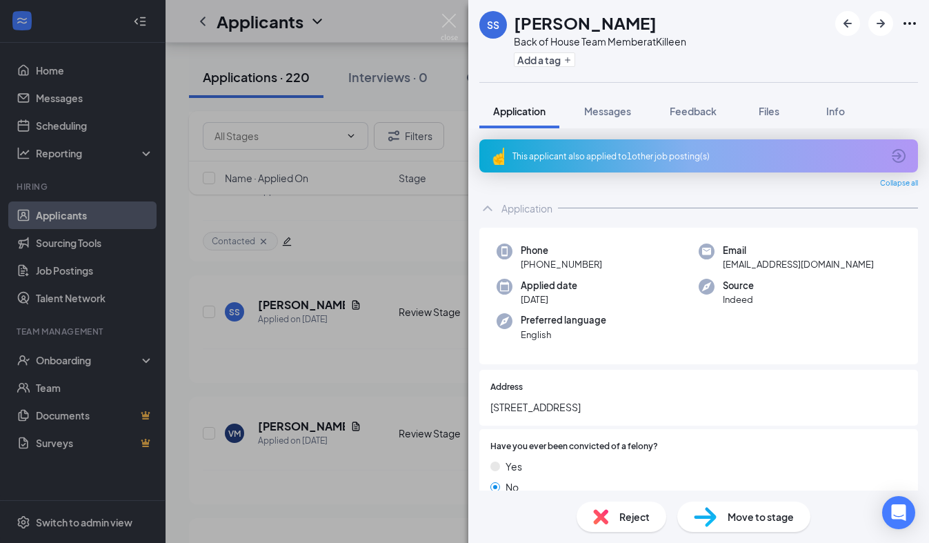
click at [584, 151] on div "This applicant also applied to 1 other job posting(s)" at bounding box center [696, 156] width 369 height 12
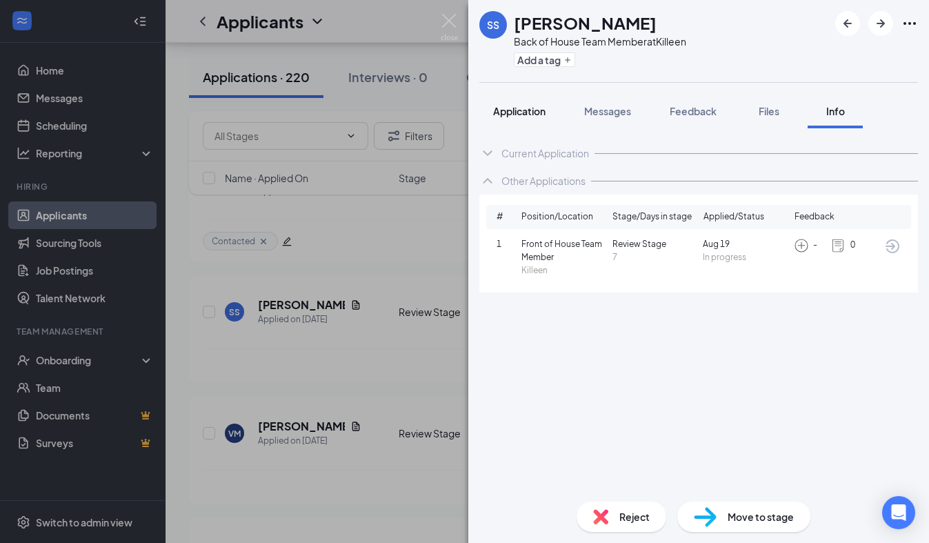
click at [510, 110] on span "Application" at bounding box center [519, 111] width 52 height 12
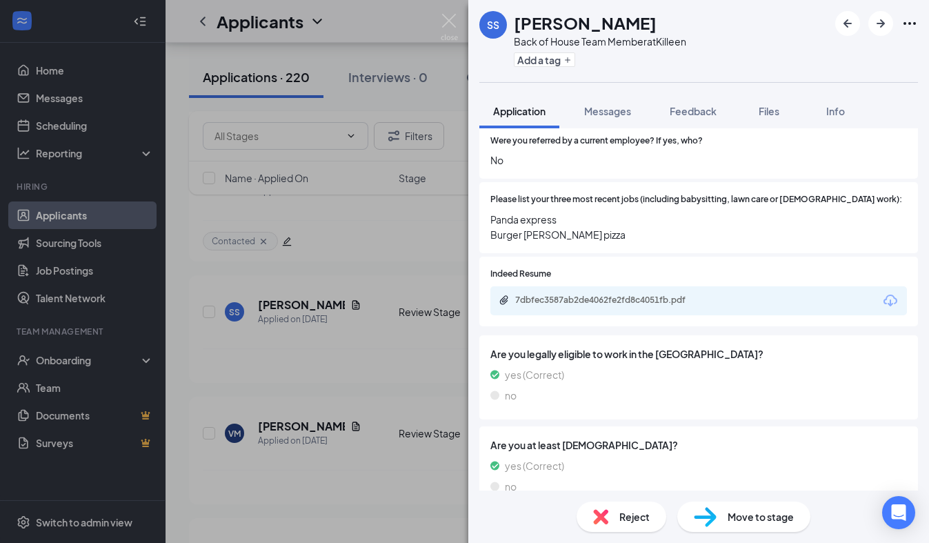
scroll to position [485, 0]
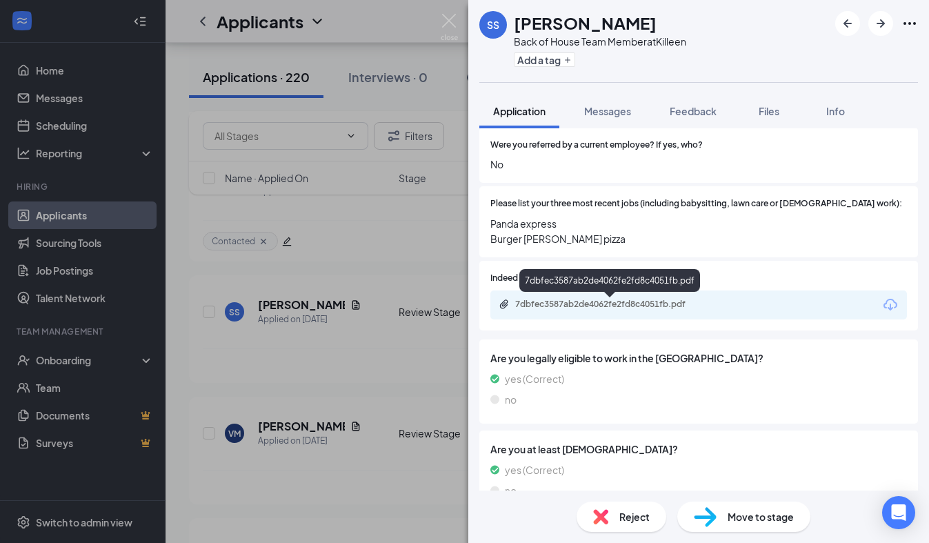
click at [594, 312] on div "7dbfec3587ab2de4062fe2fd8c4051fb.pdf" at bounding box center [609, 304] width 223 height 13
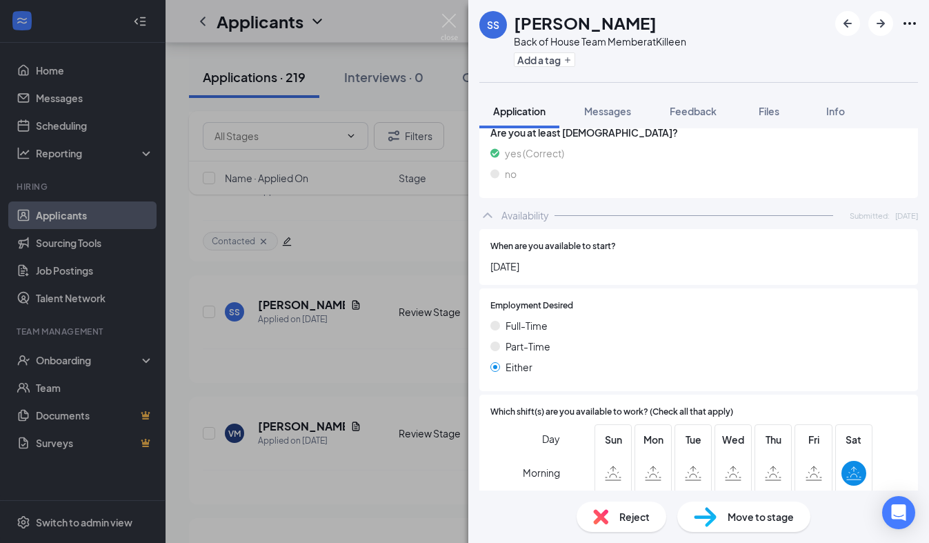
scroll to position [973, 0]
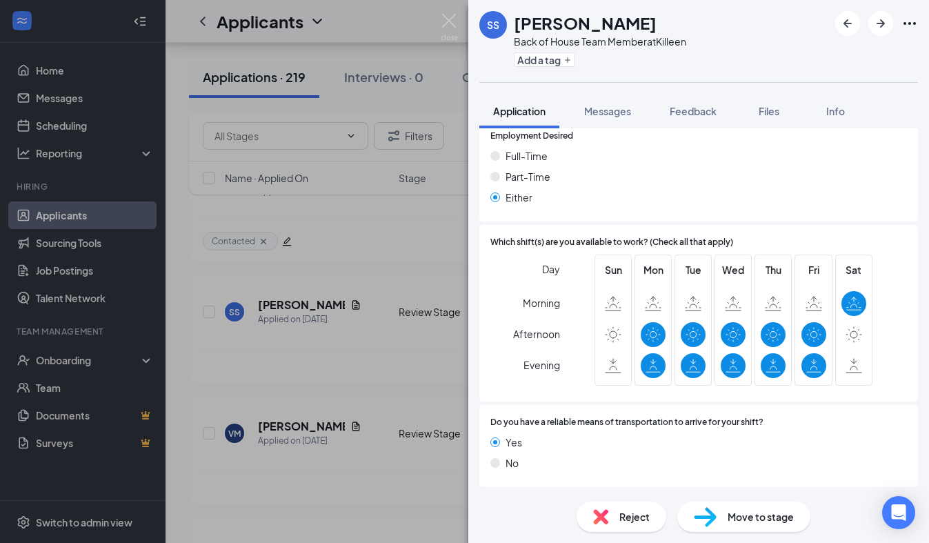
click at [629, 525] on div "Reject" at bounding box center [621, 516] width 90 height 30
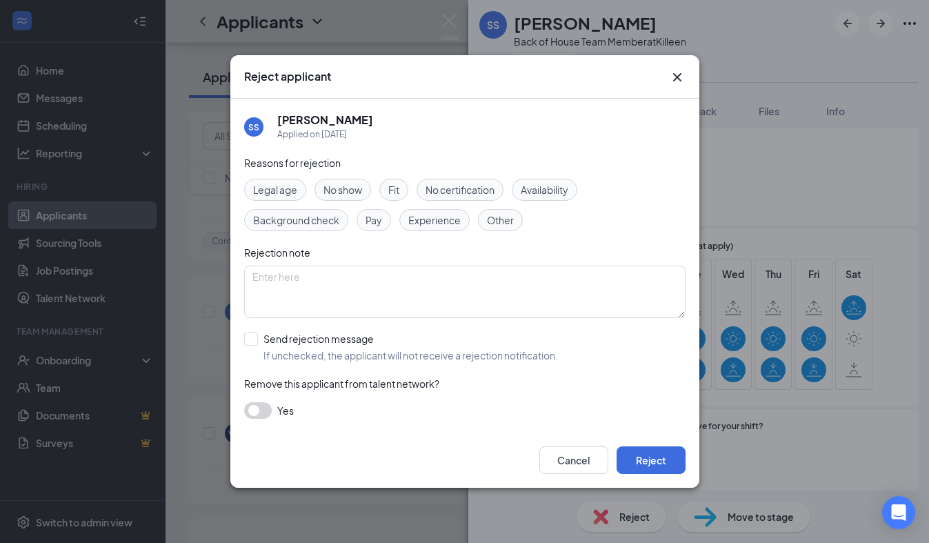
click at [418, 227] on span "Experience" at bounding box center [434, 219] width 52 height 15
click at [331, 341] on input "Send rejection message If unchecked, the applicant will not receive a rejection…" at bounding box center [401, 347] width 314 height 30
checkbox input "true"
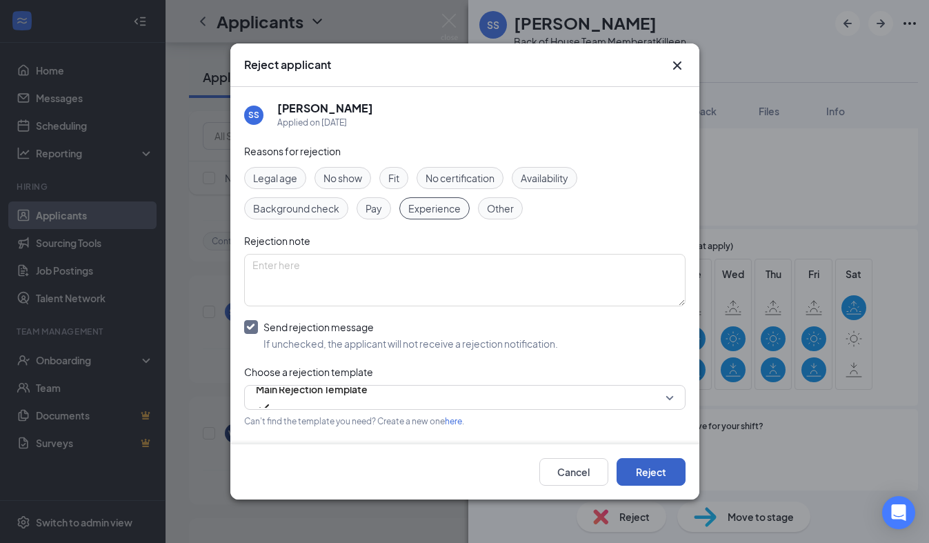
click at [640, 479] on button "Reject" at bounding box center [650, 472] width 69 height 28
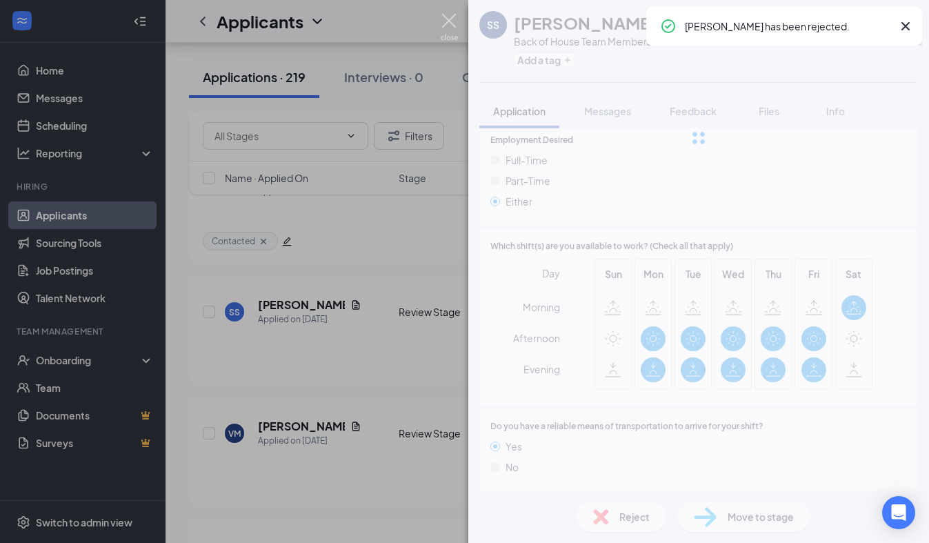
click at [455, 21] on img at bounding box center [448, 27] width 17 height 27
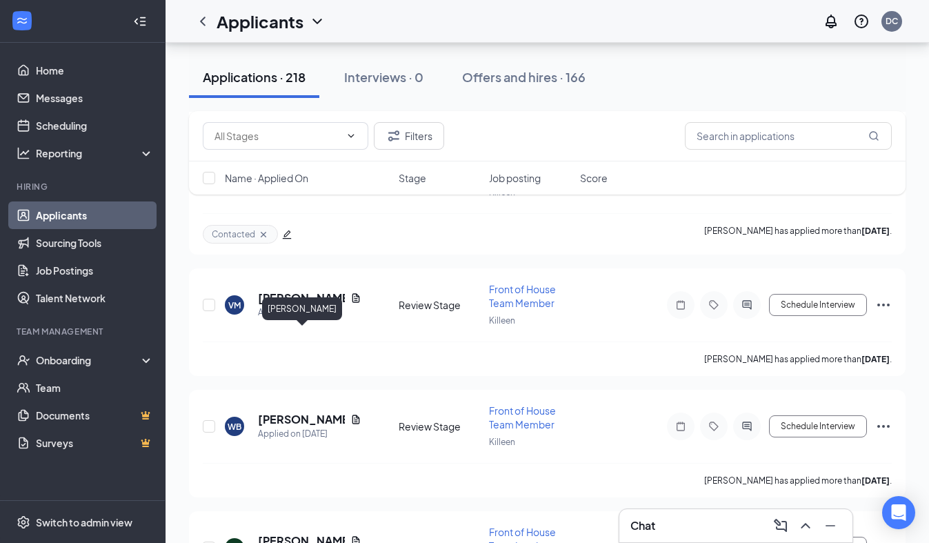
scroll to position [9888, 0]
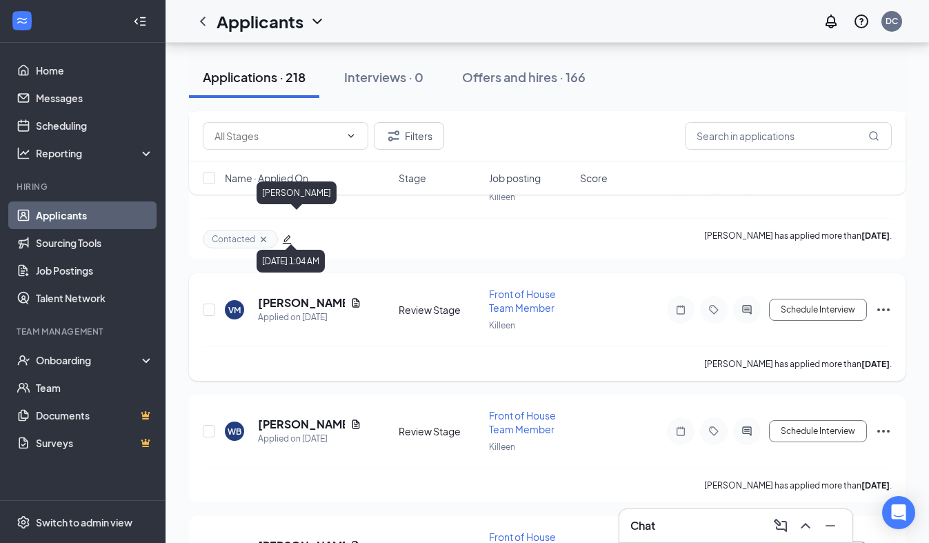
click at [309, 295] on h5 "[PERSON_NAME]" at bounding box center [301, 302] width 87 height 15
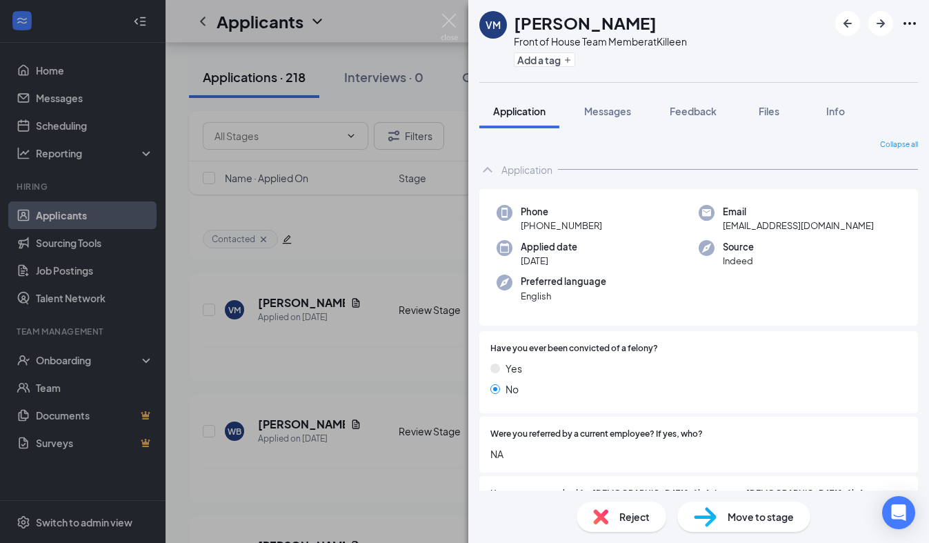
click at [594, 328] on div "Phone [PHONE_NUMBER] Email [EMAIL_ADDRESS][DOMAIN_NAME] Applied date [DATE] Sou…" at bounding box center [698, 540] width 438 height 702
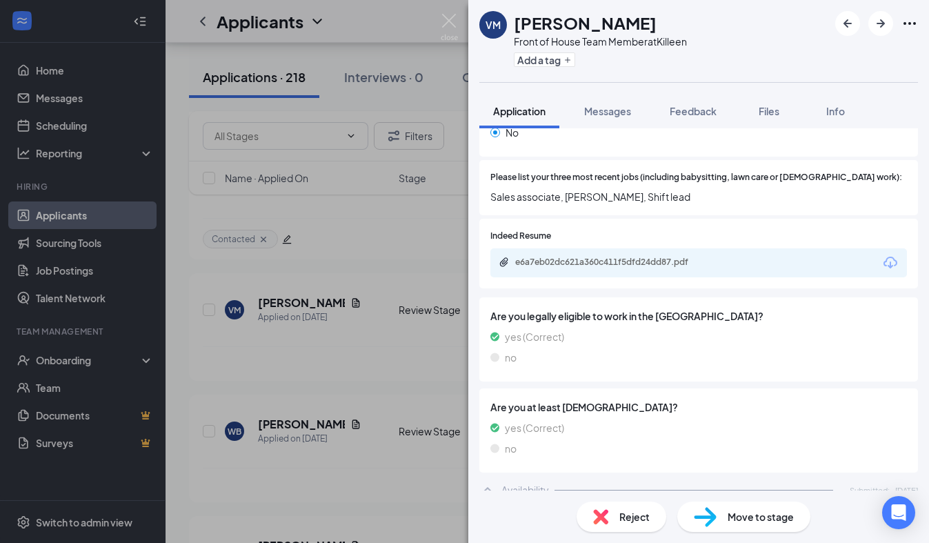
scroll to position [428, 0]
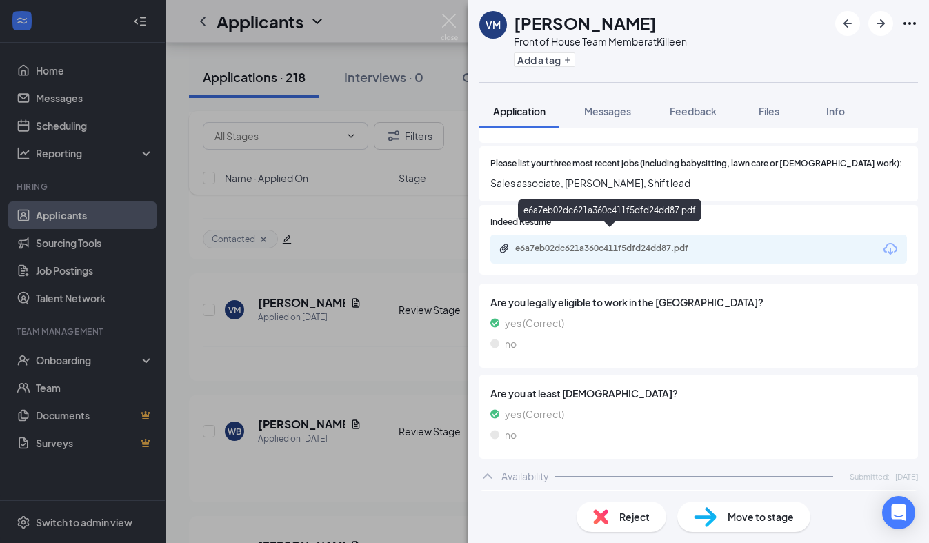
click at [620, 243] on div "e6a7eb02dc621a360c411f5dfd24dd87.pdf" at bounding box center [611, 248] width 193 height 11
click at [598, 527] on div "Reject" at bounding box center [621, 516] width 90 height 30
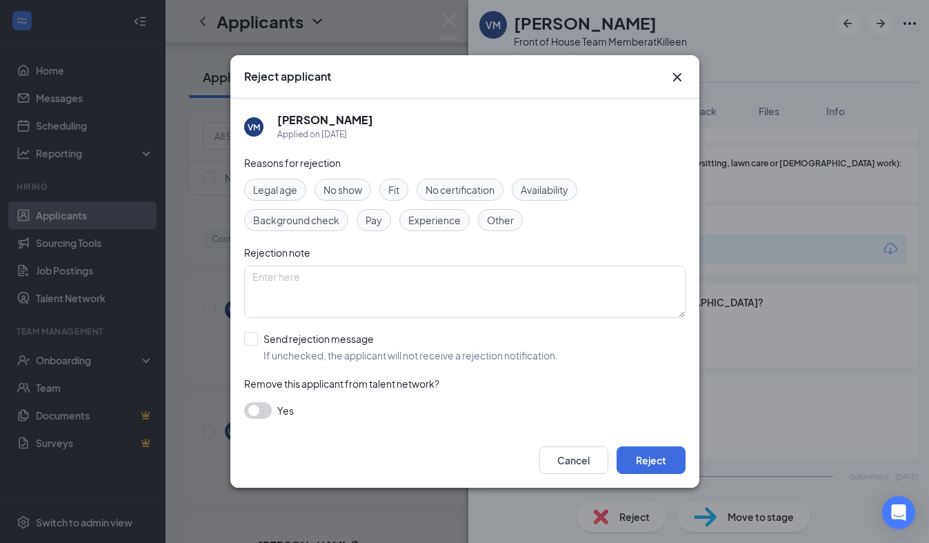
click at [444, 223] on span "Experience" at bounding box center [434, 219] width 52 height 15
click at [322, 351] on input "Send rejection message If unchecked, the applicant will not receive a rejection…" at bounding box center [401, 347] width 314 height 30
checkbox input "true"
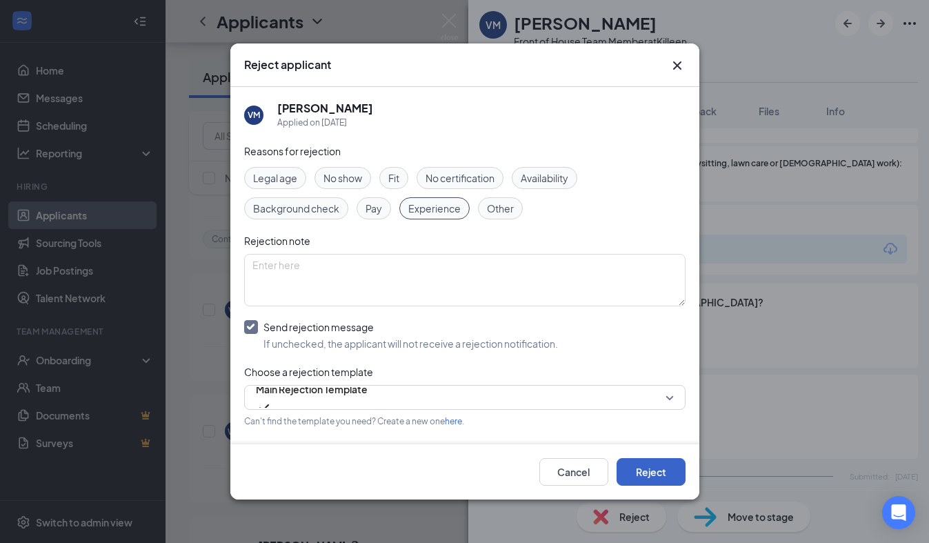
click at [647, 460] on button "Reject" at bounding box center [650, 472] width 69 height 28
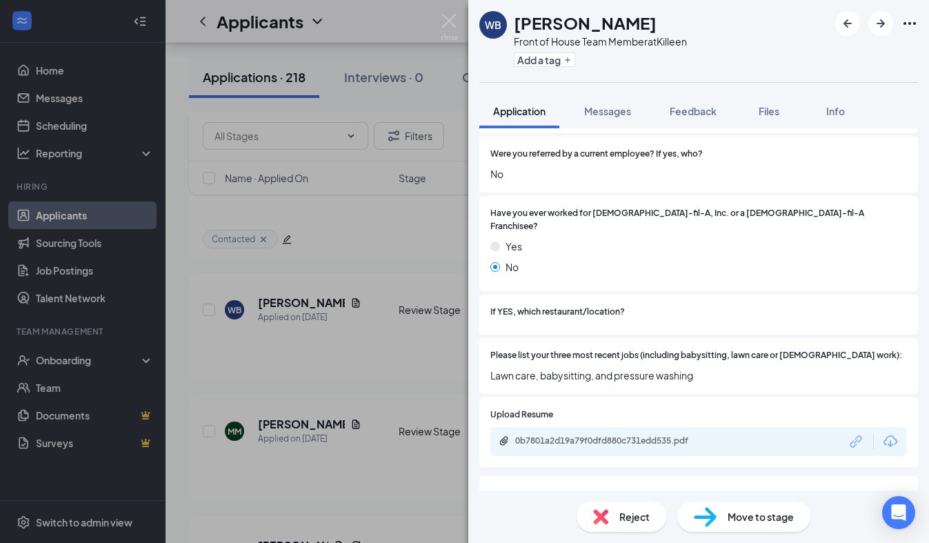
scroll to position [332, 0]
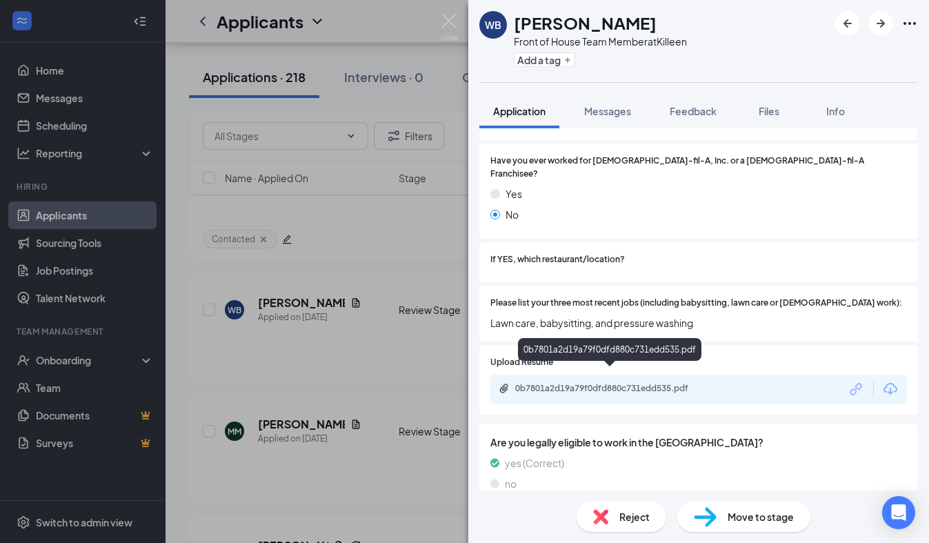
click at [660, 374] on div "0b7801a2d19a79f0dfd880c731edd535.pdf" at bounding box center [698, 388] width 416 height 29
click at [660, 383] on div "0b7801a2d19a79f0dfd880c731edd535.pdf" at bounding box center [611, 388] width 193 height 11
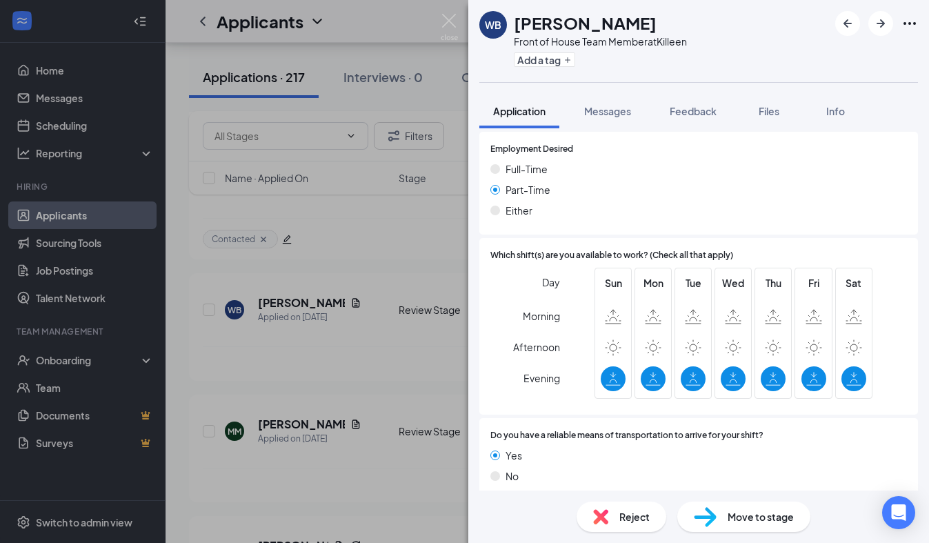
scroll to position [889, 0]
click at [635, 514] on span "Reject" at bounding box center [634, 516] width 30 height 15
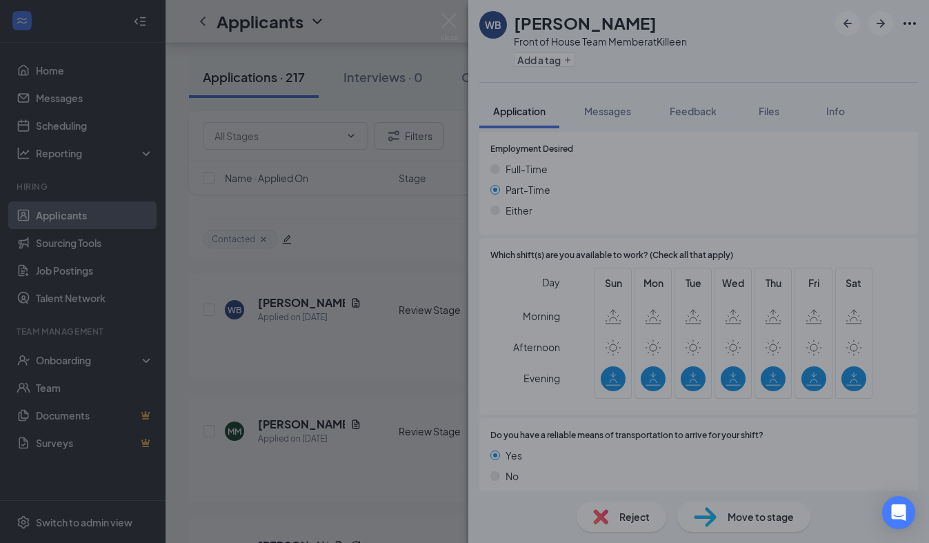
scroll to position [883, 0]
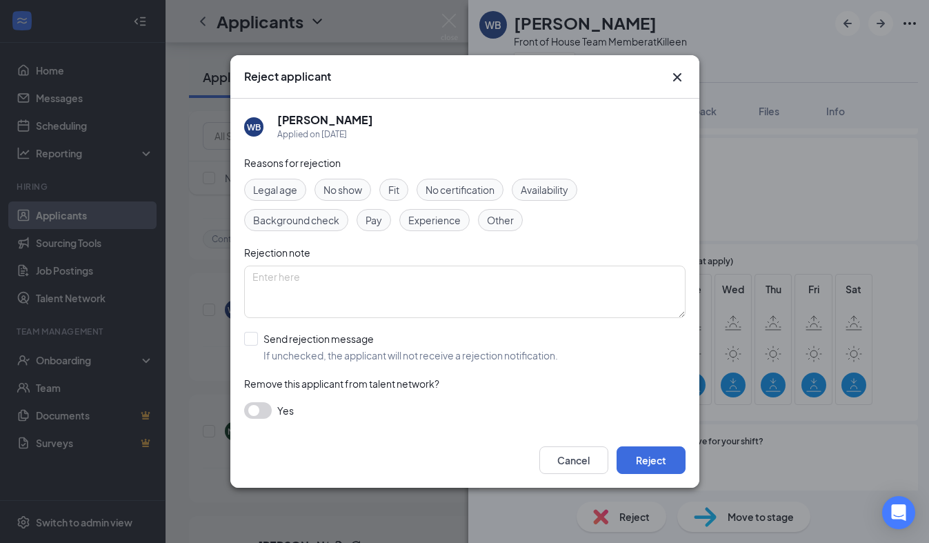
click at [443, 230] on div "Experience" at bounding box center [434, 220] width 70 height 22
click at [269, 351] on input "Send rejection message If unchecked, the applicant will not receive a rejection…" at bounding box center [401, 347] width 314 height 30
checkbox input "true"
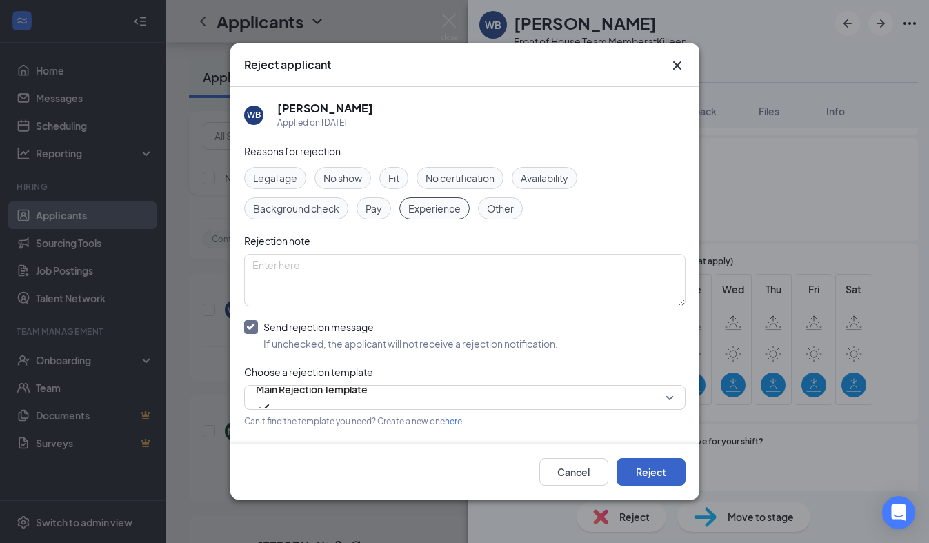
click at [629, 467] on button "Reject" at bounding box center [650, 472] width 69 height 28
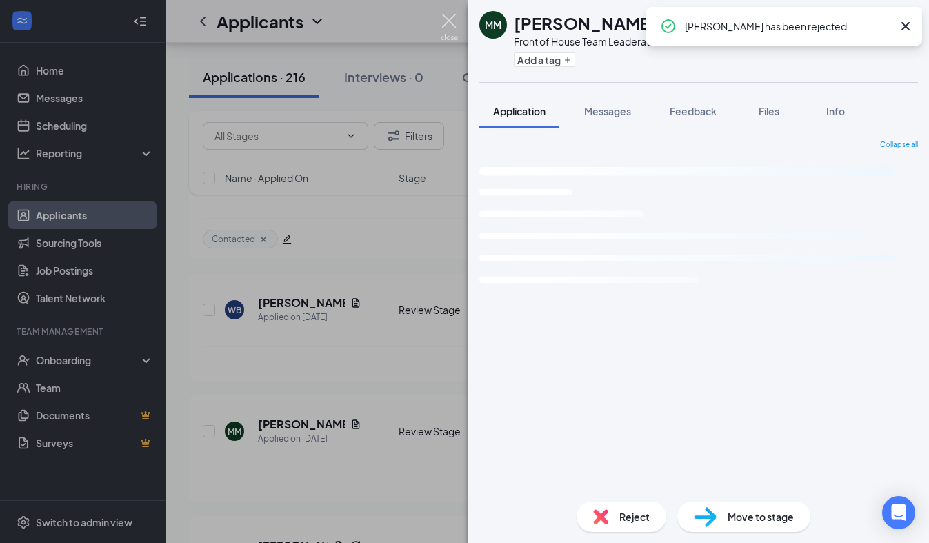
click at [448, 26] on img at bounding box center [448, 27] width 17 height 27
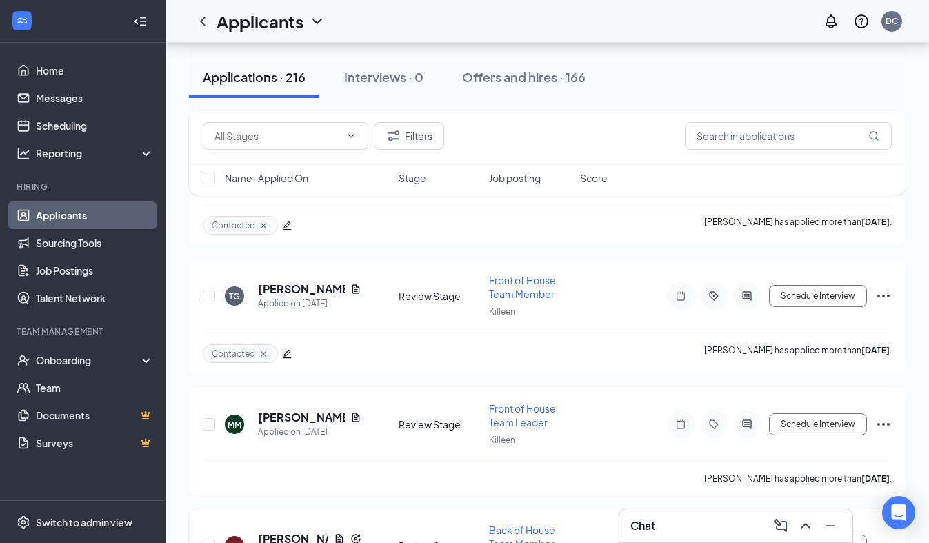
scroll to position [9746, 0]
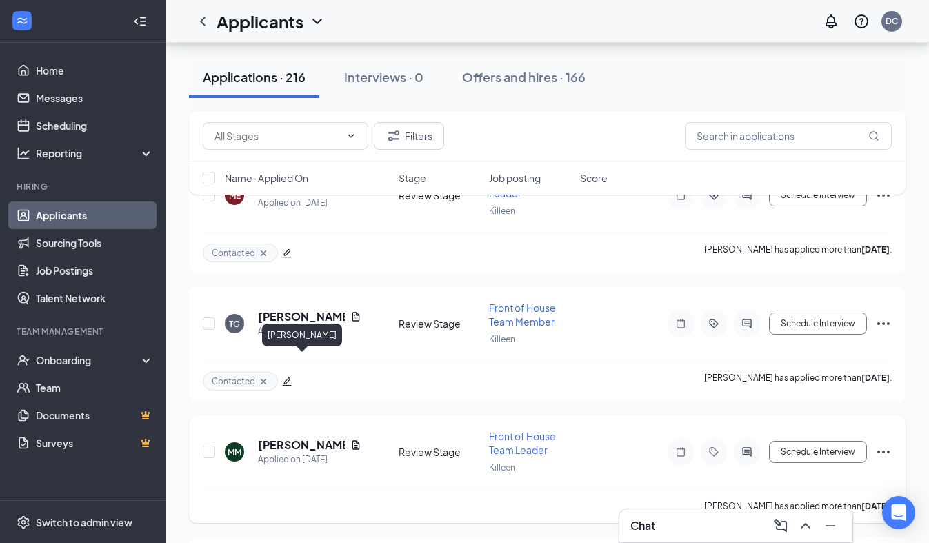
click at [309, 437] on h5 "[PERSON_NAME]" at bounding box center [301, 444] width 87 height 15
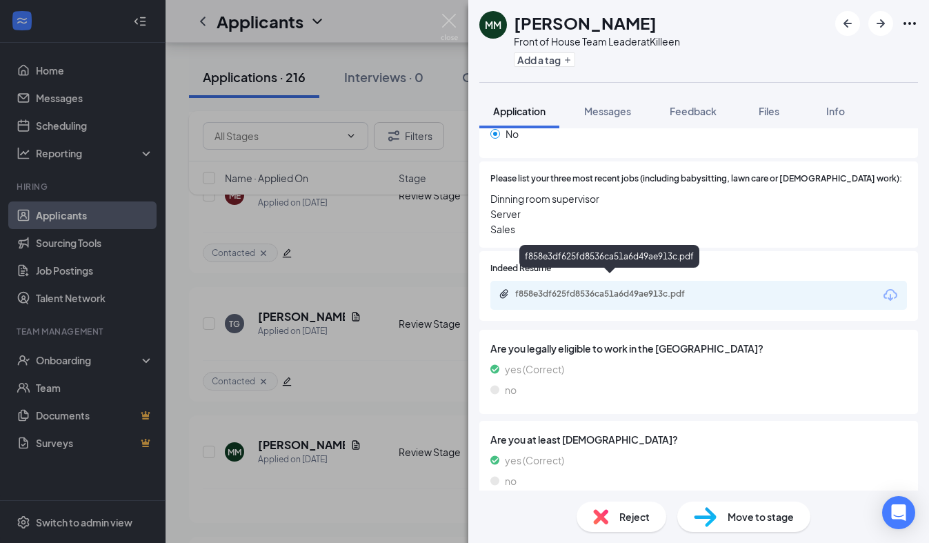
scroll to position [624, 0]
click at [660, 289] on div "f858e3df625fd8536ca51a6d49ae913c.pdf" at bounding box center [611, 294] width 193 height 11
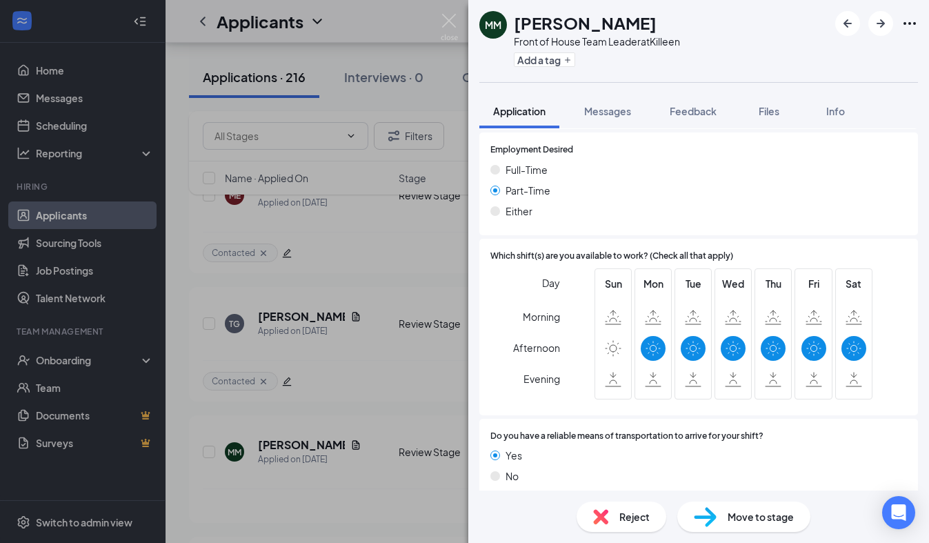
click at [630, 518] on span "Reject" at bounding box center [634, 516] width 30 height 15
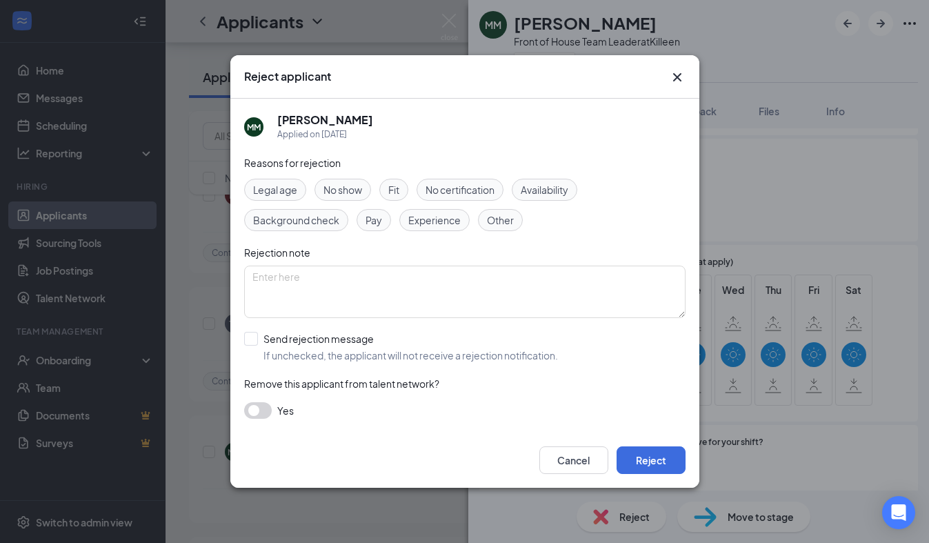
click at [412, 222] on span "Experience" at bounding box center [434, 219] width 52 height 15
click at [429, 223] on span "Experience" at bounding box center [434, 219] width 52 height 15
click at [540, 181] on div "Availability" at bounding box center [543, 190] width 65 height 22
click at [254, 345] on input "Send rejection message If unchecked, the applicant will not receive a rejection…" at bounding box center [401, 347] width 314 height 30
checkbox input "true"
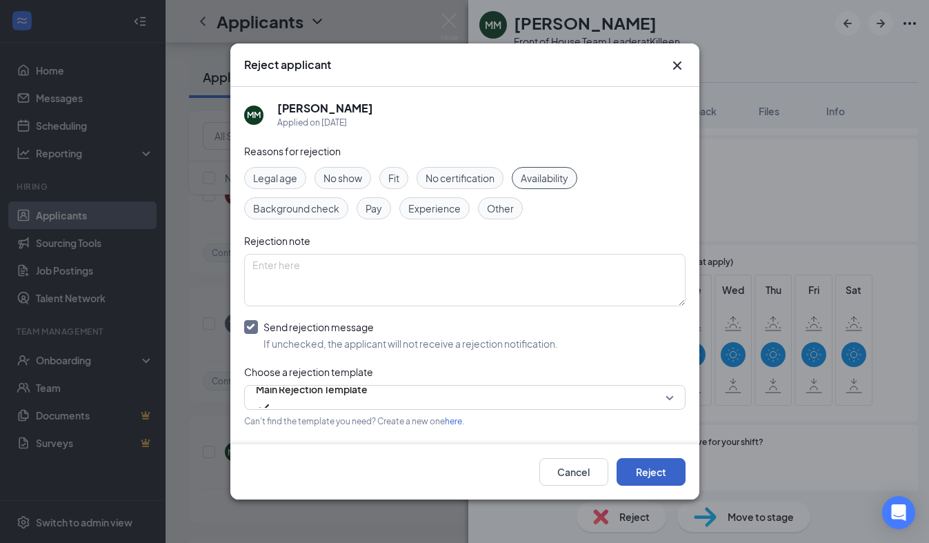
click at [638, 472] on button "Reject" at bounding box center [650, 472] width 69 height 28
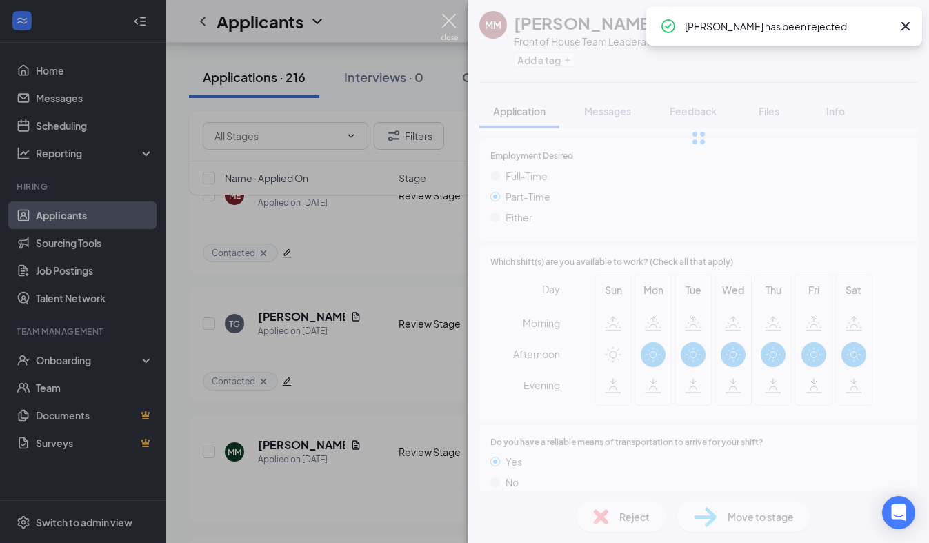
click at [456, 23] on img at bounding box center [448, 27] width 17 height 27
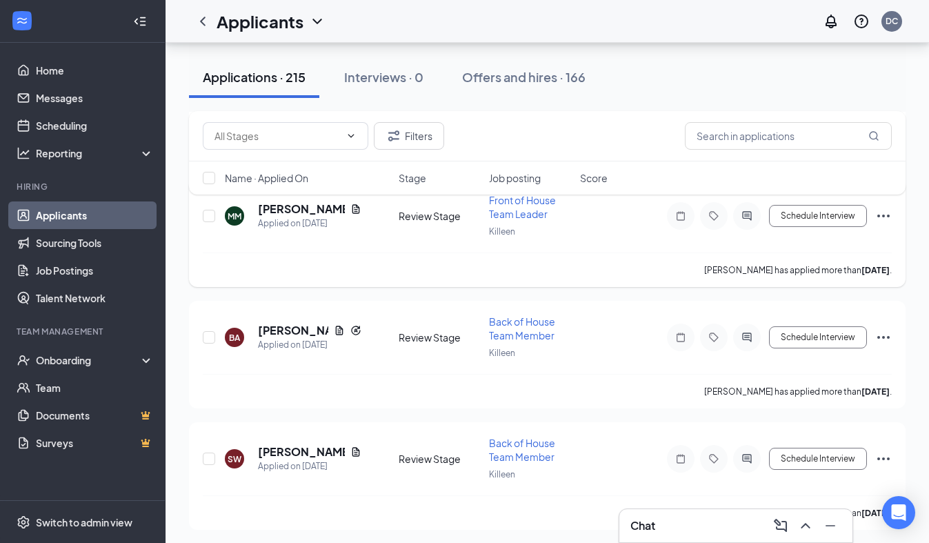
scroll to position [9988, 0]
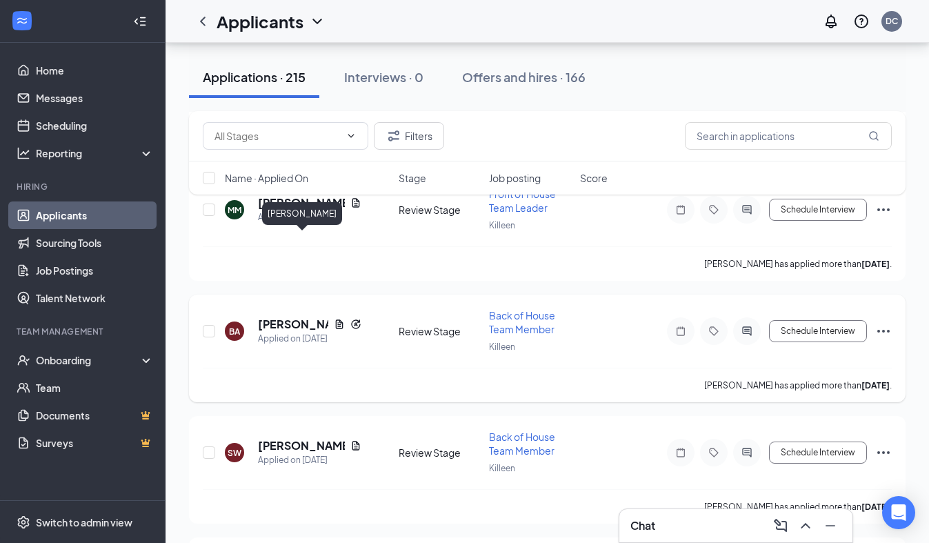
click at [311, 316] on h5 "[PERSON_NAME]" at bounding box center [293, 323] width 70 height 15
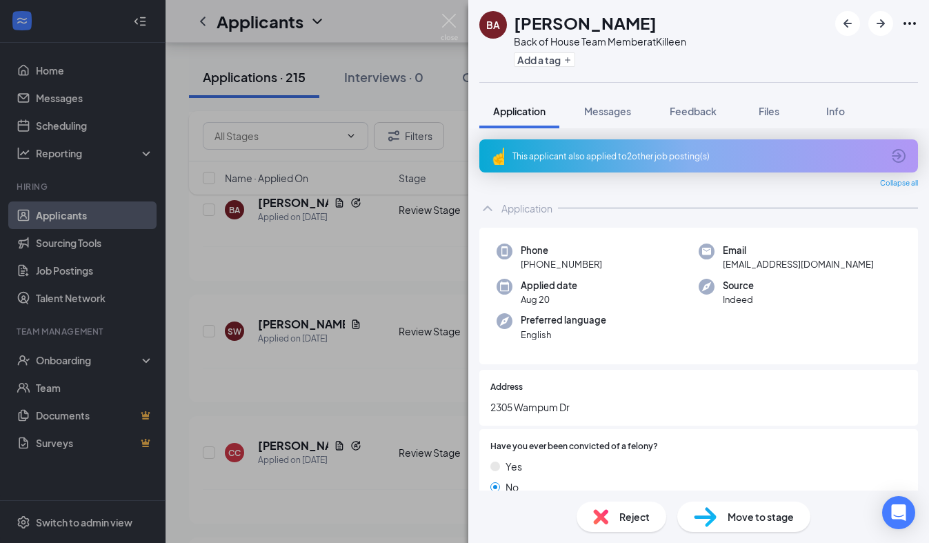
click at [652, 163] on div "This applicant also applied to 2 other job posting(s)" at bounding box center [698, 155] width 438 height 33
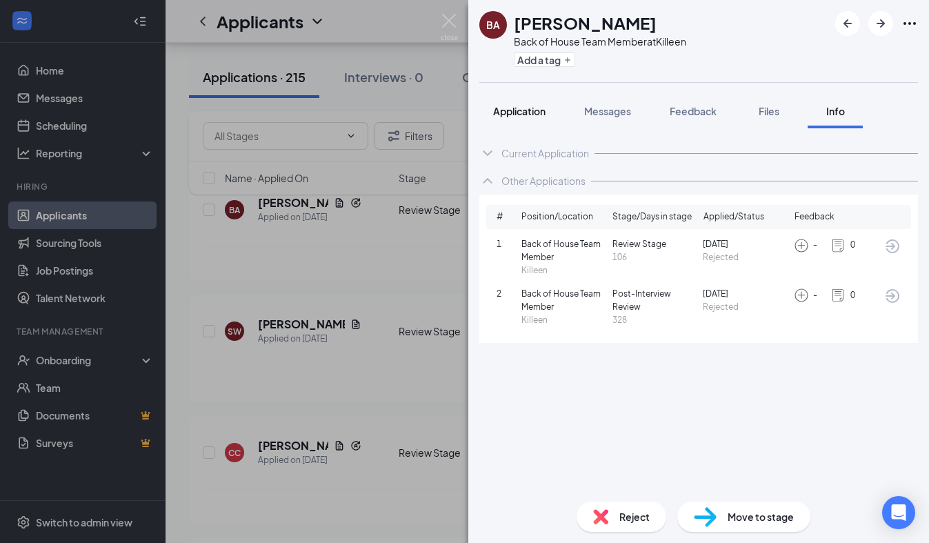
click at [543, 118] on button "Application" at bounding box center [519, 111] width 80 height 34
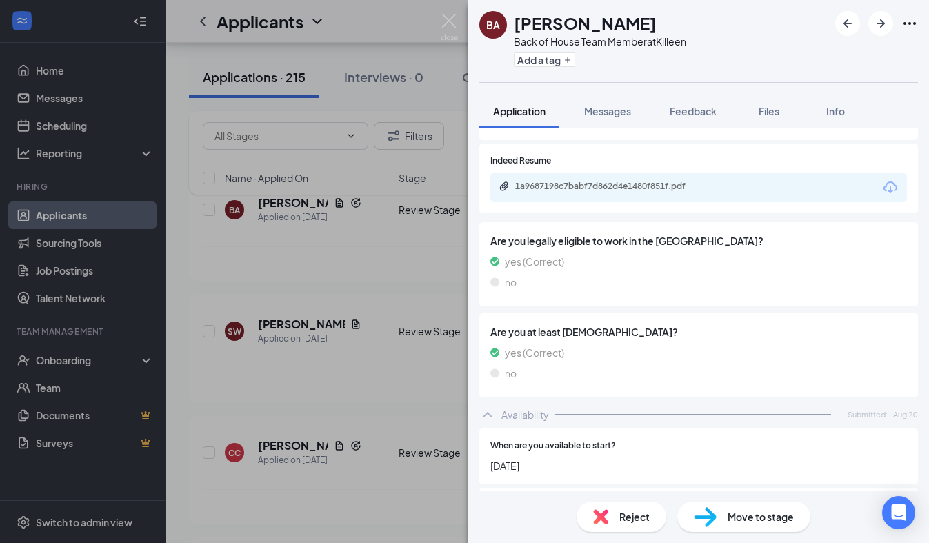
scroll to position [576, 0]
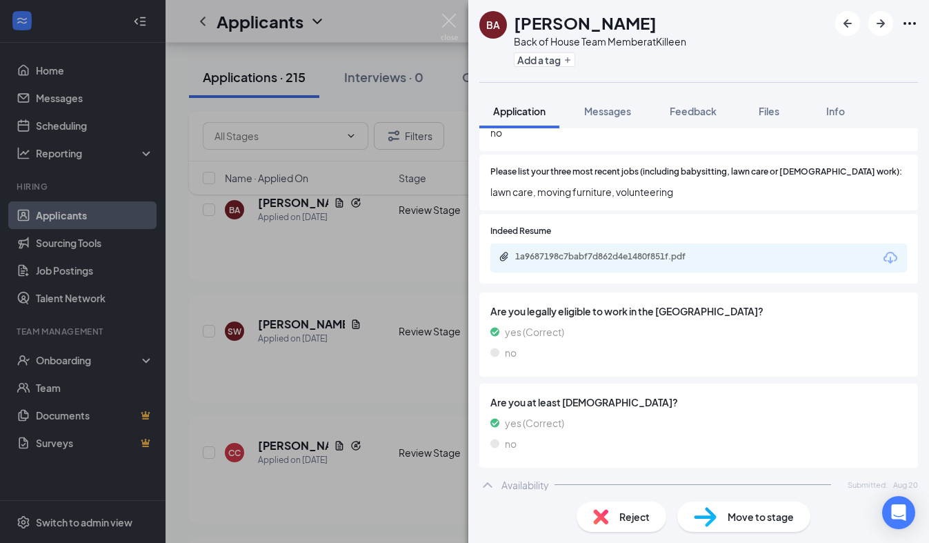
click at [602, 255] on div "1a9687198c7babf7d862d4e1480f851f.pdf" at bounding box center [698, 257] width 416 height 29
click at [603, 251] on div "1a9687198c7babf7d862d4e1480f851f.pdf" at bounding box center [611, 256] width 193 height 11
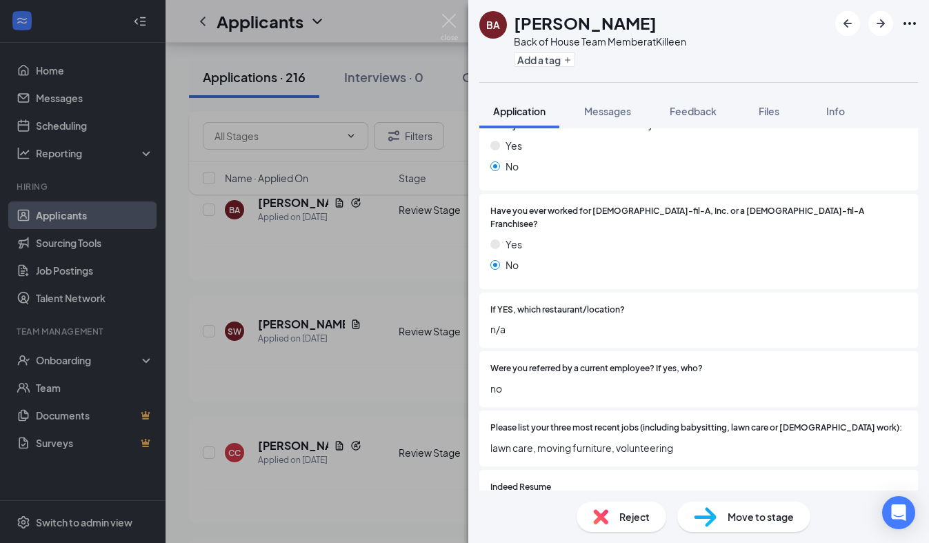
scroll to position [0, 0]
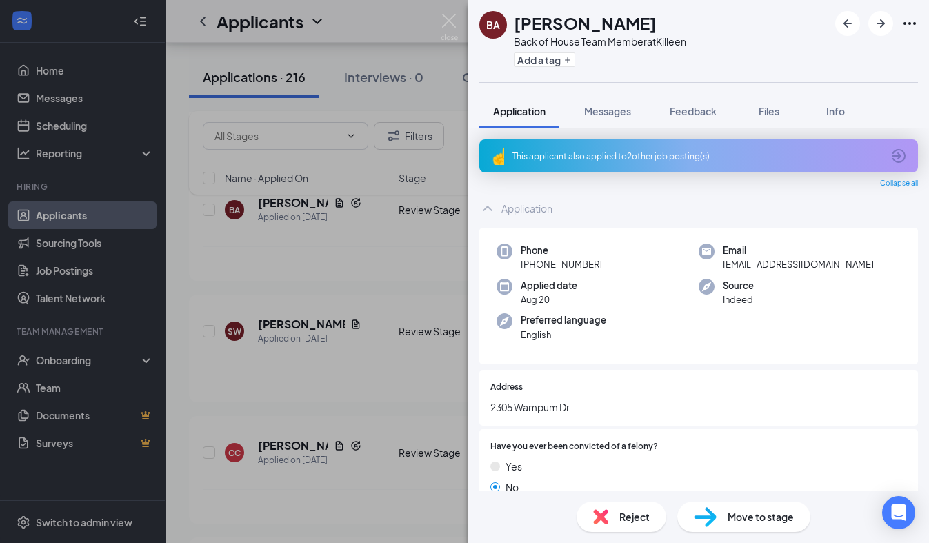
click at [625, 163] on div "This applicant also applied to 2 other job posting(s)" at bounding box center [698, 155] width 438 height 33
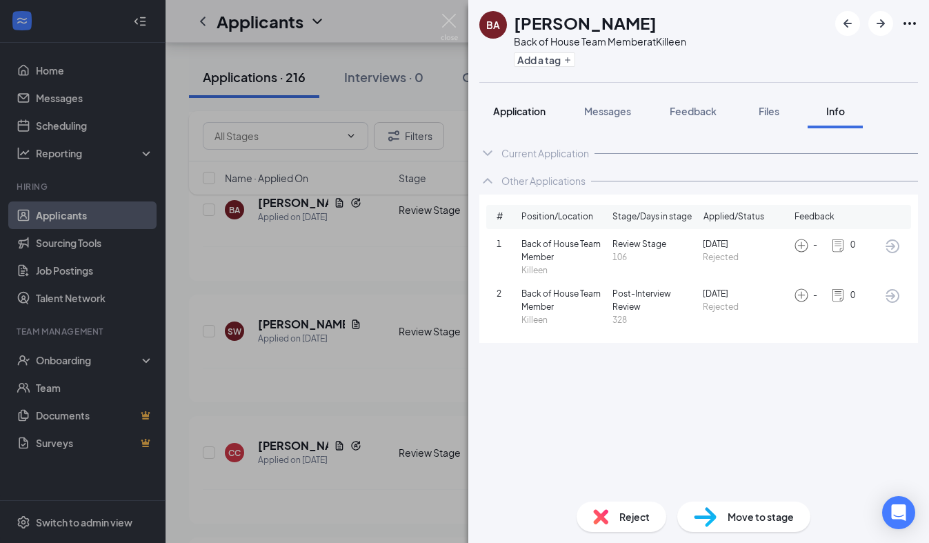
click at [534, 113] on span "Application" at bounding box center [519, 111] width 52 height 12
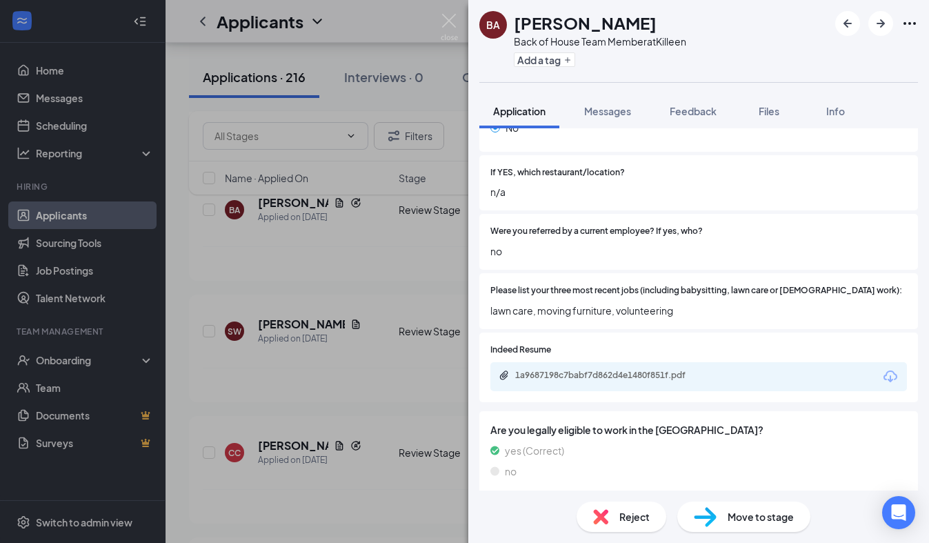
scroll to position [465, 0]
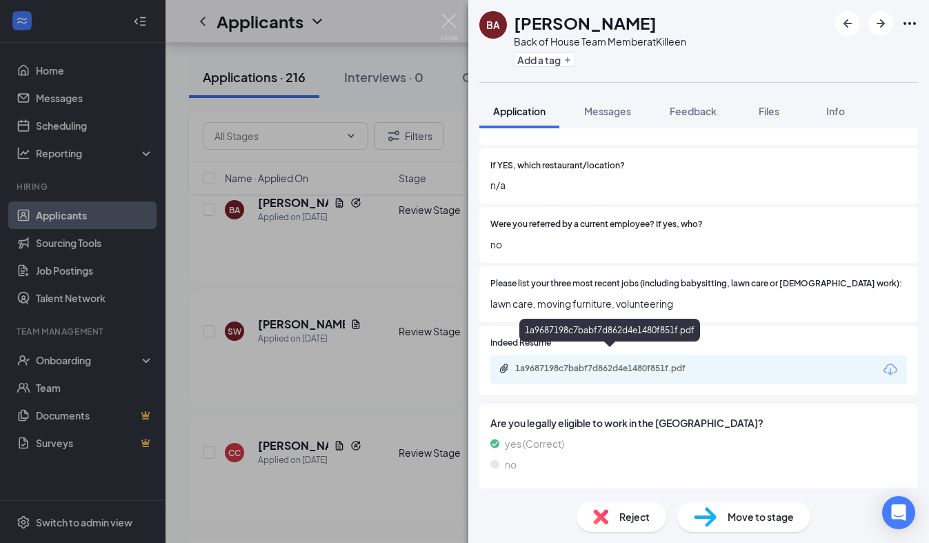
click at [633, 363] on div "1a9687198c7babf7d862d4e1480f851f.pdf" at bounding box center [611, 368] width 193 height 11
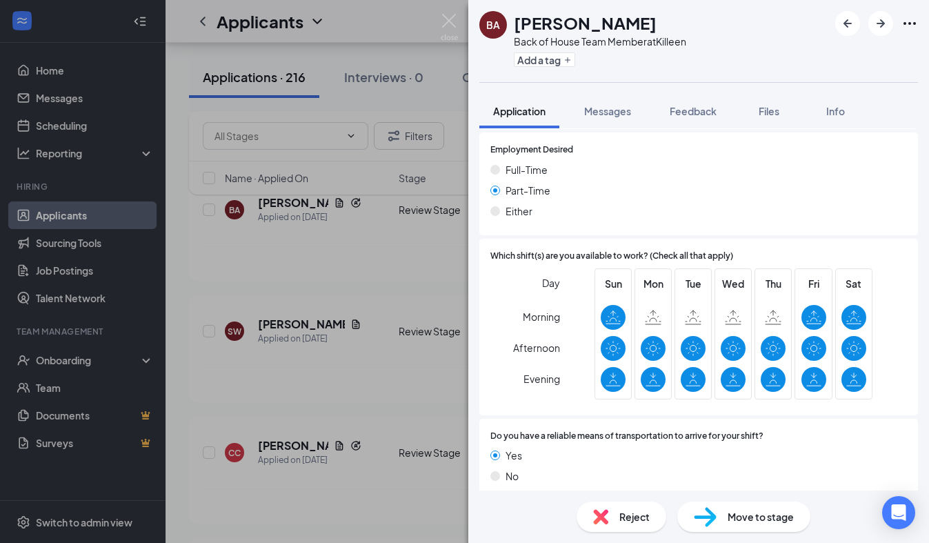
scroll to position [995, 0]
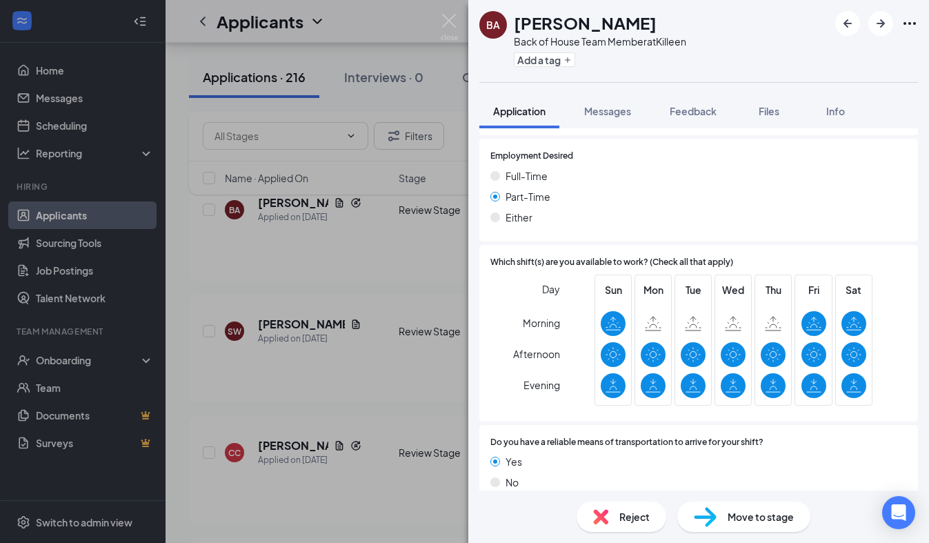
click at [598, 511] on img at bounding box center [600, 516] width 15 height 15
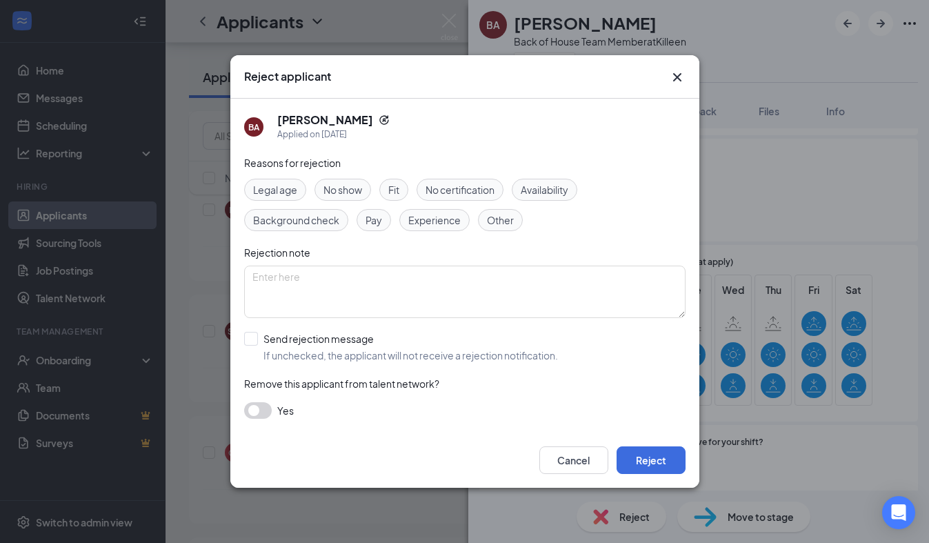
click at [458, 223] on span "Experience" at bounding box center [434, 219] width 52 height 15
click at [276, 341] on input "Send rejection message If unchecked, the applicant will not receive a rejection…" at bounding box center [401, 347] width 314 height 30
checkbox input "true"
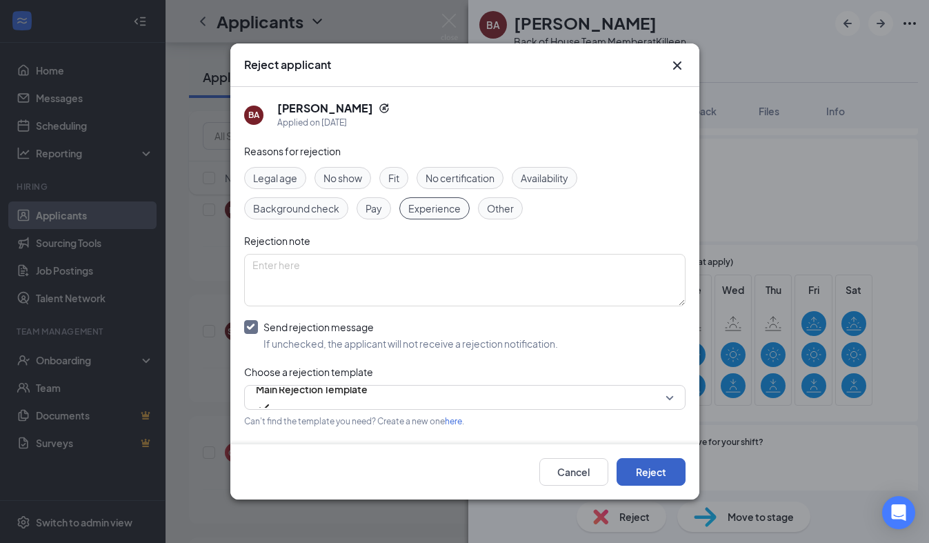
click at [660, 467] on button "Reject" at bounding box center [650, 472] width 69 height 28
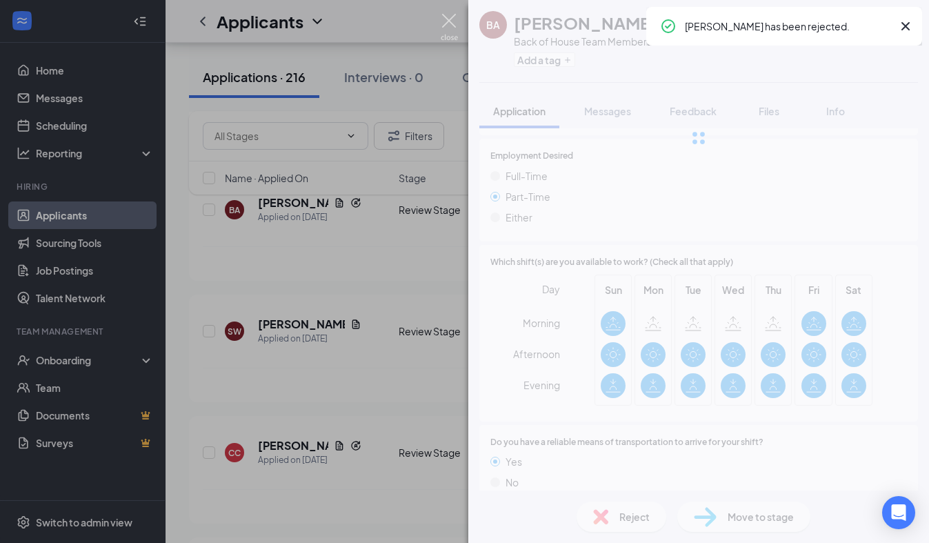
click at [443, 17] on img at bounding box center [448, 27] width 17 height 27
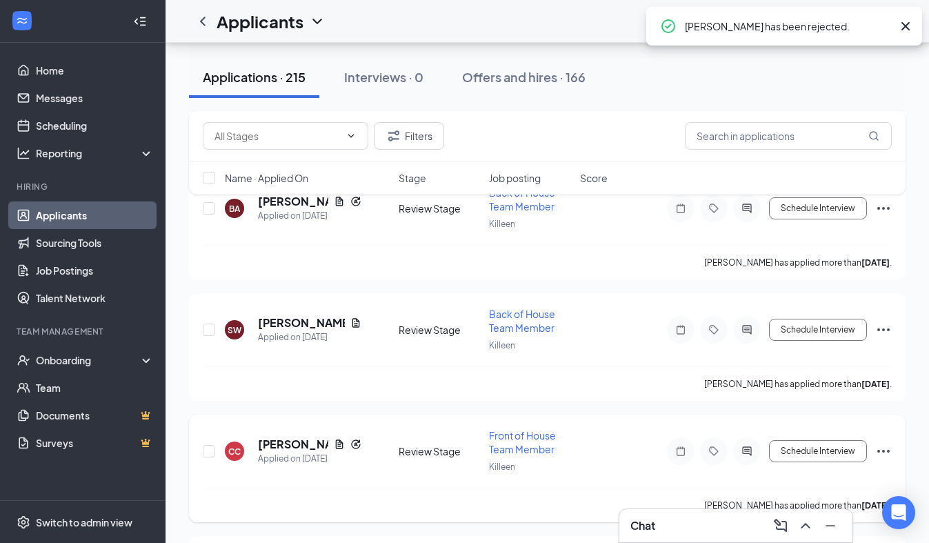
scroll to position [9996, 0]
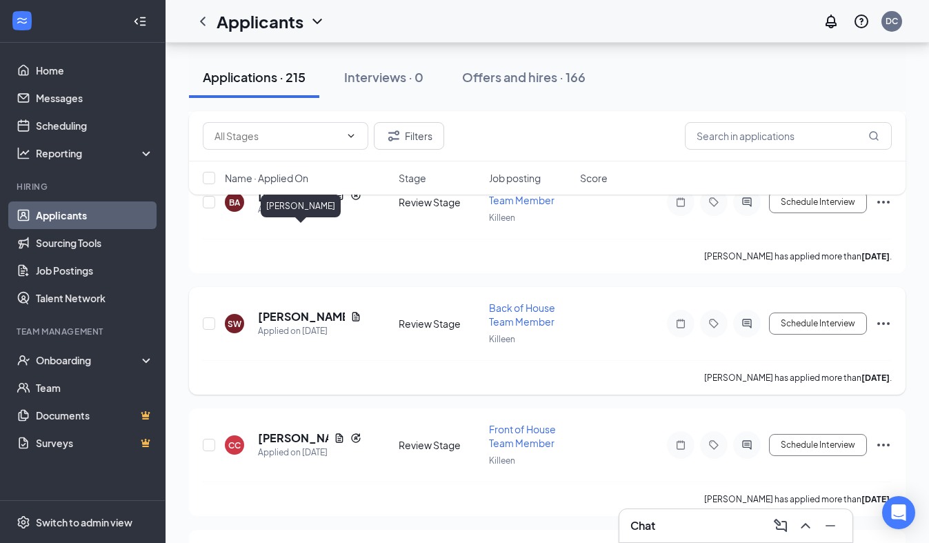
click at [288, 309] on h5 "[PERSON_NAME]" at bounding box center [301, 316] width 87 height 15
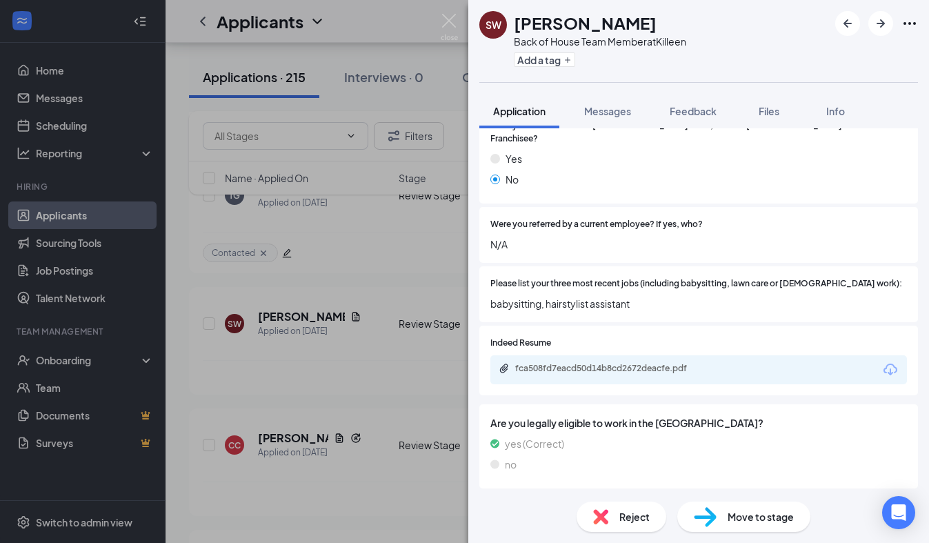
scroll to position [9989, 0]
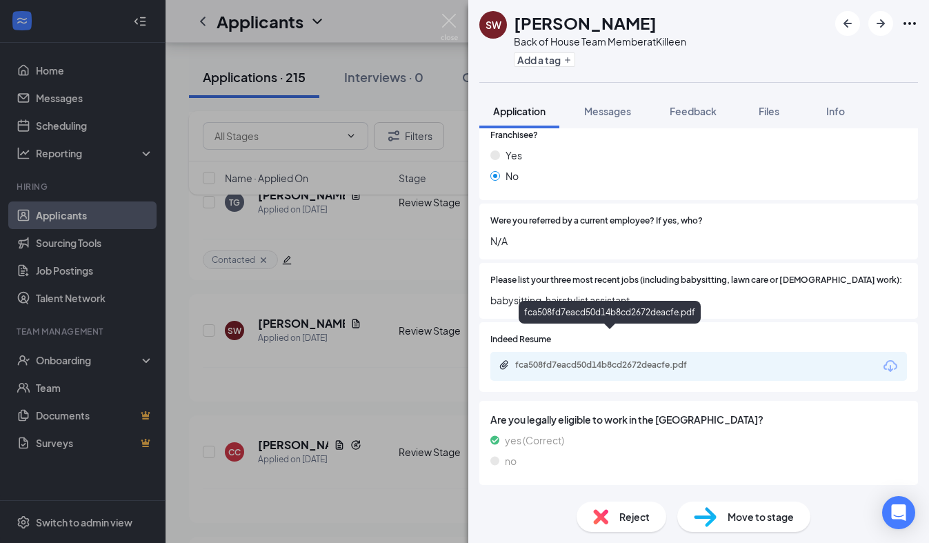
click at [603, 359] on div "fca508fd7eacd50d14b8cd2672deacfe.pdf" at bounding box center [611, 364] width 193 height 11
click at [607, 508] on div "Reject" at bounding box center [621, 516] width 90 height 30
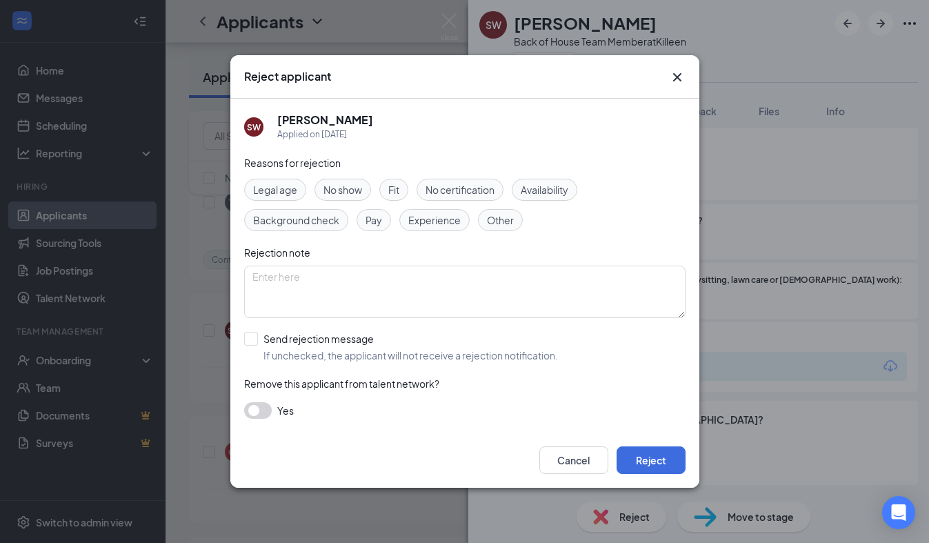
click at [427, 230] on div "Experience" at bounding box center [434, 220] width 70 height 22
click at [316, 343] on input "Send rejection message If unchecked, the applicant will not receive a rejection…" at bounding box center [401, 347] width 314 height 30
checkbox input "true"
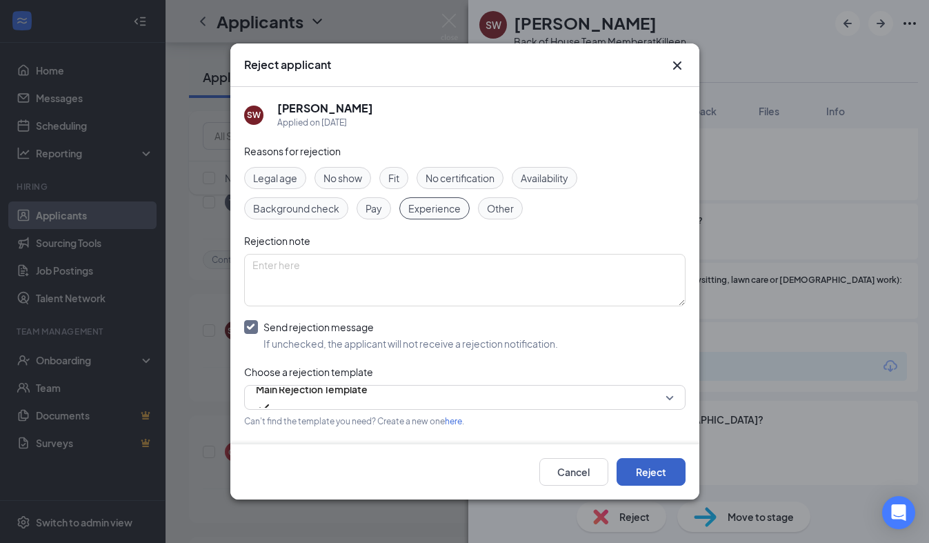
click at [640, 469] on button "Reject" at bounding box center [650, 472] width 69 height 28
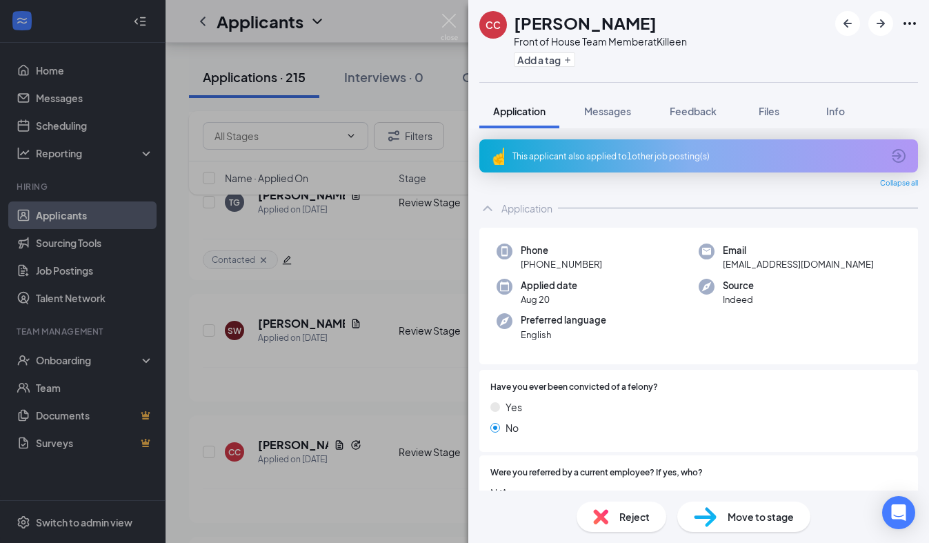
click at [636, 162] on div "This applicant also applied to 1 other job posting(s)" at bounding box center [698, 155] width 438 height 33
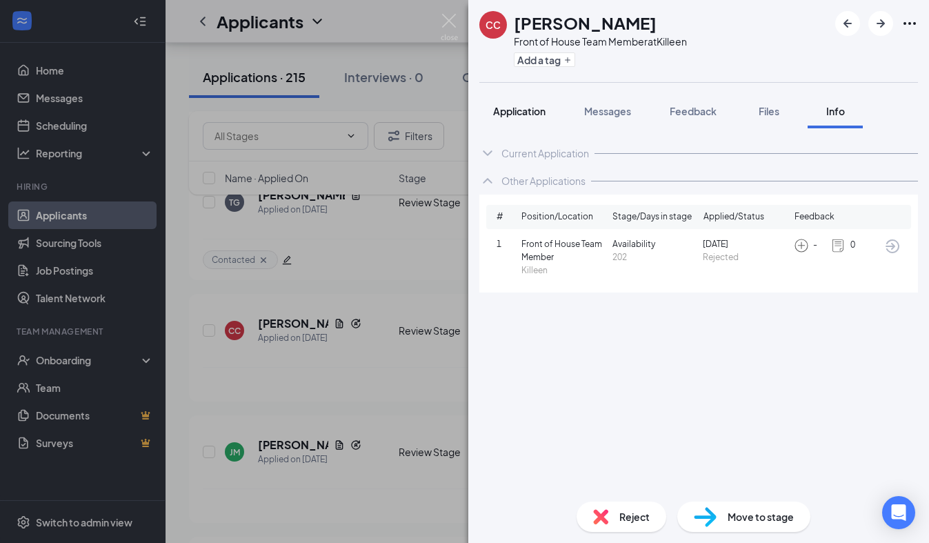
click at [540, 97] on button "Application" at bounding box center [519, 111] width 80 height 34
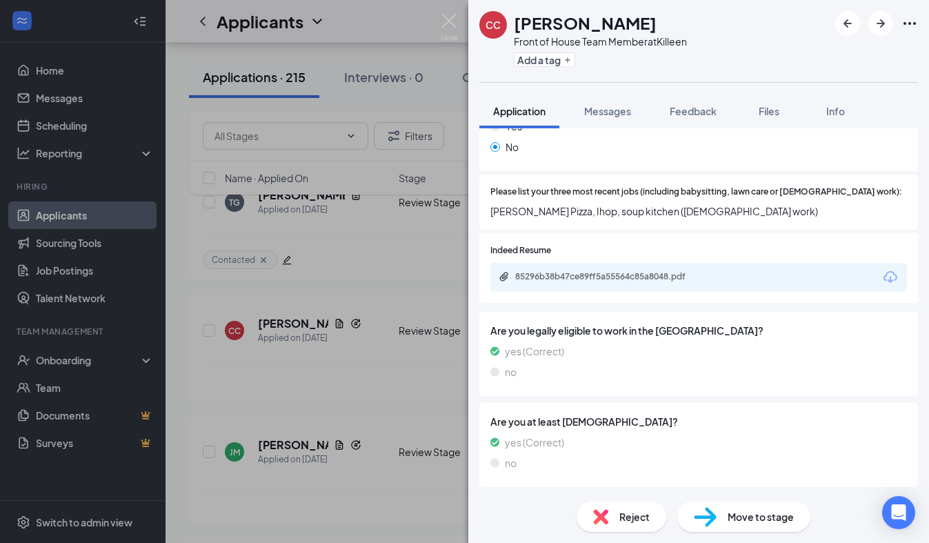
scroll to position [450, 0]
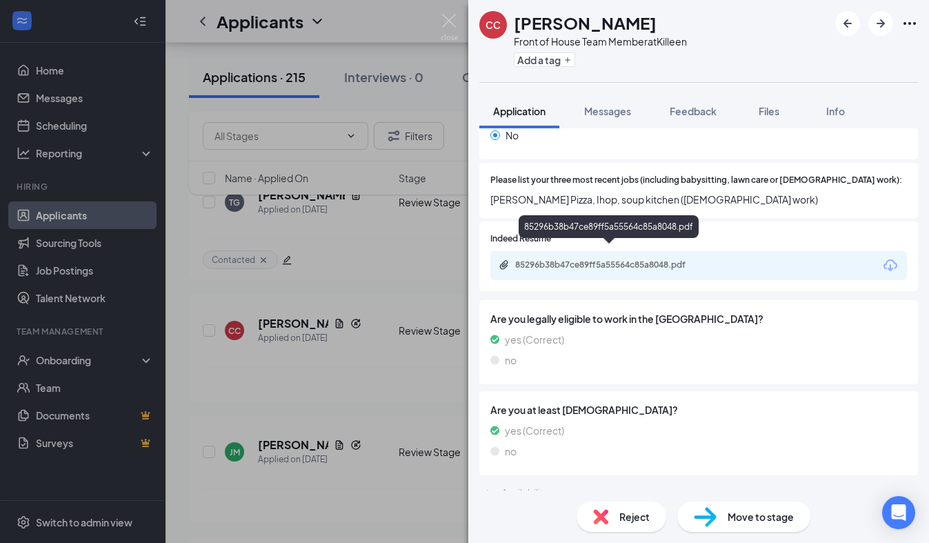
click at [618, 259] on div "85296b38b47ce89ff5a55564c85a8048.pdf" at bounding box center [611, 264] width 193 height 11
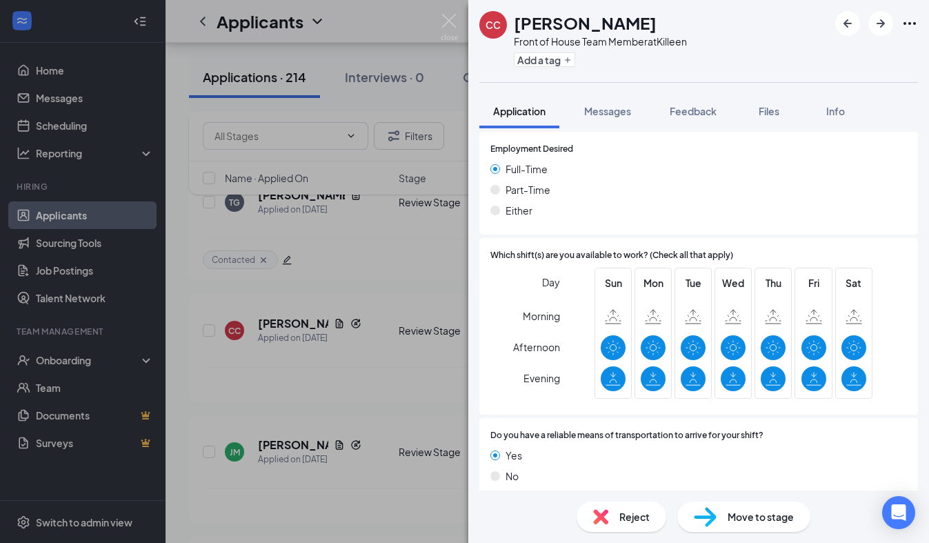
scroll to position [878, 0]
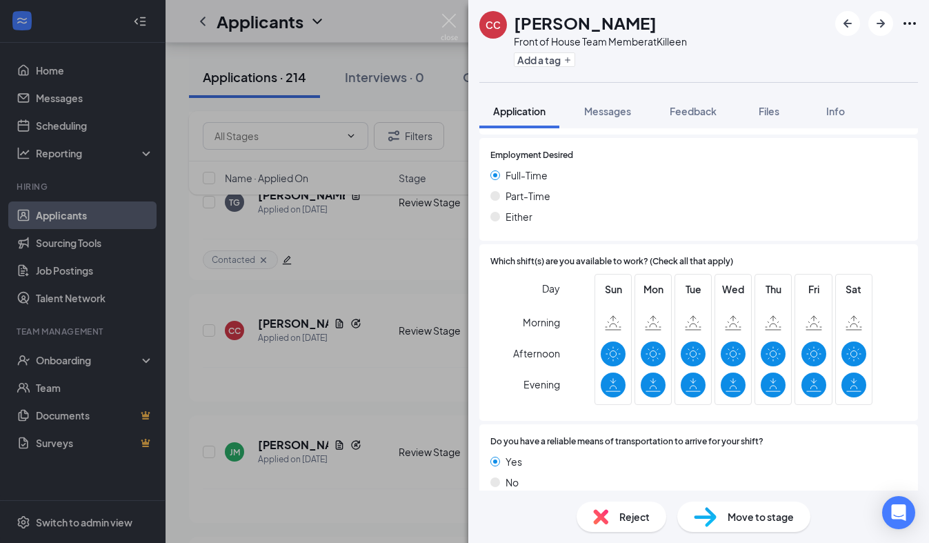
click at [625, 514] on span "Reject" at bounding box center [634, 516] width 30 height 15
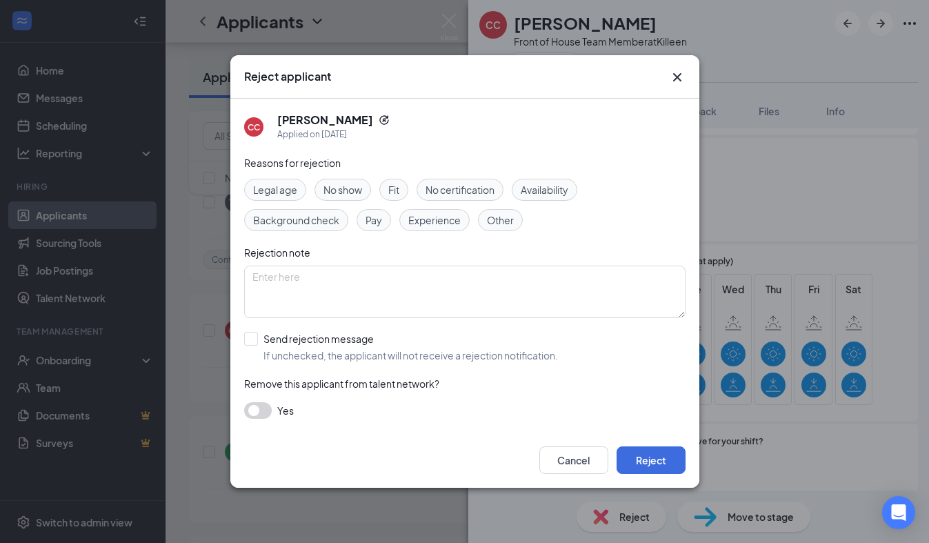
click at [412, 211] on div "Experience" at bounding box center [434, 220] width 70 height 22
click at [251, 328] on div "Reasons for rejection Legal age No show Fit No certification Availability Backg…" at bounding box center [464, 293] width 441 height 277
click at [252, 332] on input "Send rejection message If unchecked, the applicant will not receive a rejection…" at bounding box center [401, 347] width 314 height 30
checkbox input "true"
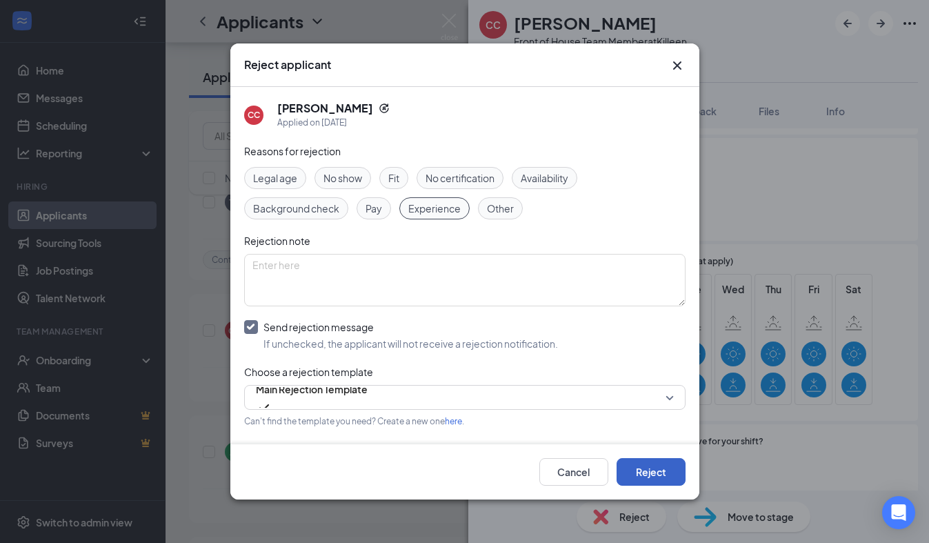
click at [653, 465] on button "Reject" at bounding box center [650, 472] width 69 height 28
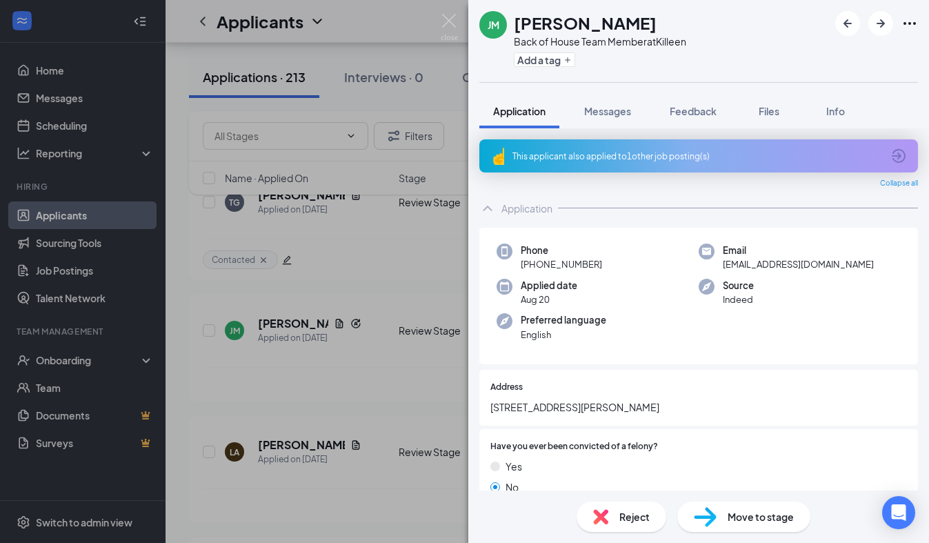
click at [588, 159] on div "This applicant also applied to 1 other job posting(s)" at bounding box center [696, 156] width 369 height 12
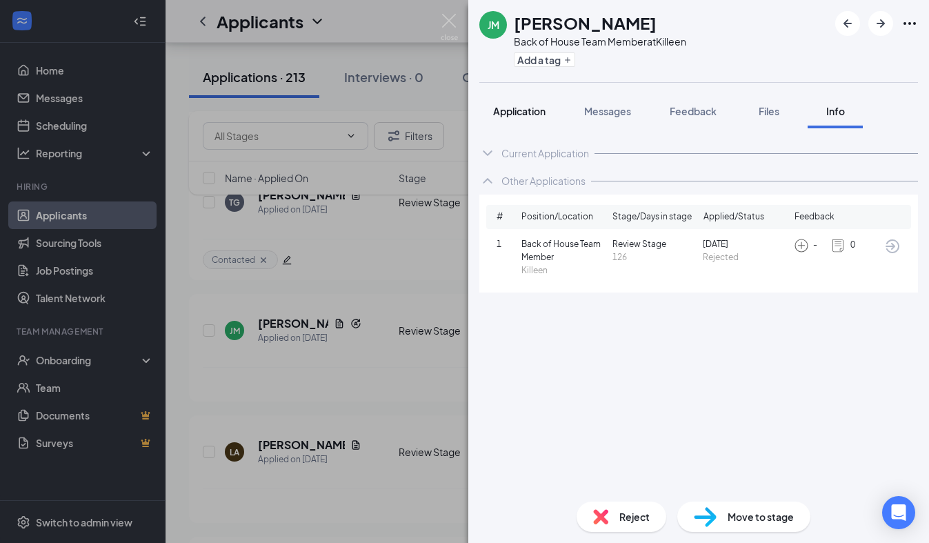
click at [539, 112] on span "Application" at bounding box center [519, 111] width 52 height 12
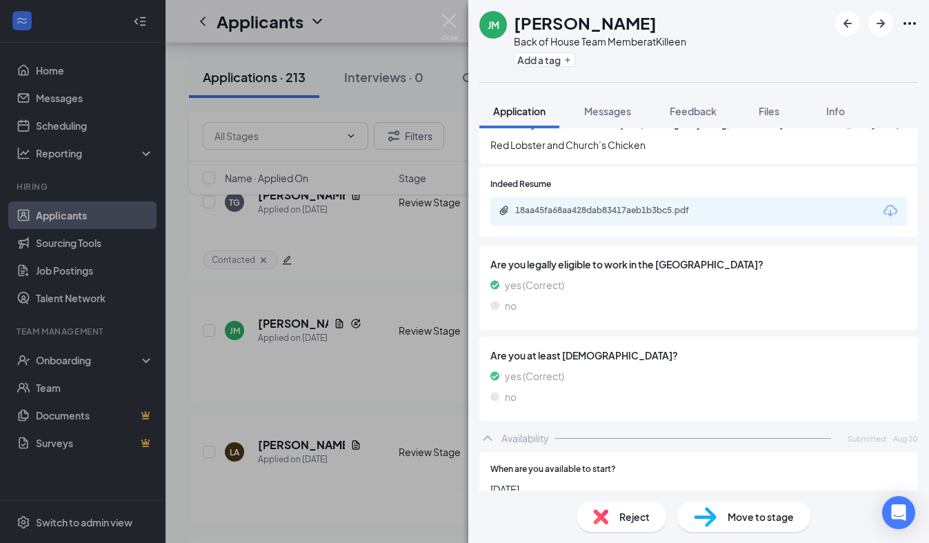
scroll to position [552, 0]
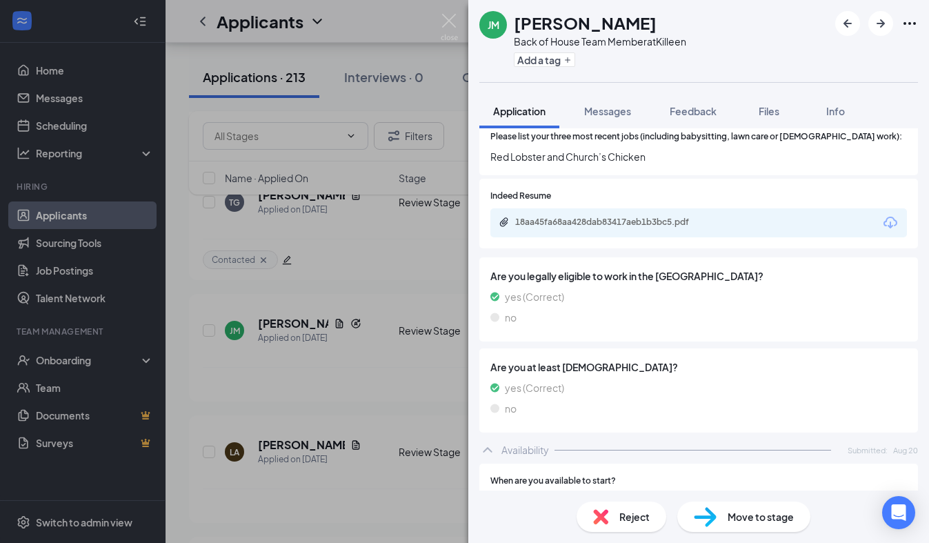
click at [609, 220] on div "18aa45fa68aa428dab83417aeb1b3bc5.pdf" at bounding box center [698, 222] width 416 height 29
click at [611, 216] on div "18aa45fa68aa428dab83417aeb1b3bc5.pdf" at bounding box center [611, 221] width 193 height 11
click at [608, 519] on div "Reject" at bounding box center [621, 516] width 90 height 30
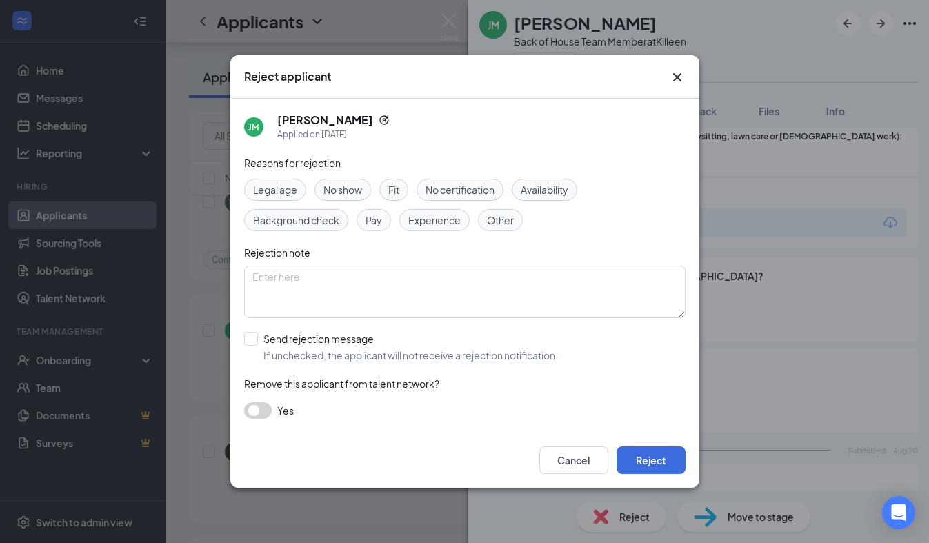
click at [447, 224] on span "Experience" at bounding box center [434, 219] width 52 height 15
click at [327, 360] on input "Send rejection message If unchecked, the applicant will not receive a rejection…" at bounding box center [401, 347] width 314 height 30
checkbox input "true"
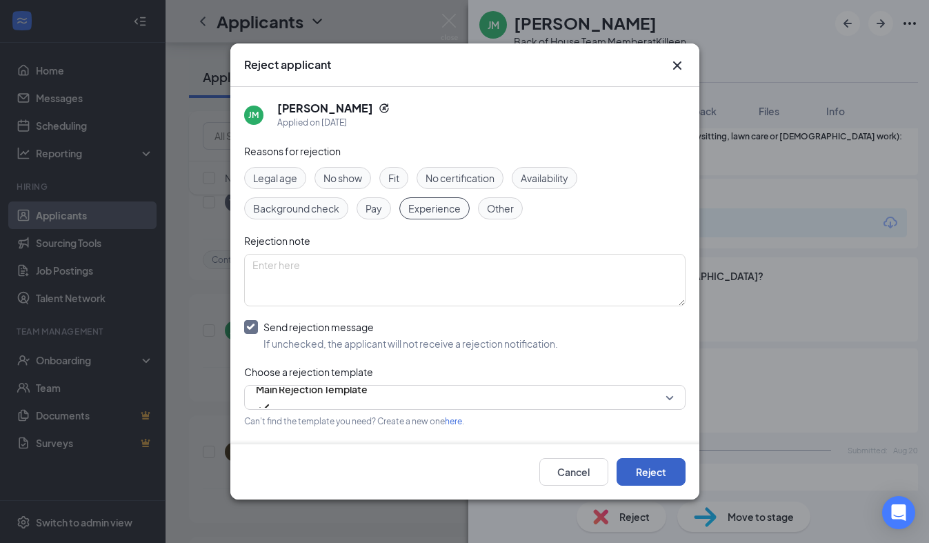
click at [651, 462] on button "Reject" at bounding box center [650, 472] width 69 height 28
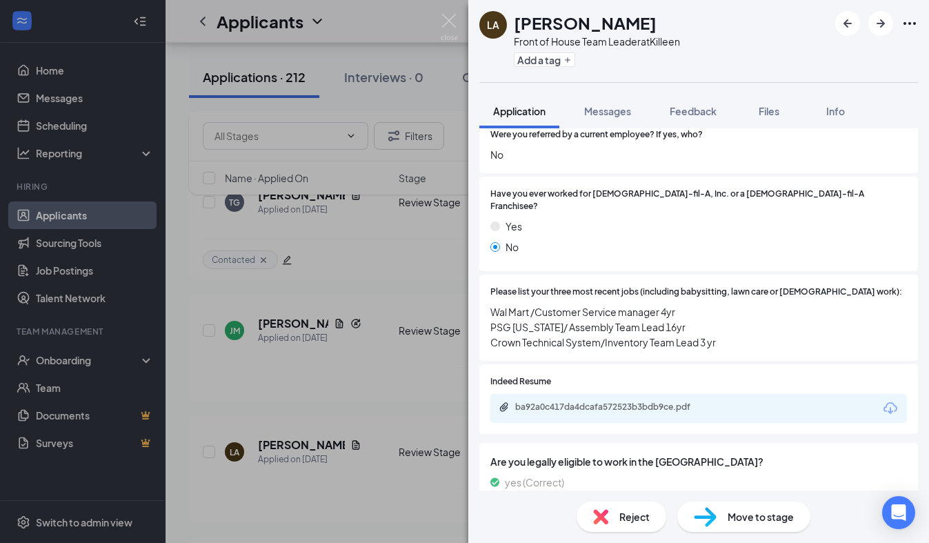
scroll to position [536, 0]
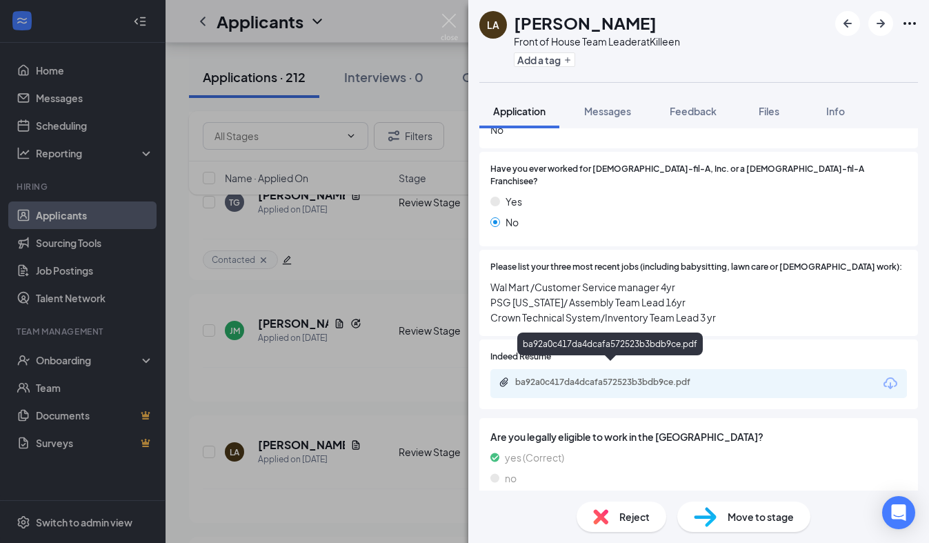
click at [622, 376] on div "ba92a0c417da4dcafa572523b3bdb9ce.pdf" at bounding box center [611, 381] width 193 height 11
click at [638, 503] on div "Reject" at bounding box center [621, 516] width 90 height 30
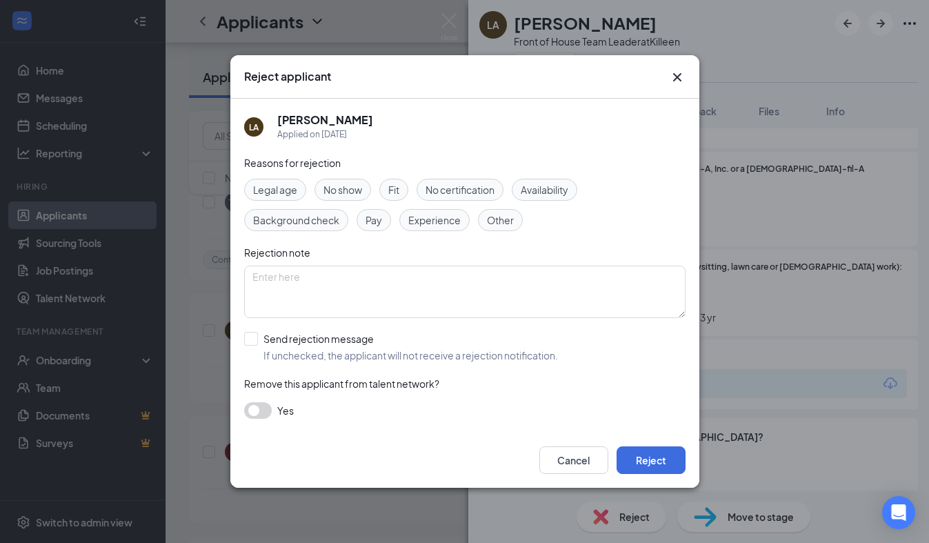
click at [429, 219] on span "Experience" at bounding box center [434, 219] width 52 height 15
click at [542, 194] on span "Availability" at bounding box center [544, 189] width 48 height 15
click at [366, 344] on input "Send rejection message If unchecked, the applicant will not receive a rejection…" at bounding box center [401, 347] width 314 height 30
checkbox input "true"
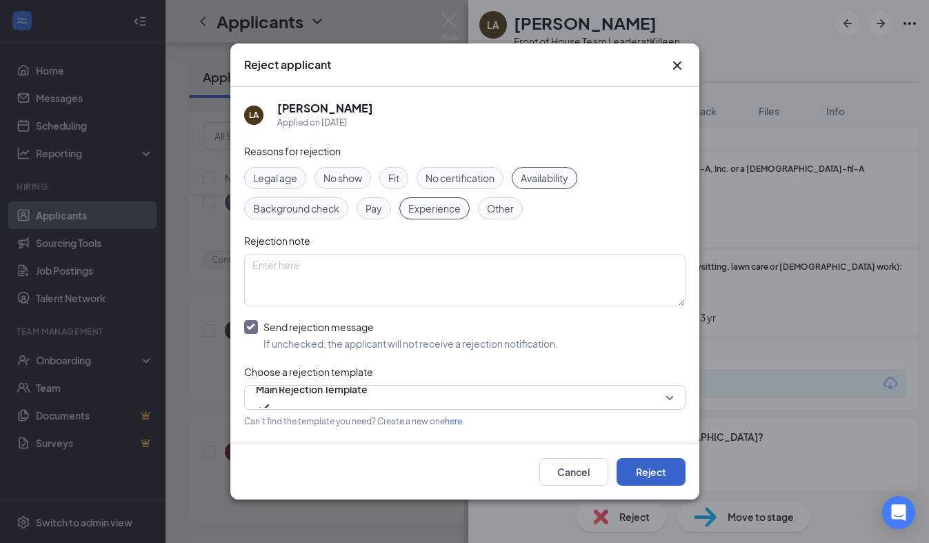
click at [648, 482] on button "Reject" at bounding box center [650, 472] width 69 height 28
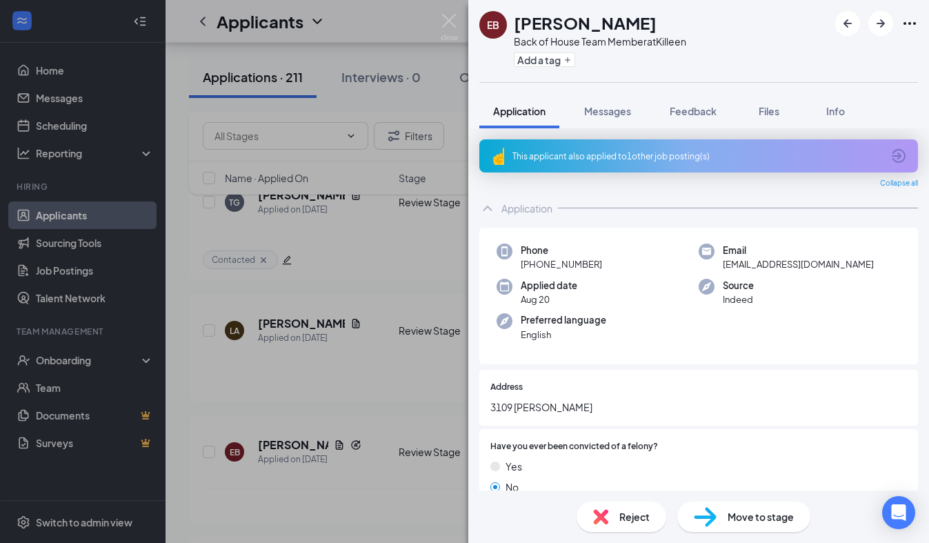
click at [651, 141] on div "This applicant also applied to 1 other job posting(s)" at bounding box center [698, 155] width 438 height 33
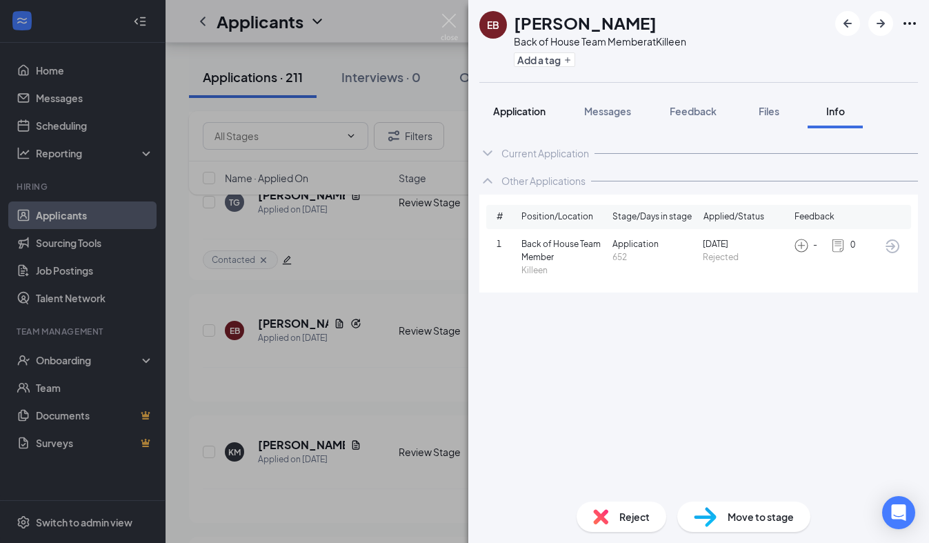
click at [546, 121] on button "Application" at bounding box center [519, 111] width 80 height 34
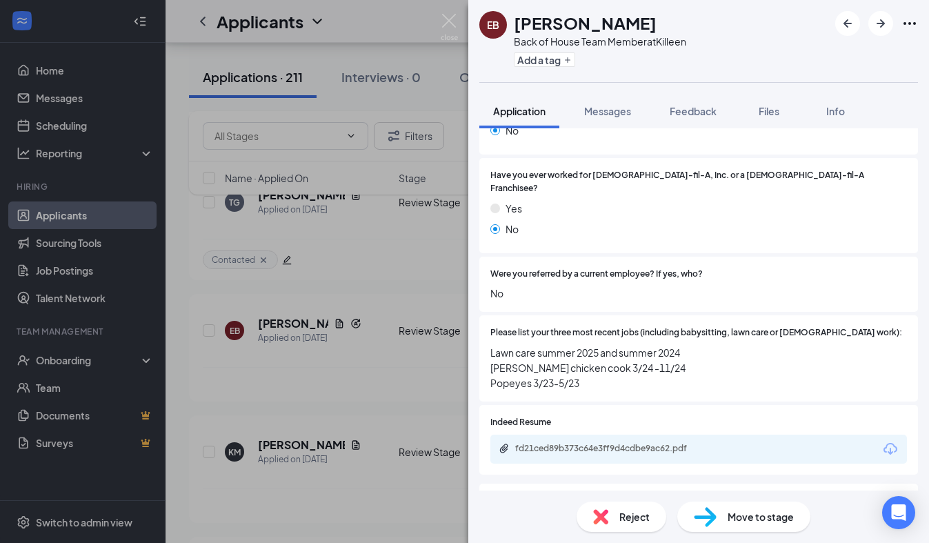
scroll to position [372, 0]
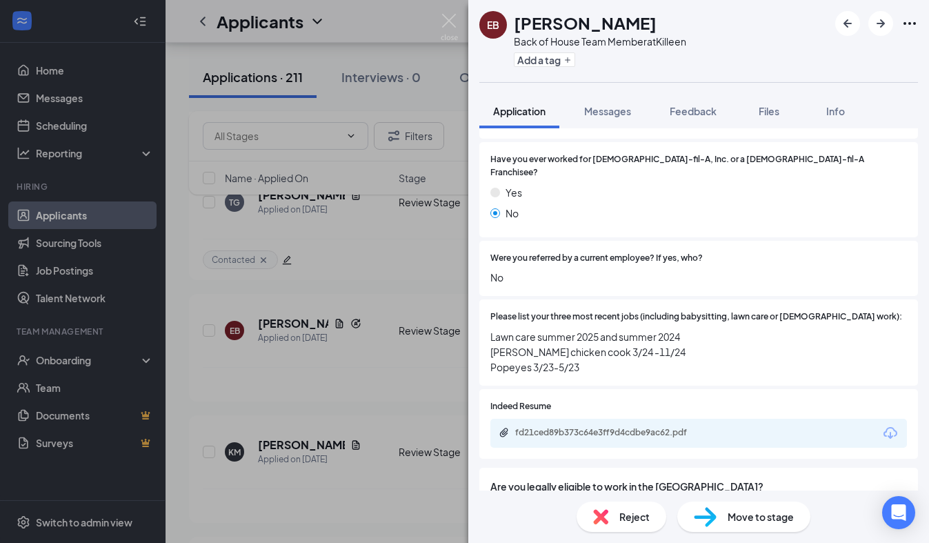
click at [605, 432] on div "fd21ced89b373c64e3ff9d4cdbe9ac62.pdf" at bounding box center [698, 432] width 416 height 29
click at [605, 427] on div "fd21ced89b373c64e3ff9d4cdbe9ac62.pdf" at bounding box center [611, 432] width 193 height 11
click at [619, 517] on span "Reject" at bounding box center [634, 516] width 30 height 15
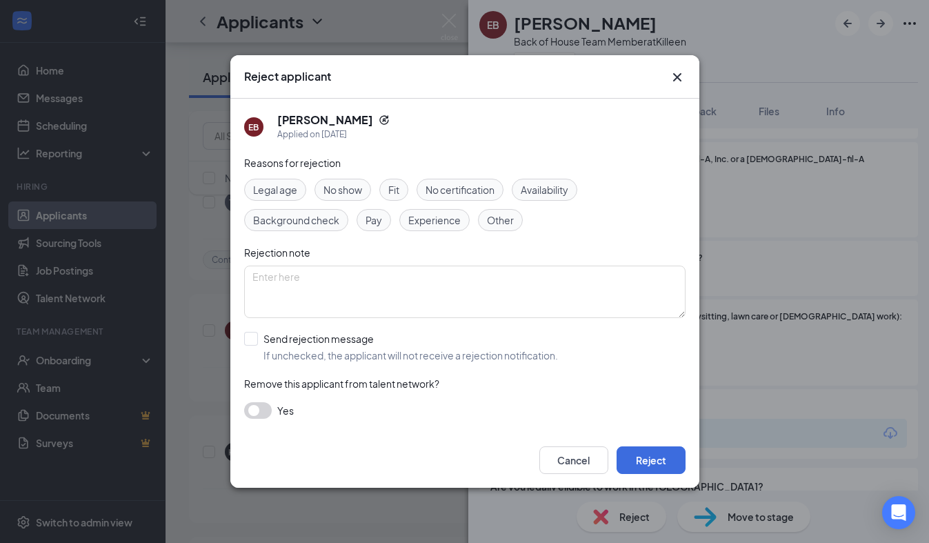
click at [412, 209] on div "Experience" at bounding box center [434, 220] width 70 height 22
click at [312, 345] on input "Send rejection message If unchecked, the applicant will not receive a rejection…" at bounding box center [401, 347] width 314 height 30
checkbox input "true"
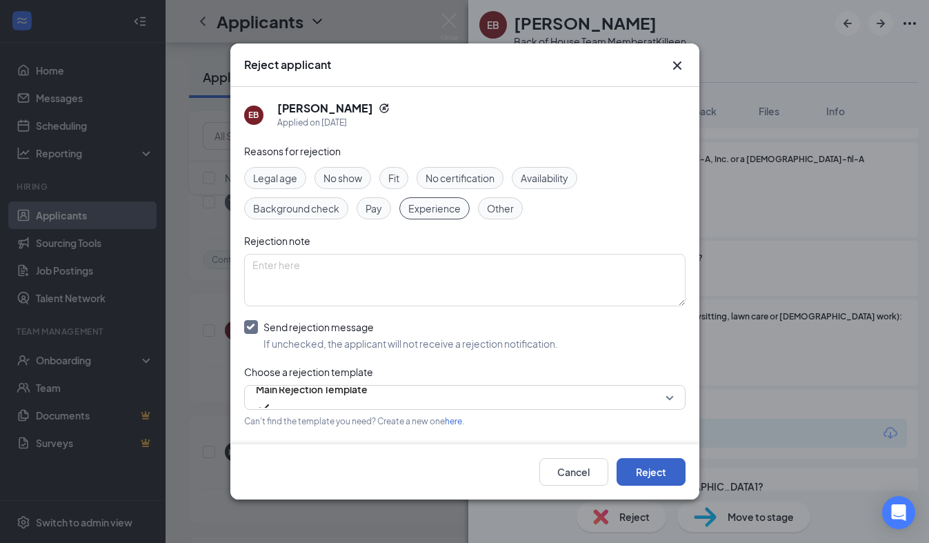
click at [627, 474] on button "Reject" at bounding box center [650, 472] width 69 height 28
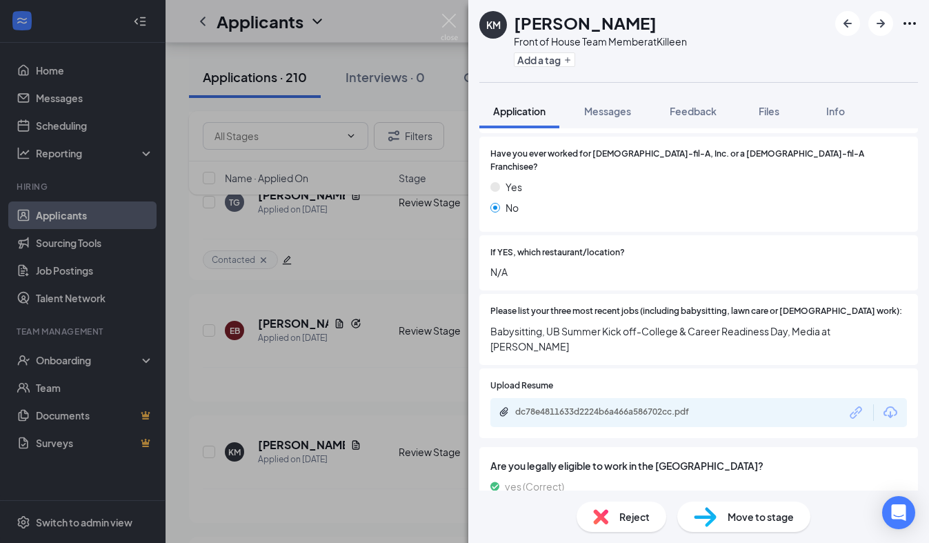
scroll to position [349, 0]
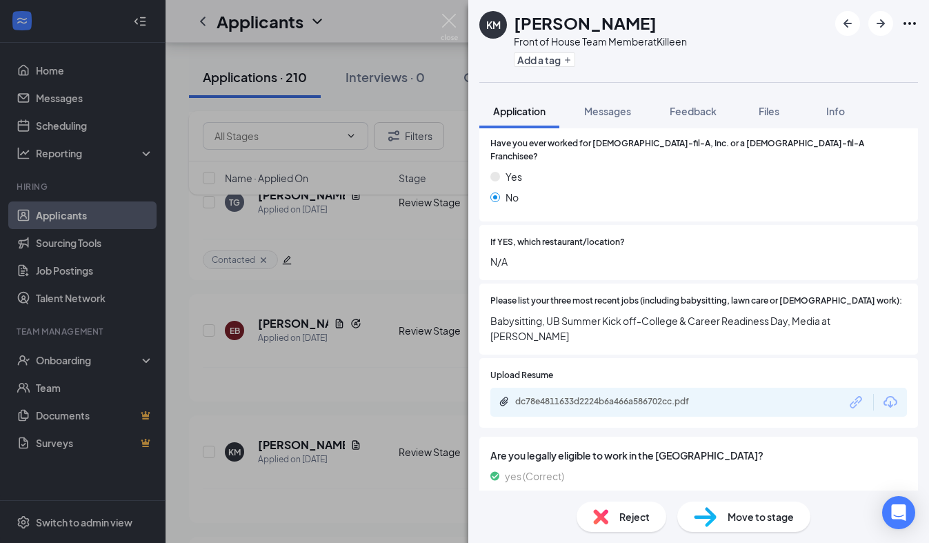
click at [620, 387] on div "dc78e4811633d2224b6a466a586702cc.pdf" at bounding box center [698, 401] width 416 height 29
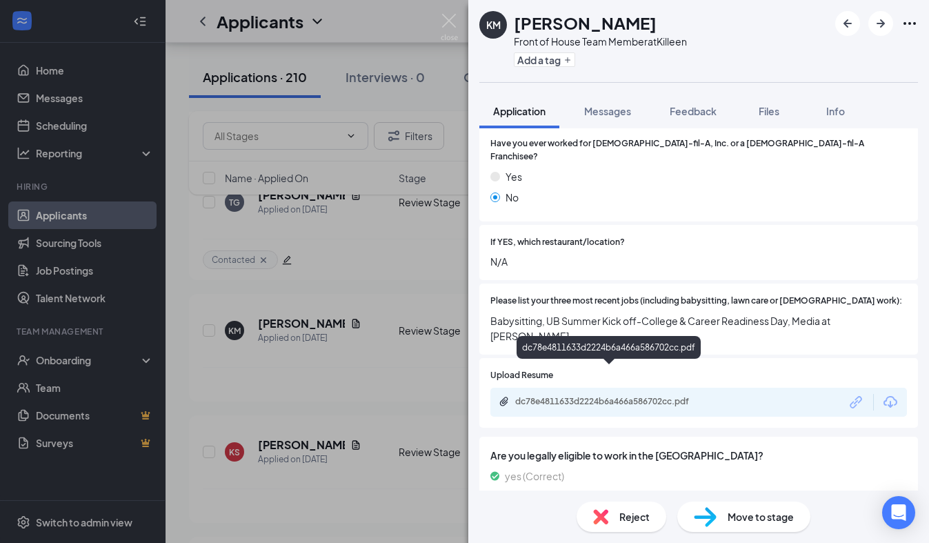
click at [620, 396] on div "dc78e4811633d2224b6a466a586702cc.pdf" at bounding box center [611, 401] width 193 height 11
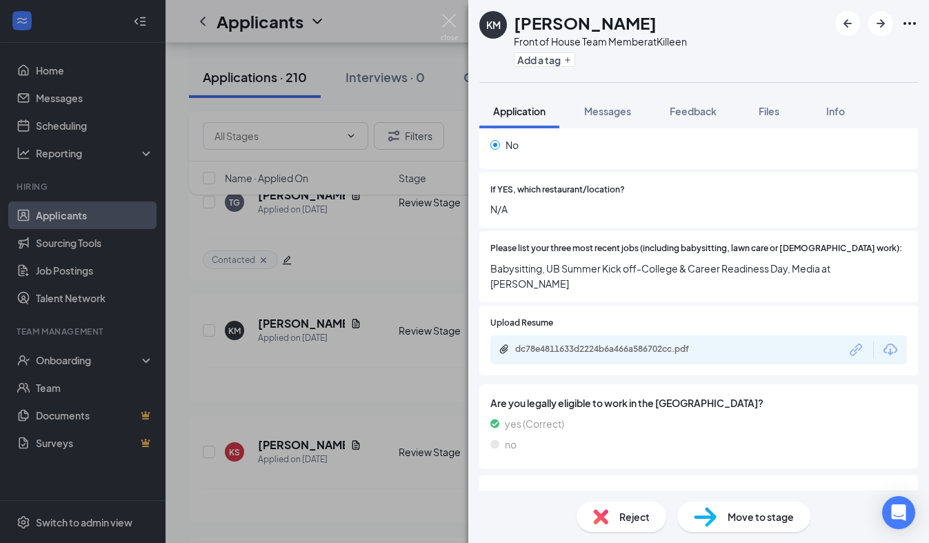
scroll to position [374, 0]
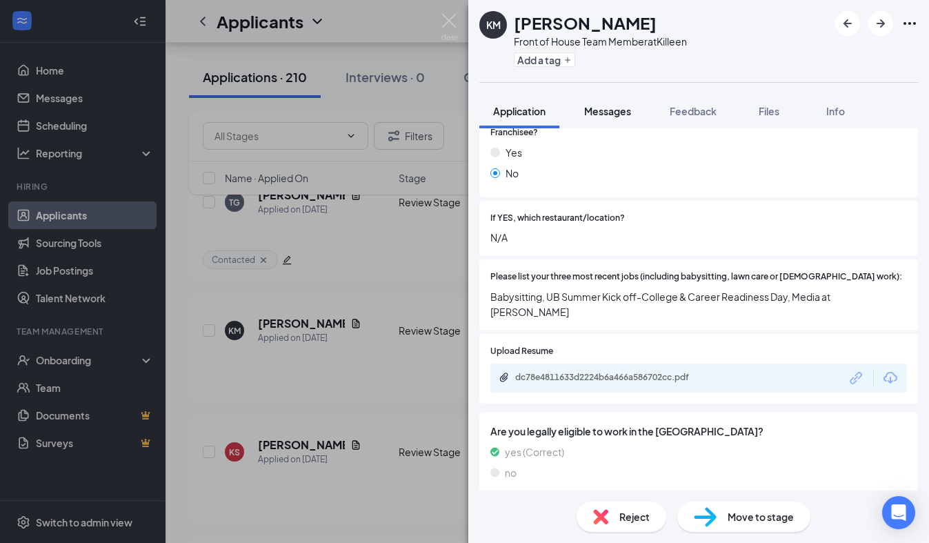
click at [607, 105] on span "Messages" at bounding box center [607, 111] width 47 height 12
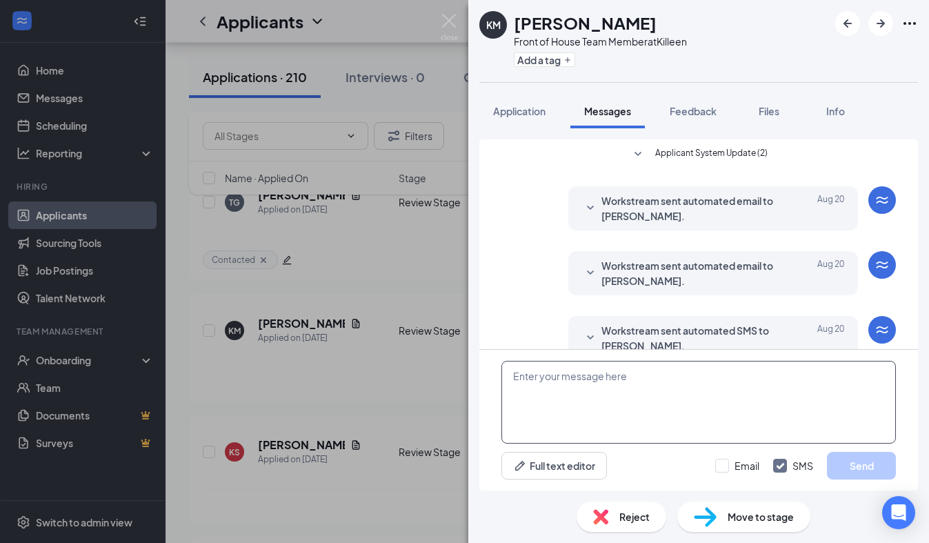
click at [616, 425] on textarea at bounding box center [698, 402] width 394 height 83
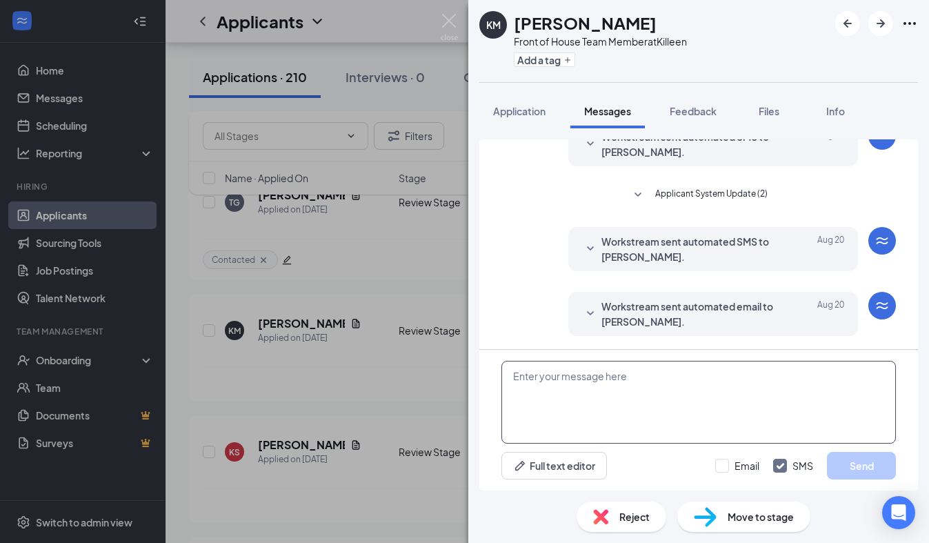
scroll to position [194, 0]
paste textarea "We received your application, thank you for your interest in joining our [DEMOG…"
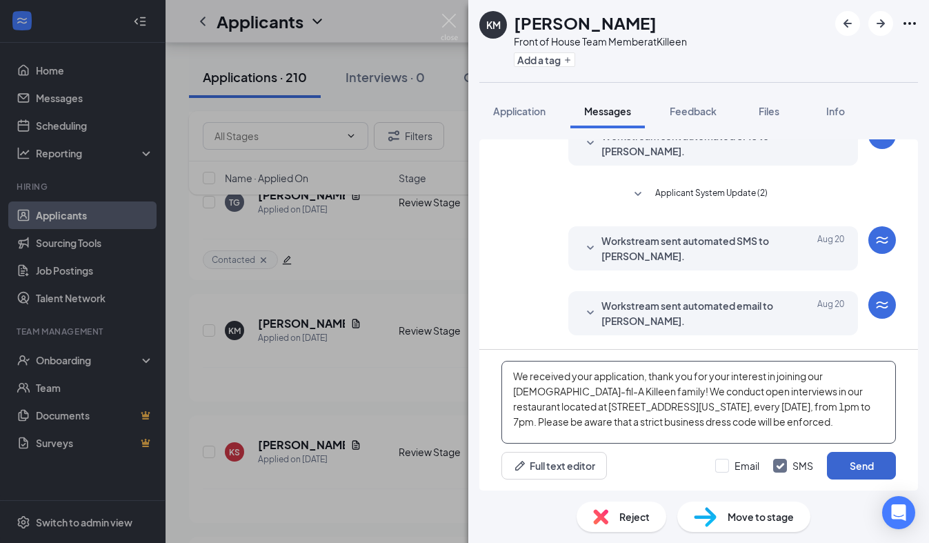
type textarea "We received your application, thank you for your interest in joining our [DEMOG…"
click at [840, 461] on button "Send" at bounding box center [861, 466] width 69 height 28
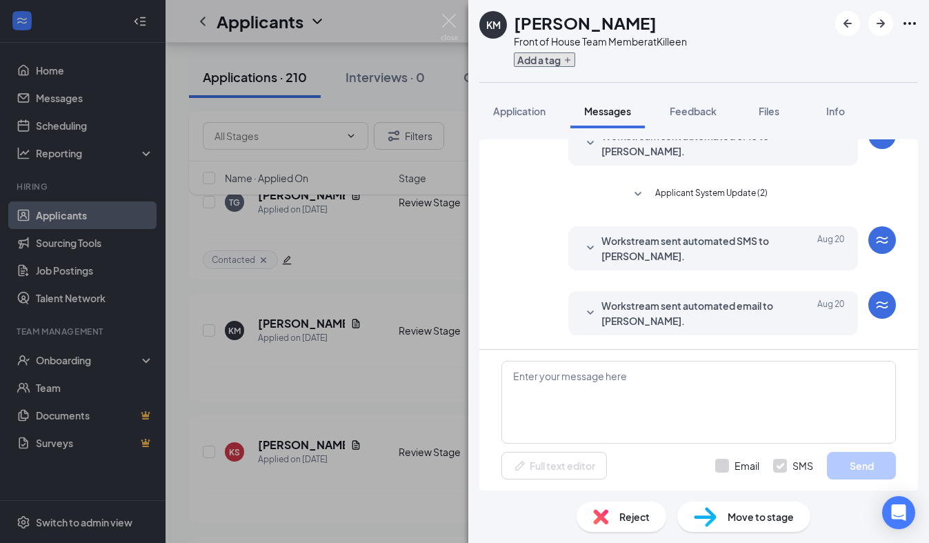
click at [547, 63] on button "Add a tag" at bounding box center [544, 59] width 61 height 14
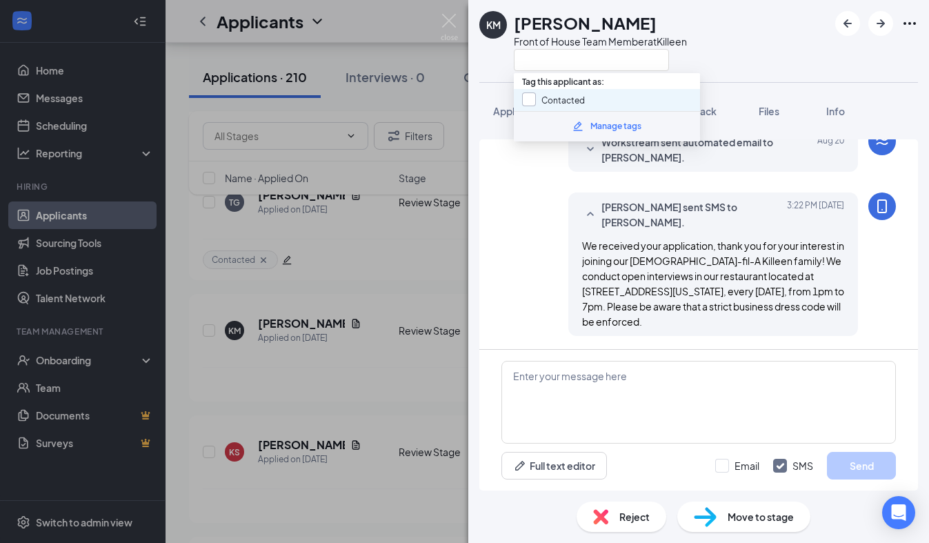
click at [533, 97] on input "Contacted" at bounding box center [553, 99] width 63 height 15
checkbox input "true"
click at [496, 69] on div "KM [PERSON_NAME] Front of House Team Member at [GEOGRAPHIC_DATA]" at bounding box center [582, 41] width 207 height 60
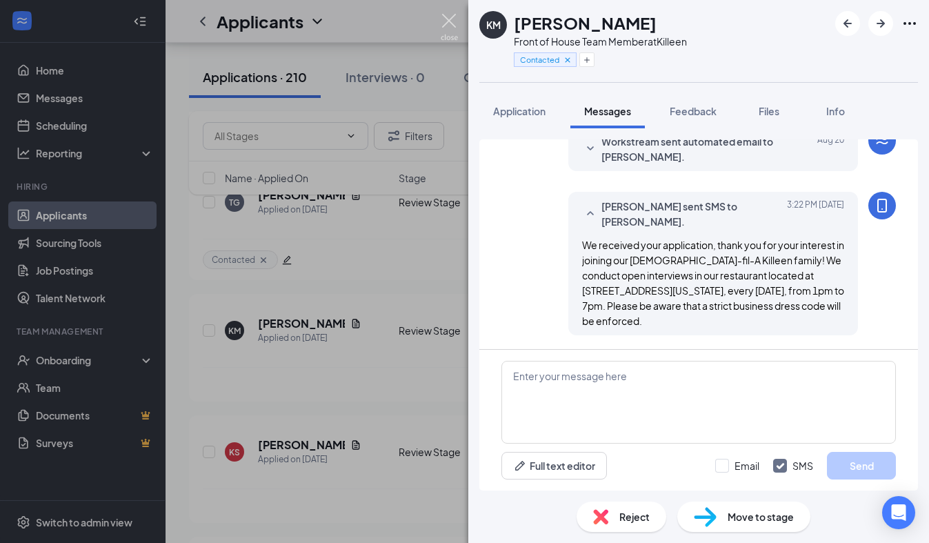
click at [453, 16] on img at bounding box center [448, 27] width 17 height 27
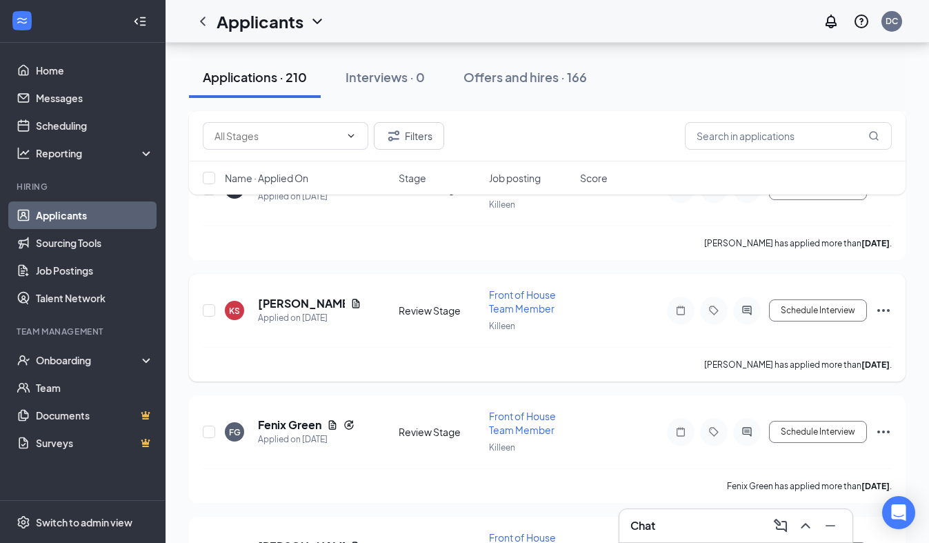
scroll to position [10145, 0]
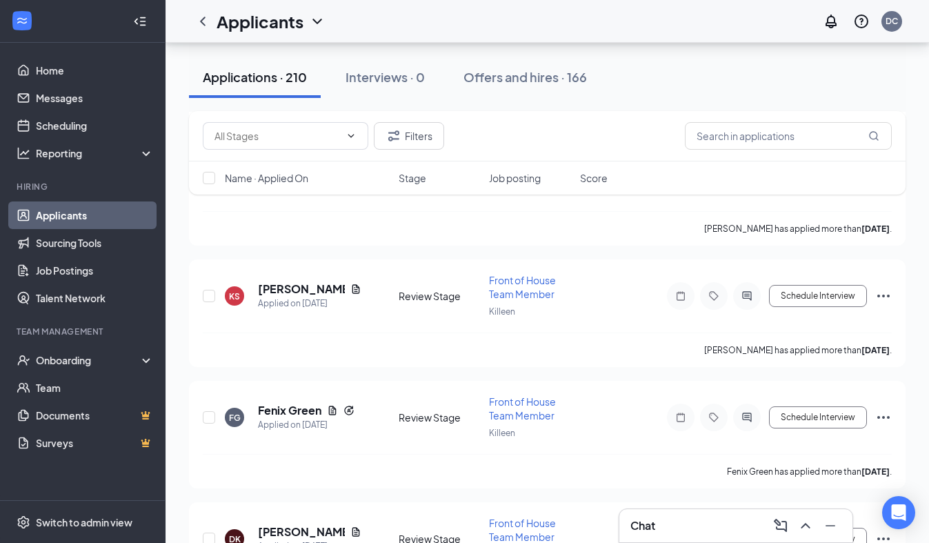
click at [320, 207] on div "Filters Name · Applied On Stage Job posting Score" at bounding box center [547, 159] width 716 height 97
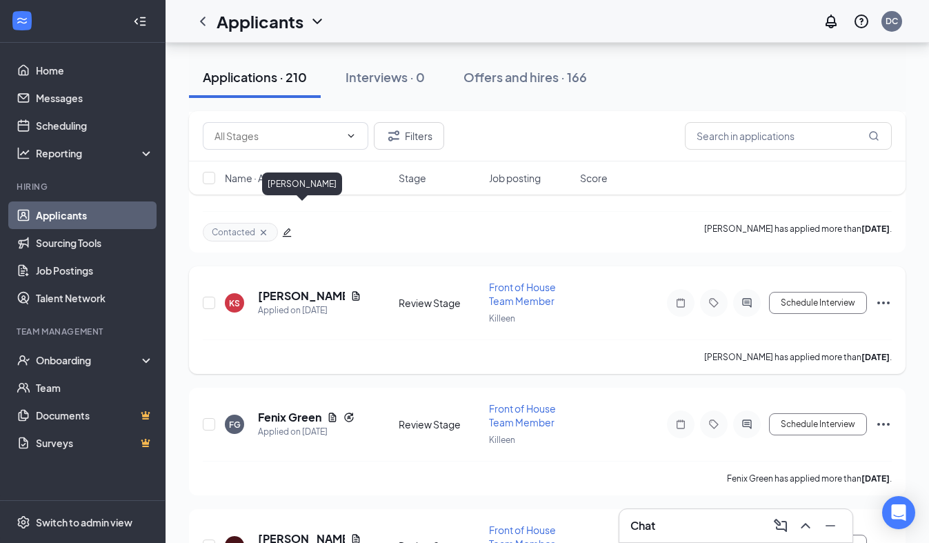
click at [283, 288] on h5 "[PERSON_NAME]" at bounding box center [301, 295] width 87 height 15
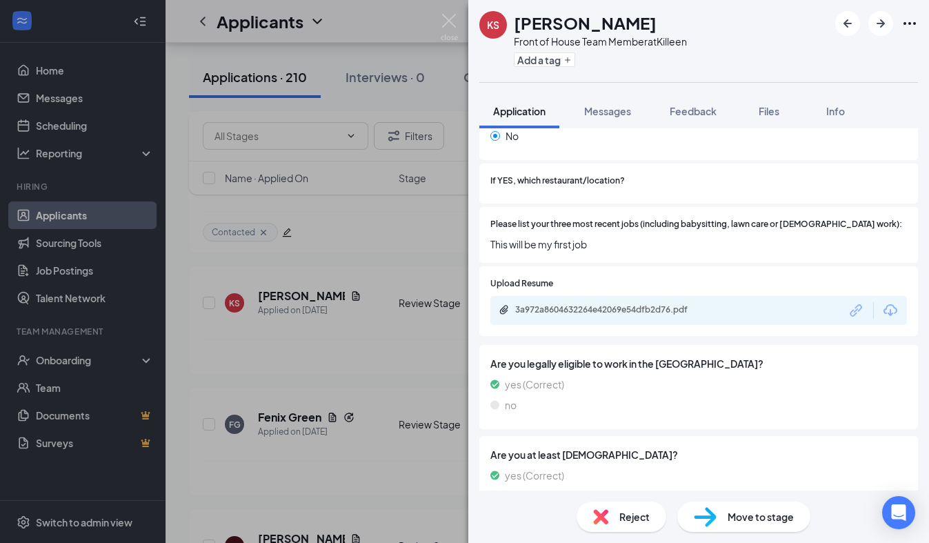
scroll to position [422, 0]
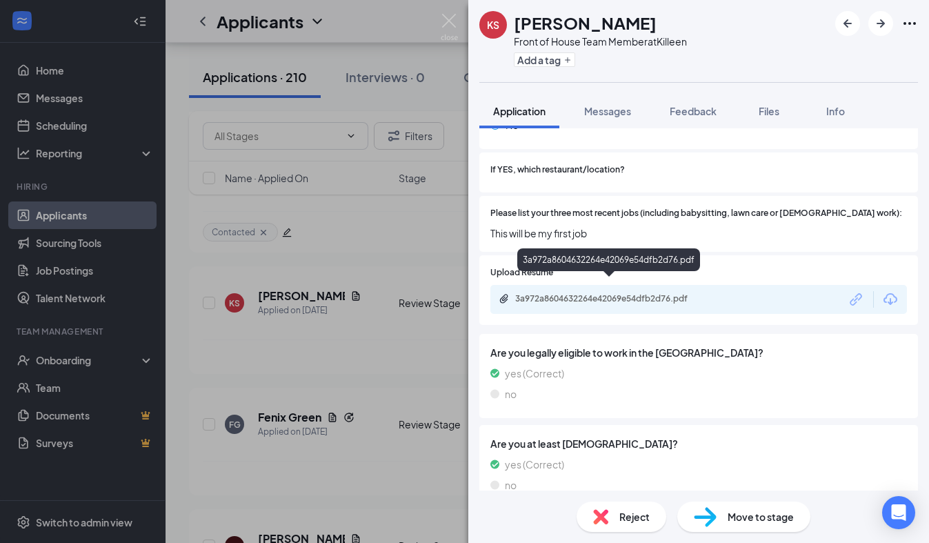
click at [670, 293] on div "3a972a8604632264e42069e54dfb2d76.pdf" at bounding box center [611, 298] width 193 height 11
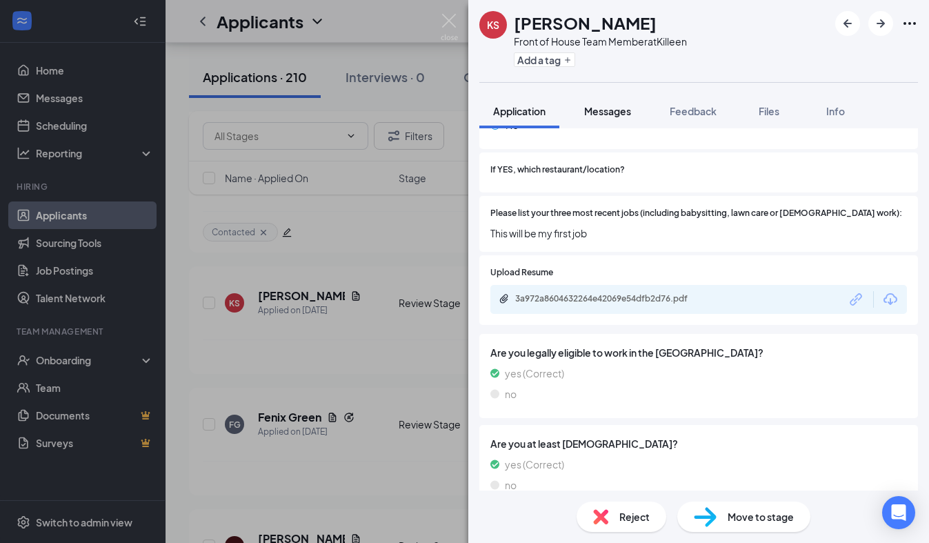
click at [636, 121] on button "Messages" at bounding box center [607, 111] width 74 height 34
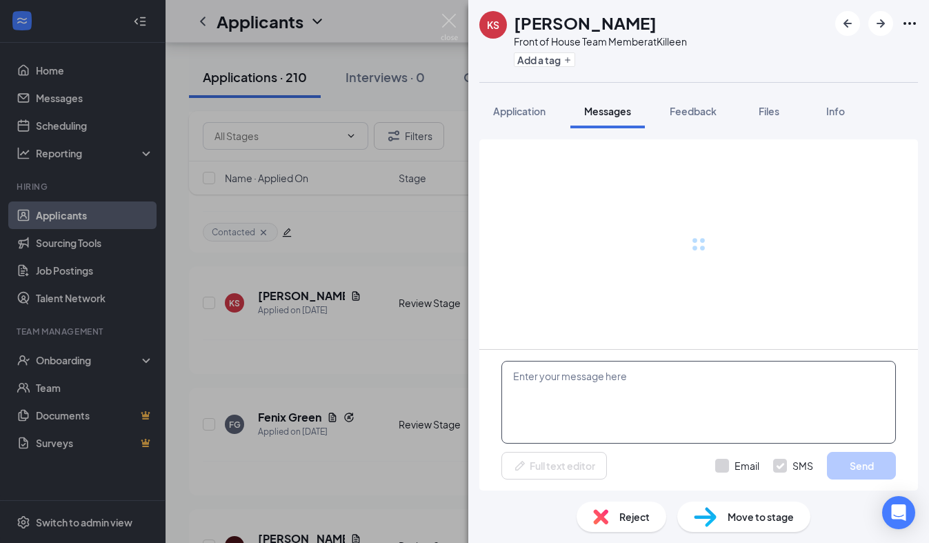
click at [588, 425] on textarea at bounding box center [698, 402] width 394 height 83
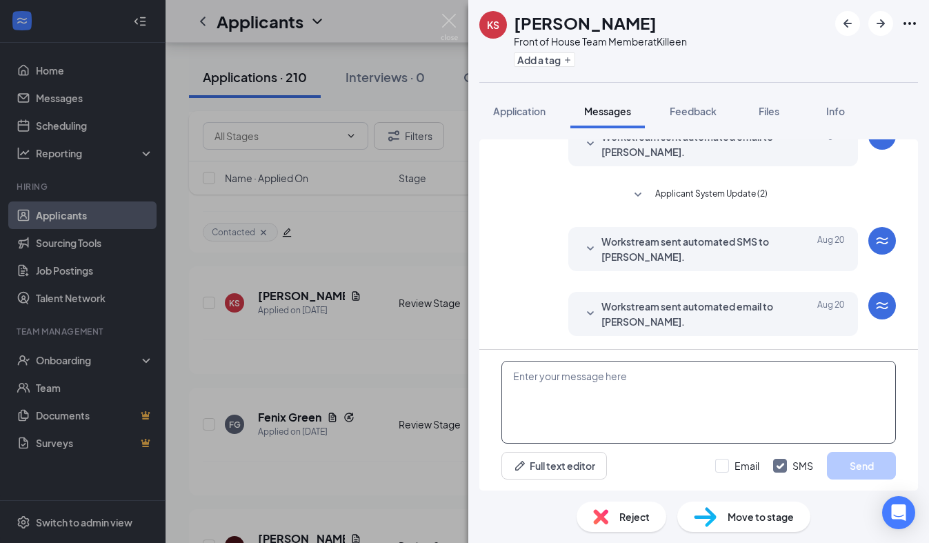
paste textarea "We received your application, thank you for your interest in joining our [DEMOG…"
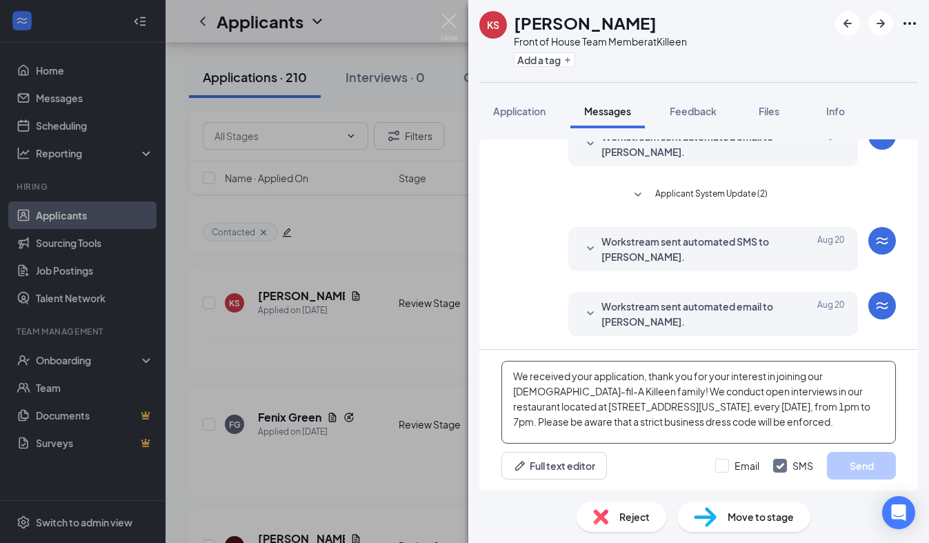
scroll to position [194, 0]
type textarea "We received your application, thank you for your interest in joining our [DEMOG…"
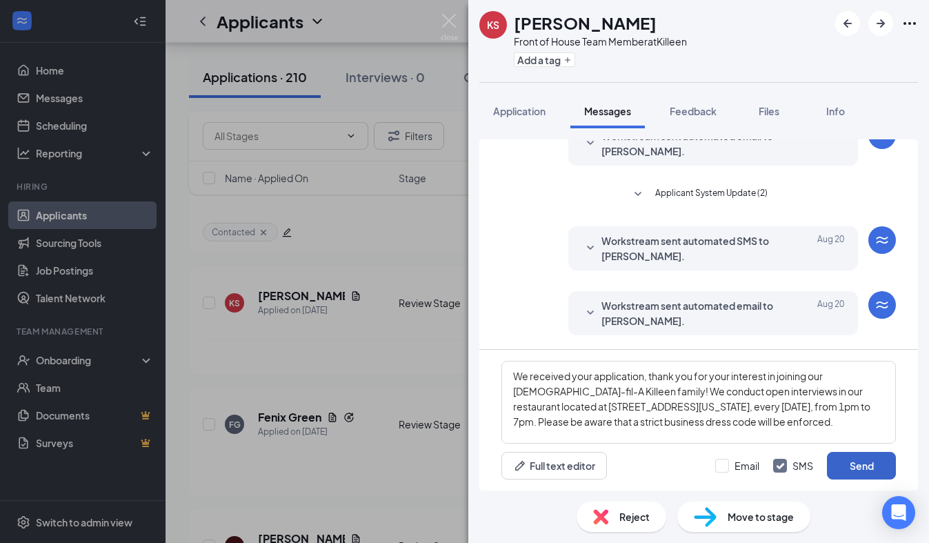
click at [831, 473] on button "Send" at bounding box center [861, 466] width 69 height 28
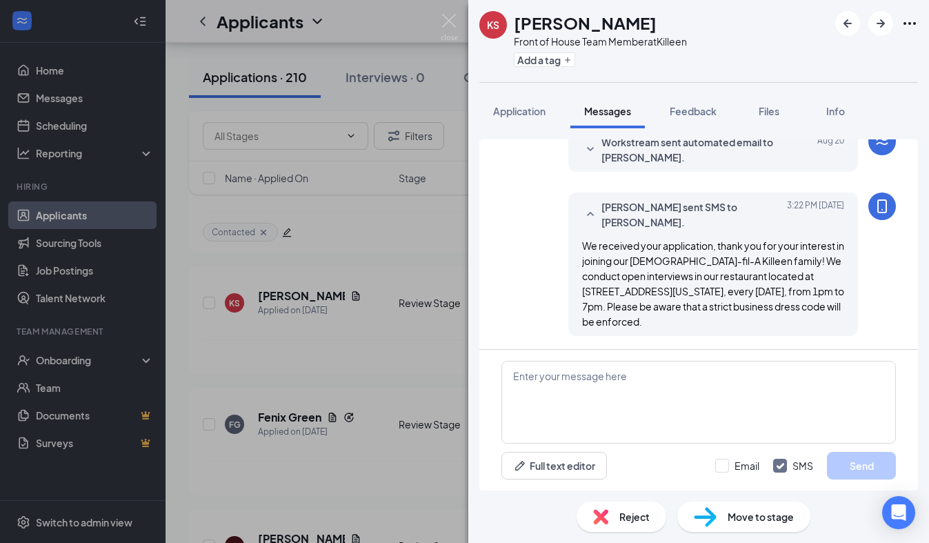
scroll to position [358, 0]
click at [556, 68] on div "Add a tag" at bounding box center [600, 59] width 173 height 23
click at [556, 64] on button "Add a tag" at bounding box center [544, 59] width 61 height 14
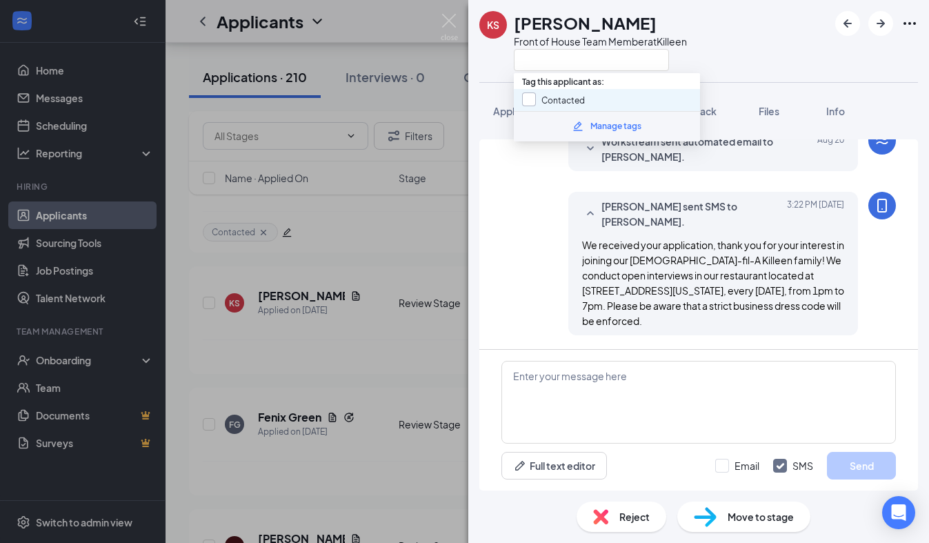
click at [536, 105] on input "Contacted" at bounding box center [553, 99] width 63 height 15
checkbox input "true"
click at [485, 52] on div "KS [PERSON_NAME] Front of House Team Member at [GEOGRAPHIC_DATA]" at bounding box center [582, 41] width 207 height 60
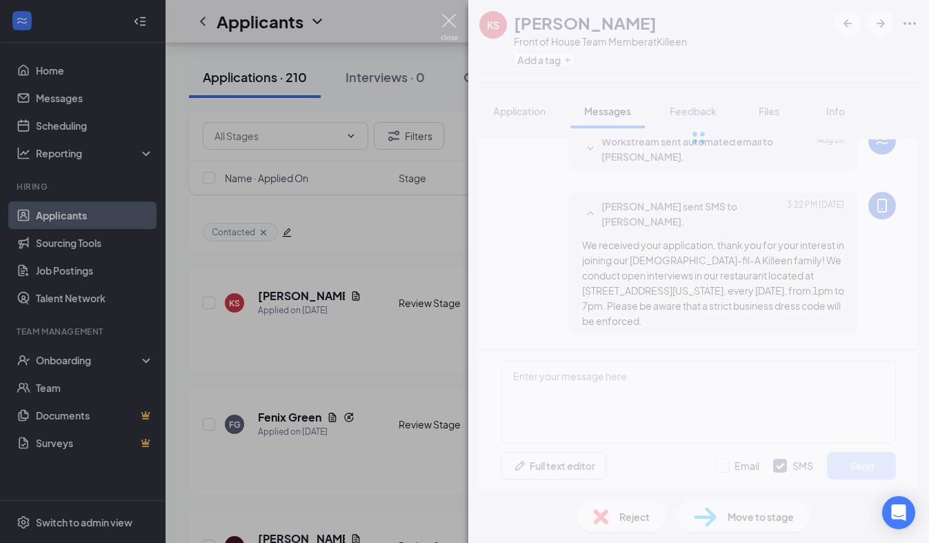
click at [451, 28] on img at bounding box center [448, 27] width 17 height 27
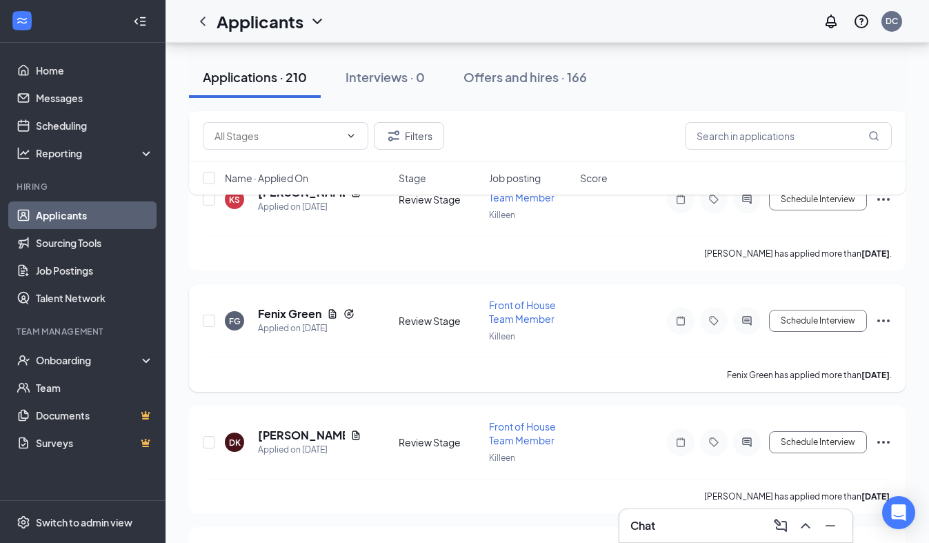
scroll to position [10264, 0]
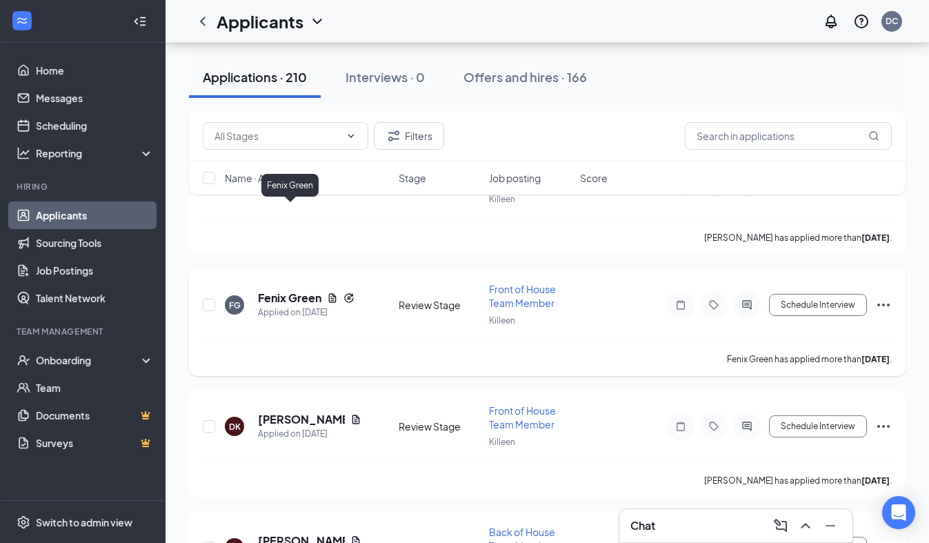
click at [307, 290] on h5 "Fenix Green" at bounding box center [289, 297] width 63 height 15
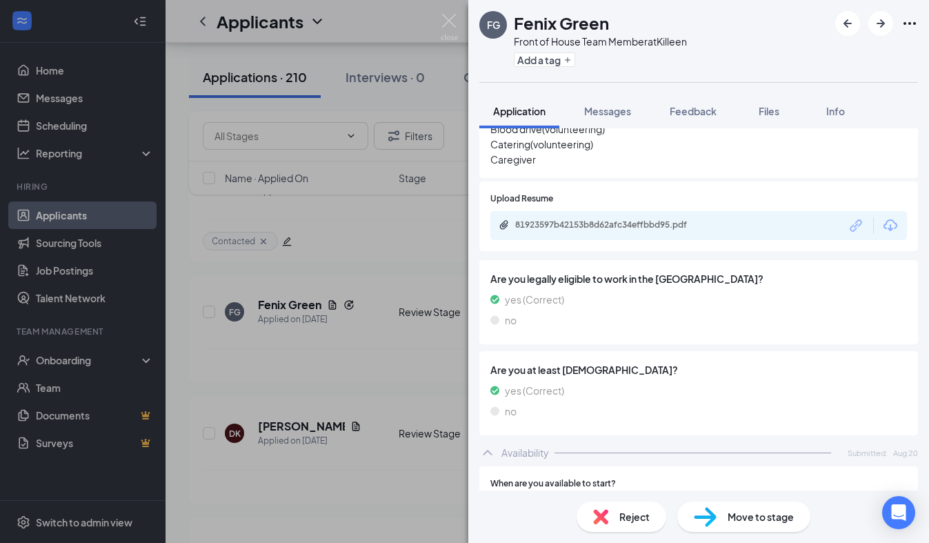
scroll to position [587, 0]
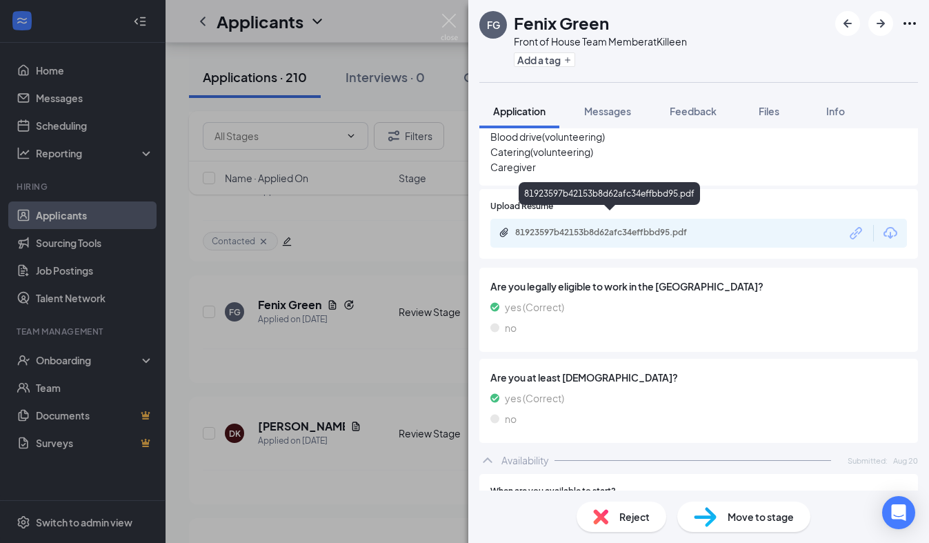
click at [620, 227] on div "81923597b42153b8d62afc34effbbd95.pdf" at bounding box center [611, 232] width 193 height 11
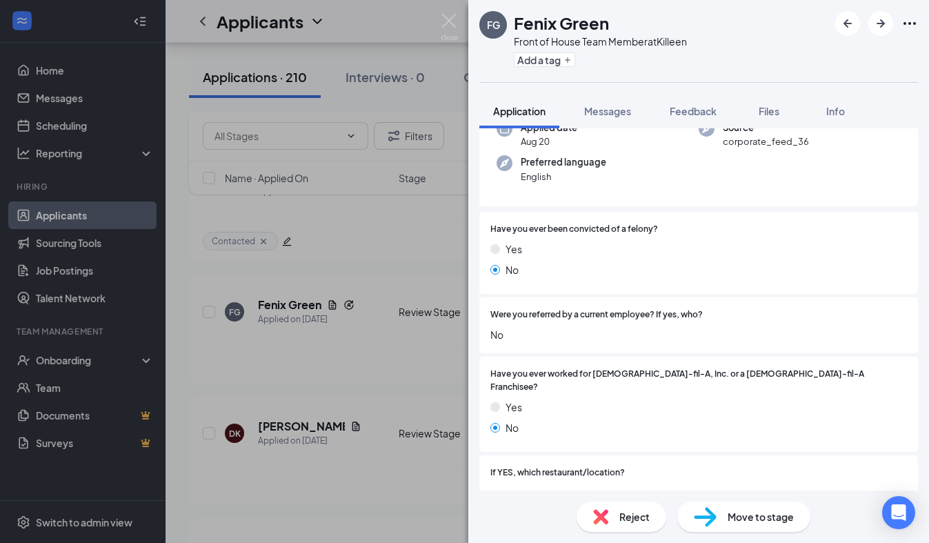
scroll to position [0, 0]
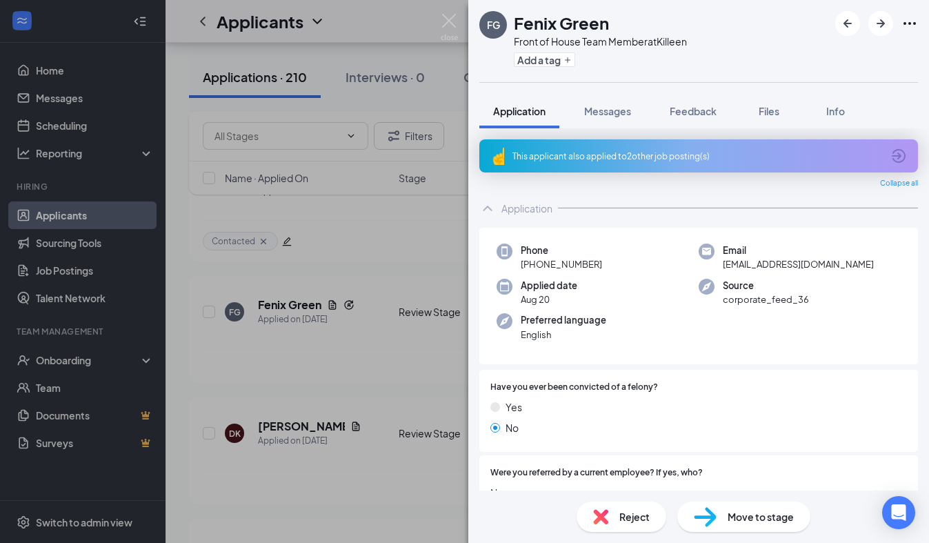
click at [598, 150] on div "This applicant also applied to 2 other job posting(s)" at bounding box center [696, 156] width 369 height 12
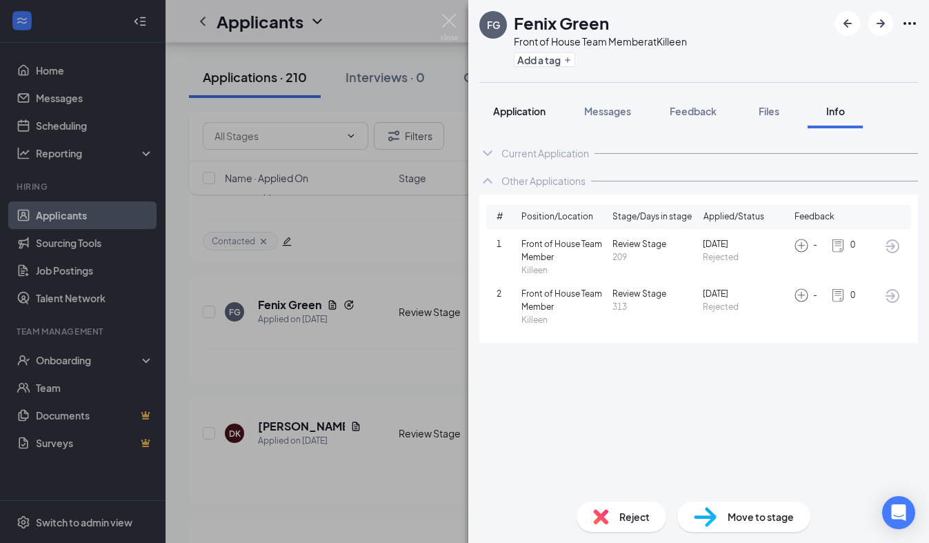
click at [534, 121] on button "Application" at bounding box center [519, 111] width 80 height 34
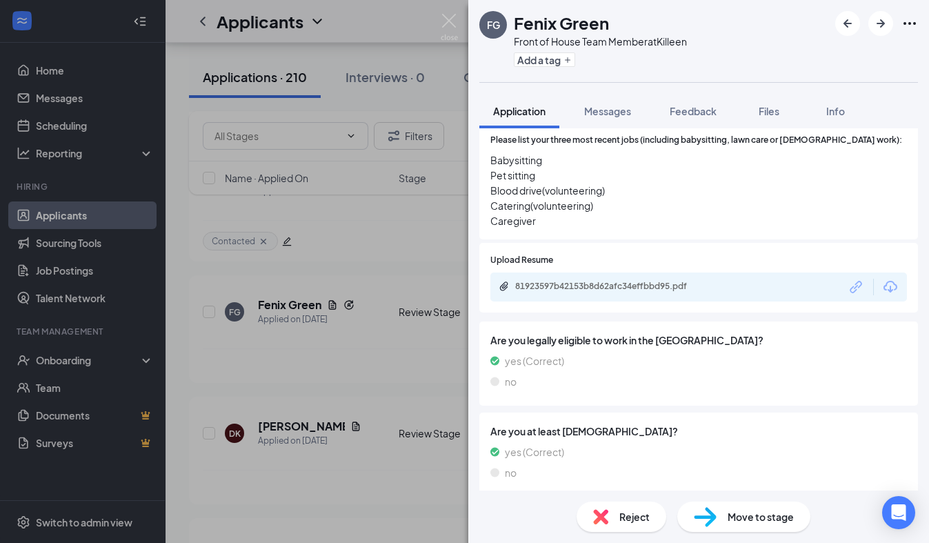
scroll to position [527, 0]
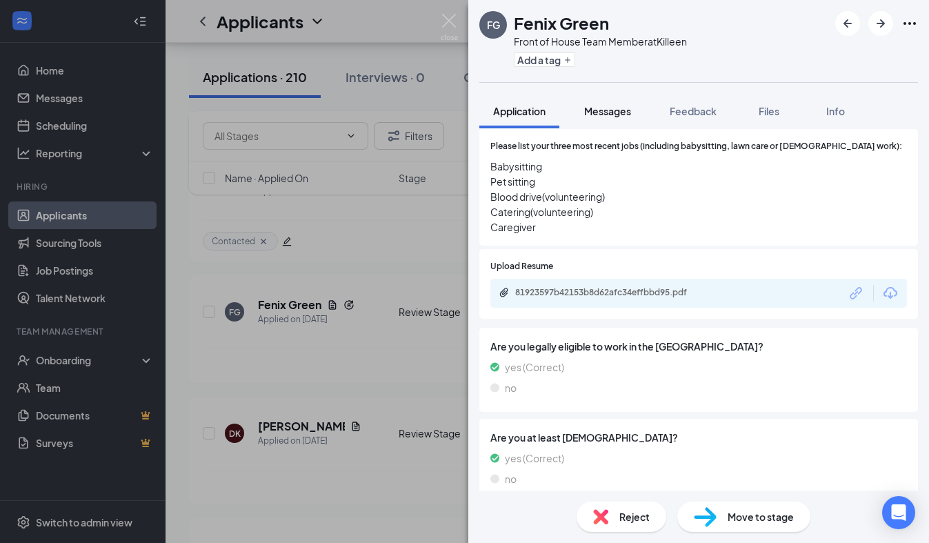
click at [613, 116] on span "Messages" at bounding box center [607, 111] width 47 height 12
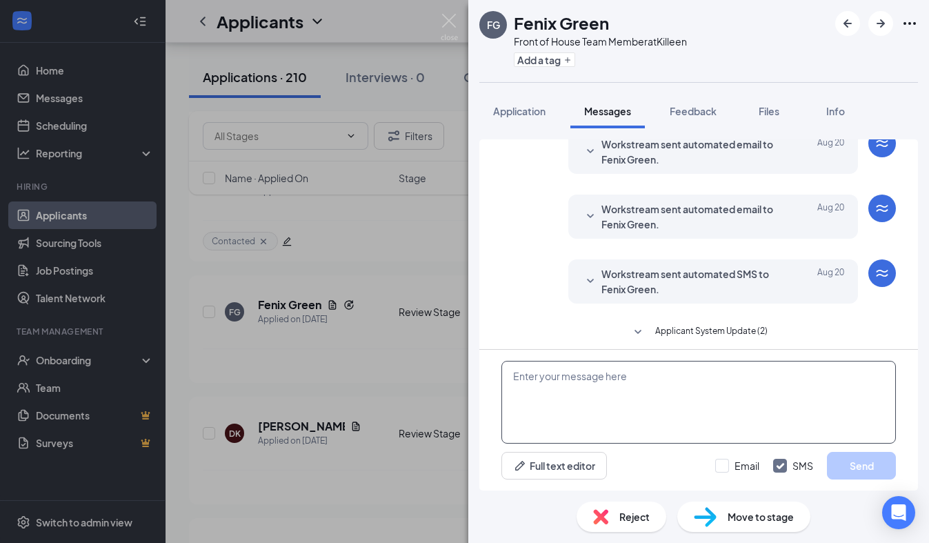
click at [557, 396] on textarea at bounding box center [698, 402] width 394 height 83
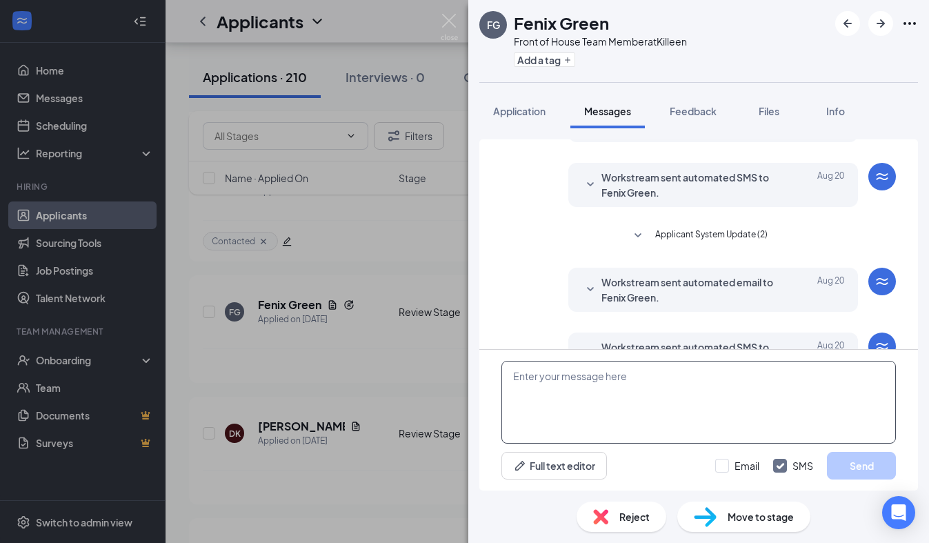
scroll to position [194, 0]
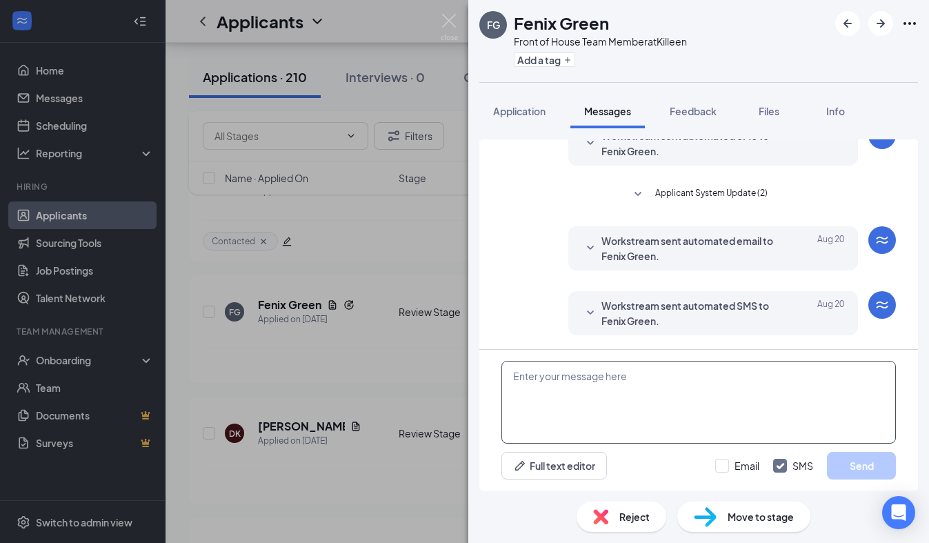
paste textarea "We received your application, thank you for your interest in joining our [DEMOG…"
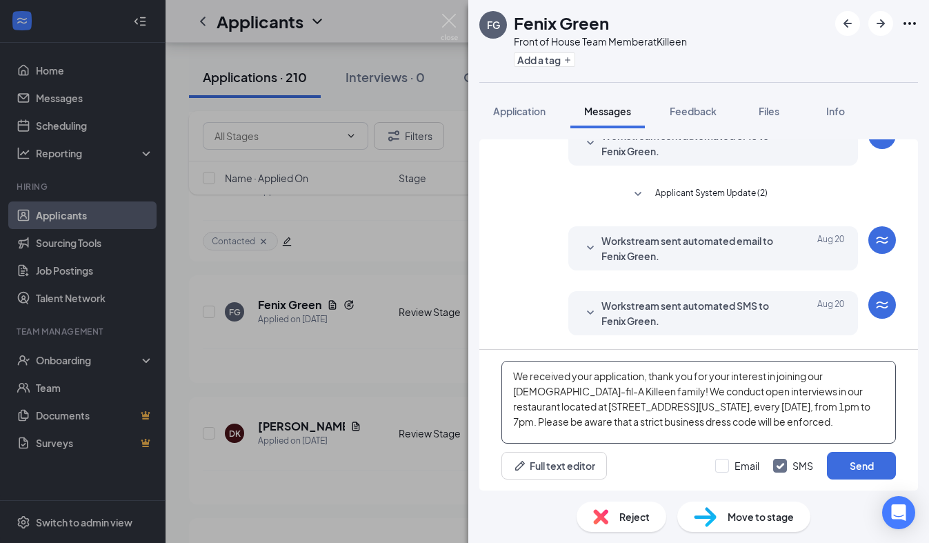
type textarea "We received your application, thank you for your interest in joining our [DEMOG…"
click at [902, 470] on div "We received your application, thank you for your interest in joining our [DEMOG…" at bounding box center [698, 419] width 438 height 141
click at [885, 469] on button "Send" at bounding box center [861, 466] width 69 height 28
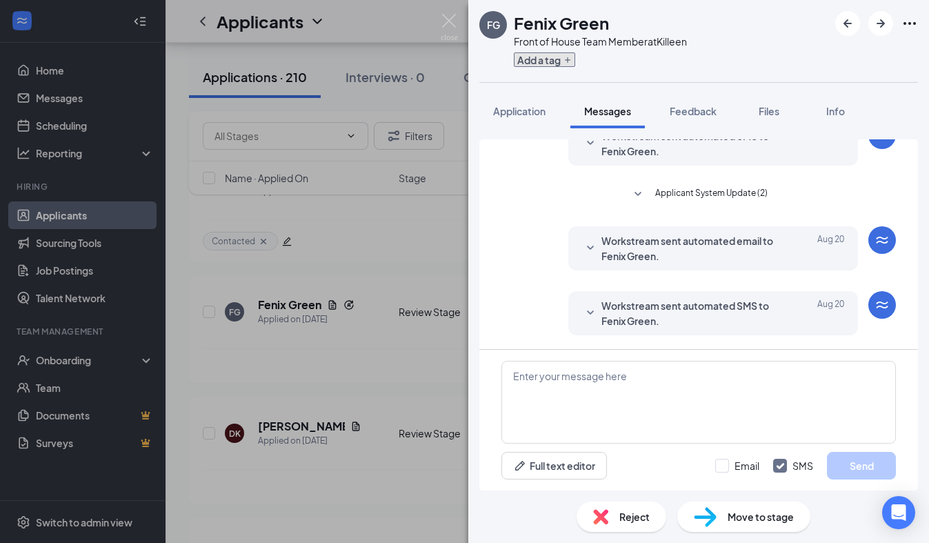
click at [560, 63] on button "Add a tag" at bounding box center [544, 59] width 61 height 14
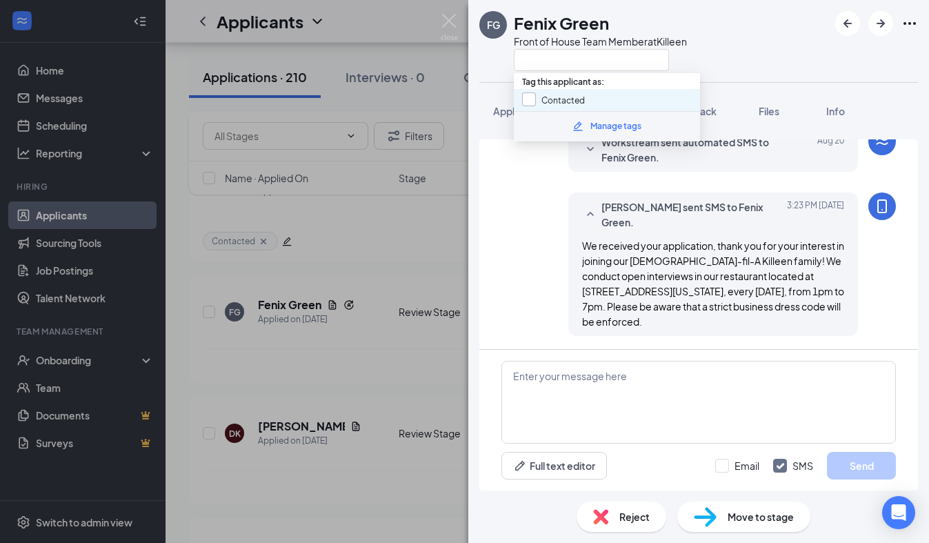
scroll to position [358, 0]
click at [534, 96] on input "Contacted" at bounding box center [553, 99] width 63 height 15
checkbox input "true"
click at [493, 63] on div "FG Fenix Green Front of House Team Member at [GEOGRAPHIC_DATA]" at bounding box center [582, 41] width 207 height 60
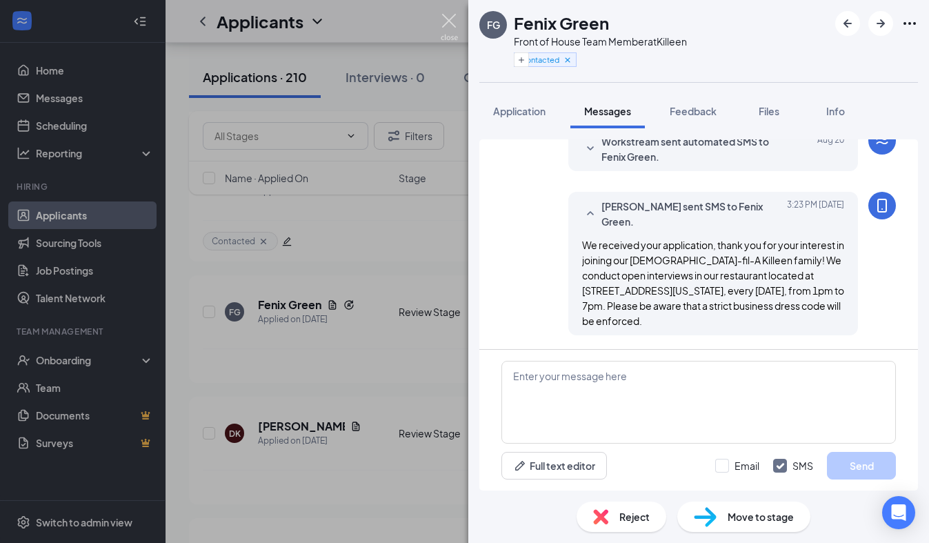
click at [452, 23] on img at bounding box center [448, 27] width 17 height 27
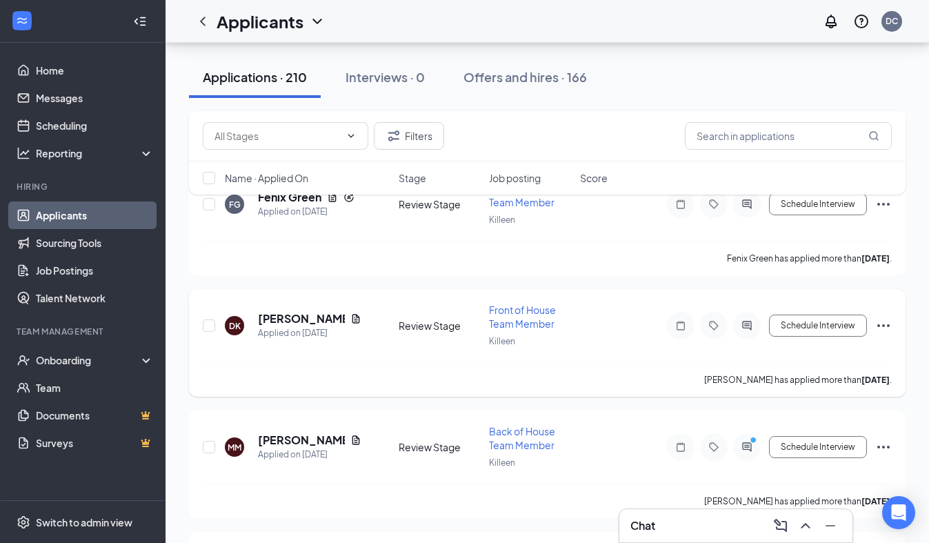
scroll to position [10372, 0]
click at [310, 310] on h5 "[PERSON_NAME]" at bounding box center [301, 317] width 87 height 15
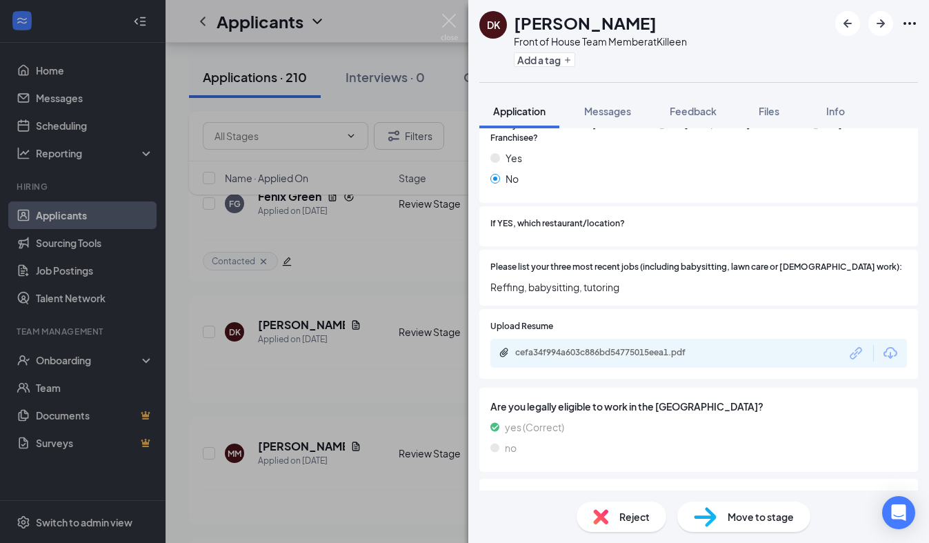
scroll to position [365, 0]
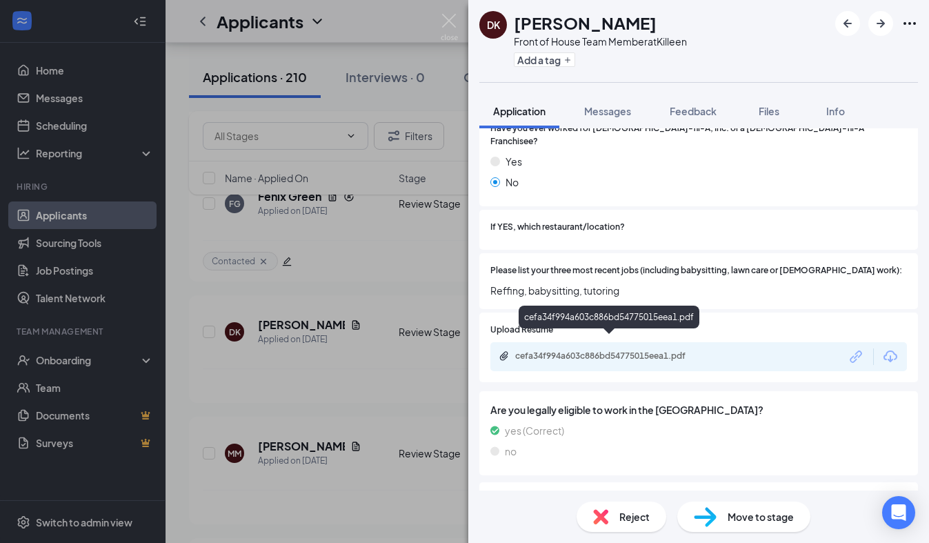
click at [625, 350] on div "cefa34f994a603c886bd54775015eea1.pdf" at bounding box center [611, 355] width 193 height 11
click at [769, 221] on div at bounding box center [766, 227] width 282 height 13
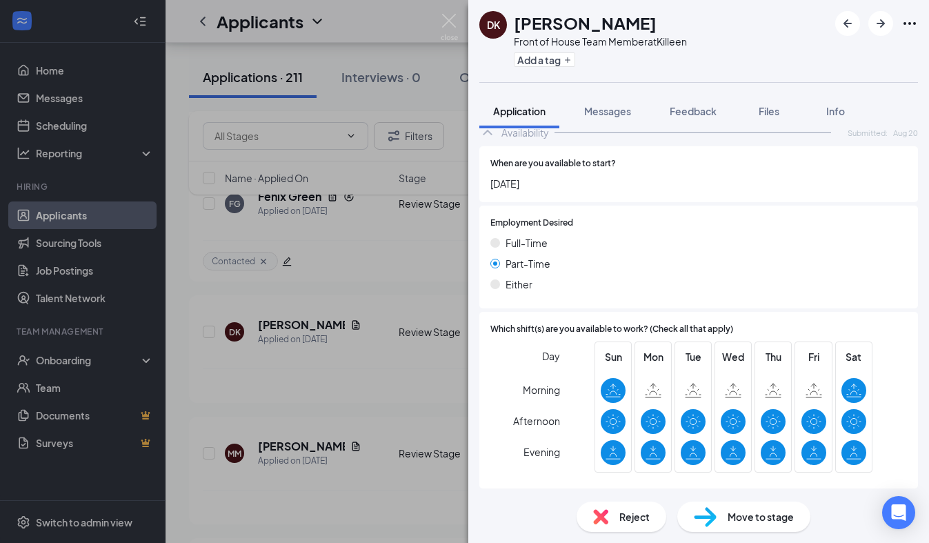
scroll to position [889, 0]
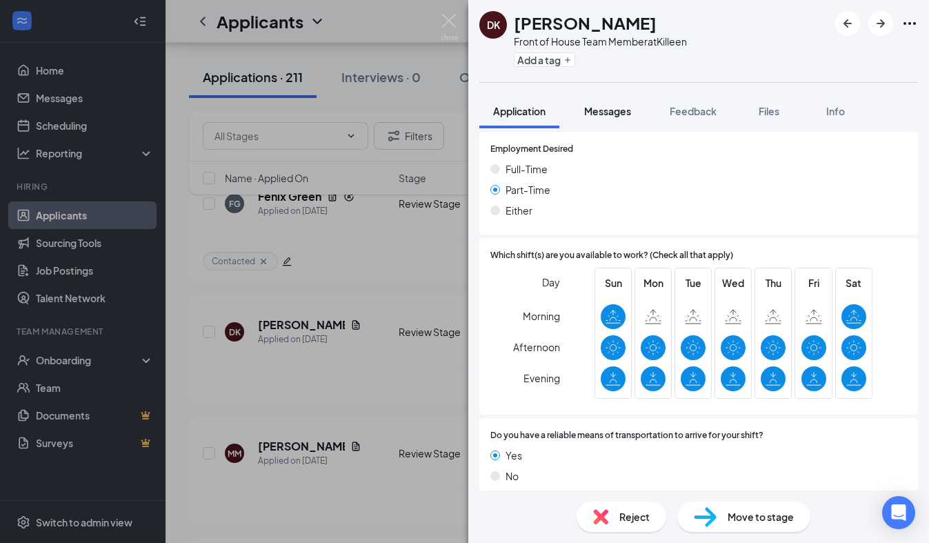
click at [621, 111] on span "Messages" at bounding box center [607, 111] width 47 height 12
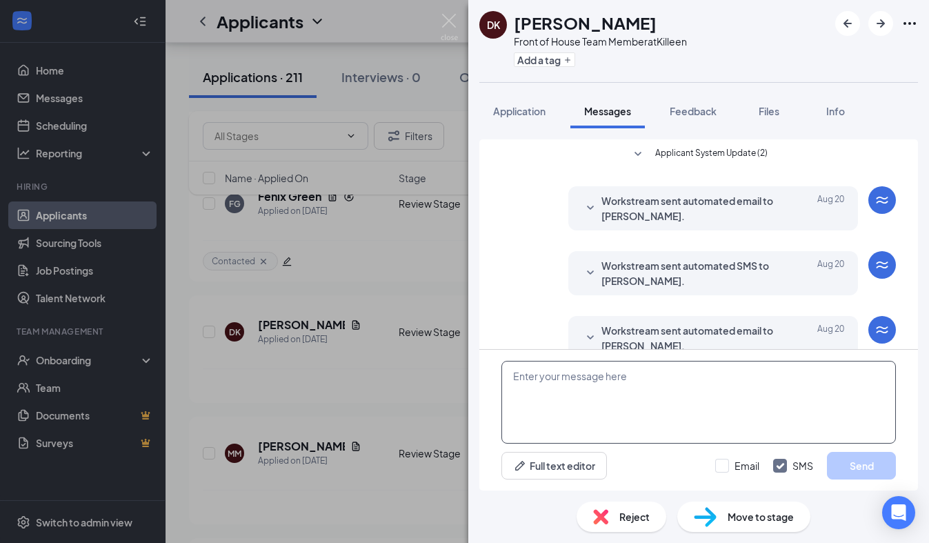
click at [586, 382] on textarea at bounding box center [698, 402] width 394 height 83
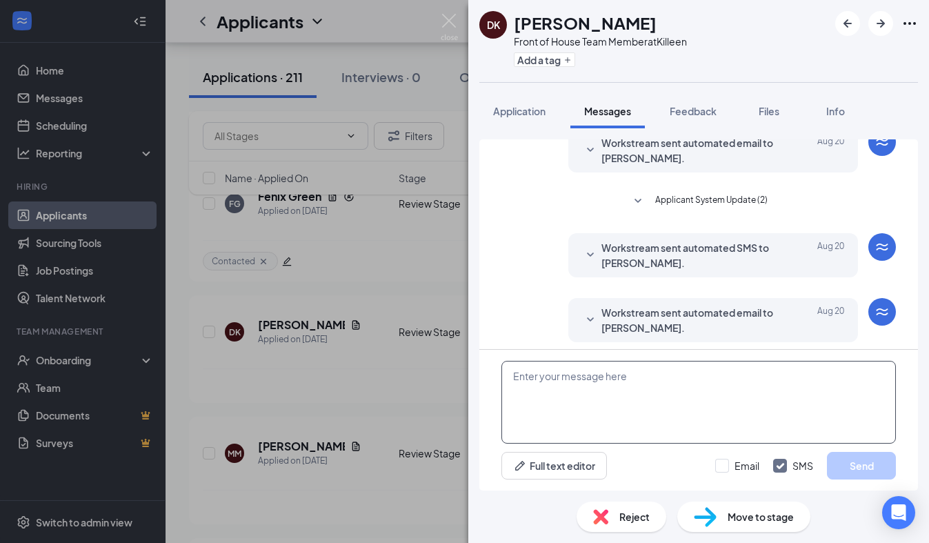
scroll to position [194, 0]
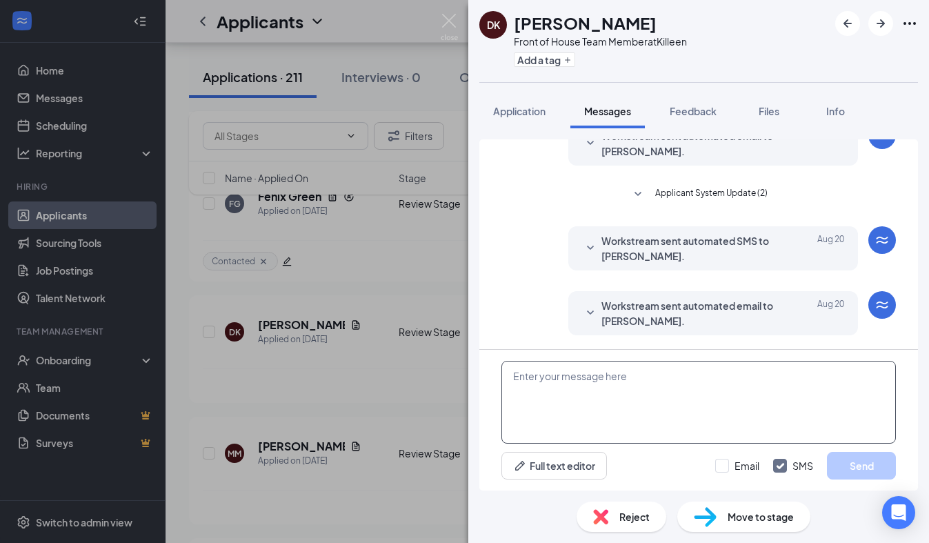
paste textarea "We received your application, thank you for your interest in joining our [DEMOG…"
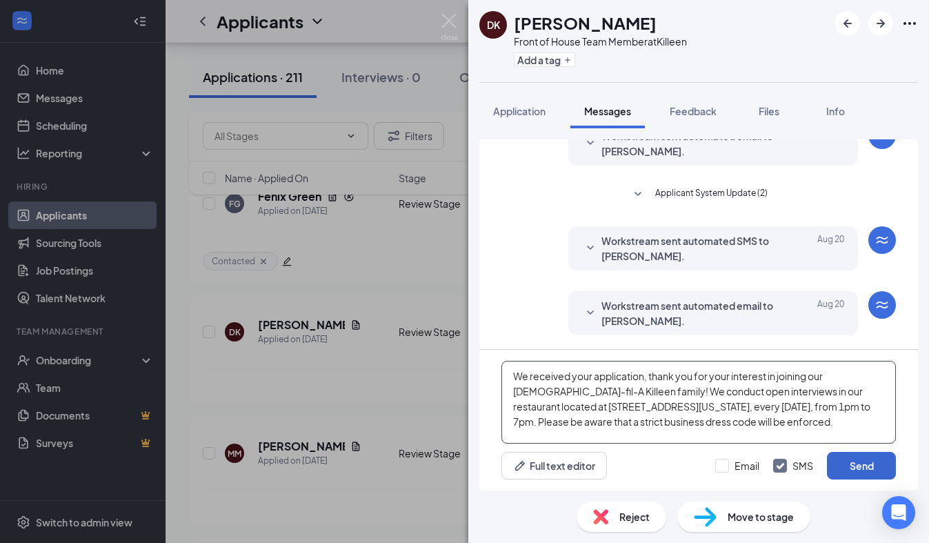
type textarea "We received your application, thank you for your interest in joining our [DEMOG…"
click at [851, 471] on button "Send" at bounding box center [861, 466] width 69 height 28
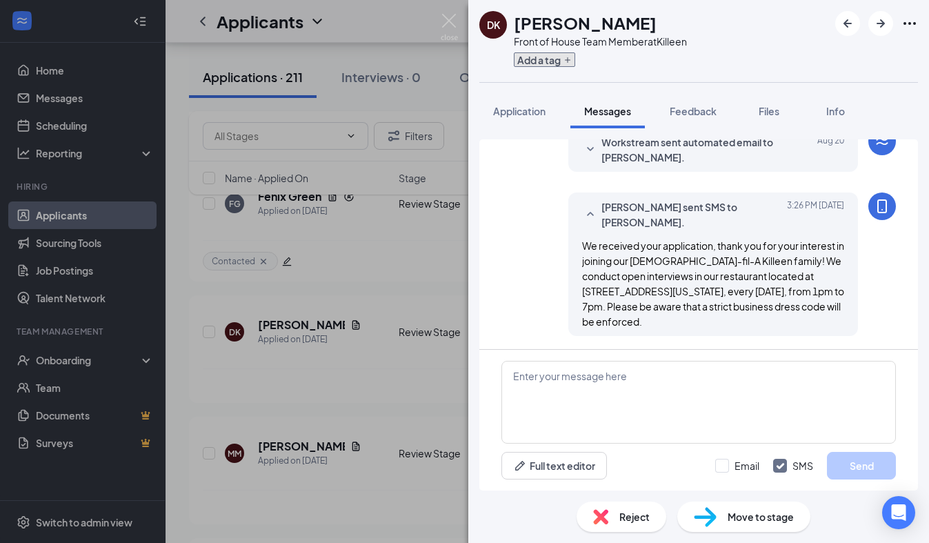
click at [567, 66] on button "Add a tag" at bounding box center [544, 59] width 61 height 14
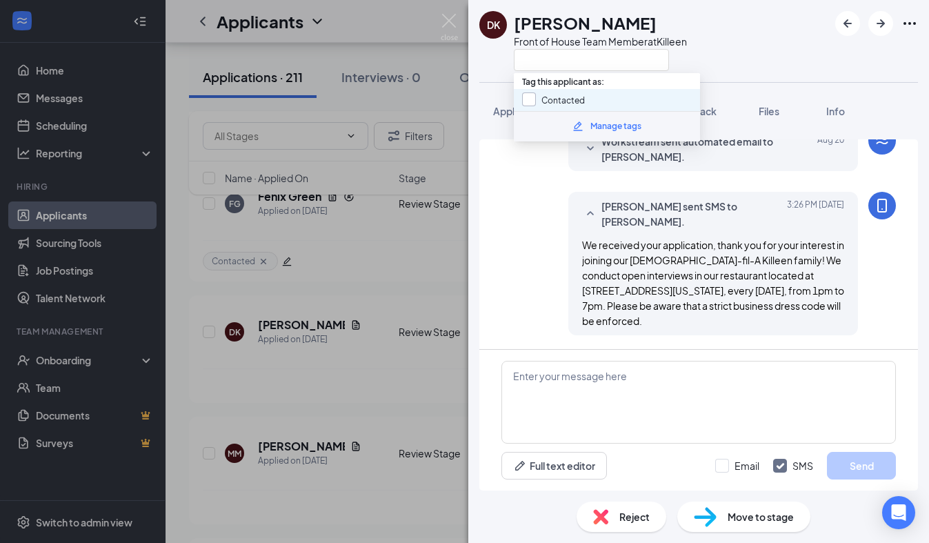
click at [534, 100] on input "Contacted" at bounding box center [553, 99] width 63 height 15
checkbox input "true"
click at [496, 57] on div "DK [PERSON_NAME] Front of House Team Member at [GEOGRAPHIC_DATA]" at bounding box center [582, 41] width 207 height 60
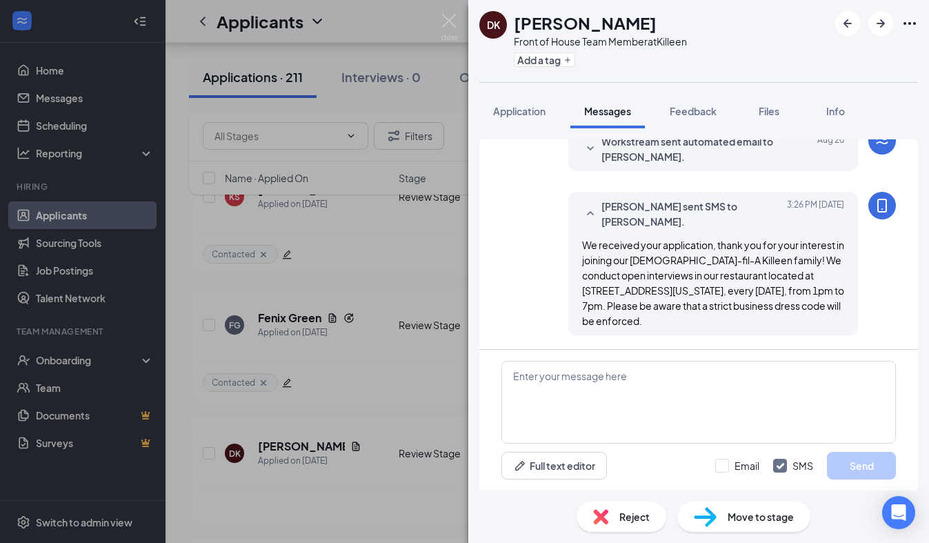
scroll to position [10365, 0]
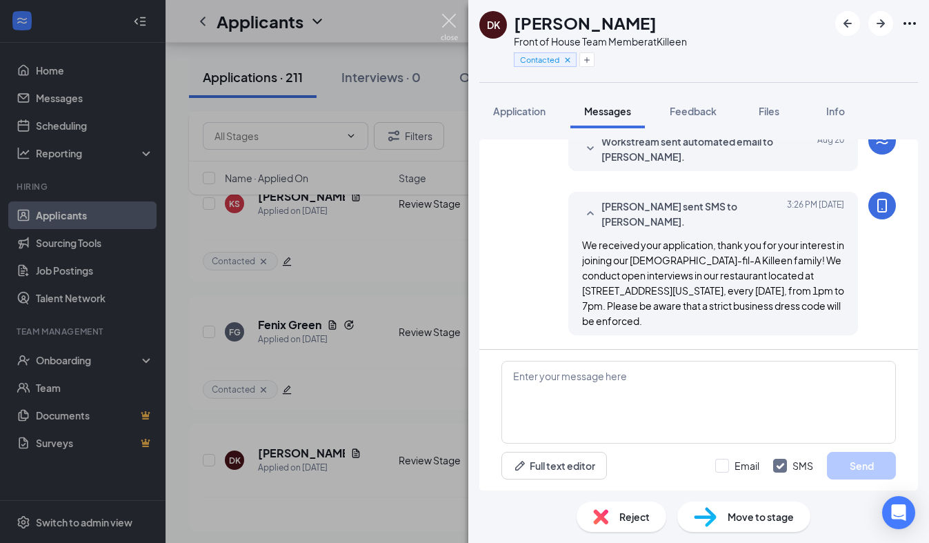
click at [453, 16] on img at bounding box center [448, 27] width 17 height 27
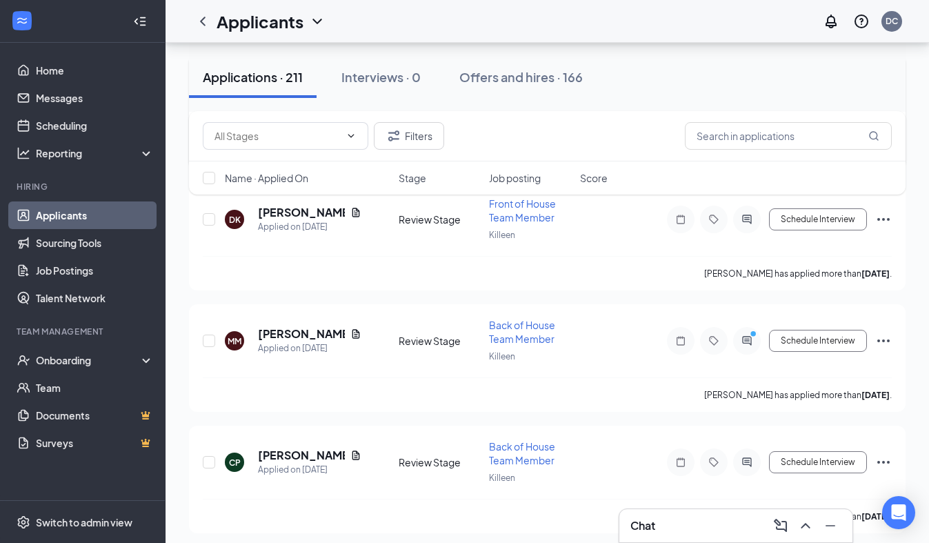
scroll to position [10607, 0]
click at [312, 325] on h5 "[PERSON_NAME]" at bounding box center [301, 332] width 87 height 15
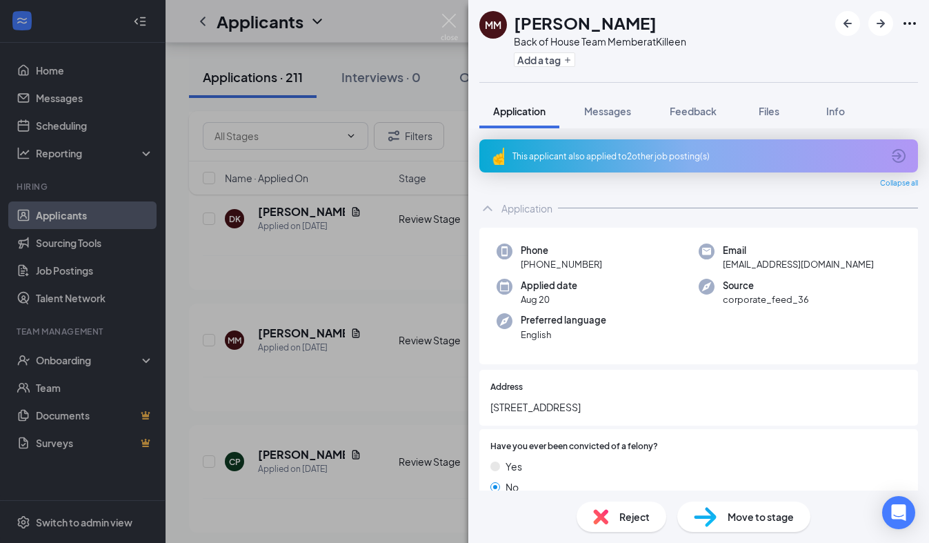
click at [590, 154] on div "This applicant also applied to 2 other job posting(s)" at bounding box center [696, 156] width 369 height 12
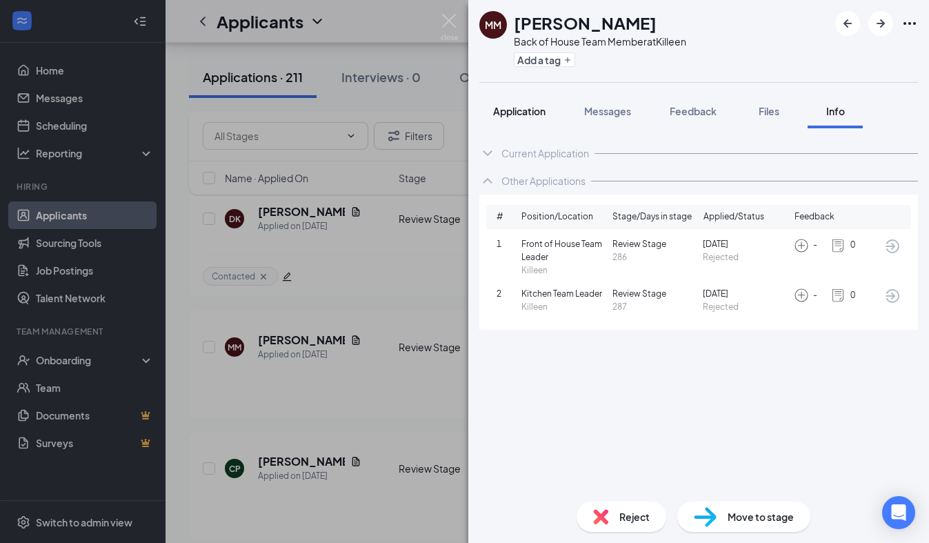
click at [514, 120] on button "Application" at bounding box center [519, 111] width 80 height 34
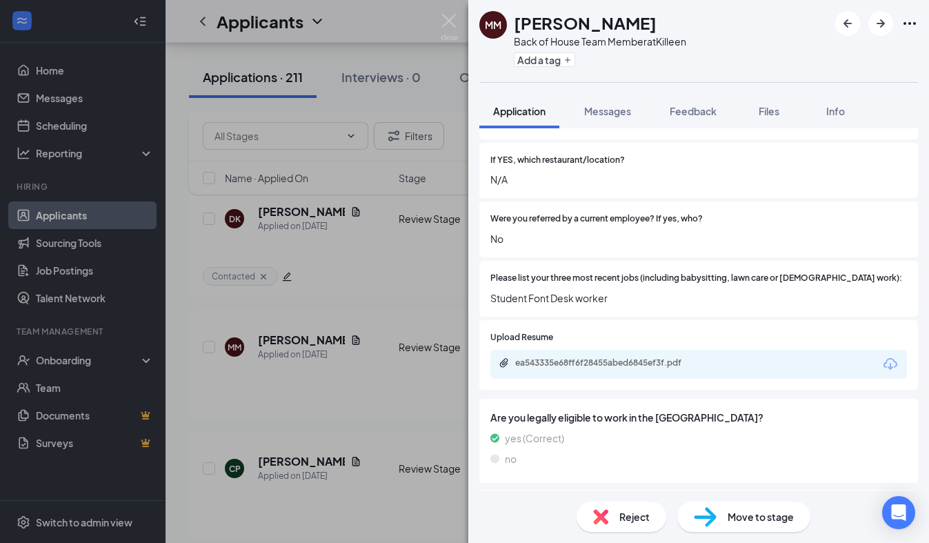
scroll to position [494, 0]
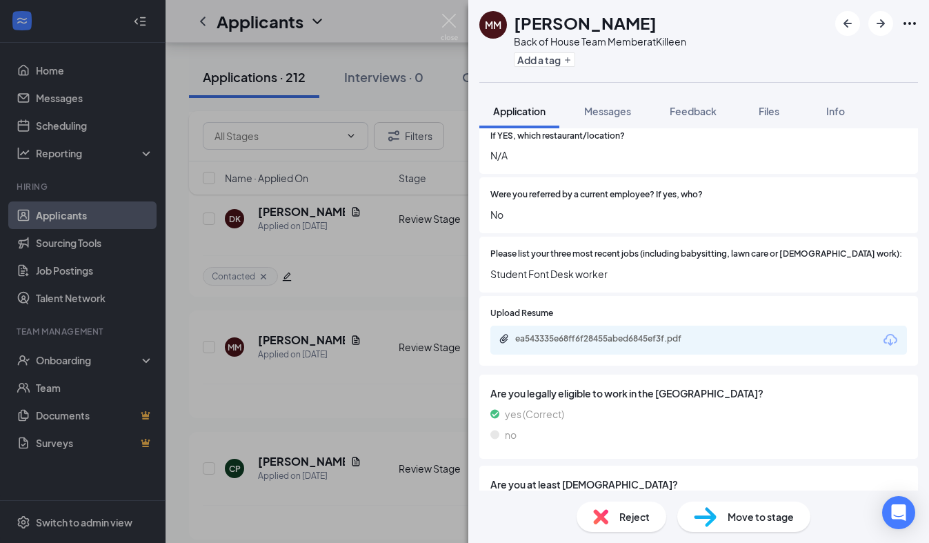
click at [621, 333] on div "ea543335e68ff6f28455abed6845ef3f.pdf" at bounding box center [611, 338] width 193 height 11
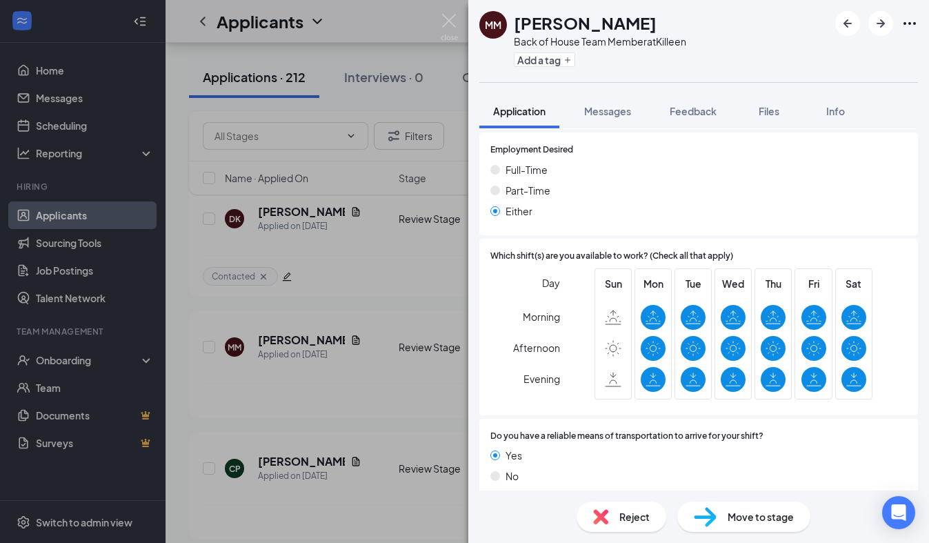
click at [613, 507] on div "Reject" at bounding box center [621, 516] width 90 height 30
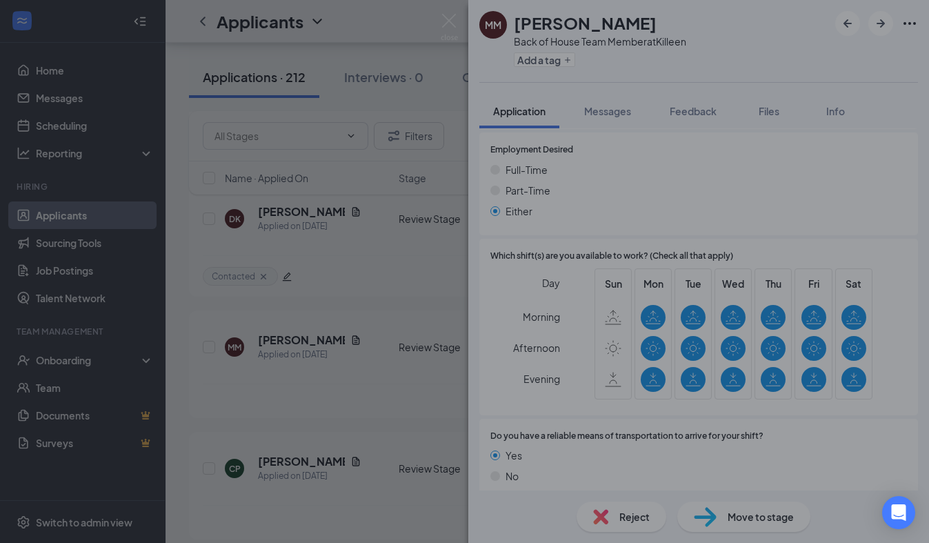
scroll to position [995, 0]
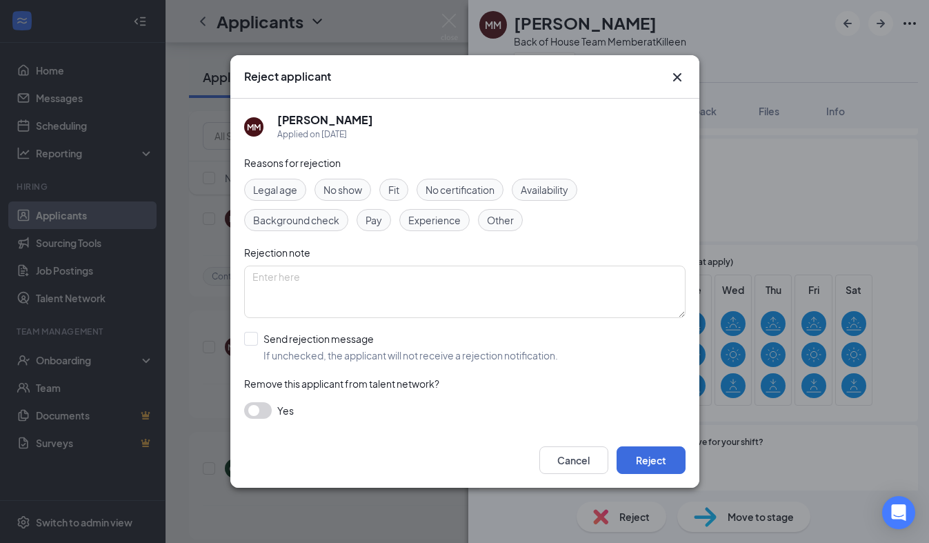
click at [418, 227] on span "Experience" at bounding box center [434, 219] width 52 height 15
click at [282, 344] on input "Send rejection message If unchecked, the applicant will not receive a rejection…" at bounding box center [401, 347] width 314 height 30
checkbox input "true"
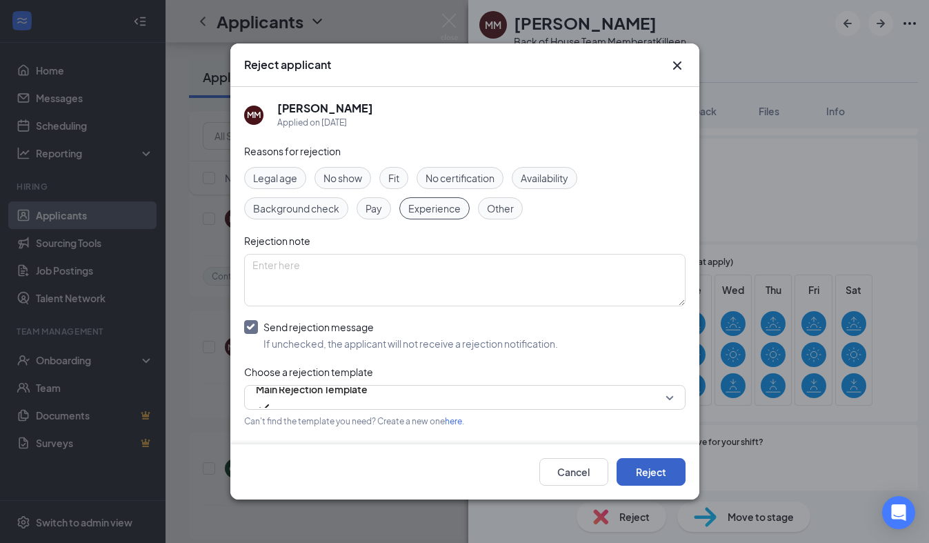
click at [648, 477] on button "Reject" at bounding box center [650, 472] width 69 height 28
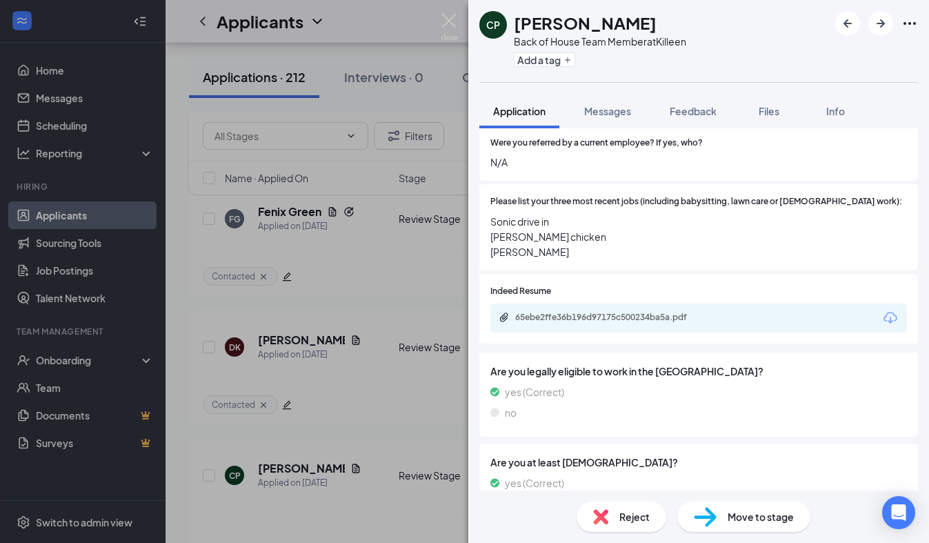
scroll to position [483, 0]
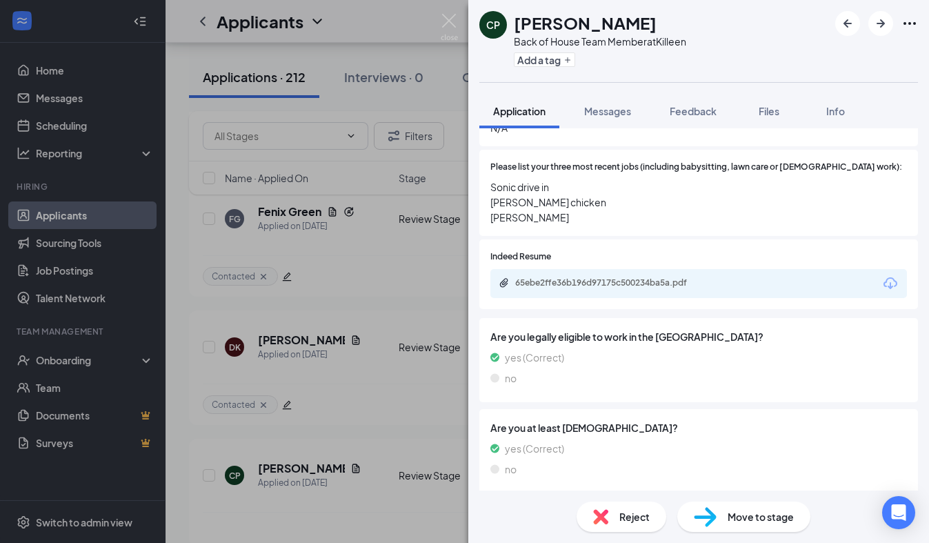
click at [645, 277] on div "65ebe2ffe36b196d97175c500234ba5a.pdf" at bounding box center [611, 282] width 193 height 11
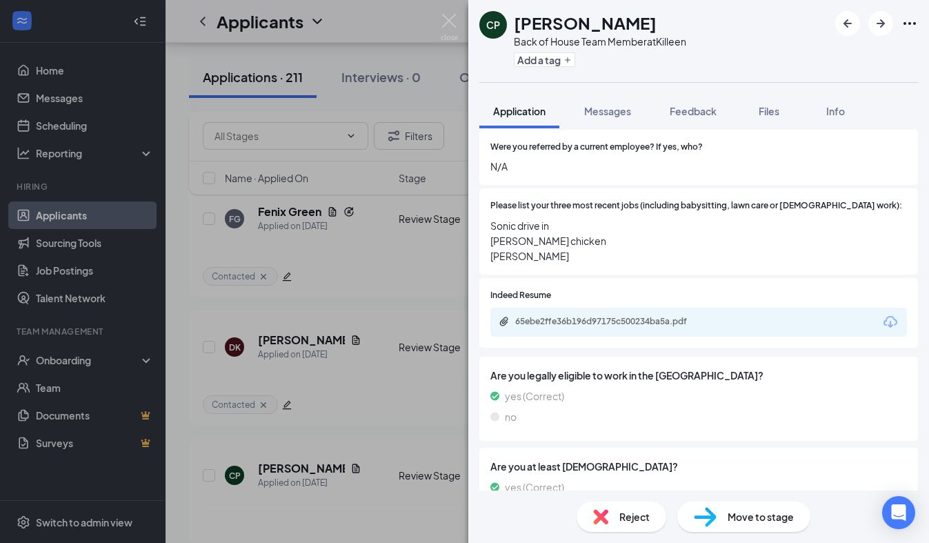
scroll to position [447, 0]
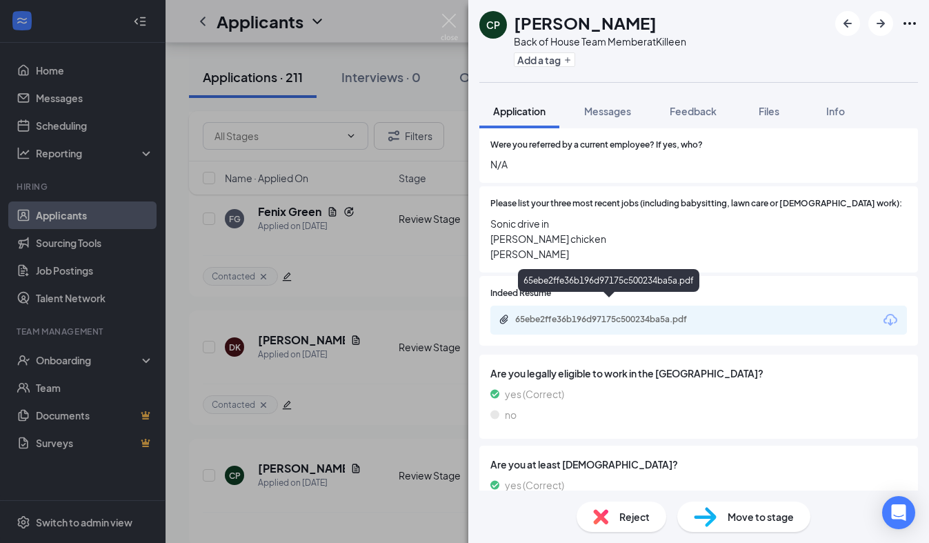
click at [630, 294] on div "65ebe2ffe36b196d97175c500234ba5a.pdf" at bounding box center [608, 283] width 181 height 28
click at [630, 314] on div "65ebe2ffe36b196d97175c500234ba5a.pdf" at bounding box center [611, 319] width 193 height 11
click at [596, 112] on span "Messages" at bounding box center [607, 111] width 47 height 12
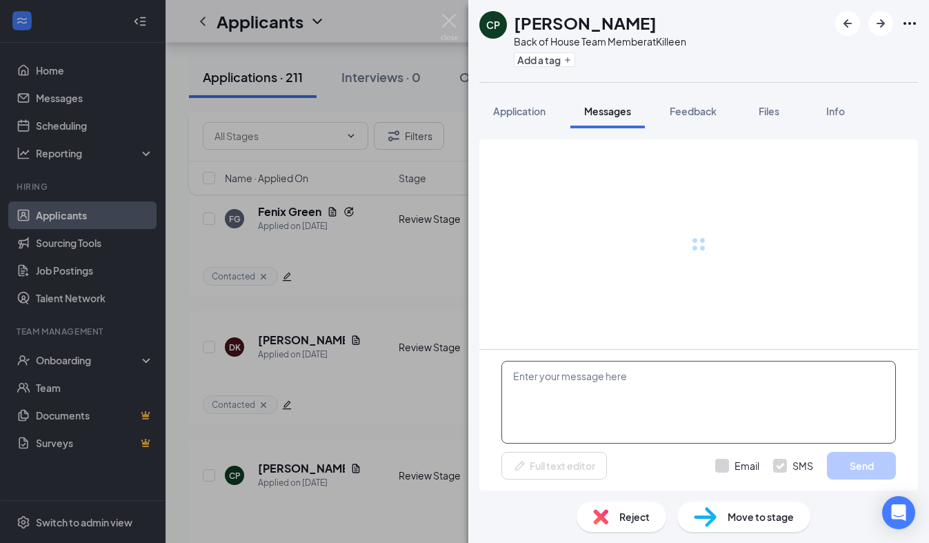
click at [540, 396] on textarea at bounding box center [698, 402] width 394 height 83
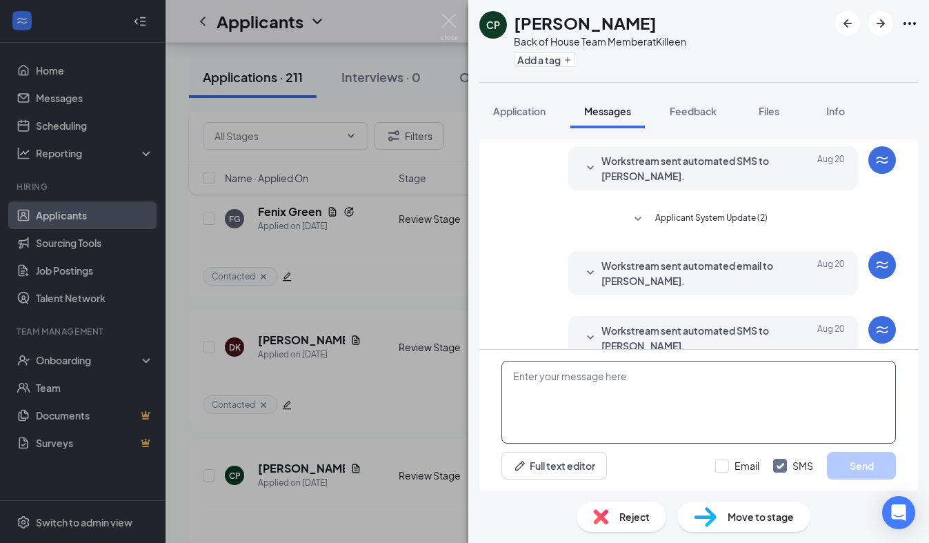
scroll to position [259, 0]
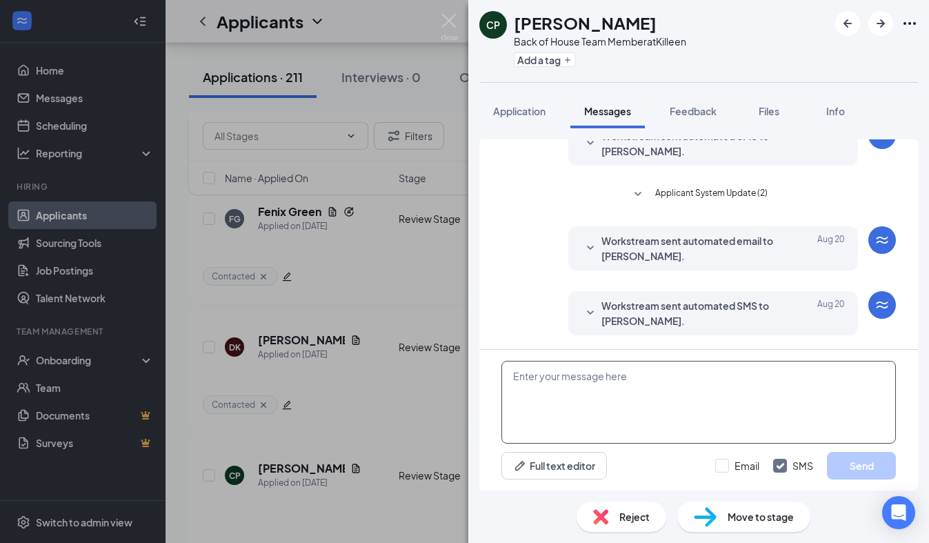
paste textarea "We received your application, thank you for your interest in joining our [DEMOG…"
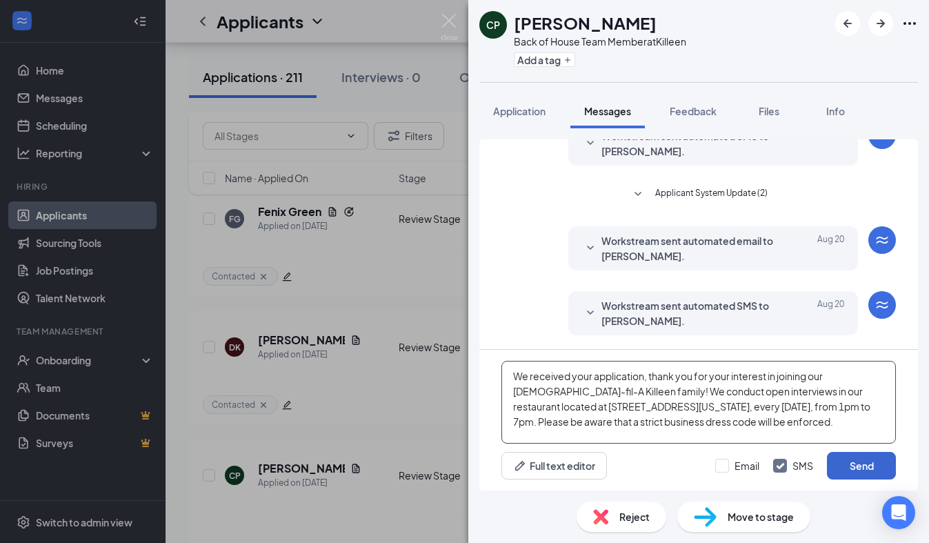
type textarea "We received your application, thank you for your interest in joining our [DEMOG…"
click at [880, 467] on button "Send" at bounding box center [861, 466] width 69 height 28
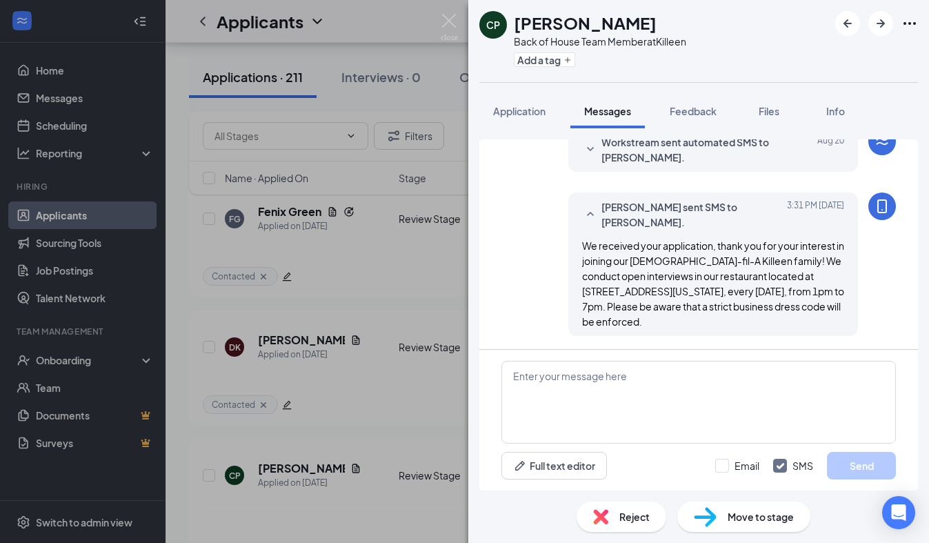
scroll to position [423, 0]
click at [550, 61] on button "Add a tag" at bounding box center [544, 59] width 61 height 14
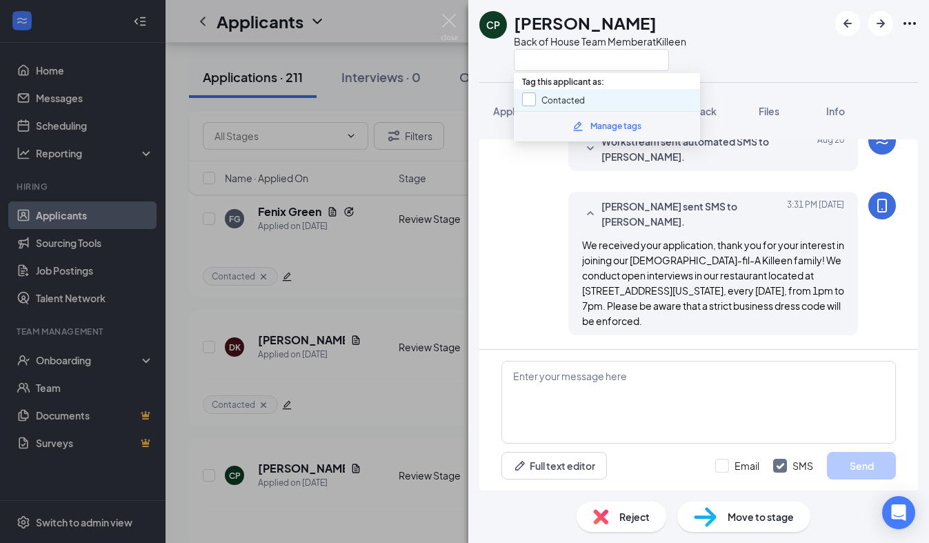
click at [531, 100] on input "Contacted" at bounding box center [553, 99] width 63 height 15
checkbox input "true"
click at [497, 70] on div "CP [PERSON_NAME] Back of House Team Member at [GEOGRAPHIC_DATA]" at bounding box center [582, 41] width 207 height 60
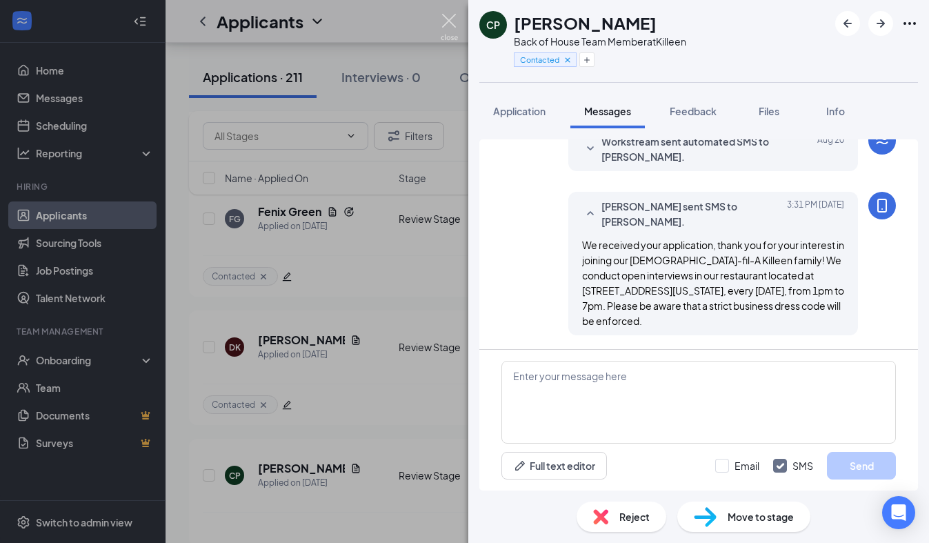
click at [449, 21] on img at bounding box center [448, 27] width 17 height 27
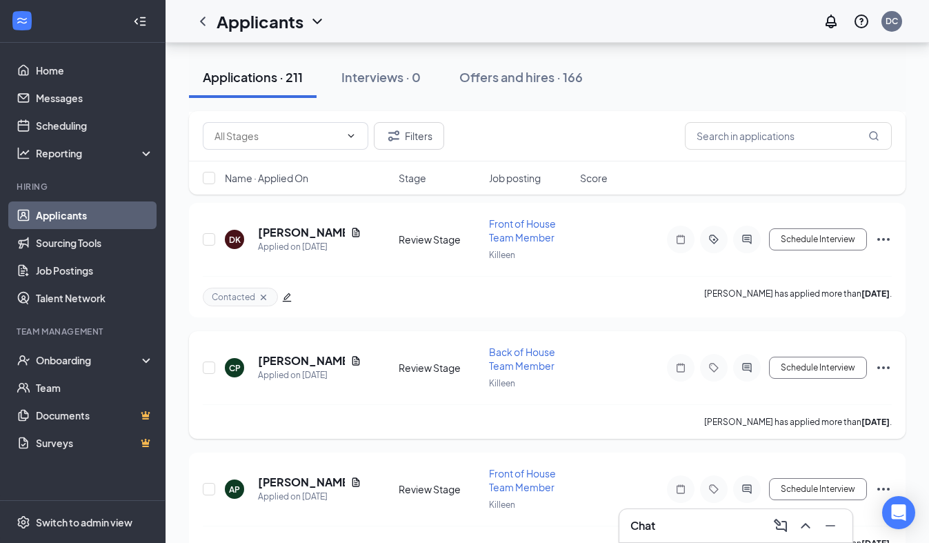
scroll to position [10721, 0]
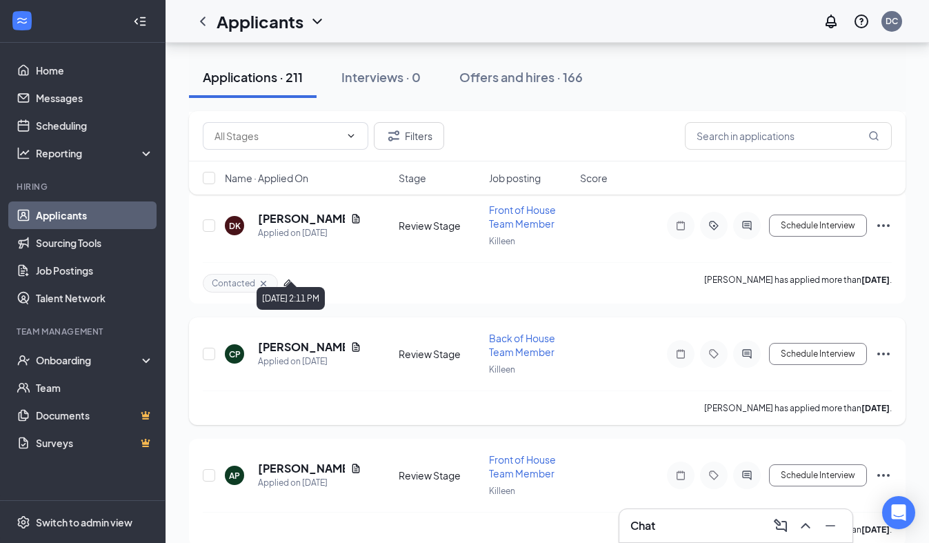
click at [279, 354] on div "Applied on [DATE]" at bounding box center [309, 361] width 103 height 14
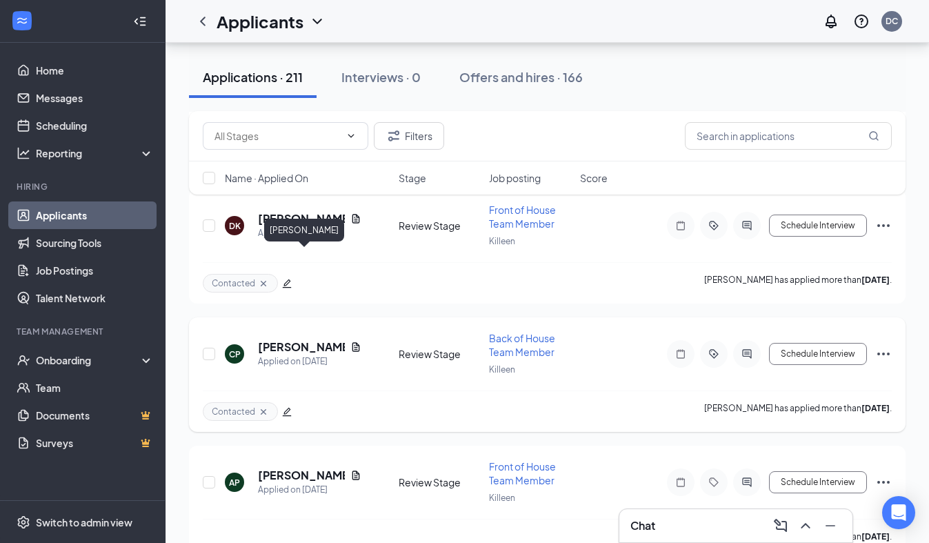
click at [281, 339] on h5 "[PERSON_NAME]" at bounding box center [301, 346] width 87 height 15
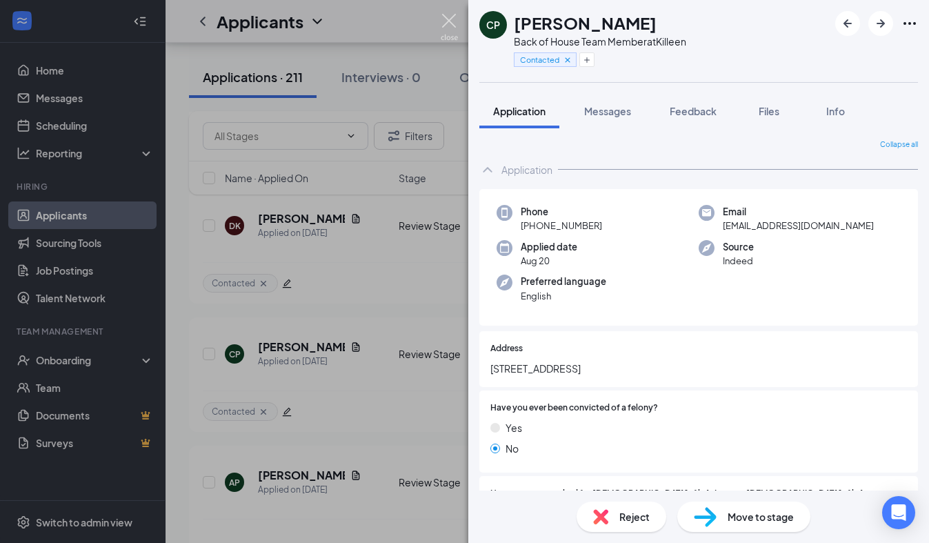
click at [445, 21] on img at bounding box center [448, 27] width 17 height 27
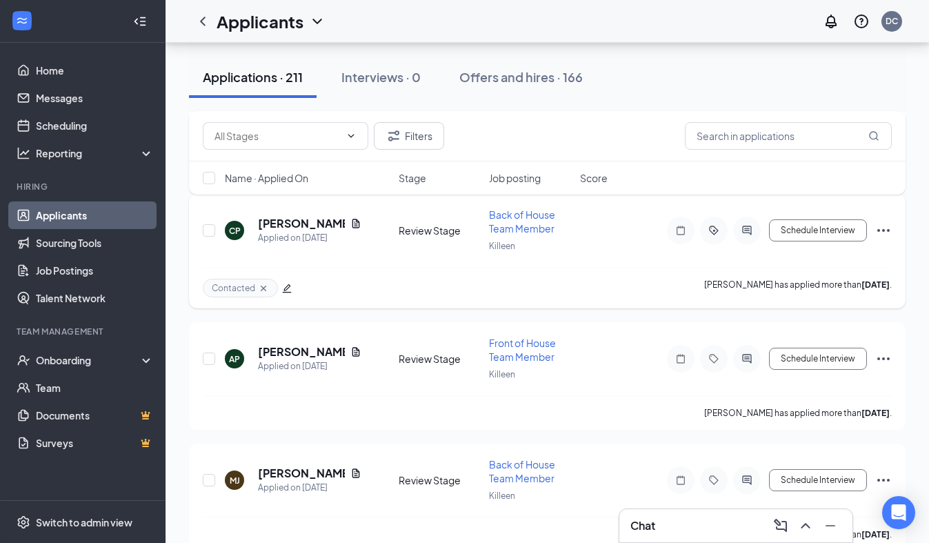
scroll to position [10856, 0]
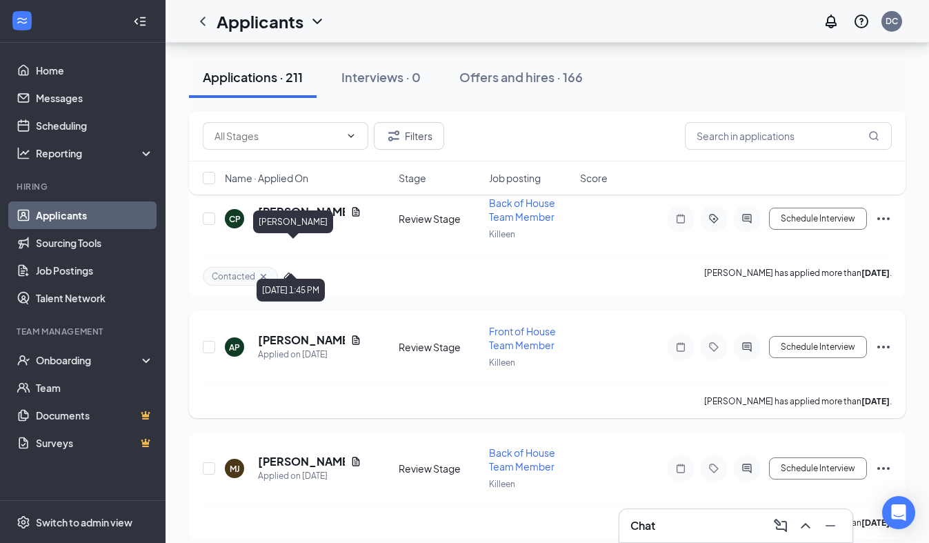
click at [322, 332] on h5 "[PERSON_NAME]" at bounding box center [301, 339] width 87 height 15
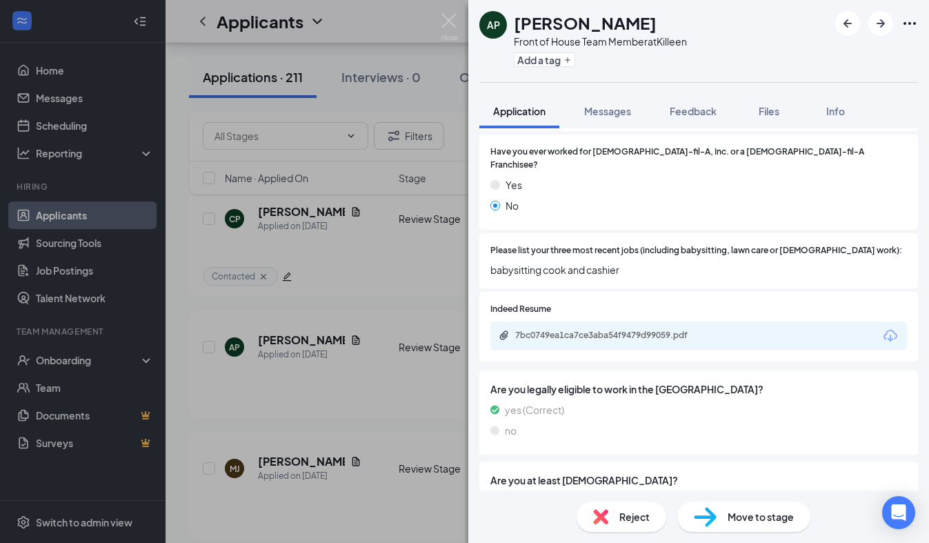
scroll to position [342, 0]
click at [598, 329] on div "7bc0749ea1ca7ce3aba54f9479d99059.pdf" at bounding box center [611, 334] width 193 height 11
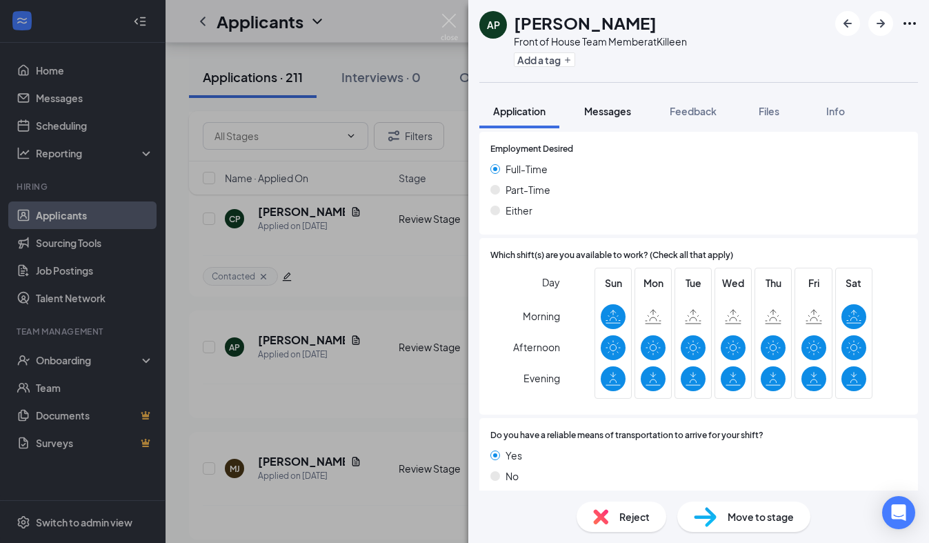
click at [635, 116] on button "Messages" at bounding box center [607, 111] width 74 height 34
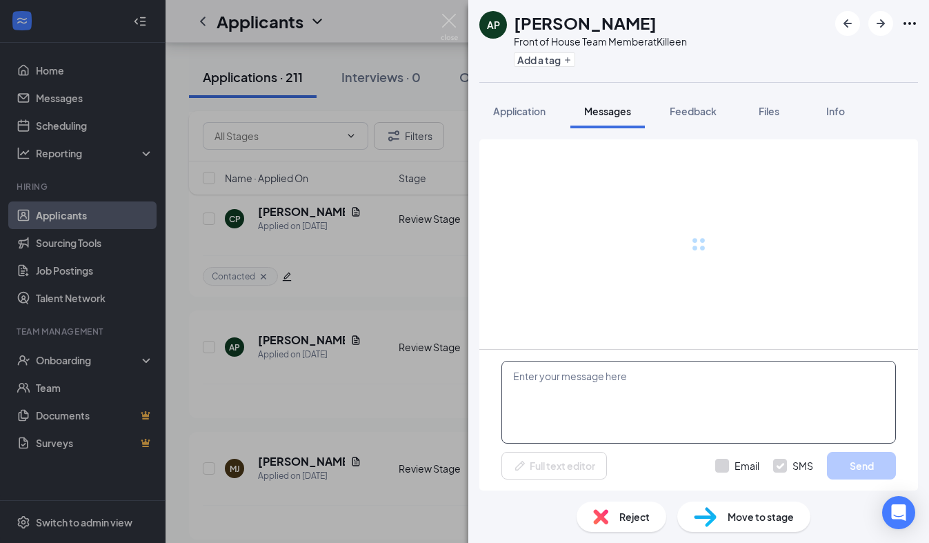
click at [561, 387] on textarea at bounding box center [698, 402] width 394 height 83
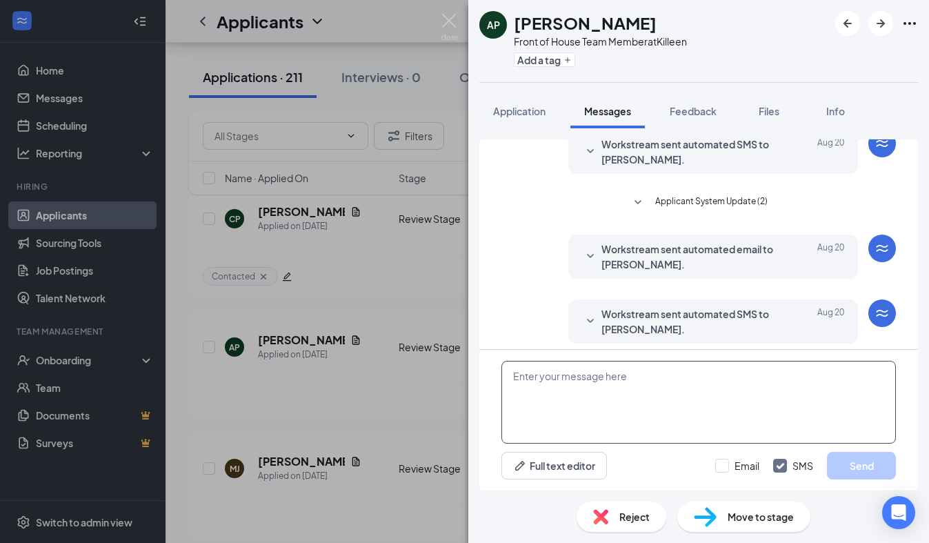
scroll to position [234, 0]
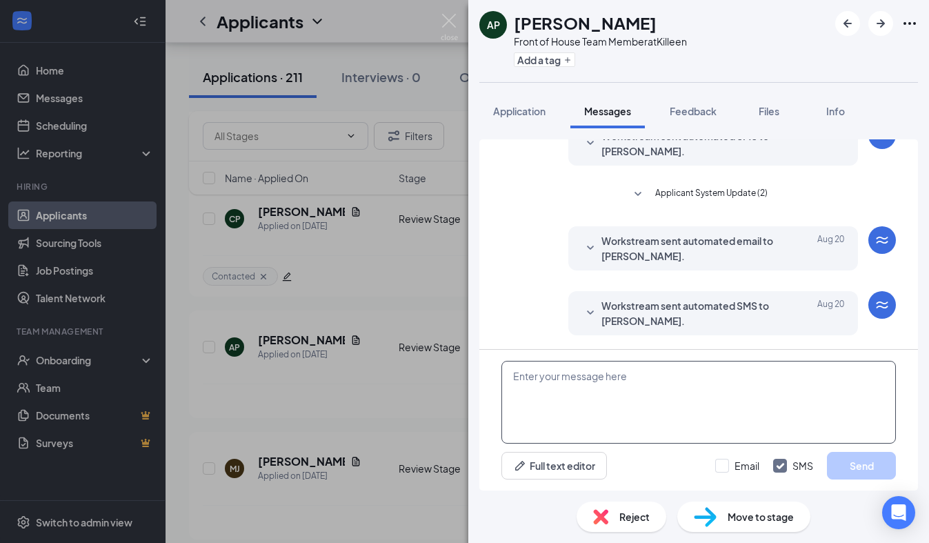
paste textarea "We received your application, thank you for your interest in joining our [DEMOG…"
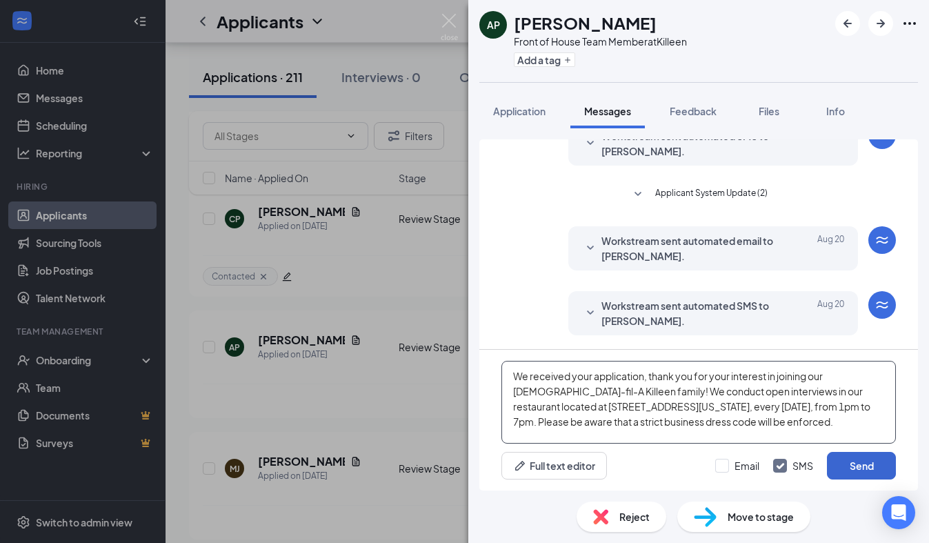
type textarea "We received your application, thank you for your interest in joining our [DEMOG…"
click at [855, 460] on button "Send" at bounding box center [861, 466] width 69 height 28
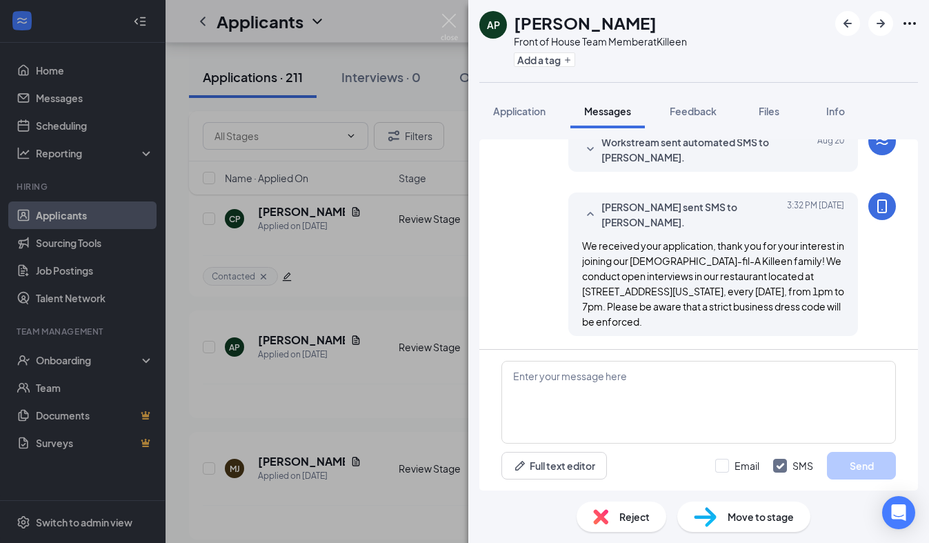
scroll to position [398, 0]
click at [562, 56] on button "Add a tag" at bounding box center [544, 59] width 61 height 14
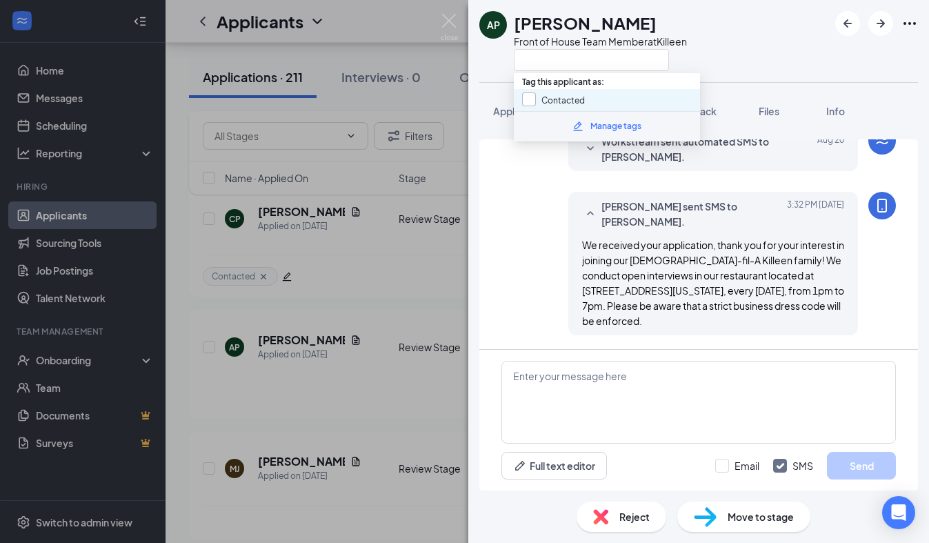
click at [536, 99] on input "Contacted" at bounding box center [553, 99] width 63 height 15
checkbox input "true"
click at [502, 69] on div "AP [PERSON_NAME] Front of House Team Member at [GEOGRAPHIC_DATA]" at bounding box center [582, 41] width 207 height 60
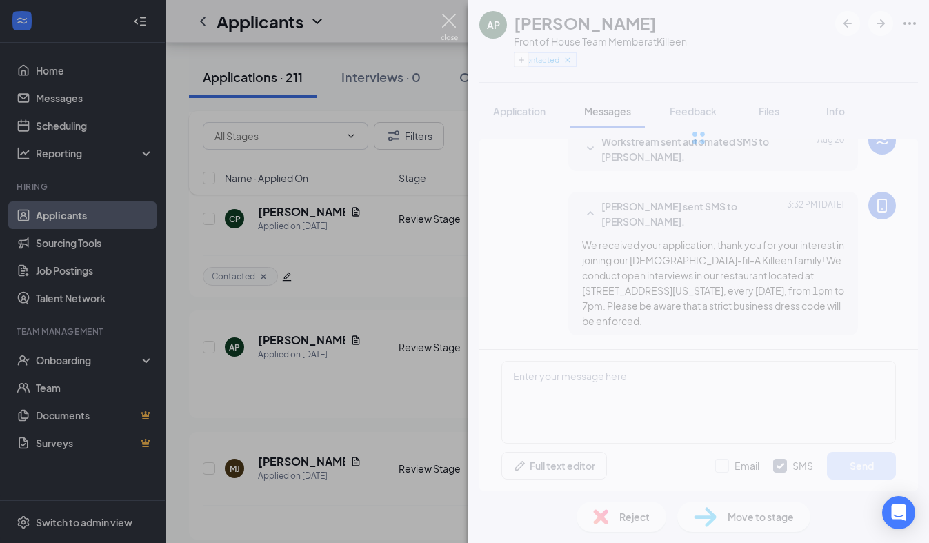
click at [445, 22] on img at bounding box center [448, 27] width 17 height 27
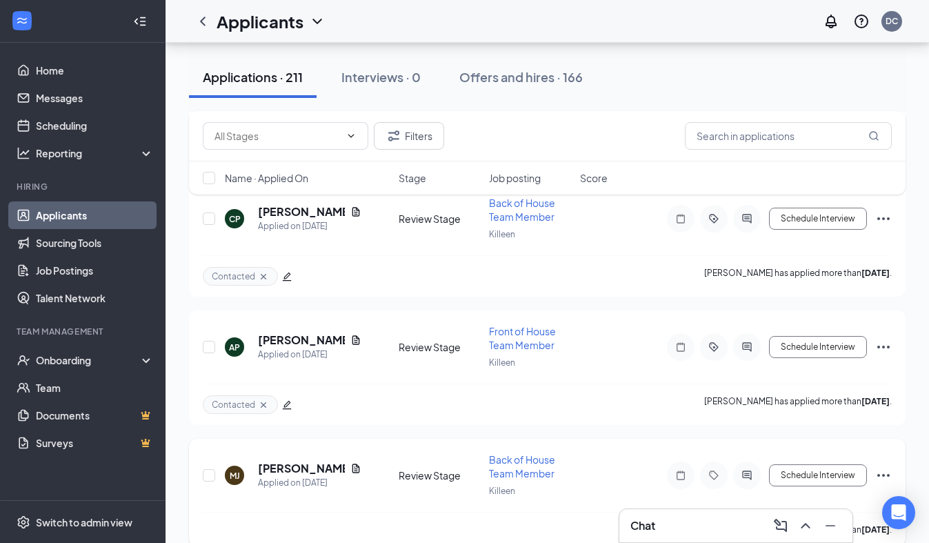
scroll to position [10904, 0]
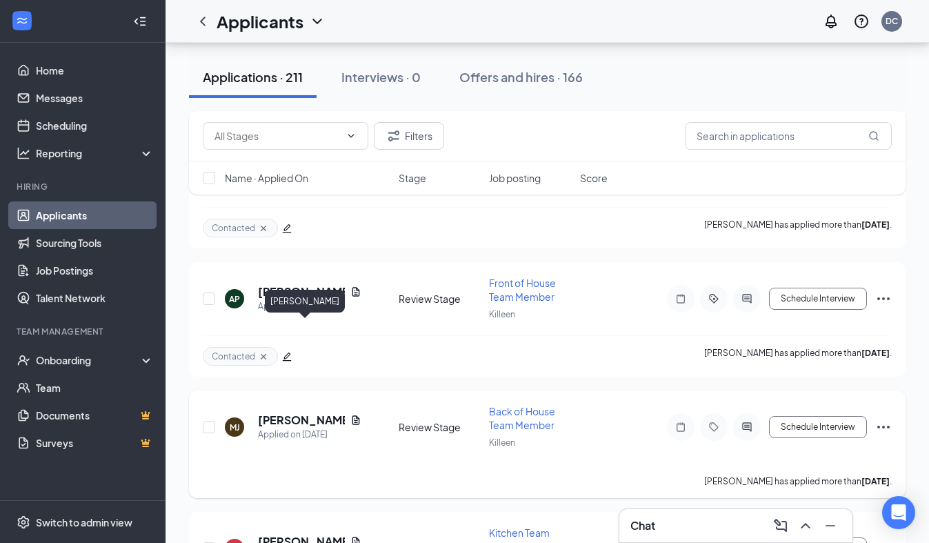
click at [319, 412] on h5 "[PERSON_NAME]" at bounding box center [301, 419] width 87 height 15
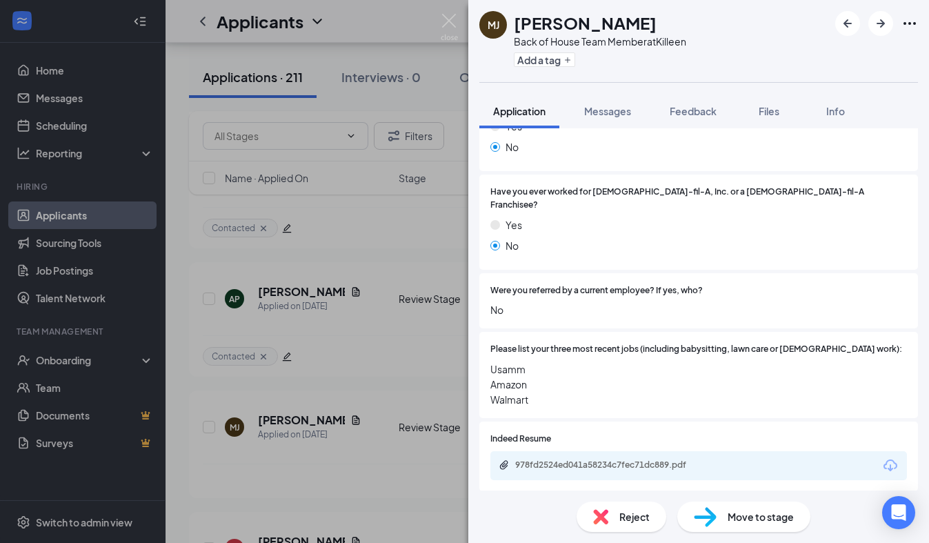
scroll to position [338, 0]
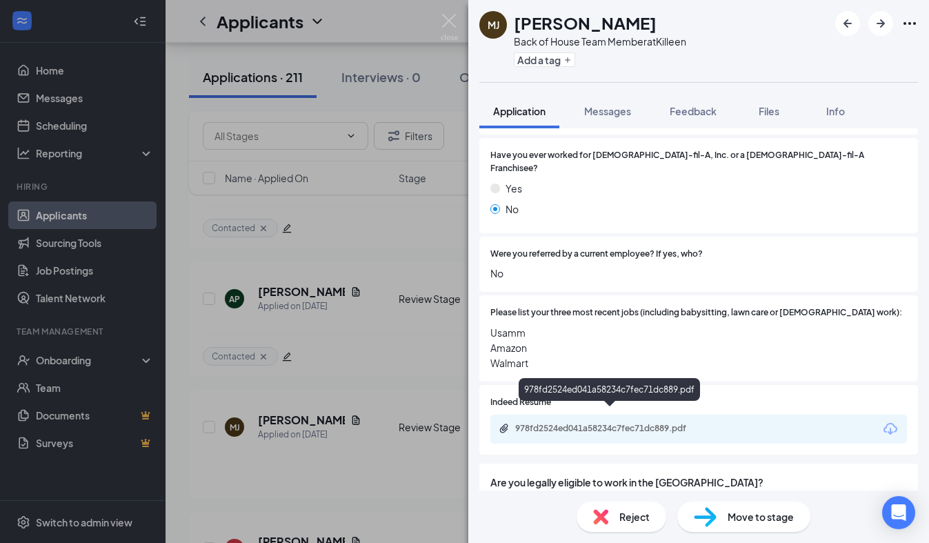
click at [652, 423] on div "978fd2524ed041a58234c7fec71dc889.pdf" at bounding box center [611, 428] width 193 height 11
click at [669, 357] on div "Please list your three most recent jobs (including babysitting, lawn care or [D…" at bounding box center [698, 338] width 438 height 86
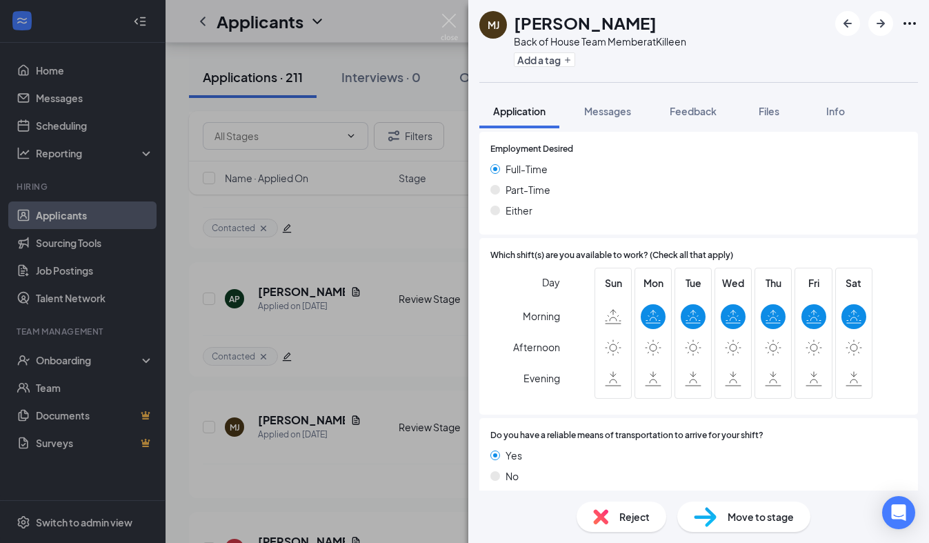
scroll to position [935, 0]
click at [614, 518] on div "Reject" at bounding box center [621, 516] width 90 height 30
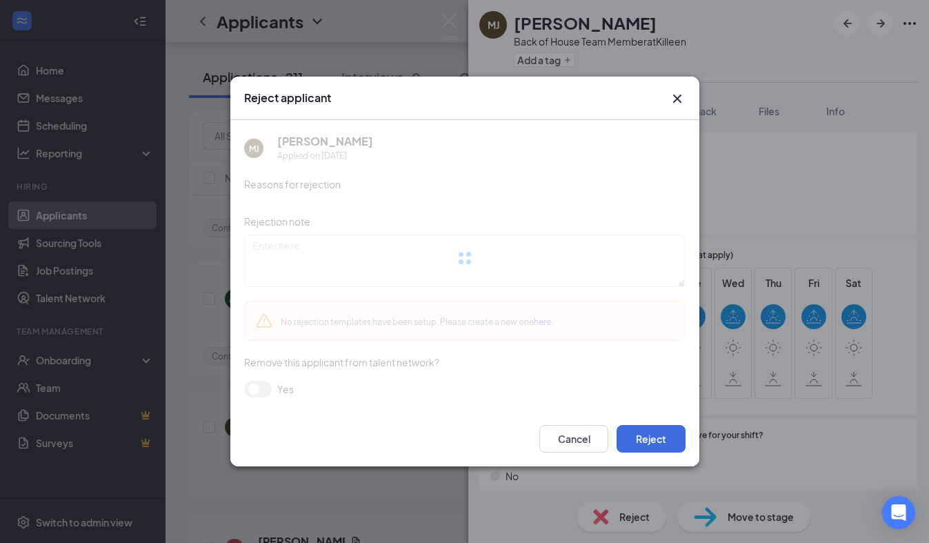
scroll to position [929, 0]
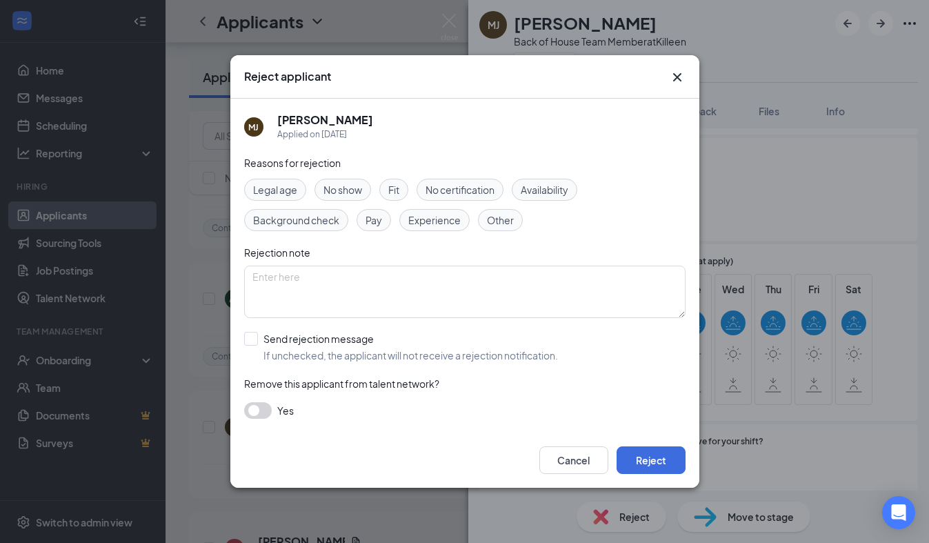
click at [427, 219] on span "Experience" at bounding box center [434, 219] width 52 height 15
click at [276, 338] on input "Send rejection message If unchecked, the applicant will not receive a rejection…" at bounding box center [401, 347] width 314 height 30
checkbox input "true"
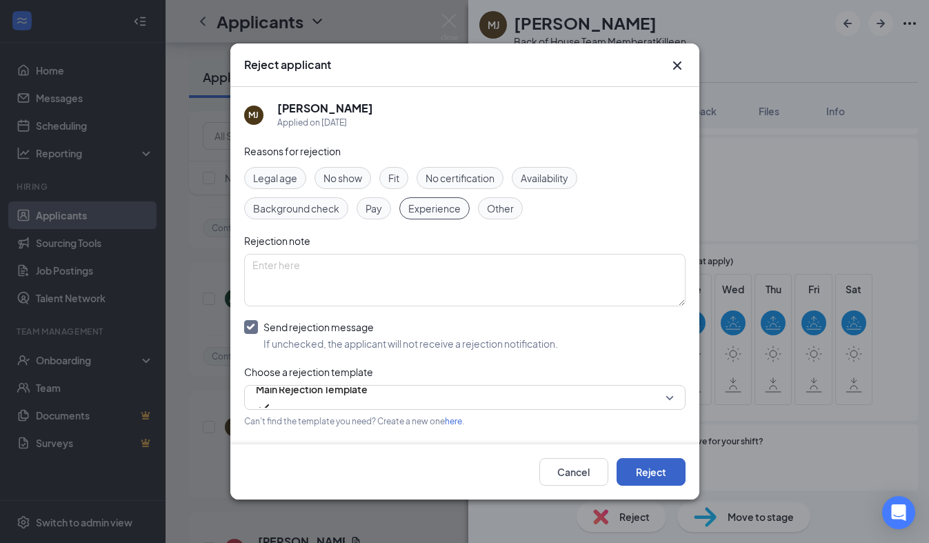
click at [667, 472] on button "Reject" at bounding box center [650, 472] width 69 height 28
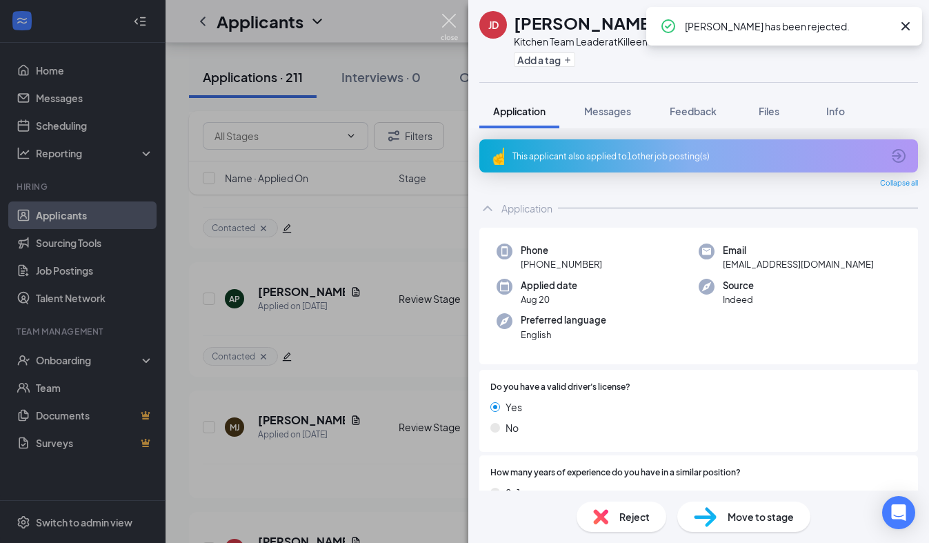
click at [456, 20] on img at bounding box center [448, 27] width 17 height 27
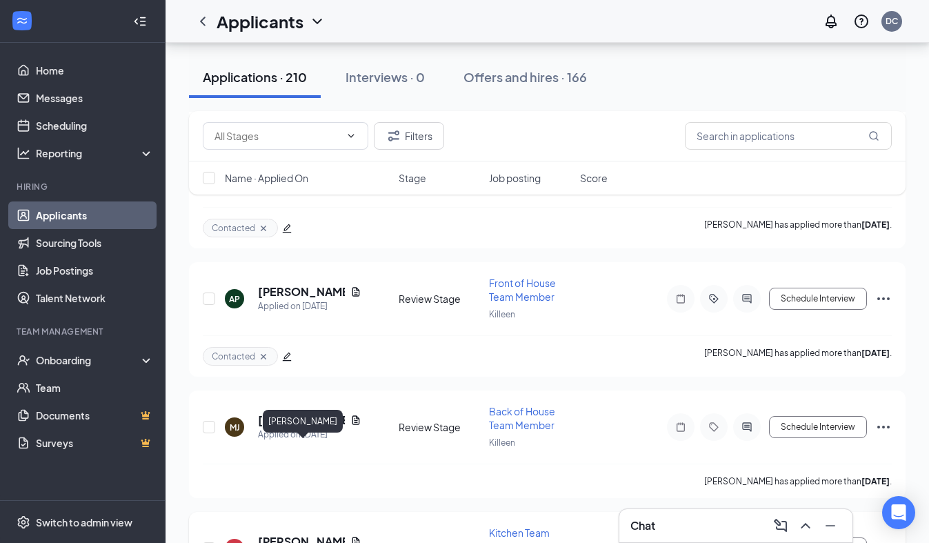
click at [307, 534] on h5 "[PERSON_NAME]" at bounding box center [301, 541] width 87 height 15
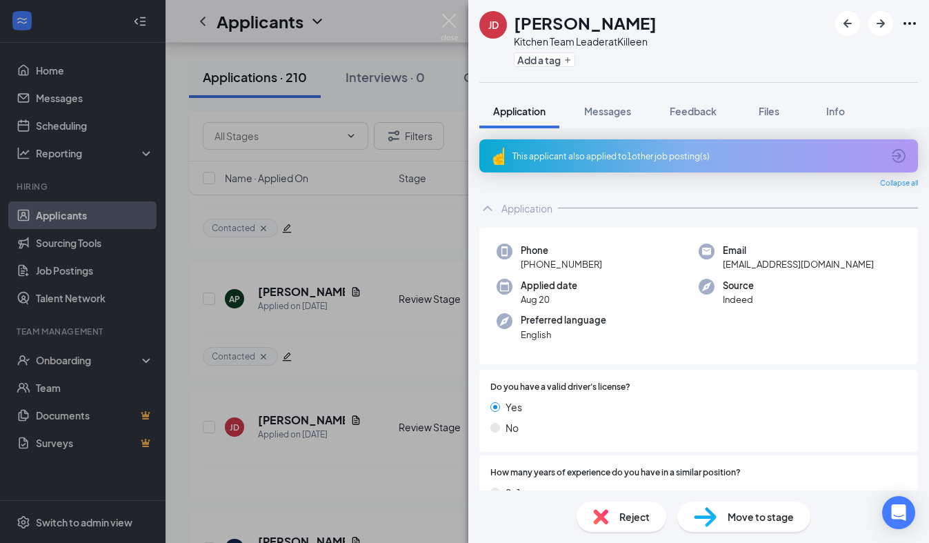
click at [560, 153] on div "This applicant also applied to 1 other job posting(s)" at bounding box center [696, 156] width 369 height 12
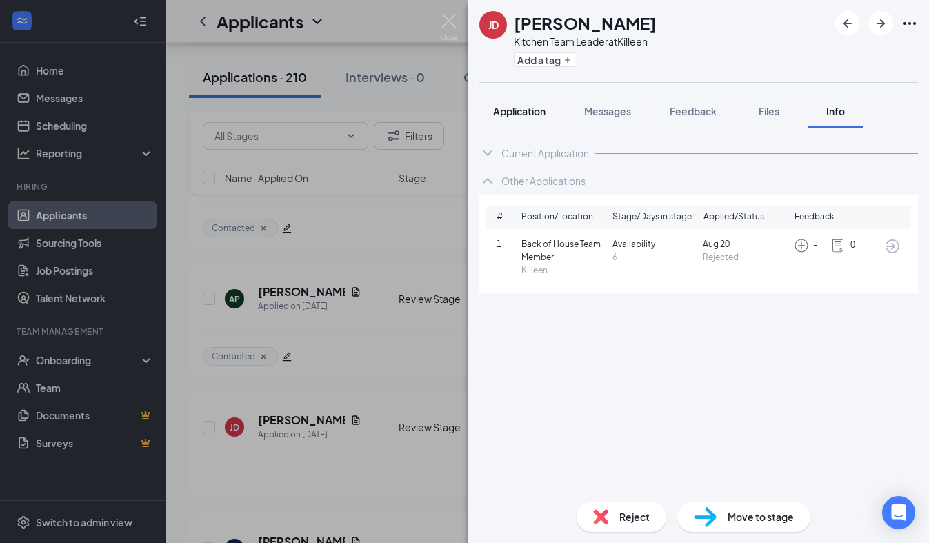
click at [543, 112] on span "Application" at bounding box center [519, 111] width 52 height 12
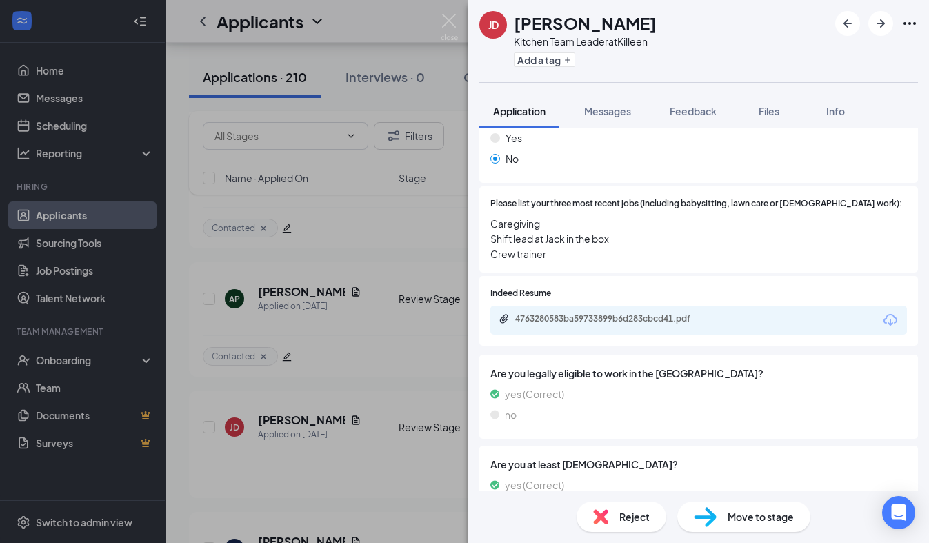
scroll to position [697, 0]
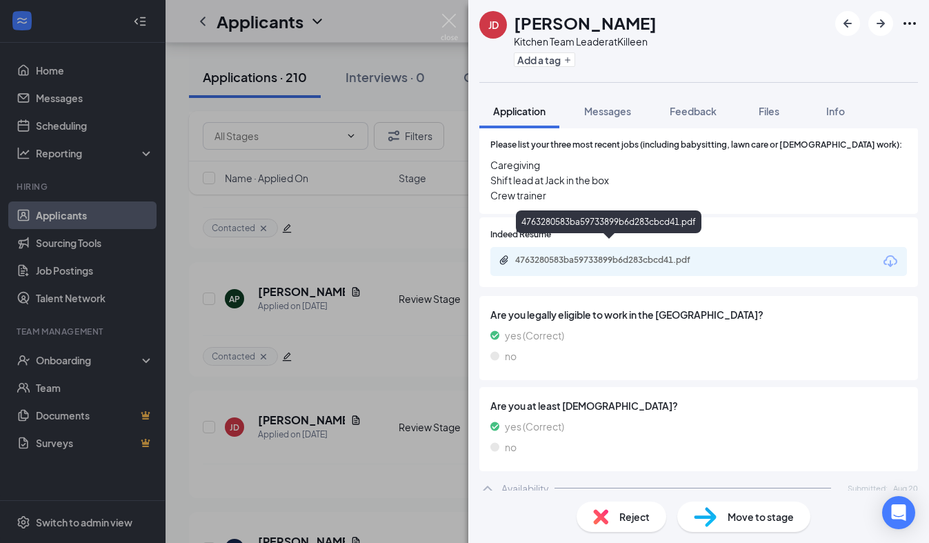
click at [607, 254] on div "4763280583ba59733899b6d283cbcd41.pdf" at bounding box center [611, 259] width 193 height 11
click at [602, 511] on img at bounding box center [600, 516] width 15 height 15
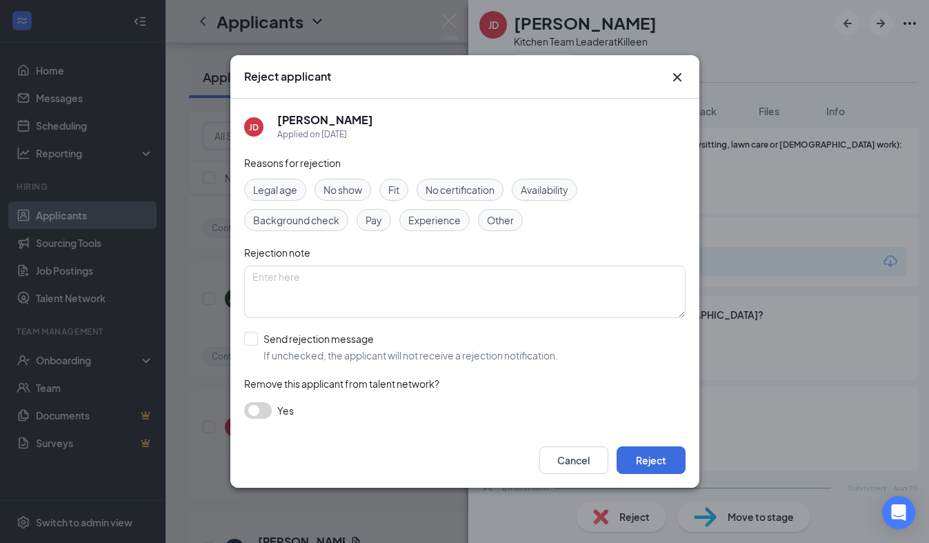
click at [412, 227] on span "Experience" at bounding box center [434, 219] width 52 height 15
click at [572, 191] on div "Availability" at bounding box center [543, 190] width 65 height 22
click at [276, 347] on input "Send rejection message If unchecked, the applicant will not receive a rejection…" at bounding box center [401, 347] width 314 height 30
checkbox input "true"
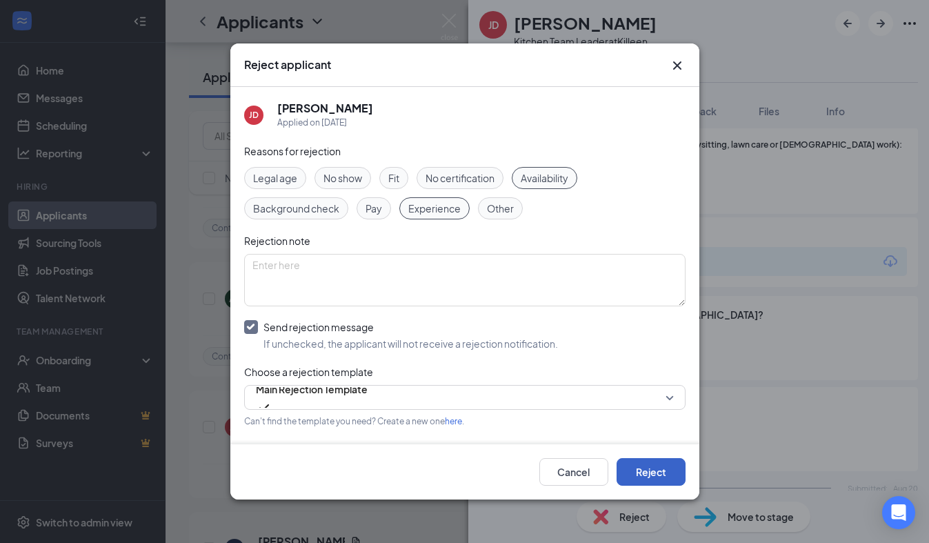
click at [638, 469] on button "Reject" at bounding box center [650, 472] width 69 height 28
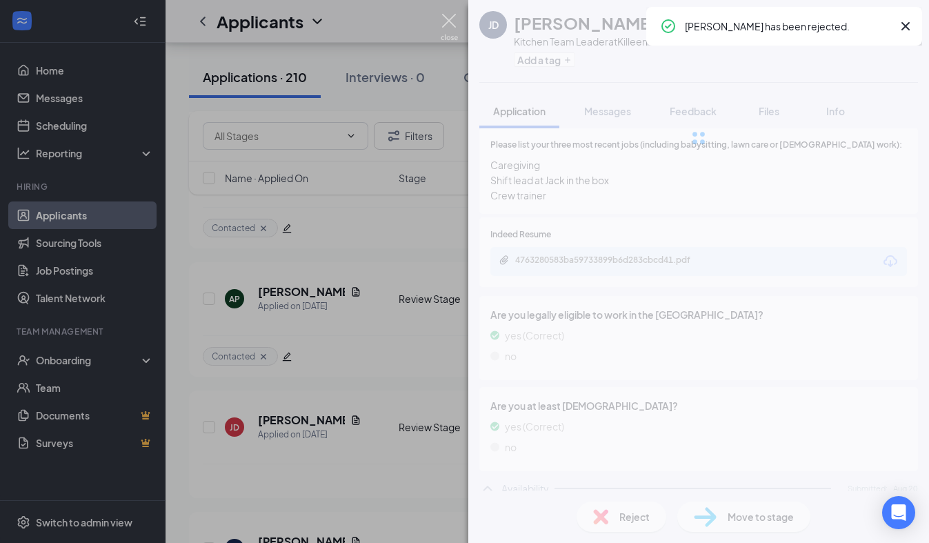
click at [448, 15] on img at bounding box center [448, 27] width 17 height 27
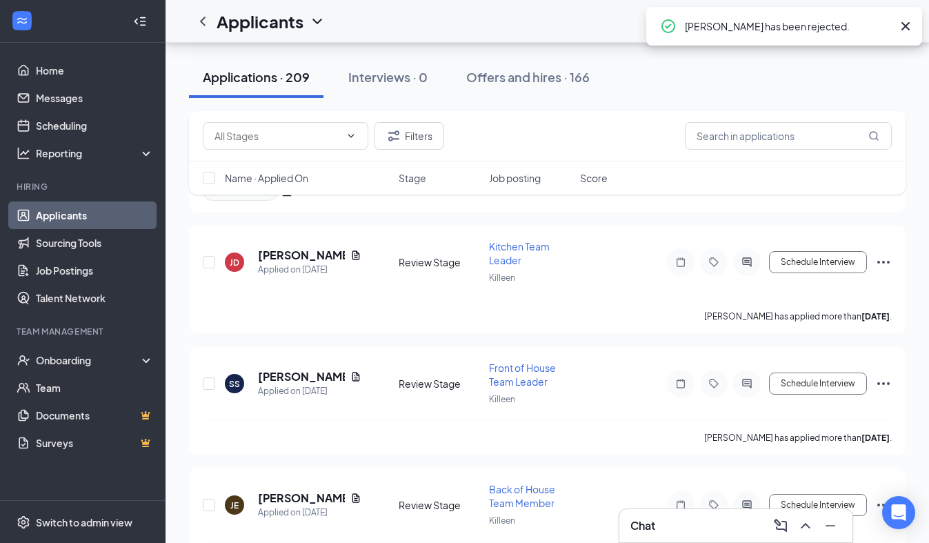
scroll to position [11098, 0]
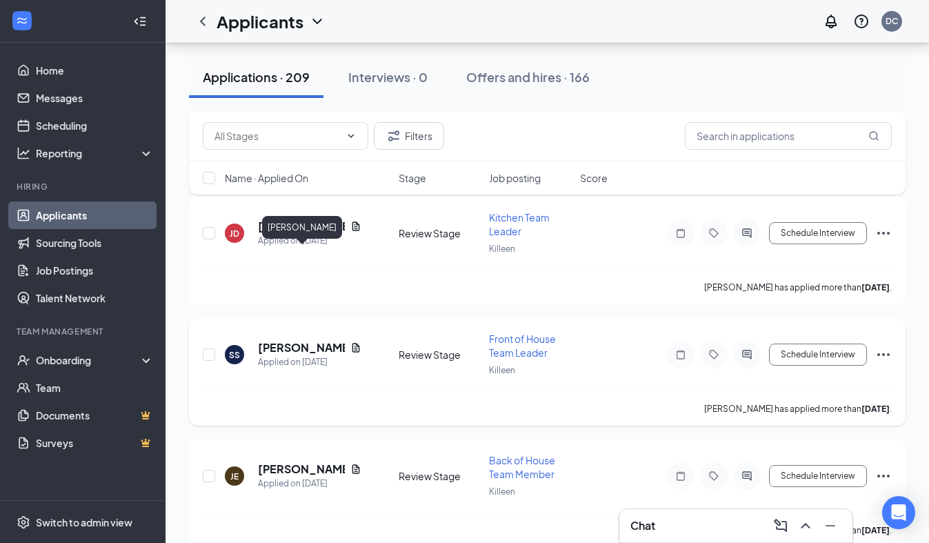
click at [311, 340] on h5 "[PERSON_NAME]" at bounding box center [301, 347] width 87 height 15
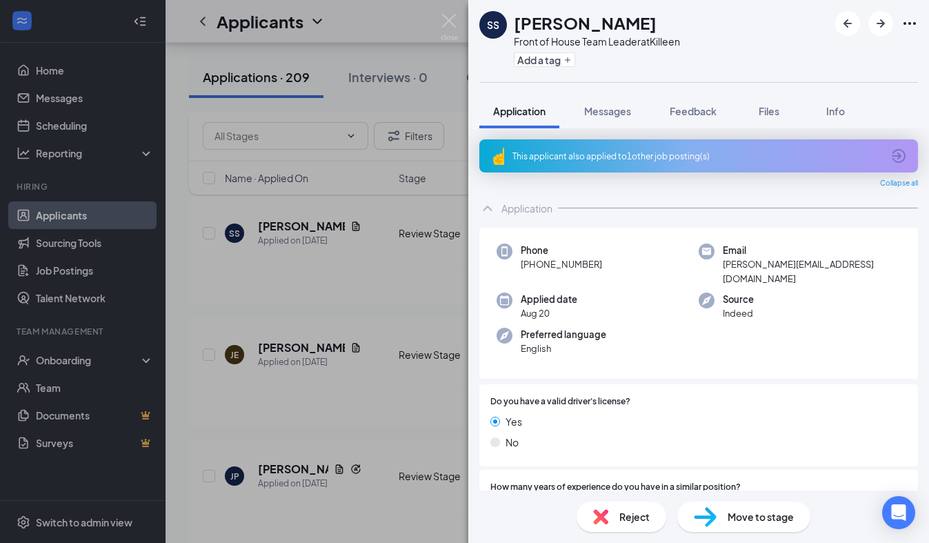
click at [640, 170] on div "This applicant also applied to 1 other job posting(s)" at bounding box center [698, 155] width 438 height 33
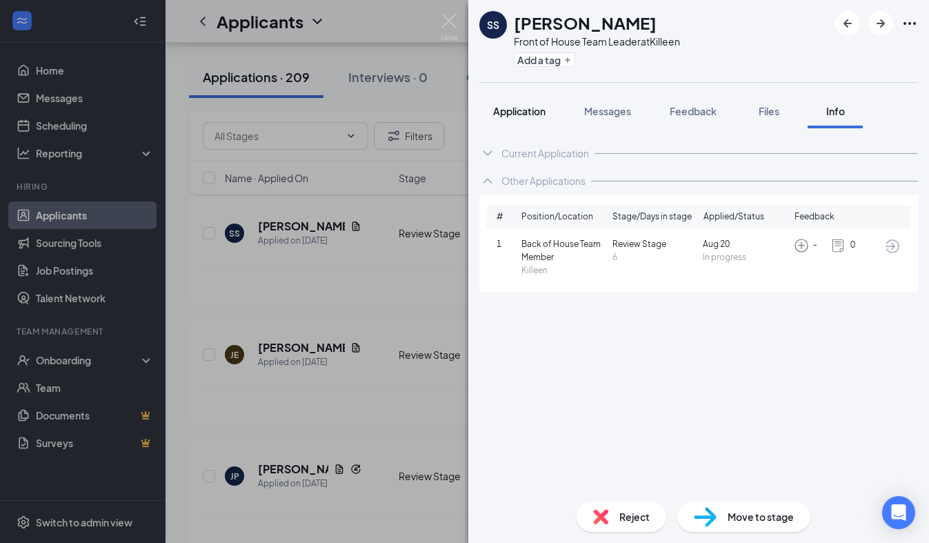
click at [534, 110] on span "Application" at bounding box center [519, 111] width 52 height 12
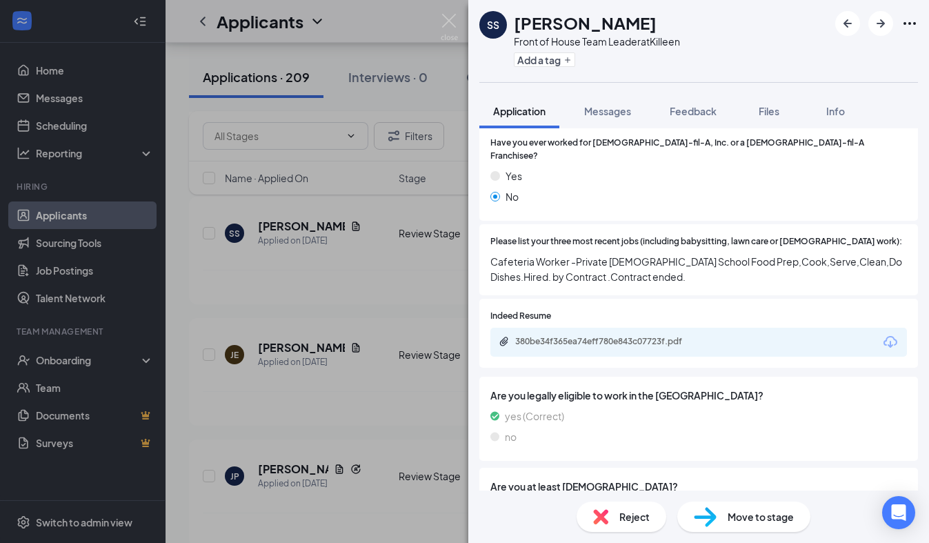
scroll to position [620, 0]
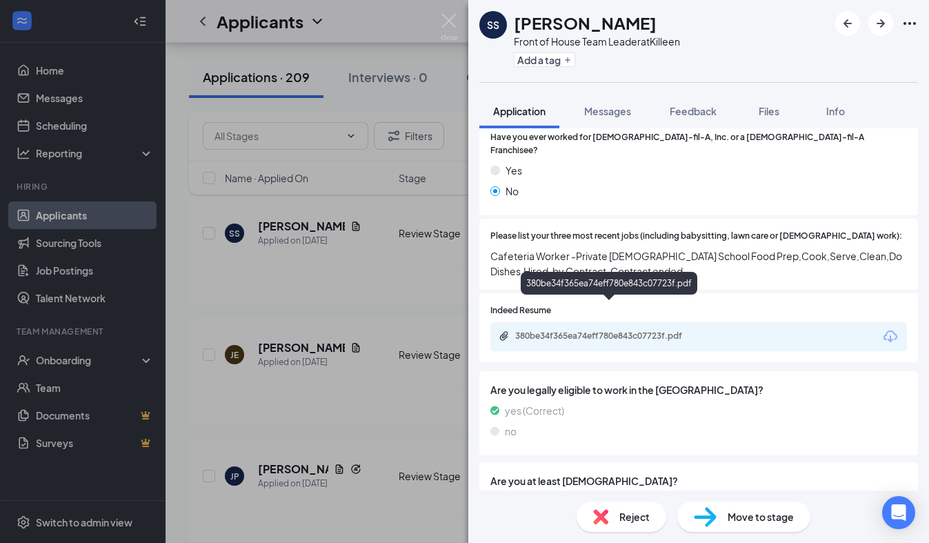
click at [565, 330] on div "380be34f365ea74eff780e843c07723f.pdf" at bounding box center [609, 336] width 223 height 13
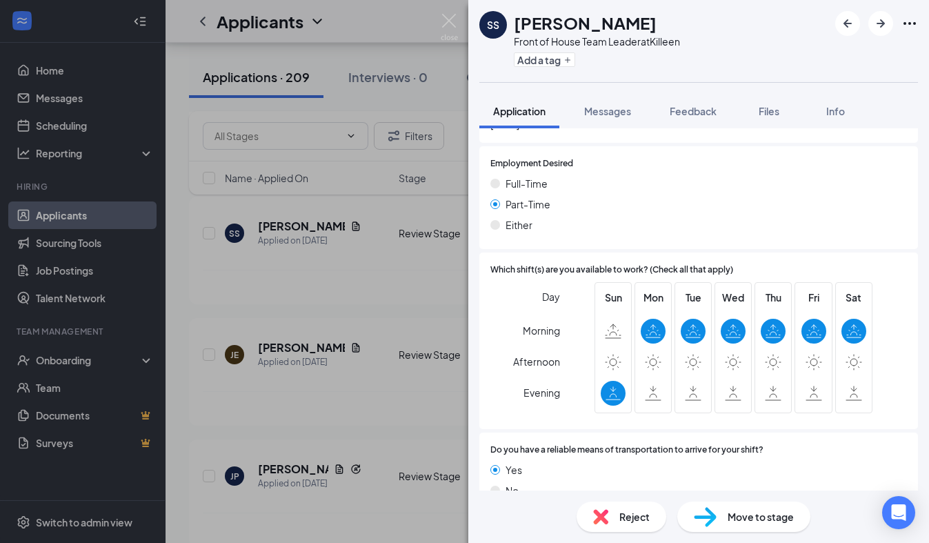
click at [642, 506] on div "Reject" at bounding box center [621, 516] width 90 height 30
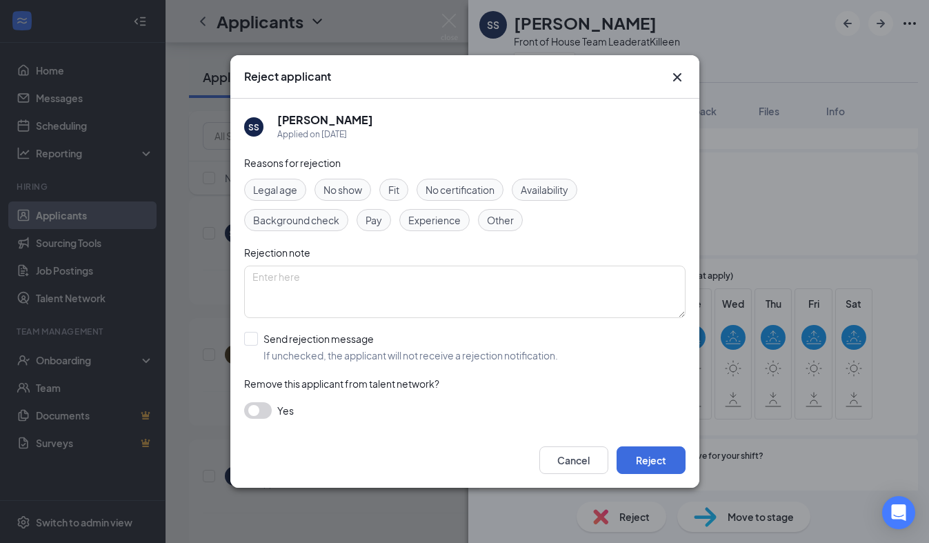
click at [418, 226] on span "Experience" at bounding box center [434, 219] width 52 height 15
click at [551, 197] on div "Availability" at bounding box center [543, 190] width 65 height 22
click at [290, 338] on input "Send rejection message If unchecked, the applicant will not receive a rejection…" at bounding box center [401, 347] width 314 height 30
checkbox input "true"
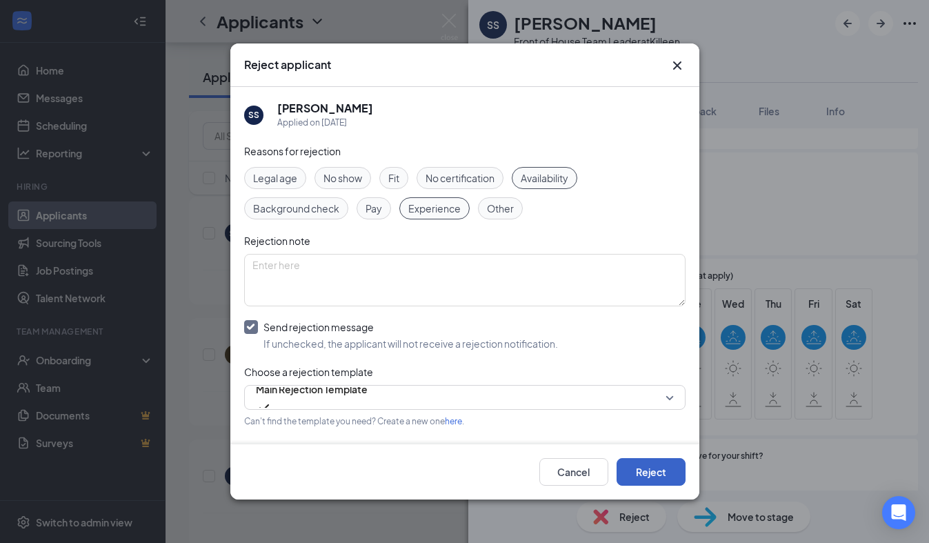
click at [667, 469] on button "Reject" at bounding box center [650, 472] width 69 height 28
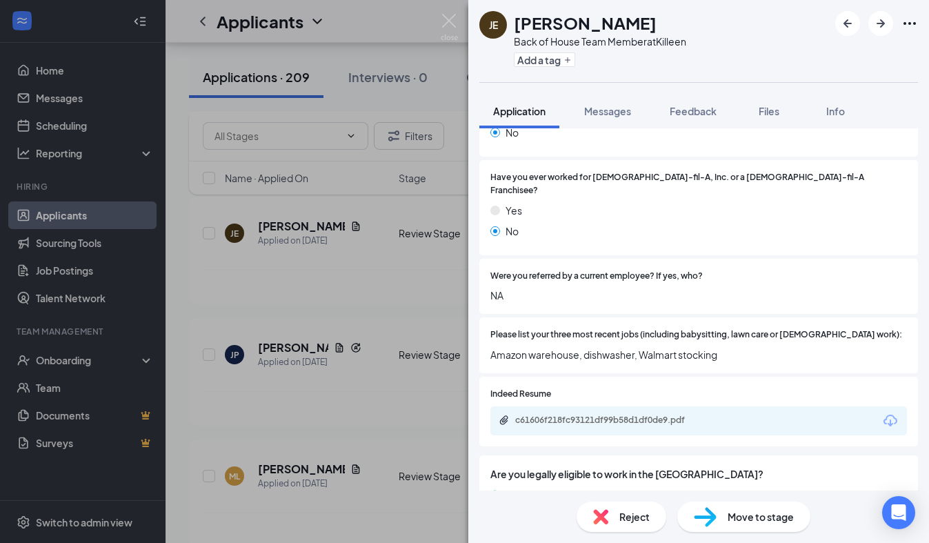
scroll to position [345, 0]
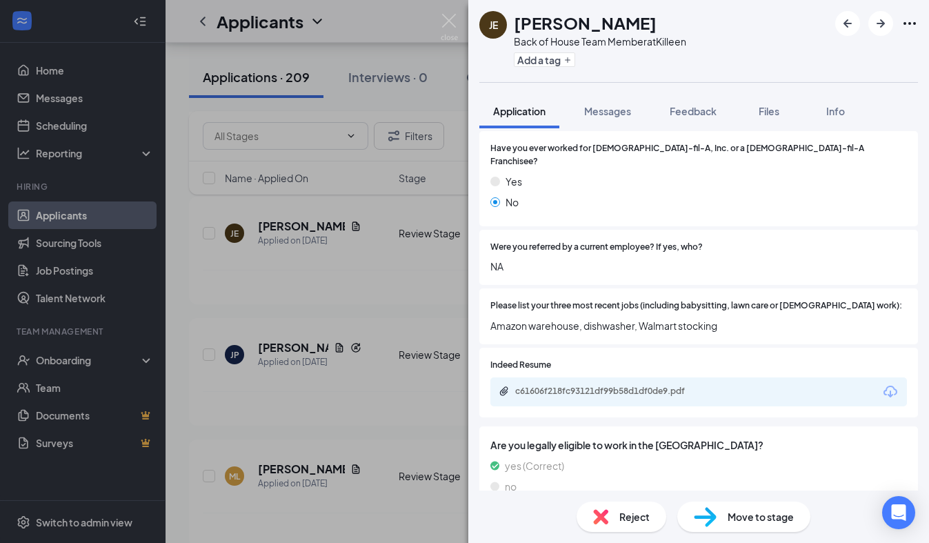
click at [558, 377] on div "c61606f218fc93121df99b58d1df0de9.pdf" at bounding box center [698, 391] width 416 height 29
click at [558, 385] on div "c61606f218fc93121df99b58d1df0de9.pdf" at bounding box center [611, 390] width 193 height 11
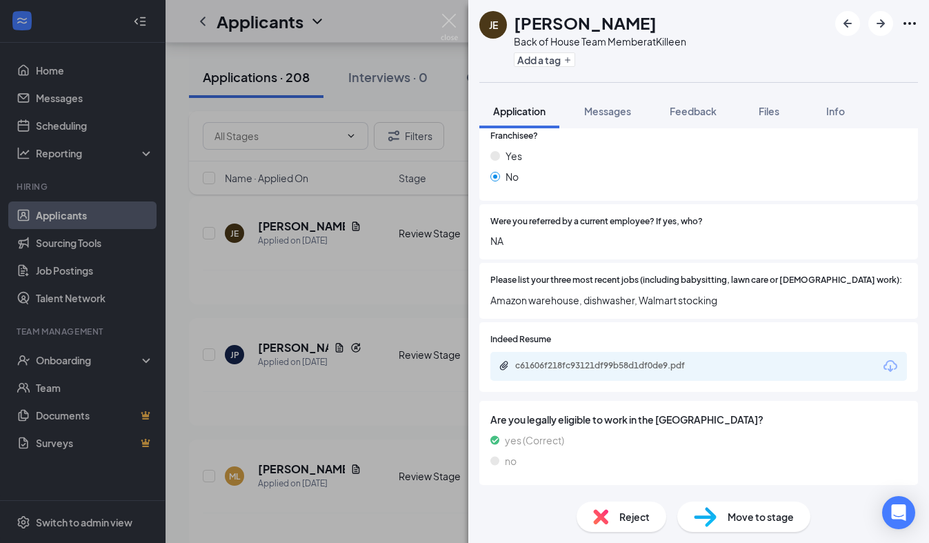
scroll to position [371, 0]
click at [582, 359] on div "c61606f218fc93121df99b58d1df0de9.pdf" at bounding box center [611, 364] width 193 height 11
click at [627, 518] on span "Reject" at bounding box center [634, 516] width 30 height 15
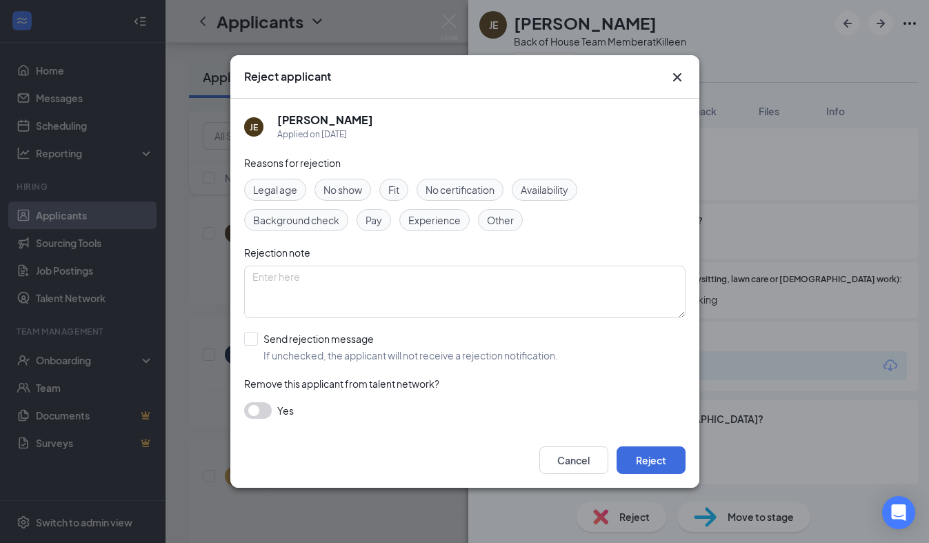
click at [434, 222] on span "Experience" at bounding box center [434, 219] width 52 height 15
click at [291, 352] on input "Send rejection message If unchecked, the applicant will not receive a rejection…" at bounding box center [401, 347] width 314 height 30
checkbox input "true"
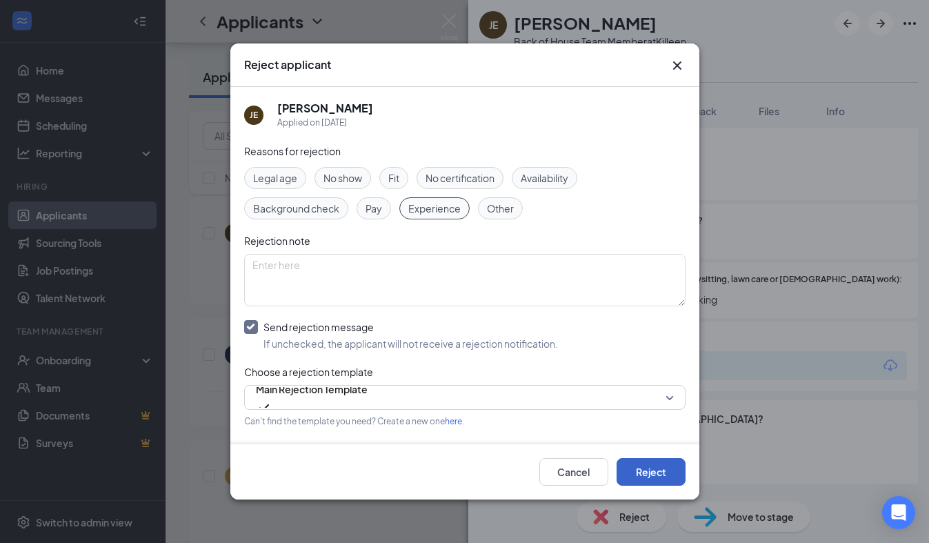
click at [633, 471] on button "Reject" at bounding box center [650, 472] width 69 height 28
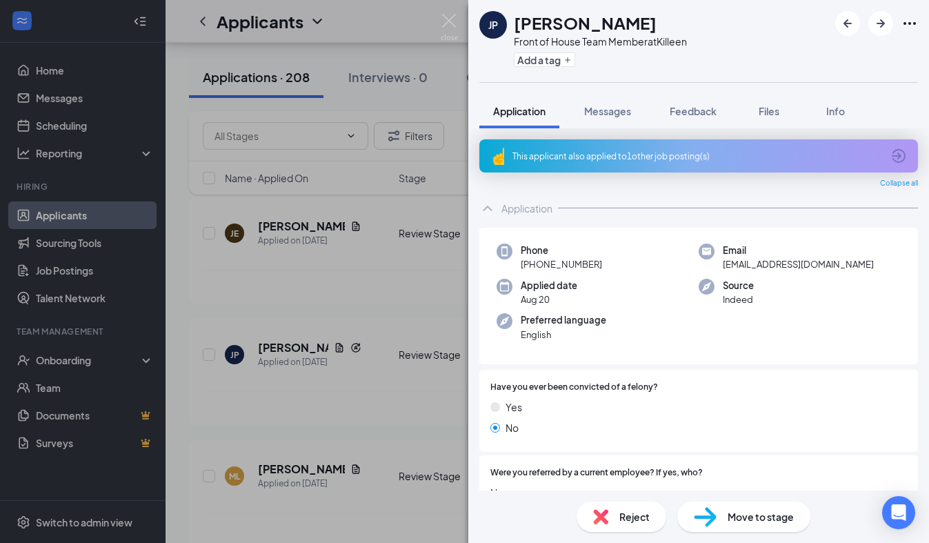
click at [624, 138] on div "This applicant also applied to 1 other job posting(s) Collapse all Application …" at bounding box center [698, 309] width 460 height 362
click at [624, 148] on div "This applicant also applied to 1 other job posting(s)" at bounding box center [698, 155] width 438 height 33
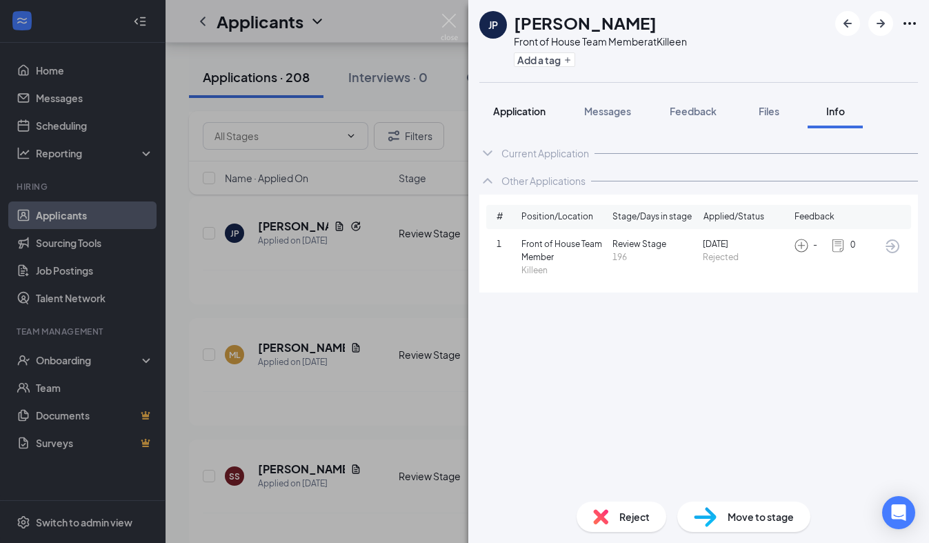
click at [537, 110] on span "Application" at bounding box center [519, 111] width 52 height 12
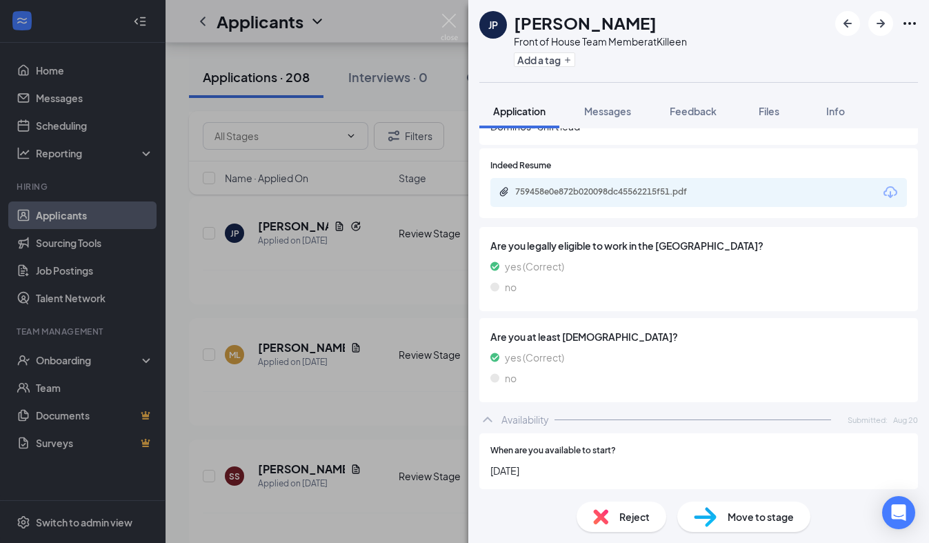
scroll to position [516, 0]
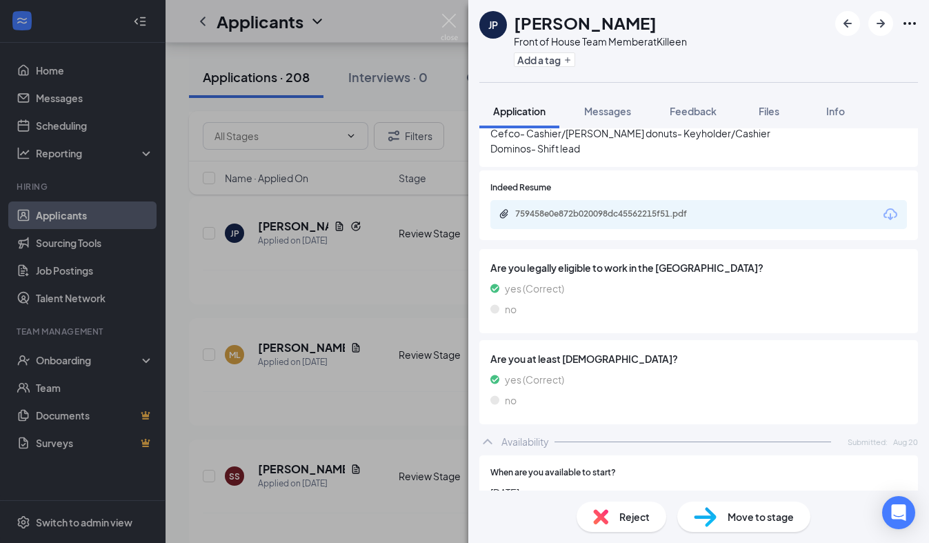
click at [550, 233] on div "Indeed Resume 759458e0e872b020098dc45562215f51.pdf" at bounding box center [698, 205] width 438 height 70
click at [552, 216] on div "759458e0e872b020098dc45562215f51.pdf" at bounding box center [611, 213] width 193 height 11
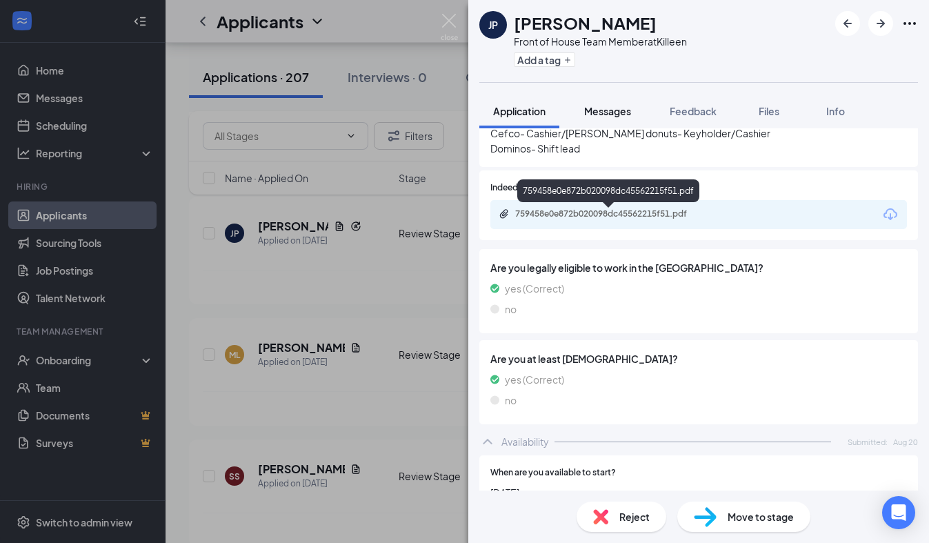
click at [622, 121] on button "Messages" at bounding box center [607, 111] width 74 height 34
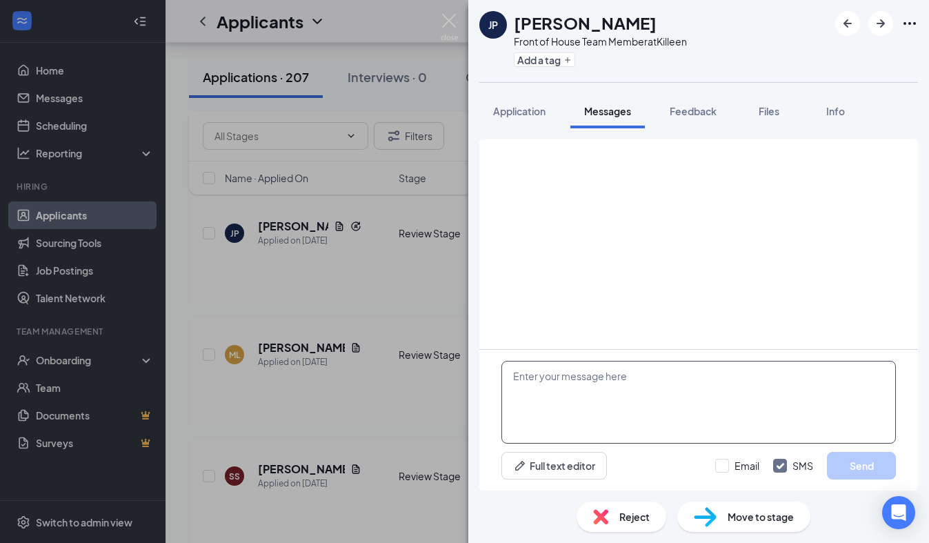
click at [571, 415] on textarea at bounding box center [698, 402] width 394 height 83
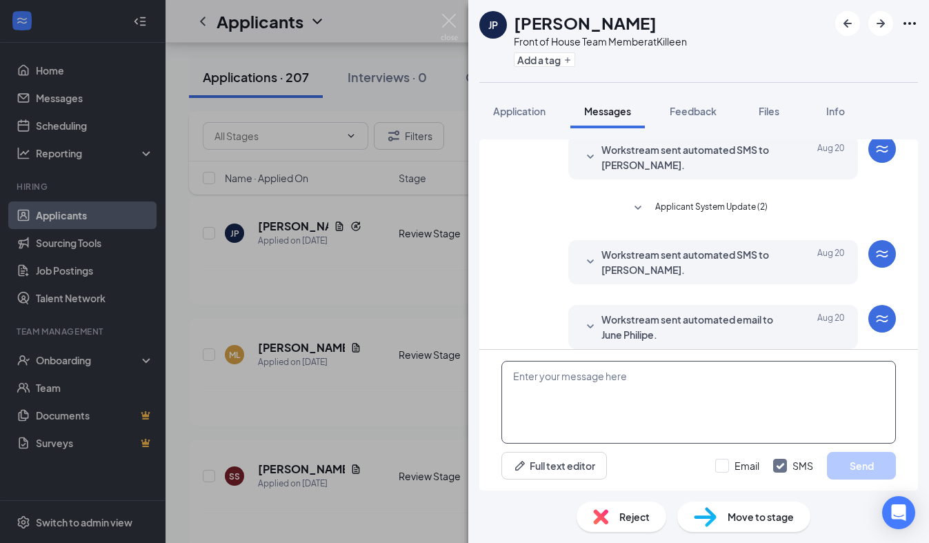
scroll to position [259, 0]
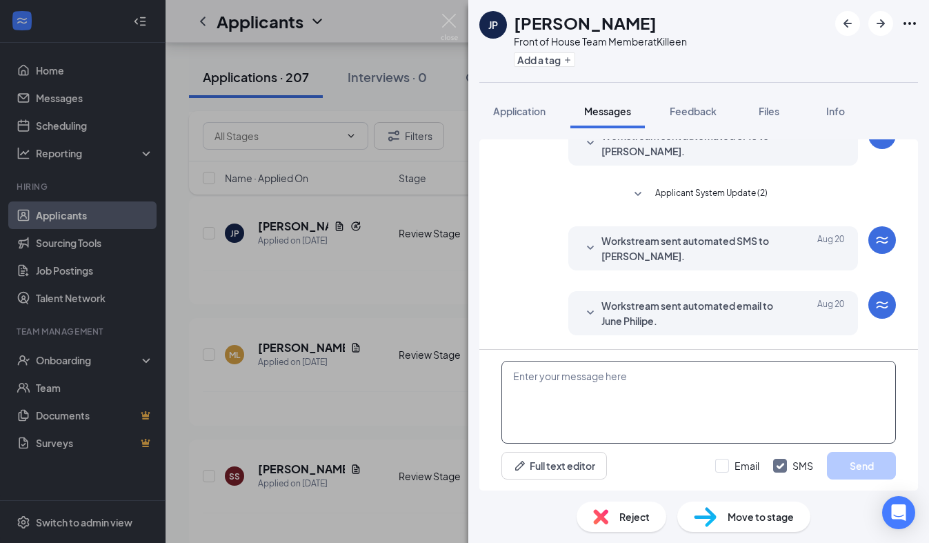
paste textarea "We received your application, thank you for your interest in joining our [DEMOG…"
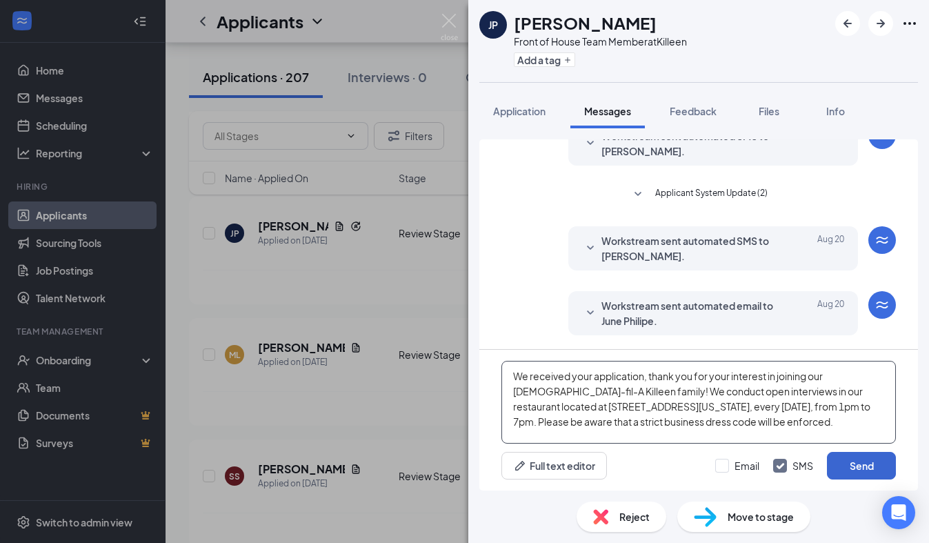
type textarea "We received your application, thank you for your interest in joining our [DEMOG…"
click at [848, 465] on button "Send" at bounding box center [861, 466] width 69 height 28
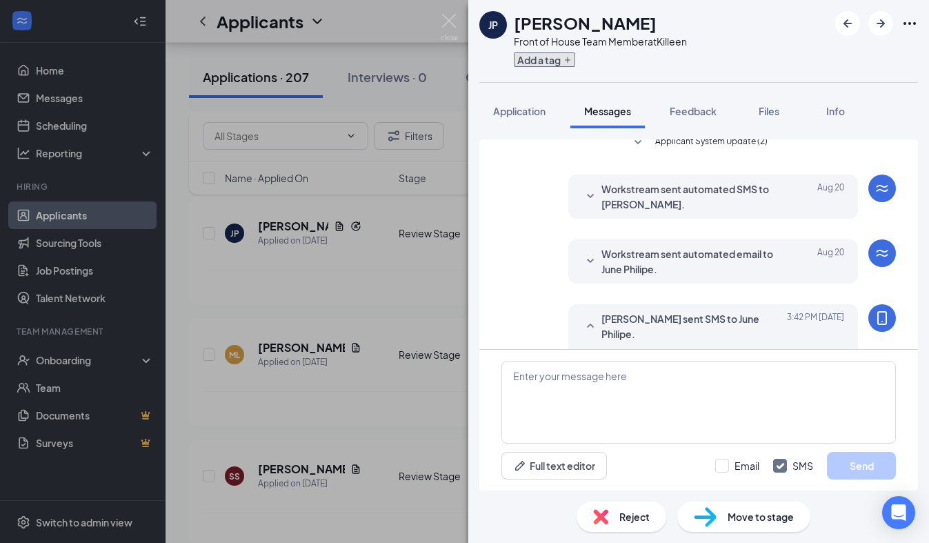
click at [550, 59] on button "Add a tag" at bounding box center [544, 59] width 61 height 14
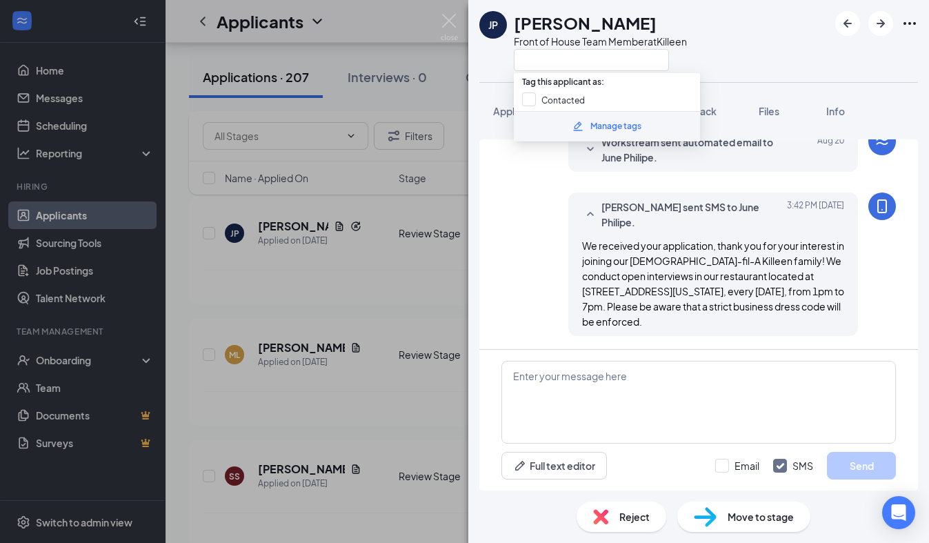
scroll to position [423, 0]
click at [529, 92] on input "Contacted" at bounding box center [553, 99] width 63 height 15
checkbox input "true"
click at [480, 59] on div "JP June Philipe Front of House Team Member at [GEOGRAPHIC_DATA]" at bounding box center [582, 41] width 207 height 60
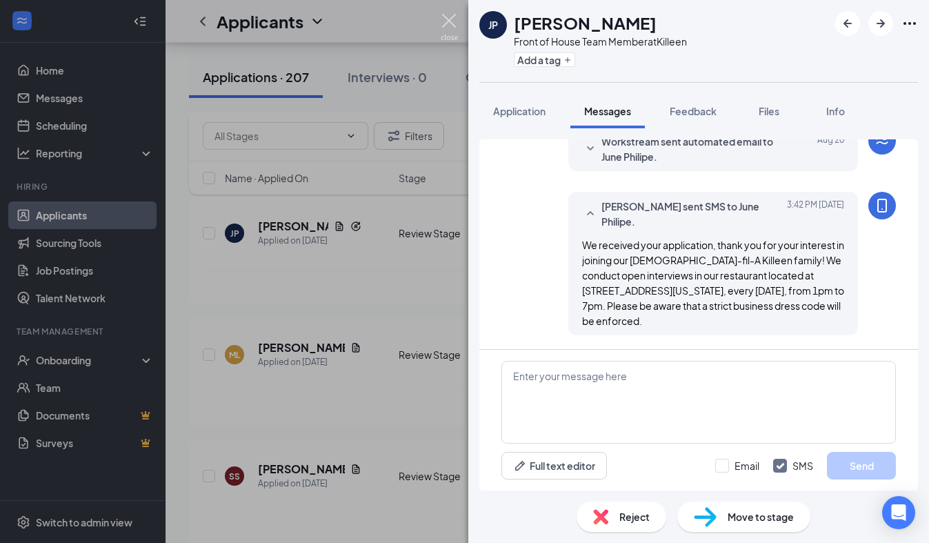
click at [451, 23] on img at bounding box center [448, 27] width 17 height 27
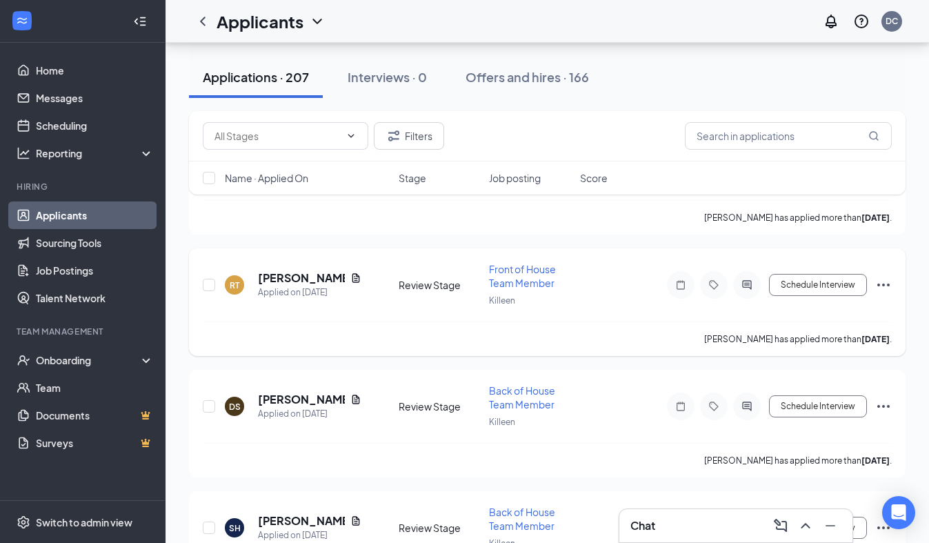
scroll to position [11549, 0]
